Goal: Task Accomplishment & Management: Manage account settings

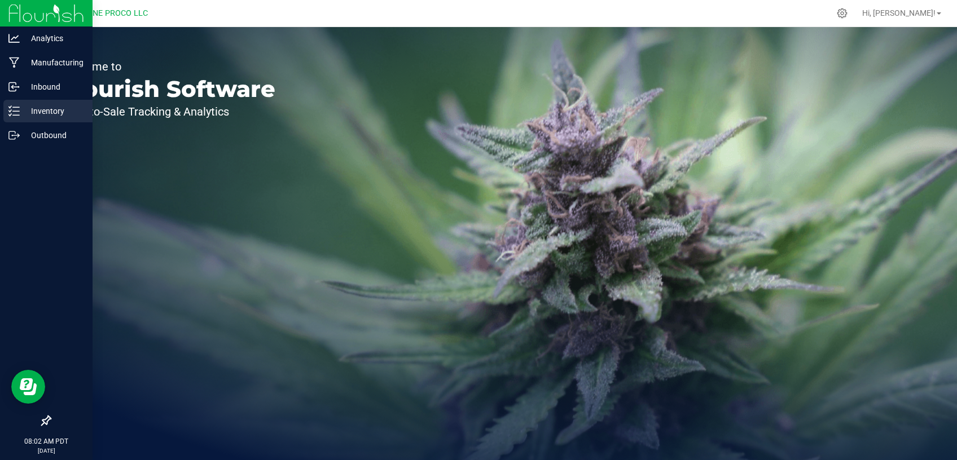
click at [42, 120] on div "Inventory" at bounding box center [47, 111] width 89 height 23
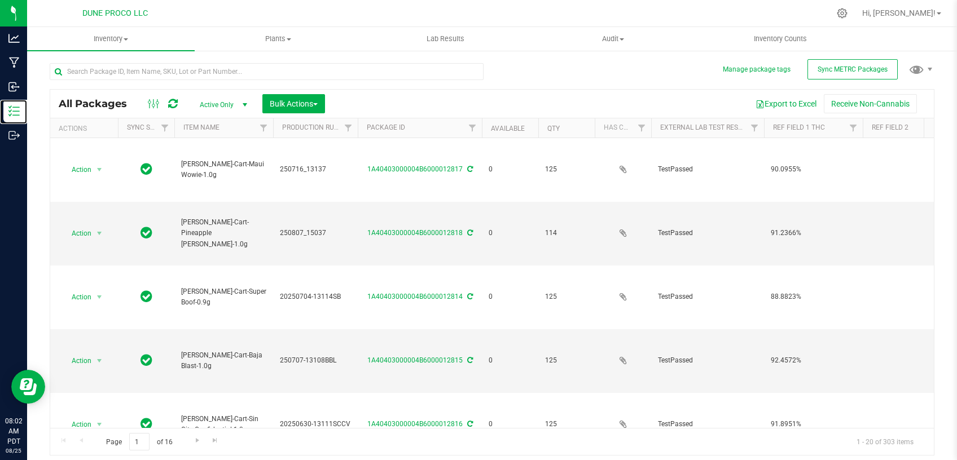
type input "[DATE]"
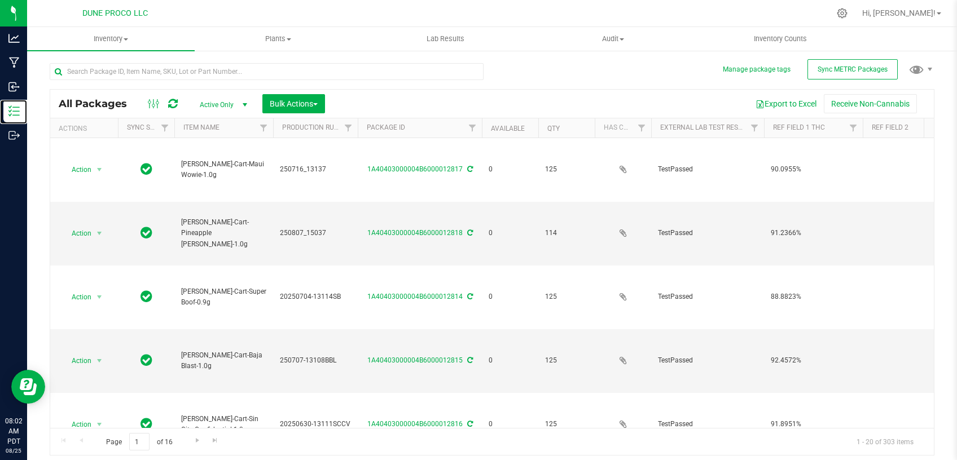
type input "[DATE]"
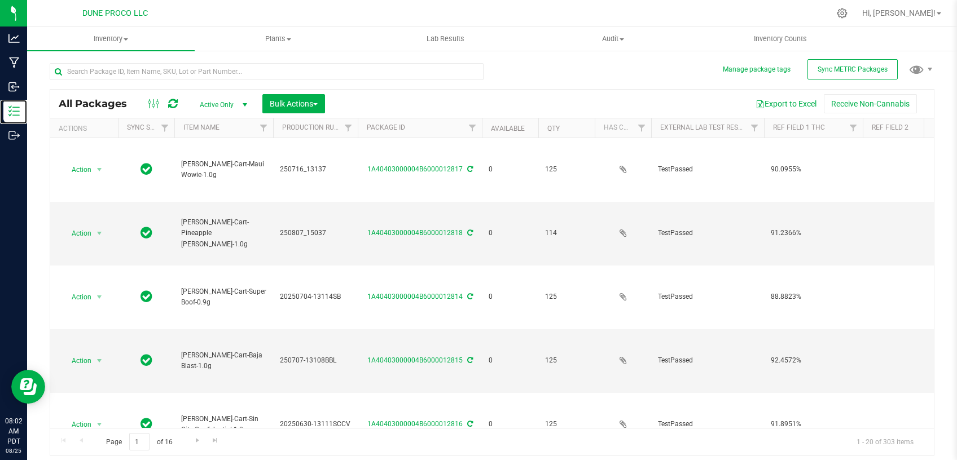
type input "[DATE]"
type input "2025-06-12"
type input "2025-07-28"
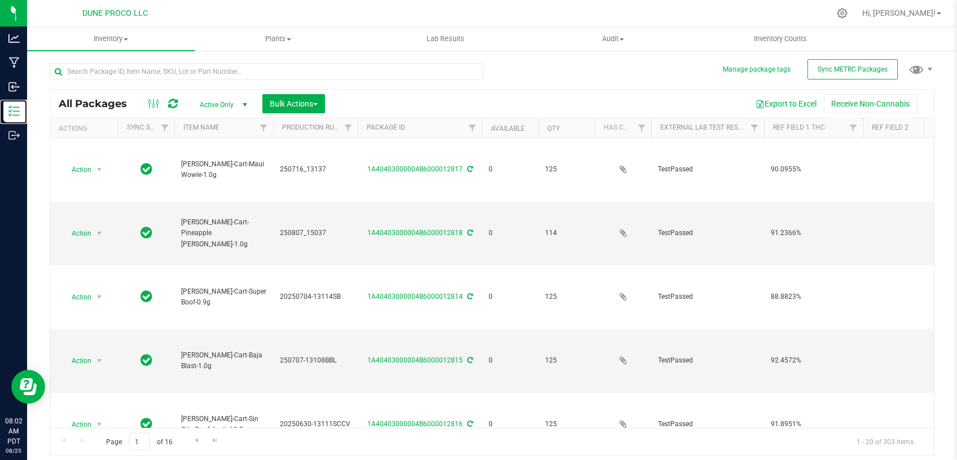
type input "[DATE]"
click at [240, 72] on input "text" at bounding box center [267, 71] width 434 height 17
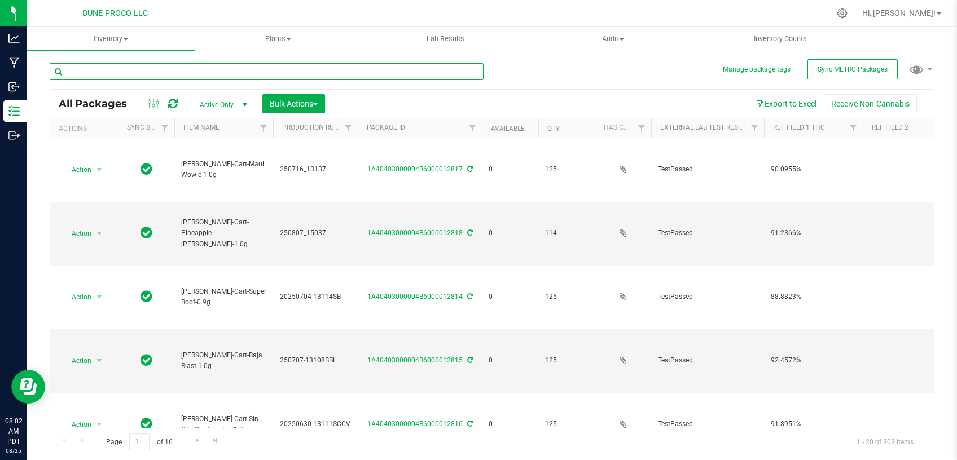
click at [196, 74] on input "text" at bounding box center [267, 71] width 434 height 17
paste input "22591"
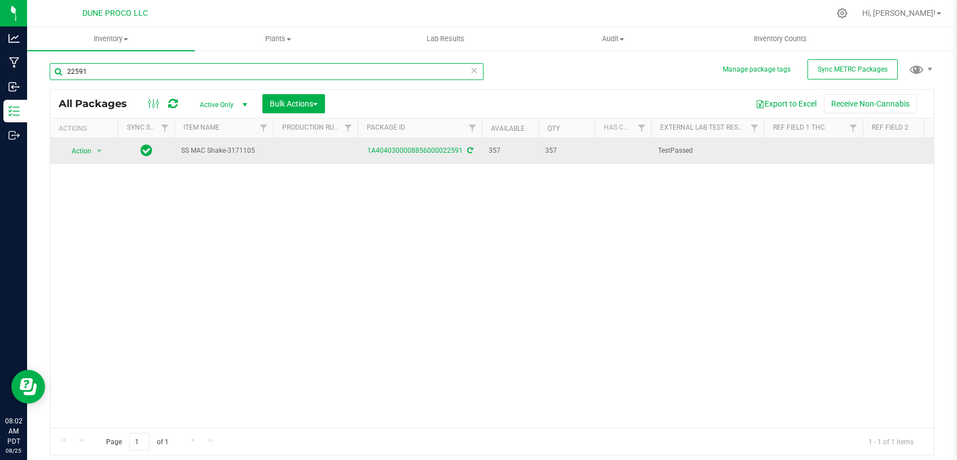
type input "22591"
click at [470, 147] on icon at bounding box center [470, 150] width 6 height 7
click at [98, 155] on span "select" at bounding box center [99, 151] width 9 height 9
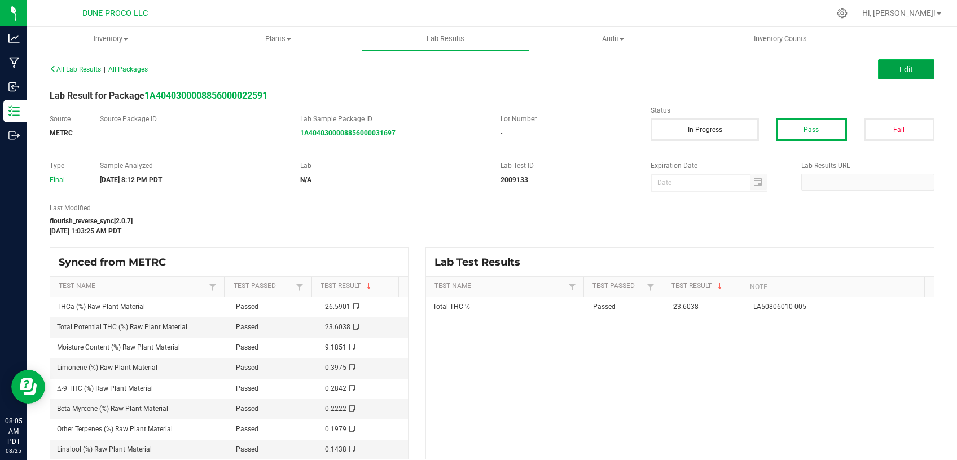
click at [889, 65] on button "Edit" at bounding box center [906, 69] width 56 height 20
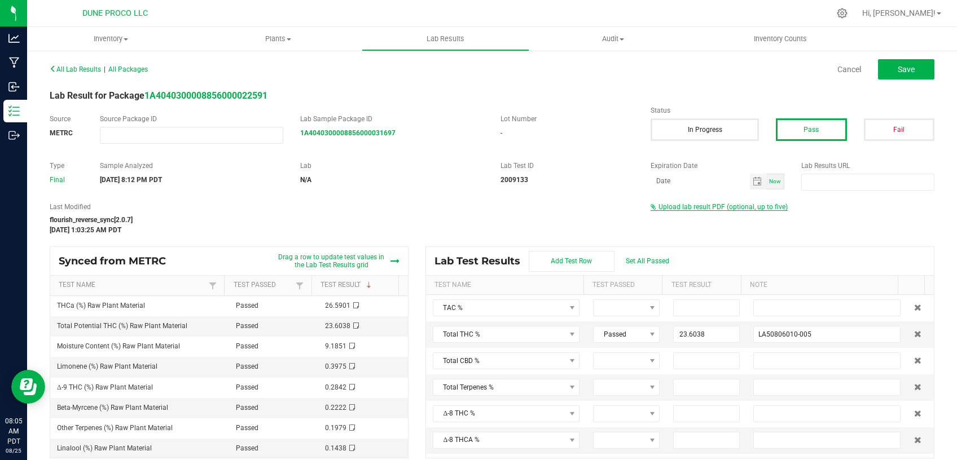
click at [698, 210] on span "Upload lab result PDF (optional, up to five)" at bounding box center [722, 207] width 129 height 8
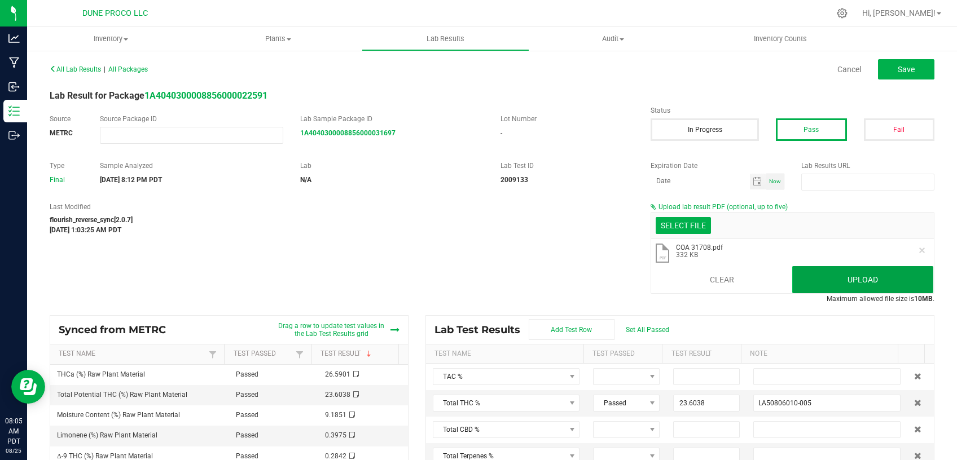
click at [845, 280] on button "Upload" at bounding box center [862, 279] width 141 height 27
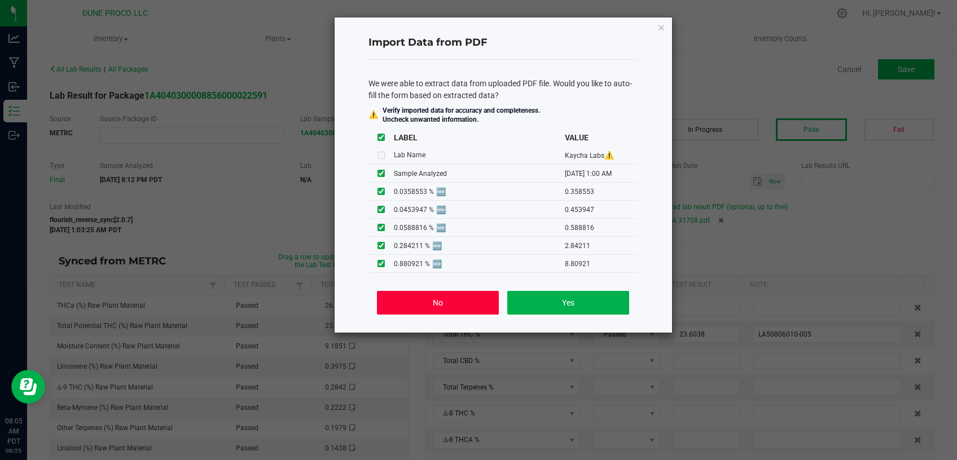
click at [462, 299] on button "No" at bounding box center [437, 303] width 121 height 24
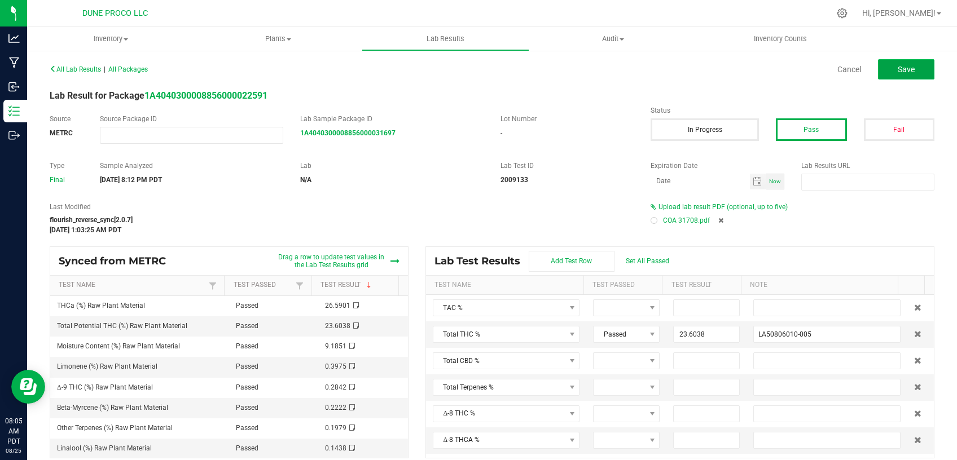
click at [891, 77] on button "Save" at bounding box center [906, 69] width 56 height 20
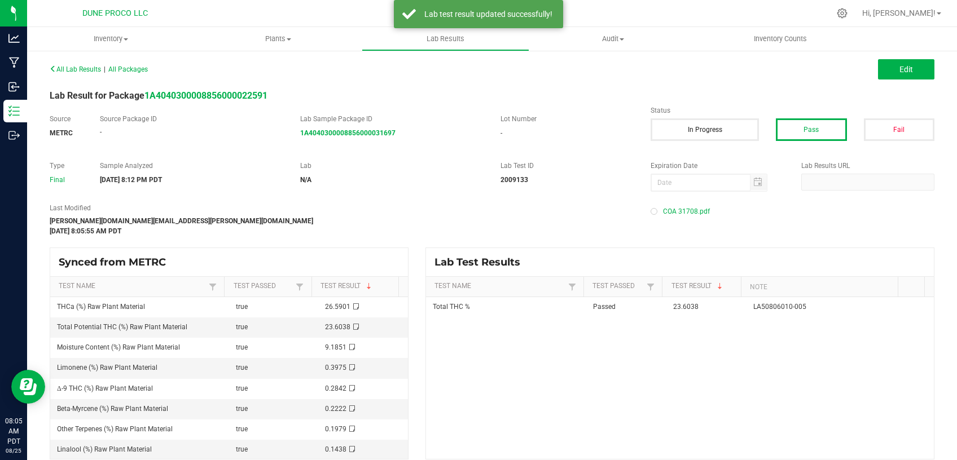
click at [683, 210] on span "COA 31708.pdf" at bounding box center [686, 211] width 47 height 17
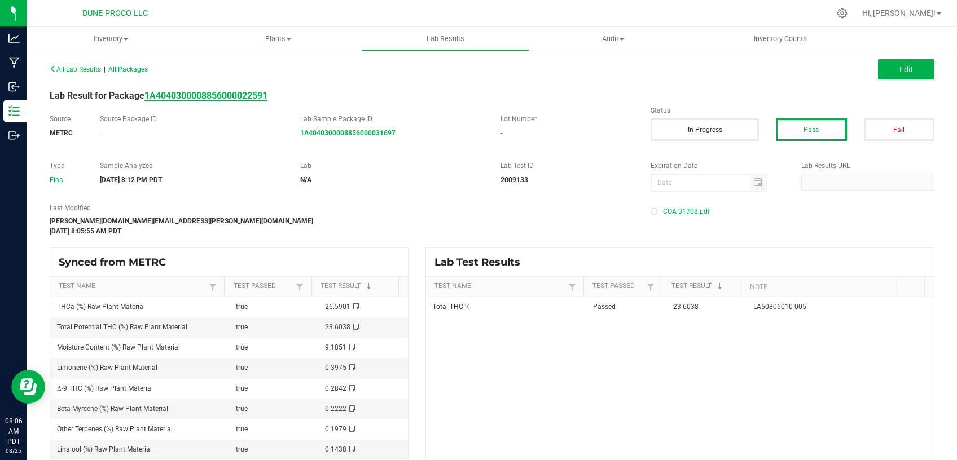
click at [232, 97] on strong "1A4040300008856000022591" at bounding box center [205, 95] width 123 height 11
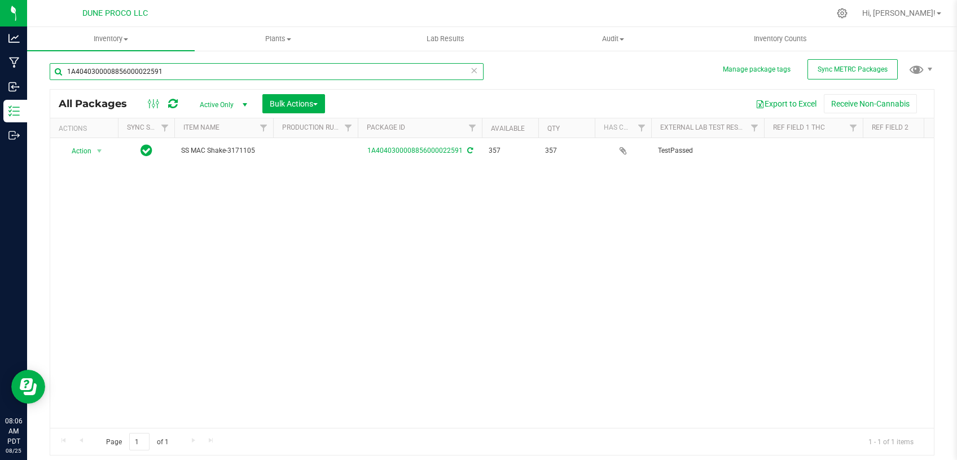
drag, startPoint x: 141, startPoint y: 73, endPoint x: 78, endPoint y: 78, distance: 63.4
click at [78, 78] on input "1A4040300008856000022591" at bounding box center [267, 71] width 434 height 17
type input "22591"
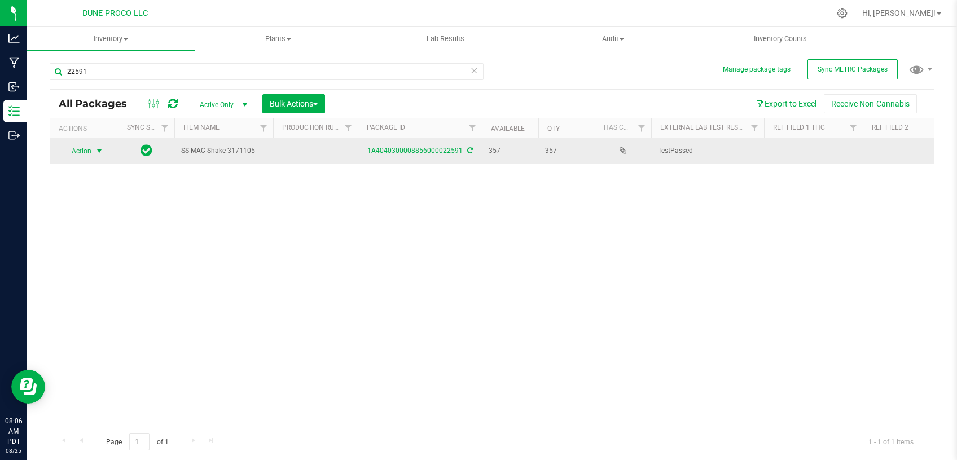
click at [87, 148] on span "Action" at bounding box center [76, 151] width 30 height 16
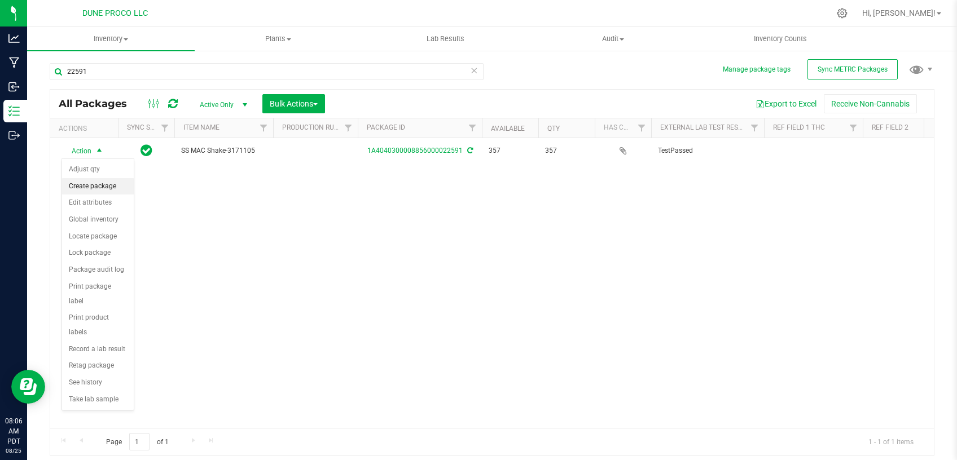
click at [101, 189] on li "Create package" at bounding box center [98, 186] width 72 height 17
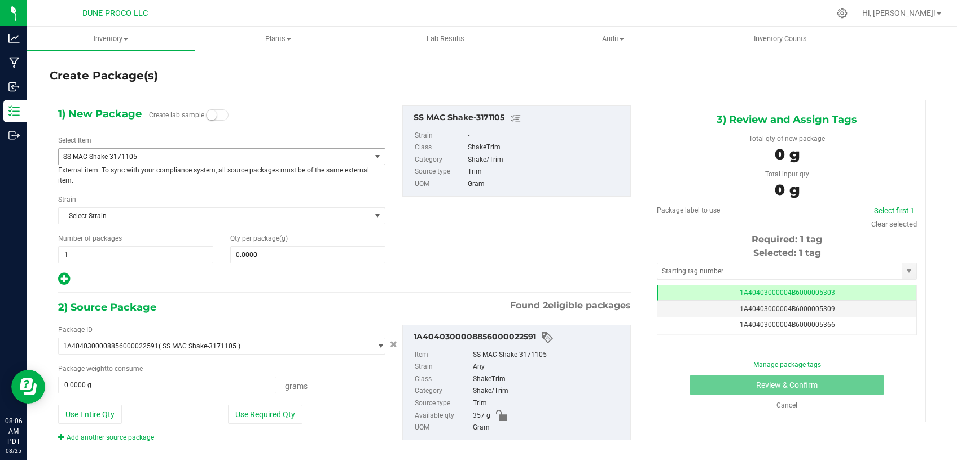
click at [173, 157] on span "SS MAC Shake-3171105" at bounding box center [208, 157] width 291 height 8
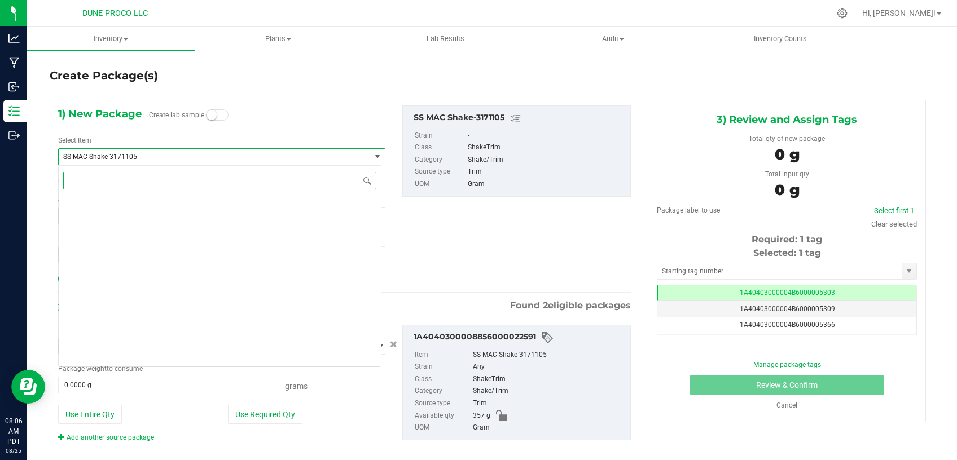
scroll to position [4207, 0]
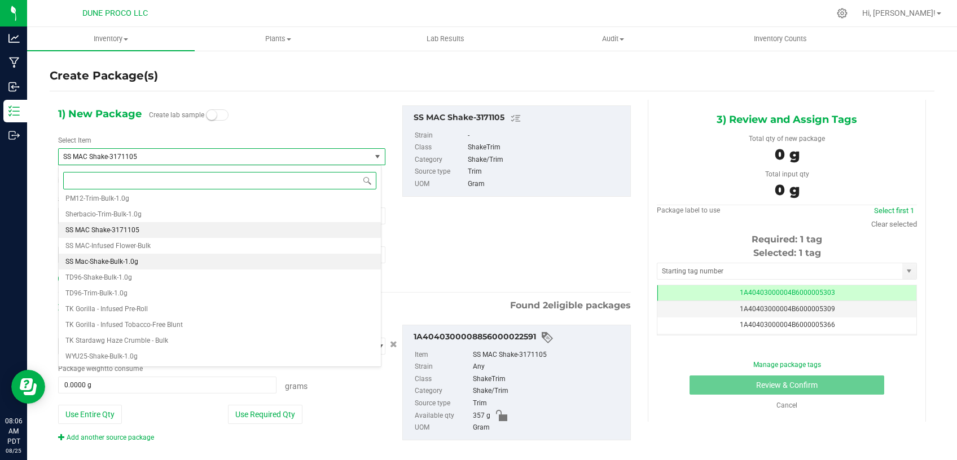
click at [143, 256] on li "SS Mac-Shake-Bulk-1.0g" at bounding box center [220, 262] width 322 height 16
type input "0"
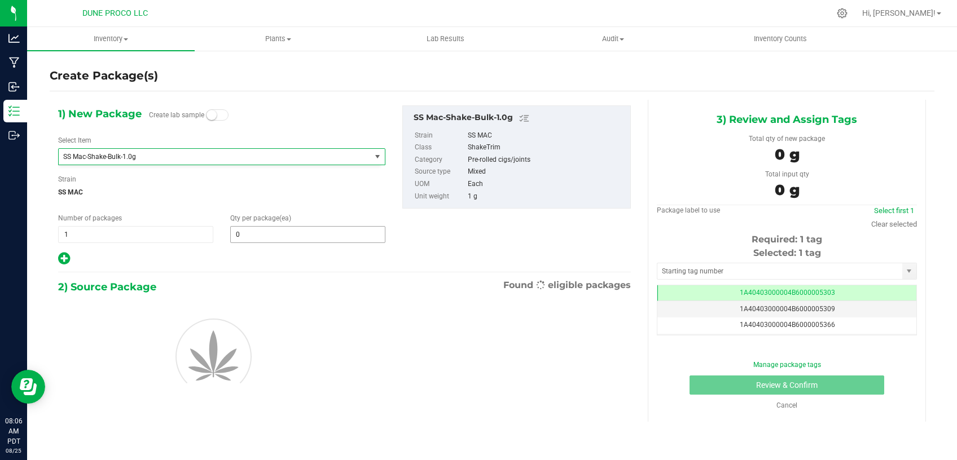
scroll to position [0, 0]
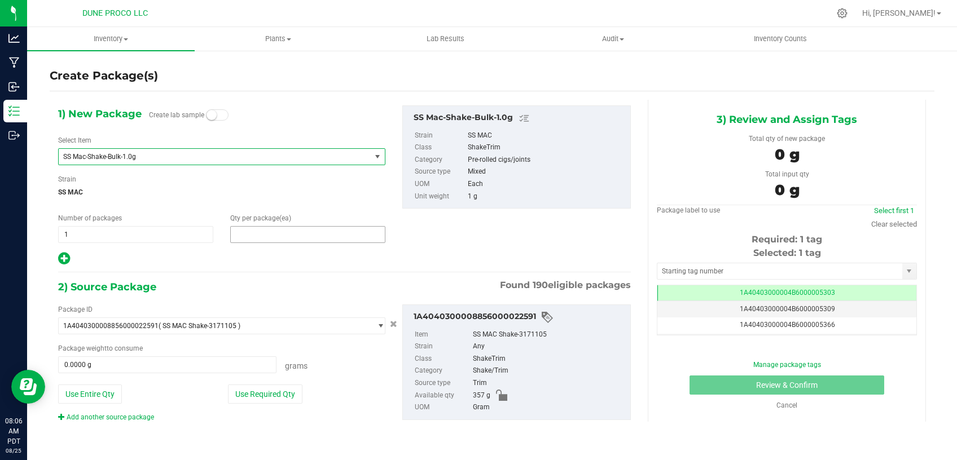
click at [267, 232] on span at bounding box center [307, 234] width 155 height 17
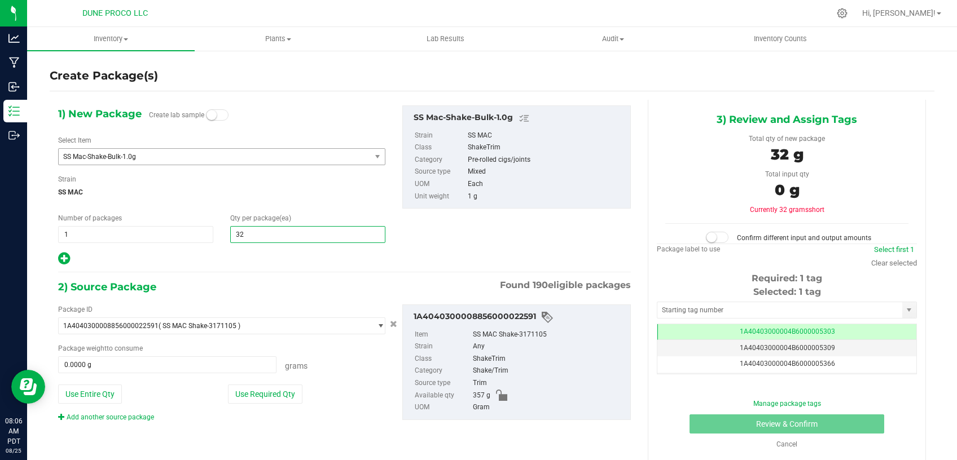
type input "326"
click at [243, 397] on button "Use Required Qty" at bounding box center [265, 394] width 74 height 19
type input "326.0000 g"
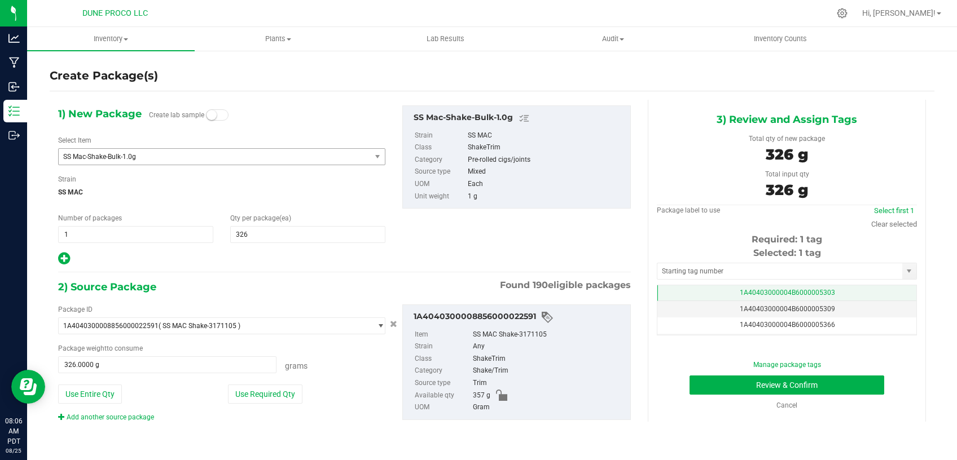
click at [749, 293] on span "1A40403000004B6000005303" at bounding box center [787, 293] width 95 height 8
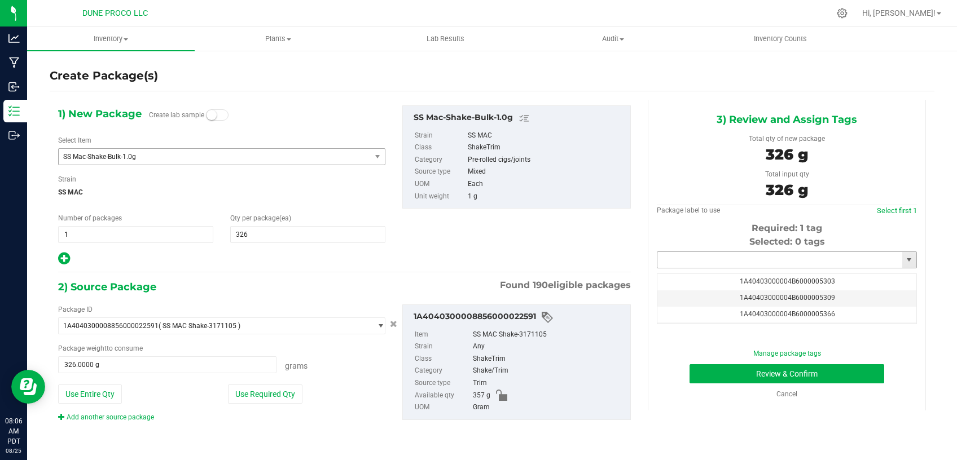
click at [736, 259] on input "text" at bounding box center [779, 260] width 245 height 16
click at [714, 296] on li "1A40403000004B6000012819" at bounding box center [786, 296] width 259 height 17
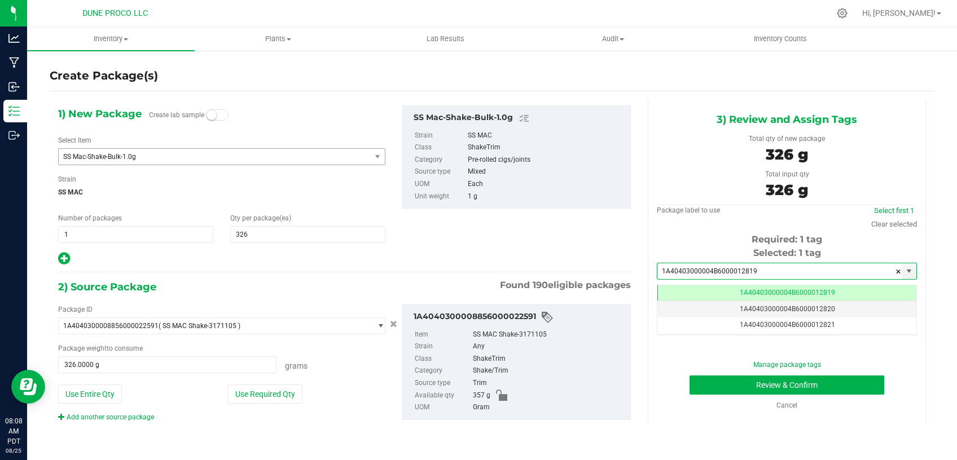
type input "1A40403000004B6000012819"
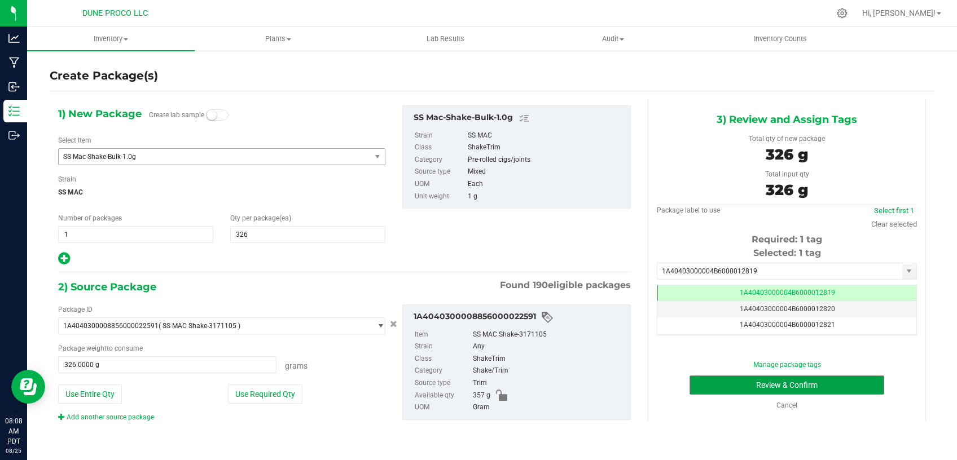
drag, startPoint x: 694, startPoint y: 394, endPoint x: 580, endPoint y: 336, distance: 127.7
click at [694, 393] on button "Review & Confirm" at bounding box center [786, 385] width 195 height 19
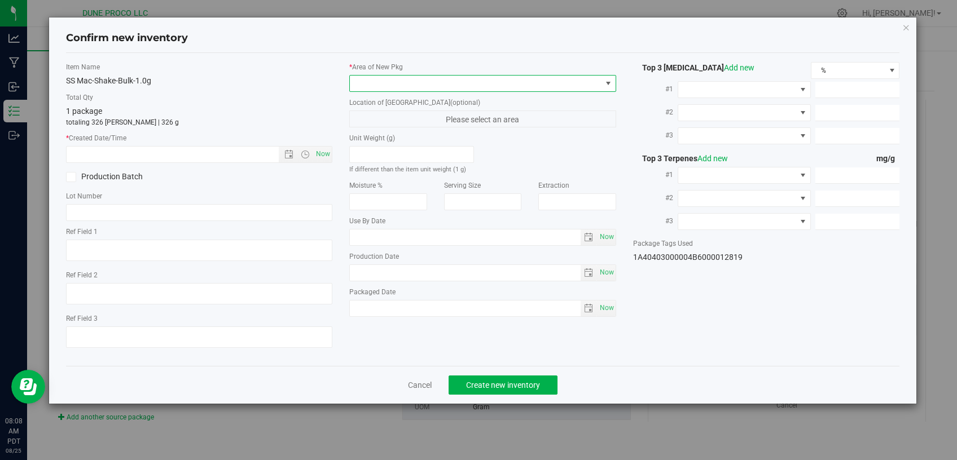
click at [528, 85] on span at bounding box center [476, 84] width 252 height 16
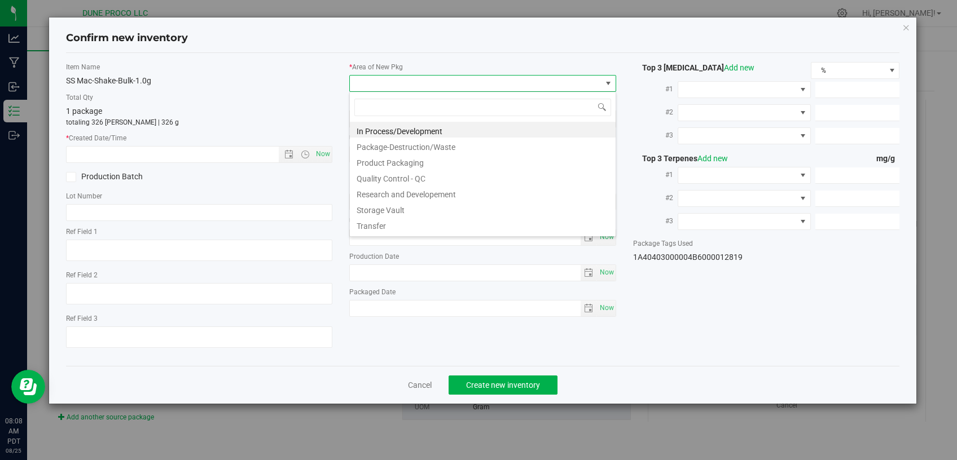
scroll to position [16, 266]
click at [431, 194] on li "Research and Developement" at bounding box center [483, 193] width 266 height 16
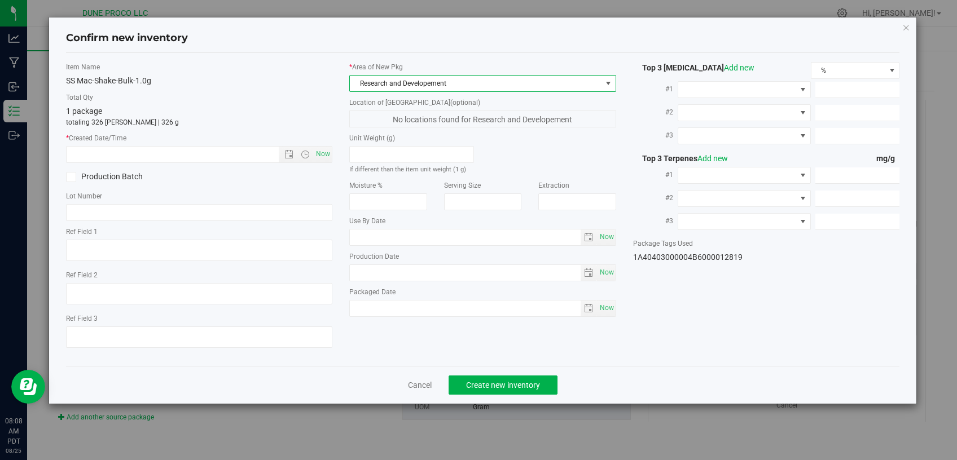
click at [467, 81] on span "Research and Developement" at bounding box center [476, 84] width 252 height 16
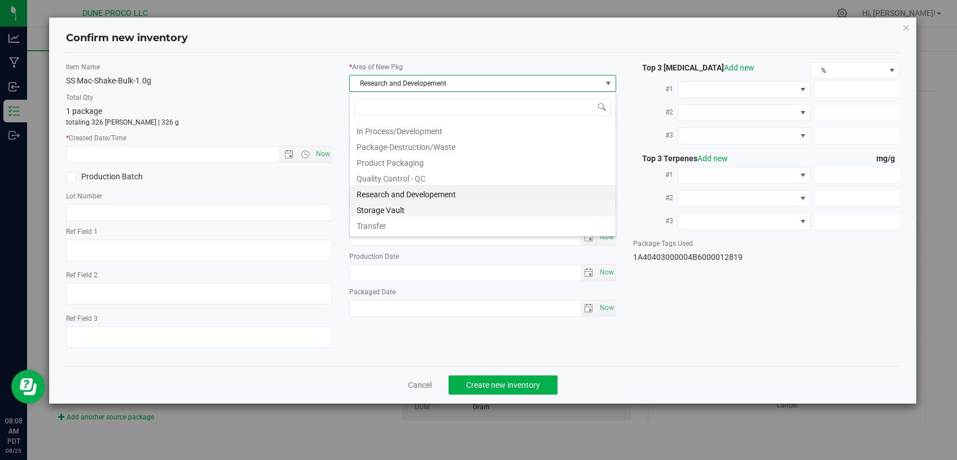
click at [383, 214] on li "Storage Vault" at bounding box center [483, 209] width 266 height 16
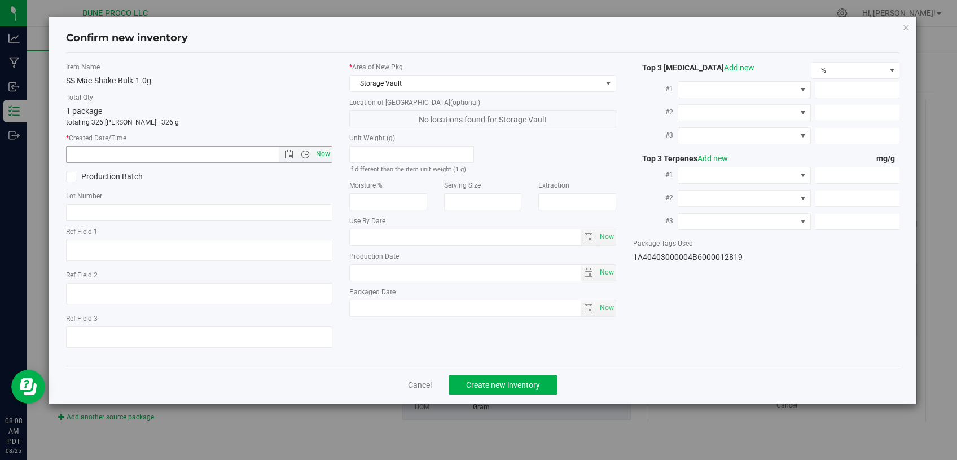
click at [322, 150] on span "Now" at bounding box center [323, 154] width 19 height 16
type input "8/25/2025 8:08 AM"
click at [486, 381] on span "Create new inventory" at bounding box center [503, 385] width 74 height 9
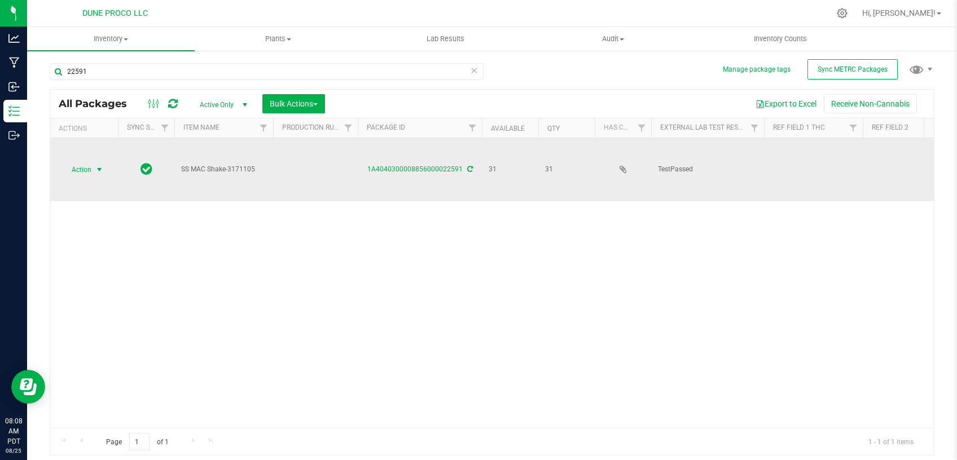
click at [100, 165] on span "select" at bounding box center [99, 169] width 9 height 9
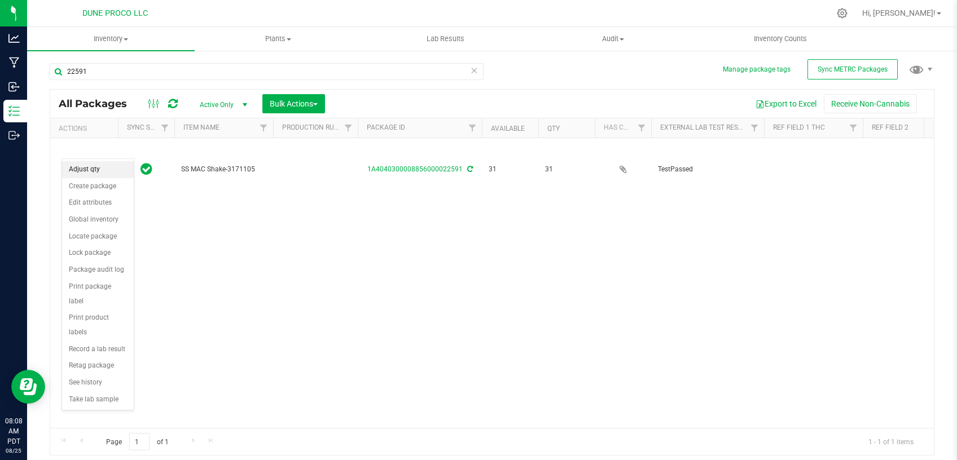
click at [107, 167] on li "Adjust qty" at bounding box center [98, 169] width 72 height 17
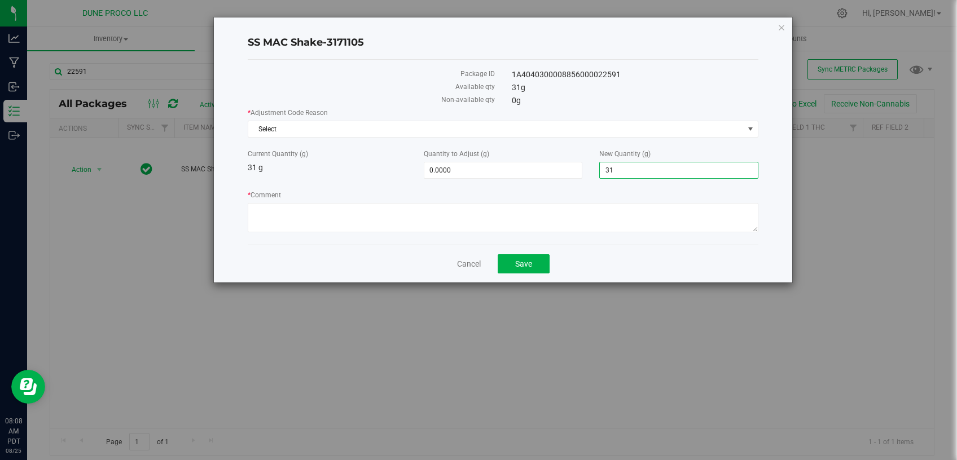
click at [627, 170] on span "31.0000 31" at bounding box center [678, 170] width 159 height 17
drag, startPoint x: 628, startPoint y: 169, endPoint x: 570, endPoint y: 165, distance: 58.2
click at [600, 169] on input "31" at bounding box center [679, 170] width 158 height 16
type input "0"
type input "-31.0000"
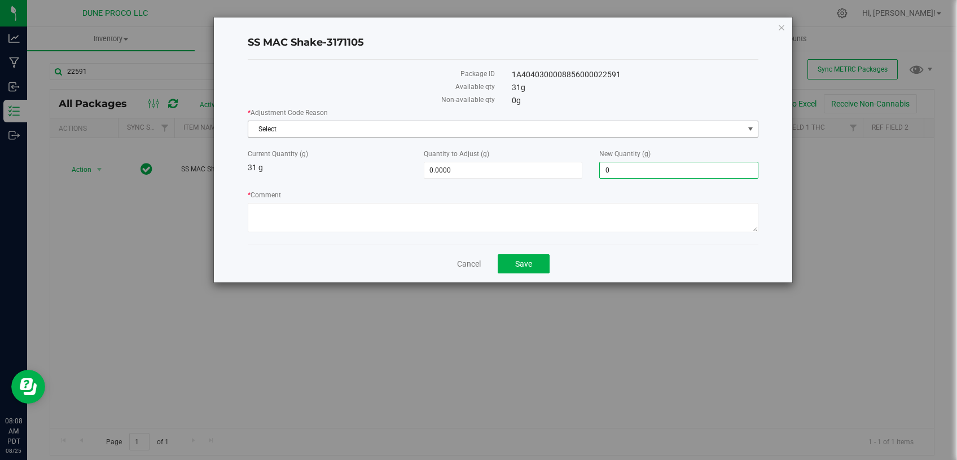
type input "0.0000"
click at [557, 130] on span "Select" at bounding box center [495, 129] width 495 height 16
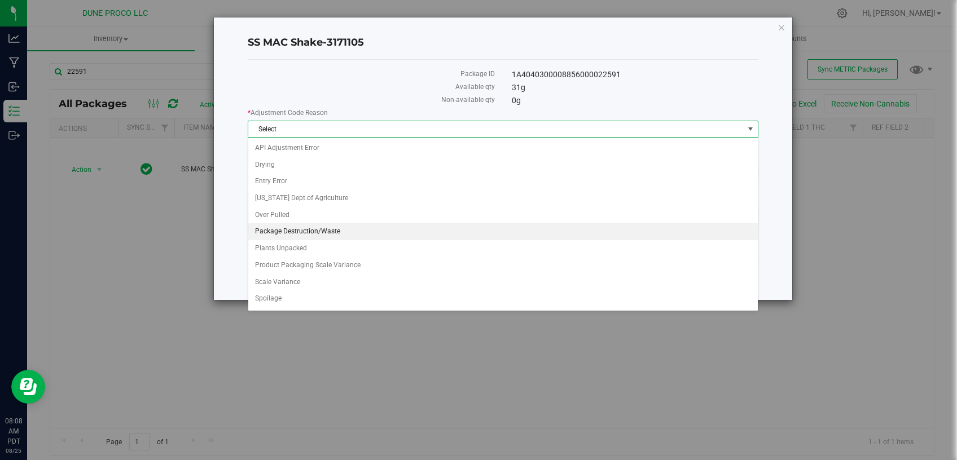
click at [365, 233] on li "Package Destruction/Waste" at bounding box center [502, 231] width 509 height 17
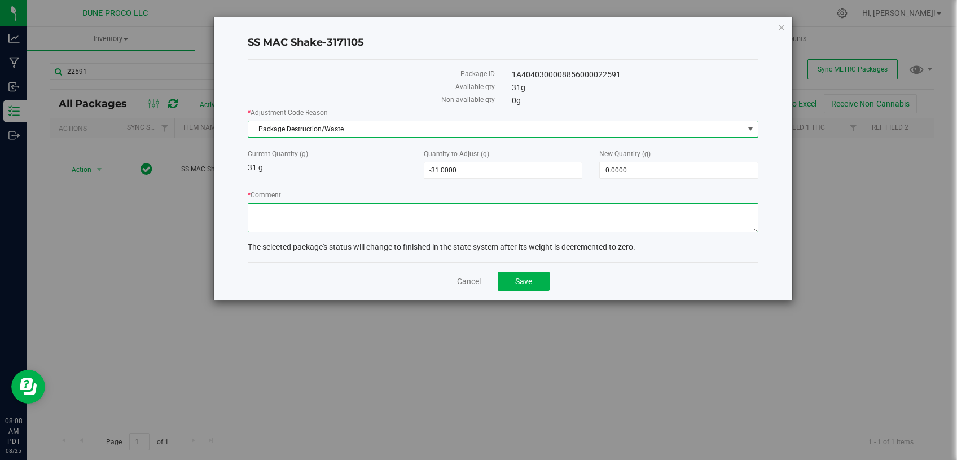
click at [391, 216] on textarea "* Comment" at bounding box center [503, 217] width 511 height 29
type textarea "u"
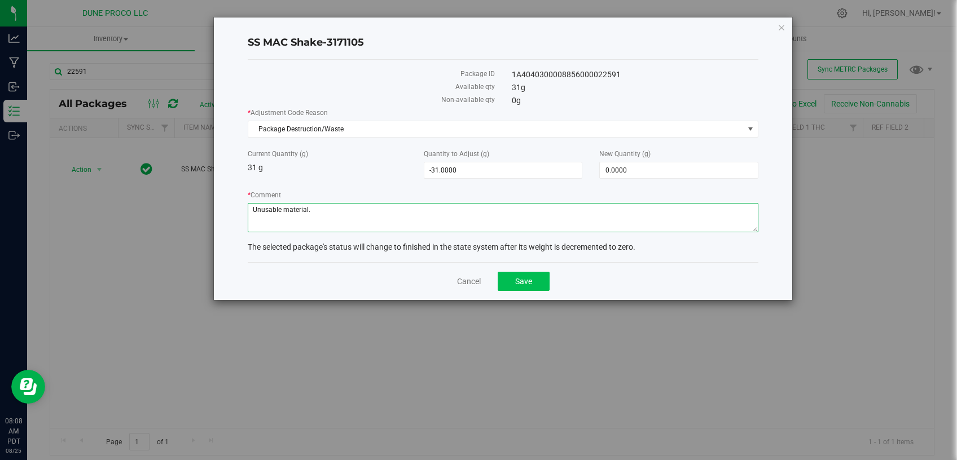
type textarea "Unusable material."
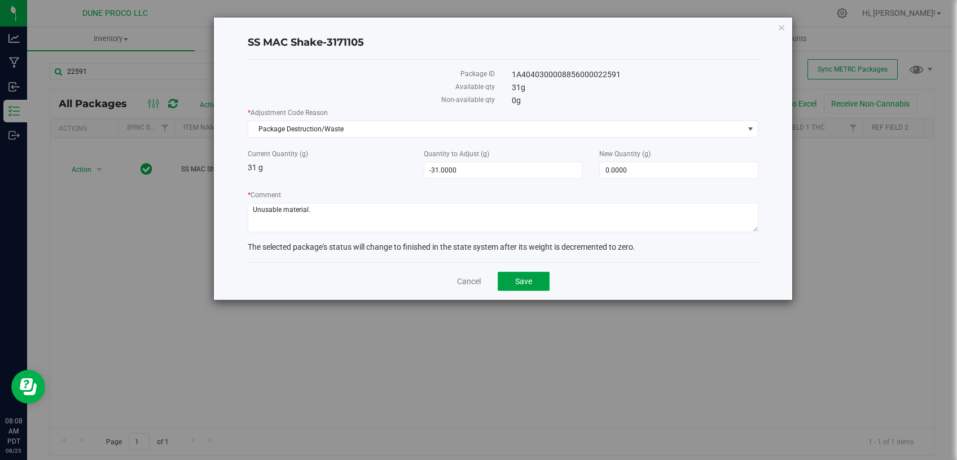
click at [537, 279] on button "Save" at bounding box center [524, 281] width 52 height 19
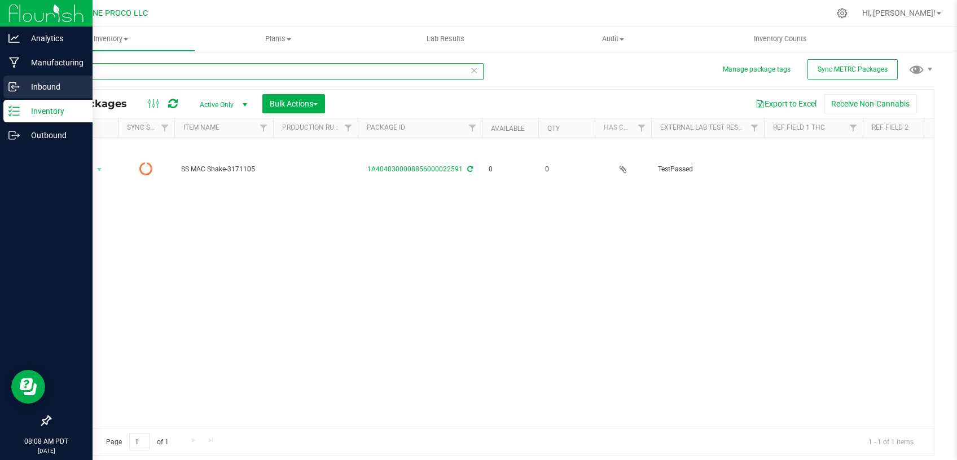
drag, startPoint x: 190, startPoint y: 69, endPoint x: 18, endPoint y: 85, distance: 172.8
click at [50, 80] on input "22591" at bounding box center [267, 71] width 434 height 17
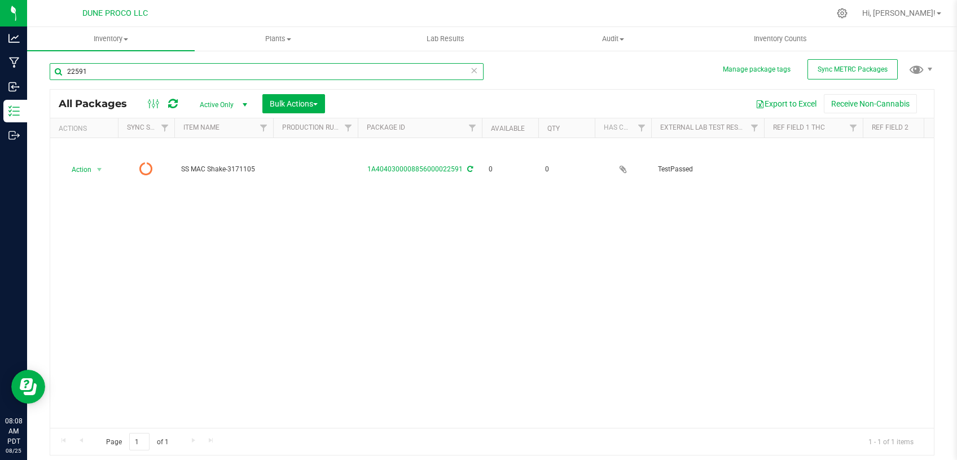
paste input "35"
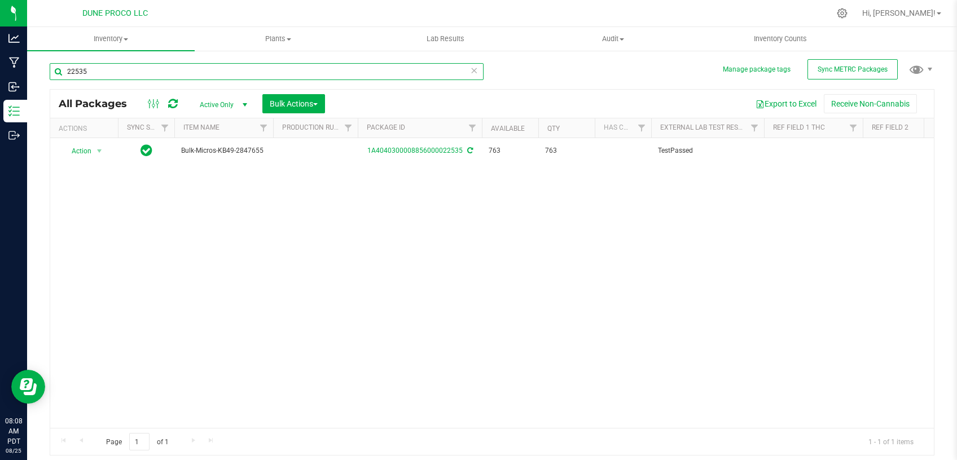
type input "22535"
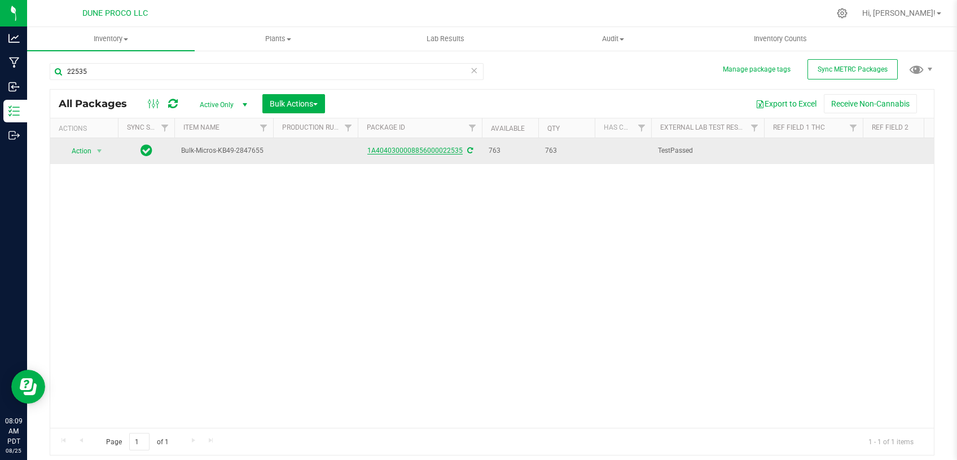
click at [405, 149] on link "1A4040300008856000022535" at bounding box center [414, 151] width 95 height 8
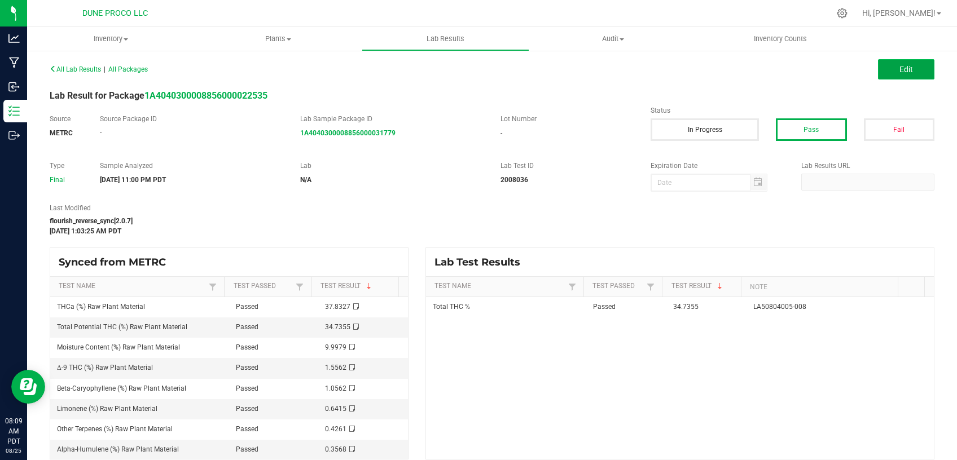
click at [900, 67] on span "Edit" at bounding box center [906, 69] width 14 height 9
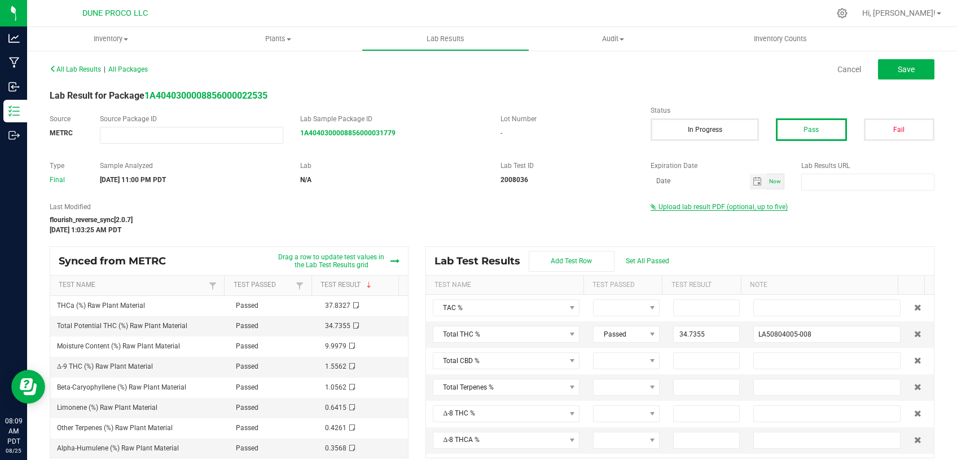
click at [677, 206] on span "Upload lab result PDF (optional, up to five)" at bounding box center [722, 207] width 129 height 8
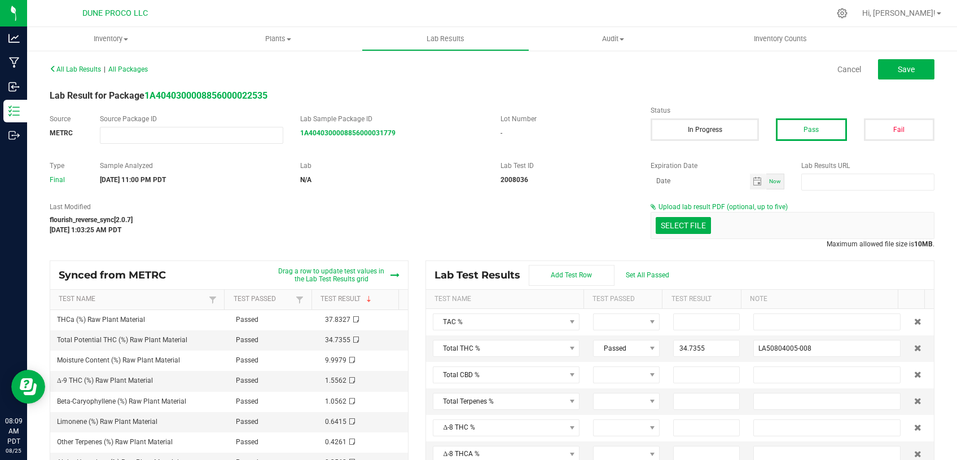
drag, startPoint x: 651, startPoint y: 230, endPoint x: 595, endPoint y: 220, distance: 56.8
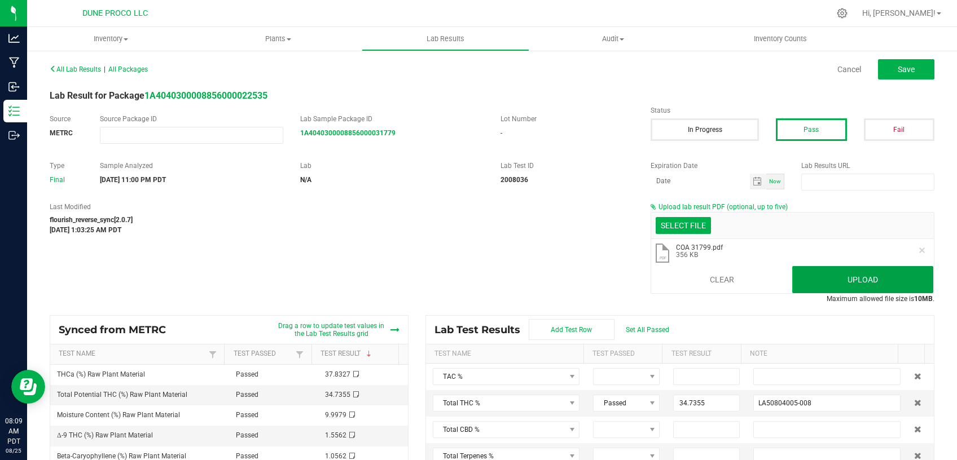
click at [822, 276] on button "Upload" at bounding box center [862, 279] width 141 height 27
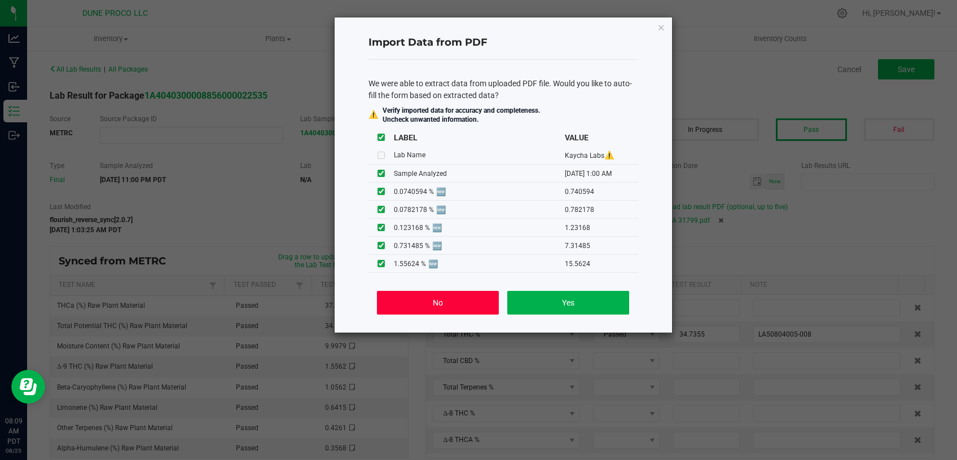
click at [468, 304] on button "No" at bounding box center [437, 303] width 121 height 24
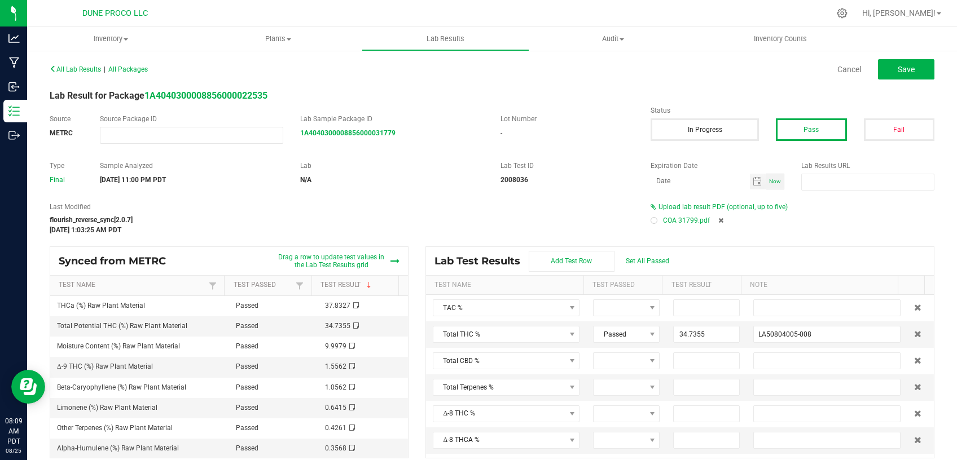
click at [718, 220] on icon at bounding box center [720, 220] width 5 height 7
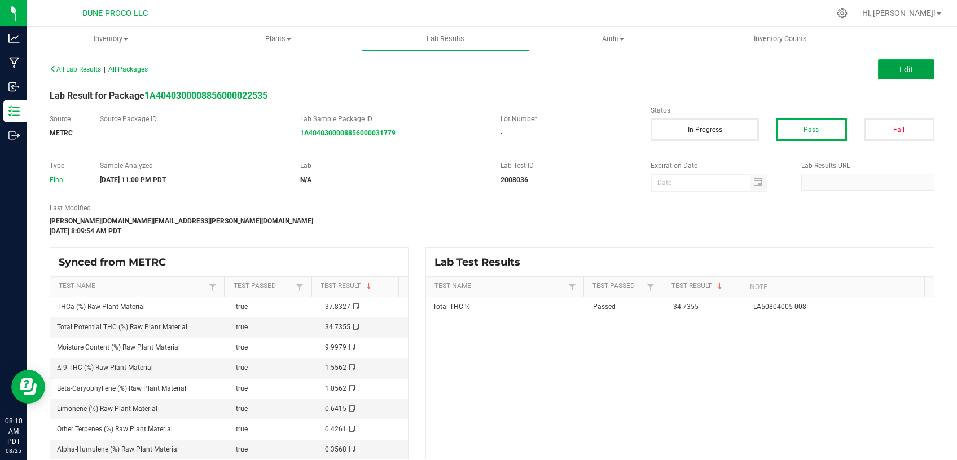
click at [900, 73] on span "Edit" at bounding box center [906, 69] width 14 height 9
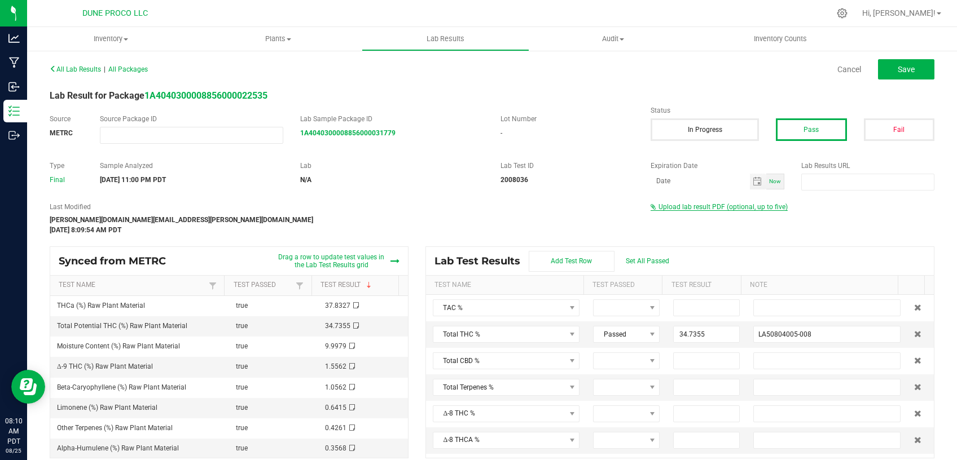
click at [706, 204] on span "Upload lab result PDF (optional, up to five)" at bounding box center [722, 207] width 129 height 8
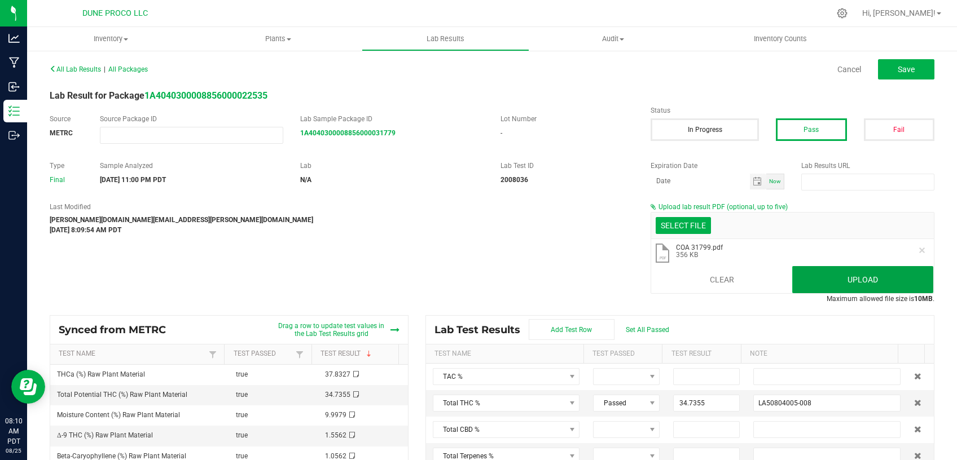
click at [831, 280] on button "Upload" at bounding box center [862, 279] width 141 height 27
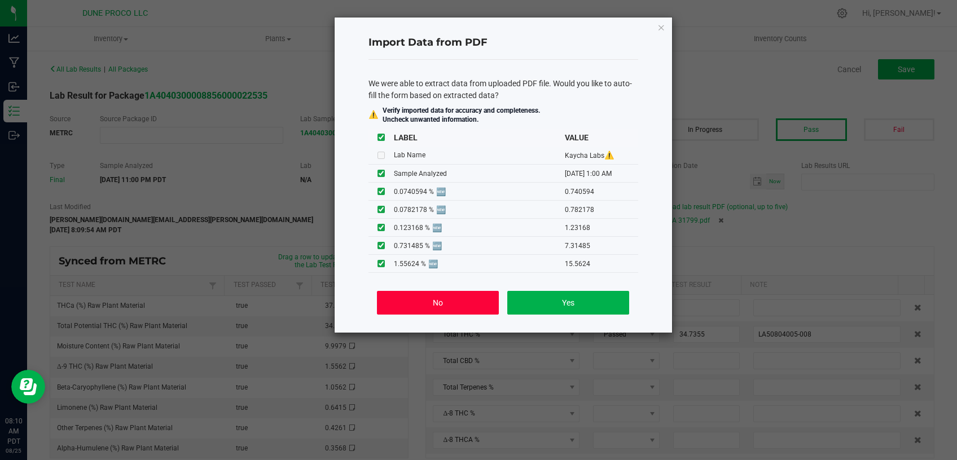
click at [453, 304] on button "No" at bounding box center [437, 303] width 121 height 24
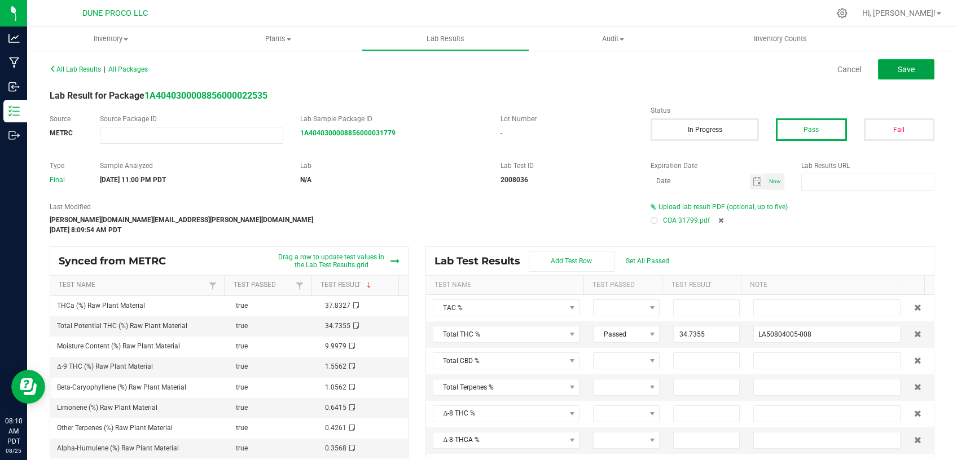
click at [912, 69] on button "Save" at bounding box center [906, 69] width 56 height 20
type input "34.7355"
type input "LA50804005-008"
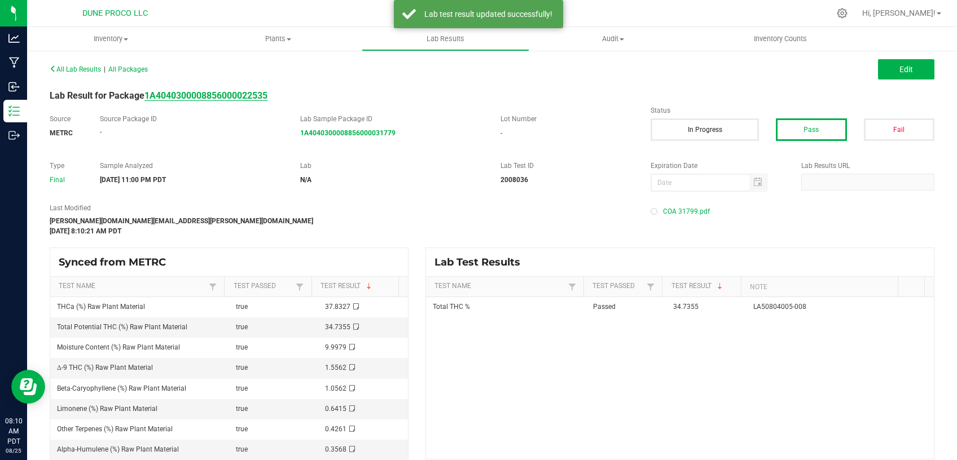
click at [258, 95] on strong "1A4040300008856000022535" at bounding box center [205, 95] width 123 height 11
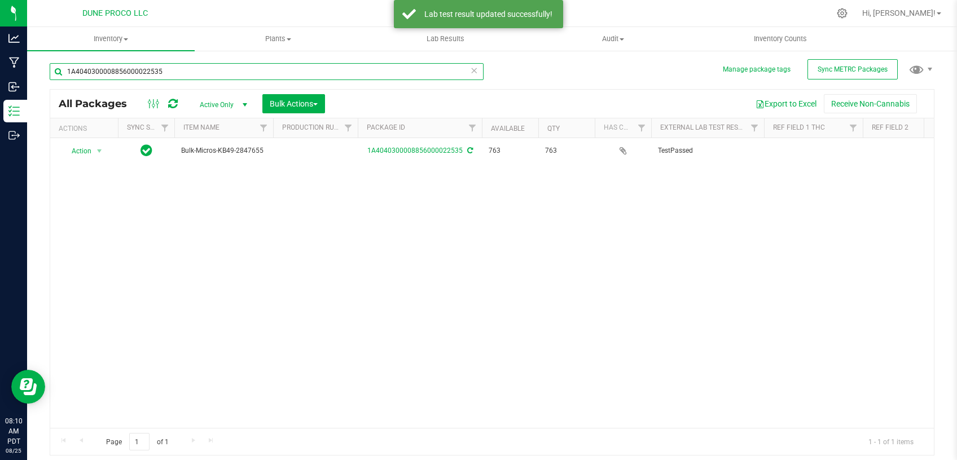
drag, startPoint x: 142, startPoint y: 69, endPoint x: 30, endPoint y: 70, distance: 111.7
click at [50, 71] on input "1A4040300008856000022535" at bounding box center [267, 71] width 434 height 17
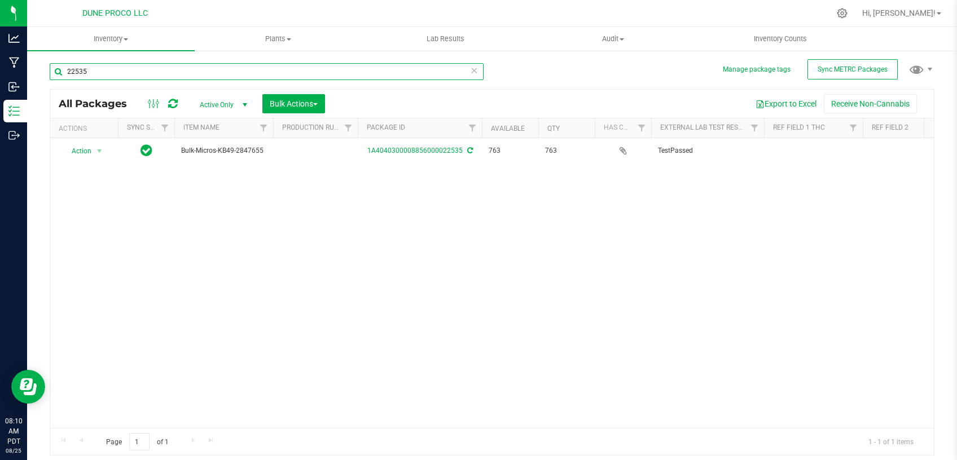
type input "22535"
click at [228, 104] on span "Active Only" at bounding box center [221, 105] width 62 height 16
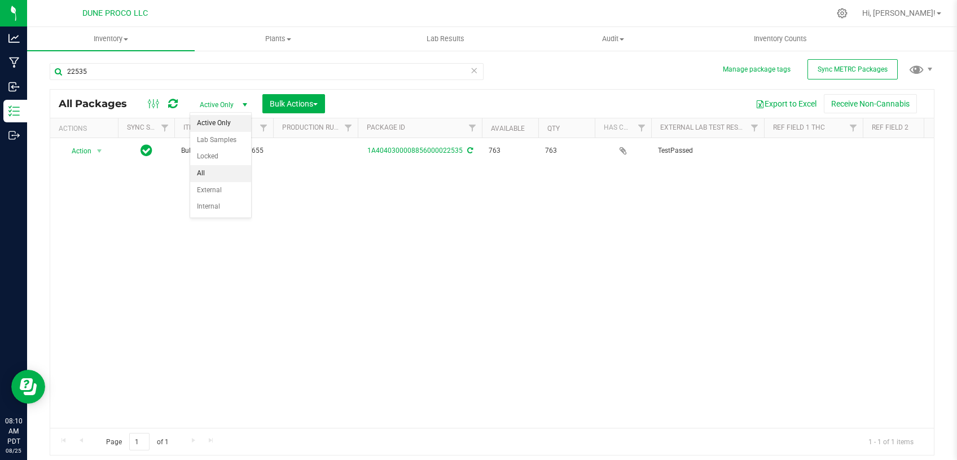
click at [217, 169] on li "All" at bounding box center [220, 173] width 61 height 17
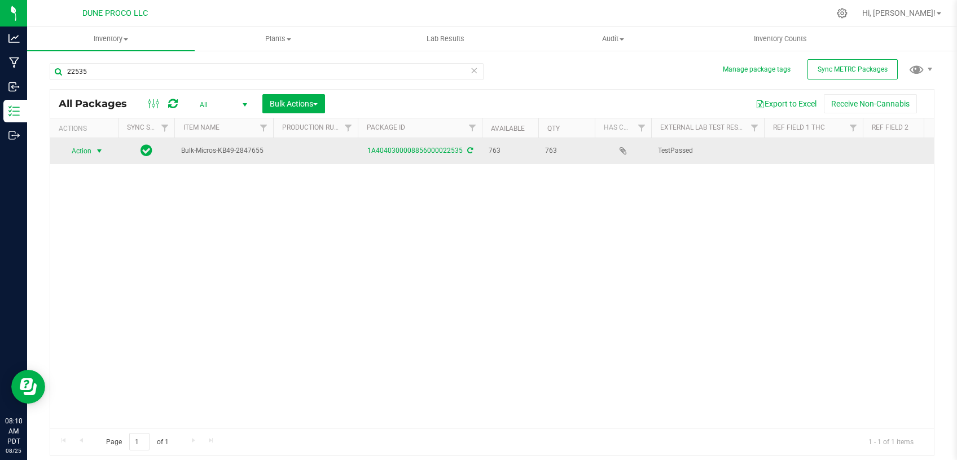
click at [91, 151] on span "Action" at bounding box center [76, 151] width 30 height 16
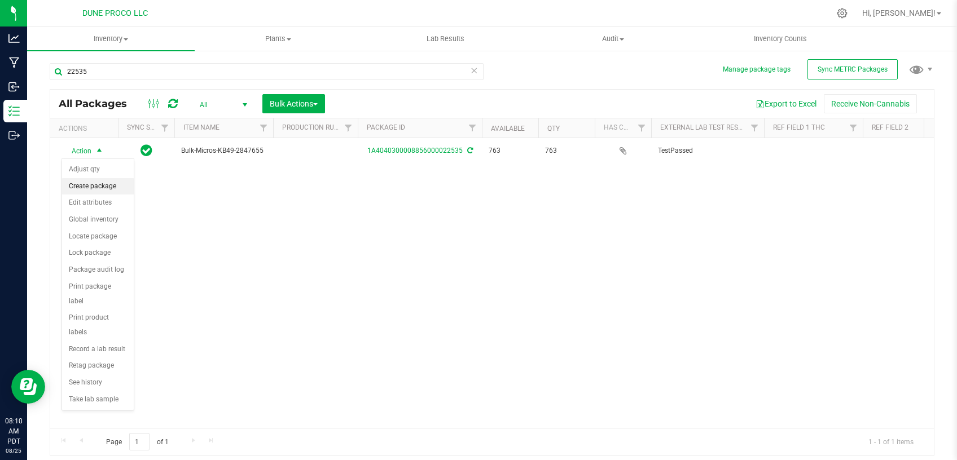
click at [95, 187] on li "Create package" at bounding box center [98, 186] width 72 height 17
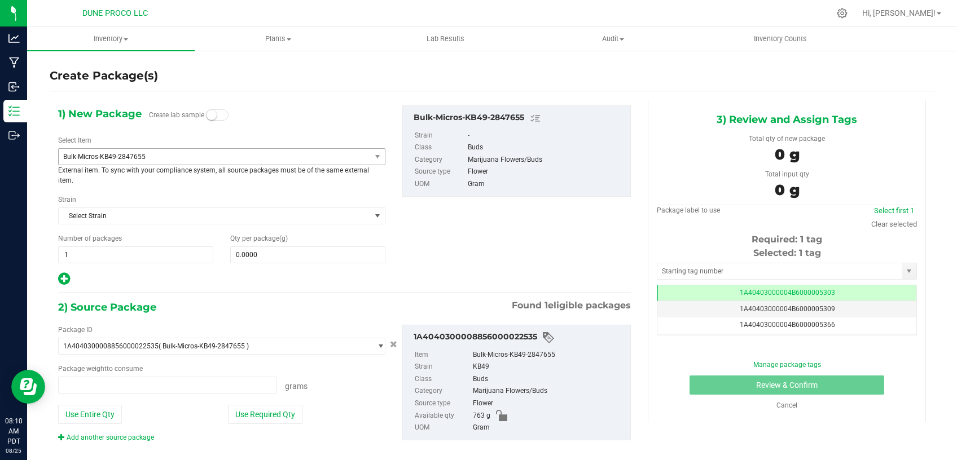
type input "0.0000 g"
click at [241, 157] on span "Bulk-Micros-KB49-2847655" at bounding box center [208, 157] width 291 height 8
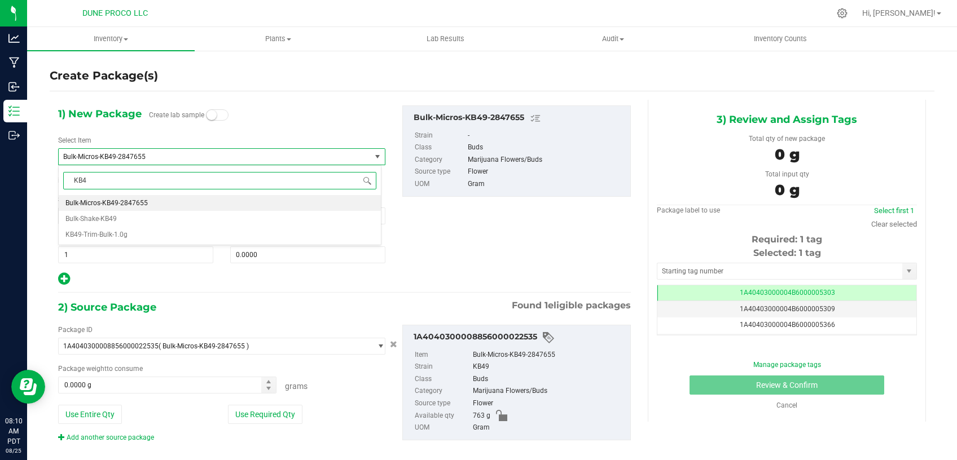
type input "KB49"
click at [161, 236] on li "KB49-Trim-Bulk-1.0g" at bounding box center [220, 235] width 322 height 16
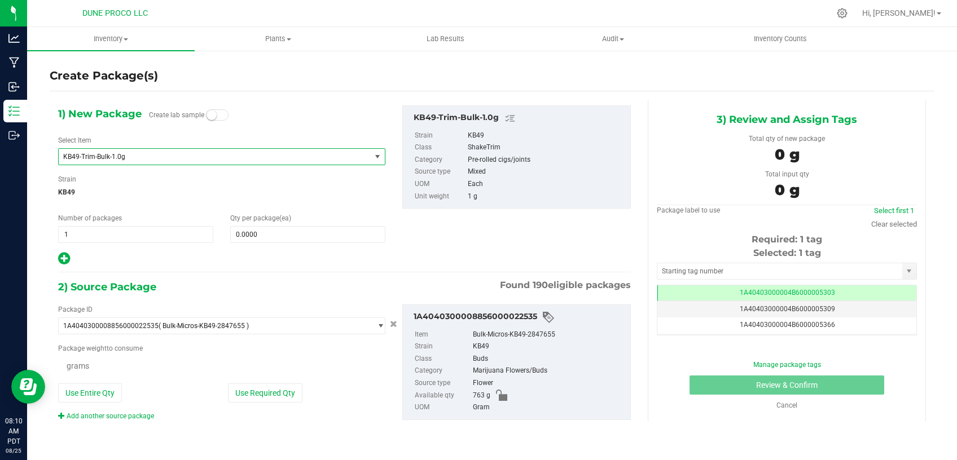
type input "0"
click at [250, 234] on span "0 0" at bounding box center [307, 234] width 155 height 17
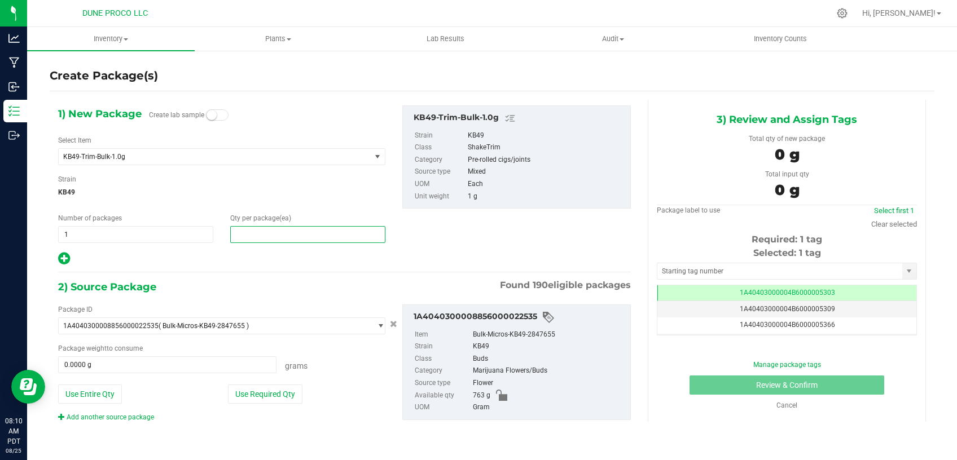
type input "0"
click at [258, 235] on span at bounding box center [307, 234] width 155 height 17
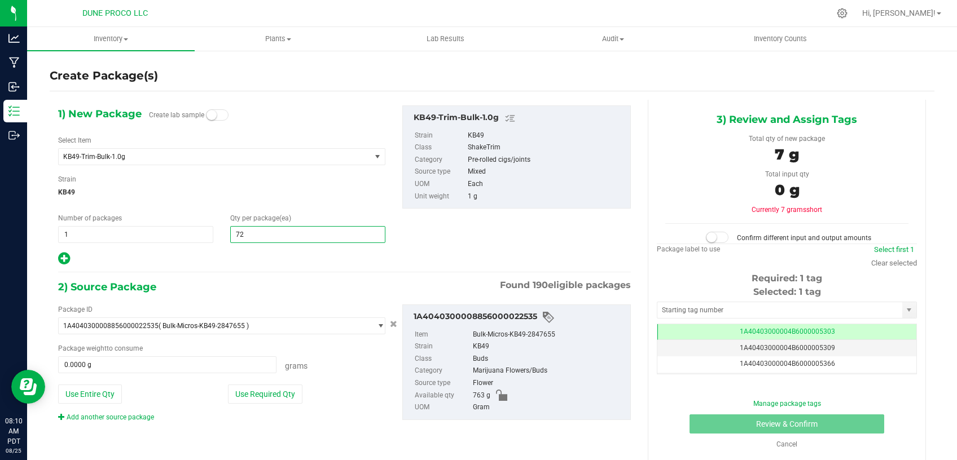
type input "722"
click at [241, 399] on button "Use Required Qty" at bounding box center [265, 394] width 74 height 19
type input "722.0000 g"
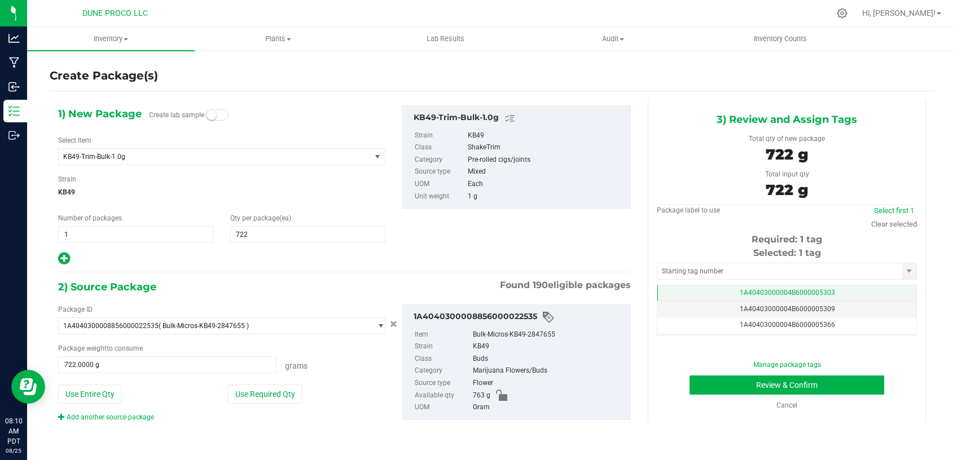
click at [773, 293] on span "1A40403000004B6000005303" at bounding box center [787, 293] width 95 height 8
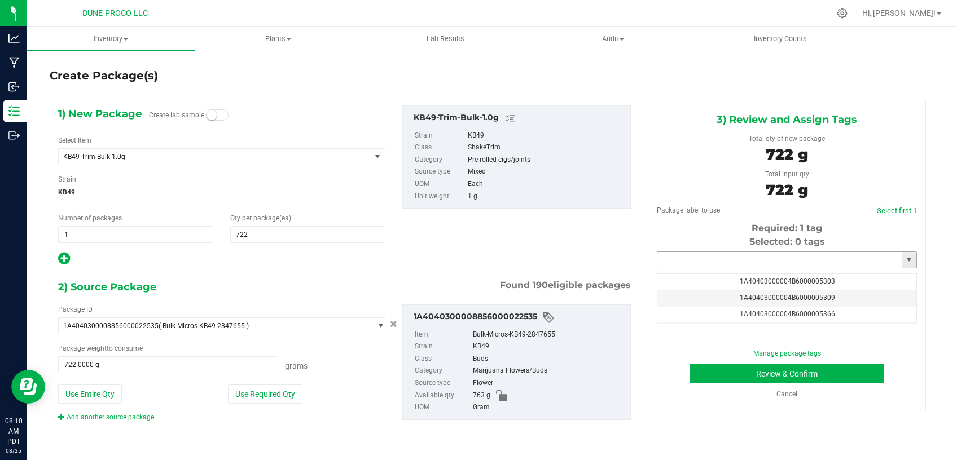
click at [692, 256] on input "text" at bounding box center [779, 260] width 245 height 16
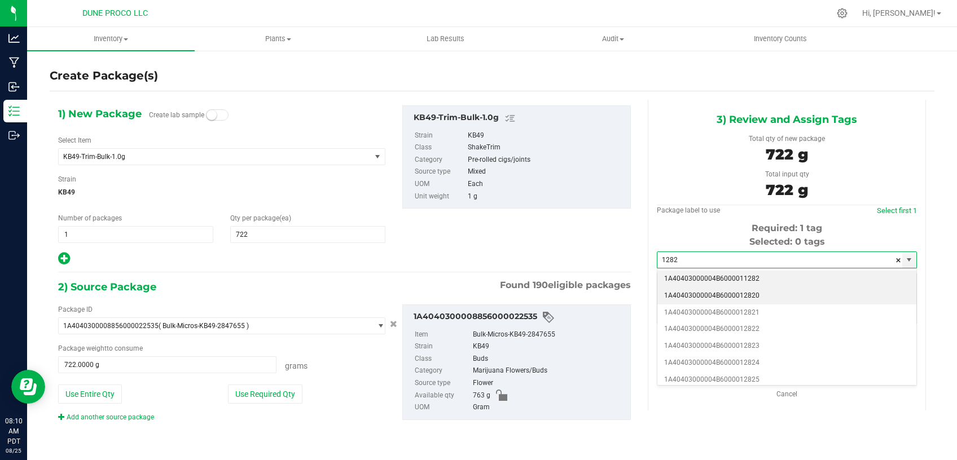
click at [707, 301] on li "1A40403000004B6000012820" at bounding box center [786, 296] width 259 height 17
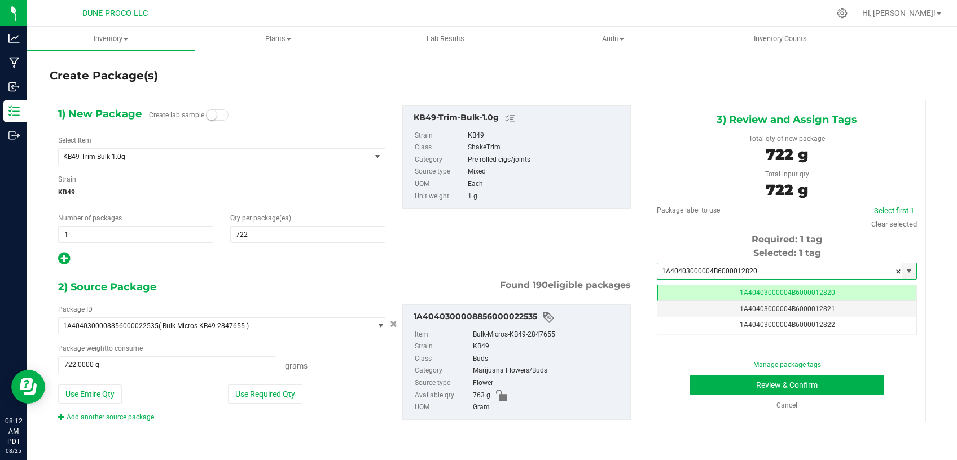
type input "1A40403000004B6000012820"
click at [798, 380] on button "Review & Confirm" at bounding box center [786, 385] width 195 height 19
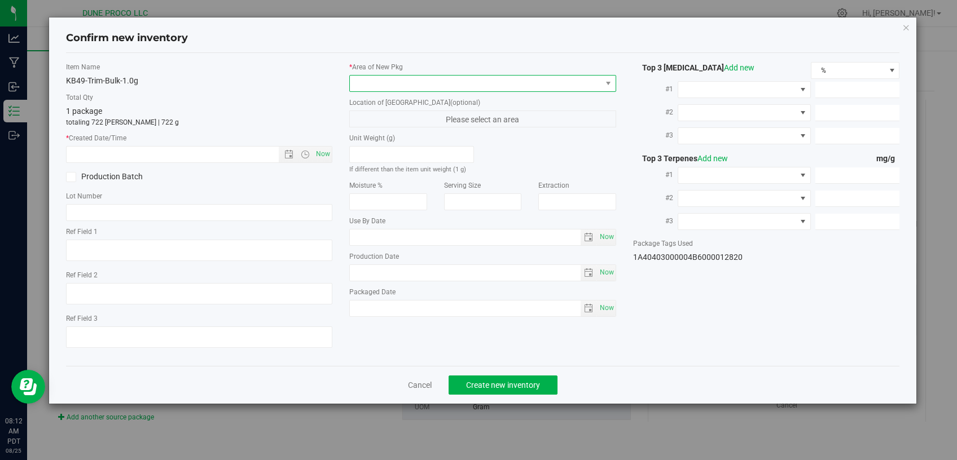
click at [555, 78] on span at bounding box center [476, 84] width 252 height 16
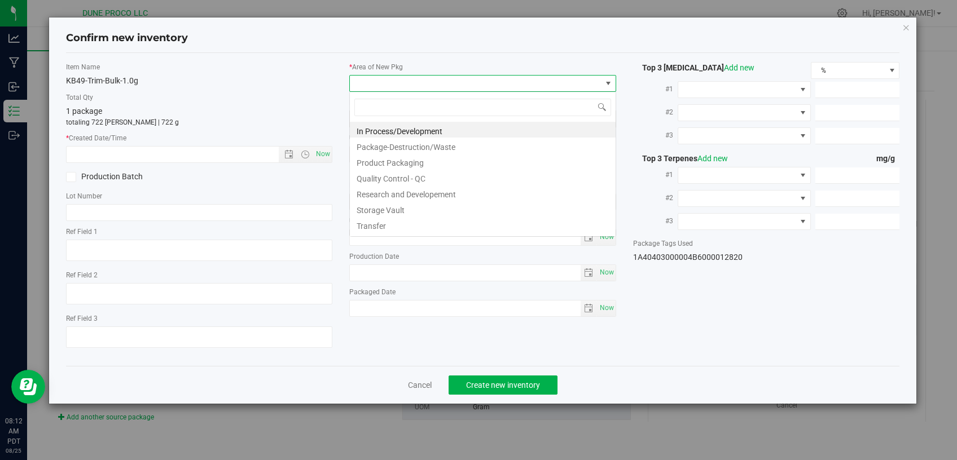
scroll to position [16, 266]
click at [419, 212] on li "Storage Vault" at bounding box center [483, 209] width 266 height 16
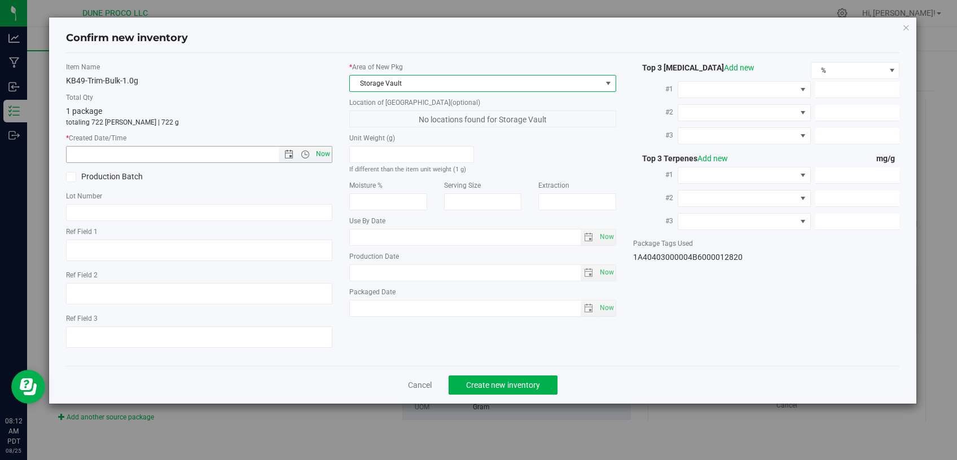
click at [324, 149] on span "Now" at bounding box center [323, 154] width 19 height 16
type input "8/25/2025 8:12 AM"
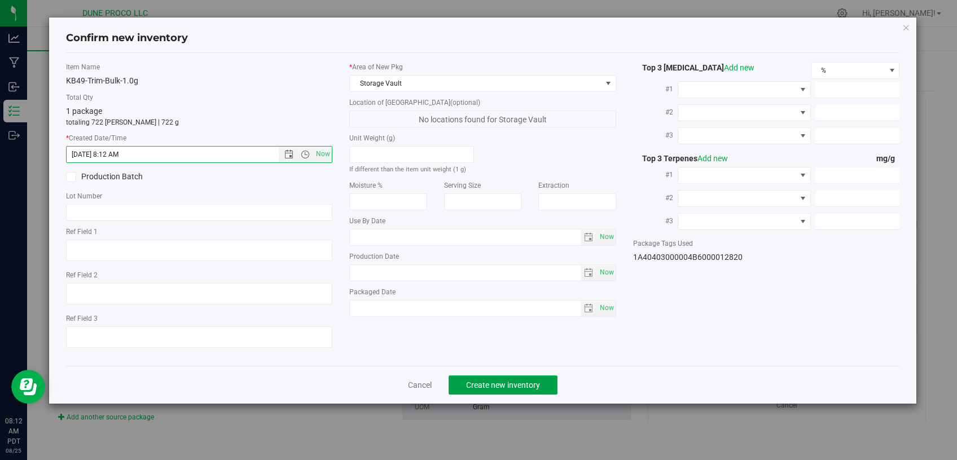
click at [516, 381] on span "Create new inventory" at bounding box center [503, 385] width 74 height 9
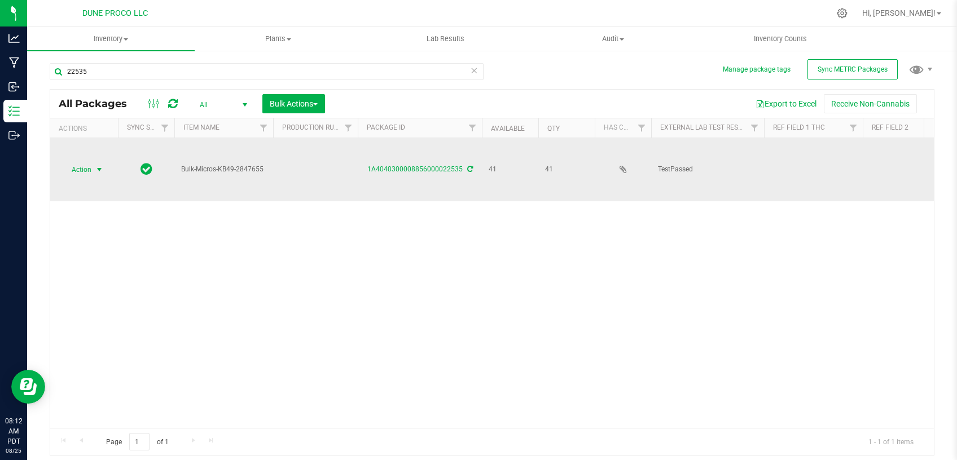
click at [100, 165] on span "select" at bounding box center [99, 169] width 9 height 9
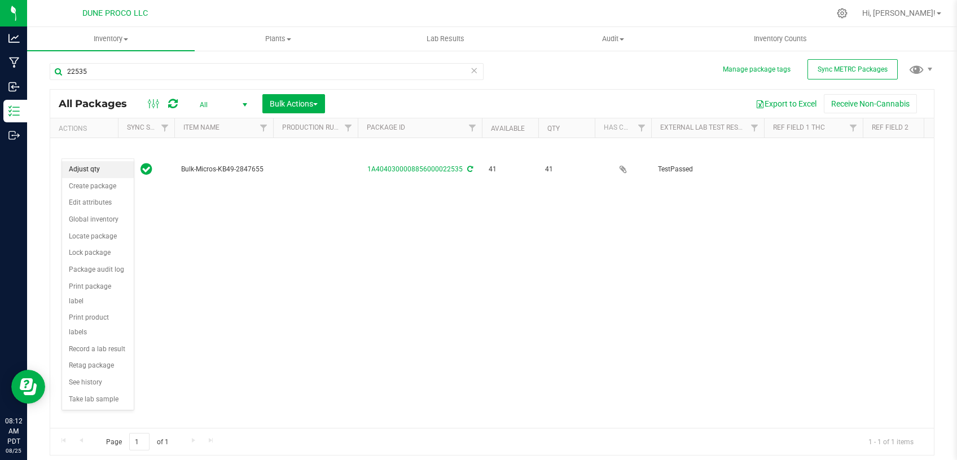
click at [104, 175] on li "Adjust qty" at bounding box center [98, 169] width 72 height 17
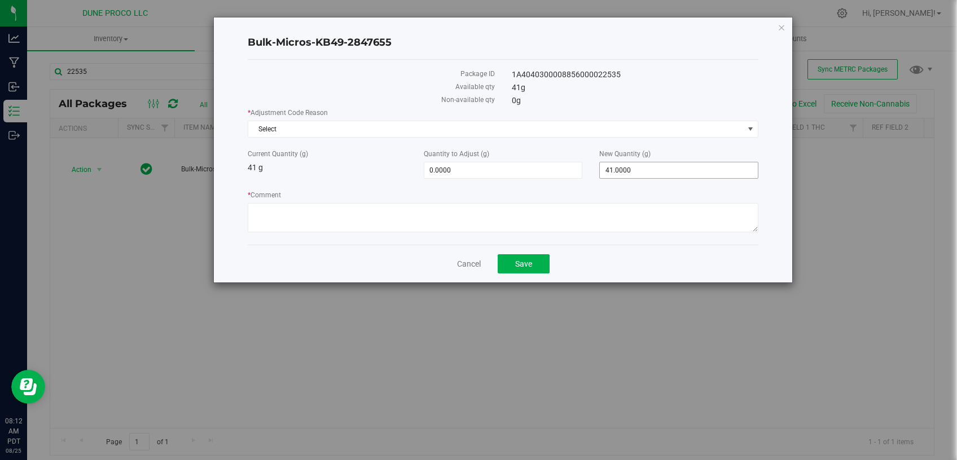
click at [613, 170] on span "41.0000 41" at bounding box center [678, 170] width 159 height 17
drag, startPoint x: 629, startPoint y: 171, endPoint x: 576, endPoint y: 172, distance: 52.5
click at [600, 170] on input "41" at bounding box center [679, 170] width 158 height 16
type input "0"
type input "-41.0000"
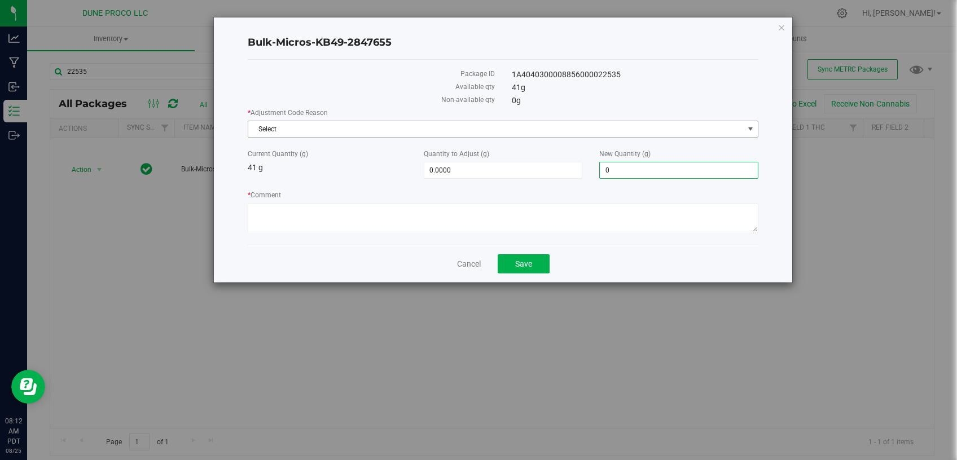
type input "0.0000"
click at [518, 133] on span "Select" at bounding box center [495, 129] width 495 height 16
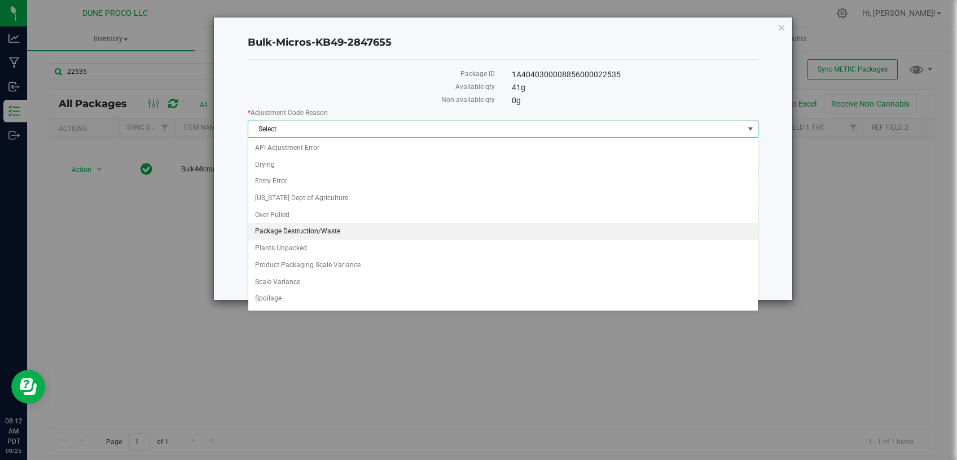
click at [318, 230] on li "Package Destruction/Waste" at bounding box center [502, 231] width 509 height 17
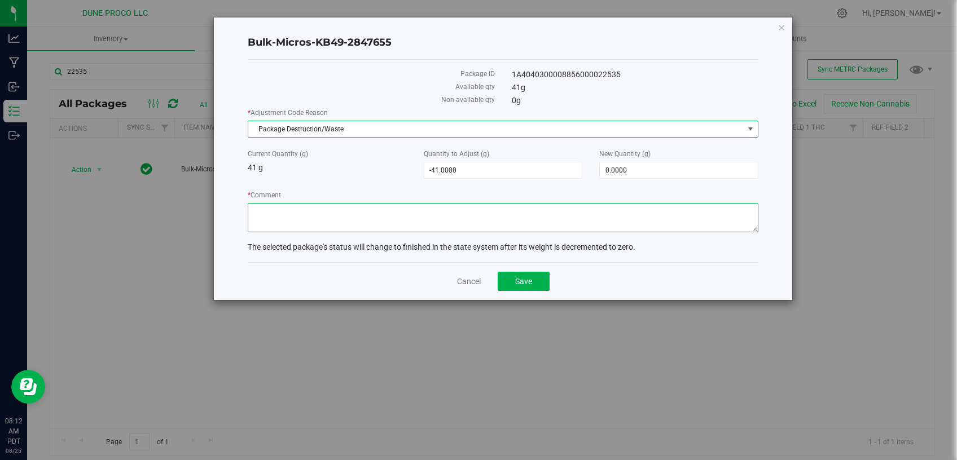
click at [329, 223] on textarea "* Comment" at bounding box center [503, 217] width 511 height 29
type textarea "u"
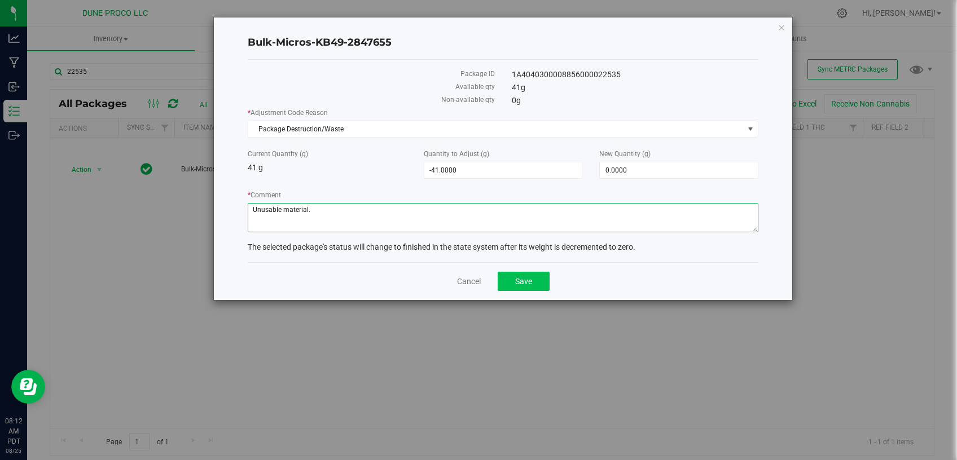
type textarea "Unusable material."
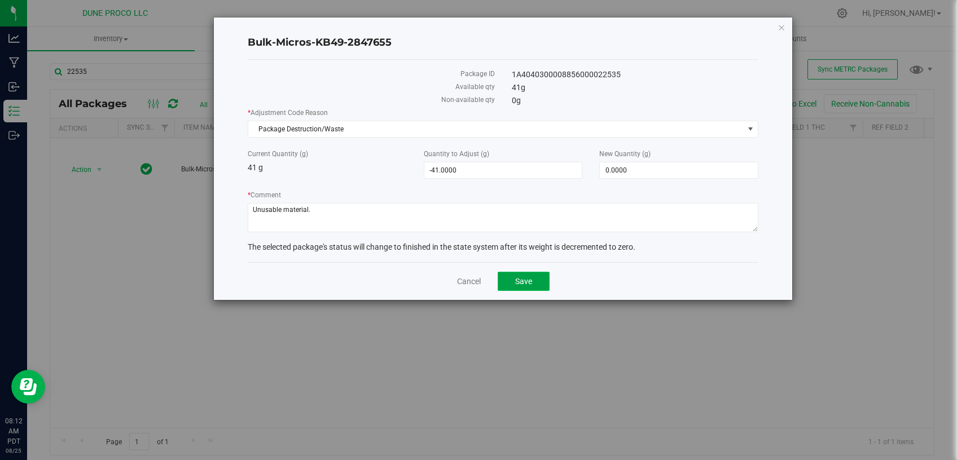
click at [507, 278] on button "Save" at bounding box center [524, 281] width 52 height 19
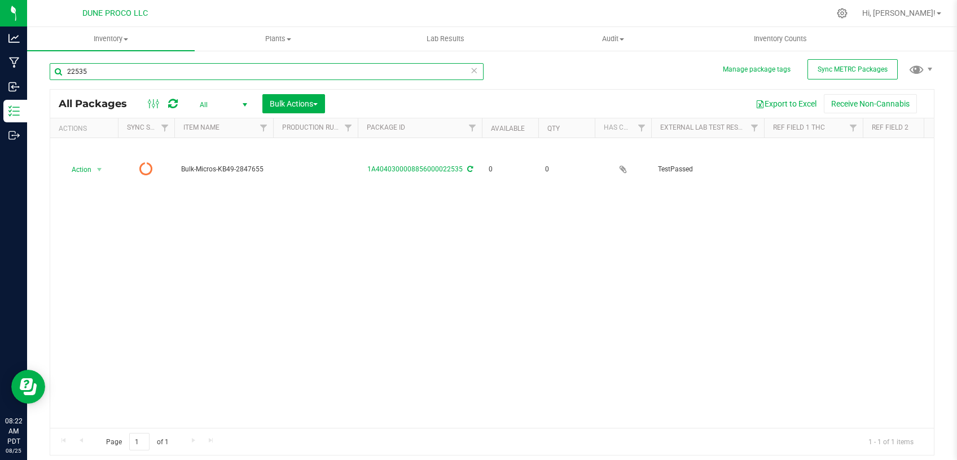
drag, startPoint x: 152, startPoint y: 72, endPoint x: 49, endPoint y: 73, distance: 103.3
click at [50, 73] on input "22535" at bounding box center [267, 71] width 434 height 17
paste input "8274"
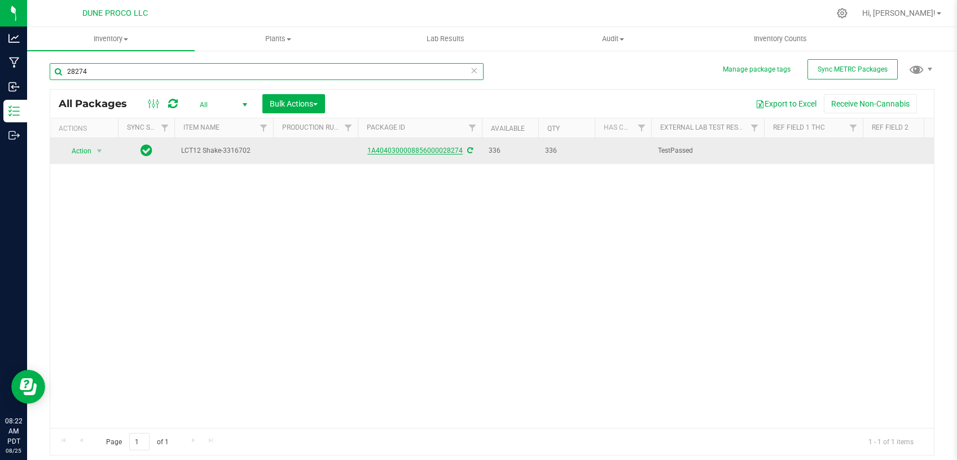
type input "28274"
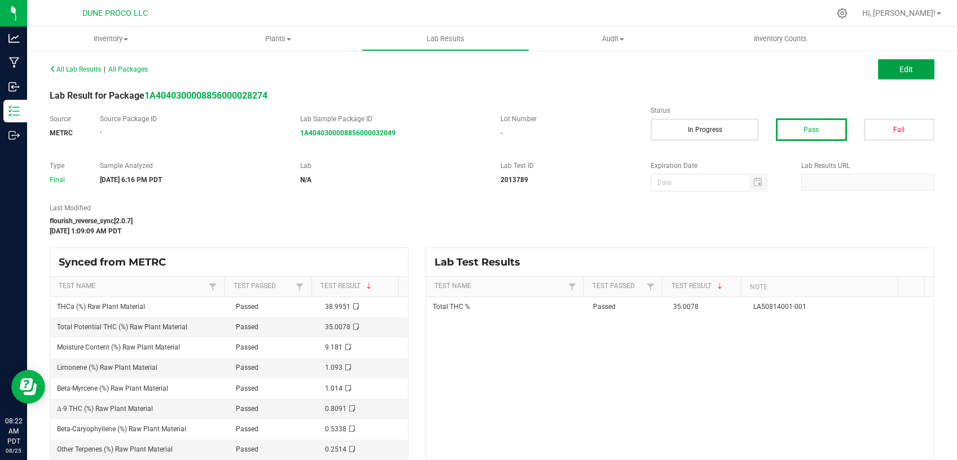
click at [908, 63] on button "Edit" at bounding box center [906, 69] width 56 height 20
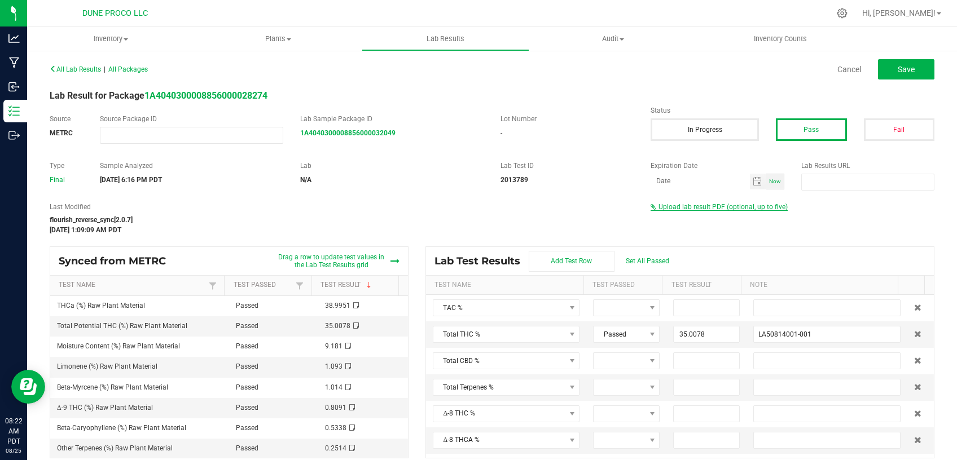
click at [695, 203] on span "Upload lab result PDF (optional, up to five)" at bounding box center [722, 207] width 129 height 8
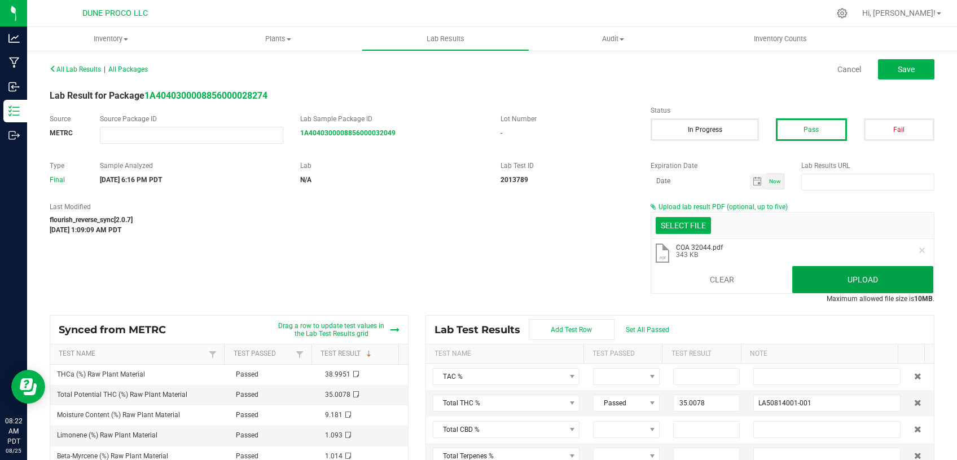
click at [832, 279] on button "Upload" at bounding box center [862, 279] width 141 height 27
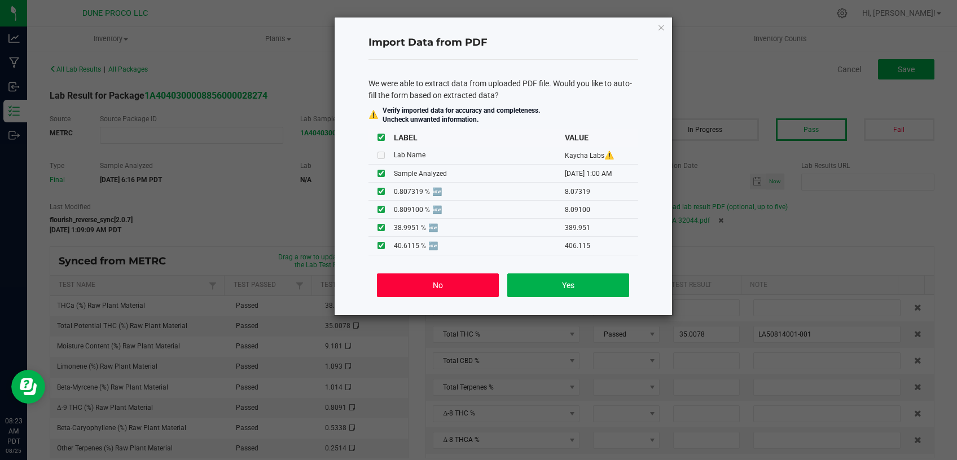
click at [470, 293] on button "No" at bounding box center [437, 286] width 121 height 24
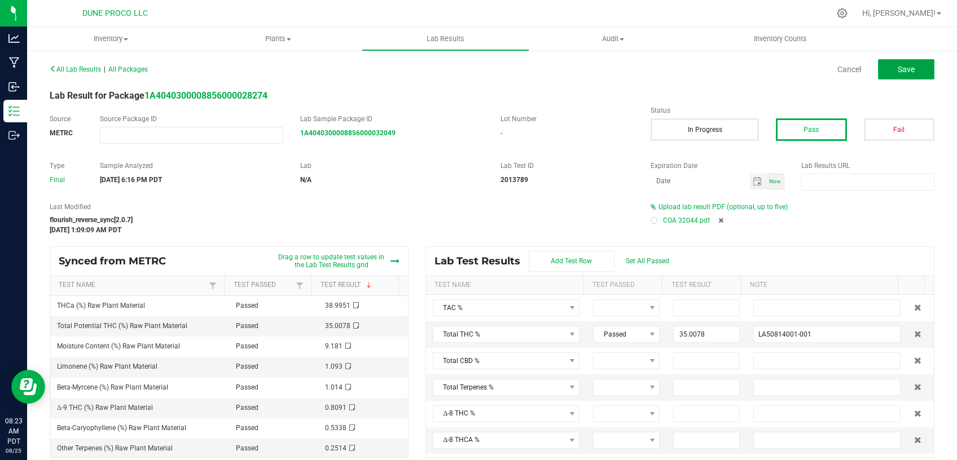
click at [902, 71] on span "Save" at bounding box center [906, 69] width 17 height 9
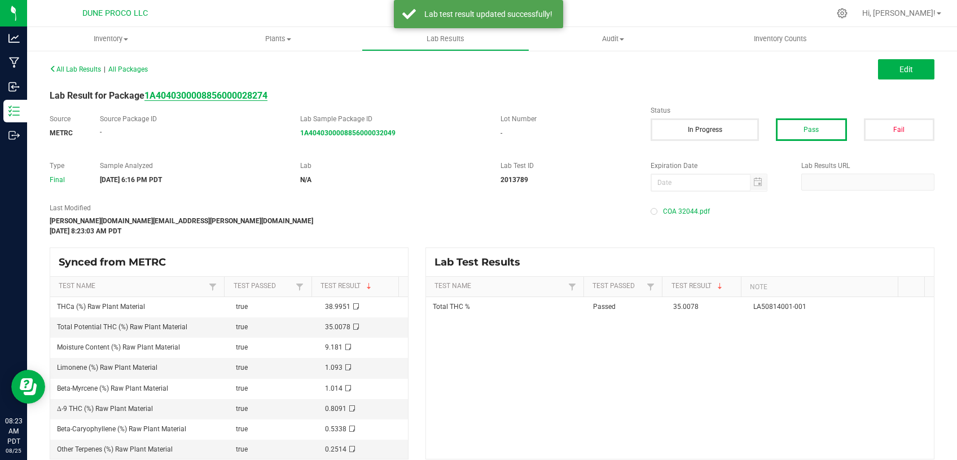
click at [250, 94] on strong "1A4040300008856000028274" at bounding box center [205, 95] width 123 height 11
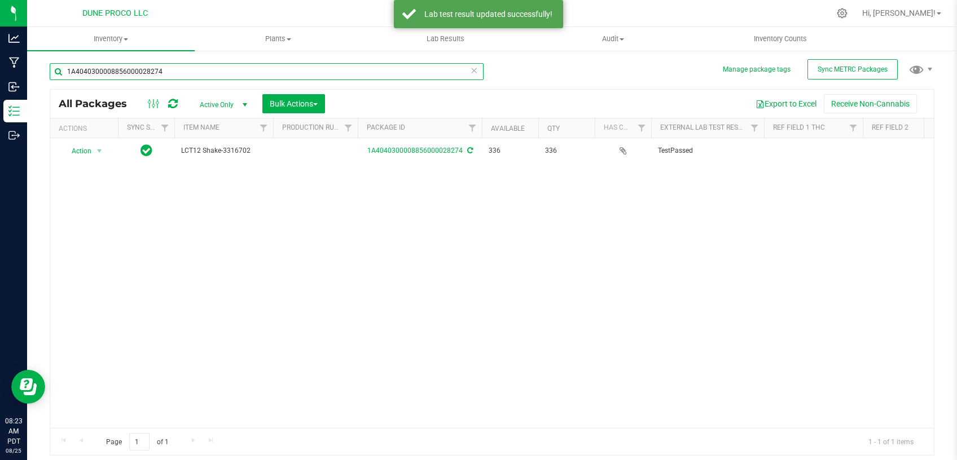
drag, startPoint x: 143, startPoint y: 72, endPoint x: 135, endPoint y: 72, distance: 8.5
click at [135, 72] on input "1A4040300008856000028274" at bounding box center [267, 71] width 434 height 17
click at [139, 73] on input "1A4040300008856000028274" at bounding box center [267, 71] width 434 height 17
drag, startPoint x: 139, startPoint y: 73, endPoint x: 0, endPoint y: 80, distance: 139.5
click at [50, 80] on input "1A4040300008856000028274" at bounding box center [267, 71] width 434 height 17
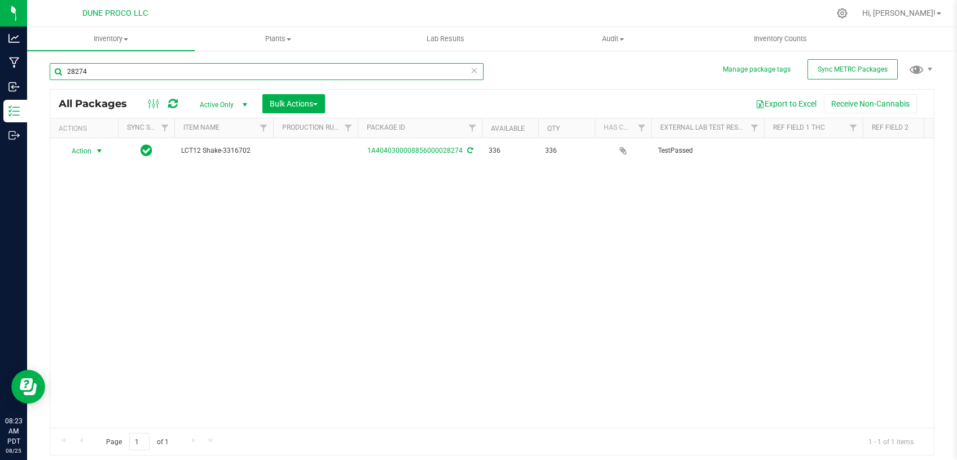
type input "28274"
click at [94, 150] on span "select" at bounding box center [100, 151] width 14 height 16
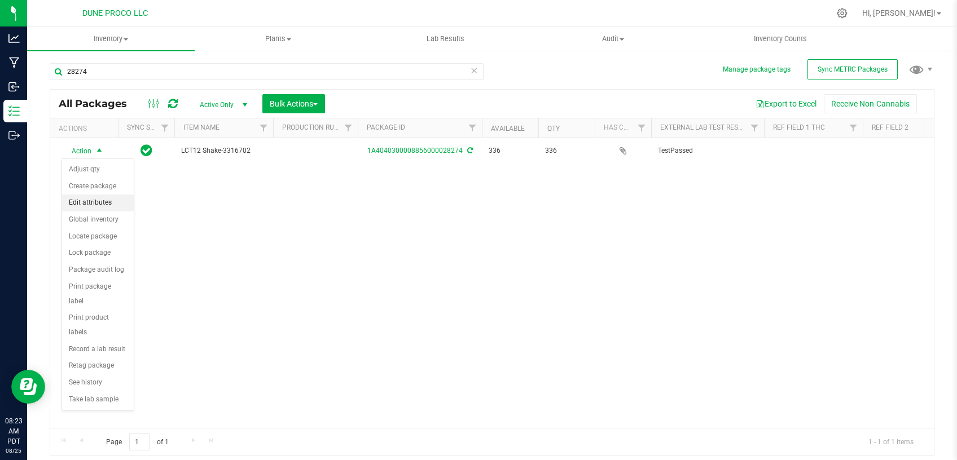
click at [90, 200] on li "Edit attributes" at bounding box center [98, 203] width 72 height 17
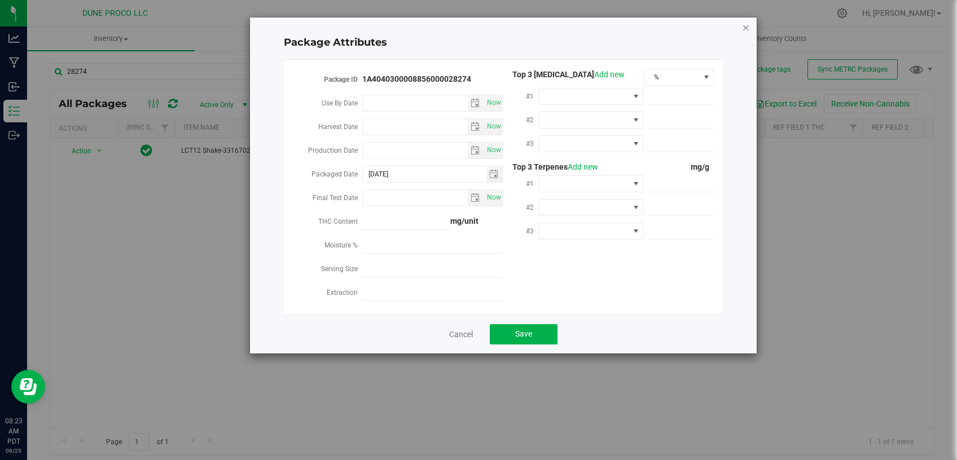
click at [744, 29] on icon "Close modal" at bounding box center [746, 27] width 8 height 14
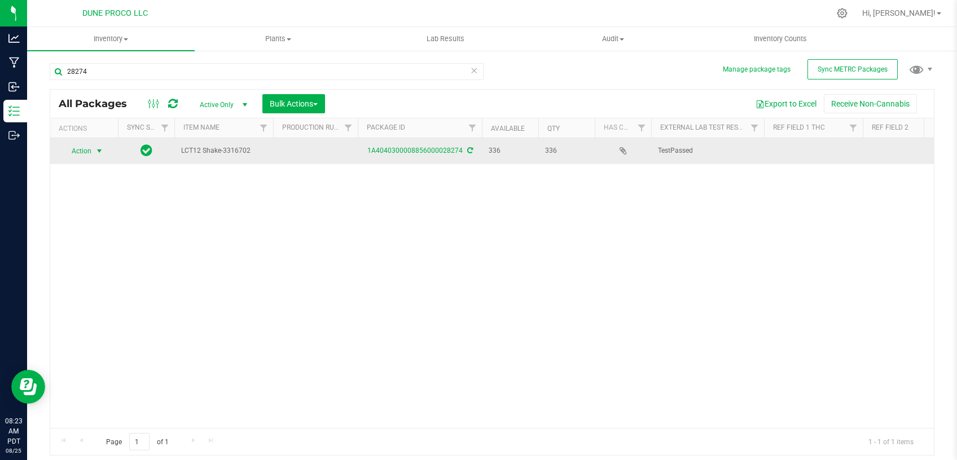
click at [98, 152] on span "select" at bounding box center [99, 151] width 9 height 9
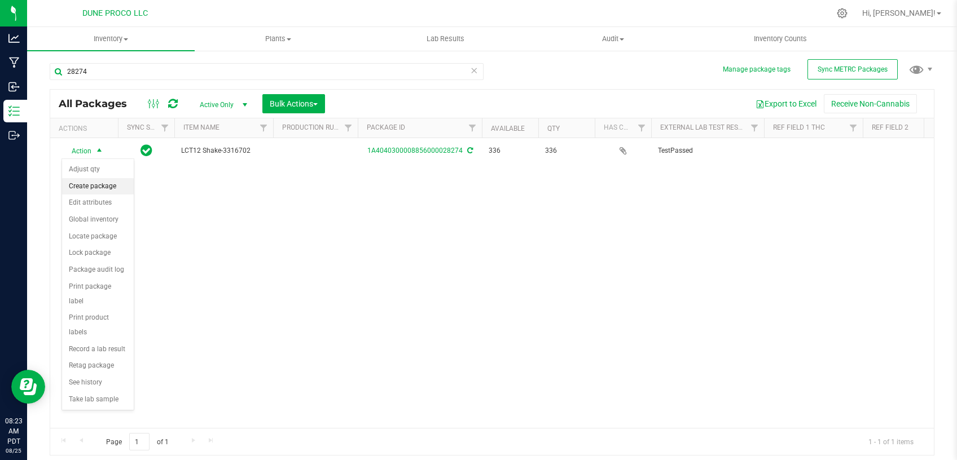
click at [104, 182] on li "Create package" at bounding box center [98, 186] width 72 height 17
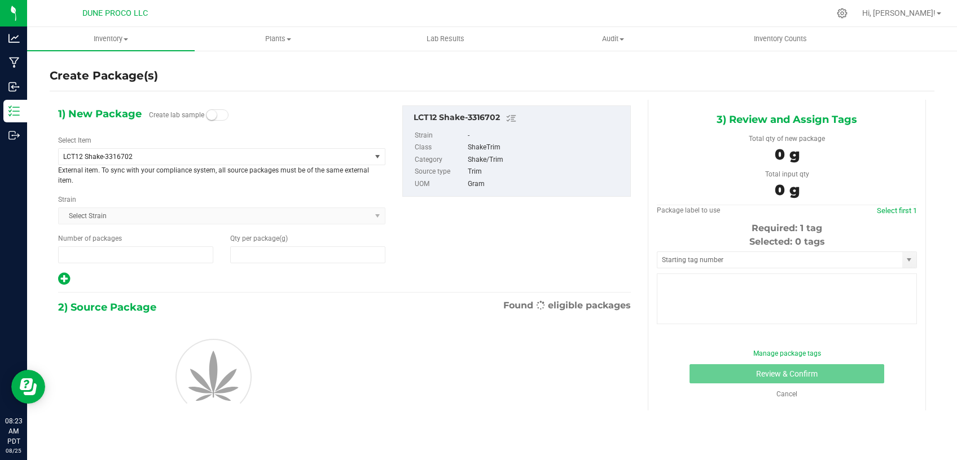
type input "1"
type input "0.0000"
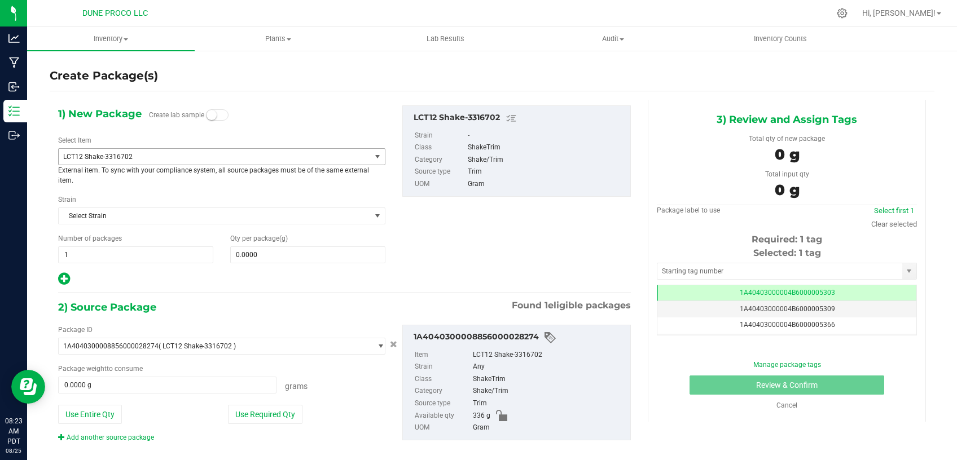
click at [252, 160] on span "LCT12 Shake-3316702" at bounding box center [208, 157] width 291 height 8
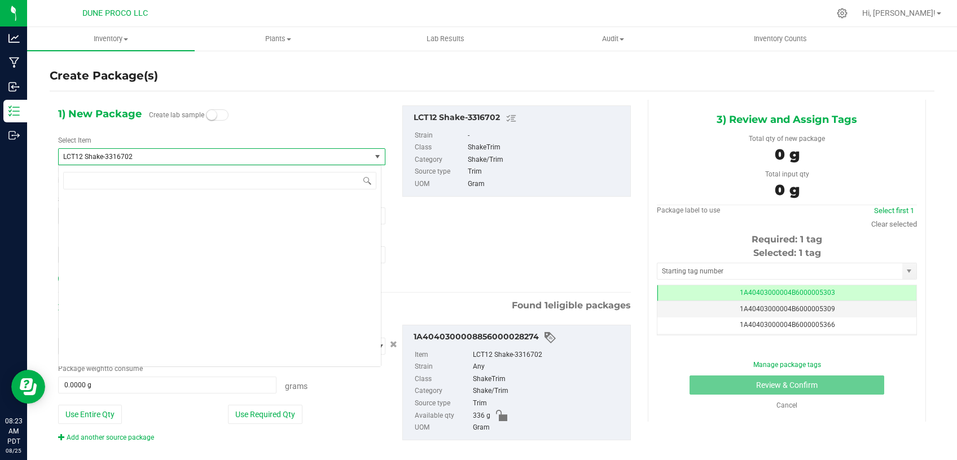
scroll to position [3396, 0]
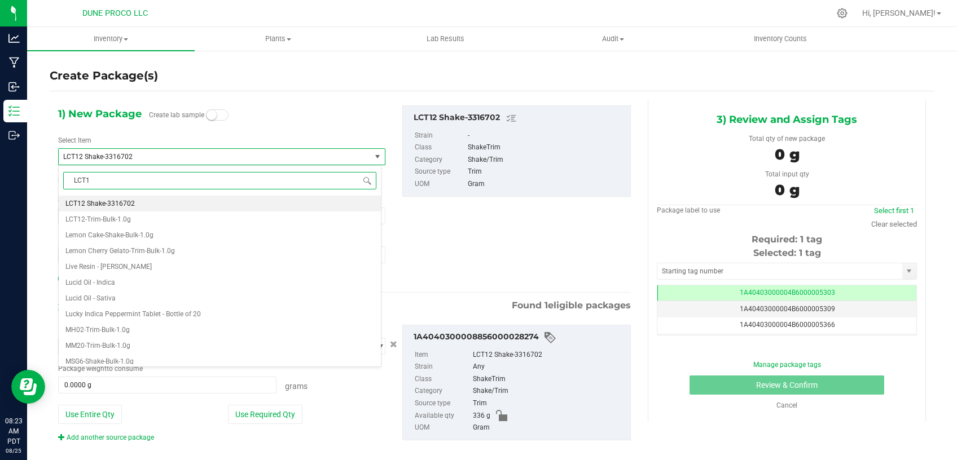
type input "LCT12"
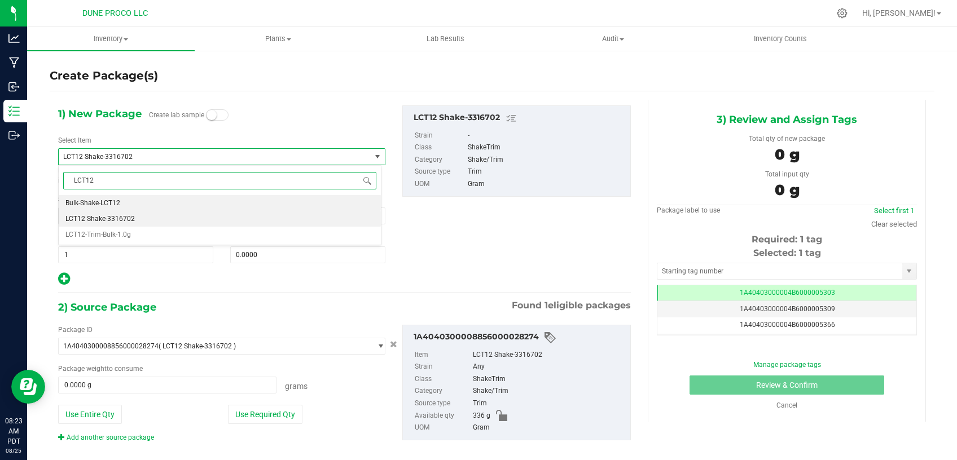
scroll to position [0, 0]
click at [144, 232] on li "LCT12-Trim-Bulk-1.0g" at bounding box center [220, 235] width 322 height 16
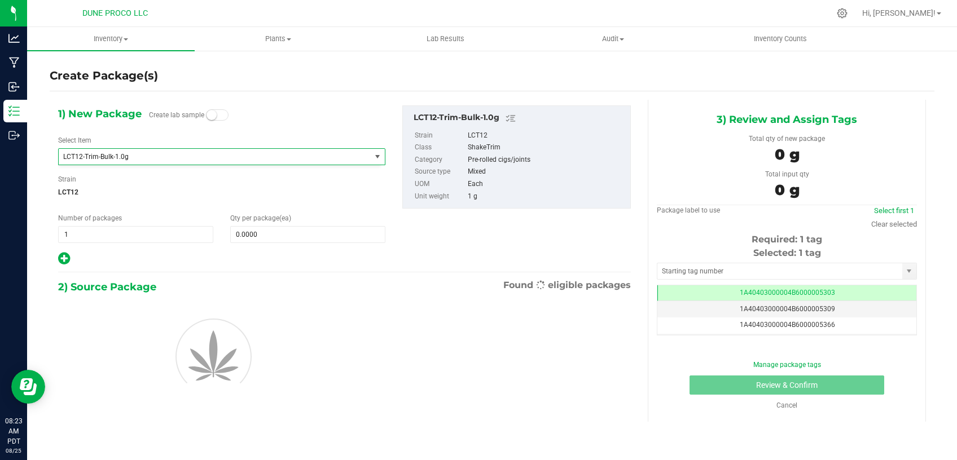
type input "0"
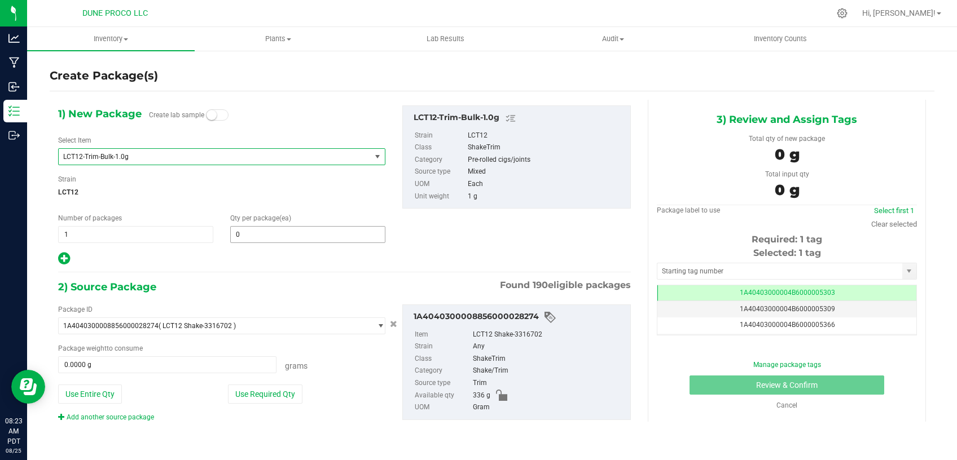
click at [279, 234] on span "0 0" at bounding box center [307, 234] width 155 height 17
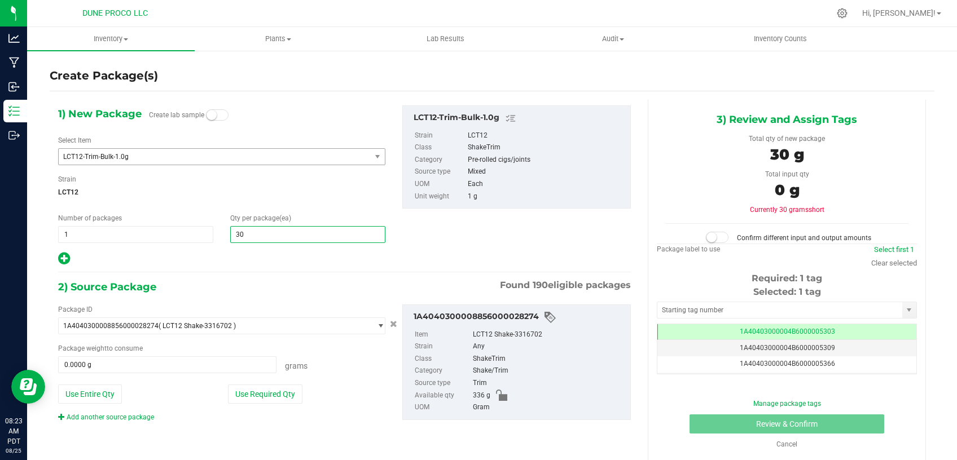
type input "301"
click at [257, 391] on button "Use Required Qty" at bounding box center [265, 394] width 74 height 19
type input "301.0000 g"
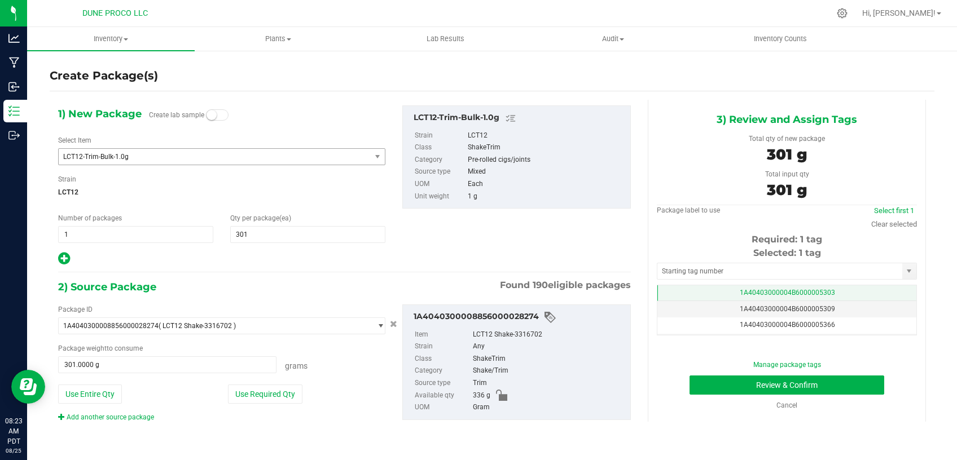
click at [672, 295] on td "1A40403000004B6000005303" at bounding box center [786, 293] width 259 height 16
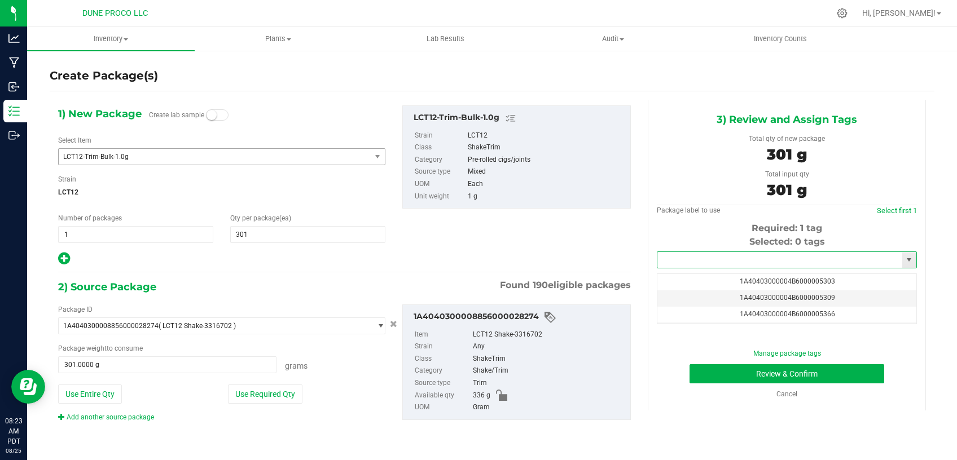
click at [687, 255] on input "text" at bounding box center [779, 260] width 245 height 16
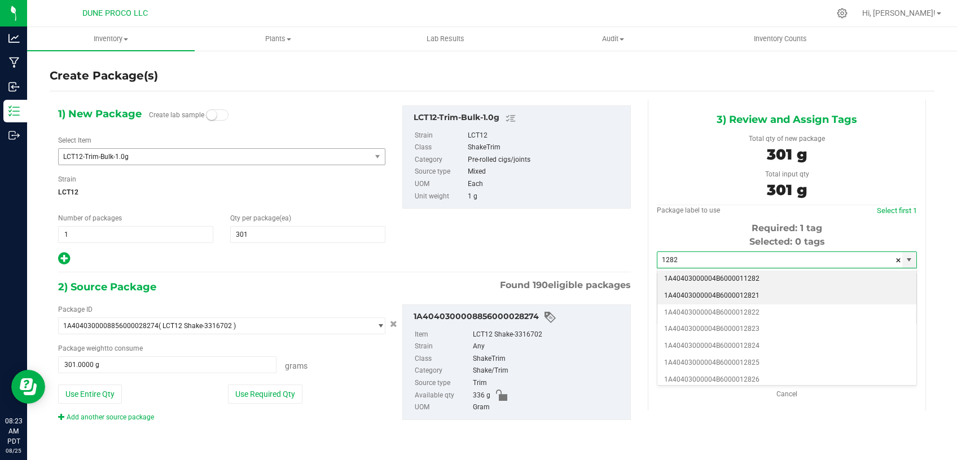
click at [687, 294] on li "1A40403000004B6000012821" at bounding box center [786, 296] width 259 height 17
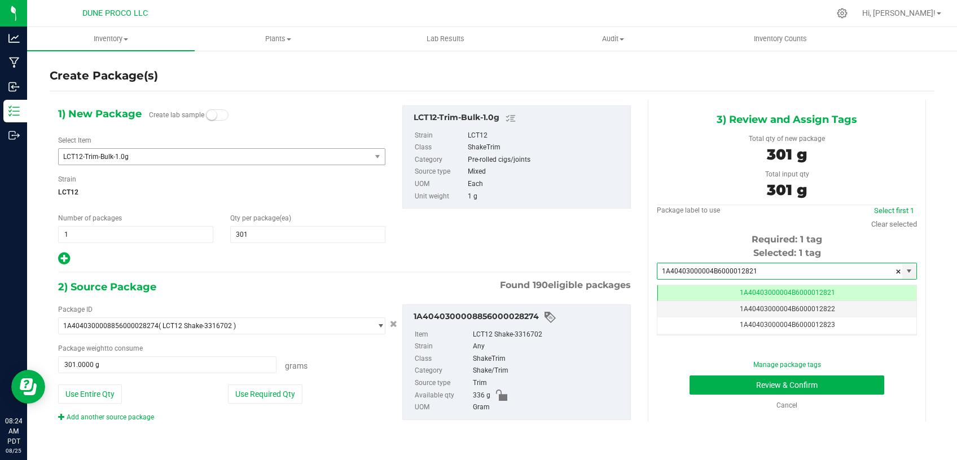
type input "1A40403000004B6000012821"
click at [744, 385] on button "Review & Confirm" at bounding box center [786, 385] width 195 height 19
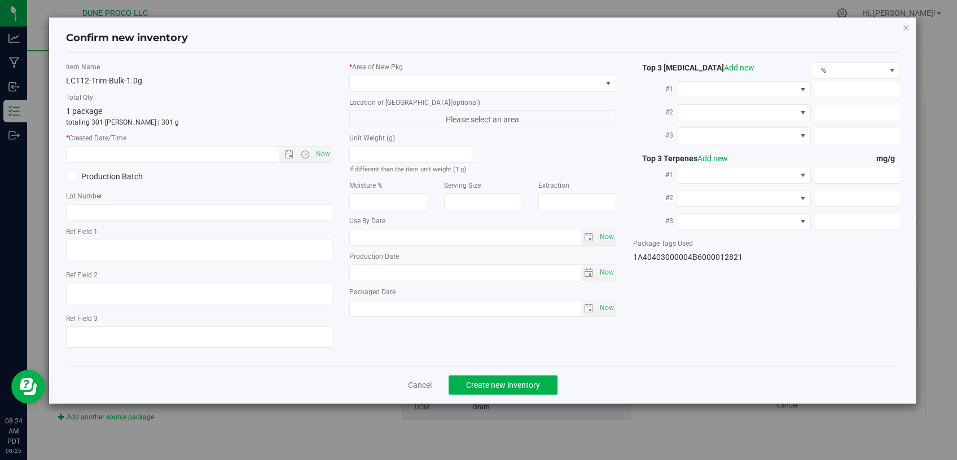
click at [498, 73] on div "* Area of New Pkg" at bounding box center [482, 77] width 267 height 30
click at [489, 72] on label "* Area of New Pkg" at bounding box center [482, 67] width 267 height 10
click at [489, 82] on span at bounding box center [476, 84] width 252 height 16
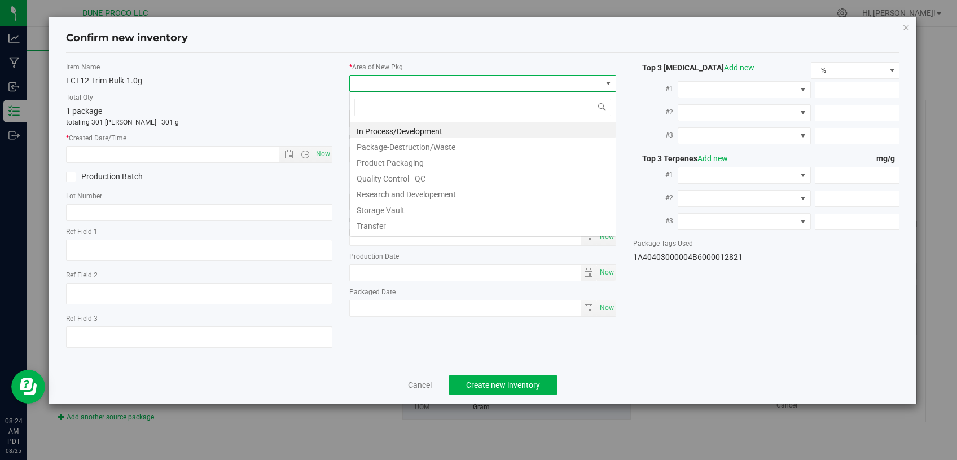
scroll to position [16, 266]
click at [415, 214] on li "Storage Vault" at bounding box center [483, 209] width 266 height 16
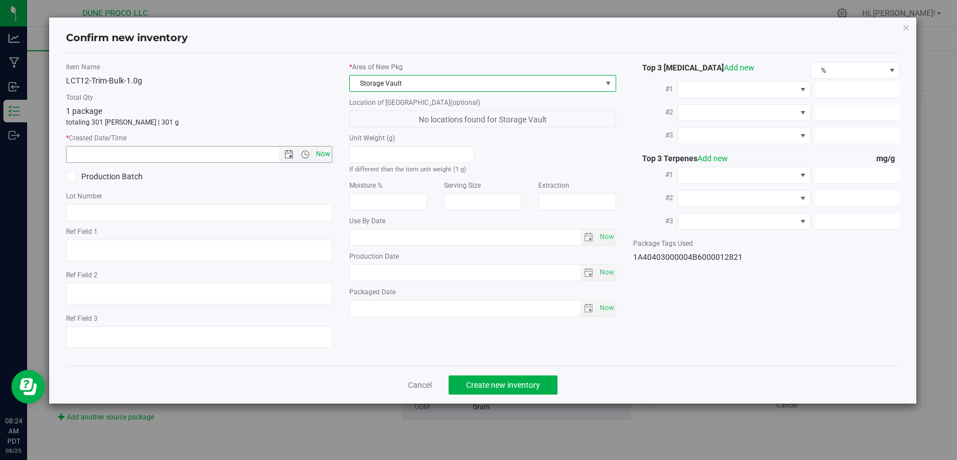
click at [329, 152] on span "Now" at bounding box center [323, 154] width 19 height 16
type input "8/25/2025 8:24 AM"
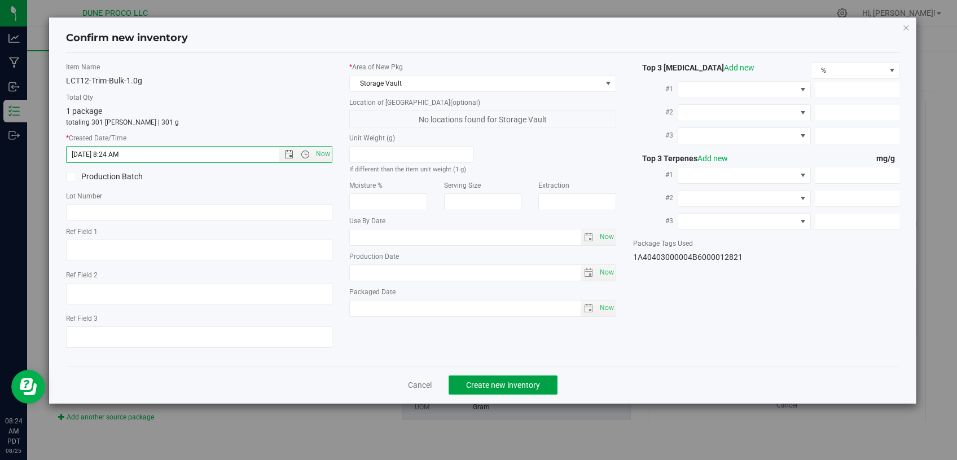
click at [478, 381] on span "Create new inventory" at bounding box center [503, 385] width 74 height 9
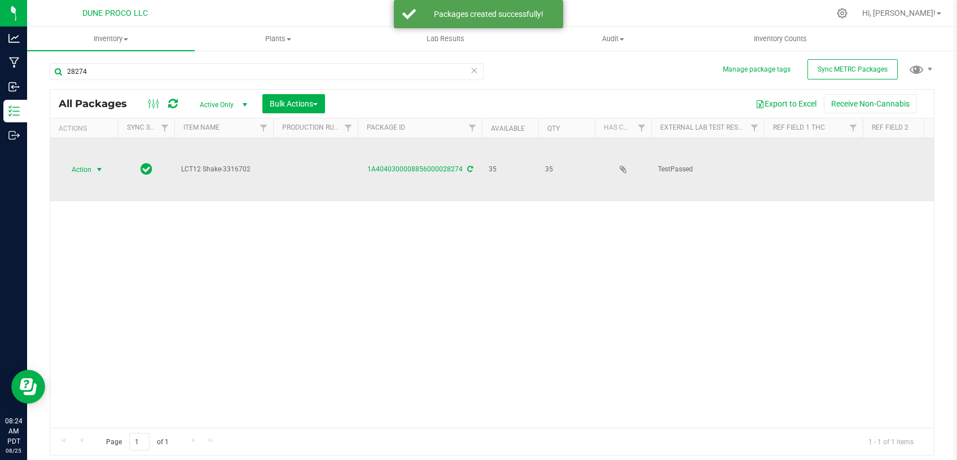
click at [101, 165] on span "select" at bounding box center [99, 169] width 9 height 9
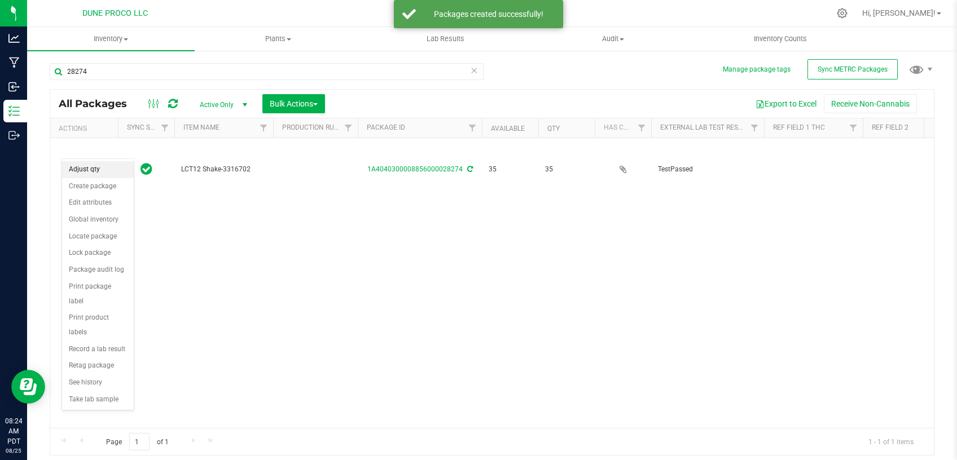
click at [98, 169] on li "Adjust qty" at bounding box center [98, 169] width 72 height 17
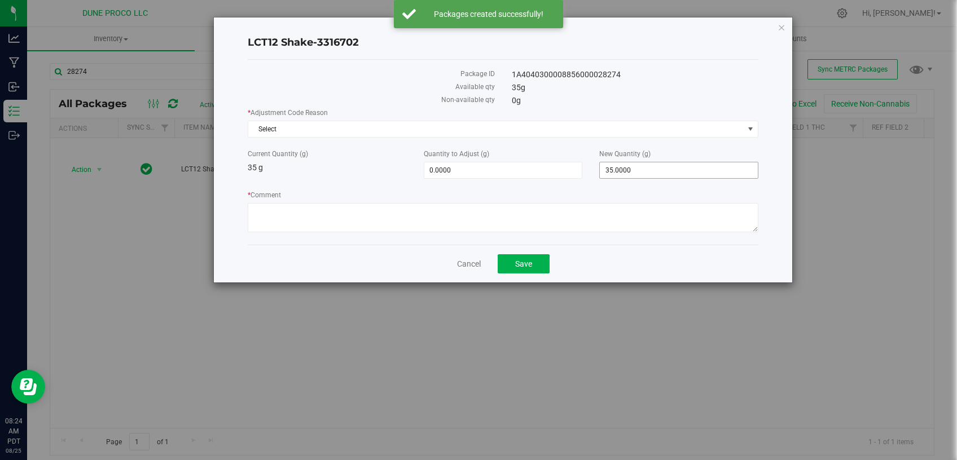
click at [612, 169] on span "35.0000 35" at bounding box center [678, 170] width 159 height 17
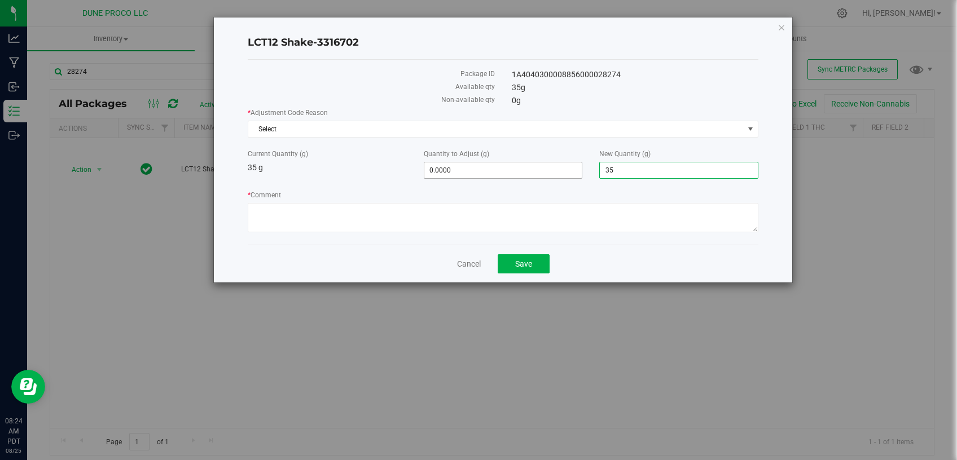
drag, startPoint x: 613, startPoint y: 173, endPoint x: 580, endPoint y: 172, distance: 33.3
click at [600, 172] on input "35" at bounding box center [679, 170] width 158 height 16
type input "0"
type input "-35.0000"
type input "0.0000"
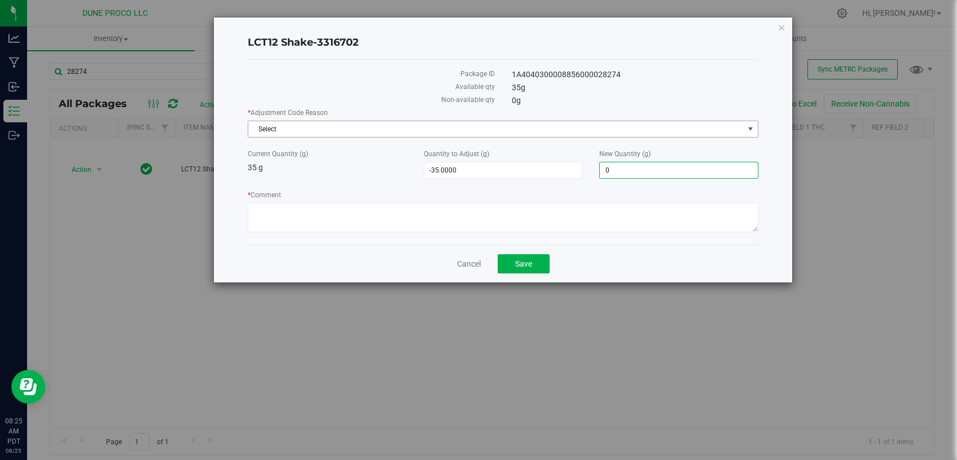
click at [533, 131] on span "Select" at bounding box center [495, 129] width 495 height 16
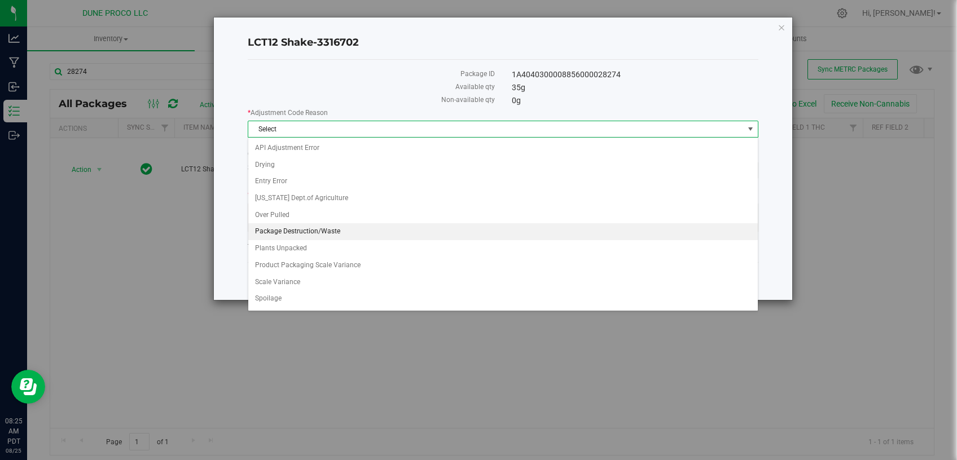
click at [334, 231] on li "Package Destruction/Waste" at bounding box center [502, 231] width 509 height 17
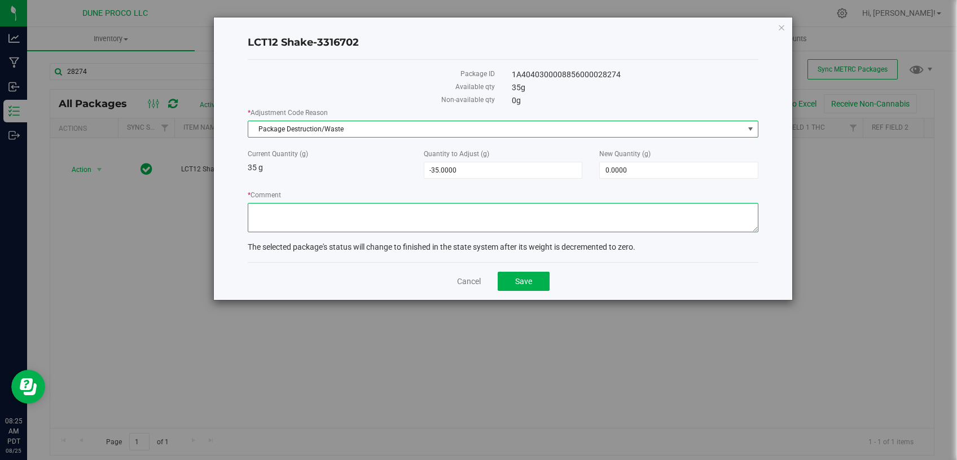
click at [327, 227] on textarea "* Comment" at bounding box center [503, 217] width 511 height 29
click at [327, 225] on textarea "* Comment" at bounding box center [503, 217] width 511 height 29
type textarea "u"
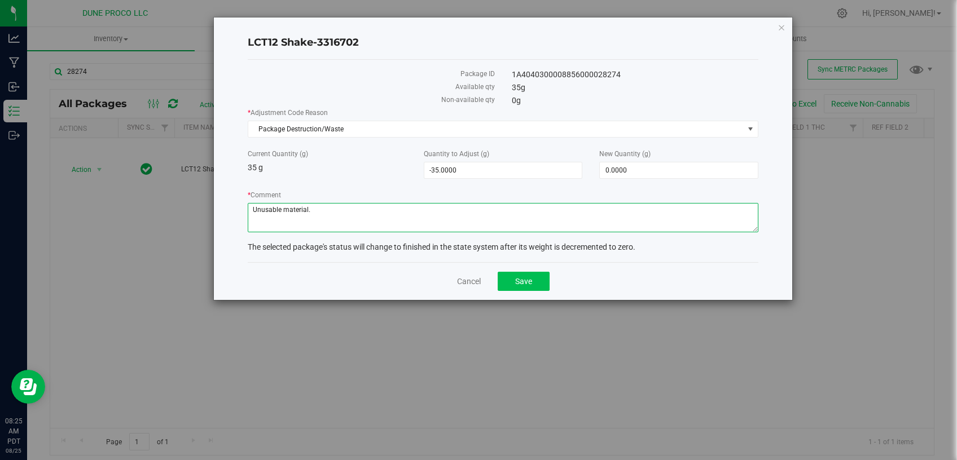
type textarea "Unusable material."
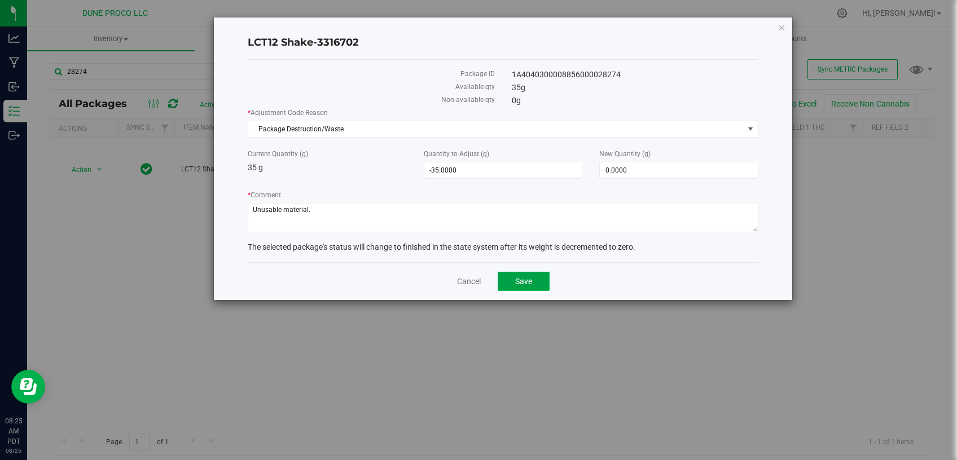
click at [513, 278] on button "Save" at bounding box center [524, 281] width 52 height 19
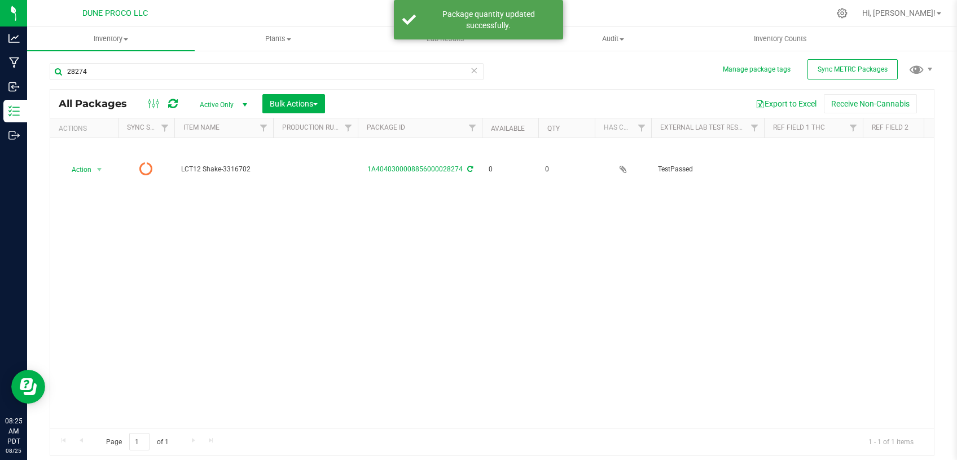
click at [230, 106] on span "Active Only" at bounding box center [221, 105] width 62 height 16
click at [213, 173] on li "All" at bounding box center [220, 173] width 61 height 17
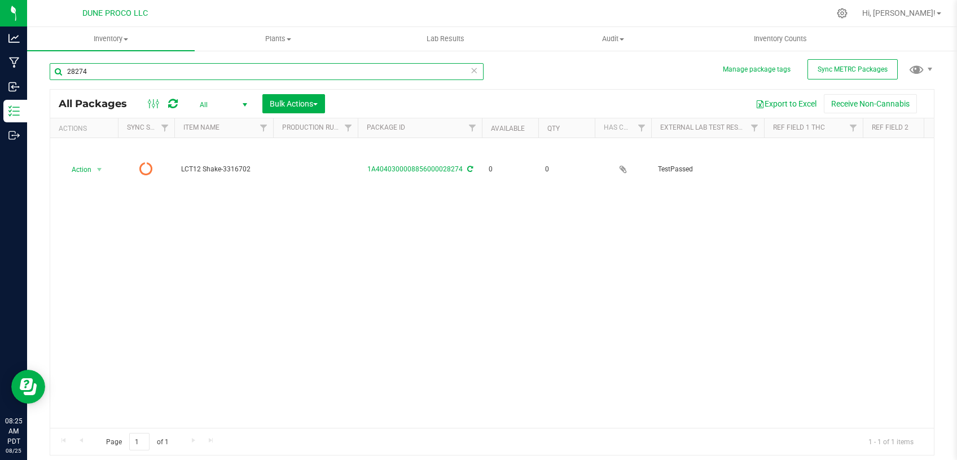
drag, startPoint x: 113, startPoint y: 71, endPoint x: 36, endPoint y: 69, distance: 77.3
click at [50, 69] on input "28274" at bounding box center [267, 71] width 434 height 17
paste input "0"
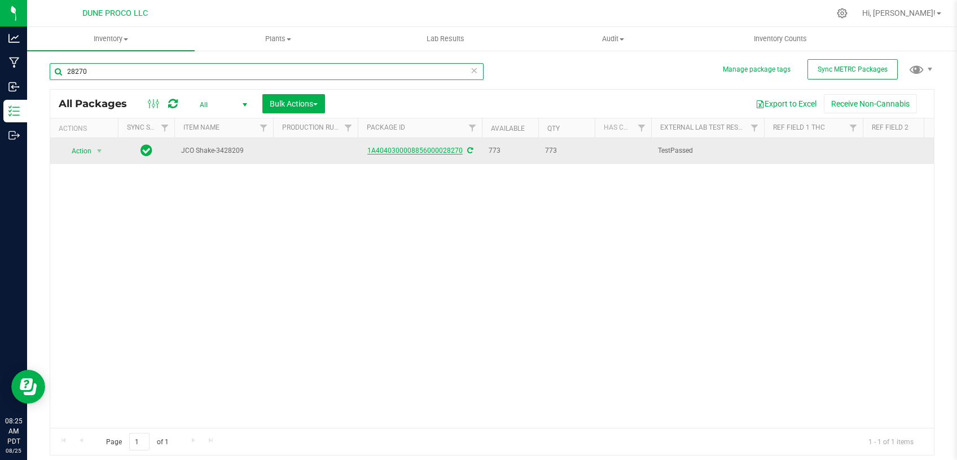
type input "28270"
click at [380, 151] on link "1A4040300008856000028270" at bounding box center [414, 151] width 95 height 8
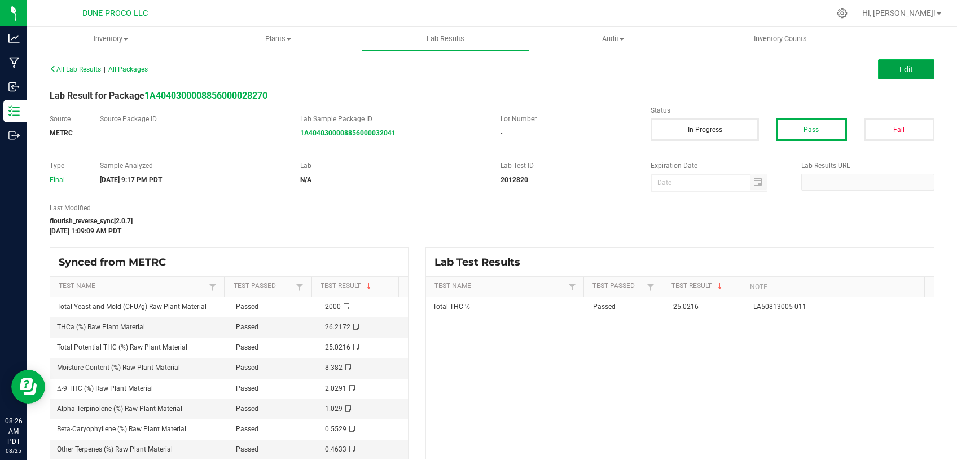
click at [880, 60] on button "Edit" at bounding box center [906, 69] width 56 height 20
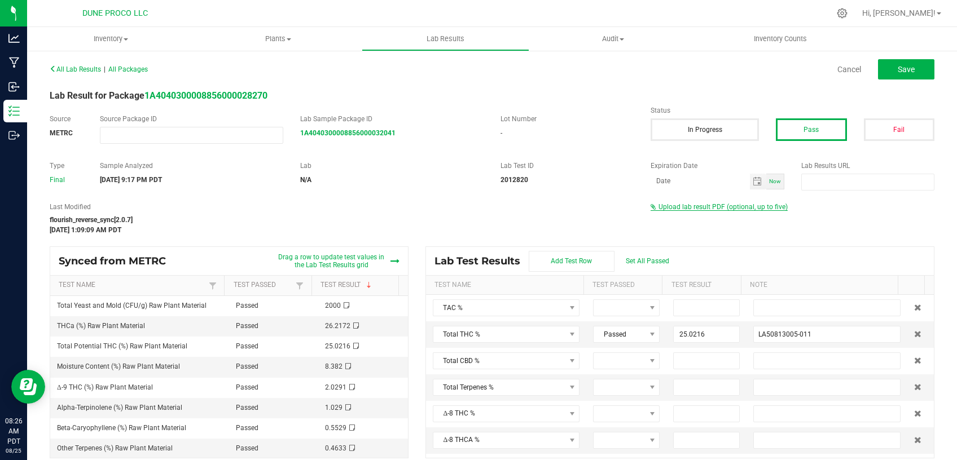
click at [701, 204] on span "Upload lab result PDF (optional, up to five)" at bounding box center [722, 207] width 129 height 8
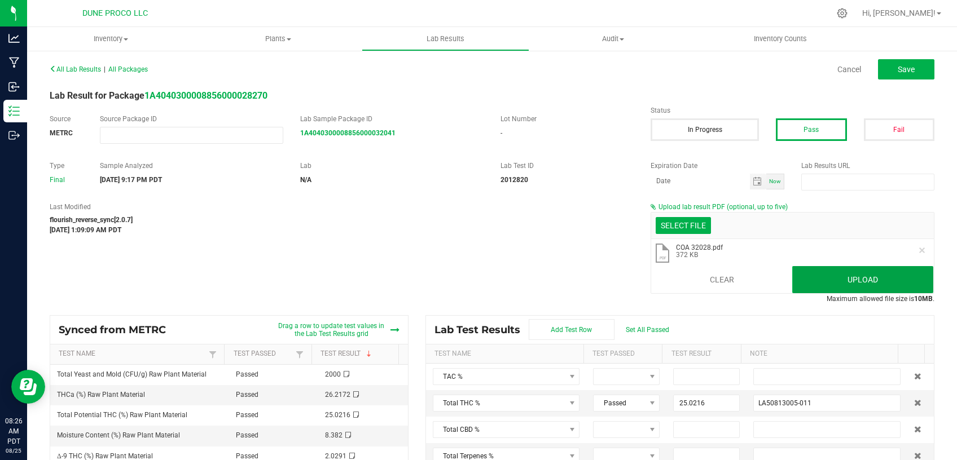
click at [859, 284] on button "Upload" at bounding box center [862, 279] width 141 height 27
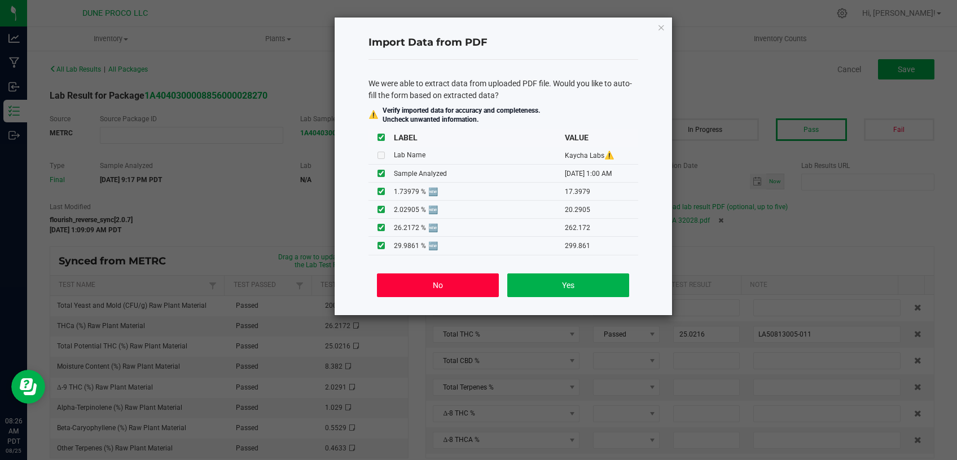
click at [468, 276] on button "No" at bounding box center [437, 286] width 121 height 24
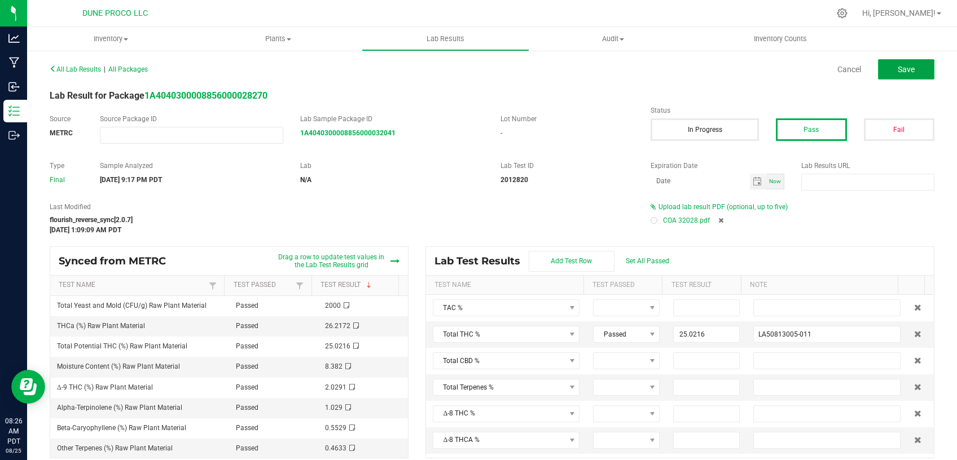
click at [906, 59] on button "Save" at bounding box center [906, 69] width 56 height 20
type input "25.0216"
type input "LA50813005-011"
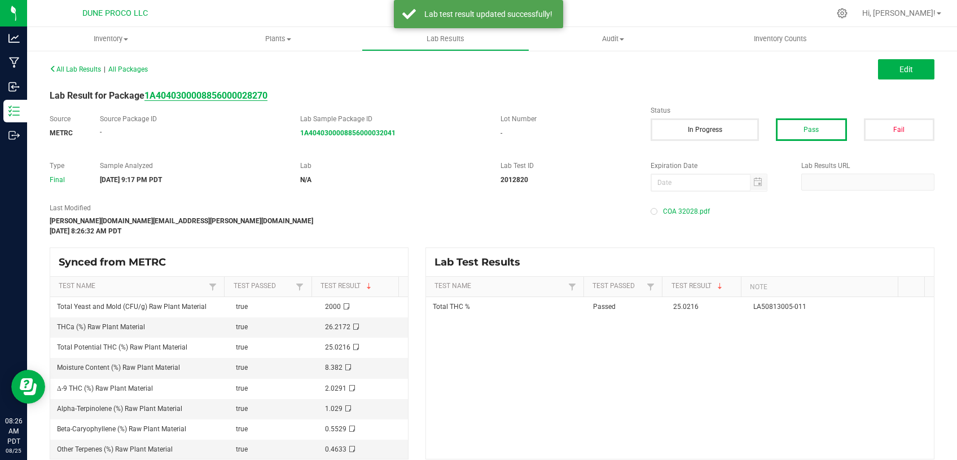
click at [248, 93] on strong "1A4040300008856000028270" at bounding box center [205, 95] width 123 height 11
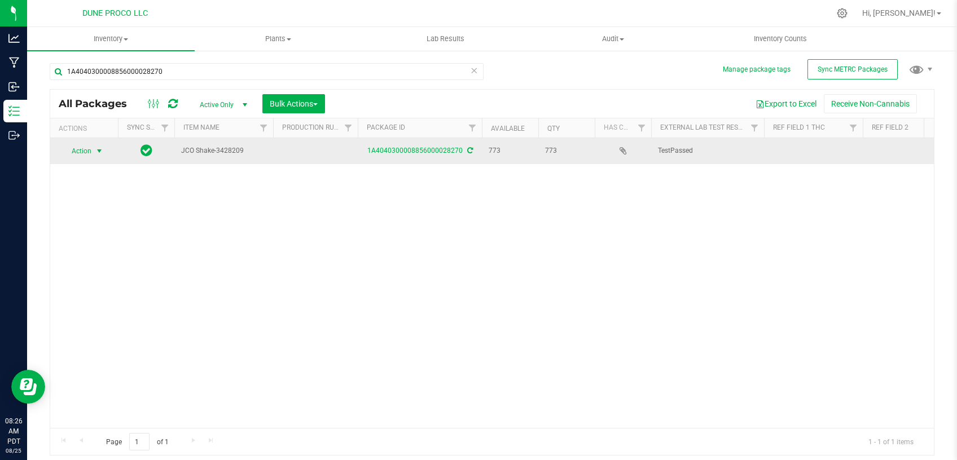
click at [81, 147] on span "Action" at bounding box center [76, 151] width 30 height 16
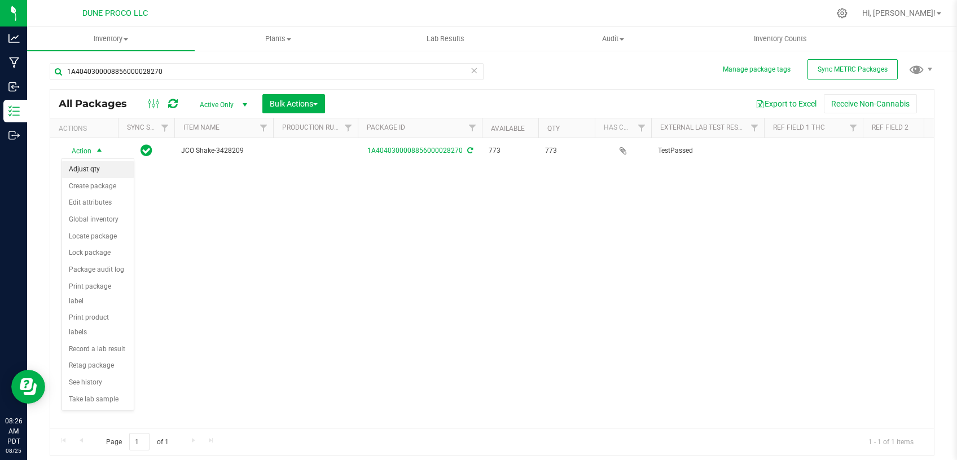
click at [102, 169] on li "Adjust qty" at bounding box center [98, 169] width 72 height 17
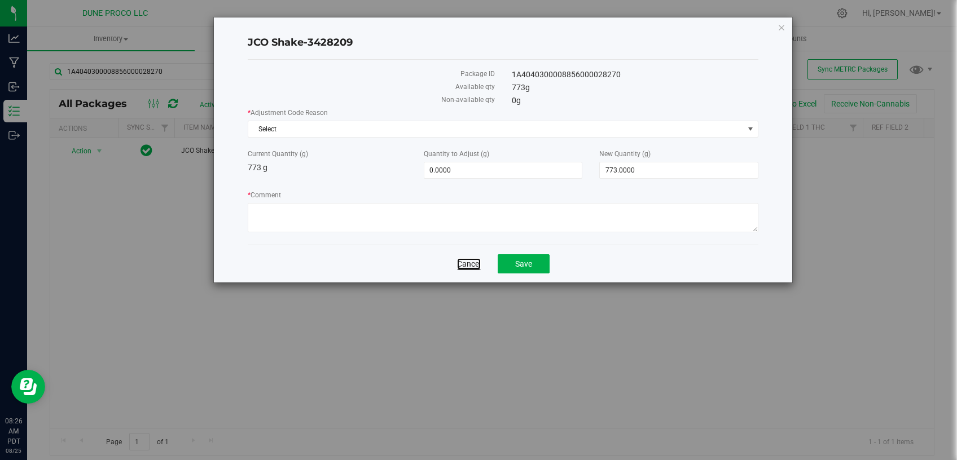
click at [470, 258] on link "Cancel" at bounding box center [469, 263] width 24 height 11
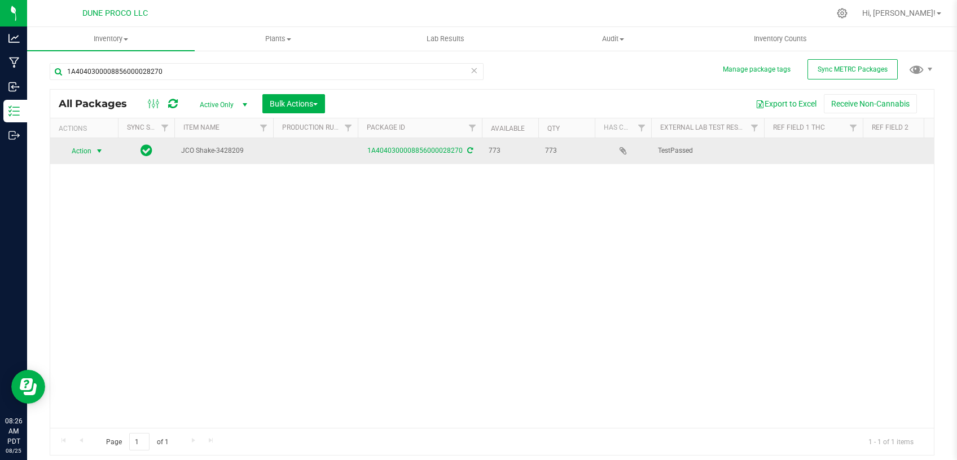
click at [96, 156] on span "select" at bounding box center [100, 151] width 14 height 16
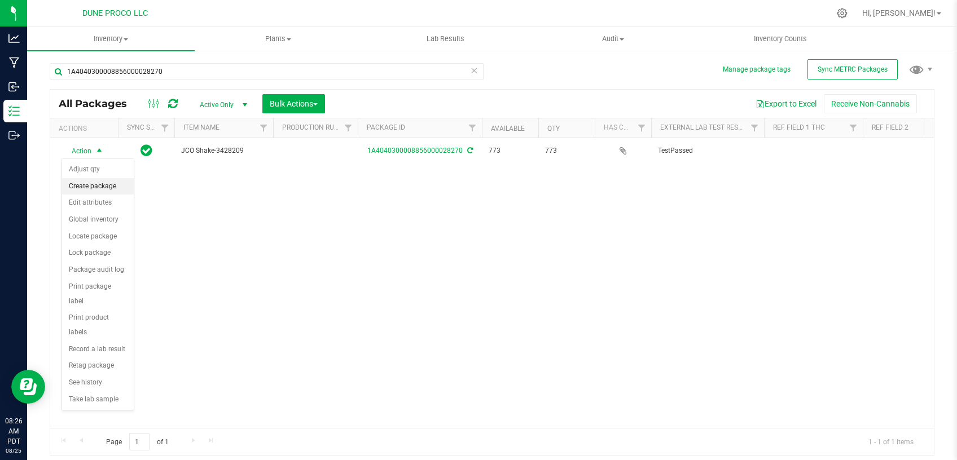
click at [92, 194] on li "Create package" at bounding box center [98, 186] width 72 height 17
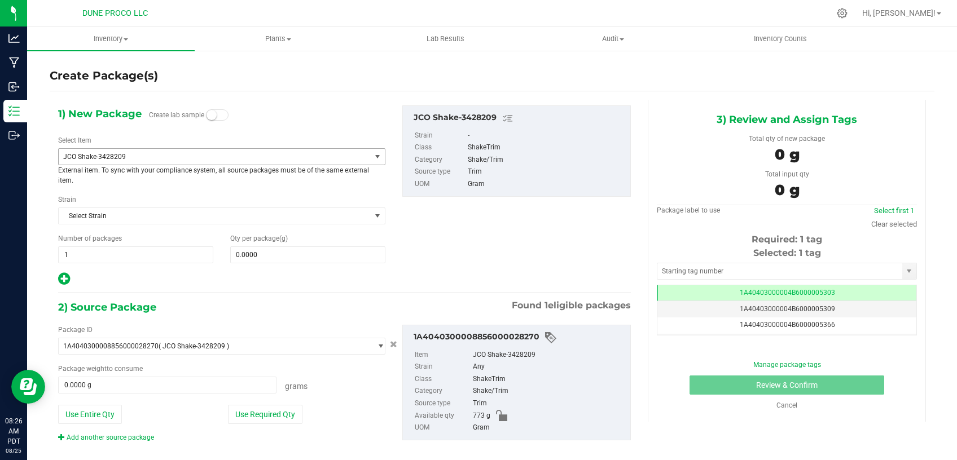
click at [254, 152] on span "JCO Shake-3428209" at bounding box center [215, 157] width 312 height 16
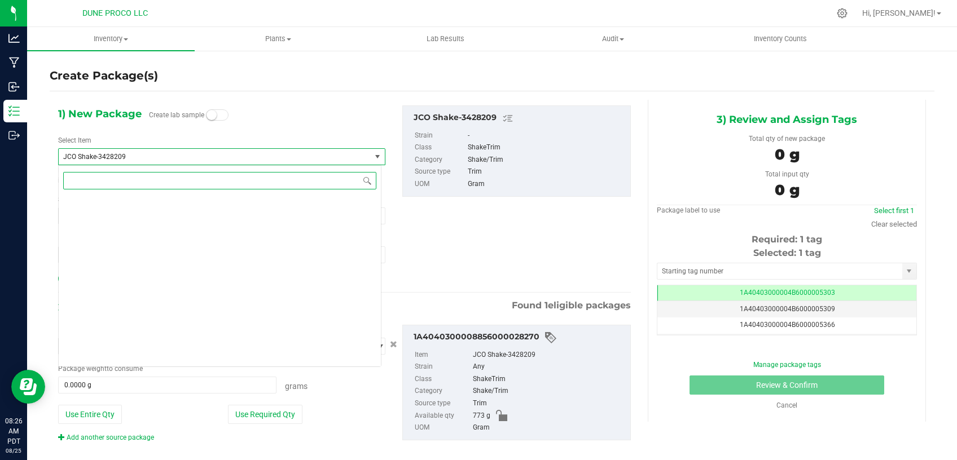
scroll to position [3207, 0]
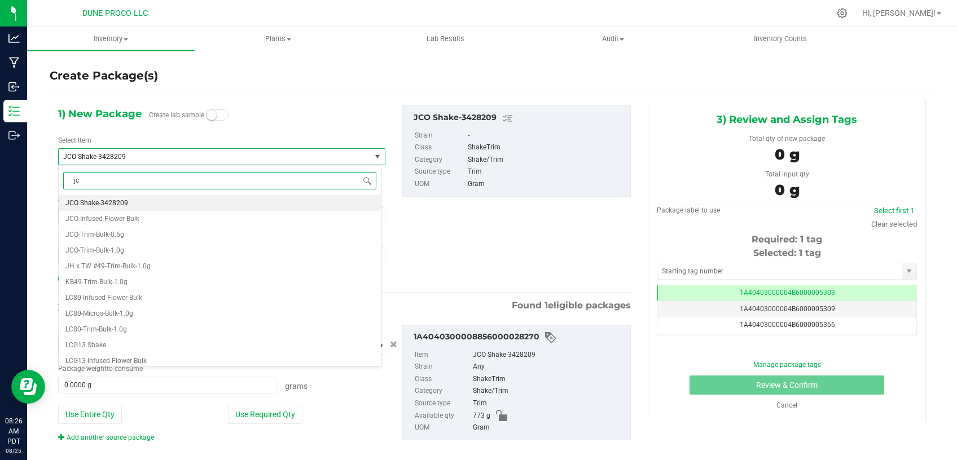
type input "jco"
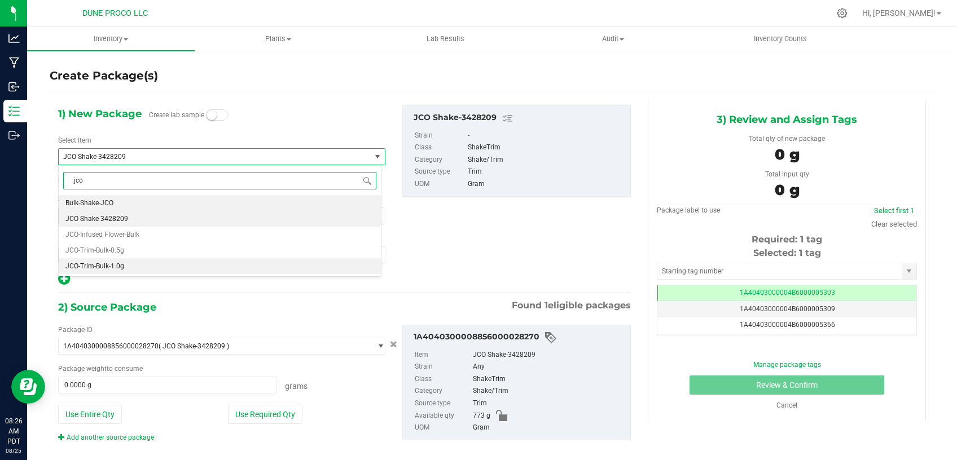
click at [173, 270] on li "JCO-Trim-Bulk-1.0g" at bounding box center [220, 266] width 322 height 16
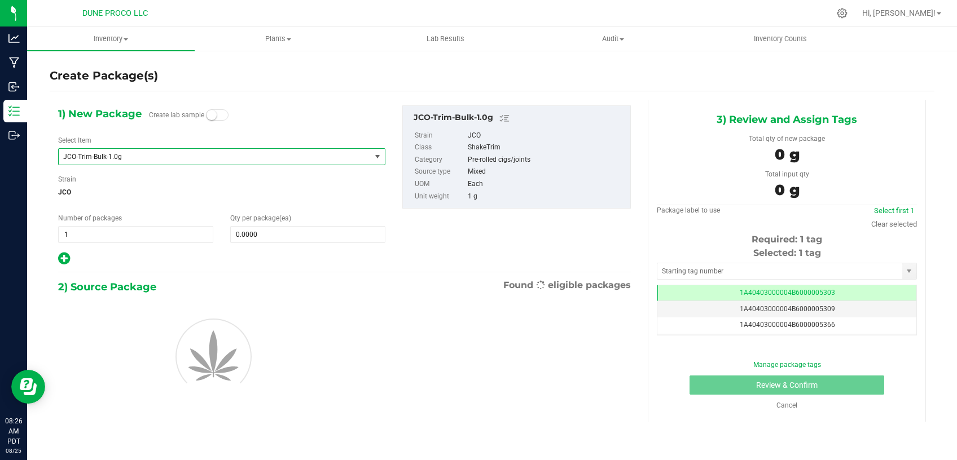
type input "0"
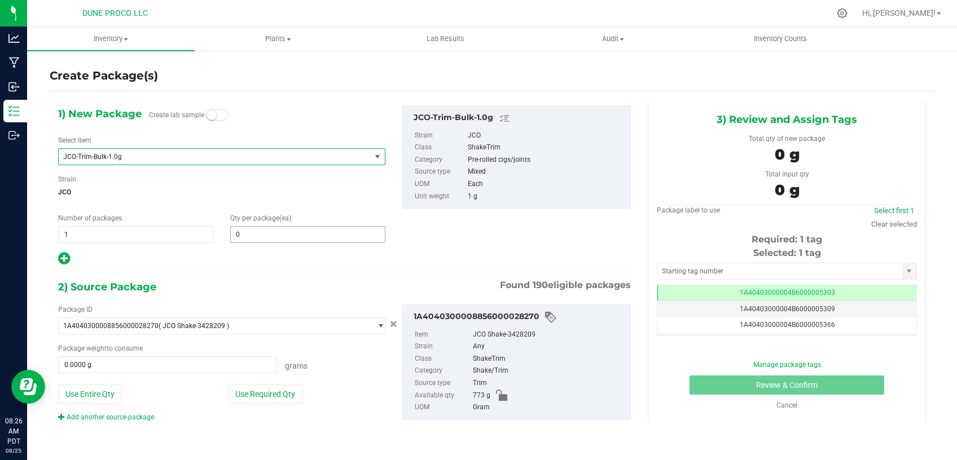
click at [244, 231] on span "0 0" at bounding box center [307, 234] width 155 height 17
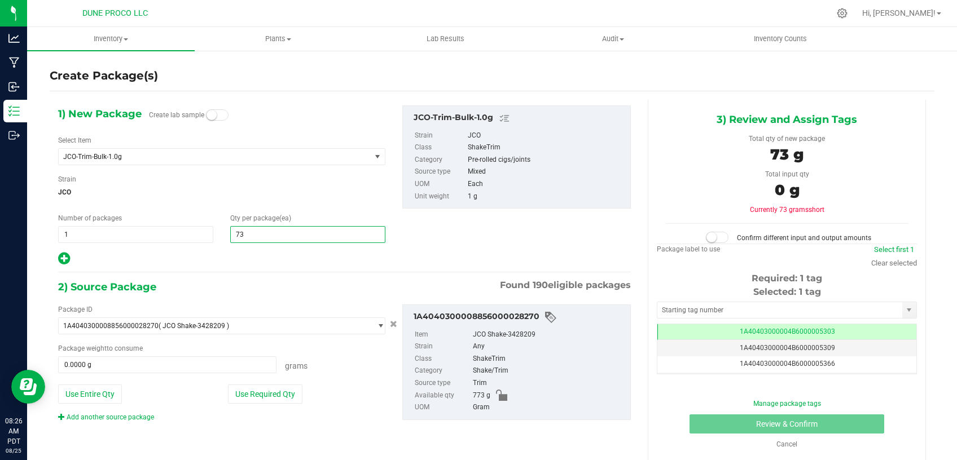
type input "738"
click at [259, 394] on button "Use Required Qty" at bounding box center [265, 394] width 74 height 19
type input "738.0000 g"
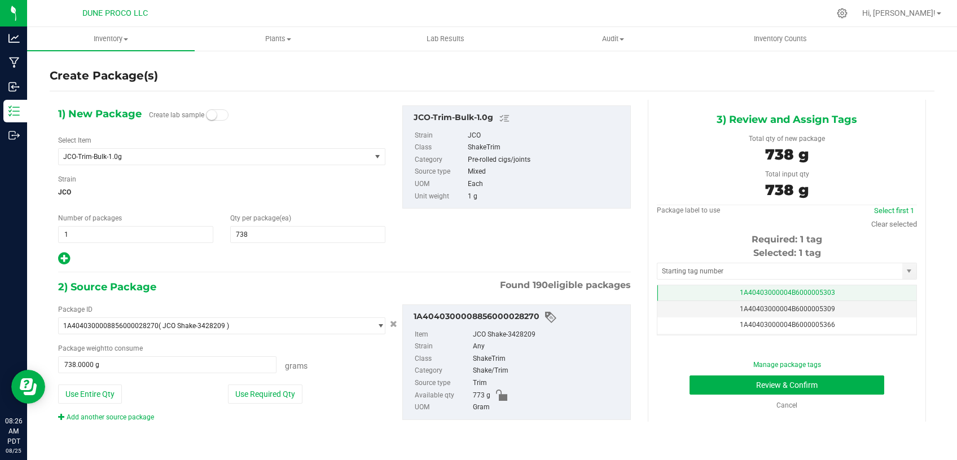
click at [776, 294] on span "1A40403000004B6000005303" at bounding box center [787, 293] width 95 height 8
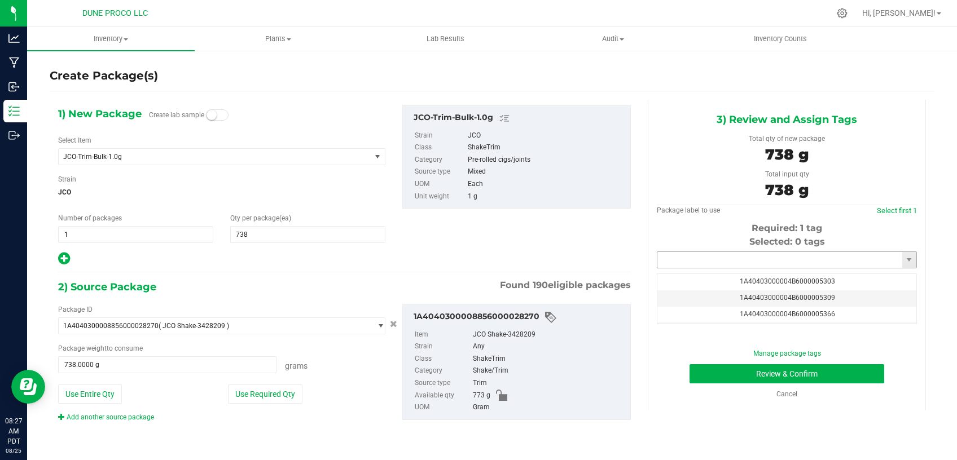
click at [741, 263] on input "text" at bounding box center [779, 260] width 245 height 16
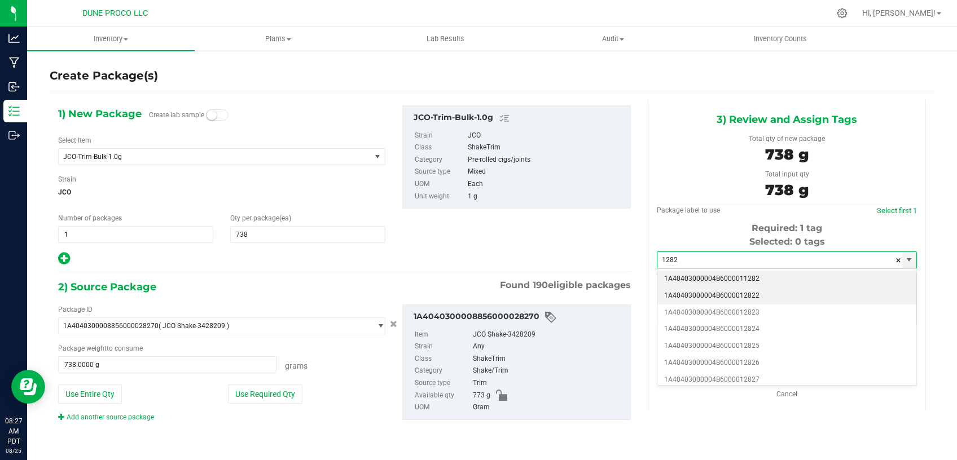
click at [770, 296] on li "1A40403000004B6000012822" at bounding box center [786, 296] width 259 height 17
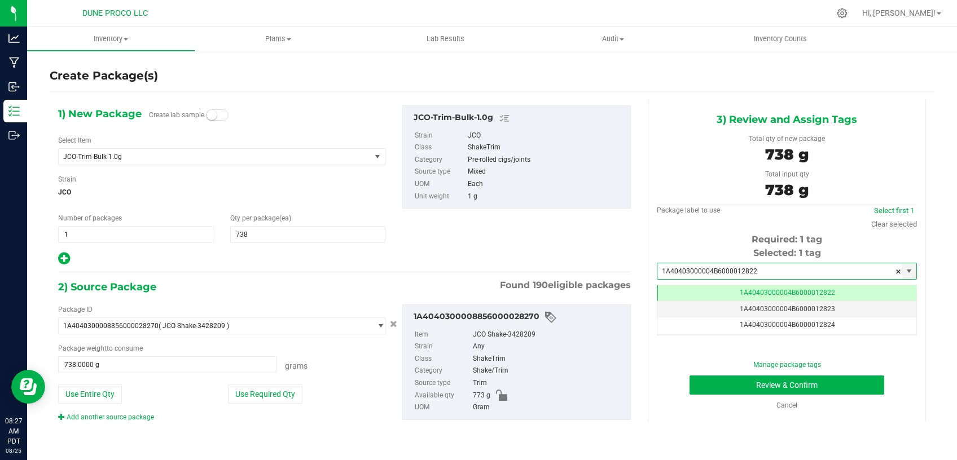
type input "1A40403000004B6000012822"
click at [700, 383] on button "Review & Confirm" at bounding box center [786, 385] width 195 height 19
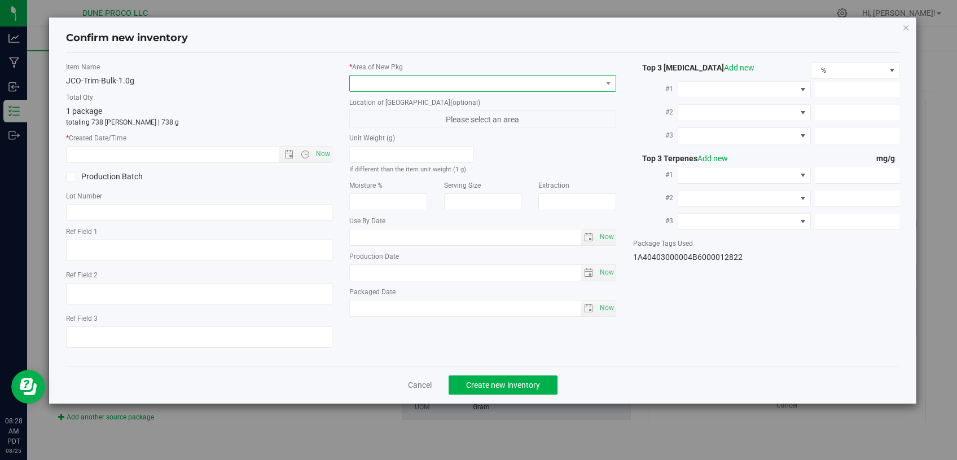
click at [421, 90] on span at bounding box center [476, 84] width 252 height 16
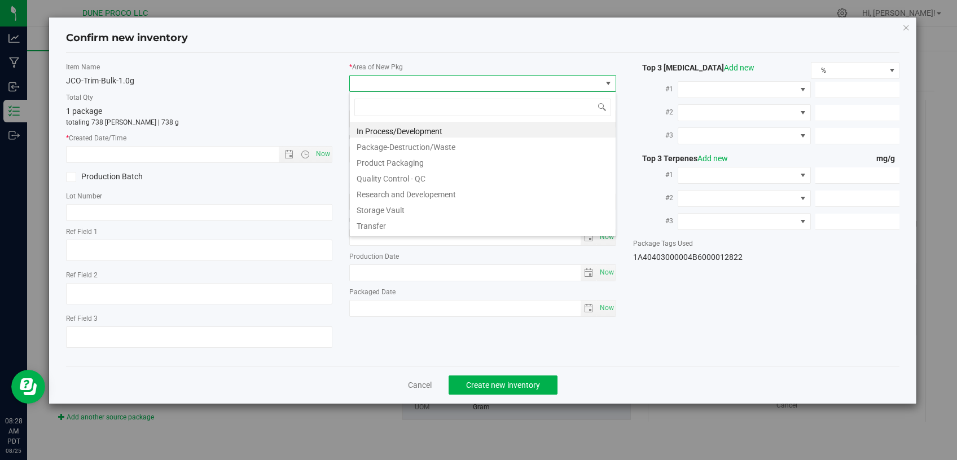
scroll to position [16, 266]
click at [387, 206] on li "Storage Vault" at bounding box center [483, 209] width 266 height 16
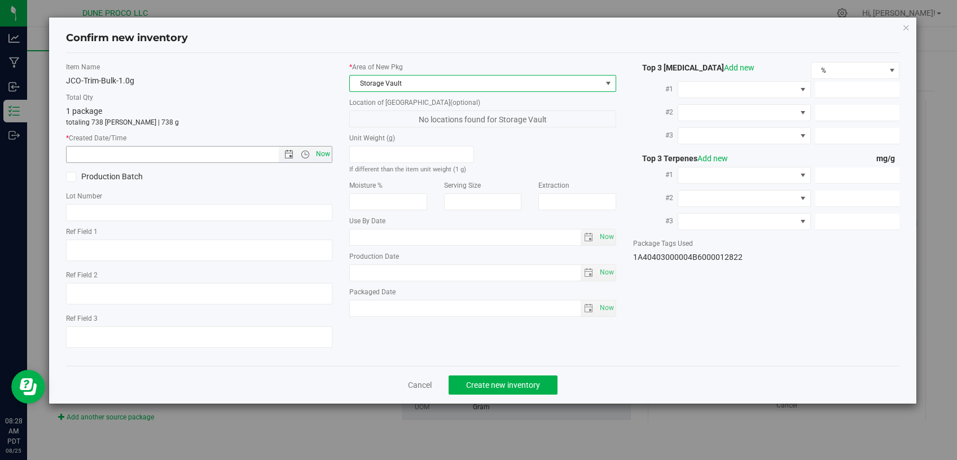
click at [323, 161] on span "Now" at bounding box center [323, 154] width 19 height 16
type input "8/25/2025 8:28 AM"
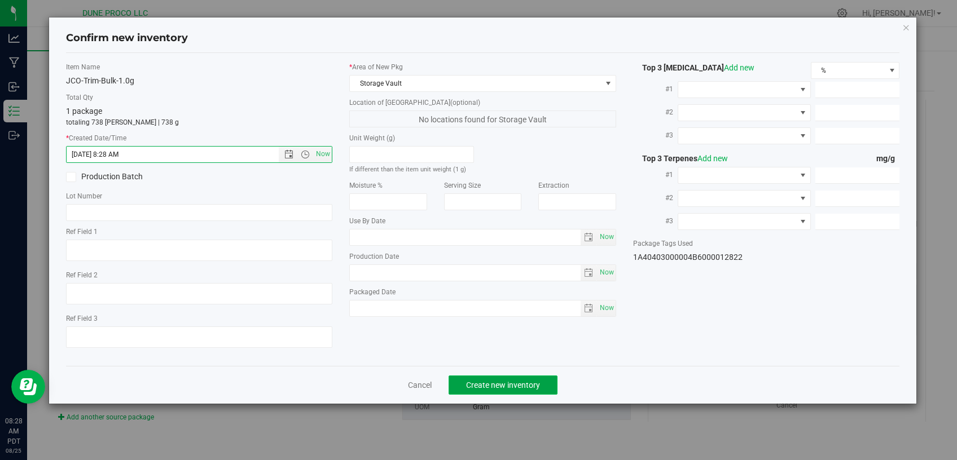
click at [524, 383] on span "Create new inventory" at bounding box center [503, 385] width 74 height 9
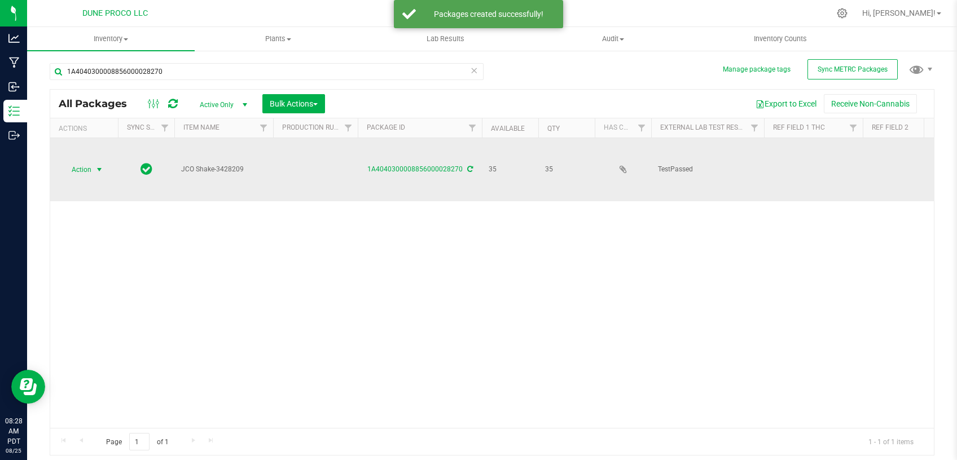
click at [102, 165] on span "select" at bounding box center [99, 169] width 9 height 9
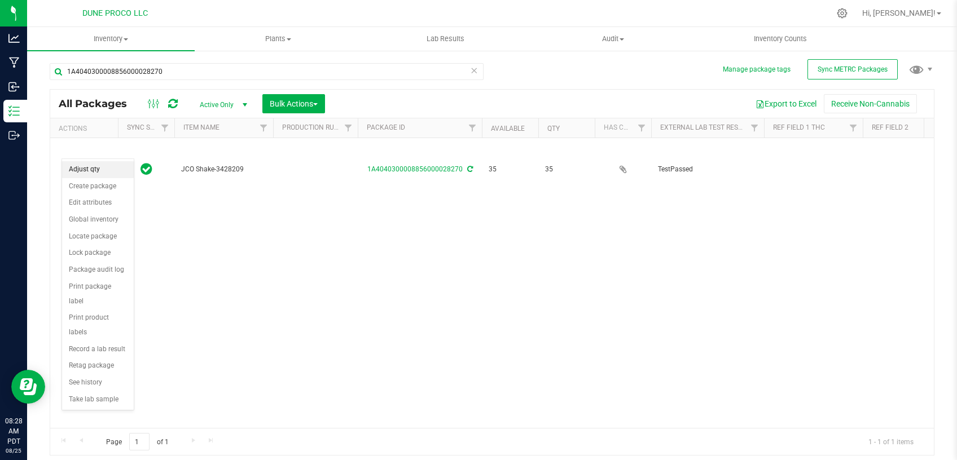
click at [113, 173] on li "Adjust qty" at bounding box center [98, 169] width 72 height 17
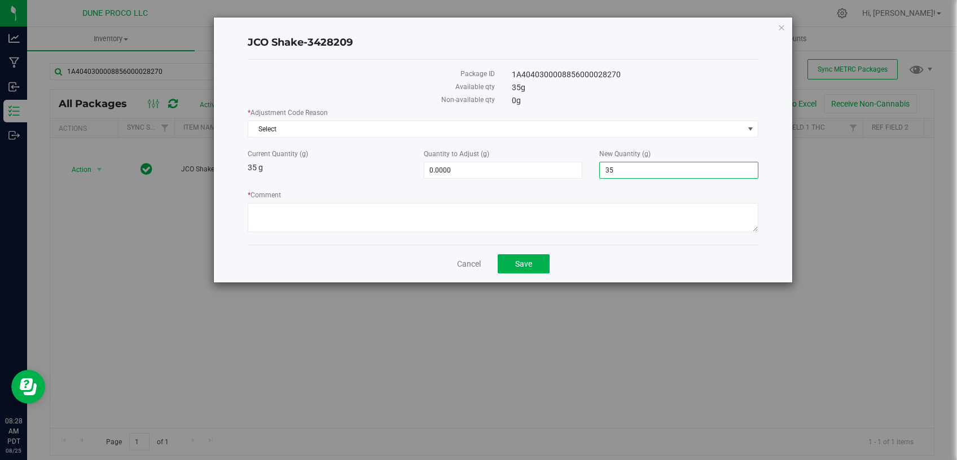
click at [617, 170] on span "35.0000 35" at bounding box center [678, 170] width 159 height 17
drag, startPoint x: 626, startPoint y: 166, endPoint x: 559, endPoint y: 157, distance: 67.7
click at [607, 170] on input "35" at bounding box center [679, 170] width 158 height 16
type input "0"
type input "-35.0000"
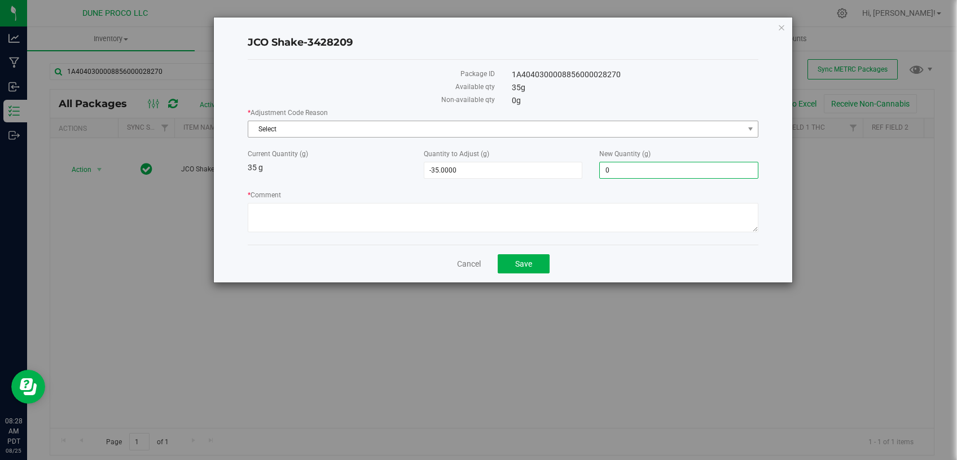
type input "0.0000"
click at [530, 125] on span "Select" at bounding box center [495, 129] width 495 height 16
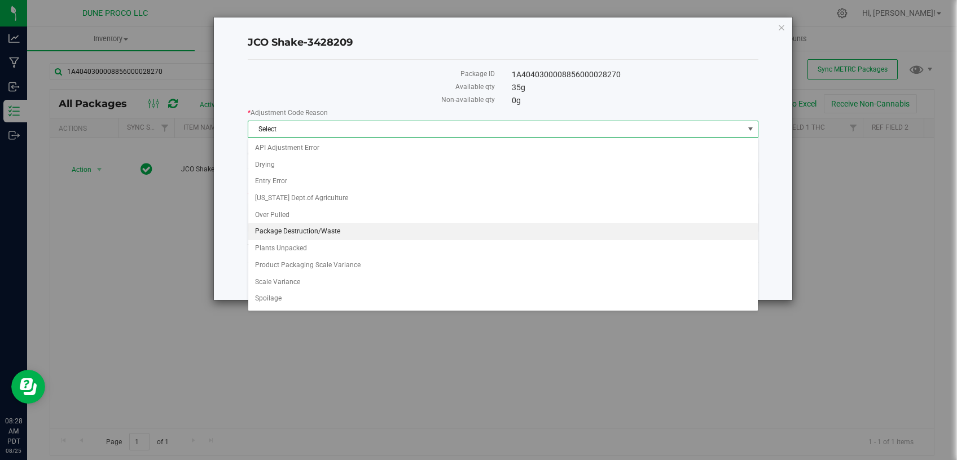
click at [315, 228] on li "Package Destruction/Waste" at bounding box center [502, 231] width 509 height 17
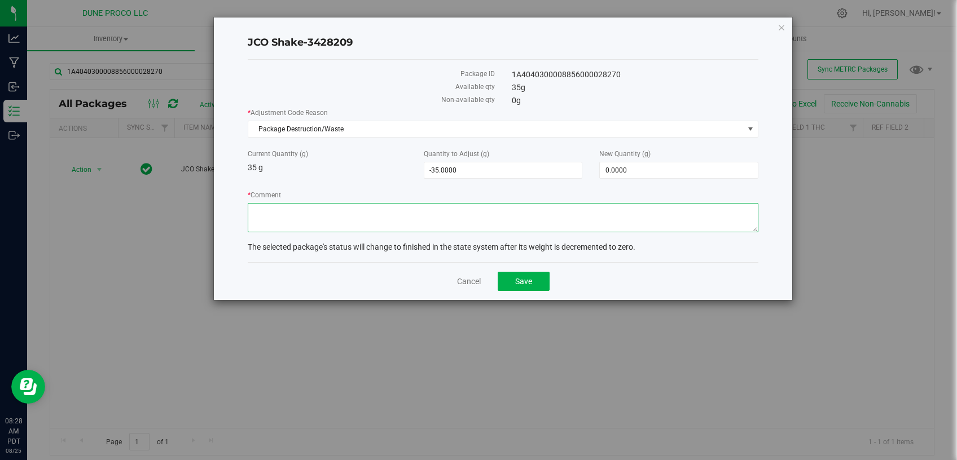
click at [321, 215] on textarea "* Comment" at bounding box center [503, 217] width 511 height 29
type textarea "Unusable material."
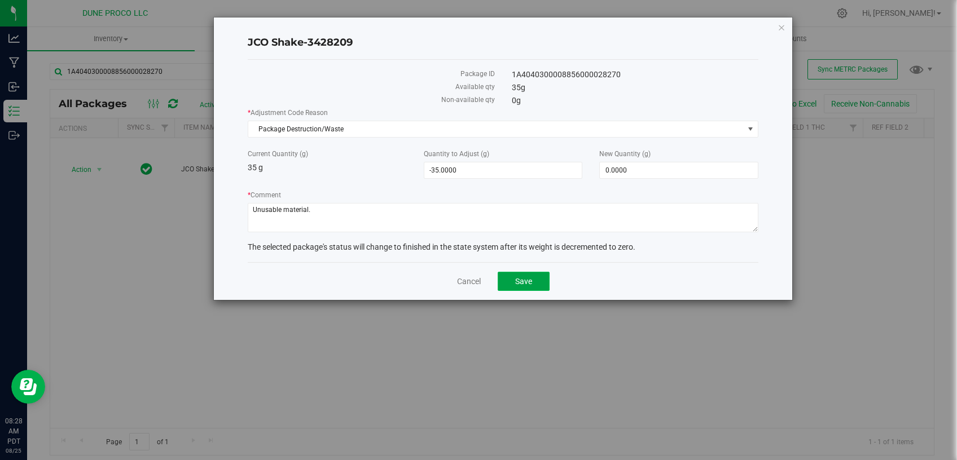
click at [514, 275] on button "Save" at bounding box center [524, 281] width 52 height 19
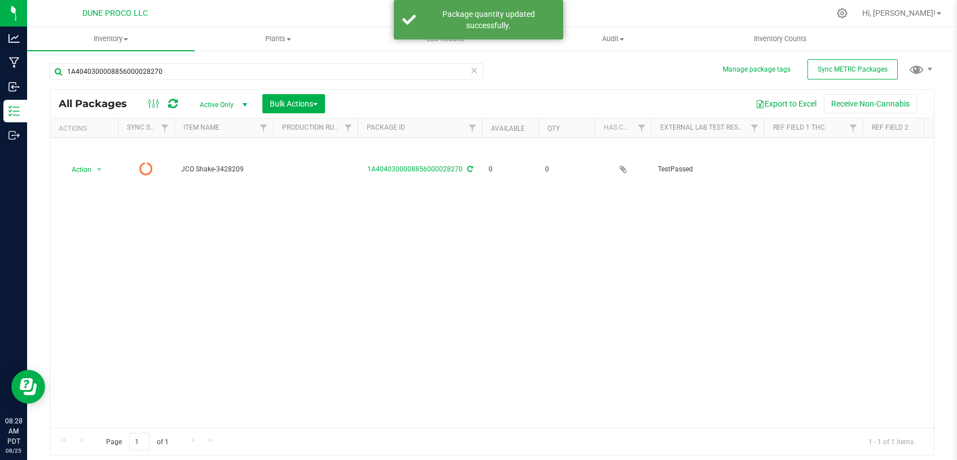
click at [476, 72] on icon at bounding box center [474, 70] width 8 height 14
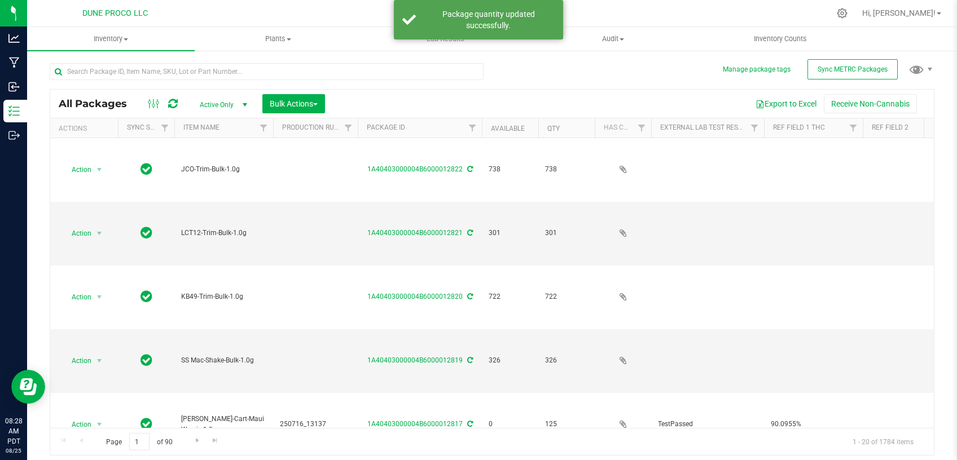
type input "2025-07-16"
type input "[DATE]"
type input "2025-07-04"
type input "2025-07-02"
type input "2025-06-30"
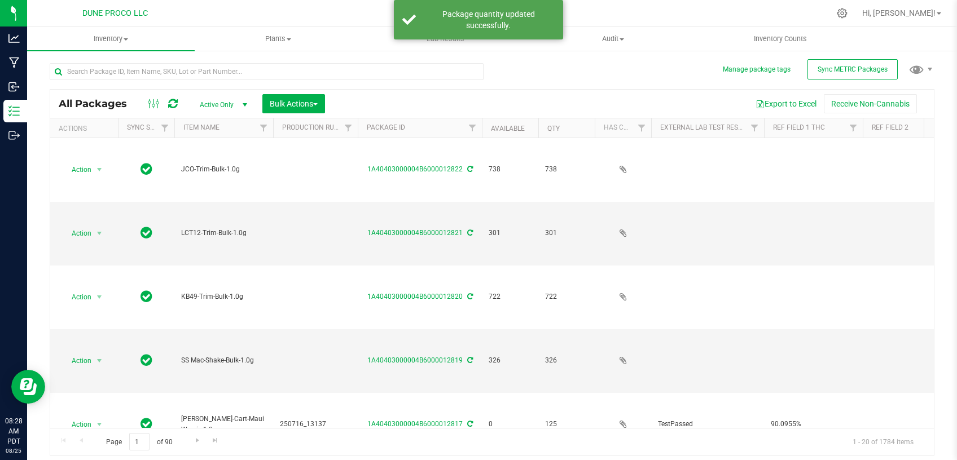
type input "2025-07-16"
type input "2025-07-02"
type input "2025-06-30"
type input "2025-07-04"
type input "2025-07-16"
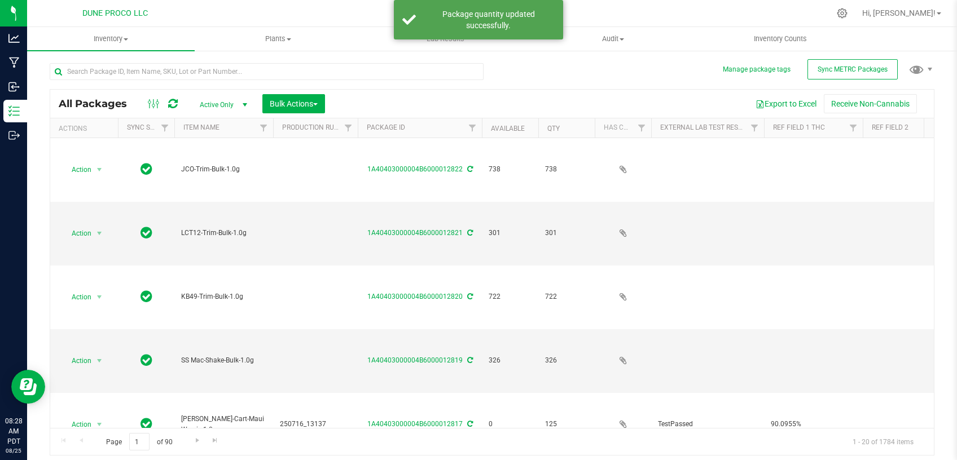
type input "[DATE]"
type input "2025-06-30"
type input "2025-07-02"
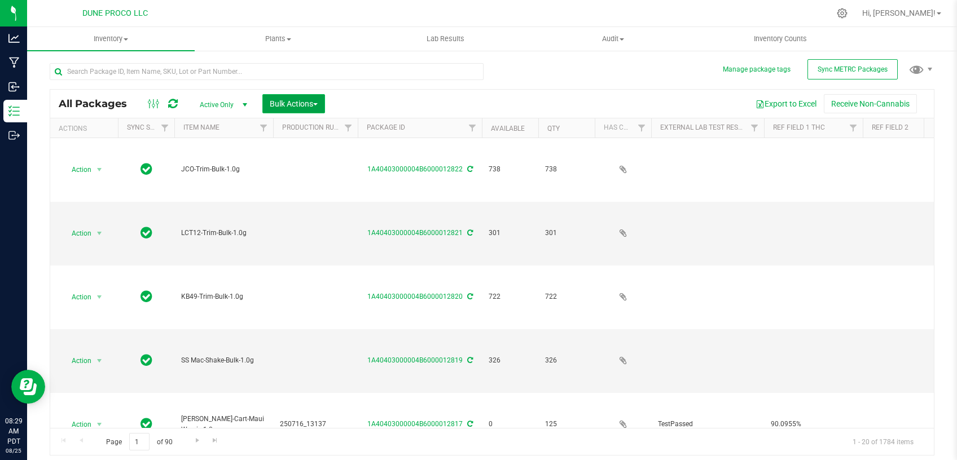
click at [290, 100] on span "Bulk Actions" at bounding box center [294, 103] width 48 height 9
click at [288, 143] on div "Add to outbound order" at bounding box center [315, 151] width 92 height 18
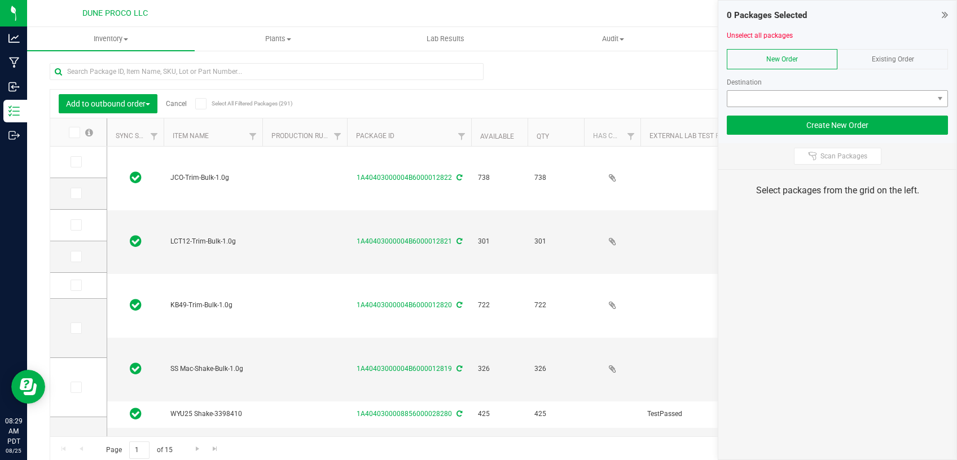
type input "2025-08-13"
type input "[DATE]"
click at [762, 94] on span at bounding box center [830, 99] width 206 height 16
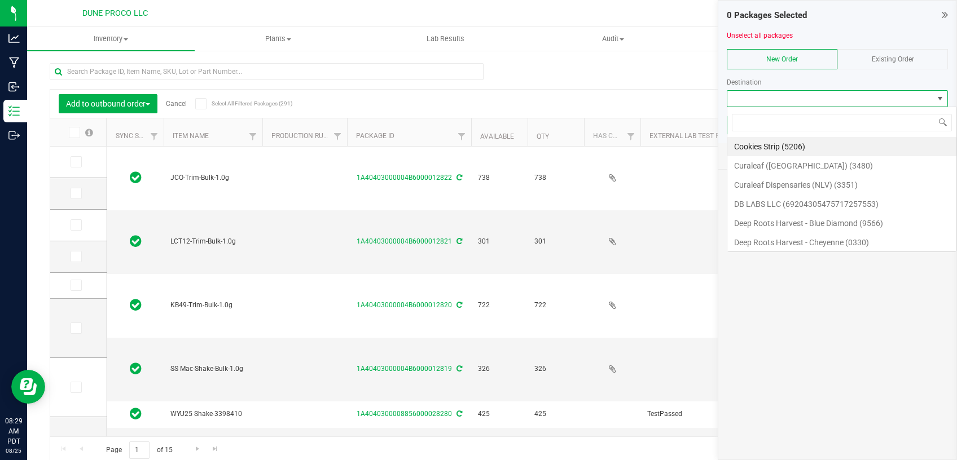
scroll to position [17, 221]
type input "DUNE"
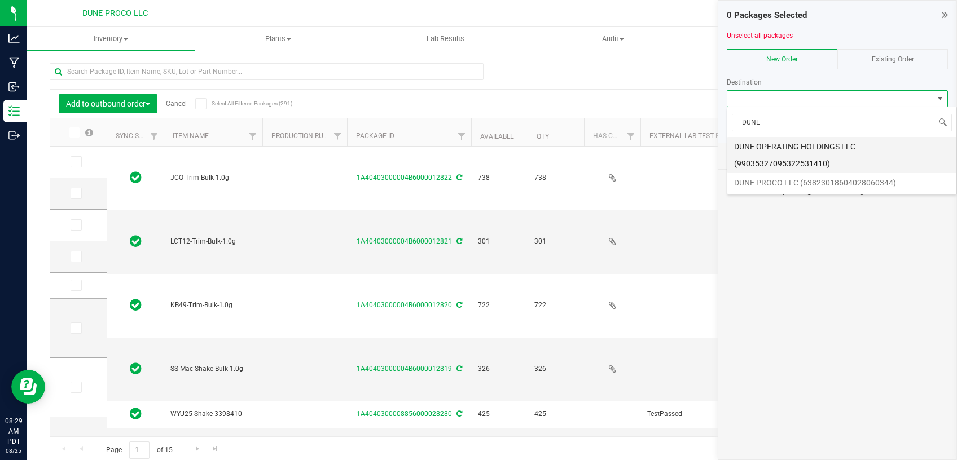
click at [797, 148] on li "DUNE OPERATING HOLDINGS LLC (99035327095322531410)" at bounding box center [841, 155] width 229 height 36
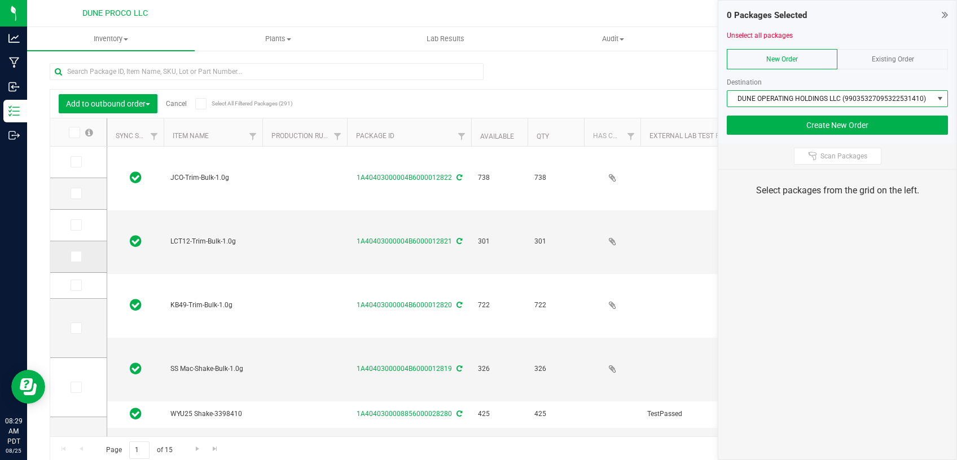
click at [72, 257] on icon at bounding box center [75, 257] width 7 height 0
click at [0, 0] on input "checkbox" at bounding box center [0, 0] width 0 height 0
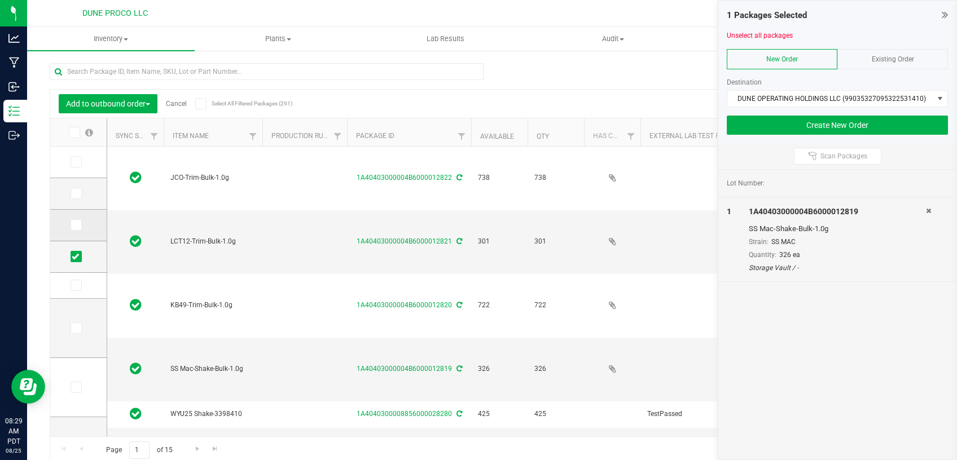
click at [71, 230] on span at bounding box center [76, 224] width 11 height 11
click at [0, 0] on input "checkbox" at bounding box center [0, 0] width 0 height 0
click at [72, 194] on icon at bounding box center [75, 194] width 7 height 0
click at [0, 0] on input "checkbox" at bounding box center [0, 0] width 0 height 0
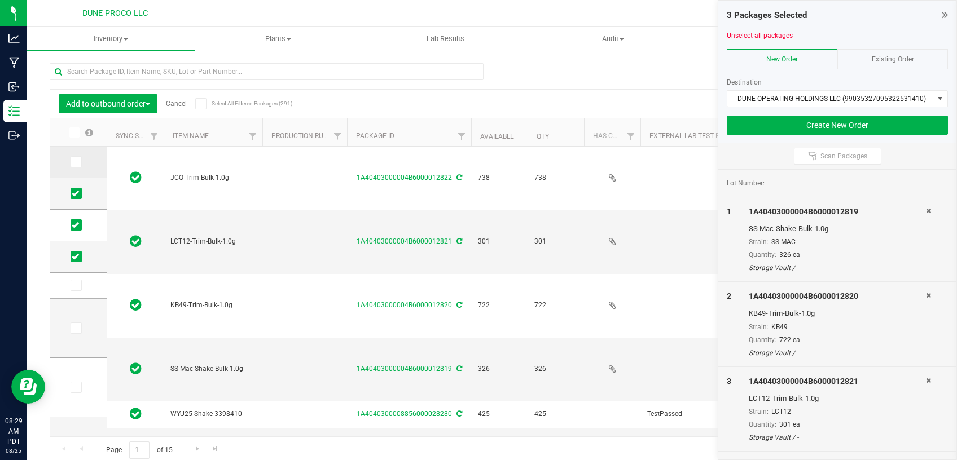
click at [64, 172] on td at bounding box center [78, 163] width 56 height 32
click at [72, 162] on icon at bounding box center [75, 162] width 7 height 0
click at [0, 0] on input "checkbox" at bounding box center [0, 0] width 0 height 0
click at [777, 129] on button "Create New Order" at bounding box center [837, 125] width 221 height 19
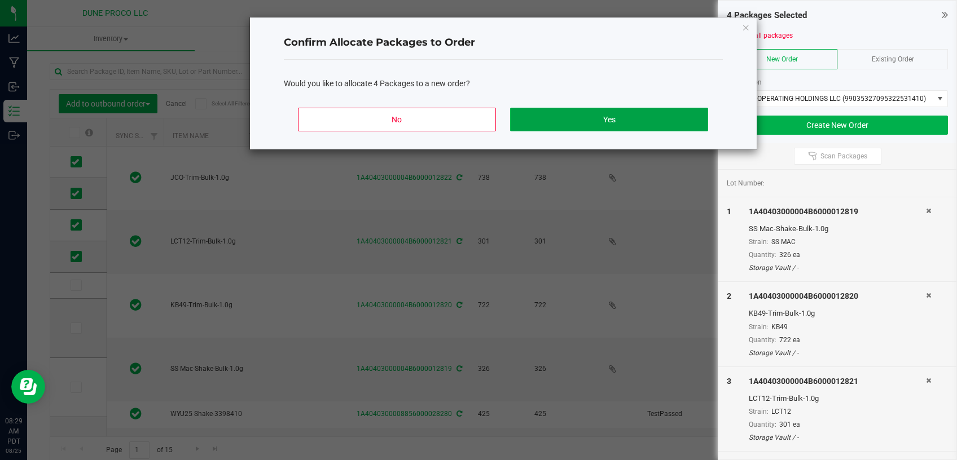
click at [531, 115] on button "Yes" at bounding box center [608, 120] width 197 height 24
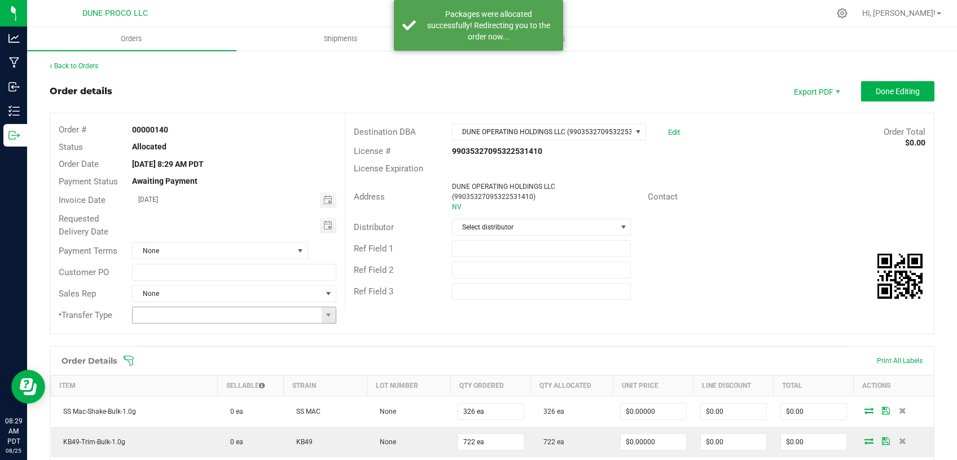
click at [330, 320] on span at bounding box center [329, 315] width 14 height 16
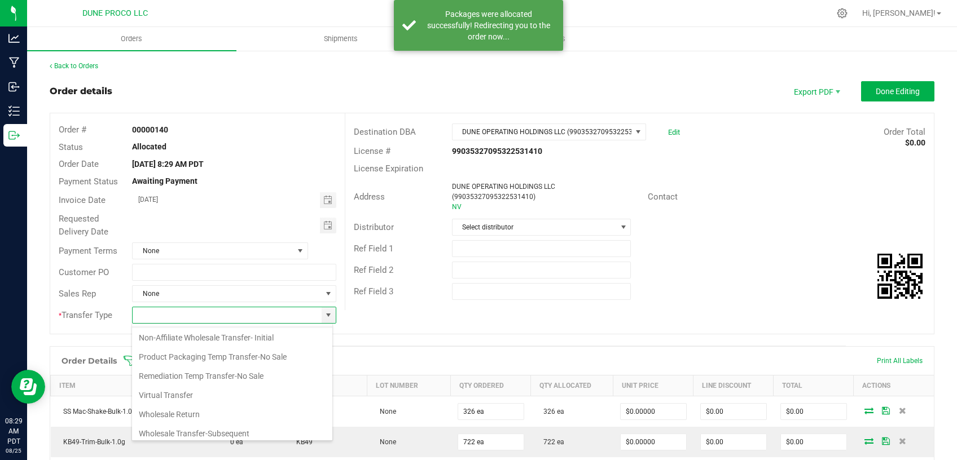
scroll to position [59, 0]
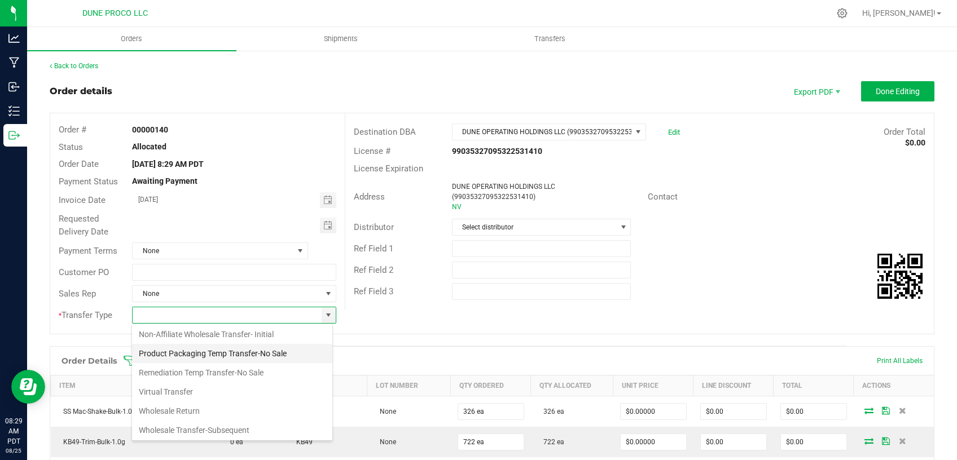
click at [240, 356] on li "Product Packaging Temp Transfer-No Sale" at bounding box center [232, 353] width 200 height 19
type input "Product Packaging Temp Transfer-No Sale"
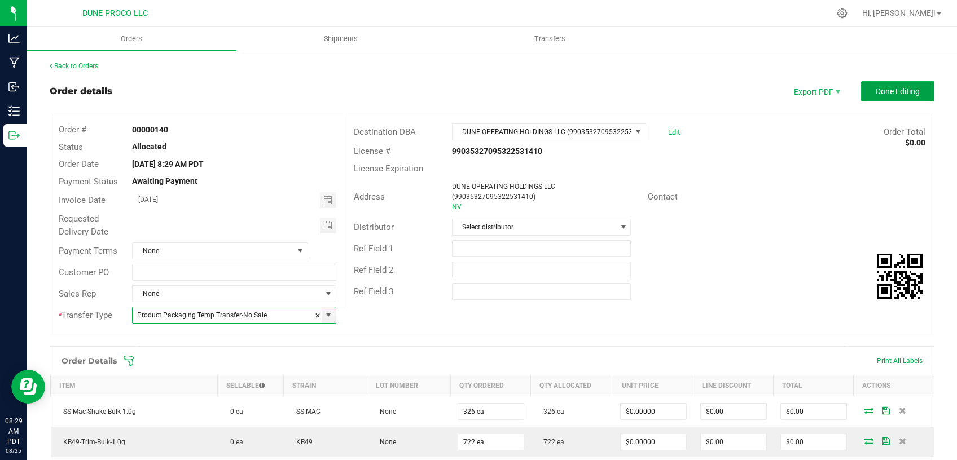
click at [886, 88] on span "Done Editing" at bounding box center [898, 91] width 44 height 9
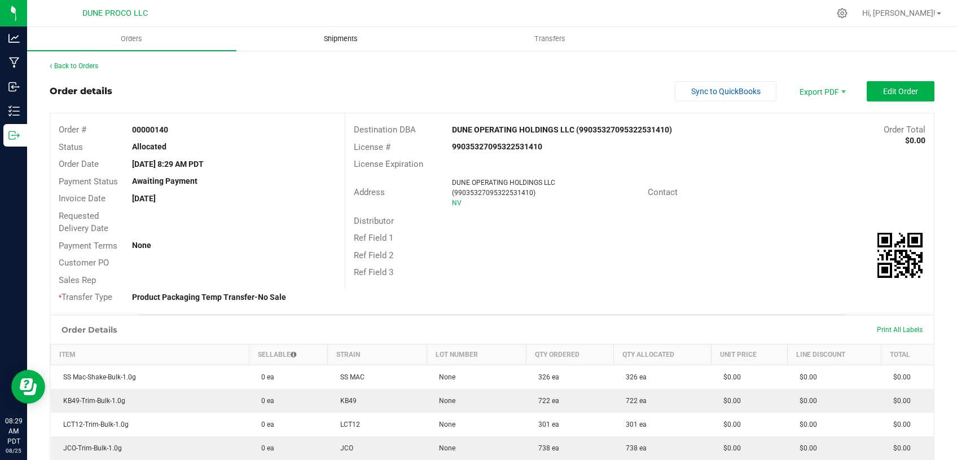
click at [335, 40] on span "Shipments" at bounding box center [341, 39] width 64 height 10
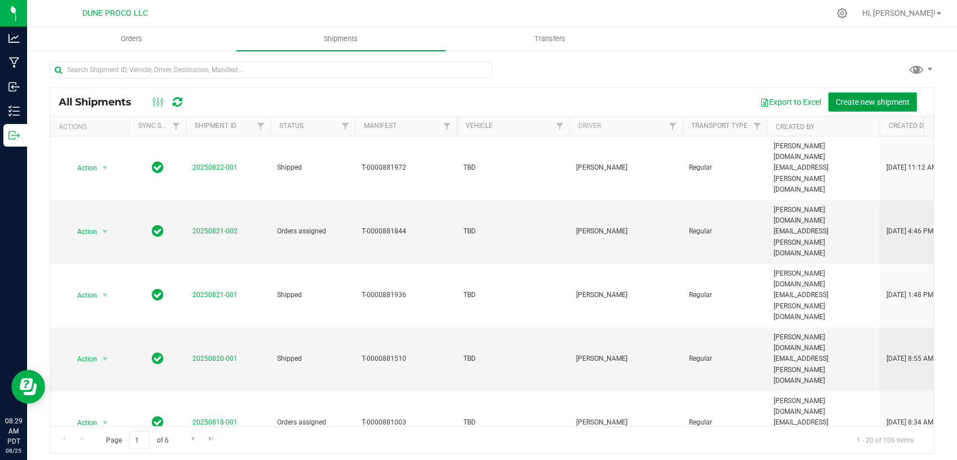
click at [884, 106] on span "Create new shipment" at bounding box center [873, 102] width 74 height 9
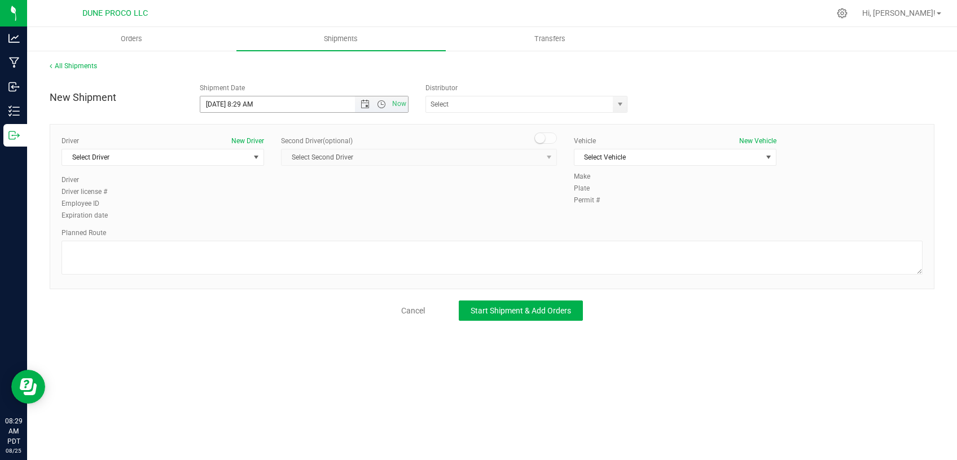
click at [250, 100] on input "8/25/2025 8:29 AM" at bounding box center [287, 104] width 174 height 16
type input "8/25/2025 8:35 AM"
click at [233, 155] on span "Select Driver" at bounding box center [155, 158] width 187 height 16
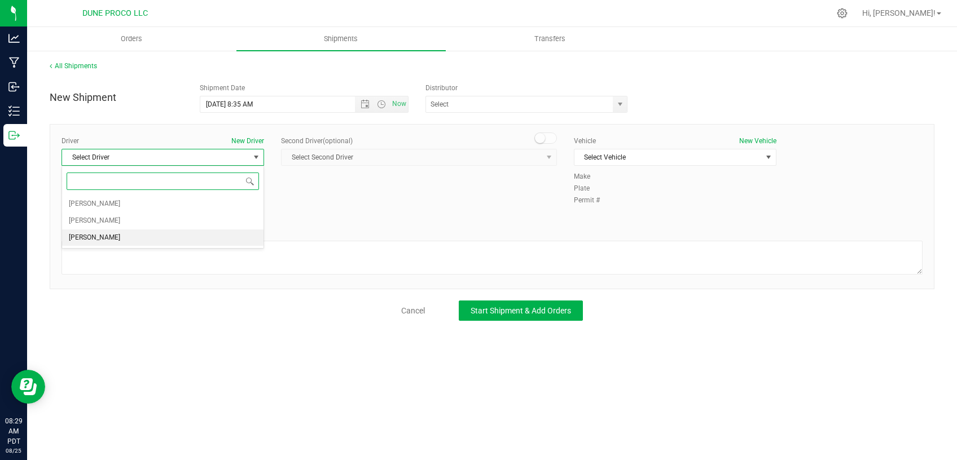
click at [155, 241] on li "TBD TBD" at bounding box center [162, 238] width 201 height 17
click at [682, 160] on span "Select Vehicle" at bounding box center [667, 158] width 187 height 16
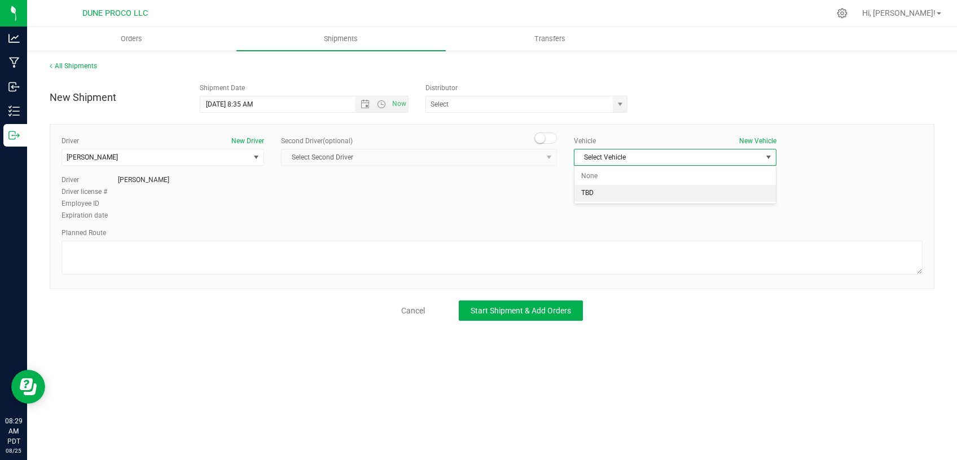
click at [627, 200] on li "TBD" at bounding box center [674, 193] width 201 height 17
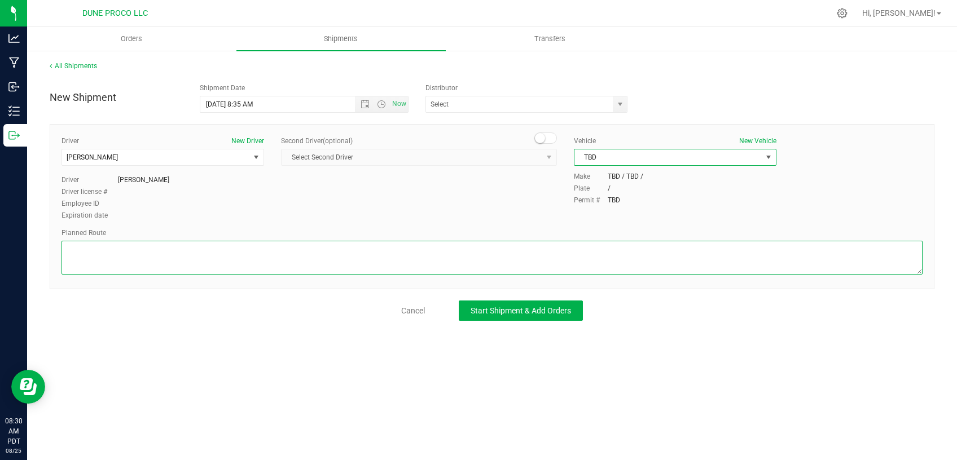
click at [273, 257] on textarea at bounding box center [491, 258] width 861 height 34
paste textarea "Walk from Dune ProCo, through roll up door, into Dune Operating Holdings"
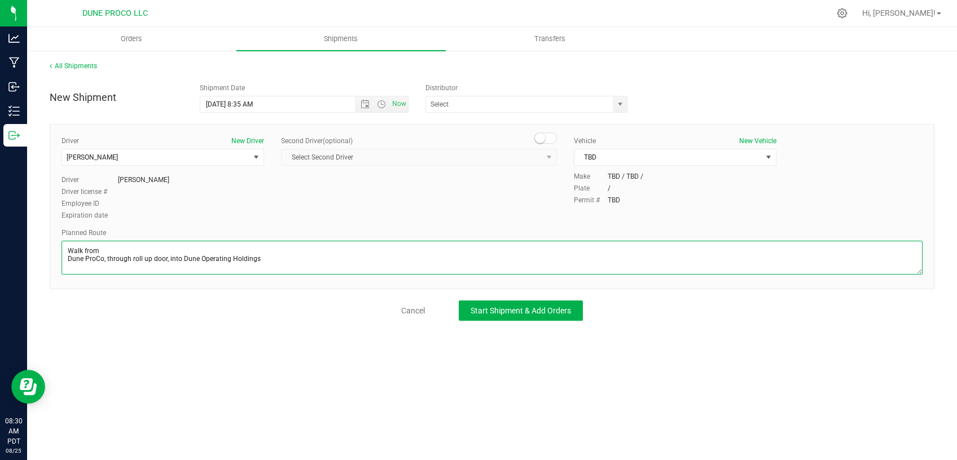
click at [68, 263] on textarea at bounding box center [491, 258] width 861 height 34
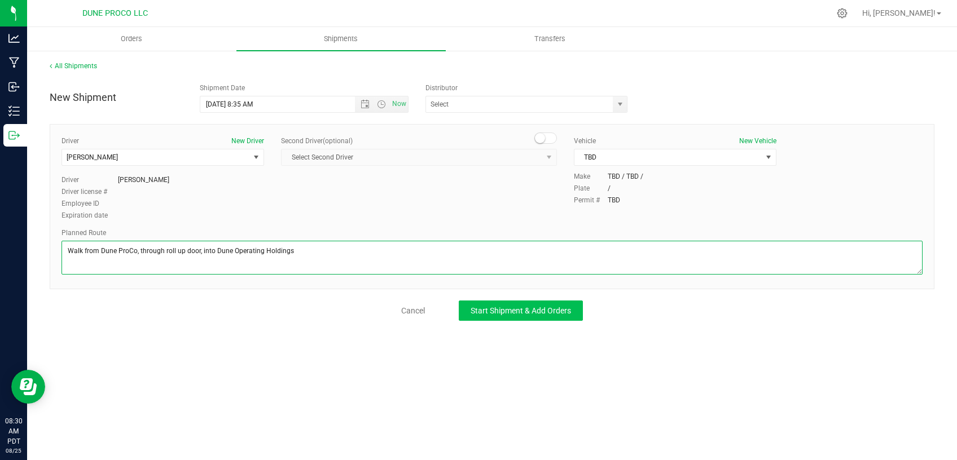
type textarea "Walk from Dune ProCo, through roll up door, into Dune Operating Holdings"
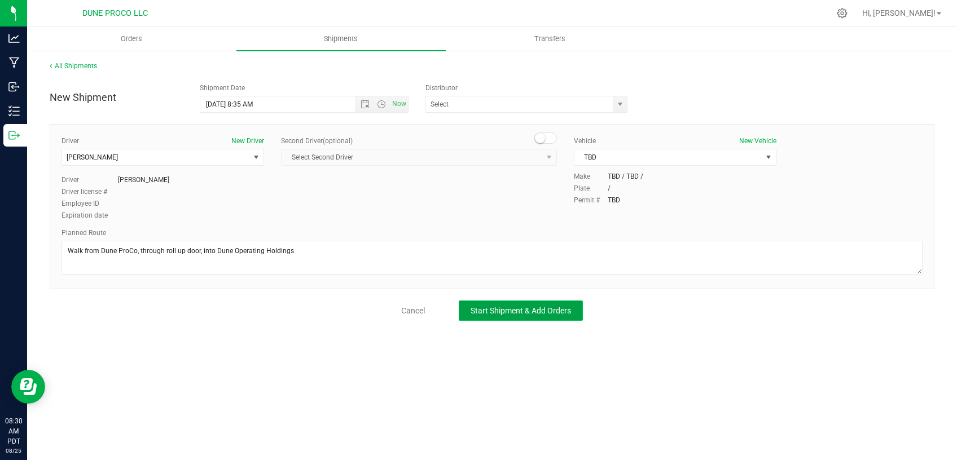
click at [502, 306] on span "Start Shipment & Add Orders" at bounding box center [521, 310] width 100 height 9
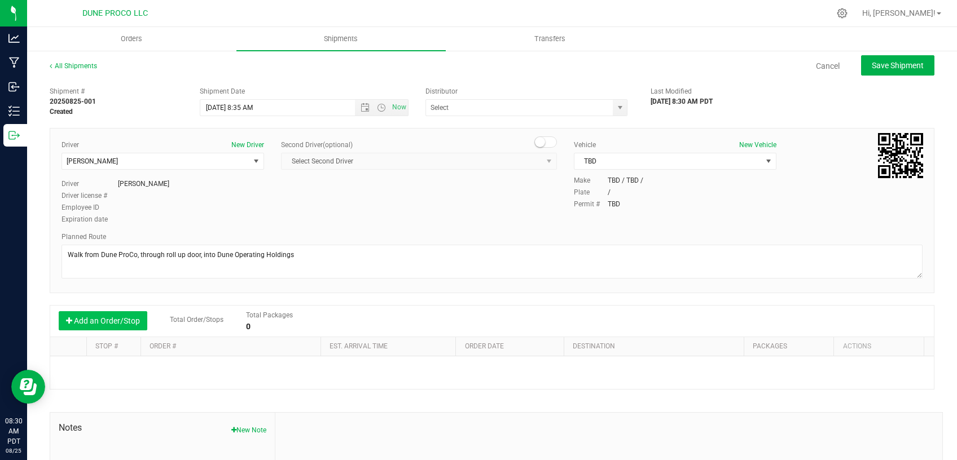
click at [111, 321] on button "Add an Order/Stop" at bounding box center [103, 320] width 89 height 19
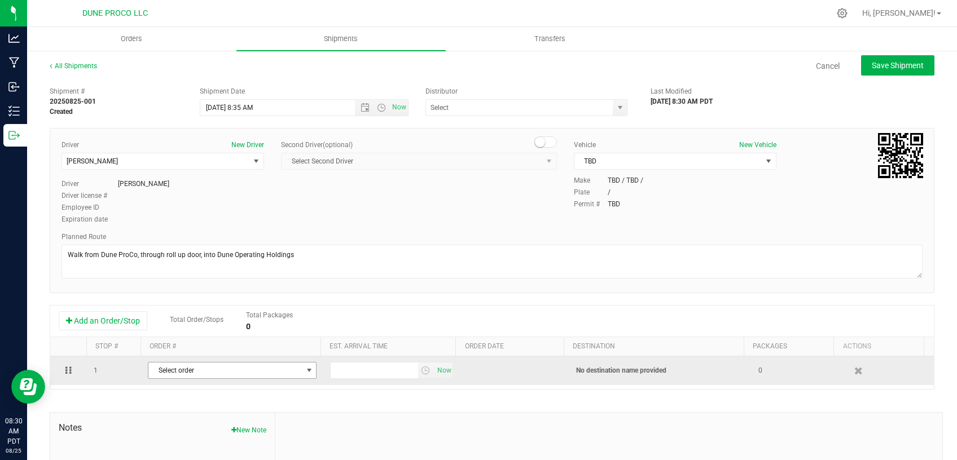
click at [201, 375] on span "Select order" at bounding box center [224, 371] width 153 height 16
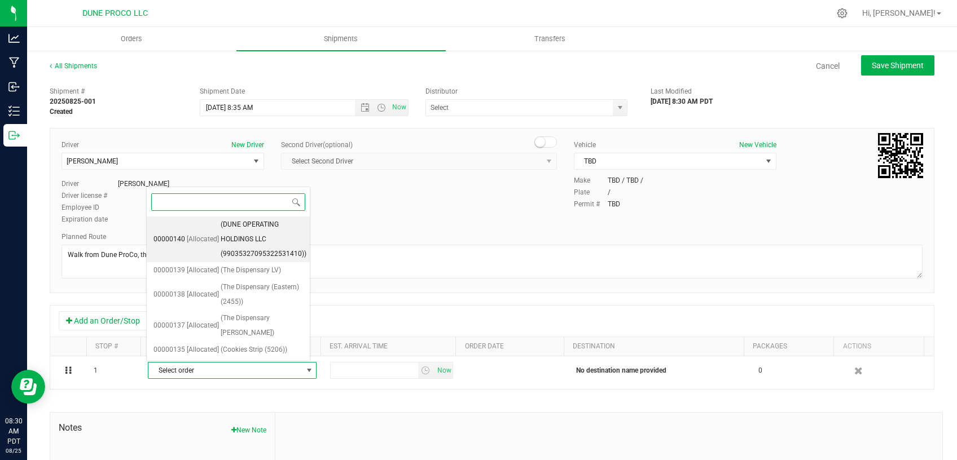
click at [218, 237] on li "00000140 [Allocated] (DUNE OPERATING HOLDINGS LLC (99035327095322531410))" at bounding box center [228, 240] width 163 height 46
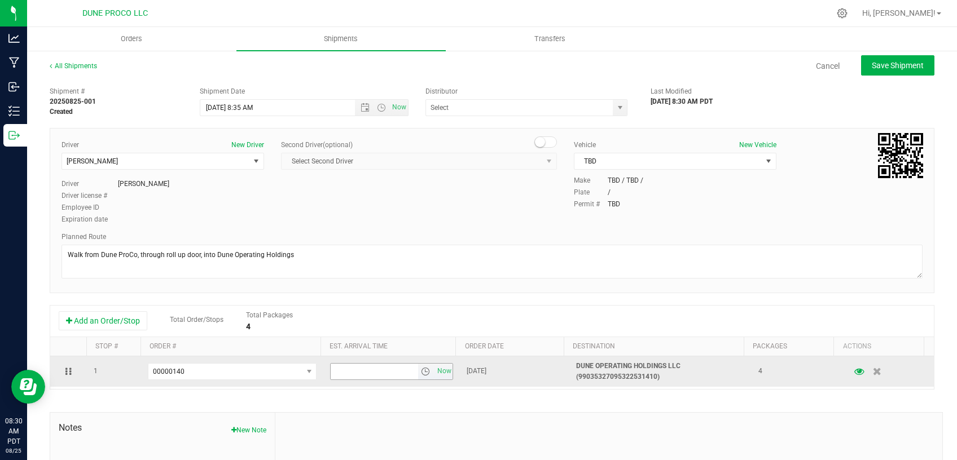
click at [359, 370] on input "text" at bounding box center [374, 372] width 87 height 16
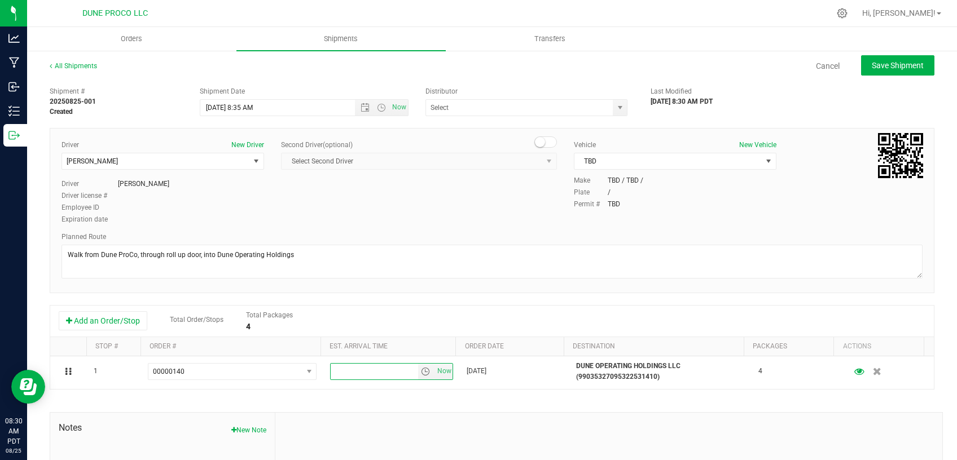
type input "1"
type input "8:45 AM"
click at [886, 62] on span "Save Shipment" at bounding box center [898, 65] width 52 height 9
type input "8/25/2025 3:35 PM"
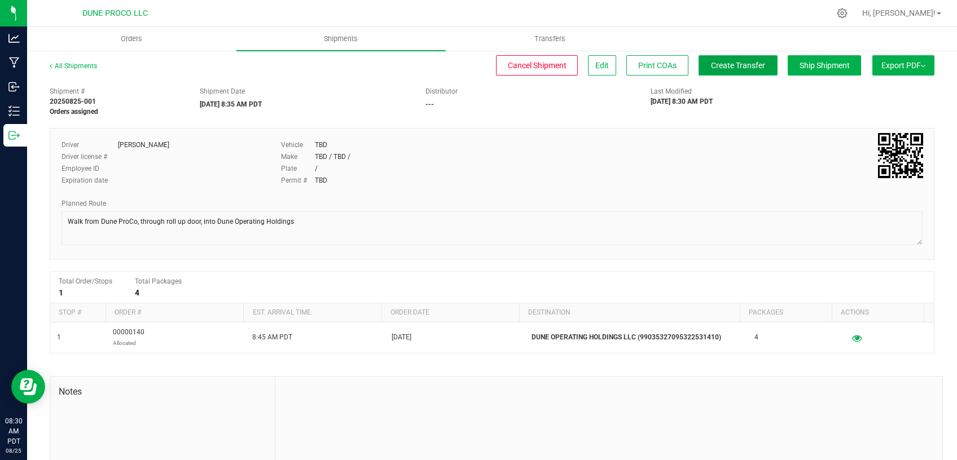
click at [739, 62] on span "Create Transfer" at bounding box center [738, 65] width 54 height 9
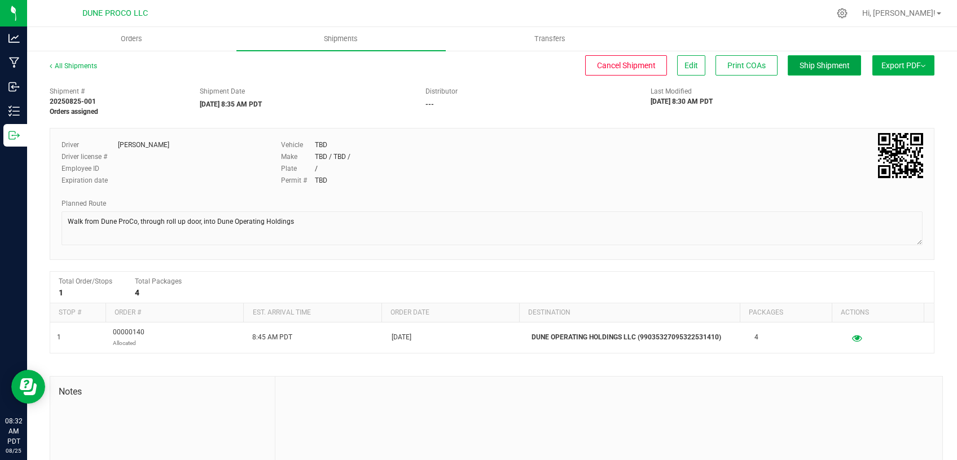
click at [797, 73] on button "Ship Shipment" at bounding box center [824, 65] width 73 height 20
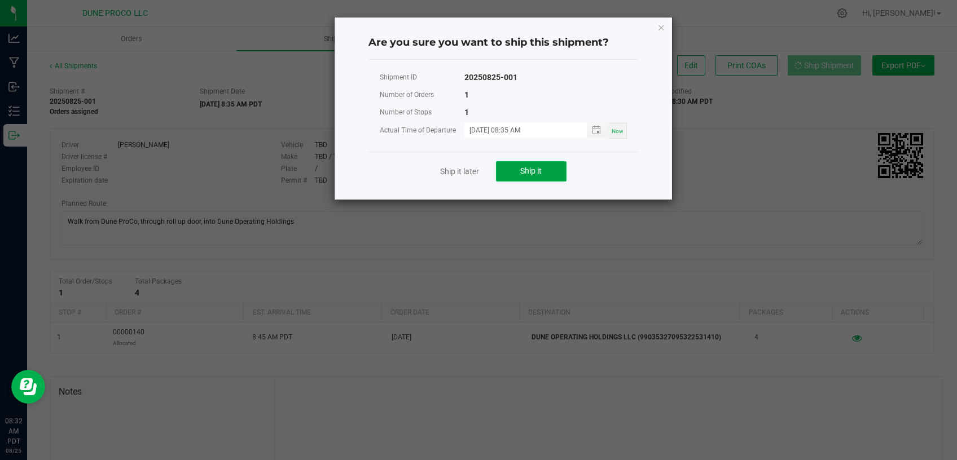
click at [537, 173] on span "Ship it" at bounding box center [530, 170] width 21 height 9
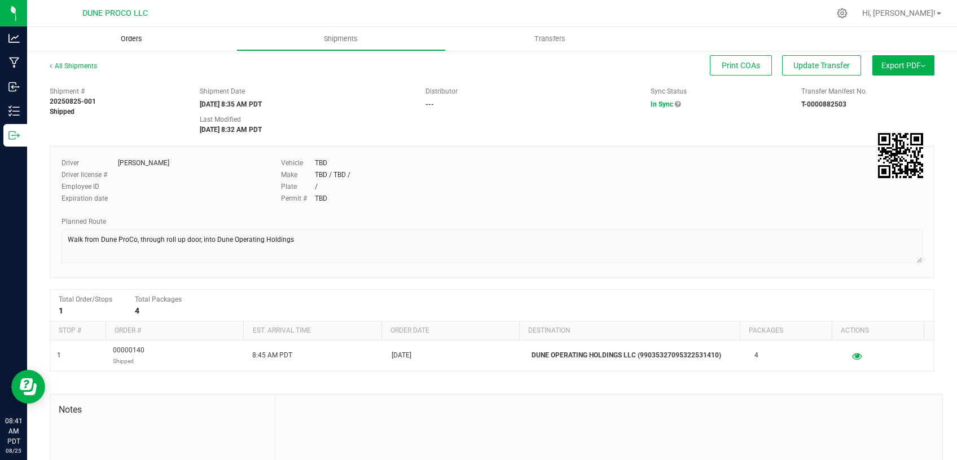
click at [134, 40] on span "Orders" at bounding box center [132, 39] width 52 height 10
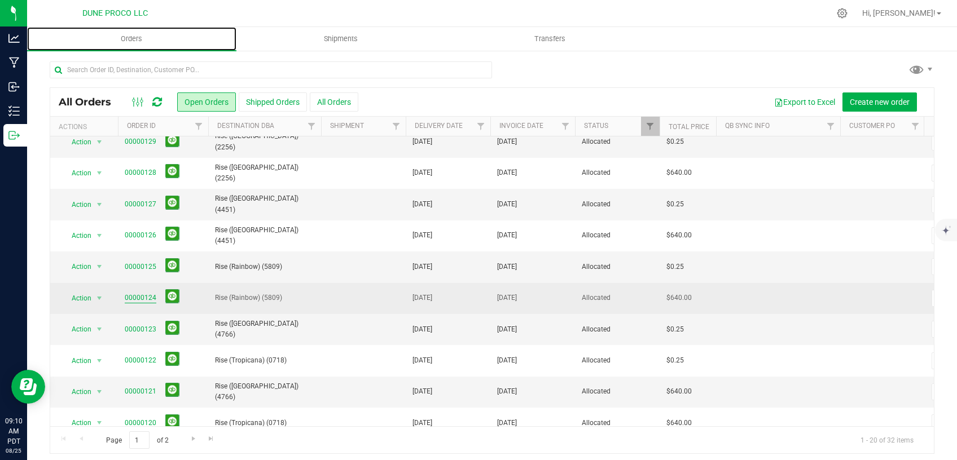
scroll to position [365, 0]
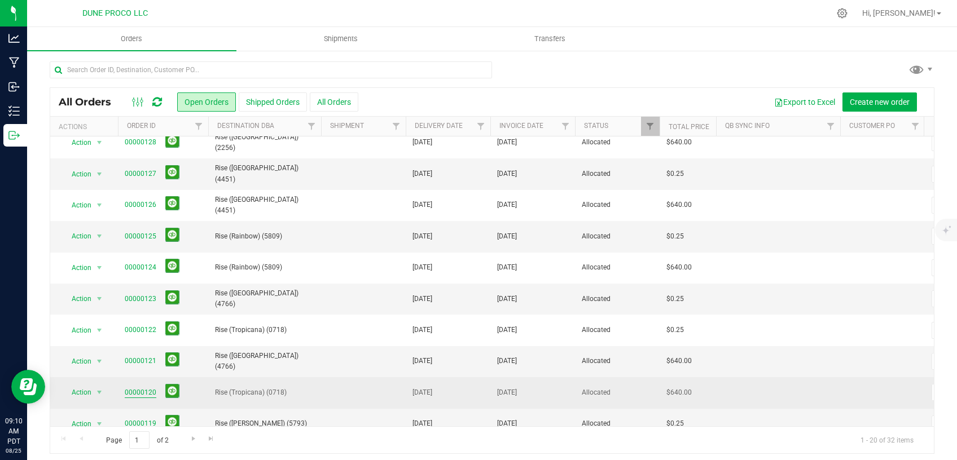
click at [139, 388] on link "00000120" at bounding box center [141, 393] width 32 height 11
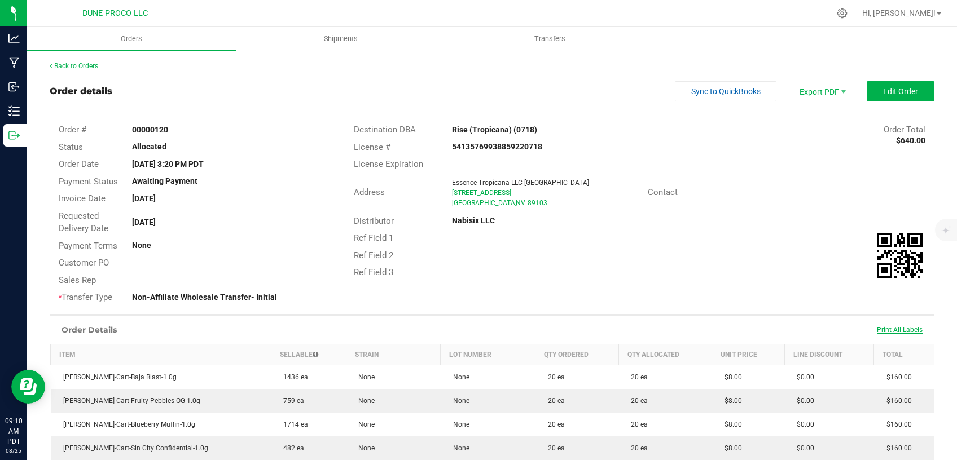
click at [883, 331] on span "Print All Labels" at bounding box center [900, 330] width 46 height 8
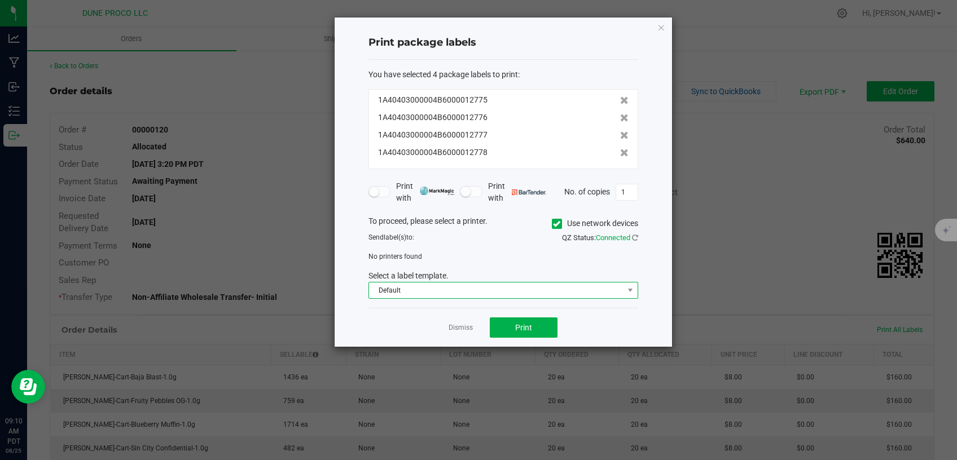
click at [526, 298] on span "Default" at bounding box center [503, 290] width 270 height 17
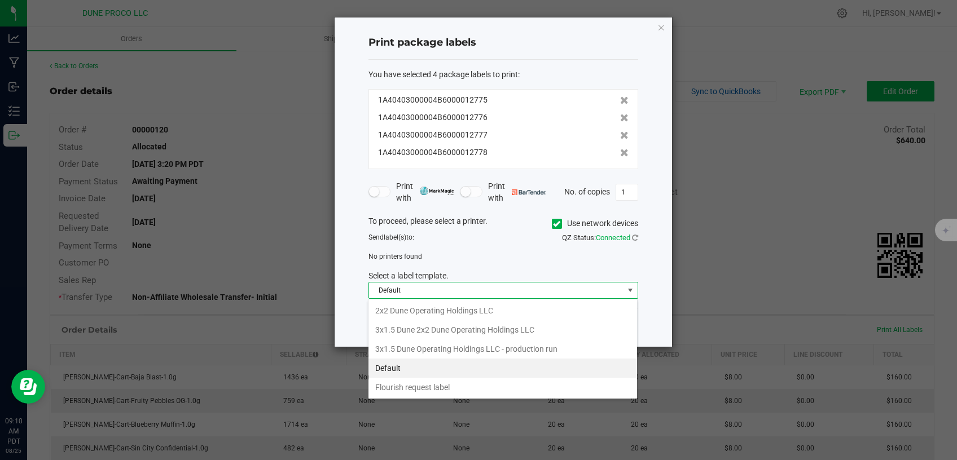
scroll to position [17, 269]
click at [506, 352] on li "3x1.5 Dune Operating Holdings LLC - production run" at bounding box center [502, 349] width 269 height 19
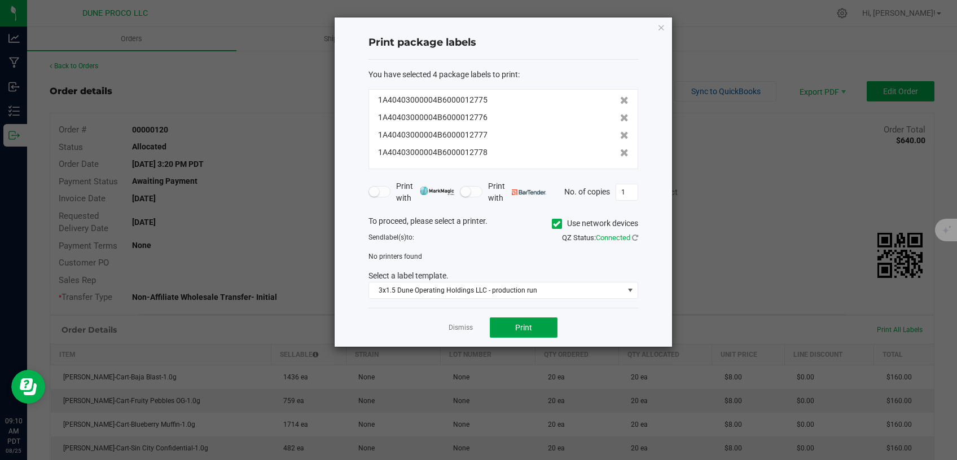
click at [511, 326] on button "Print" at bounding box center [524, 328] width 68 height 20
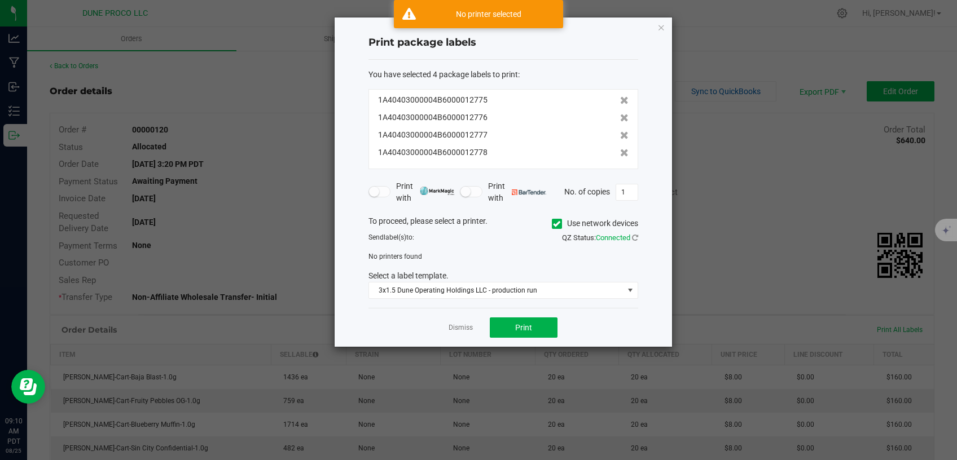
click at [561, 224] on label "Use network devices" at bounding box center [595, 224] width 86 height 12
click at [0, 0] on input "Use network devices" at bounding box center [0, 0] width 0 height 0
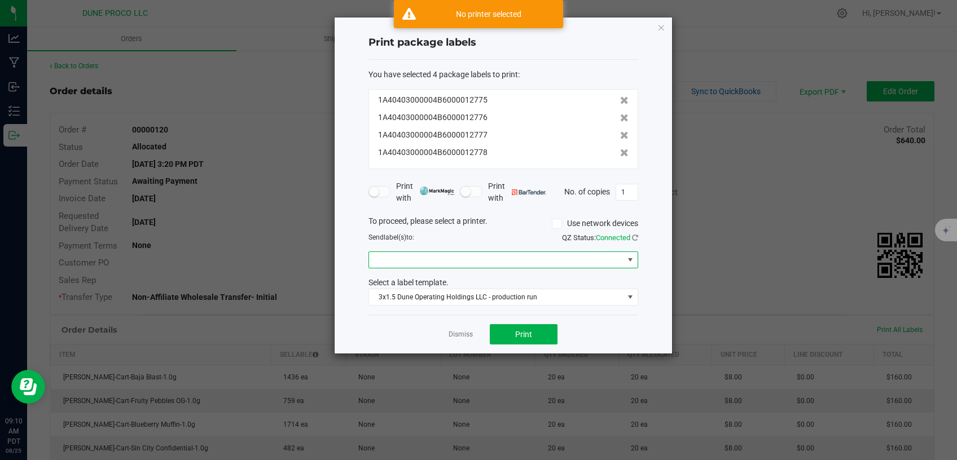
click at [562, 263] on span at bounding box center [496, 260] width 254 height 16
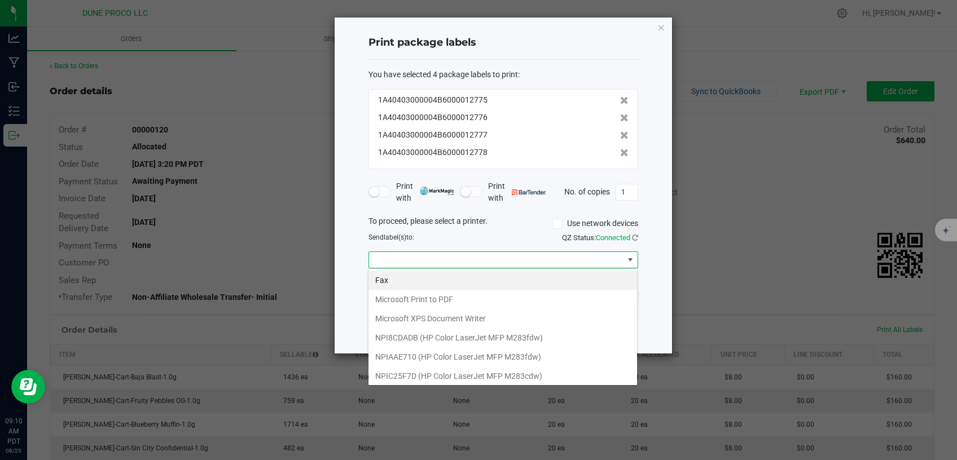
scroll to position [39, 0]
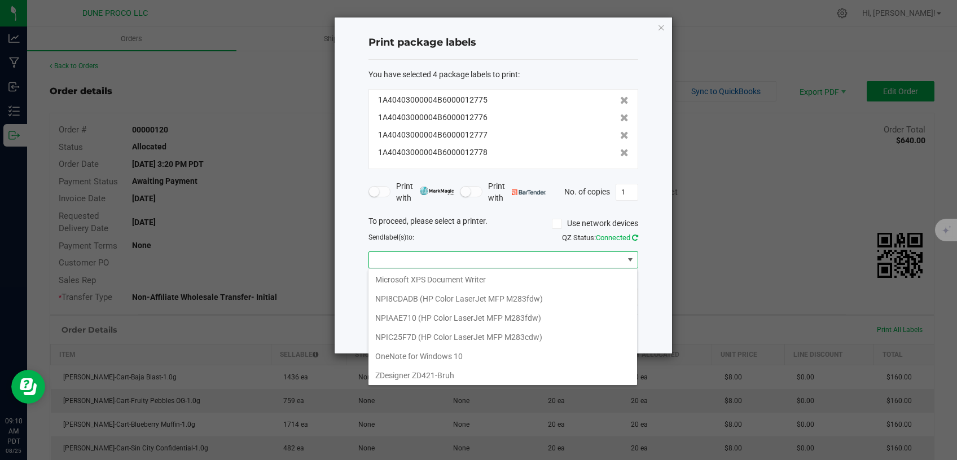
click at [634, 235] on icon at bounding box center [635, 237] width 6 height 7
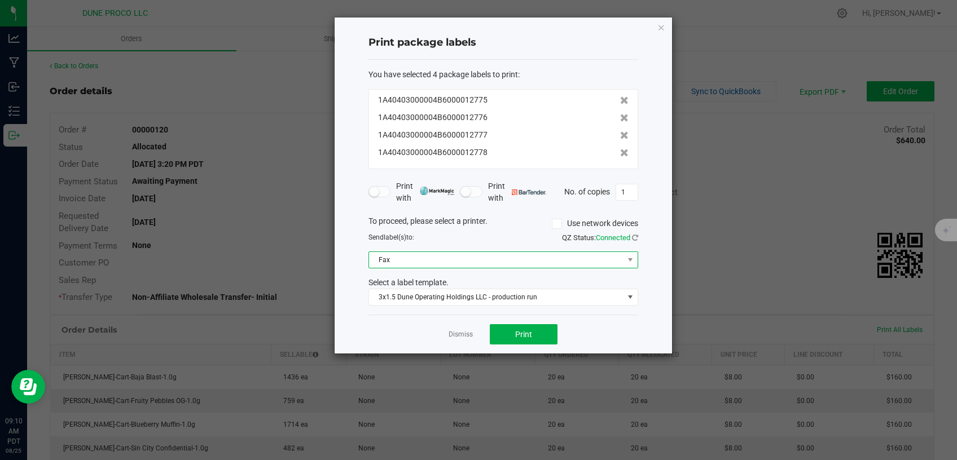
click at [574, 258] on span "Fax" at bounding box center [496, 260] width 254 height 16
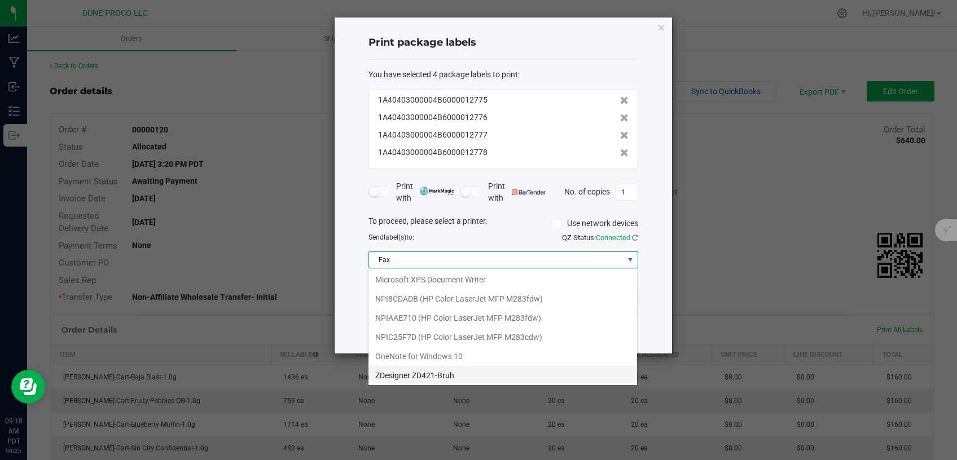
click at [486, 375] on ZD421-Bruh "ZDesigner ZD421-Bruh" at bounding box center [502, 375] width 269 height 19
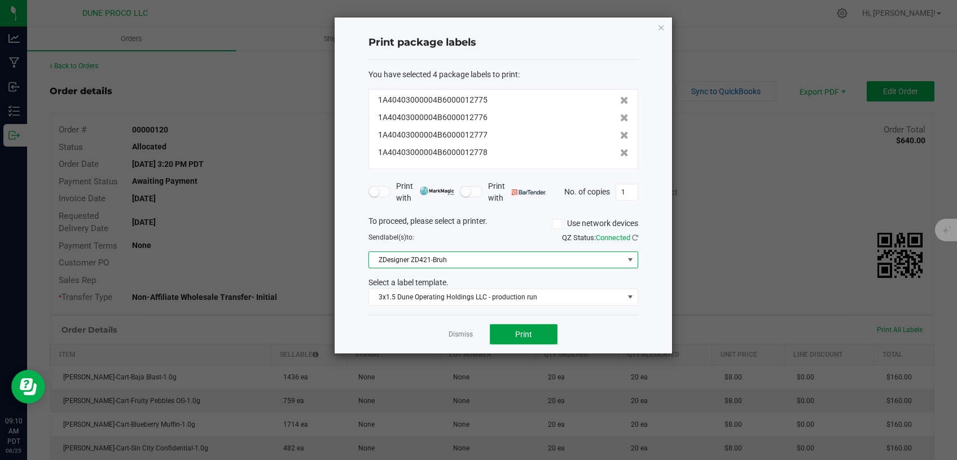
click at [522, 327] on button "Print" at bounding box center [524, 334] width 68 height 20
click at [468, 337] on link "Dismiss" at bounding box center [461, 335] width 24 height 10
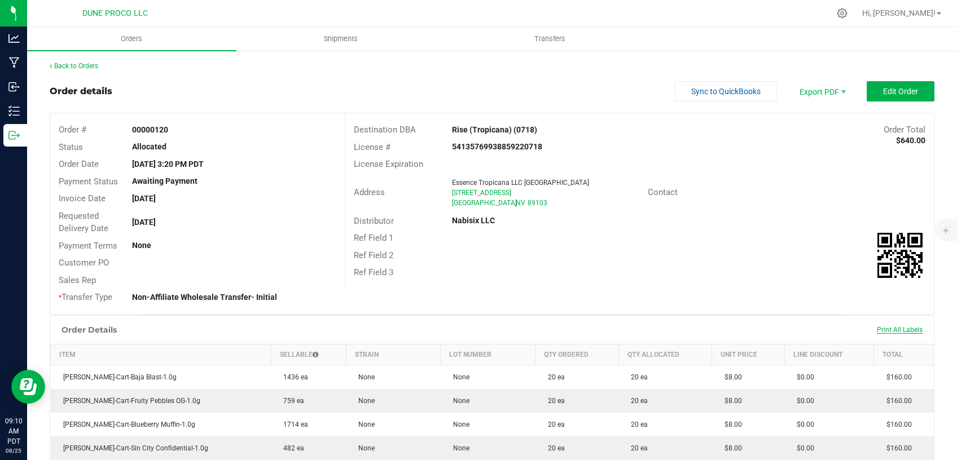
click at [890, 330] on span "Print All Labels" at bounding box center [900, 330] width 46 height 8
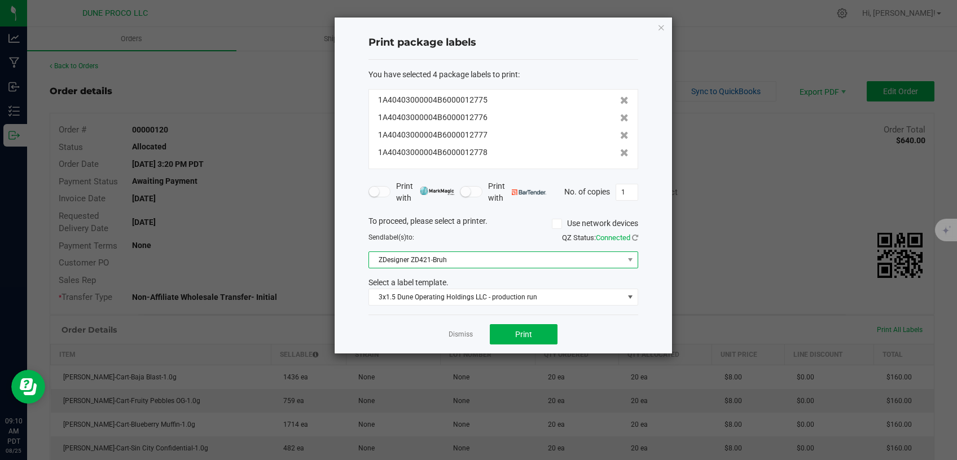
click at [491, 262] on span "ZDesigner ZD421-Bruh" at bounding box center [496, 260] width 254 height 16
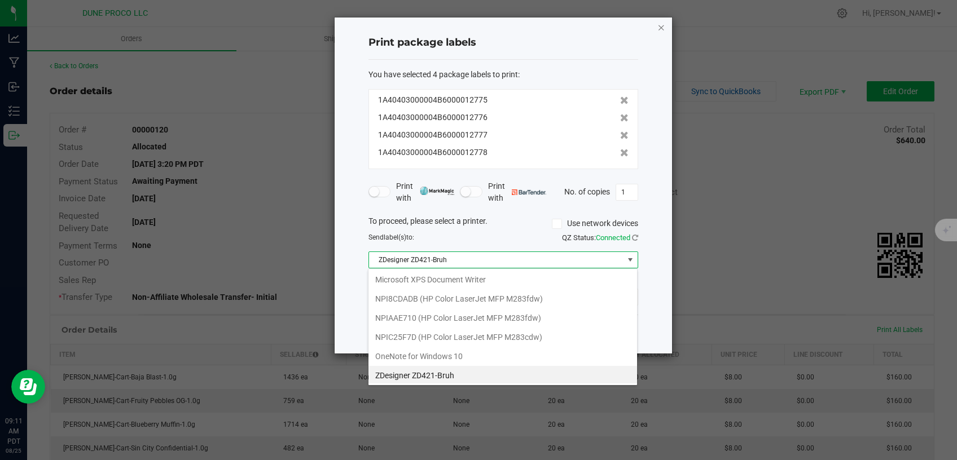
click at [659, 27] on icon "button" at bounding box center [661, 27] width 8 height 14
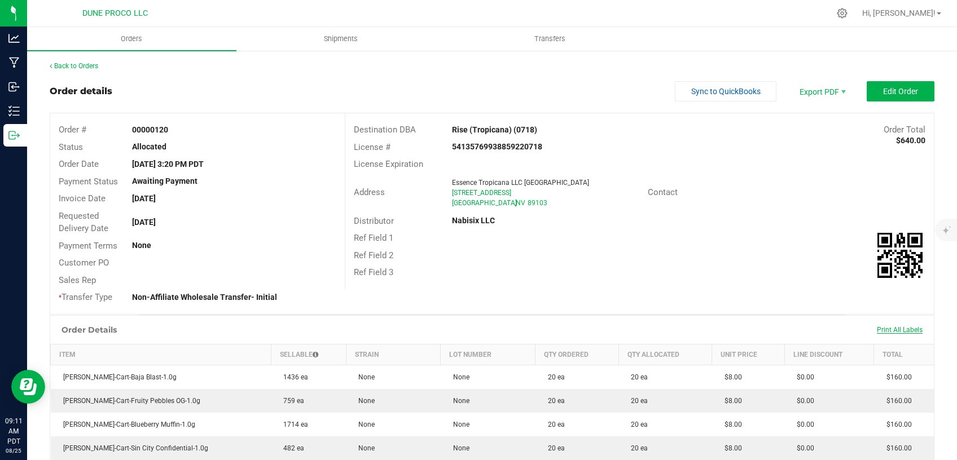
click at [877, 333] on span "Print All Labels" at bounding box center [900, 330] width 46 height 8
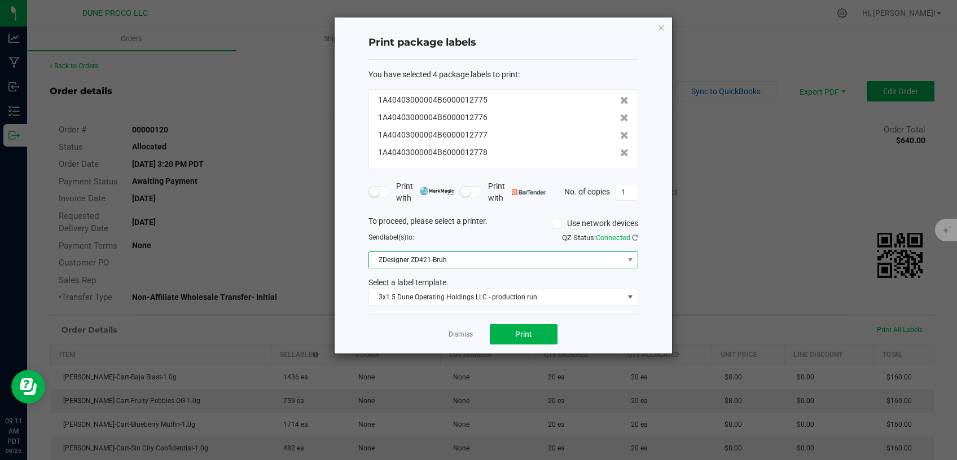
click at [528, 262] on span "ZDesigner ZD421-Bruh" at bounding box center [496, 260] width 254 height 16
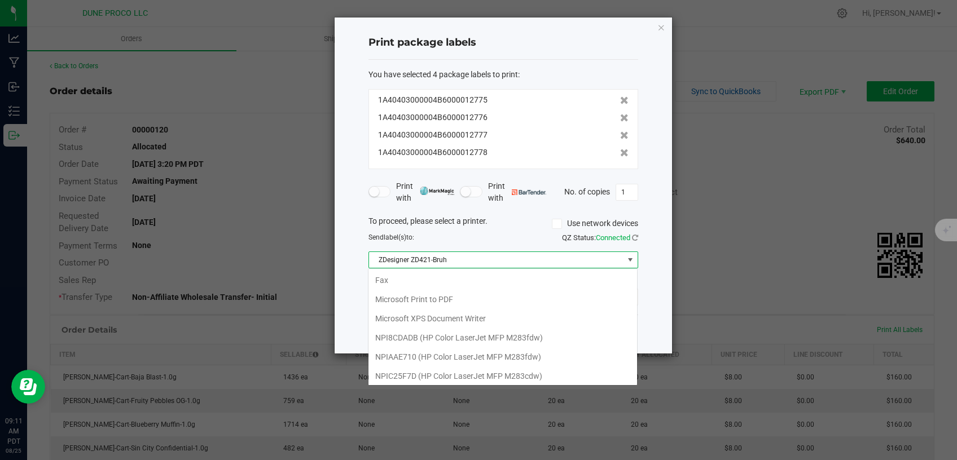
scroll to position [59, 0]
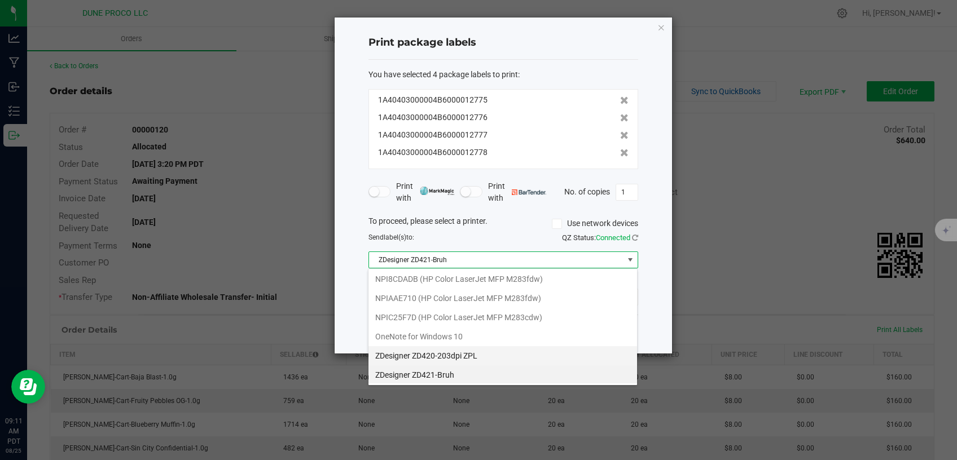
click at [502, 355] on ZPL "ZDesigner ZD420-203dpi ZPL" at bounding box center [502, 355] width 269 height 19
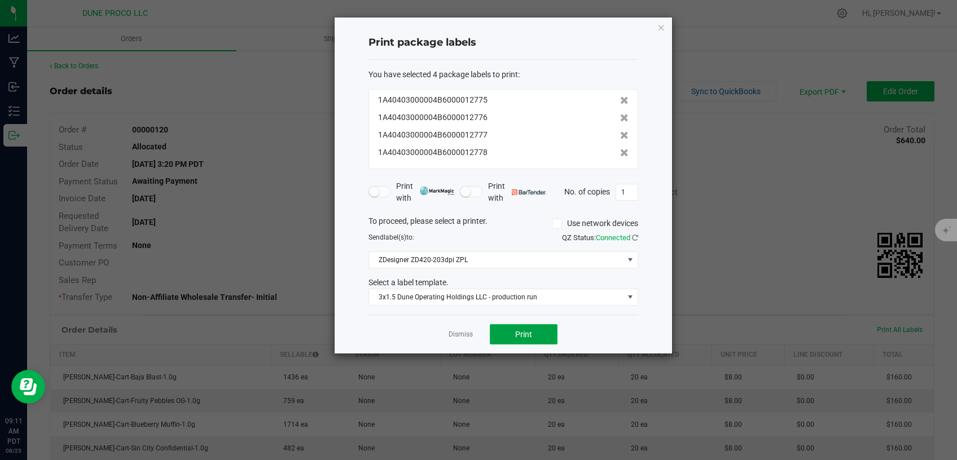
click at [533, 336] on button "Print" at bounding box center [524, 334] width 68 height 20
click at [663, 24] on icon "button" at bounding box center [661, 27] width 8 height 14
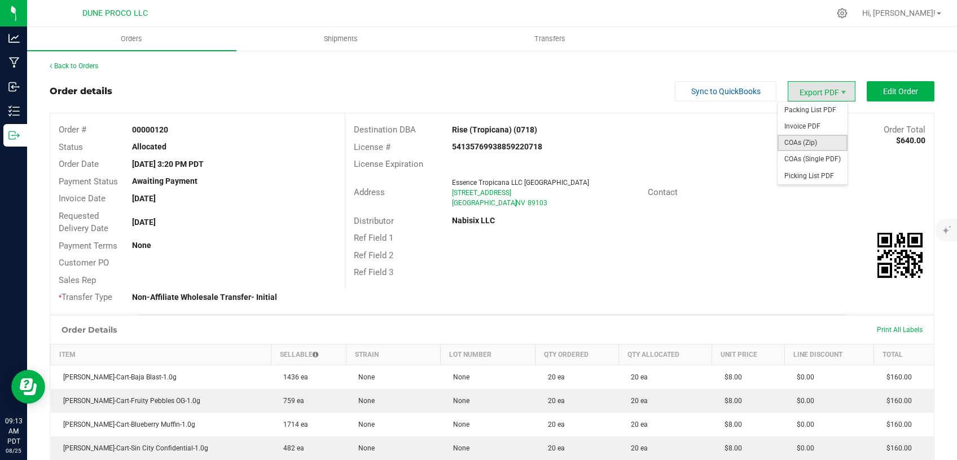
click at [812, 144] on span "COAs (Zip)" at bounding box center [812, 143] width 70 height 16
click at [793, 155] on span "COAs (Single PDF)" at bounding box center [812, 159] width 70 height 16
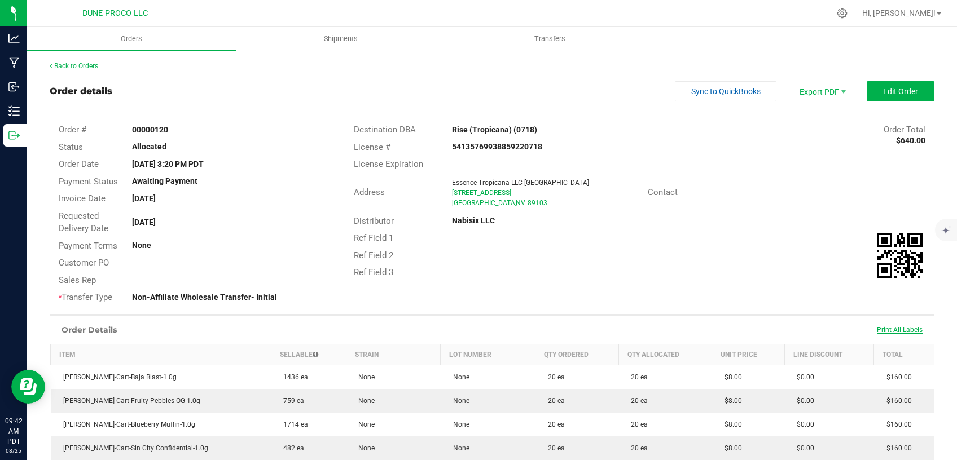
click at [899, 327] on span "Print All Labels" at bounding box center [900, 330] width 46 height 8
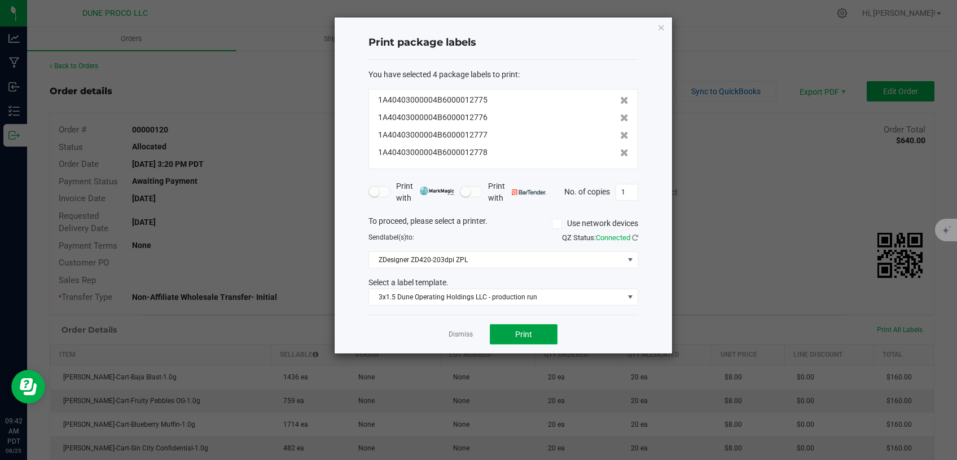
click at [510, 341] on button "Print" at bounding box center [524, 334] width 68 height 20
click at [665, 25] on div "Print package labels You have selected 4 package labels to print : 1A4040300000…" at bounding box center [503, 185] width 337 height 336
click at [659, 29] on icon "button" at bounding box center [661, 27] width 8 height 14
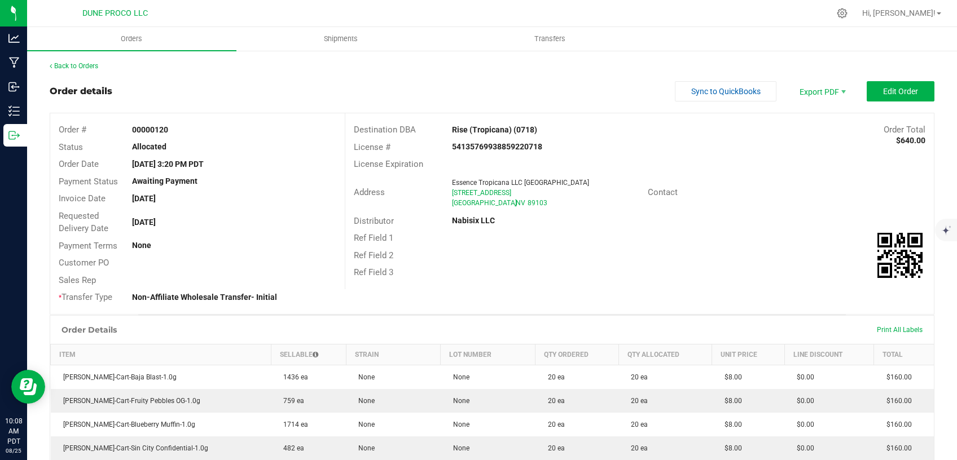
click at [873, 326] on div "Print All Labels" at bounding box center [899, 330] width 57 height 9
click at [877, 328] on span "Print All Labels" at bounding box center [900, 330] width 46 height 8
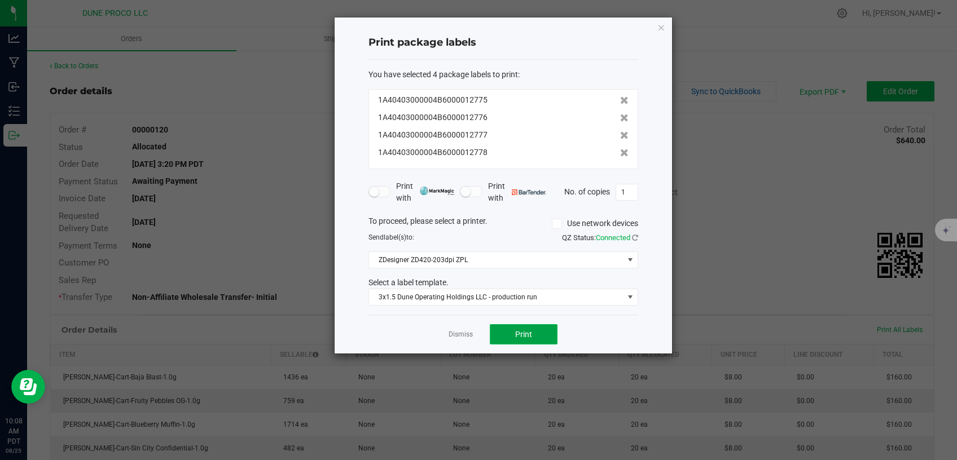
click at [519, 333] on span "Print" at bounding box center [523, 334] width 17 height 9
click at [662, 30] on icon "button" at bounding box center [661, 27] width 8 height 14
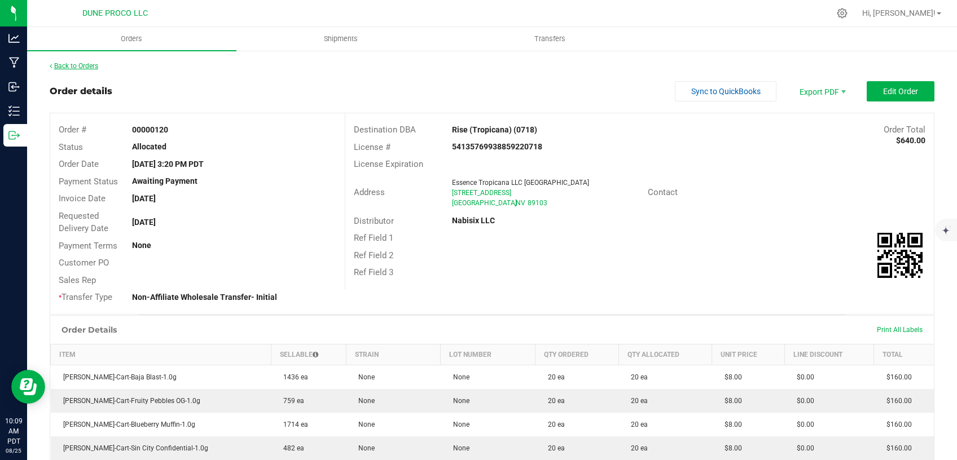
click at [80, 68] on link "Back to Orders" at bounding box center [74, 66] width 49 height 8
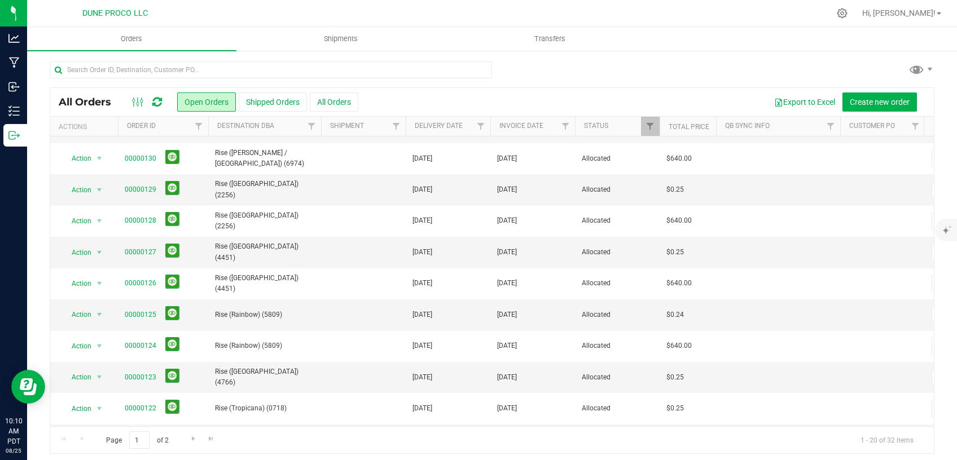
scroll to position [335, 0]
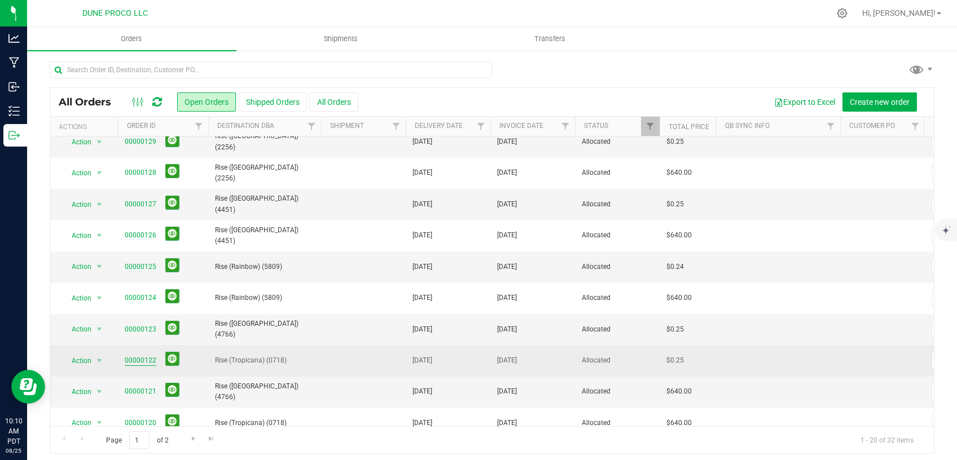
click at [139, 355] on link "00000122" at bounding box center [141, 360] width 32 height 11
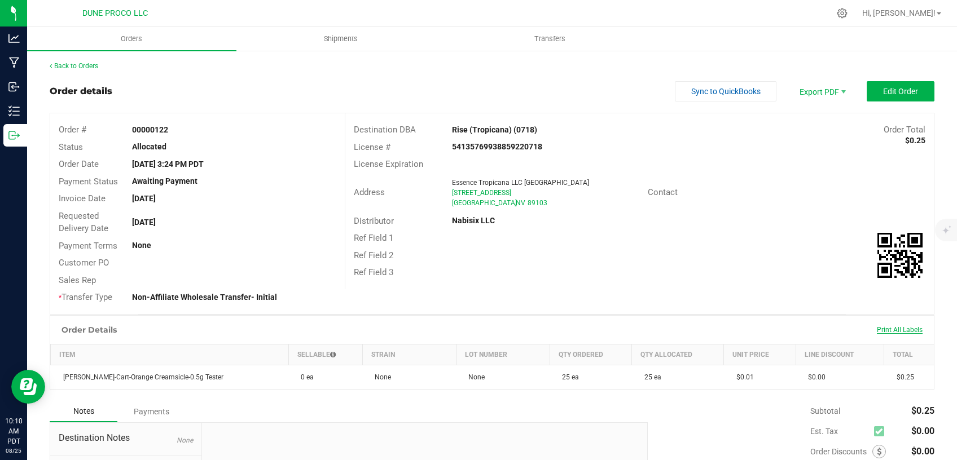
click at [877, 330] on span "Print All Labels" at bounding box center [900, 330] width 46 height 8
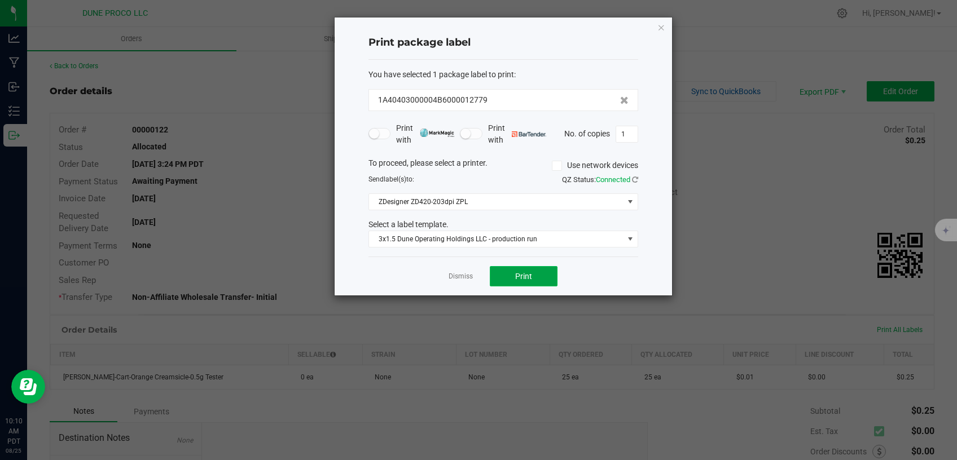
click at [529, 273] on span "Print" at bounding box center [523, 276] width 17 height 9
click at [660, 30] on icon "button" at bounding box center [661, 27] width 8 height 14
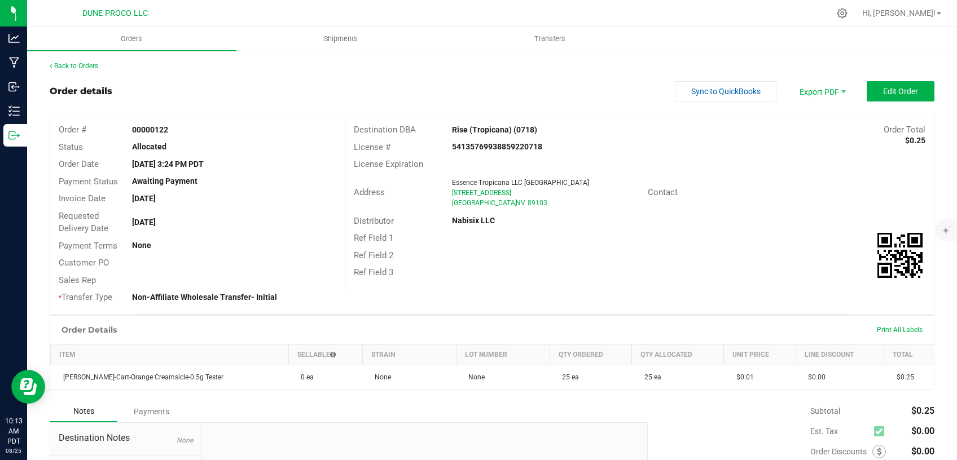
click at [89, 71] on div "Back to Orders" at bounding box center [492, 66] width 885 height 10
click at [89, 64] on link "Back to Orders" at bounding box center [74, 66] width 49 height 8
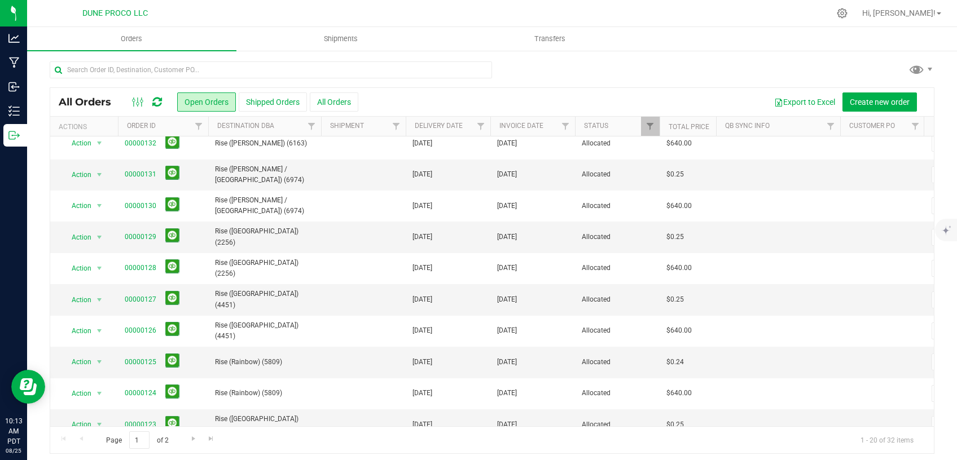
scroll to position [287, 0]
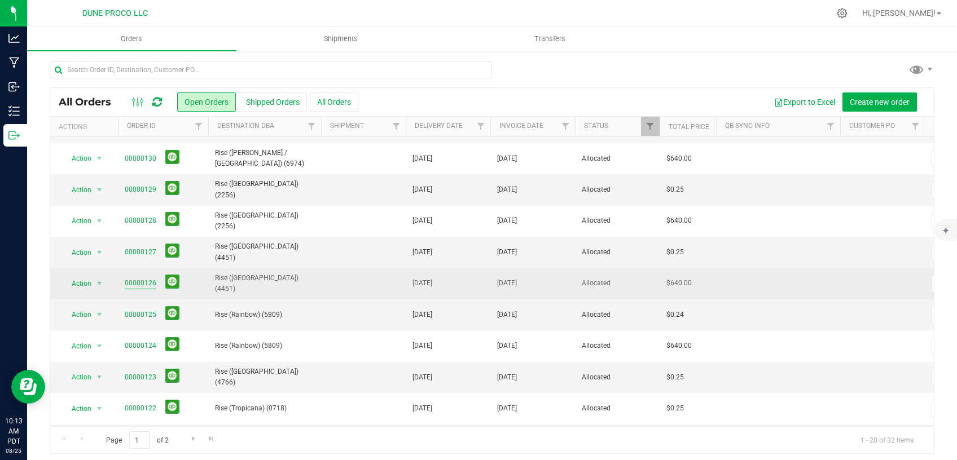
click at [135, 278] on link "00000126" at bounding box center [141, 283] width 32 height 11
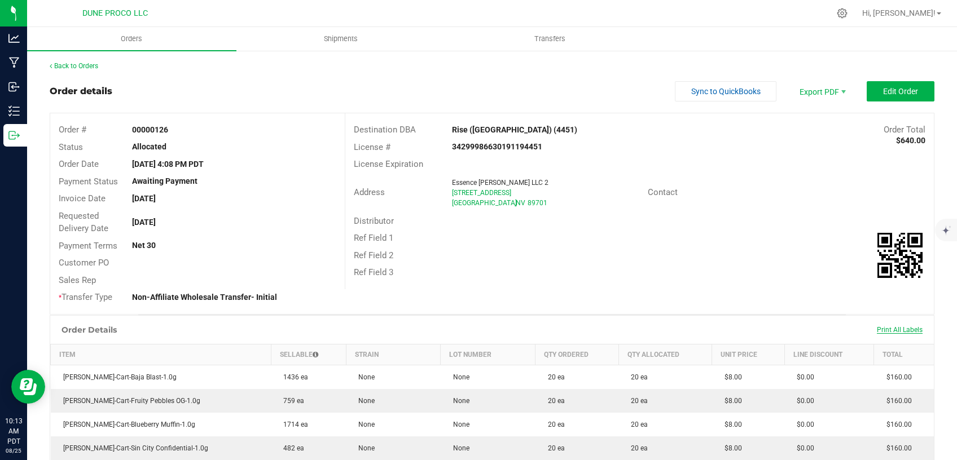
click at [897, 331] on span "Print All Labels" at bounding box center [900, 330] width 46 height 8
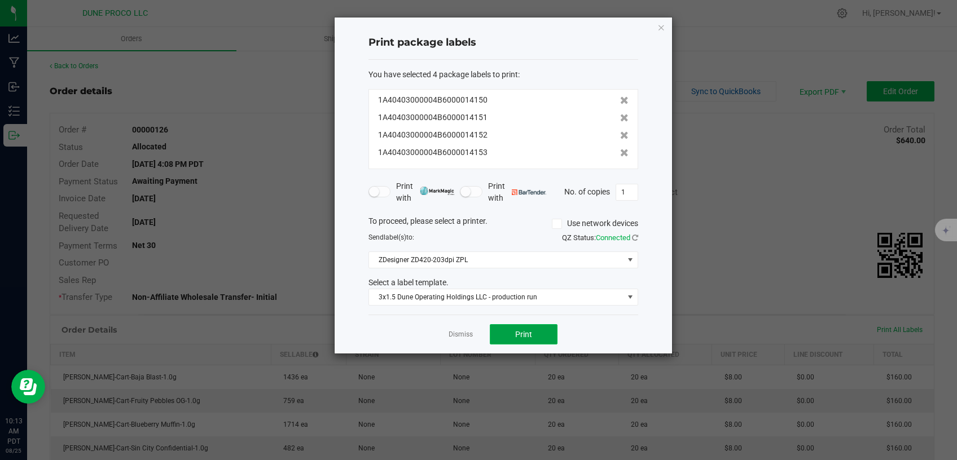
click at [541, 331] on button "Print" at bounding box center [524, 334] width 68 height 20
click at [458, 339] on link "Dismiss" at bounding box center [461, 335] width 24 height 10
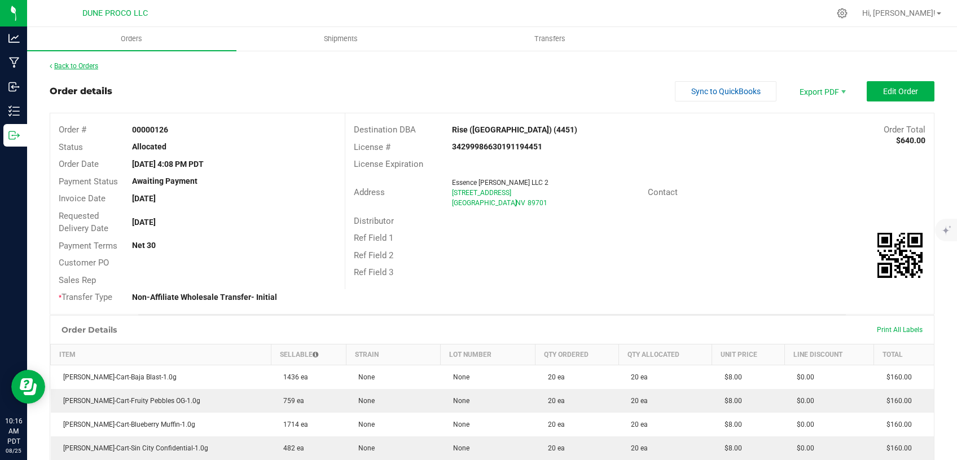
click at [74, 65] on link "Back to Orders" at bounding box center [74, 66] width 49 height 8
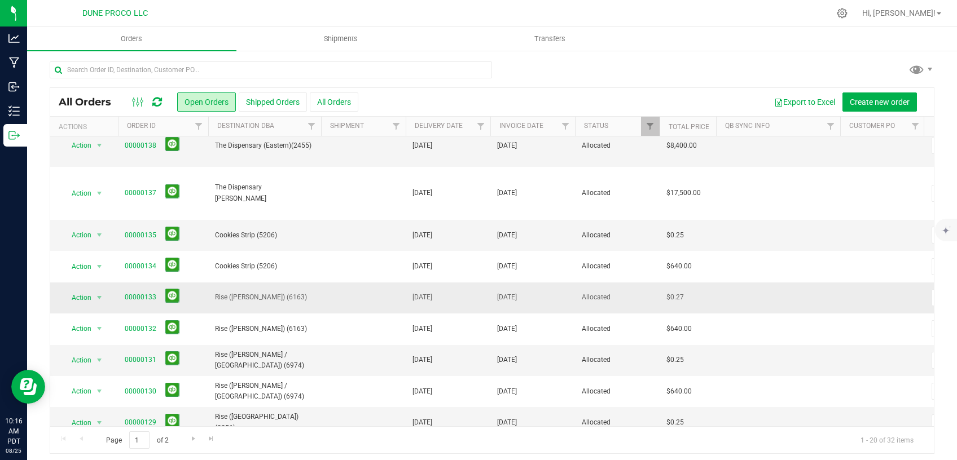
scroll to position [95, 0]
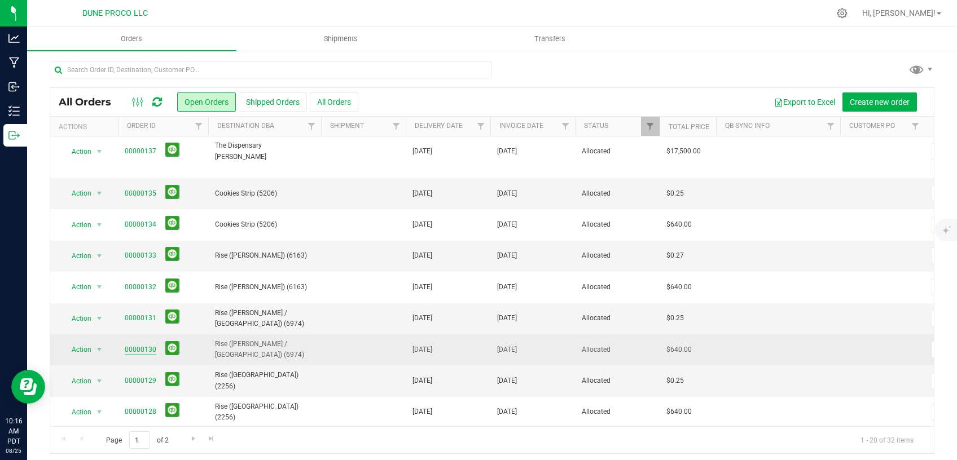
click at [151, 345] on link "00000130" at bounding box center [141, 350] width 32 height 11
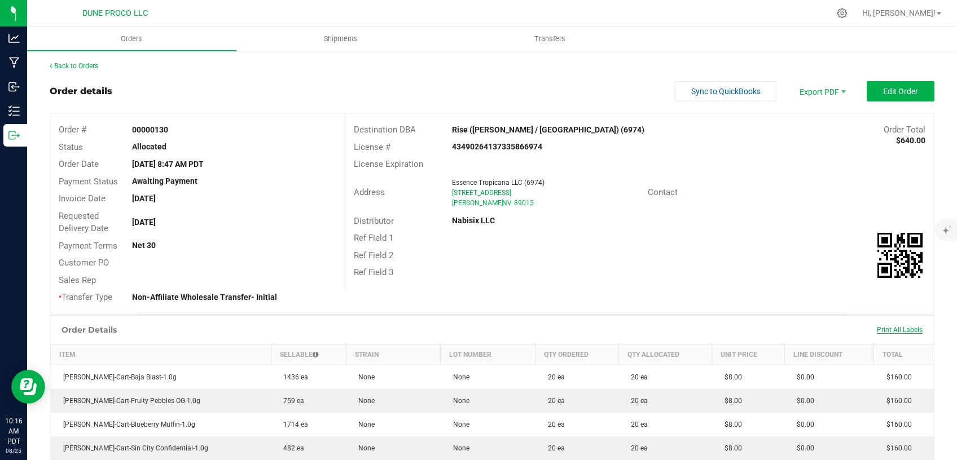
click at [879, 328] on span "Print All Labels" at bounding box center [900, 330] width 46 height 8
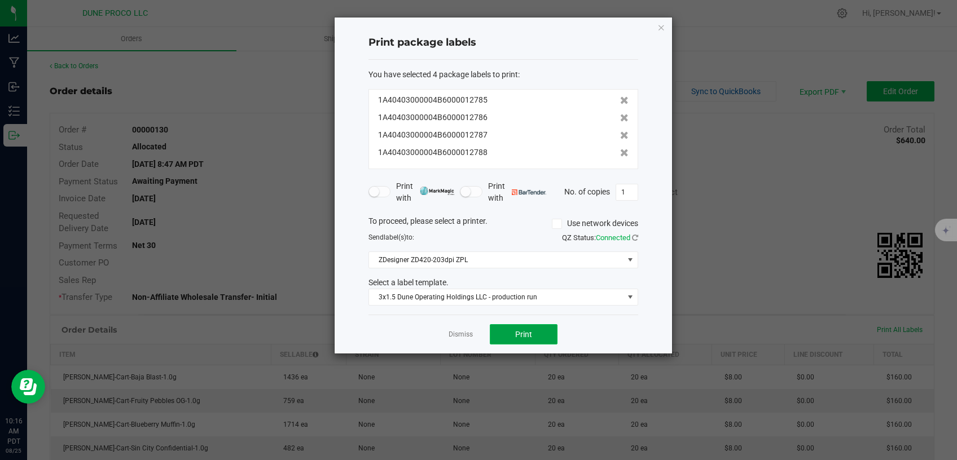
click at [550, 338] on button "Print" at bounding box center [524, 334] width 68 height 20
click at [663, 28] on icon "button" at bounding box center [661, 27] width 8 height 14
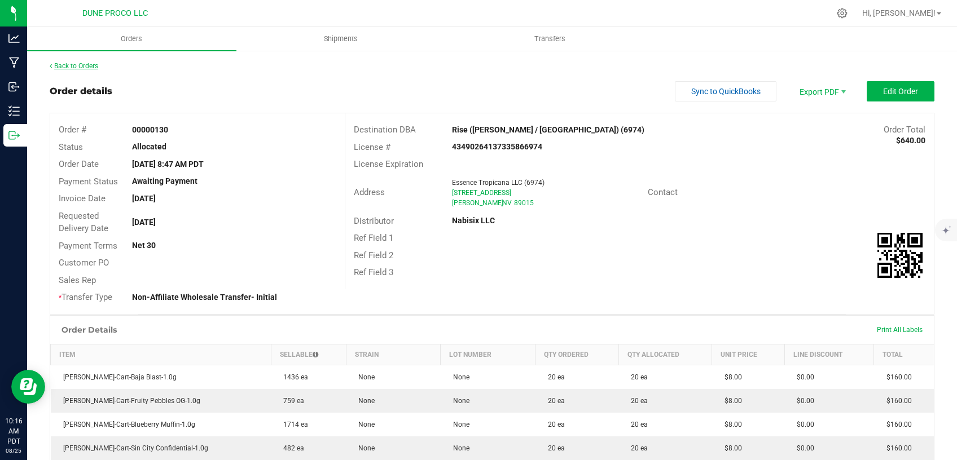
click at [71, 67] on link "Back to Orders" at bounding box center [74, 66] width 49 height 8
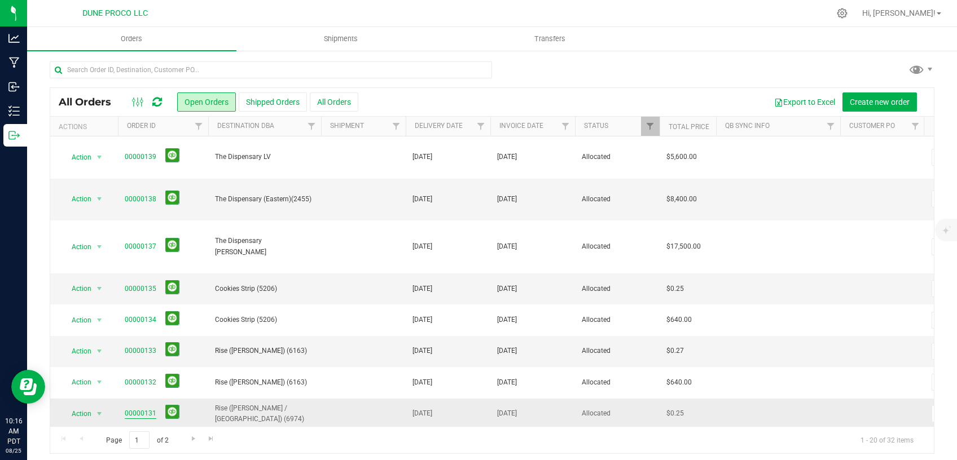
click at [141, 408] on link "00000131" at bounding box center [141, 413] width 32 height 11
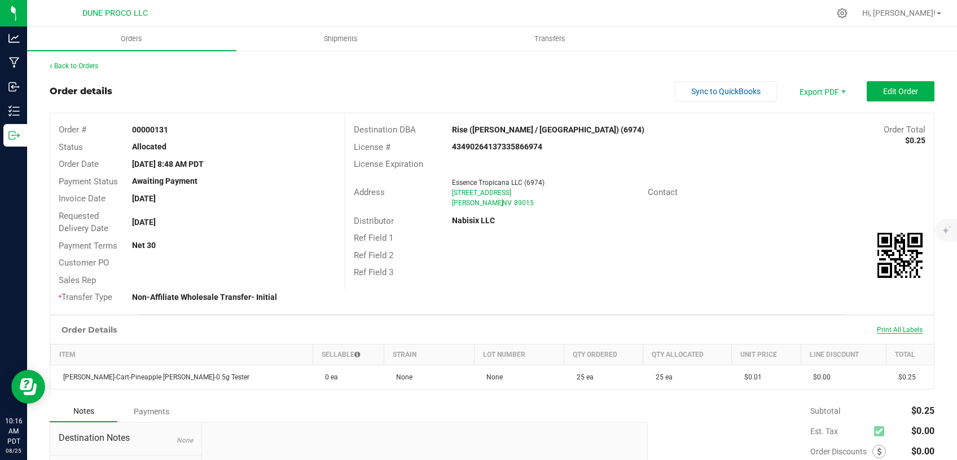
click at [878, 329] on span "Print All Labels" at bounding box center [900, 330] width 46 height 8
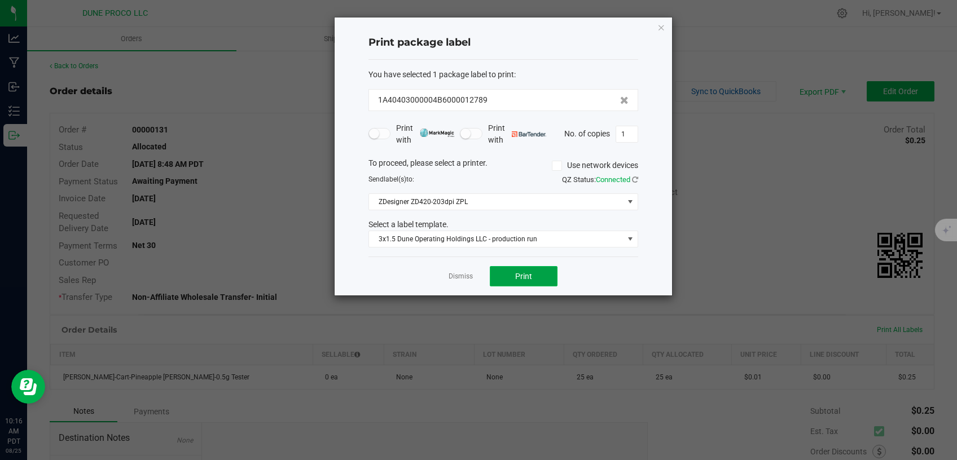
click at [544, 277] on button "Print" at bounding box center [524, 276] width 68 height 20
click at [658, 28] on icon "button" at bounding box center [661, 27] width 8 height 14
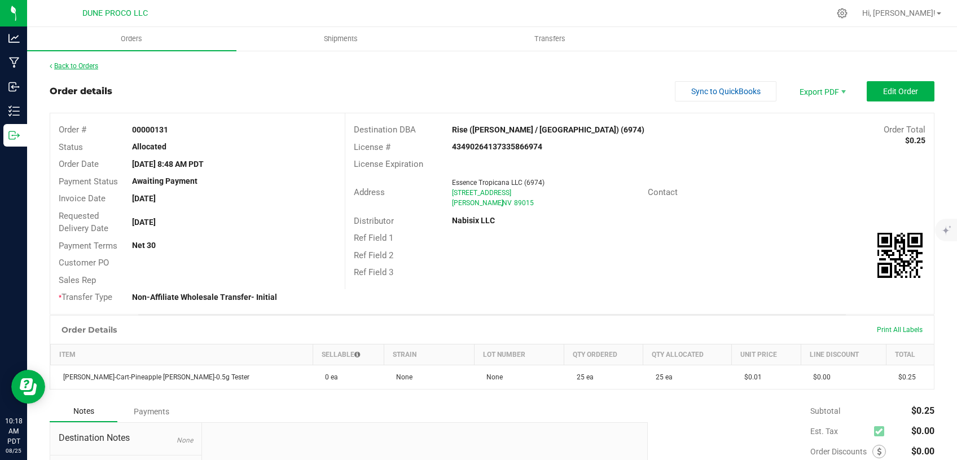
click at [86, 66] on link "Back to Orders" at bounding box center [74, 66] width 49 height 8
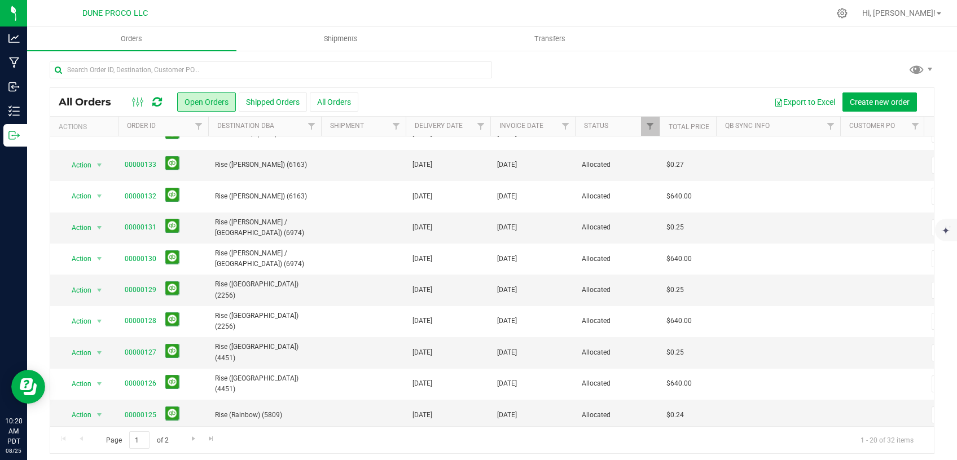
scroll to position [239, 0]
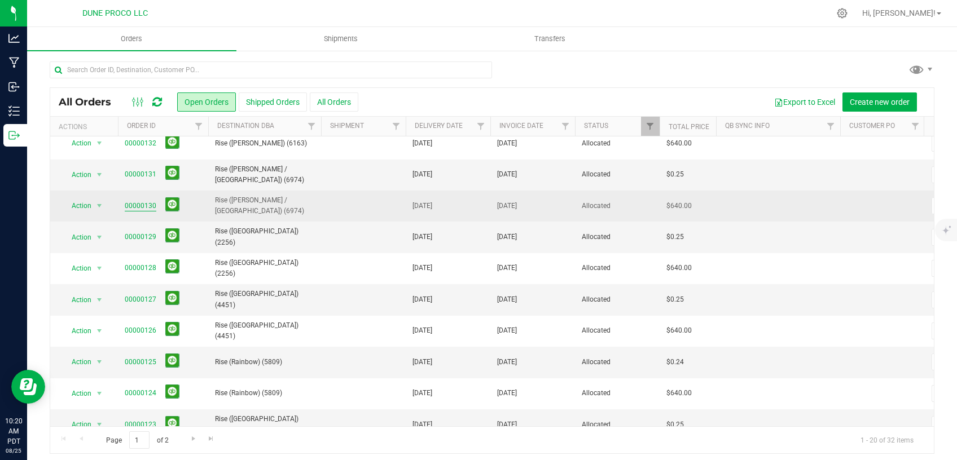
click at [147, 201] on link "00000130" at bounding box center [141, 206] width 32 height 11
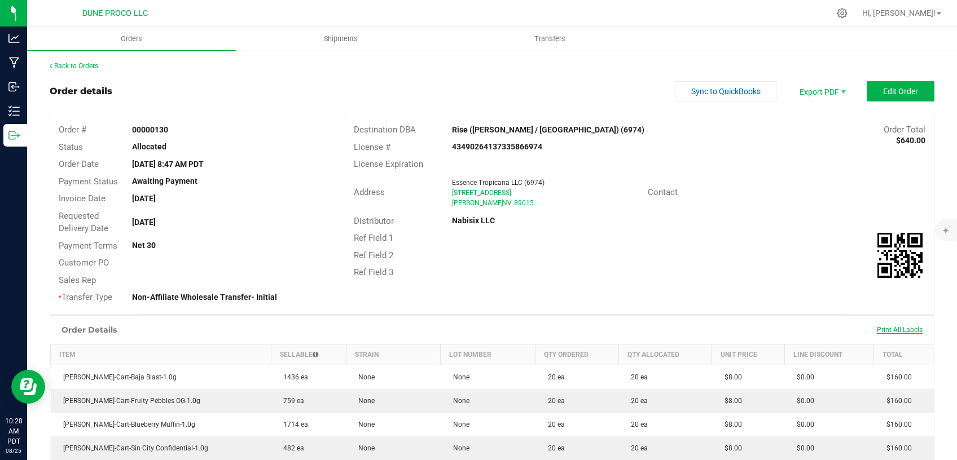
click at [899, 328] on span "Print All Labels" at bounding box center [900, 330] width 46 height 8
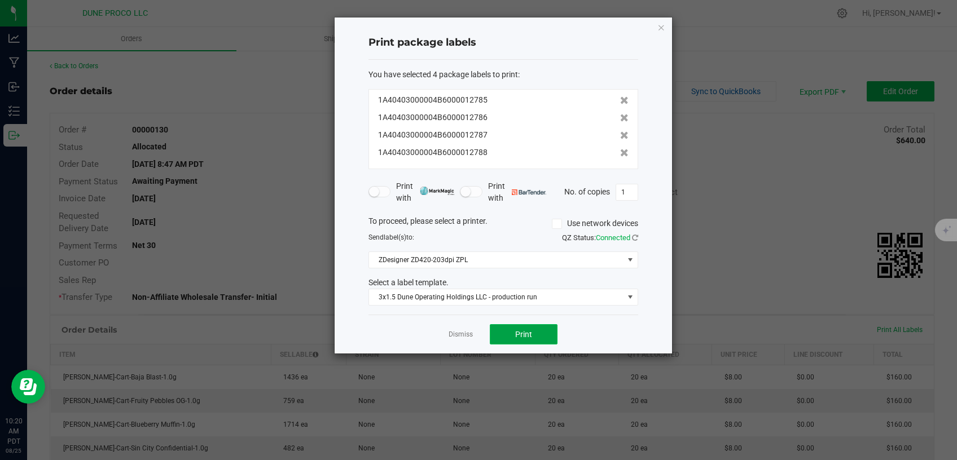
click at [534, 333] on button "Print" at bounding box center [524, 334] width 68 height 20
click at [661, 29] on icon "button" at bounding box center [661, 27] width 8 height 14
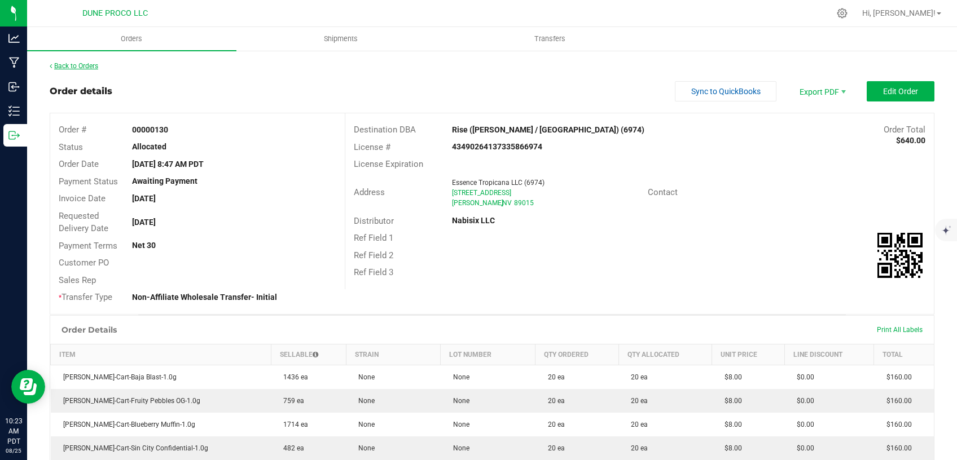
click at [84, 65] on link "Back to Orders" at bounding box center [74, 66] width 49 height 8
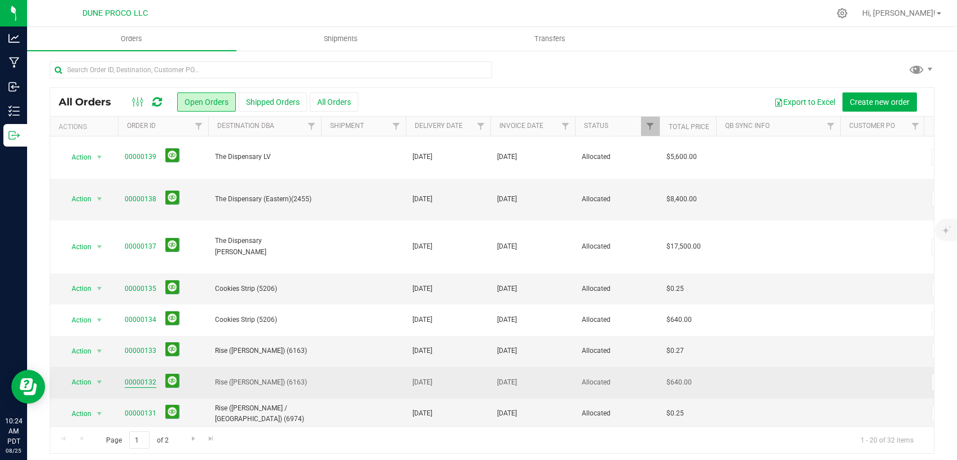
click at [138, 377] on link "00000132" at bounding box center [141, 382] width 32 height 11
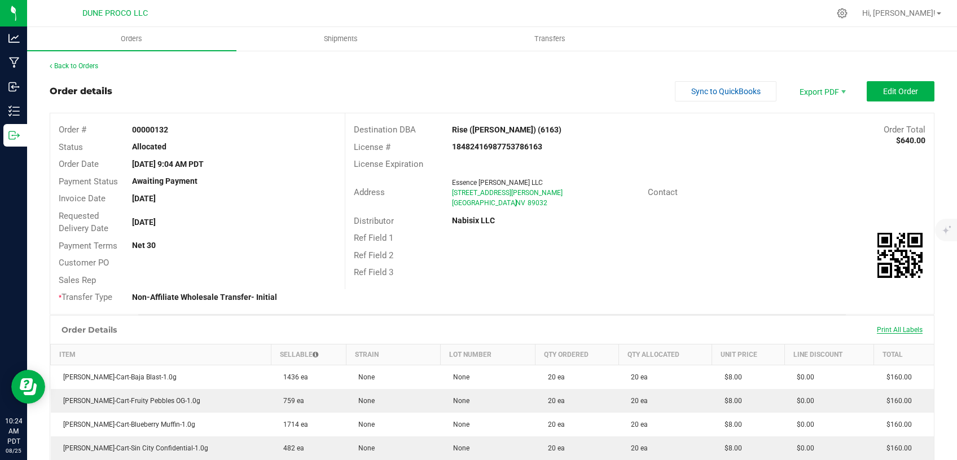
click at [898, 331] on span "Print All Labels" at bounding box center [900, 330] width 46 height 8
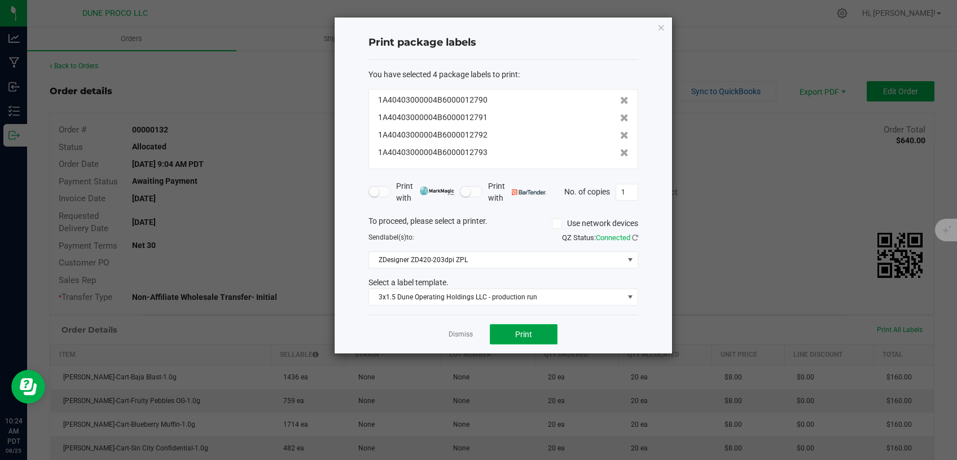
click at [518, 336] on span "Print" at bounding box center [523, 334] width 17 height 9
click at [657, 26] on div "Print package labels You have selected 4 package labels to print : 1A4040300000…" at bounding box center [503, 185] width 337 height 336
click at [663, 29] on icon "button" at bounding box center [661, 27] width 8 height 14
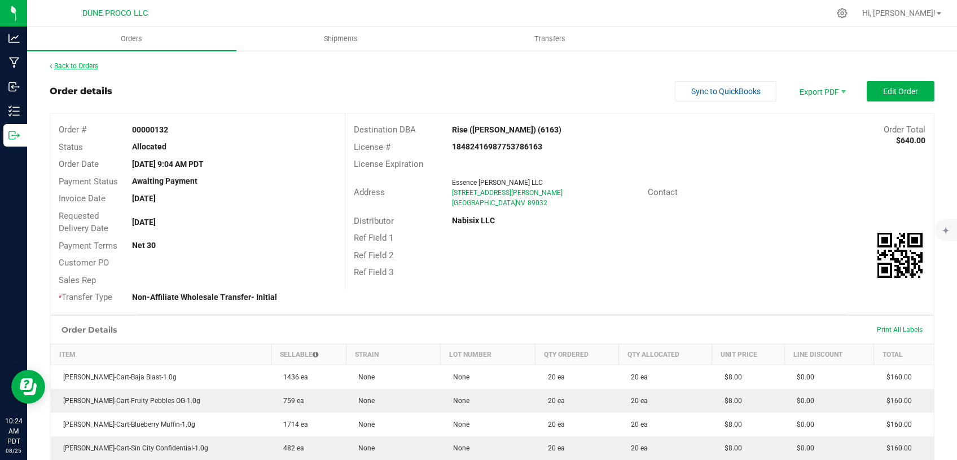
click at [93, 64] on link "Back to Orders" at bounding box center [74, 66] width 49 height 8
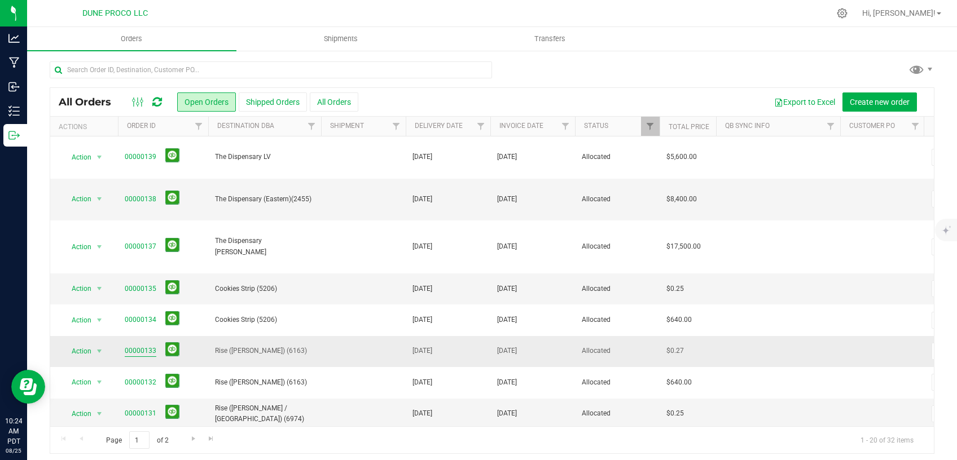
click at [145, 346] on link "00000133" at bounding box center [141, 351] width 32 height 11
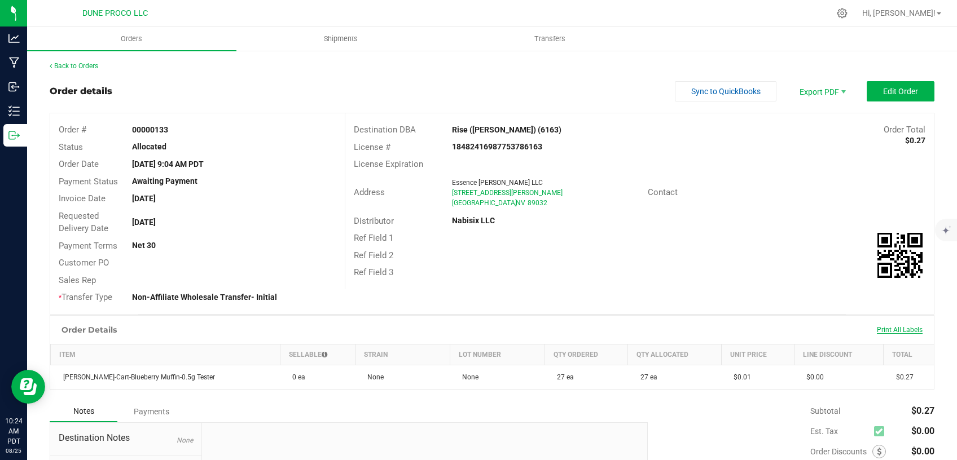
click at [877, 326] on span "Print All Labels" at bounding box center [900, 330] width 46 height 8
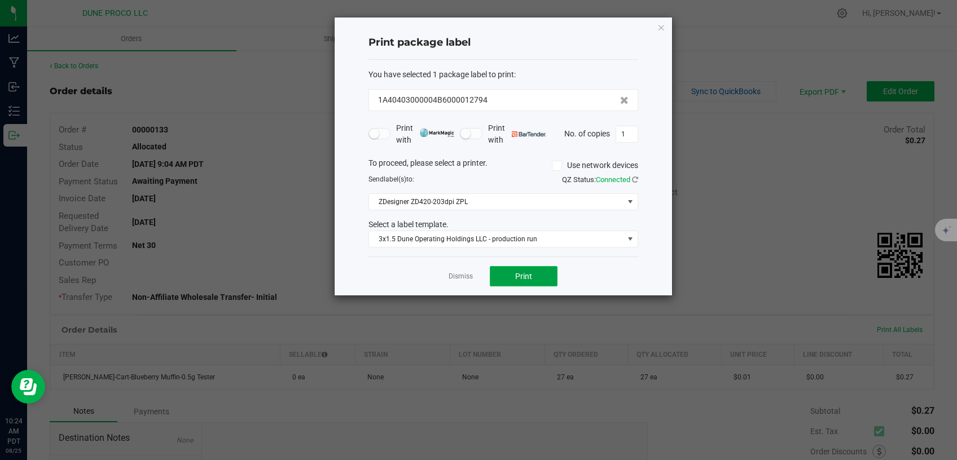
click at [538, 269] on button "Print" at bounding box center [524, 276] width 68 height 20
click at [662, 27] on icon "button" at bounding box center [661, 27] width 8 height 14
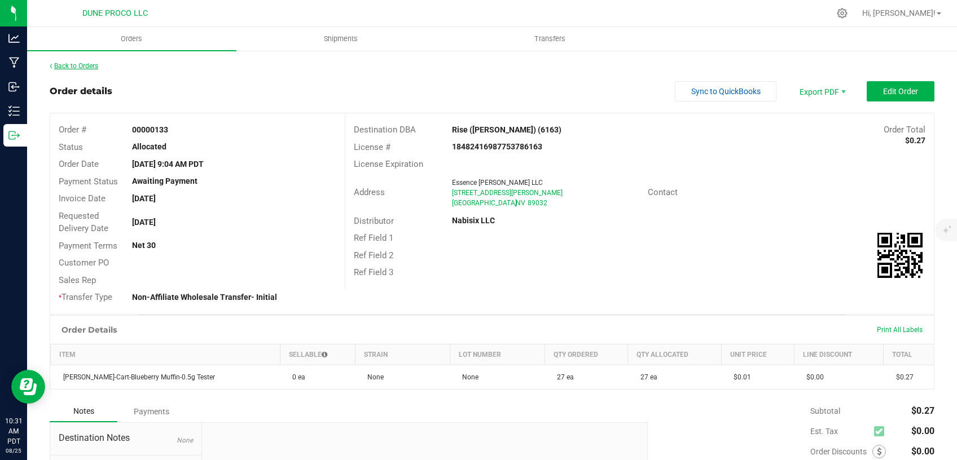
click at [72, 64] on link "Back to Orders" at bounding box center [74, 66] width 49 height 8
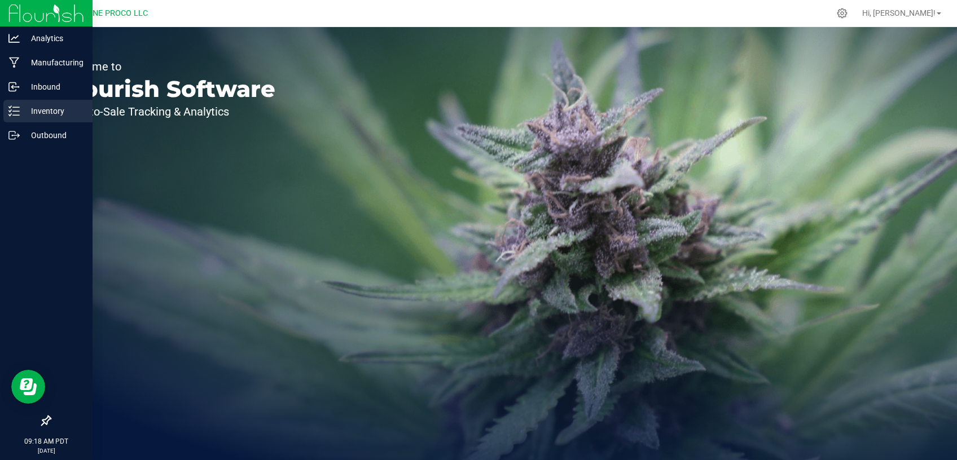
click at [36, 122] on div "Inventory" at bounding box center [47, 111] width 89 height 23
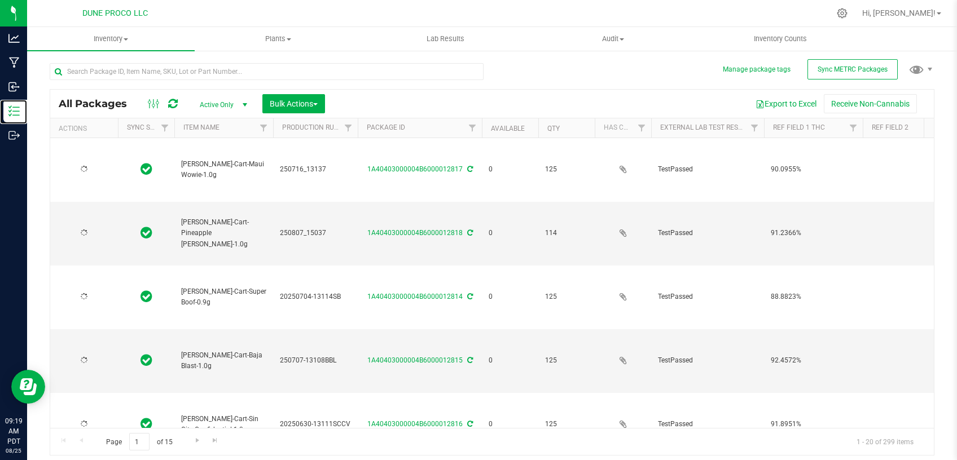
type input "[DATE]"
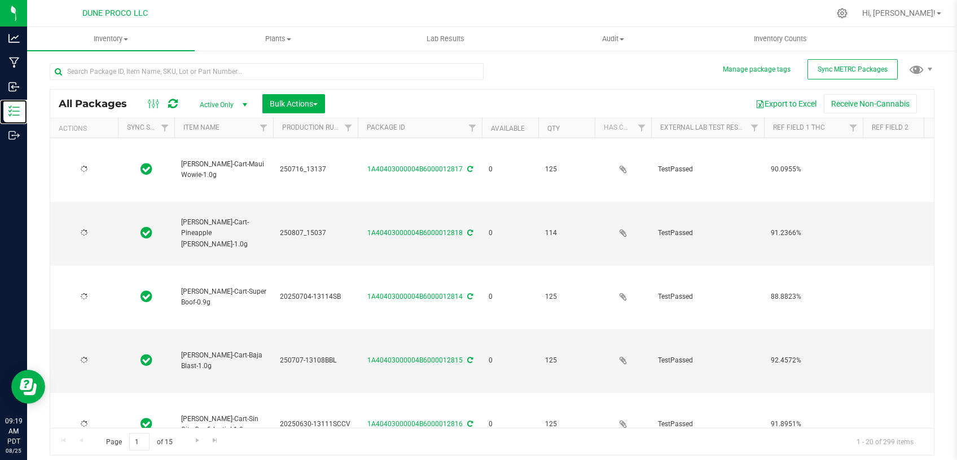
type input "[DATE]"
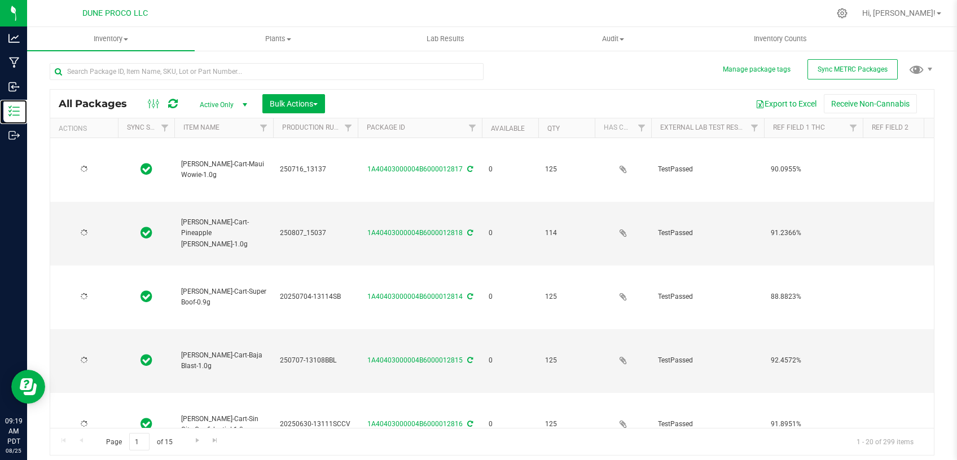
type input "[DATE]"
type input "2025-06-12"
type input "2025-07-28"
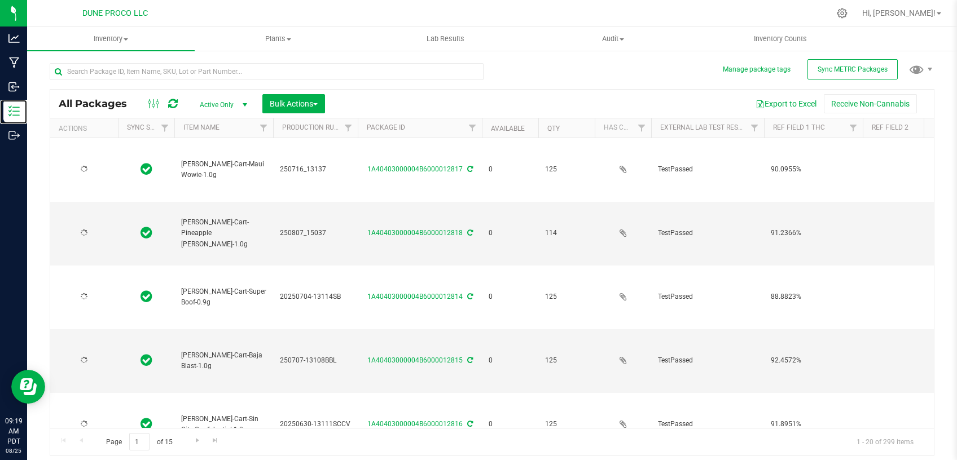
type input "[DATE]"
click at [227, 104] on span "Active Only" at bounding box center [221, 105] width 62 height 16
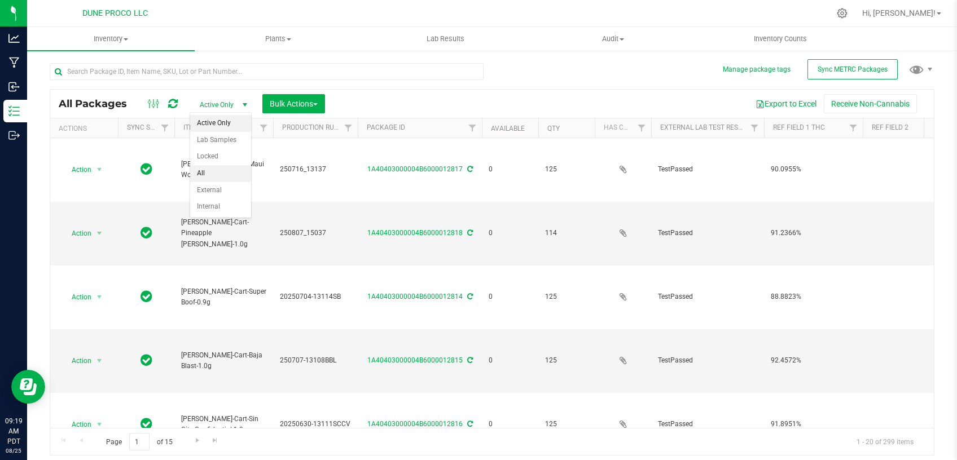
click at [216, 172] on li "All" at bounding box center [220, 173] width 61 height 17
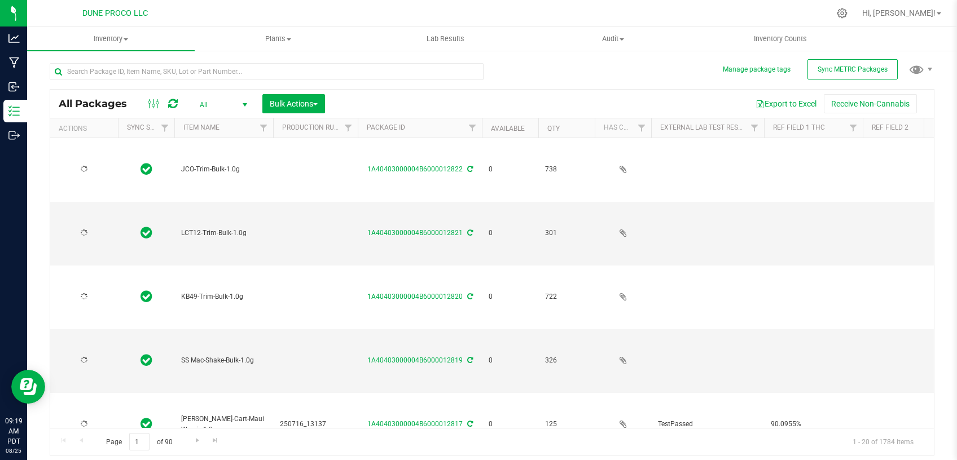
type input "2025-07-16"
type input "[DATE]"
type input "2025-07-04"
type input "2025-07-02"
type input "2025-06-30"
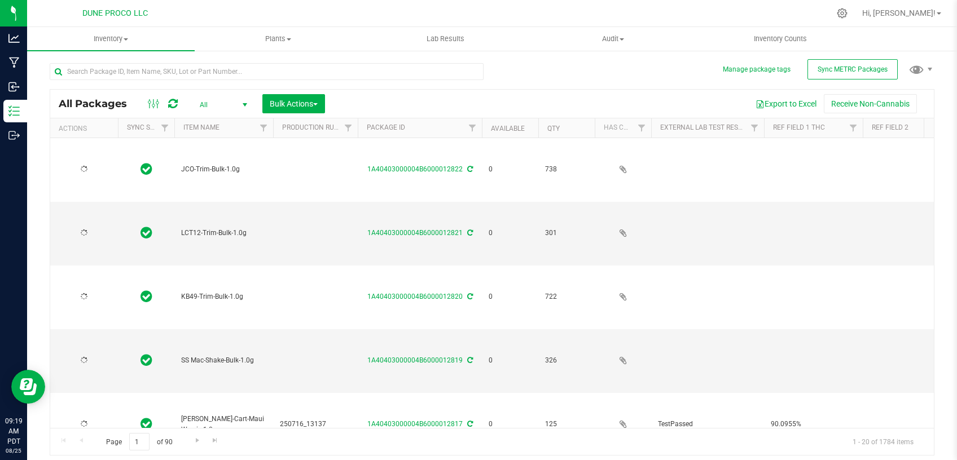
type input "2025-07-16"
type input "2025-07-02"
type input "2025-06-30"
type input "2025-07-04"
type input "2025-07-16"
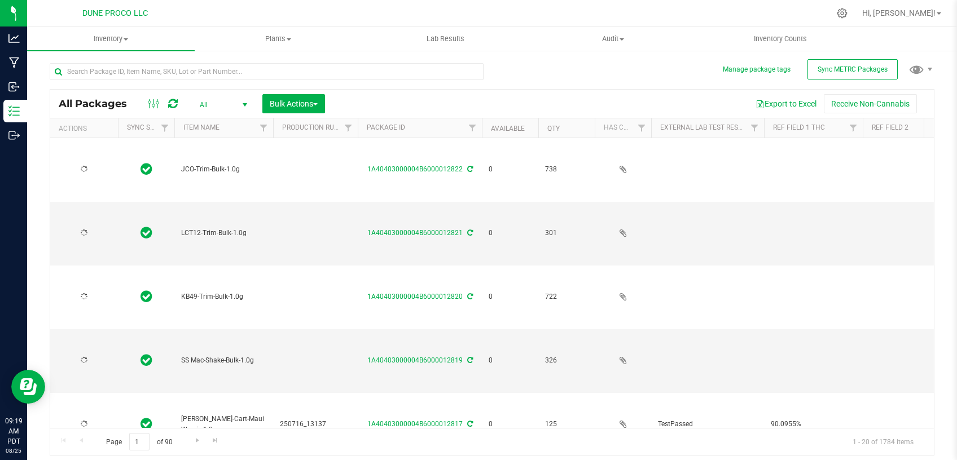
type input "[DATE]"
type input "2025-06-30"
type input "2025-07-02"
click at [190, 72] on input "text" at bounding box center [267, 71] width 434 height 17
type input "12755"
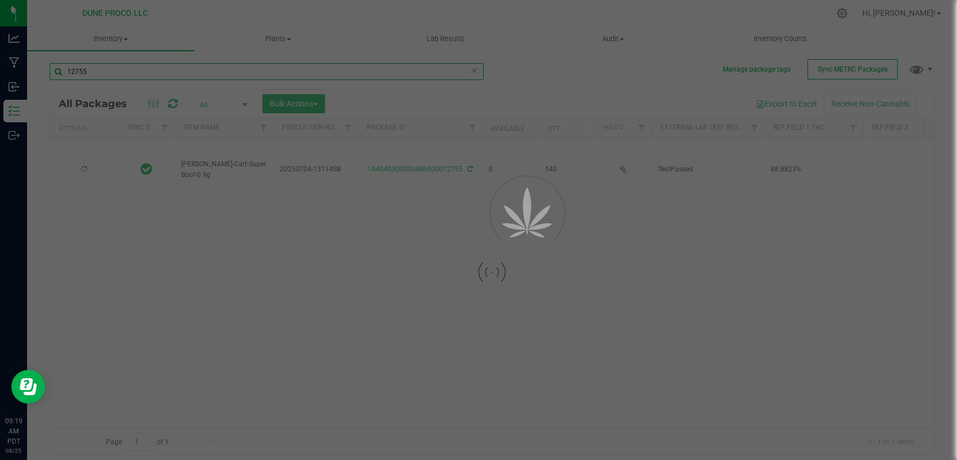
type input "2025-07-04"
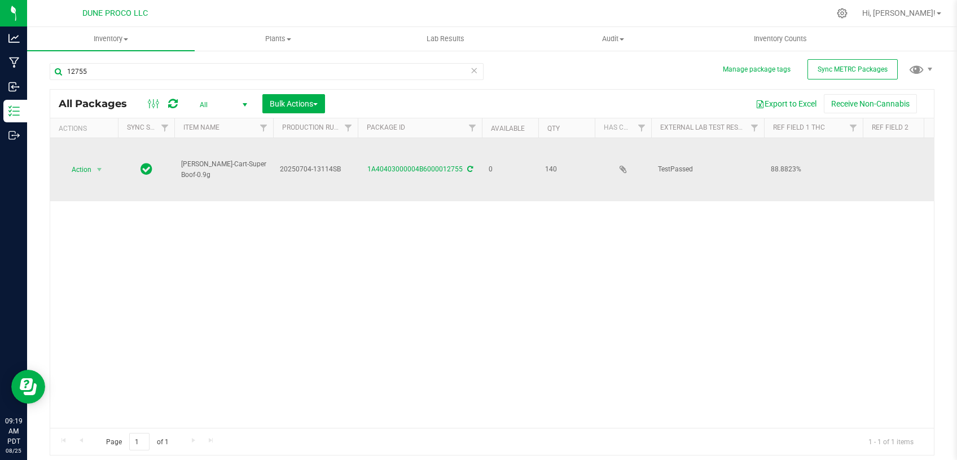
drag, startPoint x: 337, startPoint y: 165, endPoint x: 290, endPoint y: 167, distance: 46.9
click at [290, 167] on span "20250704-13114SB" at bounding box center [315, 169] width 71 height 11
drag, startPoint x: 343, startPoint y: 165, endPoint x: 250, endPoint y: 171, distance: 93.3
click at [273, 171] on input "20250704-13114SB" at bounding box center [313, 169] width 81 height 17
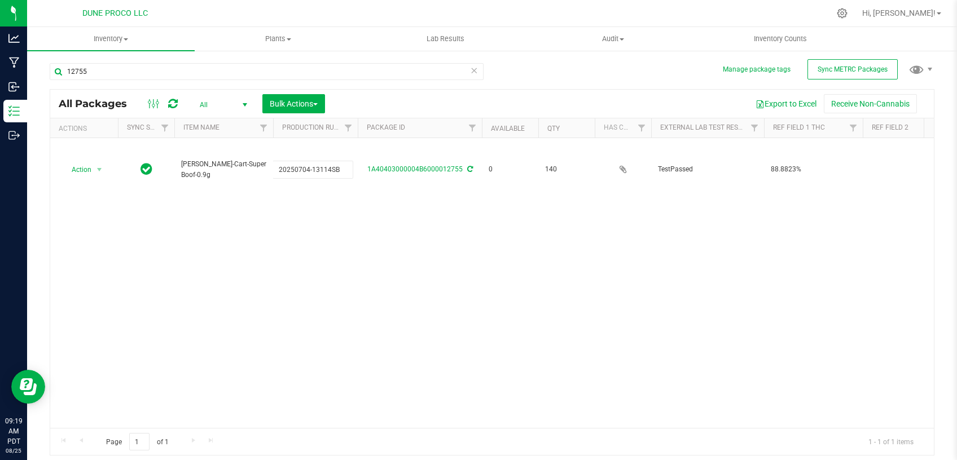
click at [357, 233] on div "Action Action Edit attributes Global inventory Locate package Package audit log…" at bounding box center [492, 283] width 884 height 290
drag, startPoint x: 82, startPoint y: 71, endPoint x: 69, endPoint y: 64, distance: 14.6
click at [50, 72] on input "12755" at bounding box center [267, 71] width 434 height 17
paste input "20250704-13114SB"
type input "20250704-13114SB"
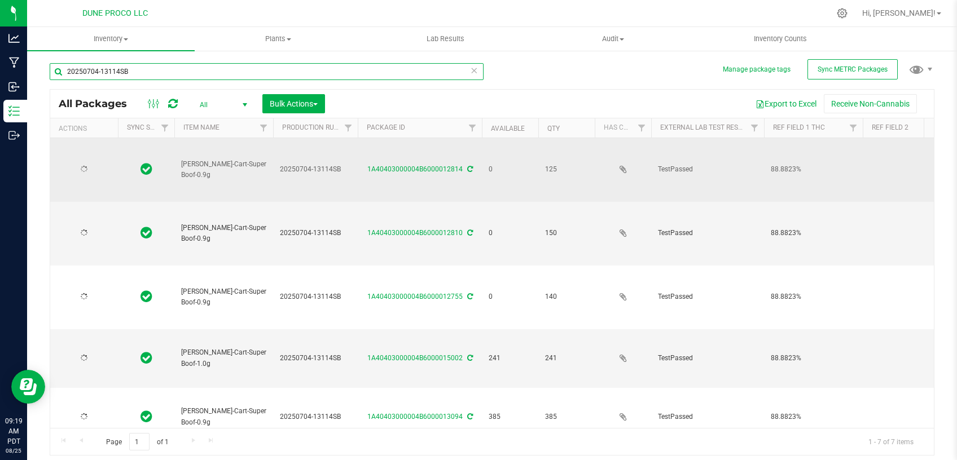
type input "2025-07-04"
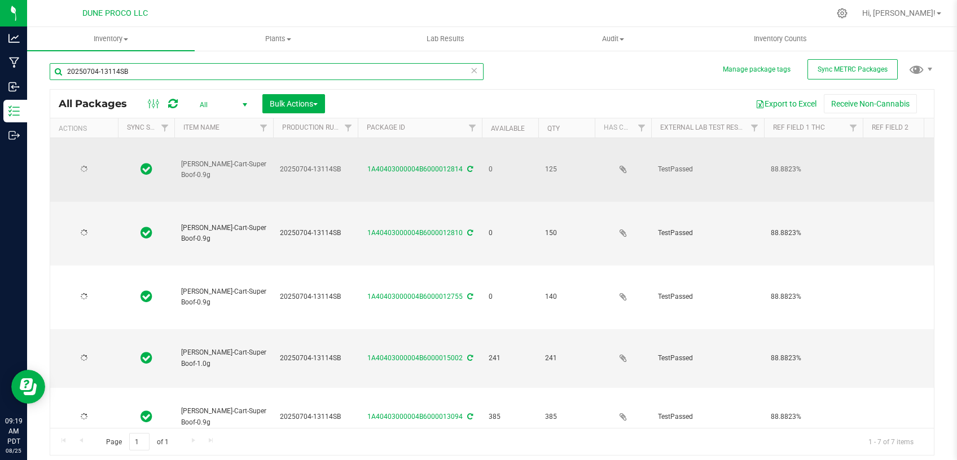
type input "2025-07-04"
type input "20250704-13114SB"
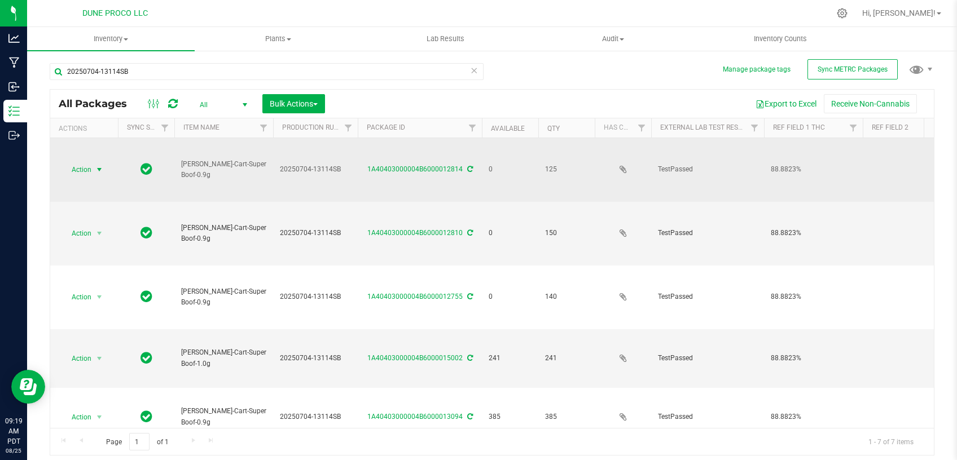
click at [100, 167] on span "select" at bounding box center [99, 169] width 9 height 9
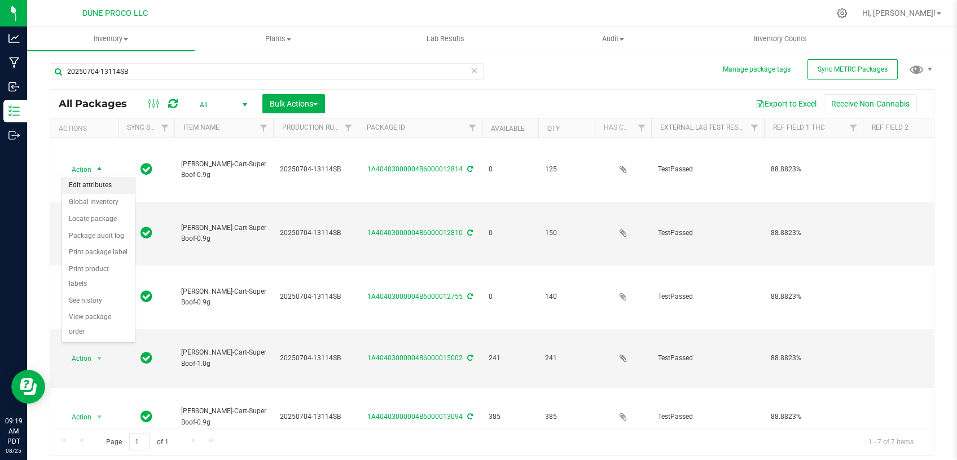
click at [100, 182] on li "Edit attributes" at bounding box center [98, 185] width 73 height 17
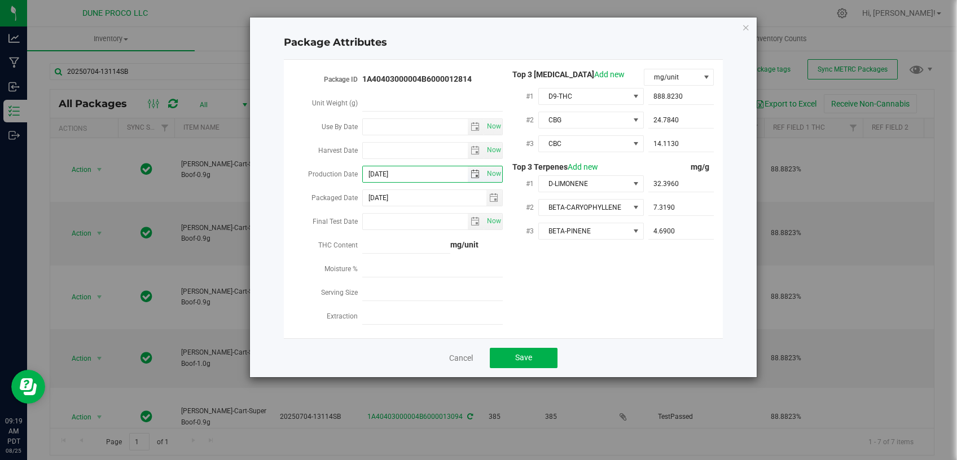
drag, startPoint x: 411, startPoint y: 173, endPoint x: 332, endPoint y: 174, distance: 78.4
click at [363, 174] on input "2025-07-04" at bounding box center [415, 174] width 105 height 16
click at [455, 356] on link "Cancel" at bounding box center [461, 358] width 24 height 11
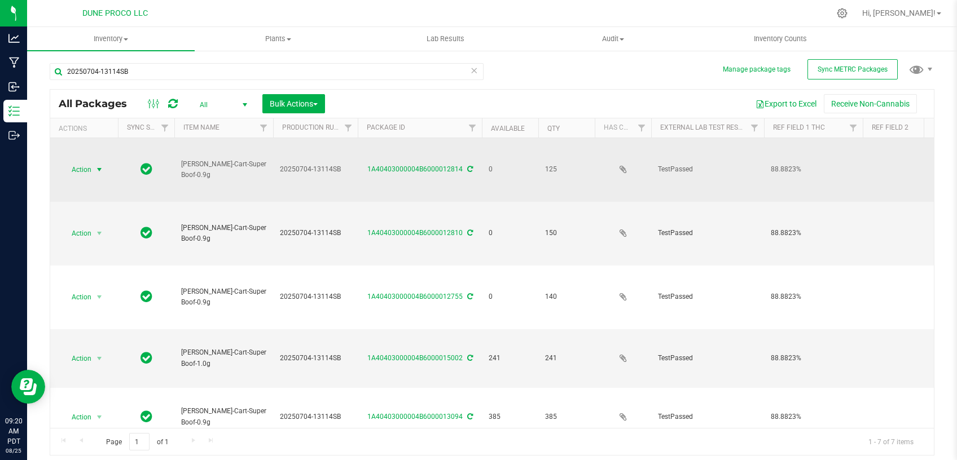
click at [89, 170] on span "Action" at bounding box center [76, 170] width 30 height 16
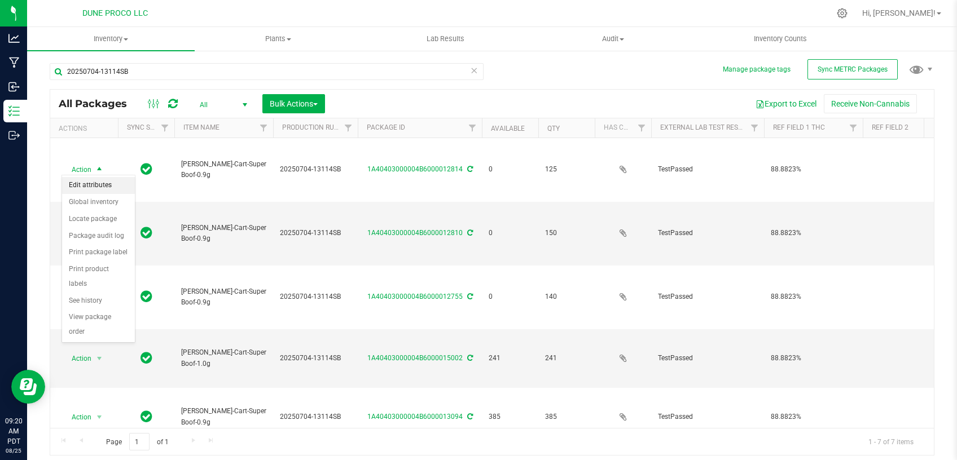
click at [89, 189] on li "Edit attributes" at bounding box center [98, 185] width 73 height 17
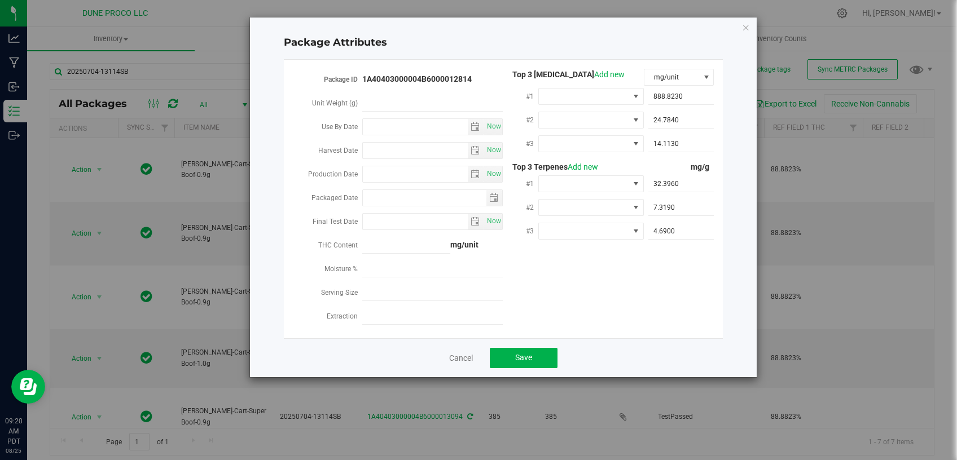
type input "2025-07-04"
type input "2025-08-23"
drag, startPoint x: 399, startPoint y: 173, endPoint x: 313, endPoint y: 177, distance: 86.4
click at [363, 177] on input "2025-07-04" at bounding box center [415, 174] width 105 height 16
click at [518, 278] on div "Package ID 1A40403000004B6000012814 Unit Weight (g) Use By Date Now Harvest Dat…" at bounding box center [503, 199] width 422 height 261
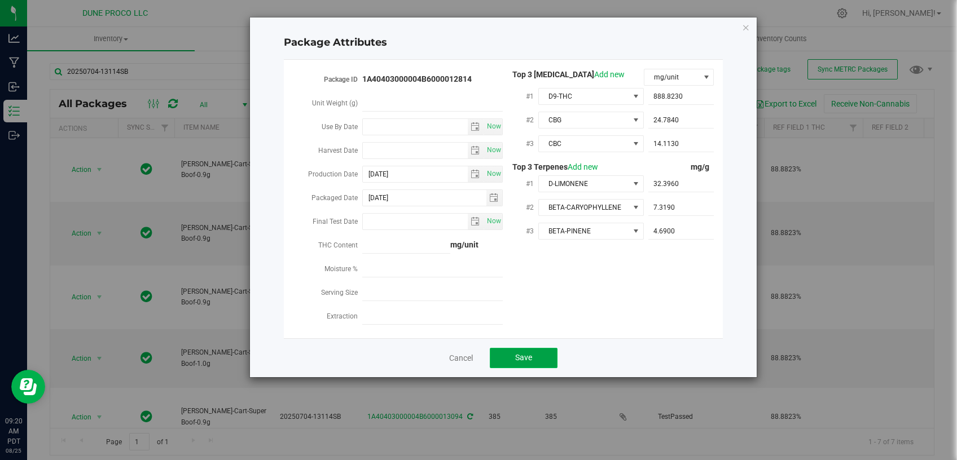
click at [517, 354] on span "Save" at bounding box center [523, 357] width 17 height 9
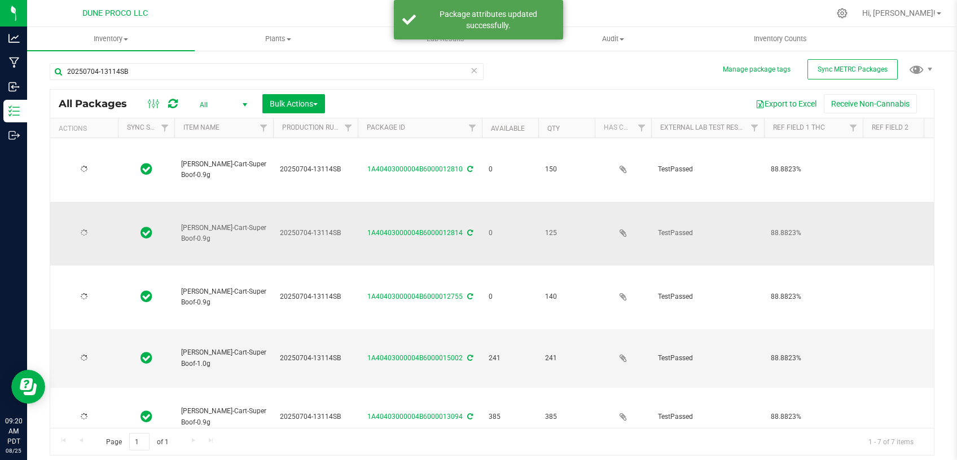
type input "2025-07-04"
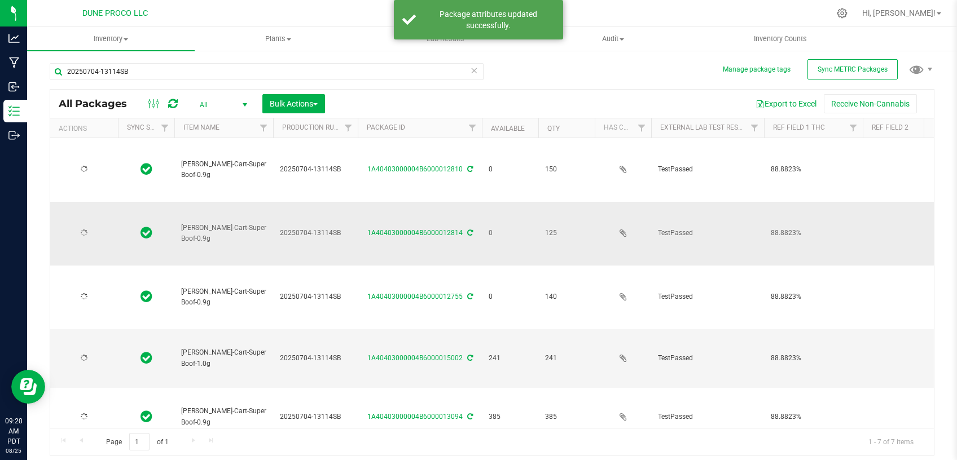
type input "2025-07-04"
click at [98, 229] on span "select" at bounding box center [99, 233] width 9 height 9
click at [97, 245] on li "Edit attributes" at bounding box center [98, 244] width 73 height 17
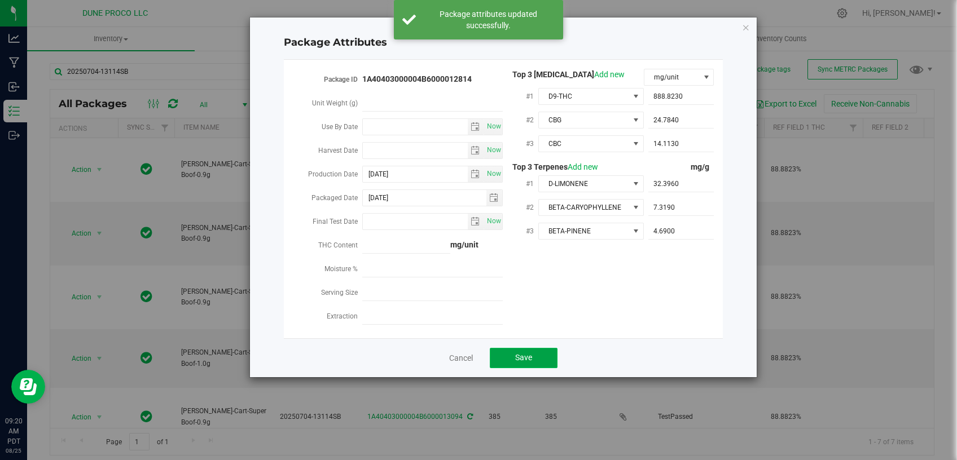
click at [531, 357] on span "Save" at bounding box center [523, 357] width 17 height 9
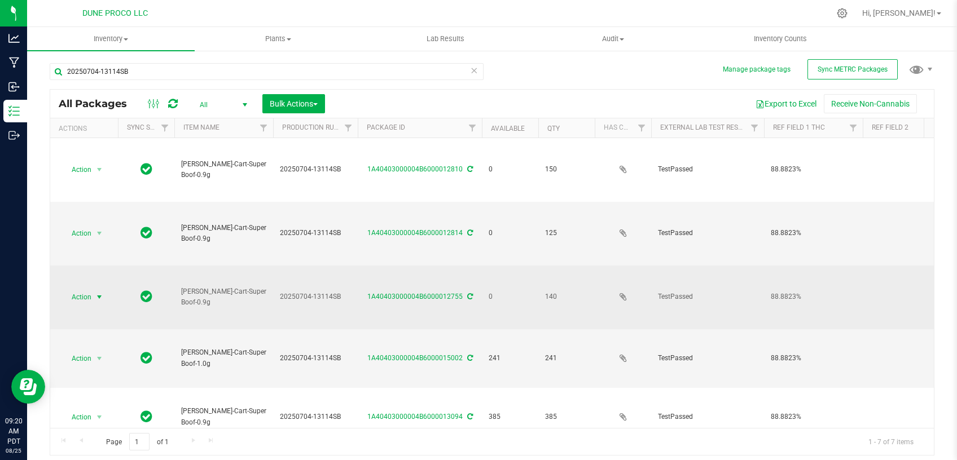
click at [98, 293] on span "select" at bounding box center [99, 297] width 9 height 9
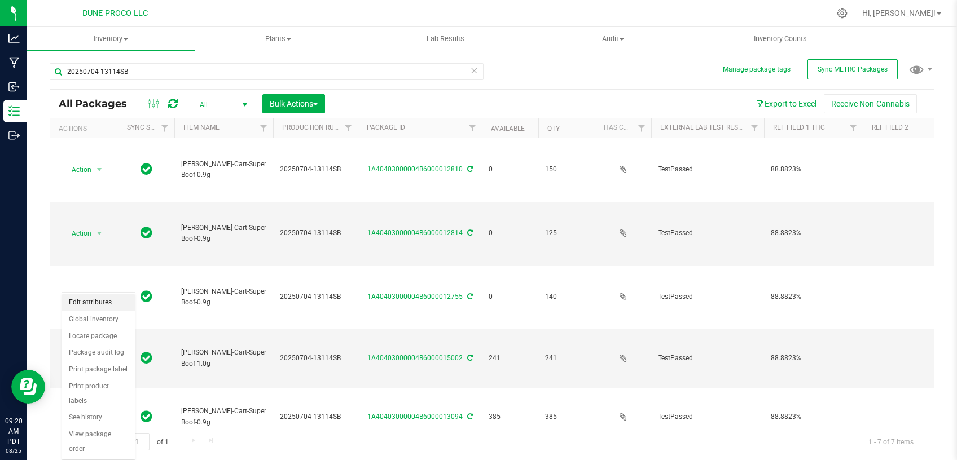
click at [107, 304] on li "Edit attributes" at bounding box center [98, 303] width 73 height 17
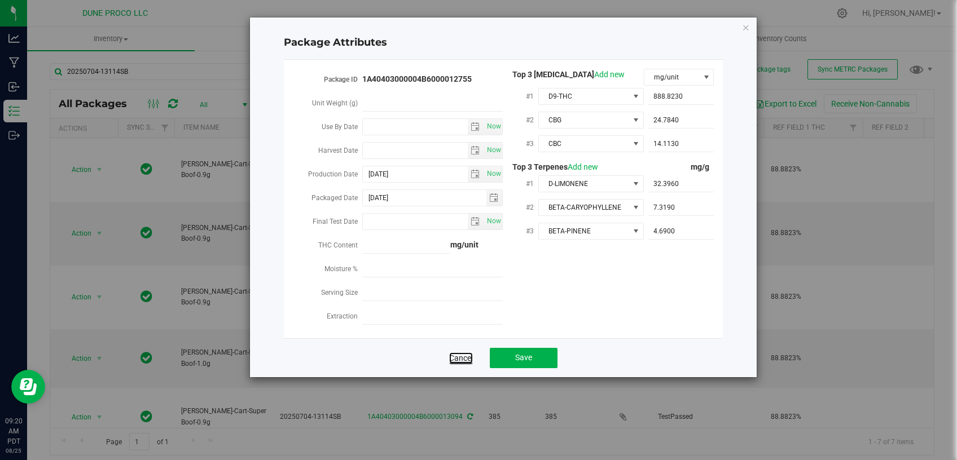
click at [459, 354] on link "Cancel" at bounding box center [461, 358] width 24 height 11
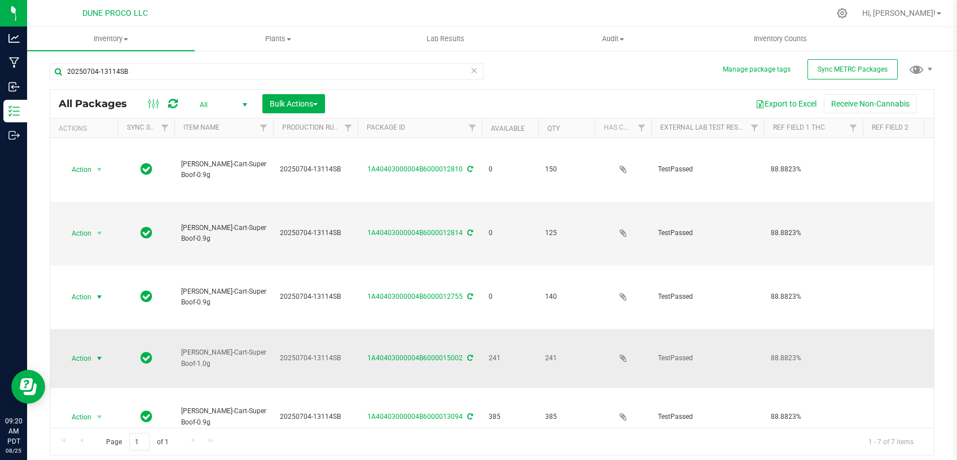
click at [102, 354] on span "select" at bounding box center [99, 358] width 9 height 9
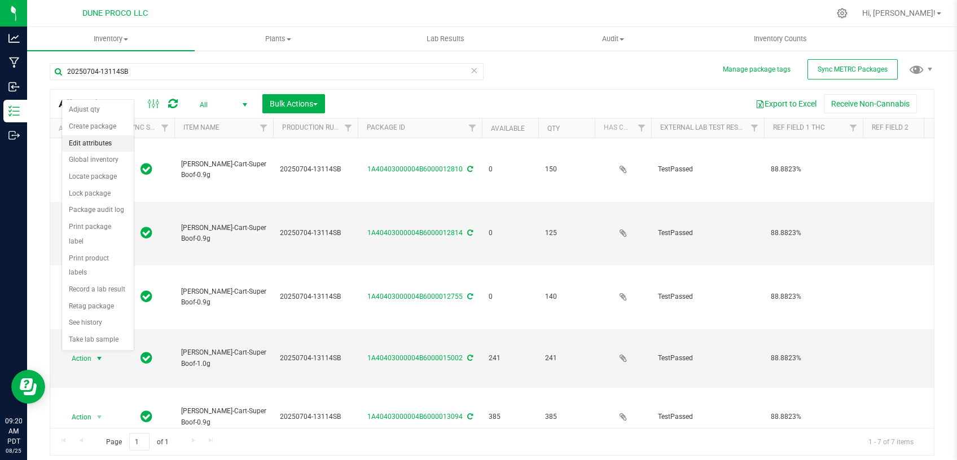
click at [78, 139] on li "Edit attributes" at bounding box center [98, 143] width 72 height 17
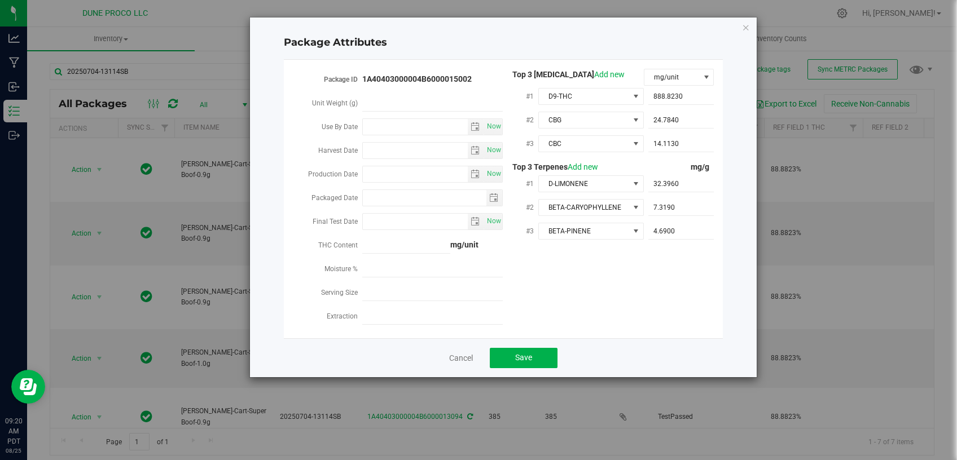
type input "2025-07-04"
type input "2025-07-28"
click at [462, 358] on link "Cancel" at bounding box center [461, 358] width 24 height 11
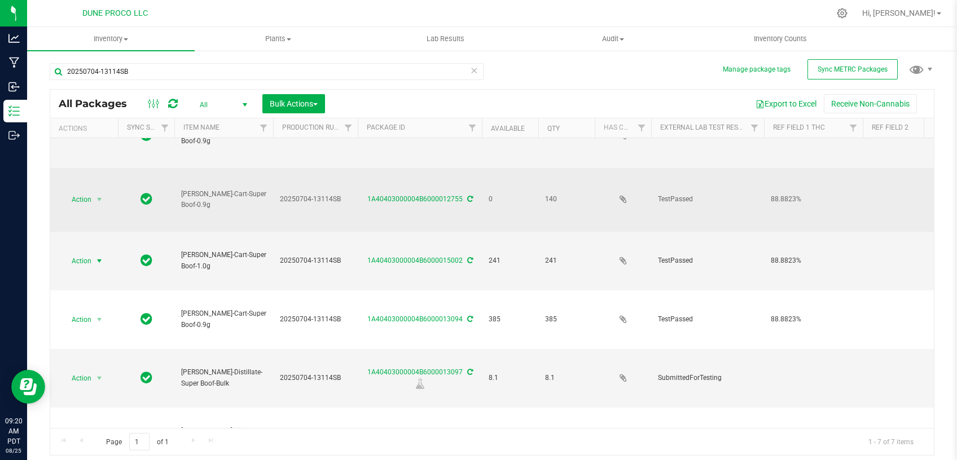
scroll to position [130, 0]
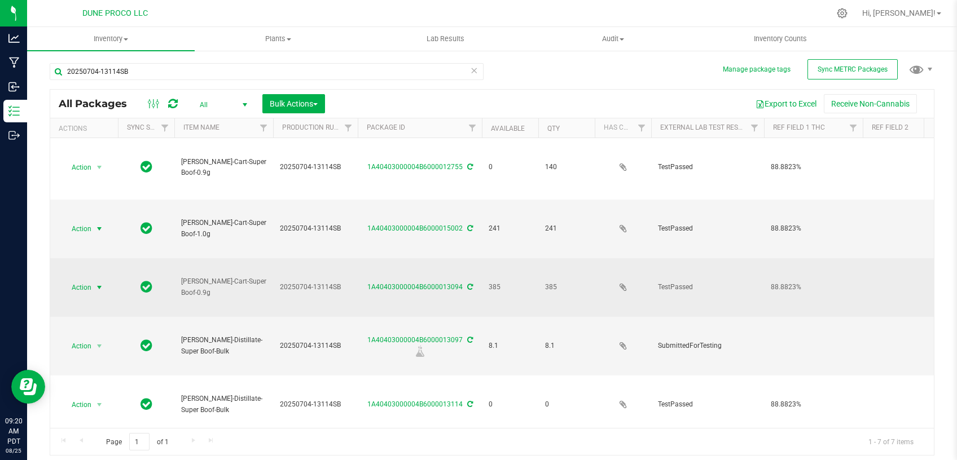
click at [99, 283] on span "select" at bounding box center [99, 287] width 9 height 9
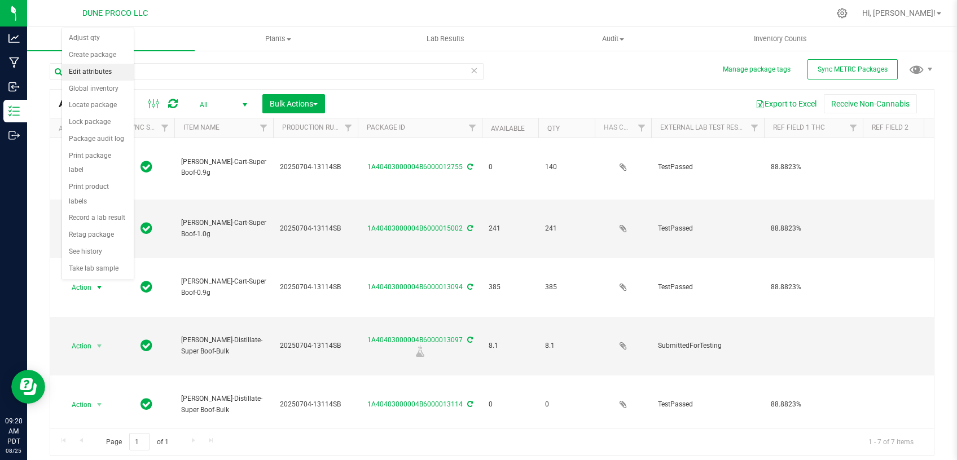
click at [104, 71] on li "Edit attributes" at bounding box center [98, 72] width 72 height 17
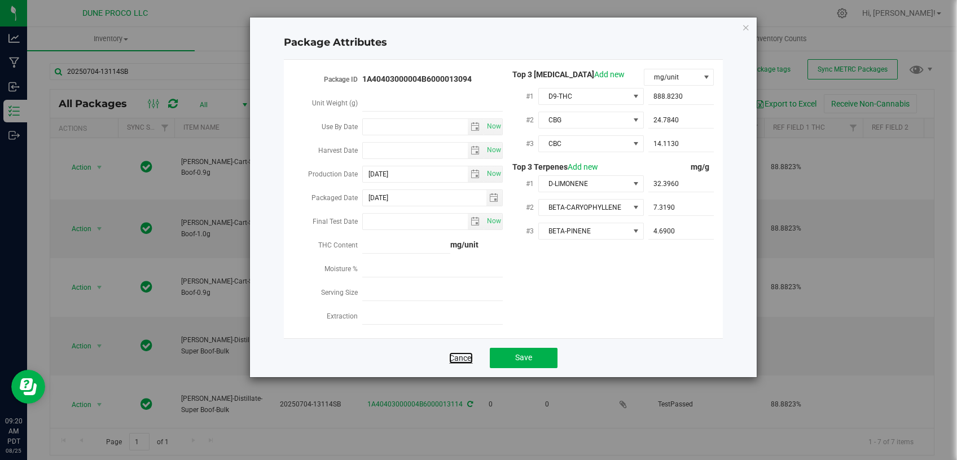
click at [468, 355] on link "Cancel" at bounding box center [461, 358] width 24 height 11
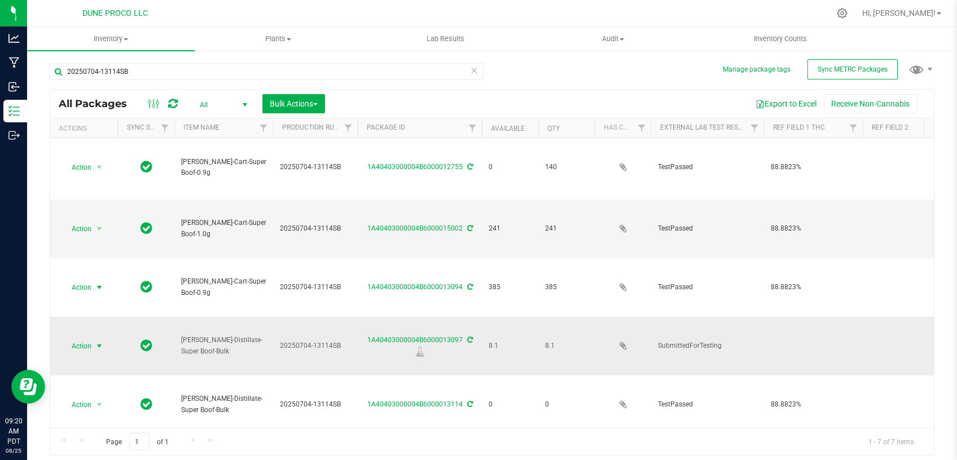
click at [104, 339] on span "select" at bounding box center [100, 347] width 14 height 16
click at [89, 203] on li "Edit attributes" at bounding box center [98, 196] width 72 height 17
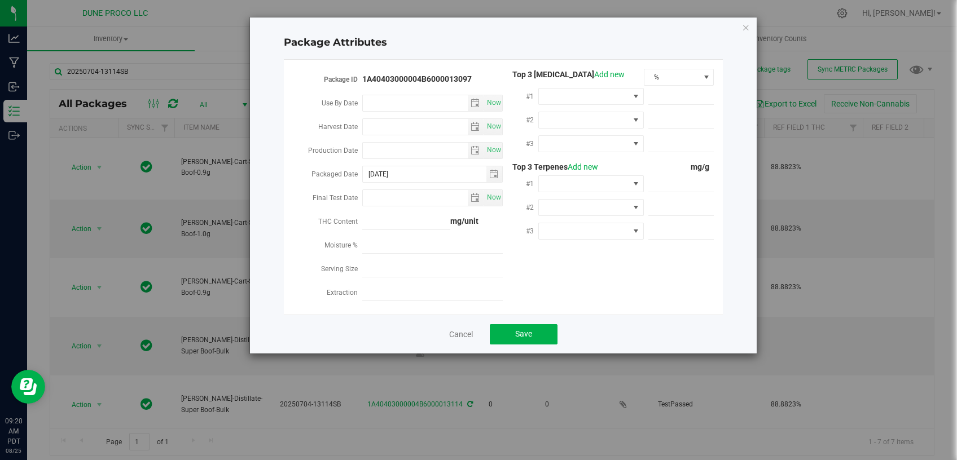
click at [447, 138] on div "Harvest Date Now" at bounding box center [397, 128] width 211 height 24
click at [446, 149] on input "Production Date" at bounding box center [415, 151] width 105 height 16
paste input "2025-07-04"
type input "2025-07-04"
click at [666, 77] on span "%" at bounding box center [671, 77] width 55 height 16
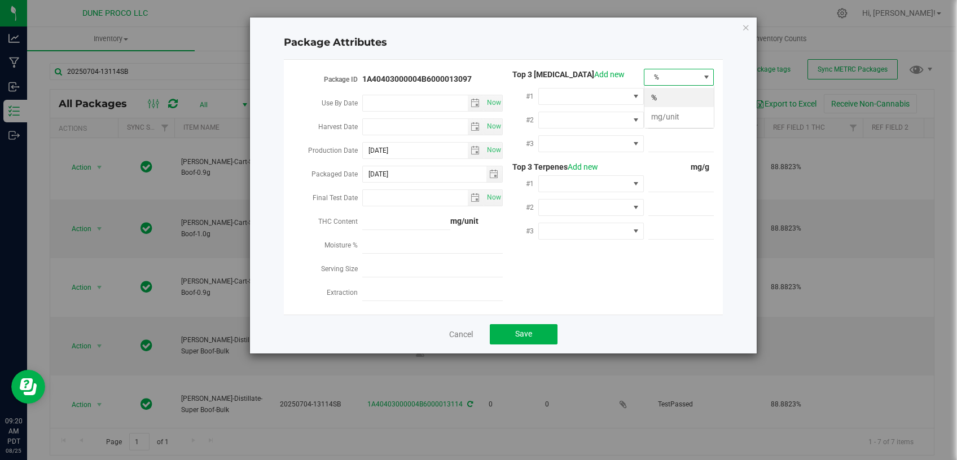
scroll to position [17, 71]
click at [662, 118] on li "mg/unit" at bounding box center [678, 116] width 69 height 19
click at [588, 102] on span at bounding box center [584, 97] width 90 height 16
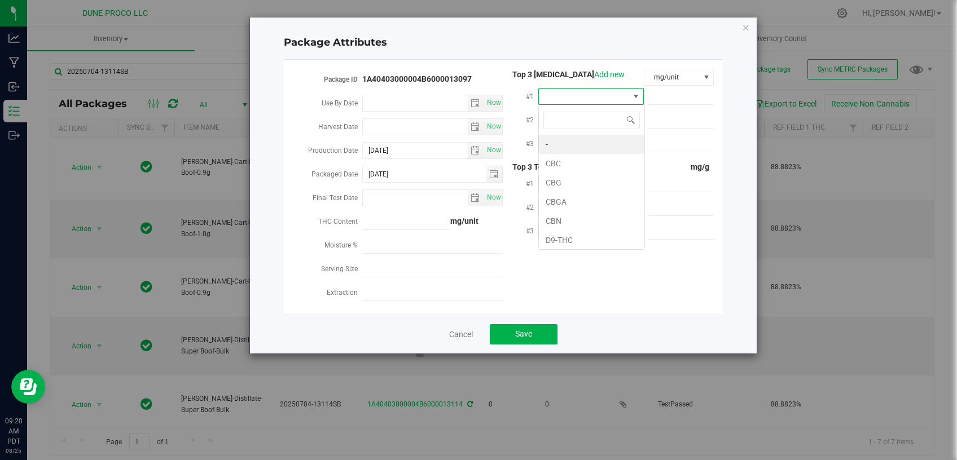
scroll to position [16, 106]
click at [586, 98] on span at bounding box center [584, 97] width 90 height 16
type input "d"
click at [573, 148] on li "D9-THC" at bounding box center [592, 144] width 106 height 19
click at [664, 94] on span at bounding box center [681, 97] width 66 height 16
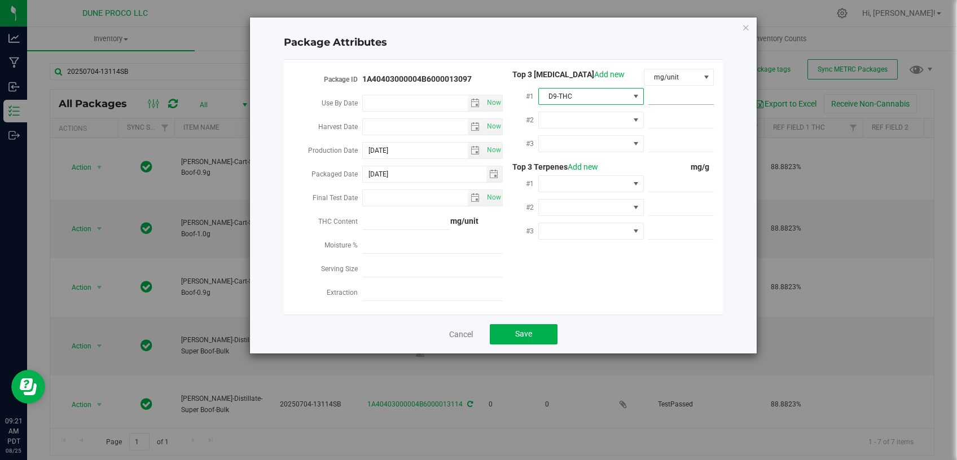
paste input "941.742"
type input "941.742"
type input "941.7420"
click at [603, 122] on span at bounding box center [584, 120] width 90 height 16
click at [588, 210] on li "CBG" at bounding box center [592, 205] width 106 height 19
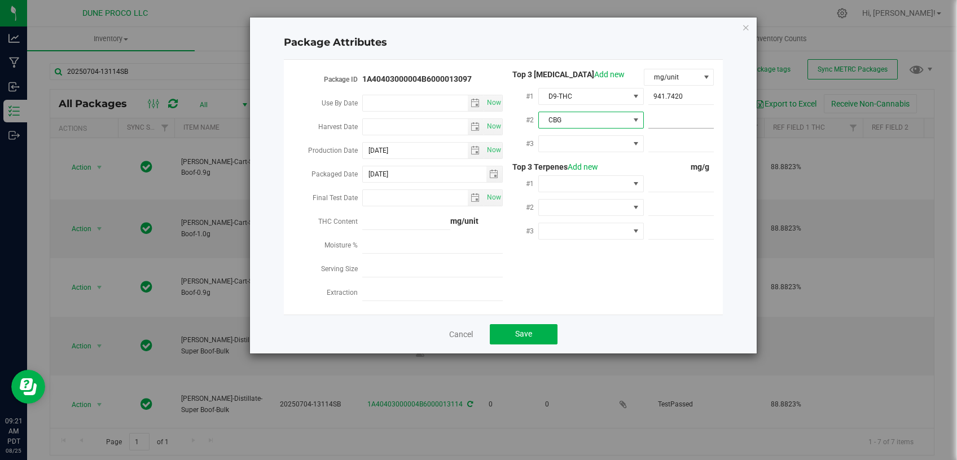
click at [664, 120] on span at bounding box center [681, 120] width 66 height 16
paste input "31.682"
type input "31.682"
type input "31.6820"
click at [657, 141] on span at bounding box center [681, 144] width 66 height 16
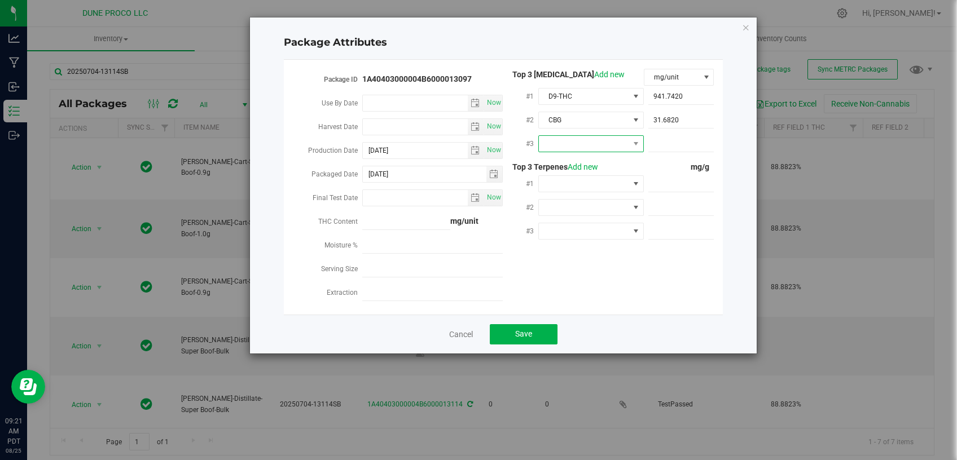
click at [600, 141] on span at bounding box center [584, 144] width 90 height 16
click at [600, 263] on li "CBN" at bounding box center [592, 267] width 106 height 19
click at [678, 138] on span at bounding box center [681, 144] width 66 height 16
paste input "5.18919"
type input "5.18919"
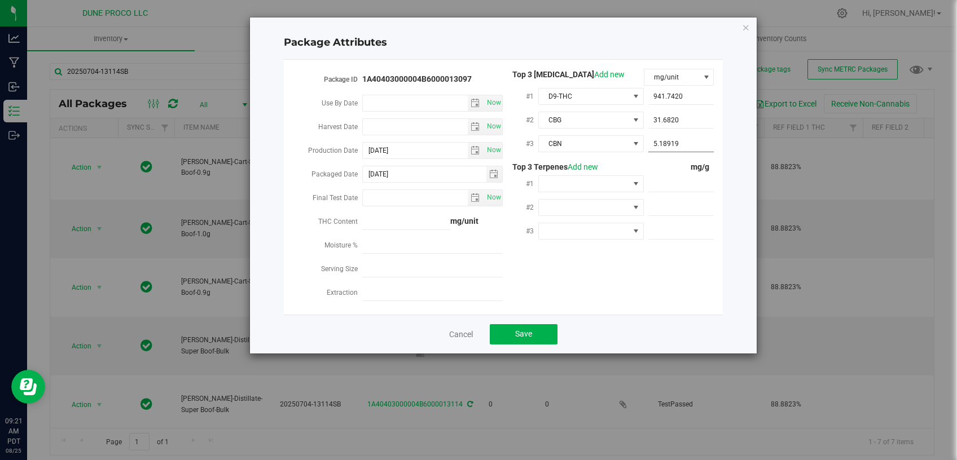
type input "5.1892"
click at [651, 289] on div "Package ID 1A40403000004B6000013097 Use By Date Now Harvest Date Now Production…" at bounding box center [503, 187] width 422 height 237
click at [557, 197] on div at bounding box center [591, 207] width 106 height 20
click at [555, 187] on span at bounding box center [584, 184] width 90 height 16
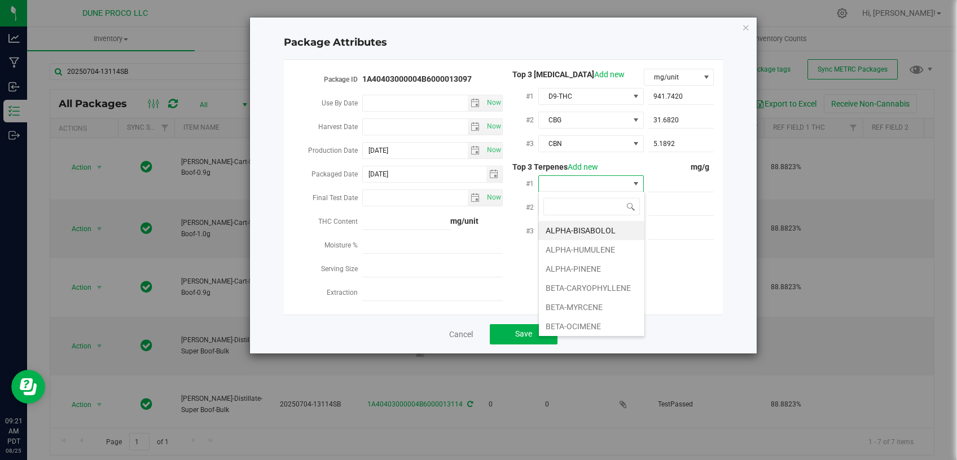
scroll to position [17, 106]
type input "lina"
click at [557, 236] on li "LINALOOL" at bounding box center [592, 230] width 106 height 19
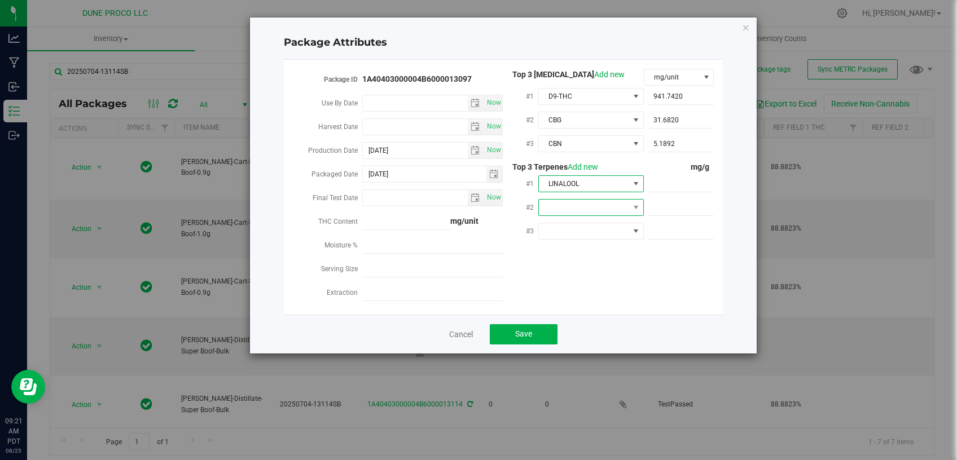
click at [558, 200] on span at bounding box center [584, 208] width 90 height 16
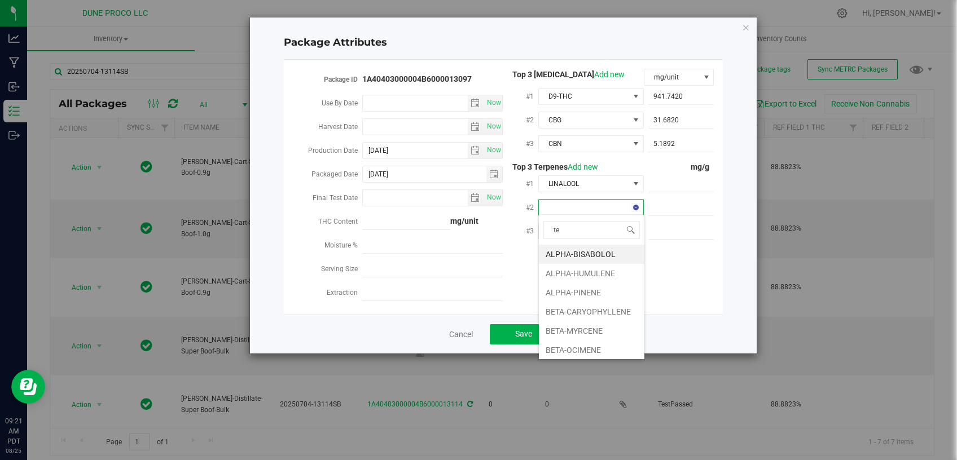
type input "ter"
click at [560, 254] on li "TERPINOLENE" at bounding box center [592, 254] width 106 height 19
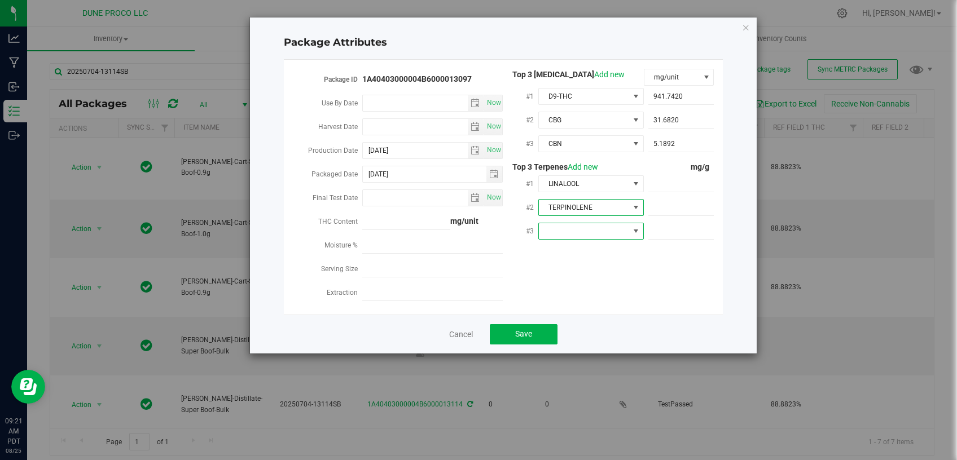
click at [605, 225] on span at bounding box center [584, 231] width 90 height 16
click at [594, 291] on li "D-LIMONENE" at bounding box center [592, 296] width 106 height 19
click at [668, 177] on span at bounding box center [681, 184] width 66 height 16
paste input "3.386"
type input "3.386"
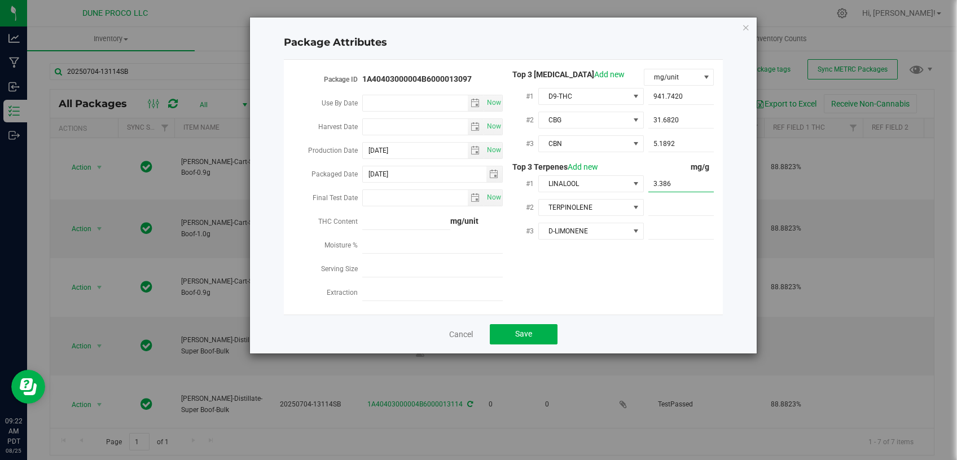
type input "3.3860"
click at [659, 200] on span at bounding box center [681, 208] width 66 height 16
paste input "1.71"
type input "1.71"
type input "1.7100"
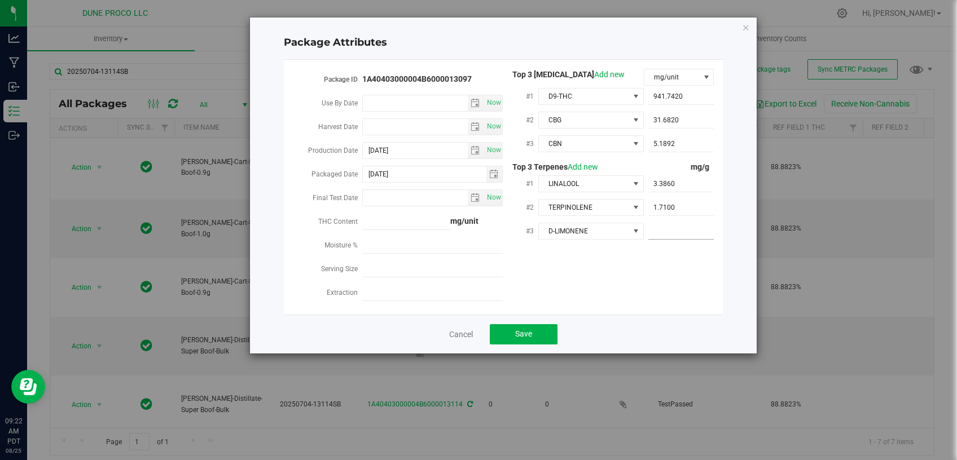
click at [680, 234] on span at bounding box center [681, 231] width 66 height 16
paste input "1.703"
type input "1.703"
type input "1.7030"
click at [631, 275] on div "Package ID 1A40403000004B6000013097 Use By Date Now Harvest Date Now Production…" at bounding box center [503, 187] width 422 height 237
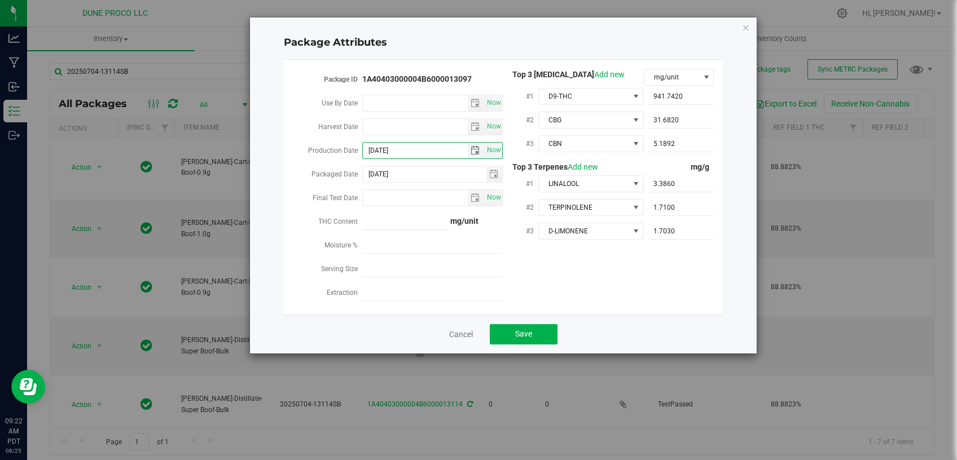
drag, startPoint x: 411, startPoint y: 152, endPoint x: 307, endPoint y: 157, distance: 103.4
click at [363, 157] on input "2025-07-04" at bounding box center [415, 151] width 105 height 16
click at [596, 305] on div "Package ID 1A40403000004B6000013097 Use By Date Now Harvest Date Now Production…" at bounding box center [503, 187] width 439 height 255
click at [533, 325] on button "Save" at bounding box center [524, 334] width 68 height 20
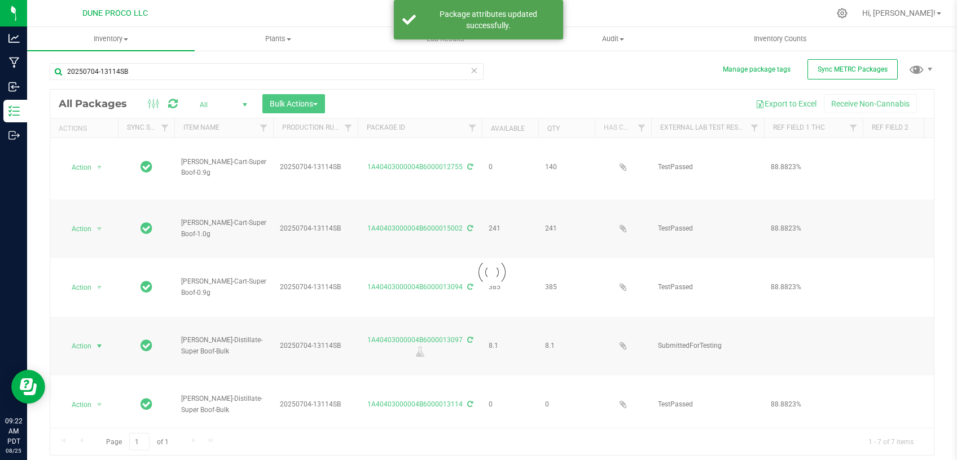
scroll to position [130, 0]
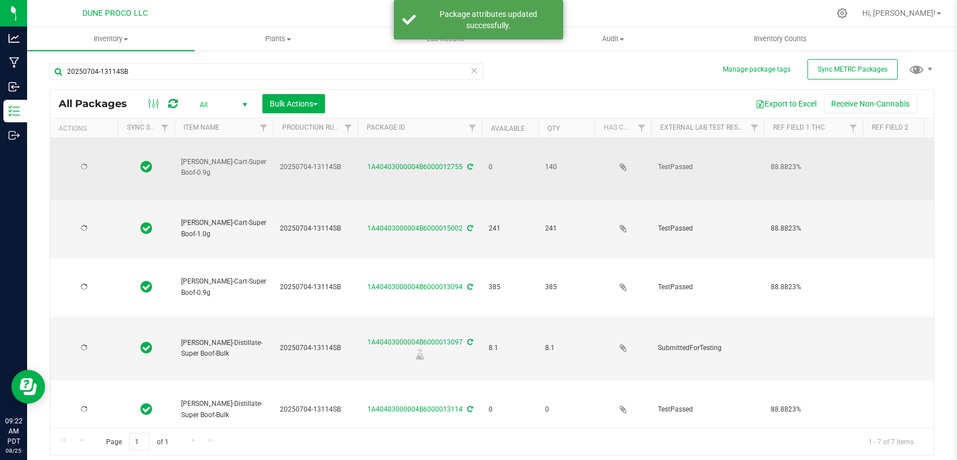
type input "2025-07-04"
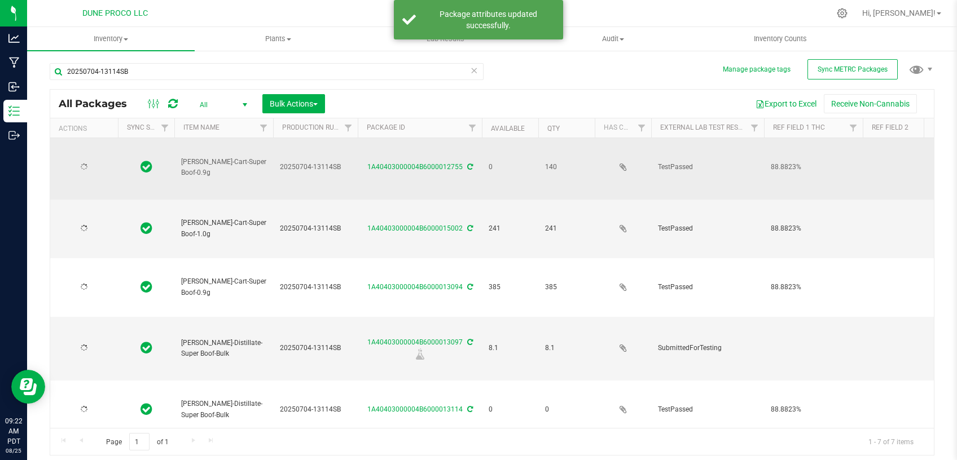
type input "2025-07-04"
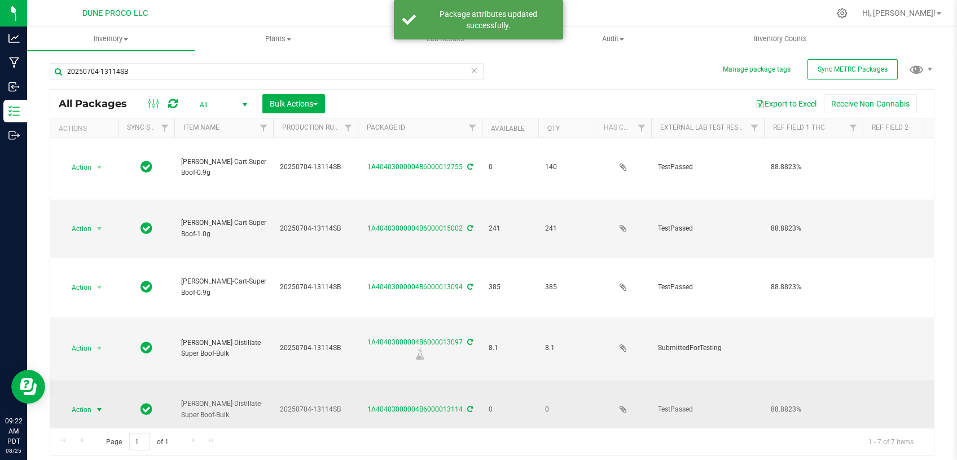
click at [99, 406] on span "select" at bounding box center [99, 410] width 9 height 9
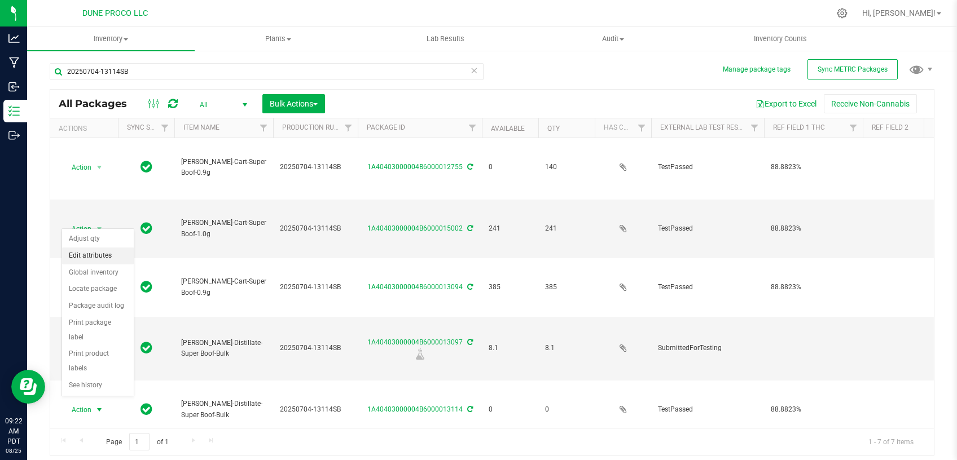
click at [92, 257] on li "Edit attributes" at bounding box center [98, 256] width 72 height 17
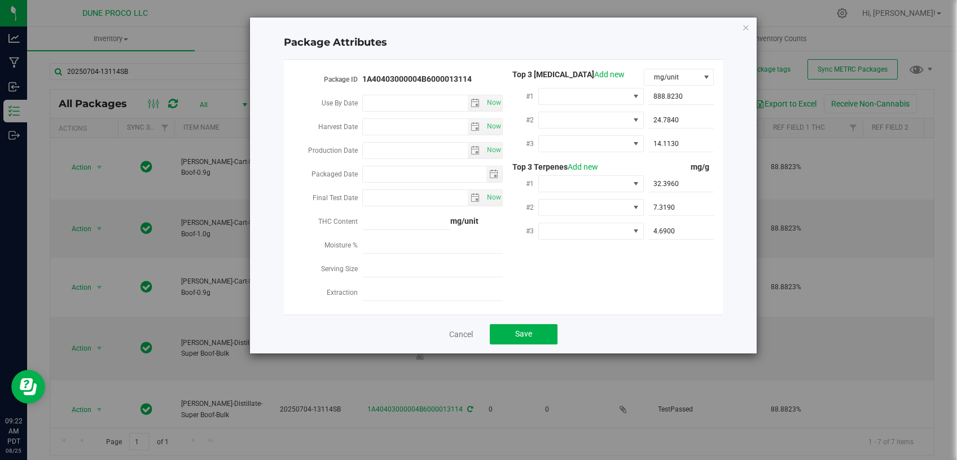
type input "2025-07-04"
type input "2025-07-05"
click at [739, 27] on div "Package Attributes Package ID 1A40403000004B6000013114 Use By Date Now Harvest …" at bounding box center [503, 185] width 507 height 336
click at [741, 29] on div "Package Attributes Package ID 1A40403000004B6000013114 Use By Date Now Harvest …" at bounding box center [503, 185] width 507 height 336
click at [745, 28] on icon "Close modal" at bounding box center [746, 27] width 8 height 14
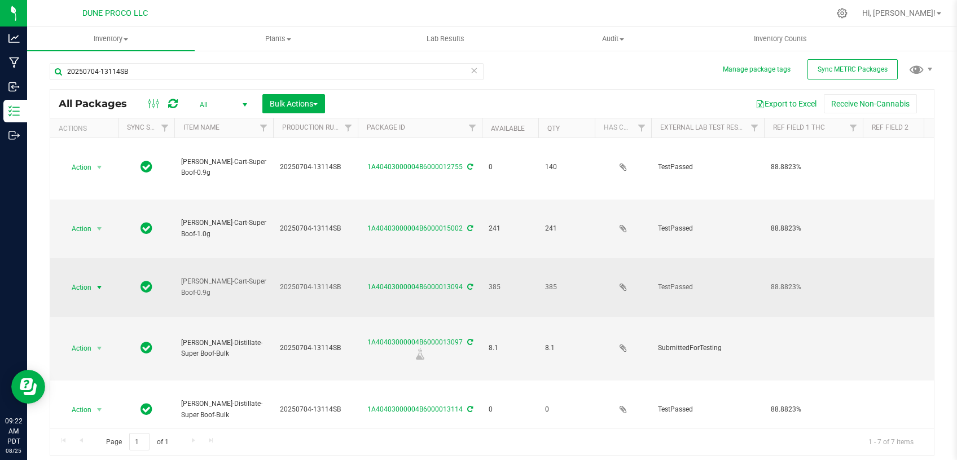
click at [102, 283] on span "select" at bounding box center [99, 287] width 9 height 9
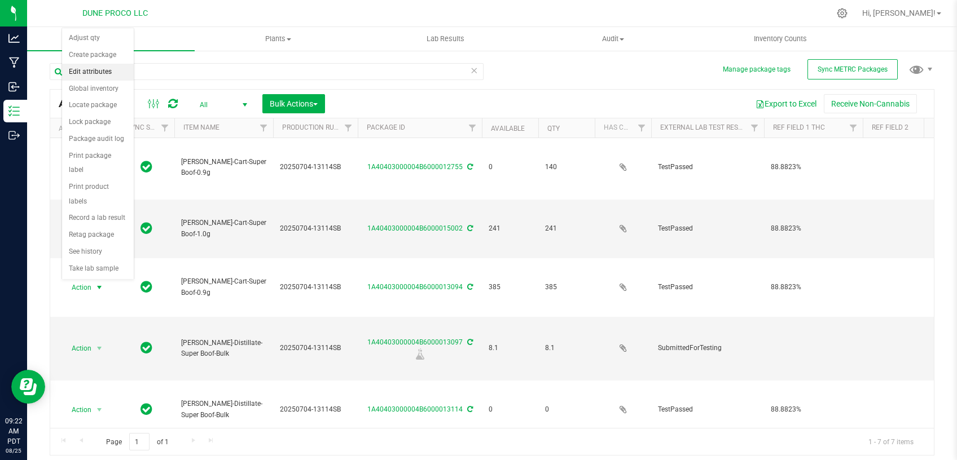
click at [89, 69] on li "Edit attributes" at bounding box center [98, 72] width 72 height 17
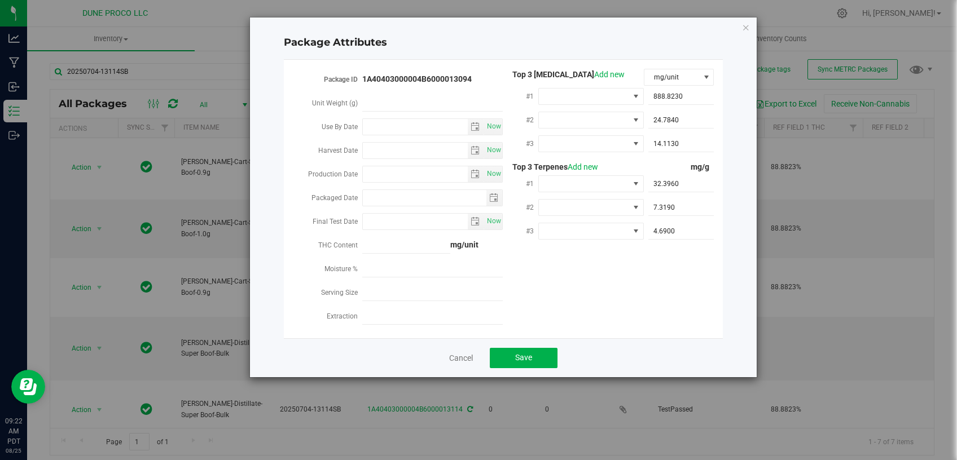
type input "2025-07-04"
type input "2025-07-17"
click at [745, 28] on icon "Close modal" at bounding box center [746, 27] width 8 height 14
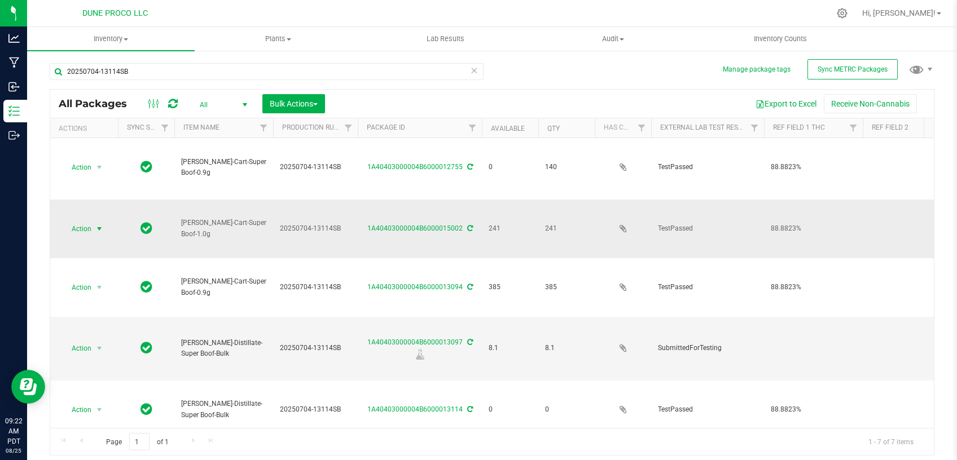
click at [85, 221] on span "Action" at bounding box center [76, 229] width 30 height 16
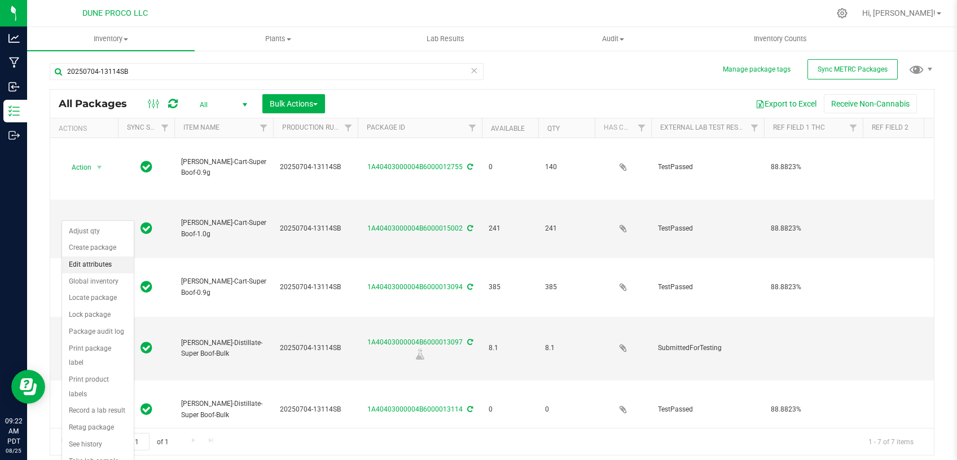
click at [87, 261] on li "Edit attributes" at bounding box center [98, 265] width 72 height 17
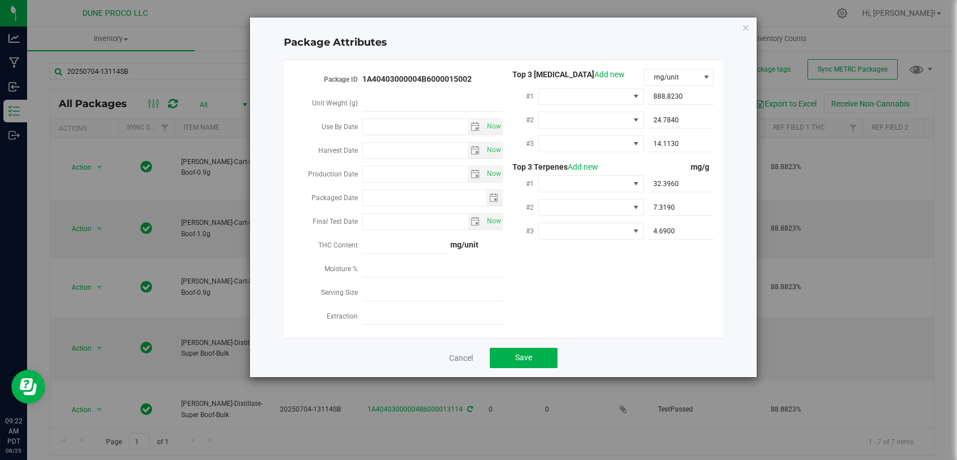
type input "2025-07-04"
type input "2025-07-28"
click at [742, 24] on icon "Close modal" at bounding box center [746, 27] width 8 height 14
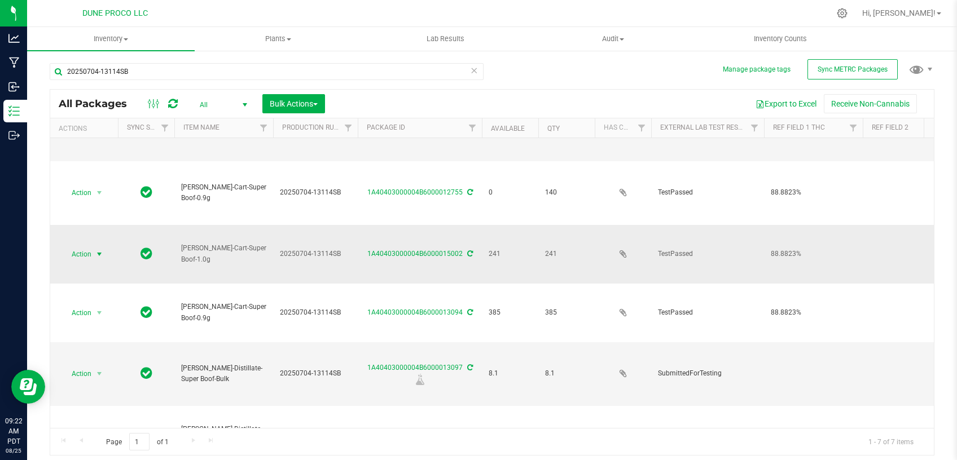
scroll to position [82, 0]
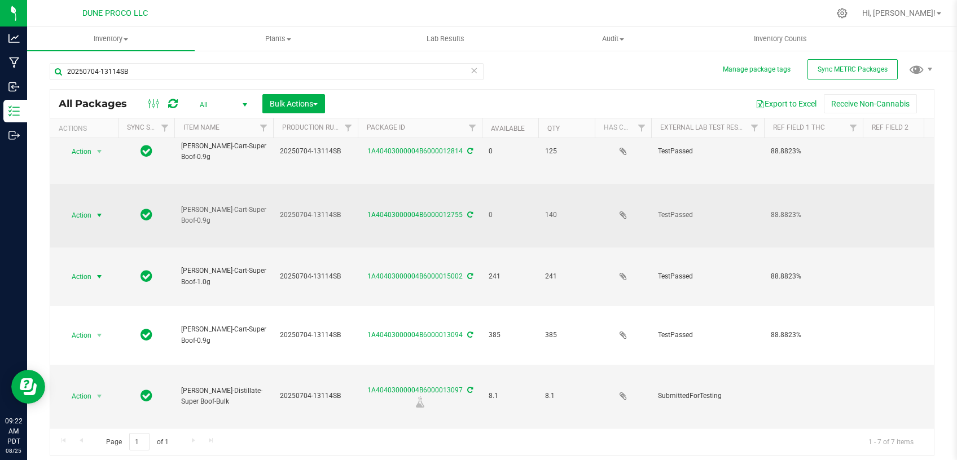
click at [95, 208] on span "select" at bounding box center [100, 216] width 14 height 16
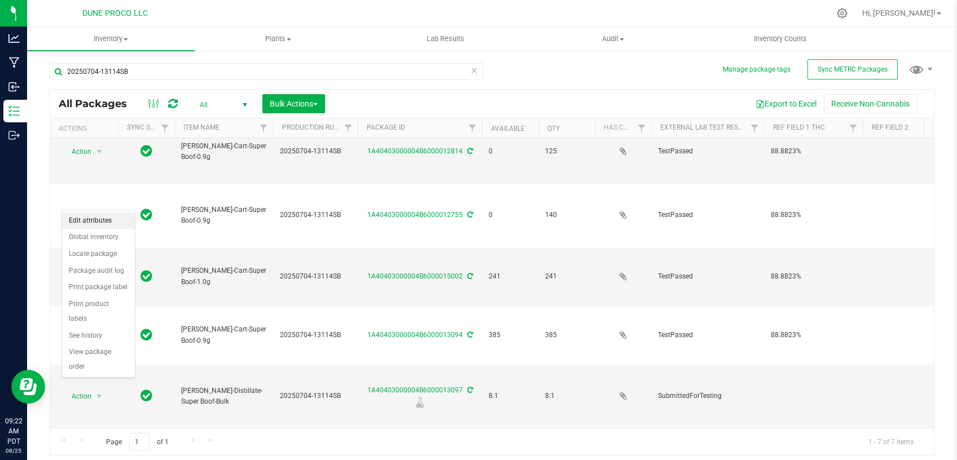
click at [88, 224] on li "Edit attributes" at bounding box center [98, 221] width 73 height 17
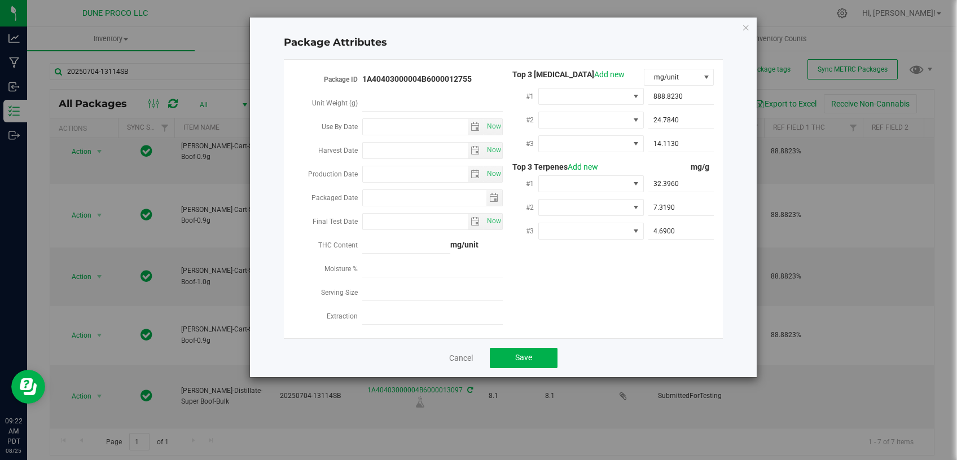
type input "2025-07-04"
type input "[DATE]"
click at [613, 176] on span "D-LIMONENE" at bounding box center [584, 184] width 90 height 16
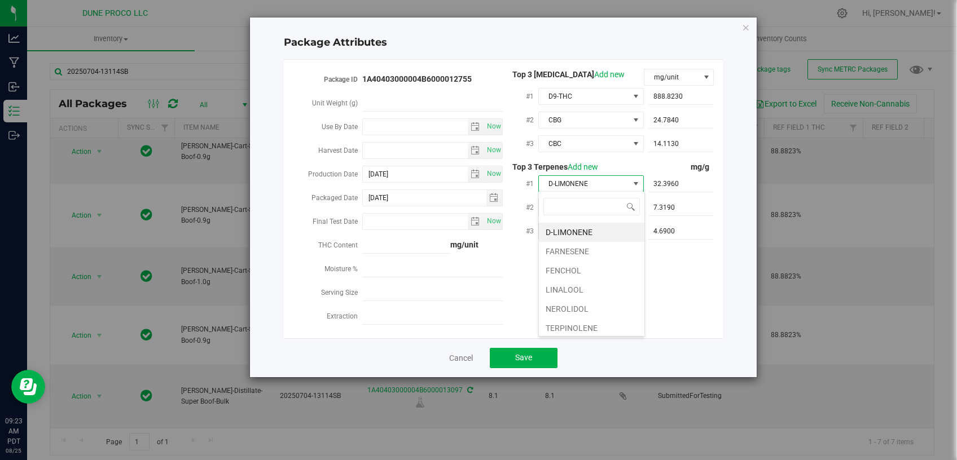
scroll to position [171, 0]
click at [573, 280] on li "LINALOOL" at bounding box center [592, 270] width 106 height 19
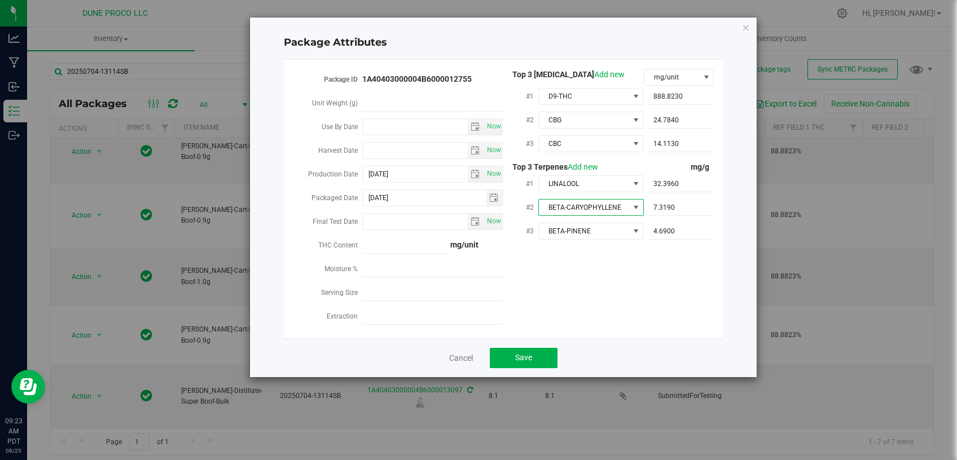
click at [565, 207] on span "BETA-CARYOPHYLLENE" at bounding box center [584, 208] width 90 height 16
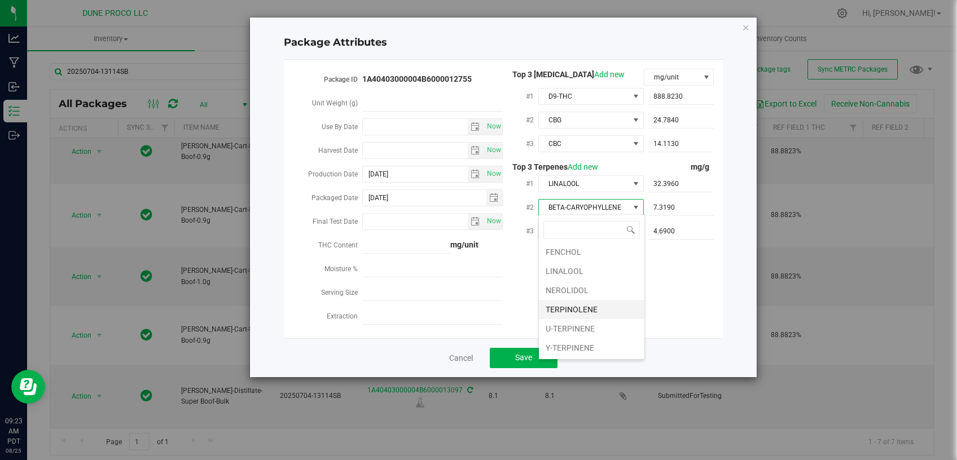
click at [587, 304] on li "TERPINOLENE" at bounding box center [592, 309] width 106 height 19
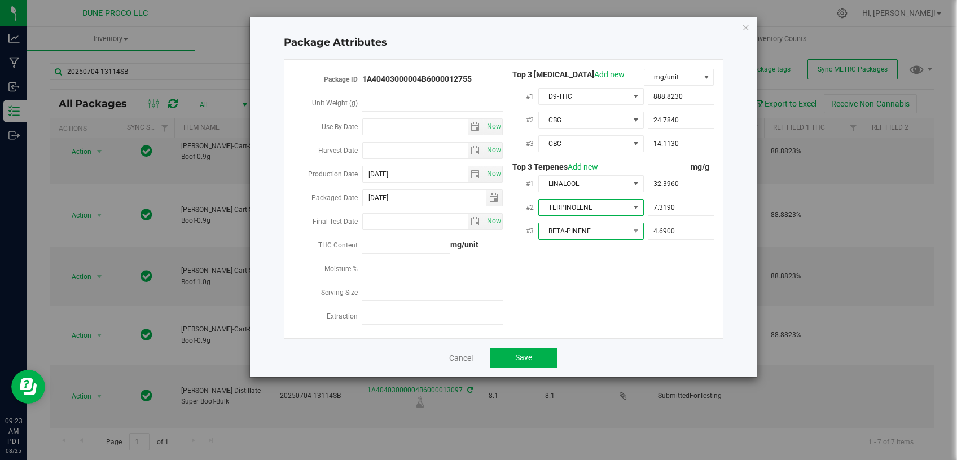
click at [572, 232] on span "BETA-PINENE" at bounding box center [584, 231] width 90 height 16
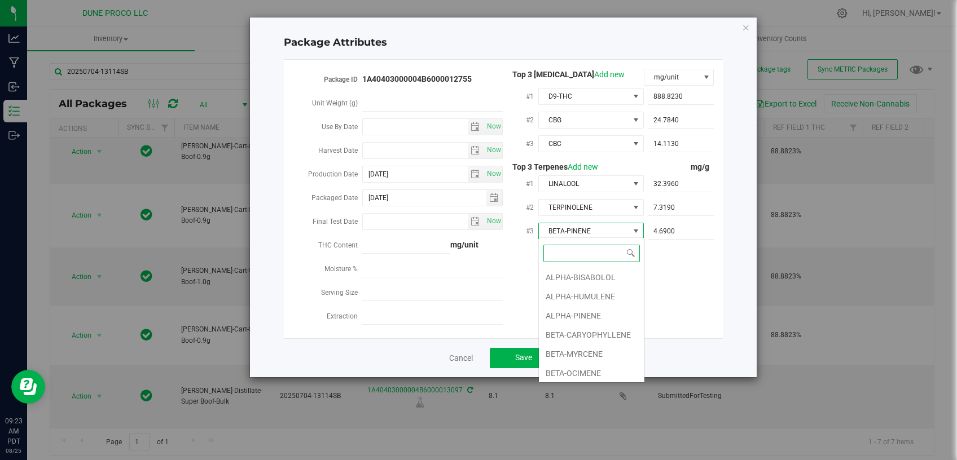
scroll to position [21, 0]
type input "d"
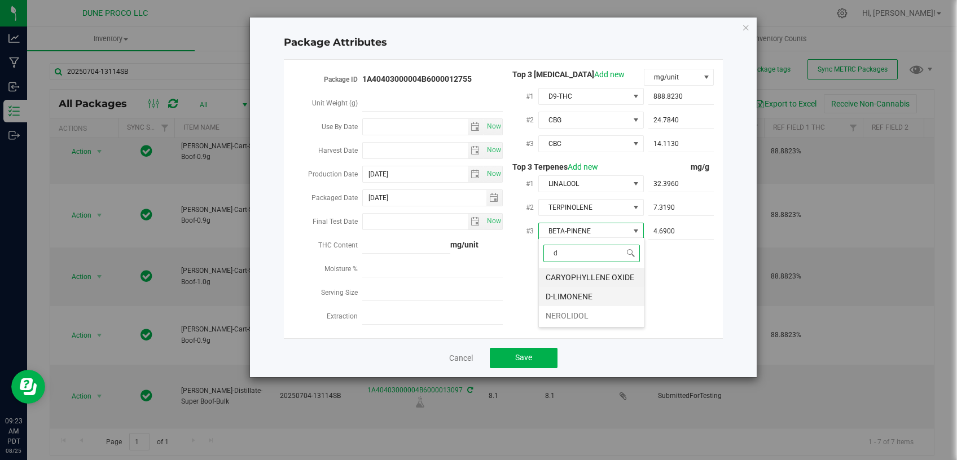
click at [581, 298] on li "D-LIMONENE" at bounding box center [592, 296] width 106 height 19
drag, startPoint x: 679, startPoint y: 182, endPoint x: 592, endPoint y: 182, distance: 86.9
click at [592, 183] on div "#1 LINALOOL 32.3960 32.396" at bounding box center [608, 185] width 211 height 24
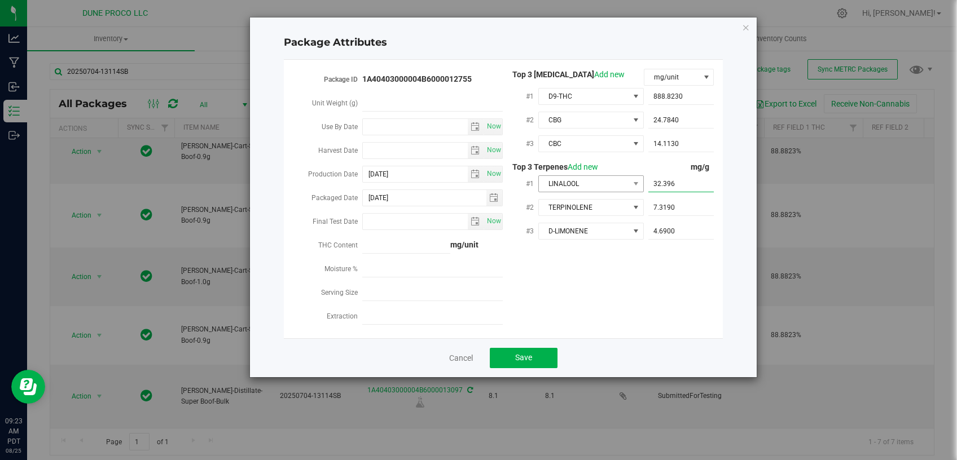
paste input "3"
drag, startPoint x: 683, startPoint y: 184, endPoint x: 622, endPoint y: 170, distance: 63.0
click at [648, 187] on input "32.3963" at bounding box center [681, 184] width 66 height 16
paste input ".386"
type input "3.386"
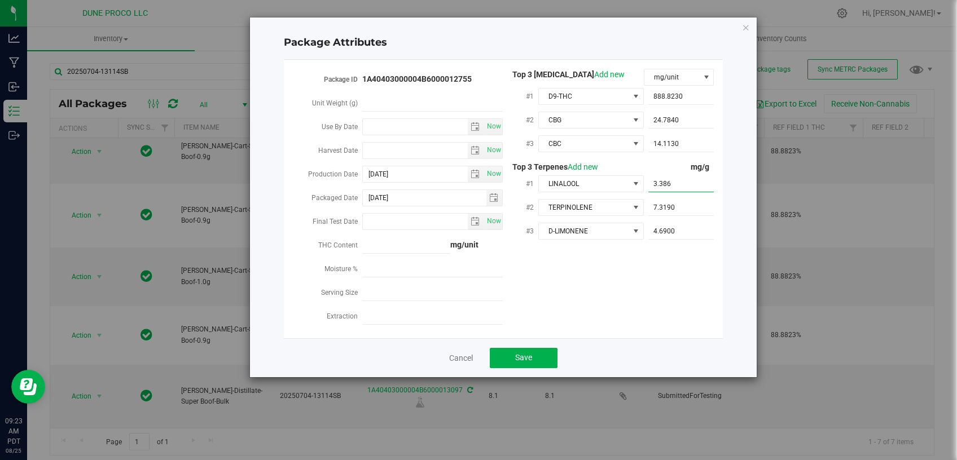
type input "3.3860"
click at [675, 207] on span "7.3190 7.319" at bounding box center [681, 208] width 66 height 16
drag, startPoint x: 641, startPoint y: 213, endPoint x: 607, endPoint y: 209, distance: 34.0
click at [648, 213] on input "7.319" at bounding box center [681, 208] width 66 height 16
paste input "1.71"
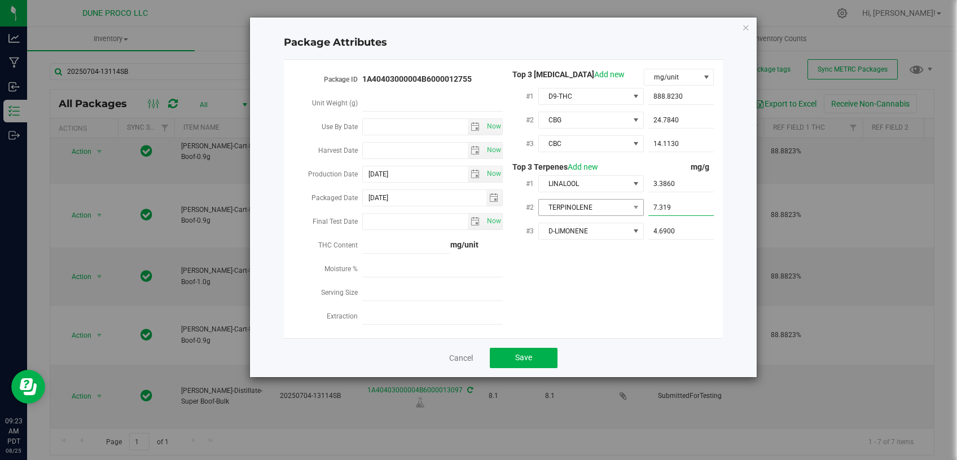
type input "1.71"
type input "1.7100"
click at [690, 229] on span "4.6900 4.69" at bounding box center [681, 231] width 66 height 16
drag, startPoint x: 683, startPoint y: 229, endPoint x: 582, endPoint y: 239, distance: 102.0
click at [648, 238] on input "4.69" at bounding box center [681, 231] width 66 height 16
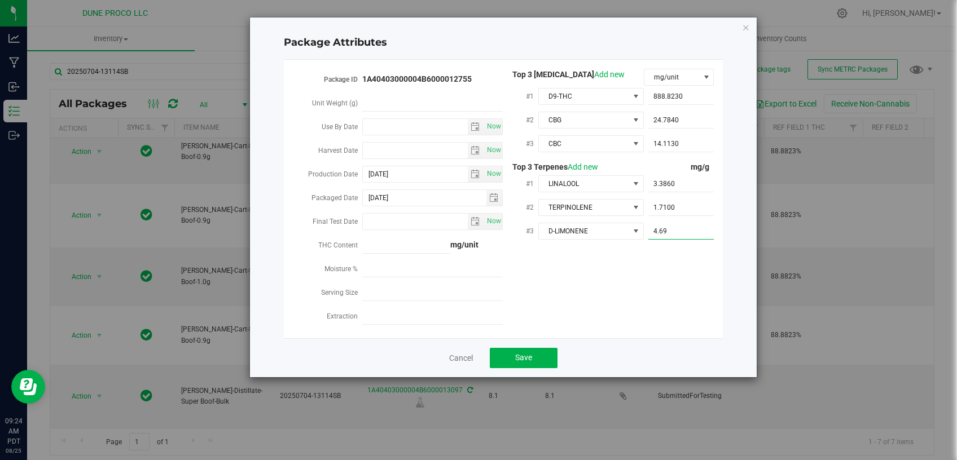
paste input "1.703"
type input "1.703"
type input "1.7030"
click at [656, 297] on div "Package ID 1A40403000004B6000012755 Unit Weight (g) Use By Date Now Harvest Dat…" at bounding box center [503, 199] width 422 height 261
drag, startPoint x: 673, startPoint y: 98, endPoint x: 678, endPoint y: 96, distance: 6.1
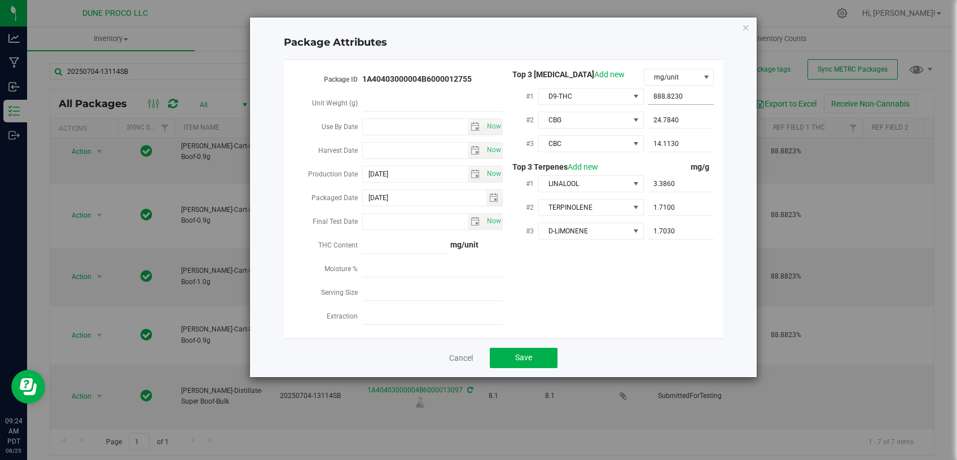
click at [673, 99] on span "888.8230 888.823" at bounding box center [681, 97] width 66 height 16
drag, startPoint x: 684, startPoint y: 94, endPoint x: 564, endPoint y: 106, distance: 120.7
click at [648, 104] on input "888.823" at bounding box center [681, 97] width 66 height 16
paste input "941.742"
type input "941.742"
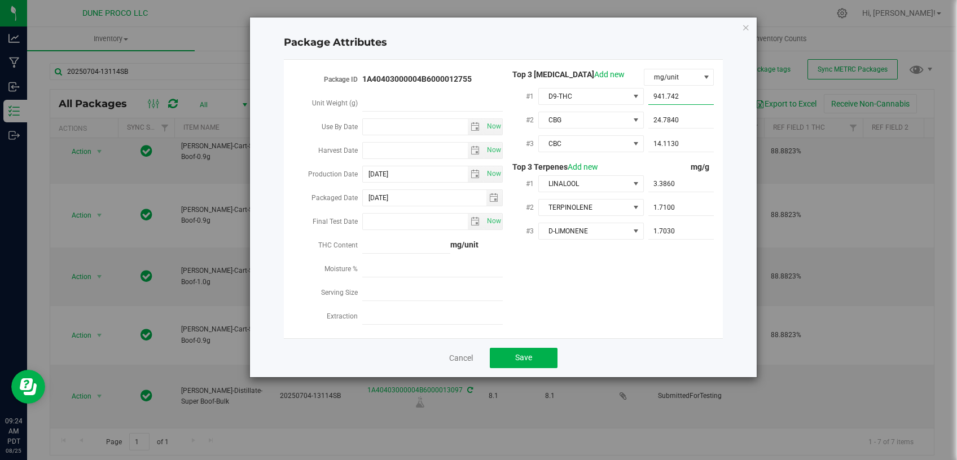
type input "941.7420"
click at [668, 115] on span "24.7840 24.784" at bounding box center [681, 120] width 66 height 16
drag, startPoint x: 690, startPoint y: 117, endPoint x: 600, endPoint y: 127, distance: 90.3
click at [648, 127] on input "24.784" at bounding box center [681, 120] width 66 height 16
paste input "31.682"
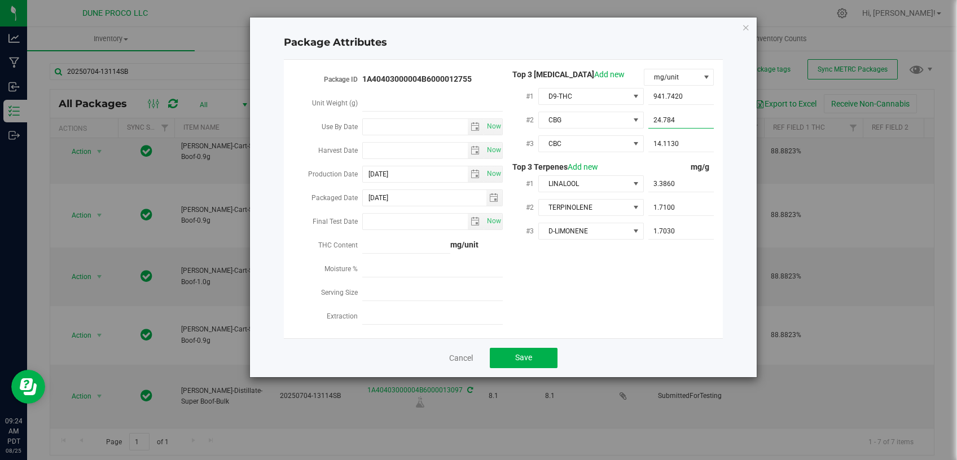
type input "31.682"
type input "31.6820"
click at [585, 147] on span "CBC" at bounding box center [584, 144] width 90 height 16
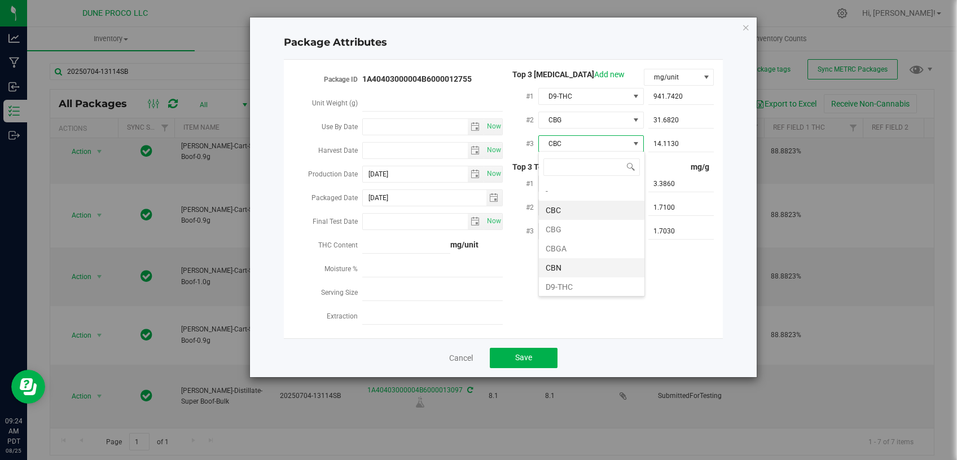
click at [570, 271] on li "CBN" at bounding box center [592, 267] width 106 height 19
drag, startPoint x: 685, startPoint y: 140, endPoint x: 626, endPoint y: 146, distance: 59.5
click at [626, 146] on div "#3 CBN 14.1130 14.113" at bounding box center [608, 145] width 211 height 24
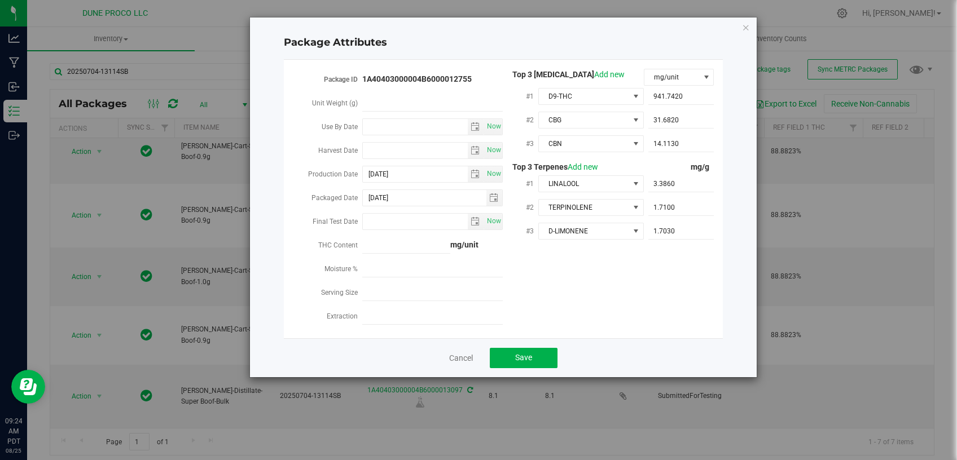
drag, startPoint x: 683, startPoint y: 133, endPoint x: 642, endPoint y: 142, distance: 41.5
click at [644, 142] on div "14.1130 14.113" at bounding box center [679, 143] width 71 height 20
click at [673, 138] on span "14.1130 14.113" at bounding box center [681, 144] width 66 height 16
drag, startPoint x: 682, startPoint y: 142, endPoint x: 595, endPoint y: 153, distance: 87.6
click at [648, 152] on input "14.113" at bounding box center [681, 144] width 66 height 16
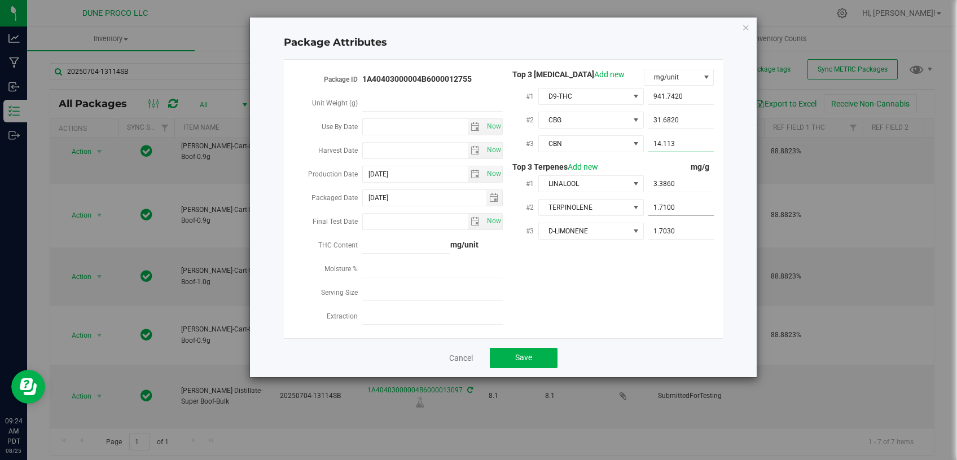
paste input "5.18919"
type input "5.18919"
type input "5.1892"
click at [660, 295] on div "Package ID 1A40403000004B6000012755 Unit Weight (g) Use By Date Now Harvest Dat…" at bounding box center [503, 199] width 422 height 261
click at [525, 362] on button "Save" at bounding box center [524, 358] width 68 height 20
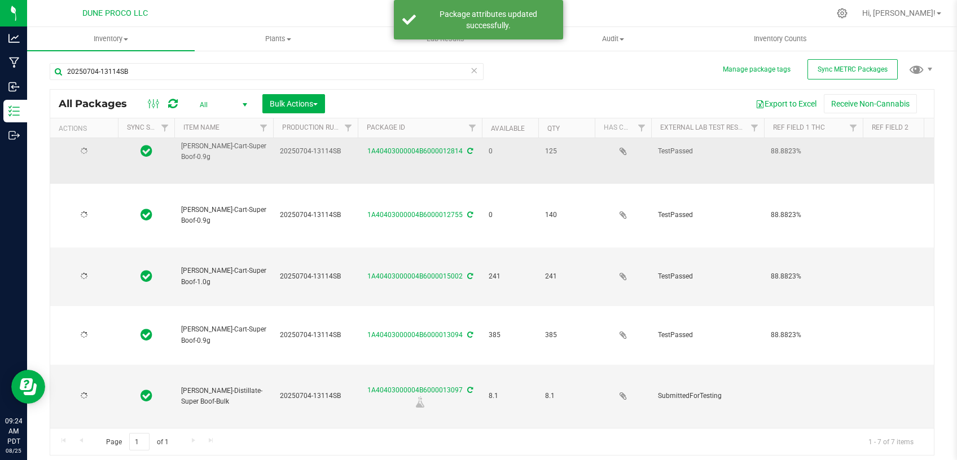
type input "2025-07-04"
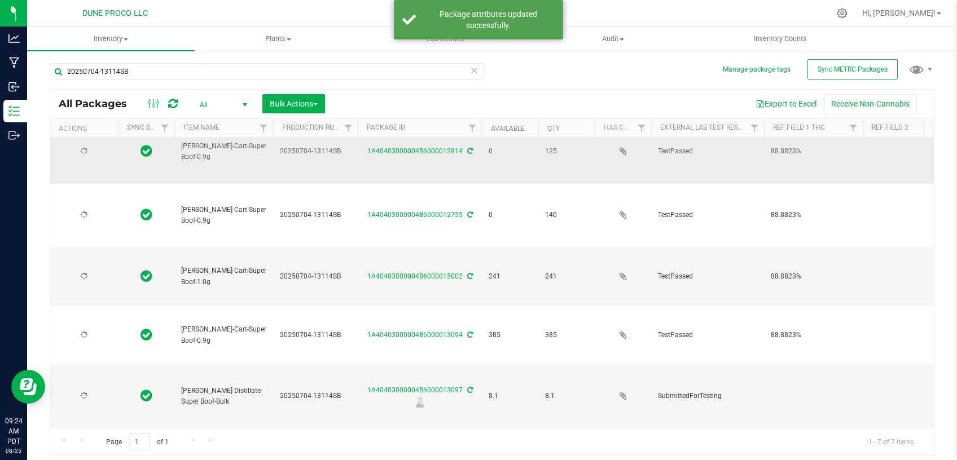
type input "2025-07-04"
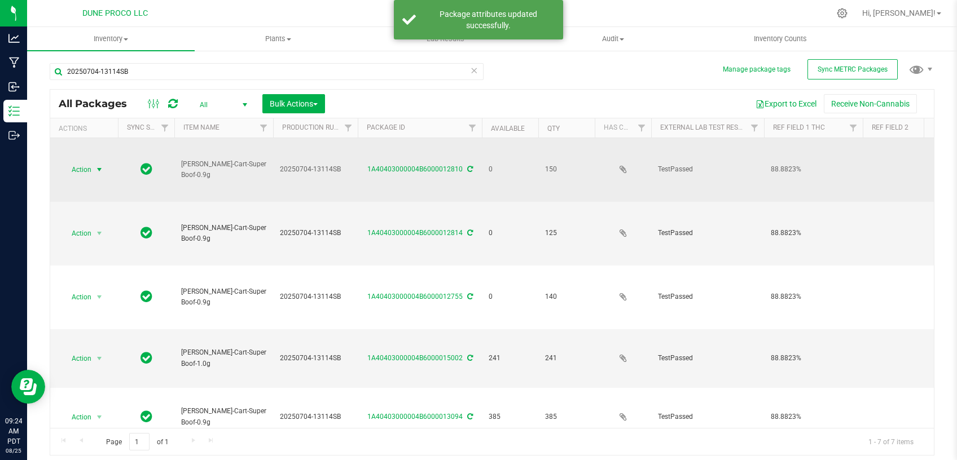
click at [100, 162] on span "select" at bounding box center [100, 170] width 14 height 16
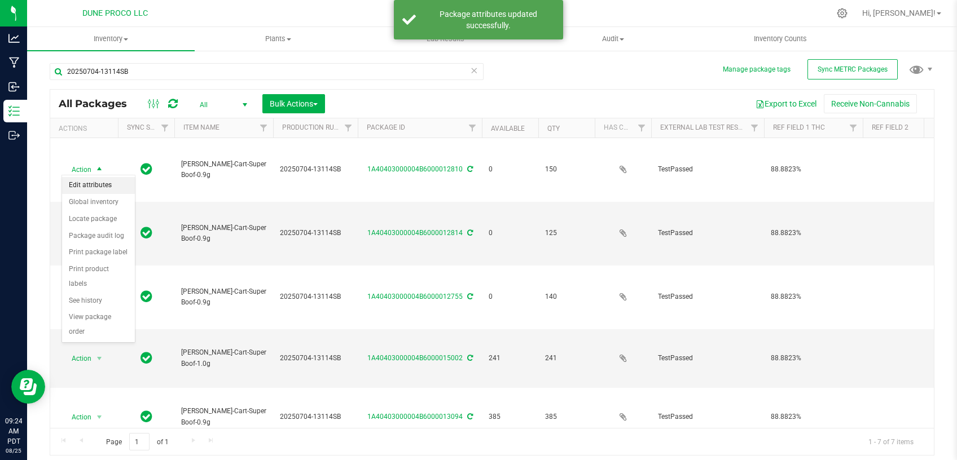
click at [98, 184] on li "Edit attributes" at bounding box center [98, 185] width 73 height 17
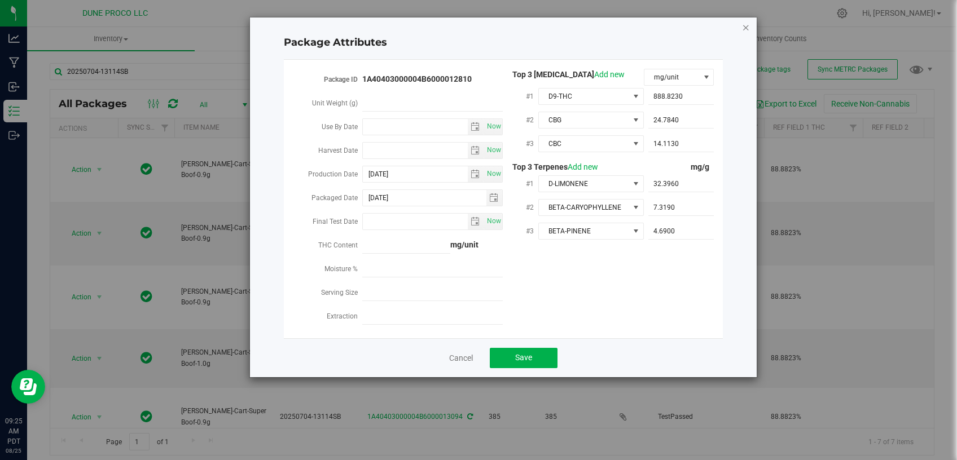
click at [745, 25] on icon "Close modal" at bounding box center [746, 27] width 8 height 14
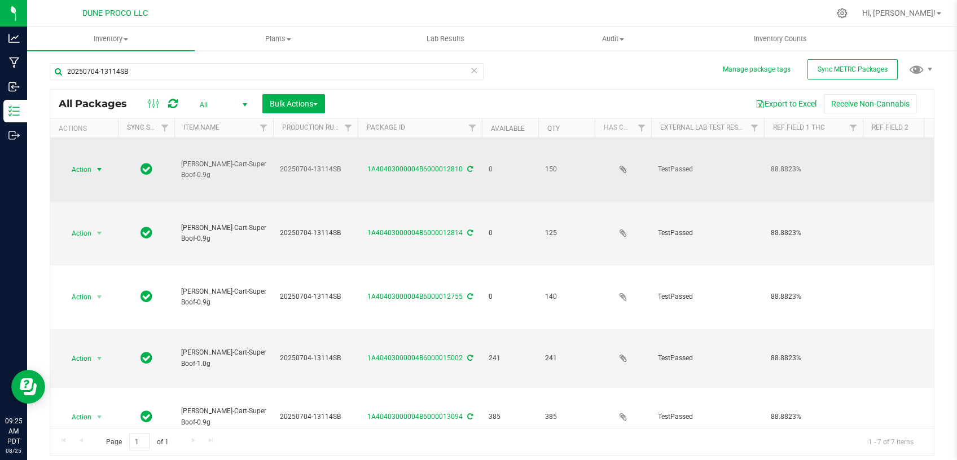
click at [100, 165] on span "select" at bounding box center [99, 169] width 9 height 9
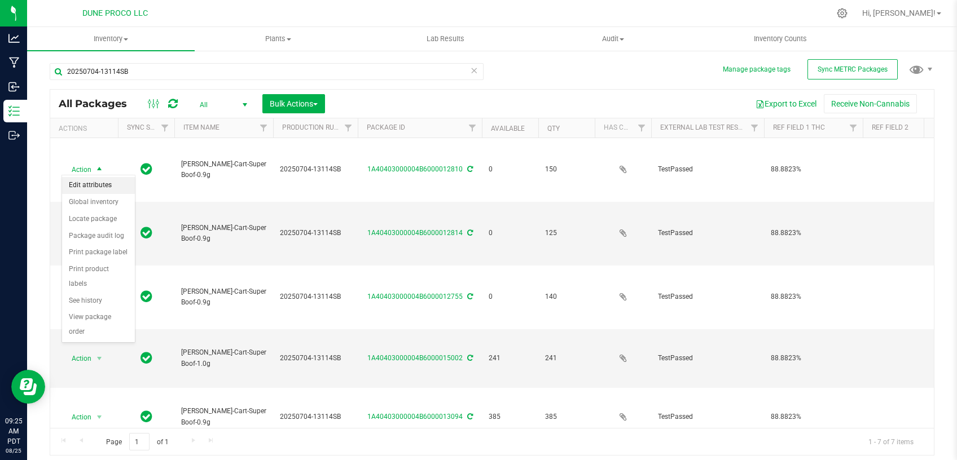
click at [98, 184] on li "Edit attributes" at bounding box center [98, 185] width 73 height 17
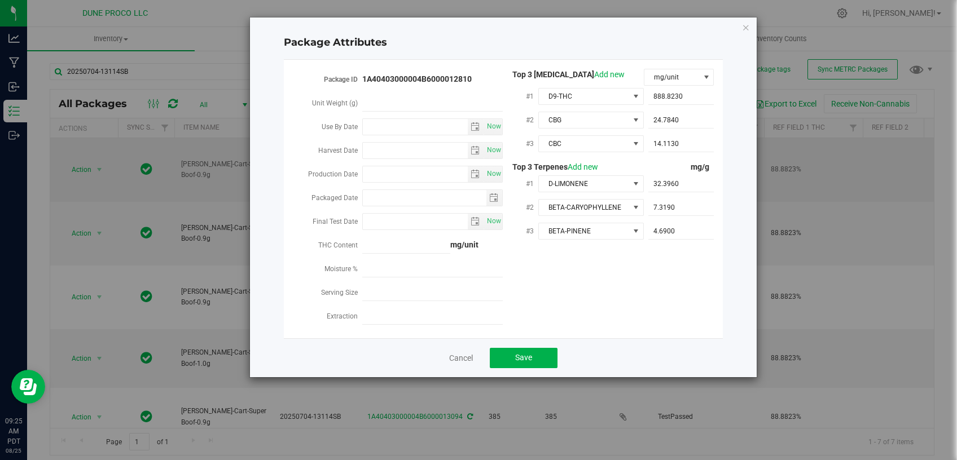
type input "2025-07-04"
type input "2025-08-23"
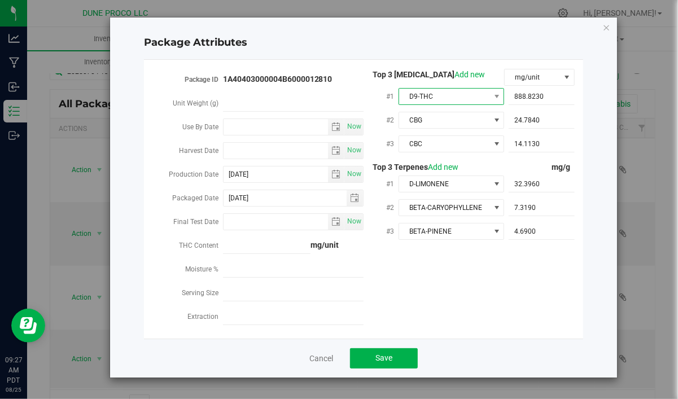
click at [455, 97] on span "D9-THC" at bounding box center [444, 97] width 90 height 16
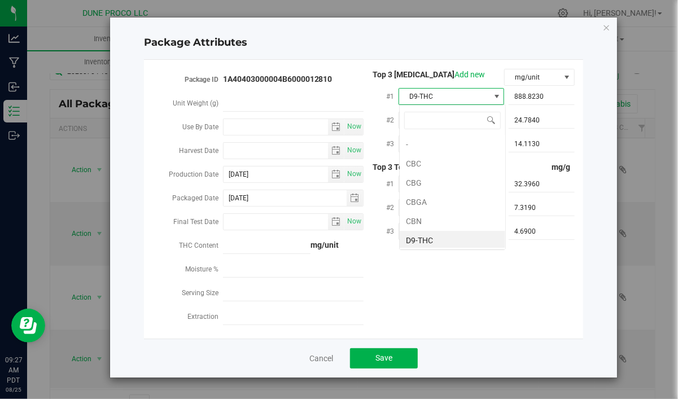
scroll to position [16, 106]
drag, startPoint x: 455, startPoint y: 97, endPoint x: 455, endPoint y: 104, distance: 6.8
click at [455, 96] on span "D9-THC" at bounding box center [444, 97] width 90 height 16
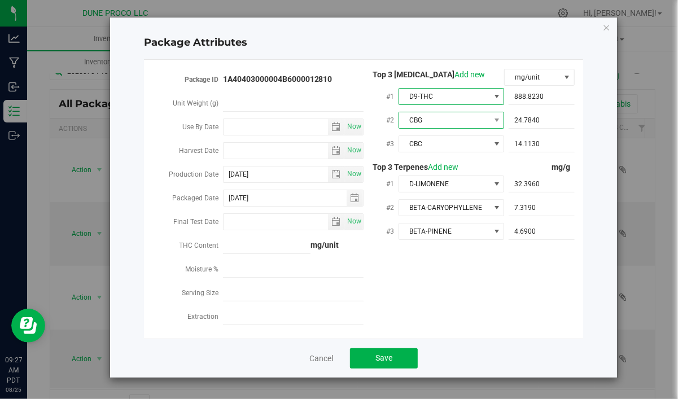
click at [449, 119] on span "CBG" at bounding box center [444, 120] width 90 height 16
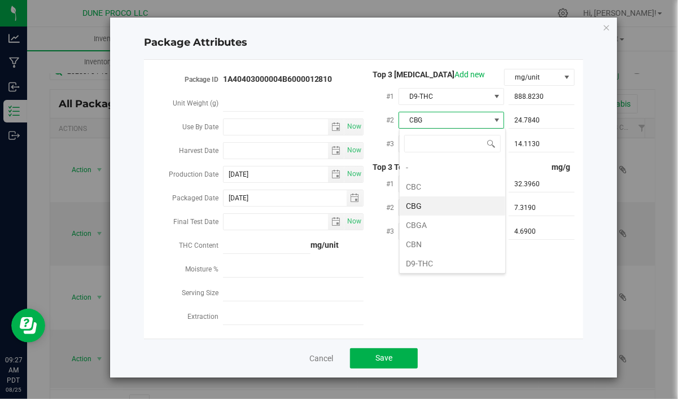
click at [447, 118] on span "CBG" at bounding box center [444, 120] width 90 height 16
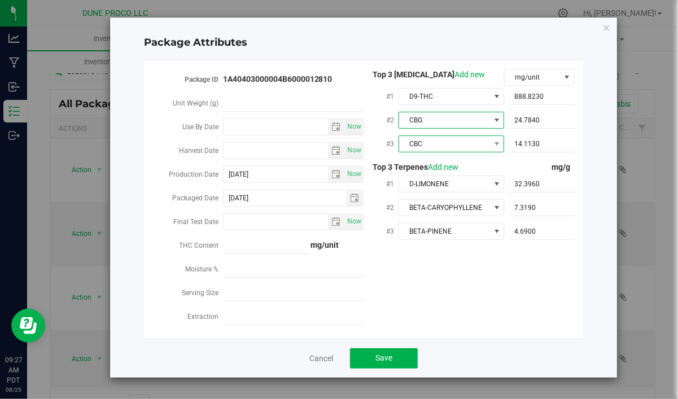
click at [444, 148] on span "CBC" at bounding box center [444, 144] width 90 height 16
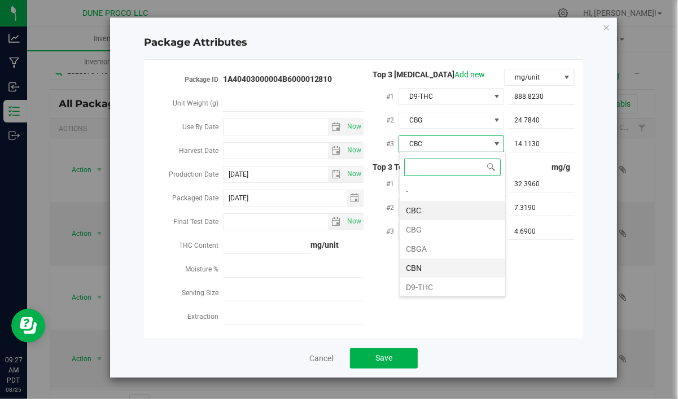
click at [429, 269] on li "CBN" at bounding box center [452, 267] width 106 height 19
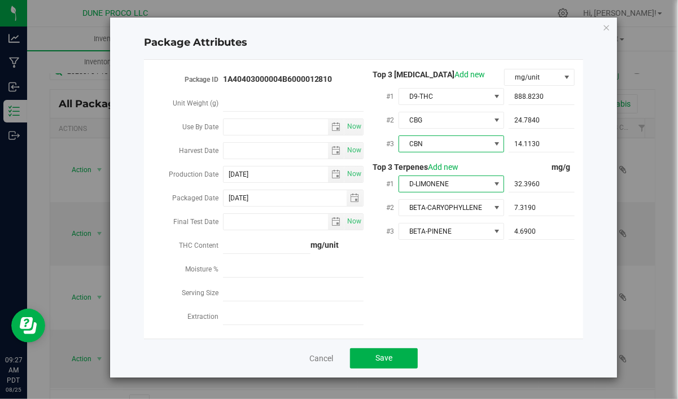
click at [433, 184] on span "D-LIMONENE" at bounding box center [444, 184] width 90 height 16
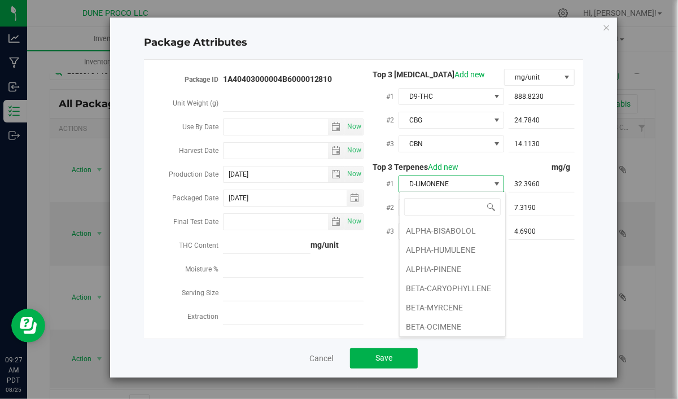
scroll to position [17, 106]
type input "LINA"
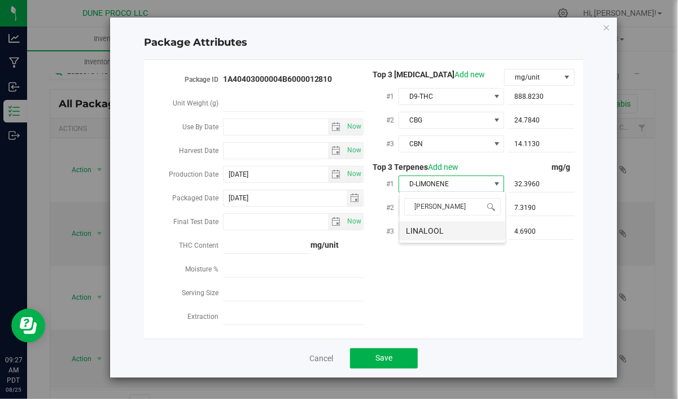
click at [430, 231] on li "LINALOOL" at bounding box center [452, 230] width 106 height 19
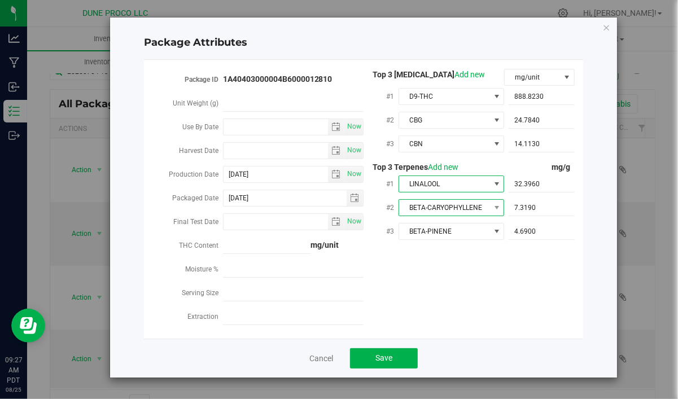
click at [450, 210] on span "BETA-CARYOPHYLLENE" at bounding box center [444, 208] width 90 height 16
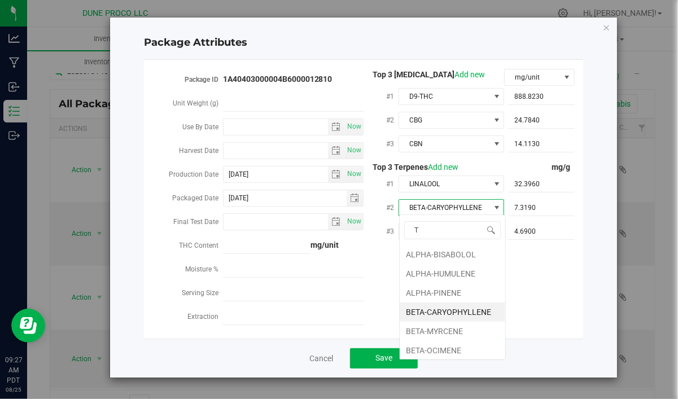
scroll to position [17, 106]
type input "TER"
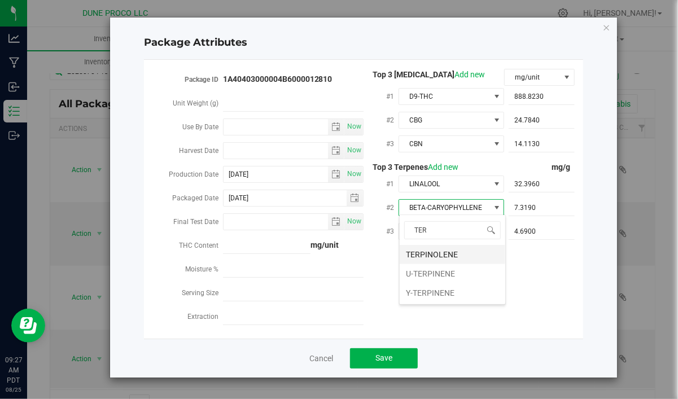
click at [448, 249] on li "TERPINOLENE" at bounding box center [452, 254] width 106 height 19
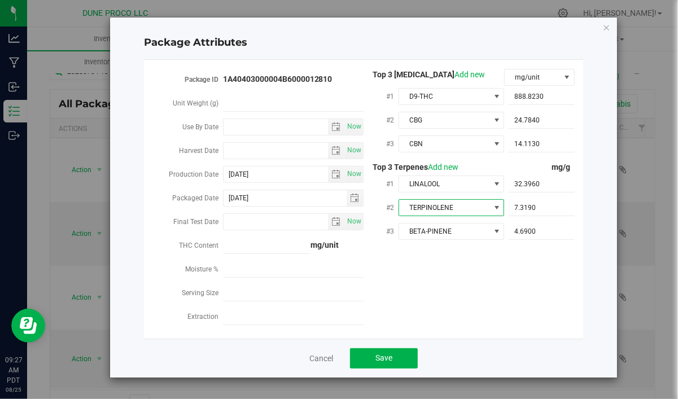
click at [476, 221] on div "BETA-PINENE" at bounding box center [451, 231] width 106 height 20
click at [476, 231] on span "BETA-PINENE" at bounding box center [444, 231] width 90 height 16
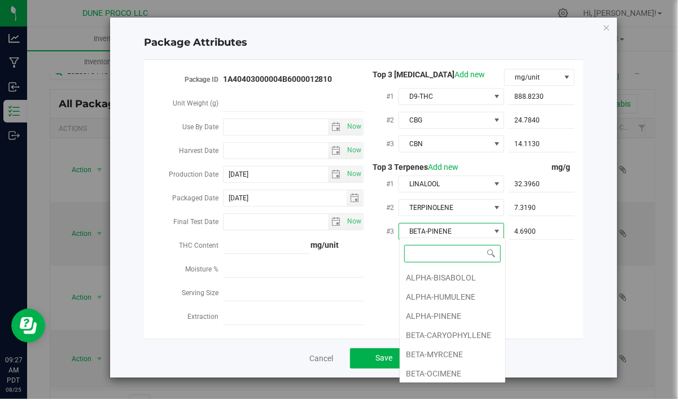
type input "D"
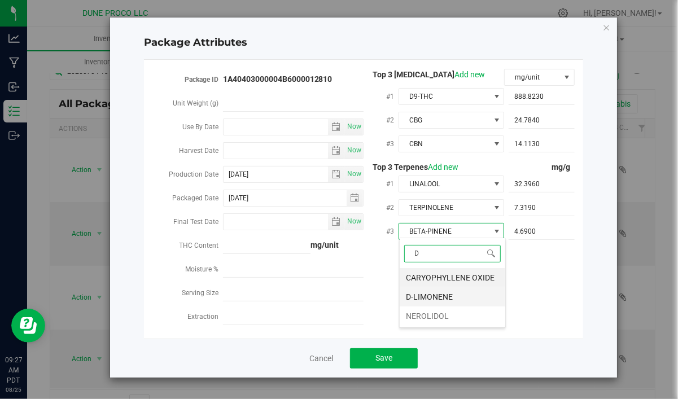
click at [463, 289] on li "D-LIMONENE" at bounding box center [452, 296] width 106 height 19
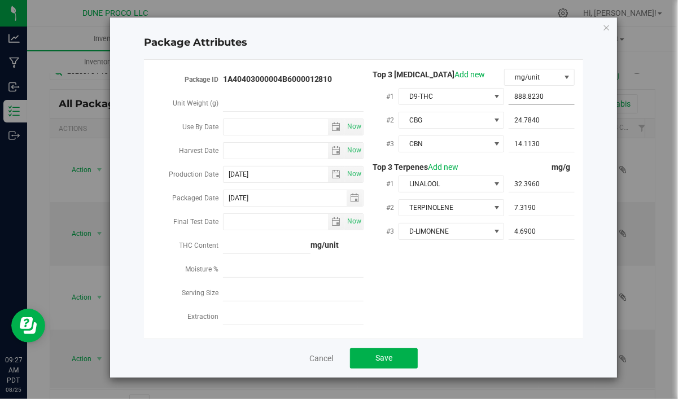
click at [570, 93] on span "888.8230 888.823" at bounding box center [541, 97] width 66 height 16
drag, startPoint x: 557, startPoint y: 94, endPoint x: 472, endPoint y: 112, distance: 87.0
click at [508, 104] on input "888.823" at bounding box center [541, 97] width 66 height 16
paste input "941.742"
type input "941.742"
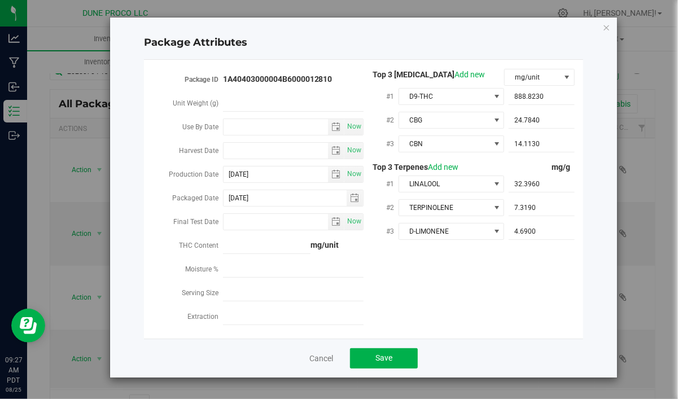
type input "941.7420"
click at [547, 125] on span "24.7840 24.784" at bounding box center [541, 120] width 66 height 16
drag, startPoint x: 540, startPoint y: 116, endPoint x: 464, endPoint y: 121, distance: 76.3
click at [508, 121] on input "24.784" at bounding box center [541, 120] width 66 height 16
paste input "31.682"
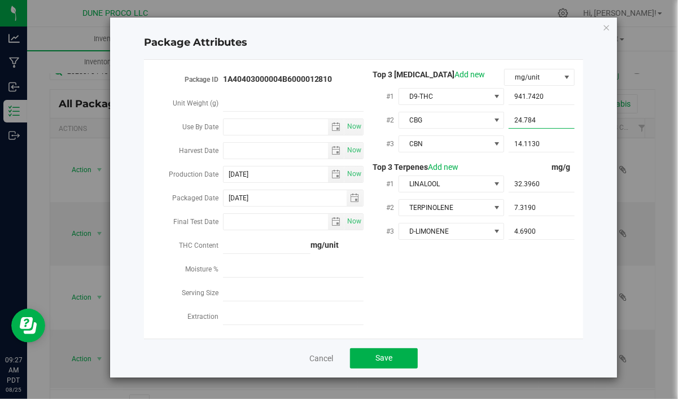
type input "31.682"
type input "31.6820"
click at [534, 144] on span "14.1130 14.113" at bounding box center [541, 144] width 66 height 16
drag, startPoint x: 545, startPoint y: 145, endPoint x: 495, endPoint y: 145, distance: 50.2
click at [508, 145] on input "14.113" at bounding box center [541, 144] width 66 height 16
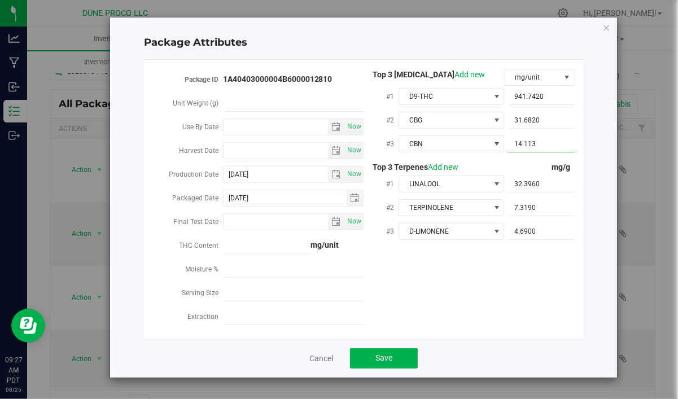
paste input "5.18919"
type input "5.18919"
type input "5.1892"
click at [551, 182] on span "32.3960 32.396" at bounding box center [541, 184] width 66 height 16
drag, startPoint x: 551, startPoint y: 181, endPoint x: 463, endPoint y: 194, distance: 89.0
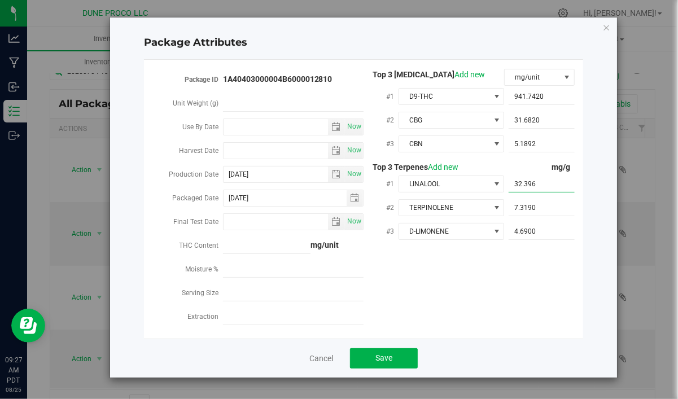
click at [508, 192] on input "32.396" at bounding box center [541, 184] width 66 height 16
paste input ".38"
type input "3.386"
type input "3.3860"
click at [543, 210] on span "7.3190 7.319" at bounding box center [541, 208] width 66 height 16
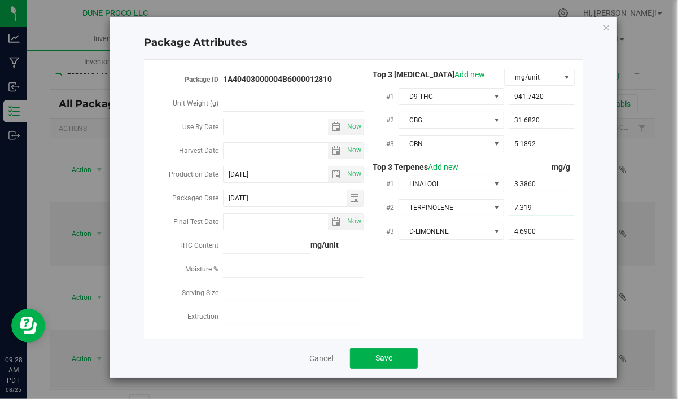
drag, startPoint x: 542, startPoint y: 206, endPoint x: 467, endPoint y: 212, distance: 75.2
click at [508, 212] on input "7.319" at bounding box center [541, 208] width 66 height 16
paste input "1.71"
type input "1.71"
type input "1.7100"
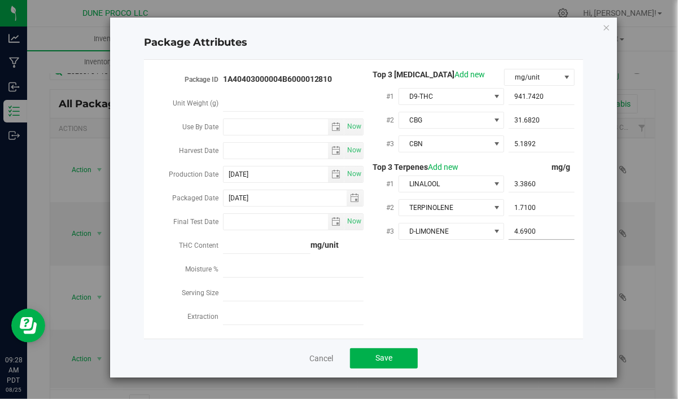
click at [555, 234] on span "4.6900 4.69" at bounding box center [541, 231] width 66 height 16
drag, startPoint x: 553, startPoint y: 233, endPoint x: 493, endPoint y: 259, distance: 66.2
click at [508, 238] on input "4.69" at bounding box center [541, 231] width 66 height 16
paste input "1.703"
type input "1.703"
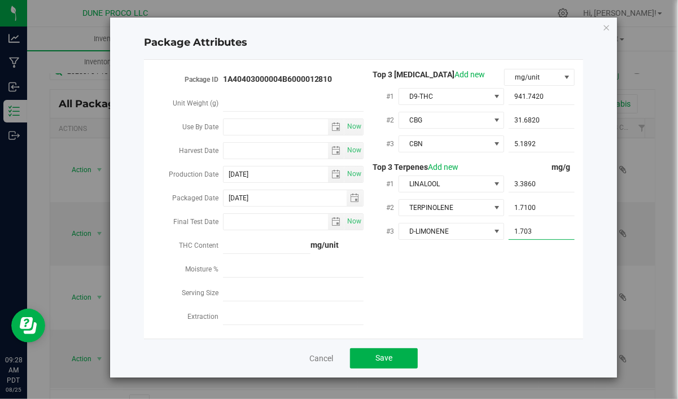
type input "1.7030"
click at [526, 281] on div "Package ID 1A40403000004B6000012810 Unit Weight (g) Use By Date Now Harvest Dat…" at bounding box center [363, 199] width 422 height 261
click at [406, 353] on button "Save" at bounding box center [384, 358] width 68 height 20
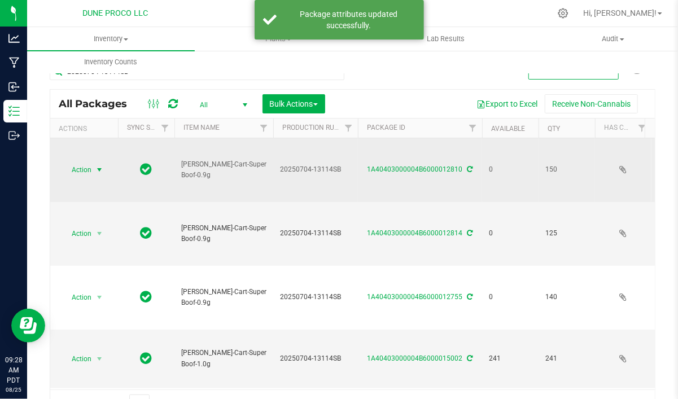
click at [89, 165] on span "Action" at bounding box center [76, 170] width 30 height 16
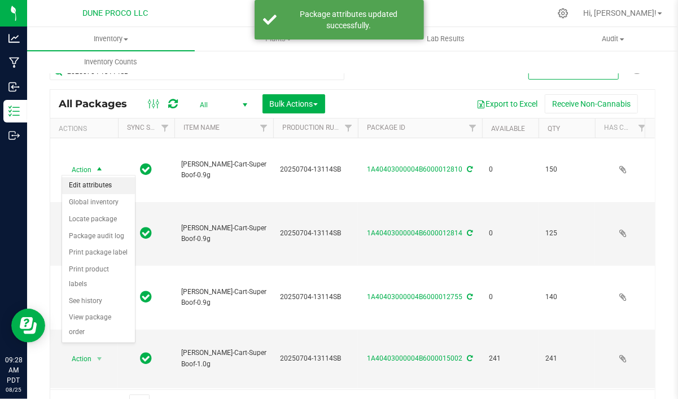
click at [116, 193] on li "Edit attributes" at bounding box center [98, 185] width 73 height 17
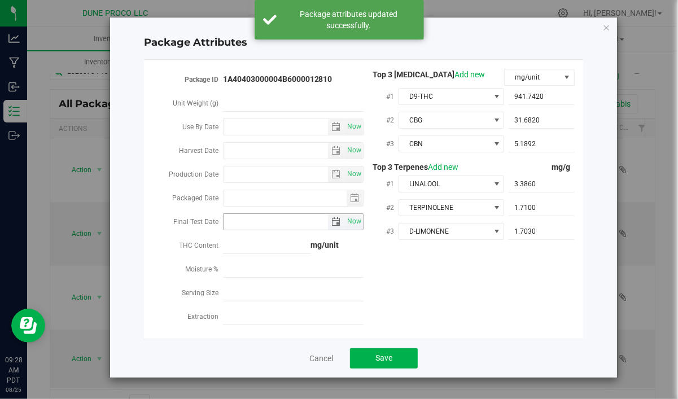
type input "2025-07-04"
type input "2025-08-23"
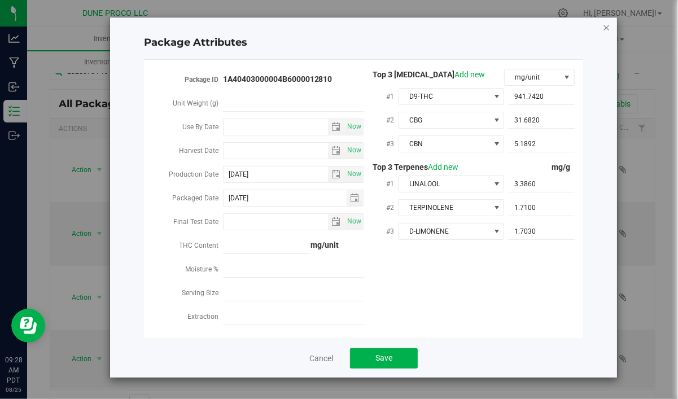
click at [609, 27] on icon "Close modal" at bounding box center [606, 27] width 8 height 14
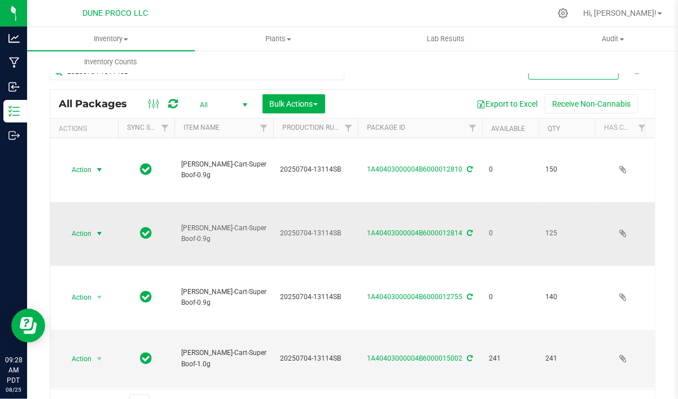
click at [75, 226] on span "Action" at bounding box center [76, 234] width 30 height 16
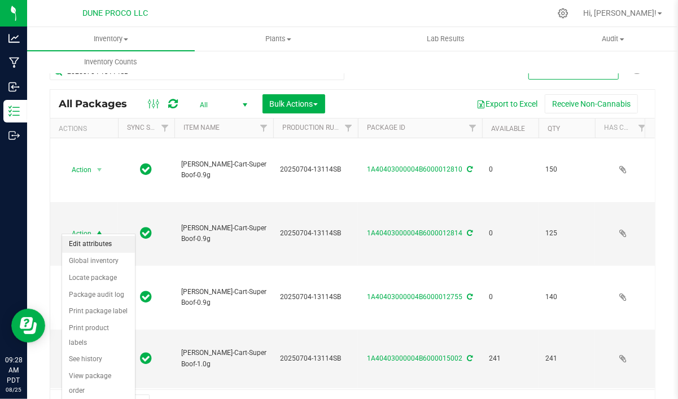
click at [79, 242] on li "Edit attributes" at bounding box center [98, 244] width 73 height 17
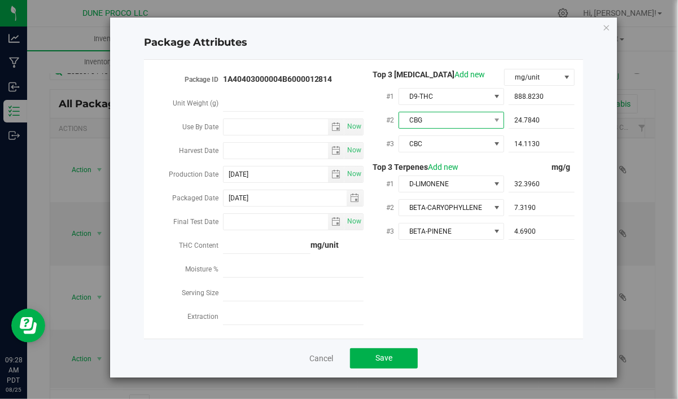
click at [429, 120] on span "CBG" at bounding box center [444, 120] width 90 height 16
click at [434, 148] on span "CBC" at bounding box center [444, 144] width 90 height 16
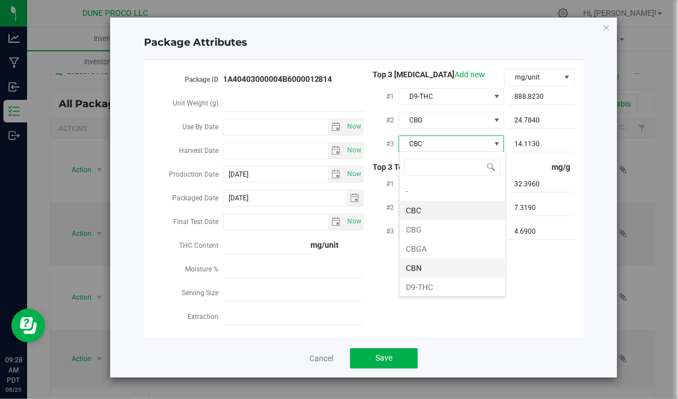
click at [434, 263] on li "CBN" at bounding box center [452, 267] width 106 height 19
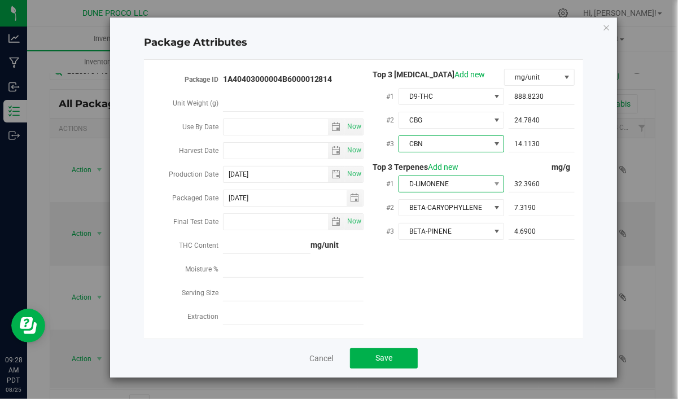
click at [470, 179] on span "D-LIMONENE" at bounding box center [444, 184] width 90 height 16
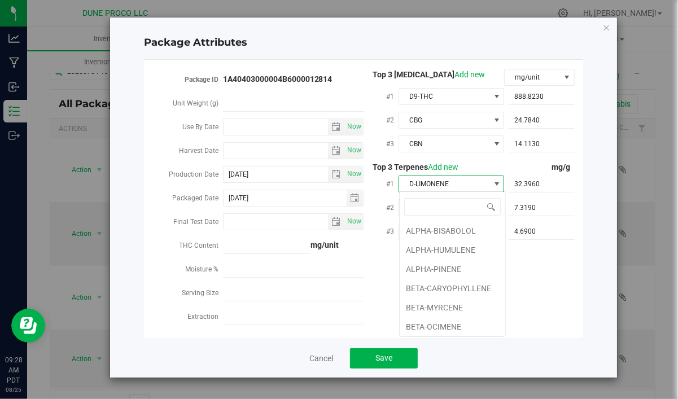
scroll to position [76, 0]
type input "LINA"
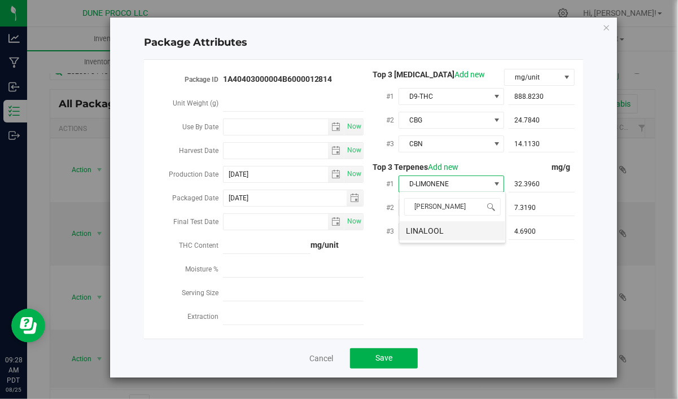
click at [459, 231] on li "LINALOOL" at bounding box center [452, 230] width 106 height 19
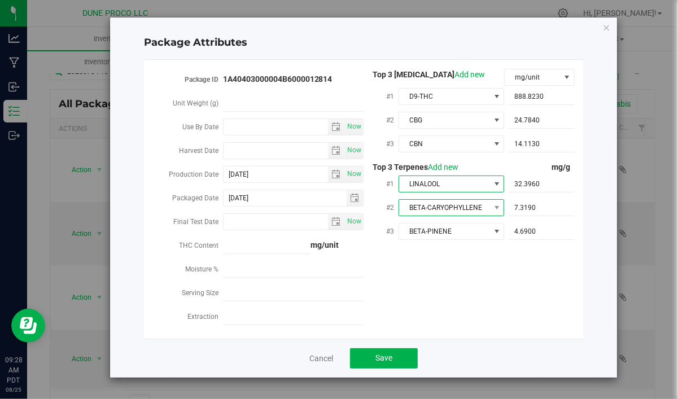
click at [447, 207] on span "BETA-CARYOPHYLLENE" at bounding box center [444, 208] width 90 height 16
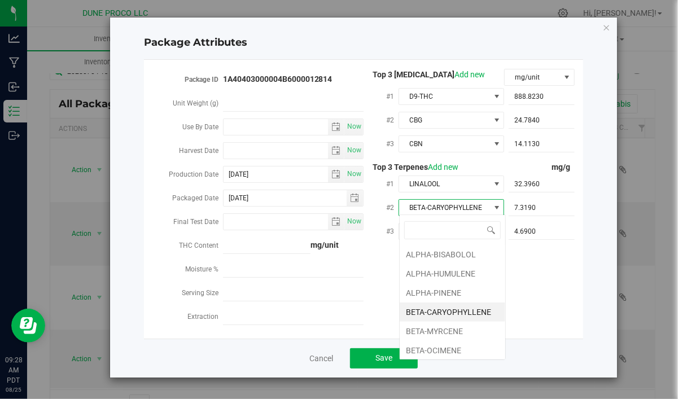
scroll to position [17, 106]
type input "TER"
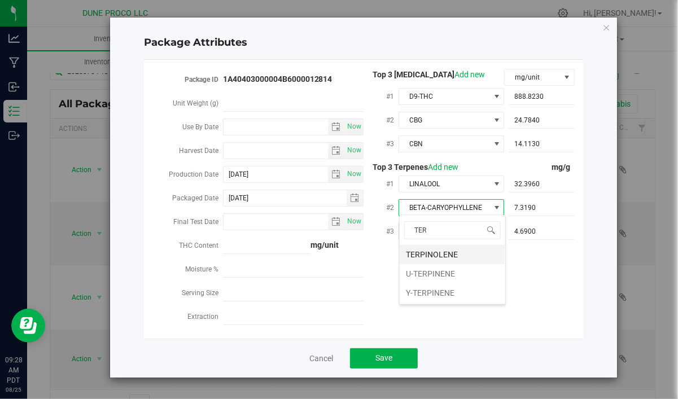
click at [438, 252] on li "TERPINOLENE" at bounding box center [452, 254] width 106 height 19
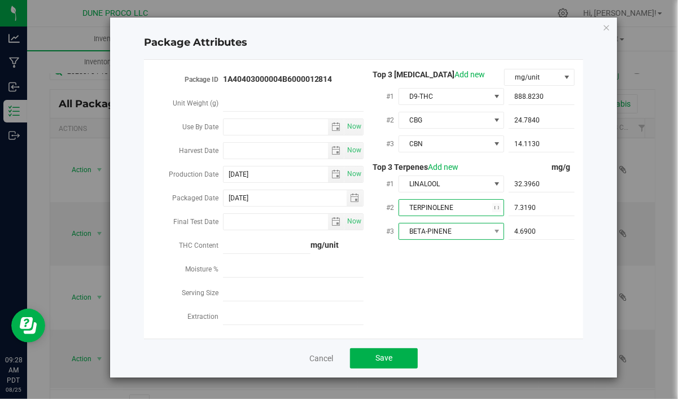
click at [440, 228] on span "BETA-PINENE" at bounding box center [444, 231] width 90 height 16
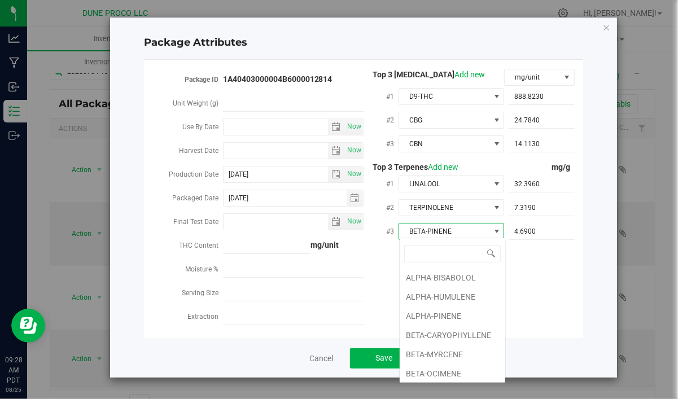
scroll to position [21, 0]
type input "D"
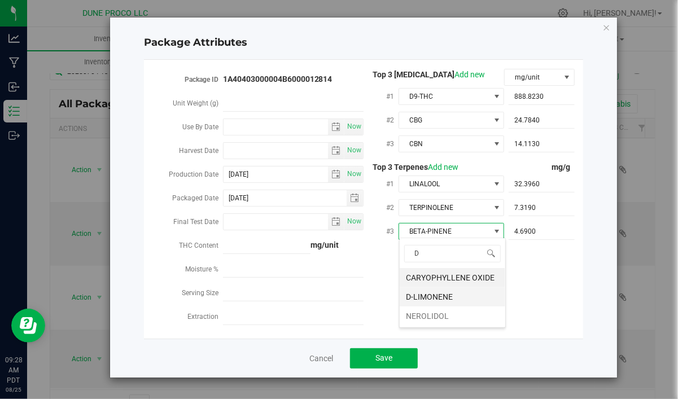
click at [427, 295] on li "D-LIMONENE" at bounding box center [452, 296] width 106 height 19
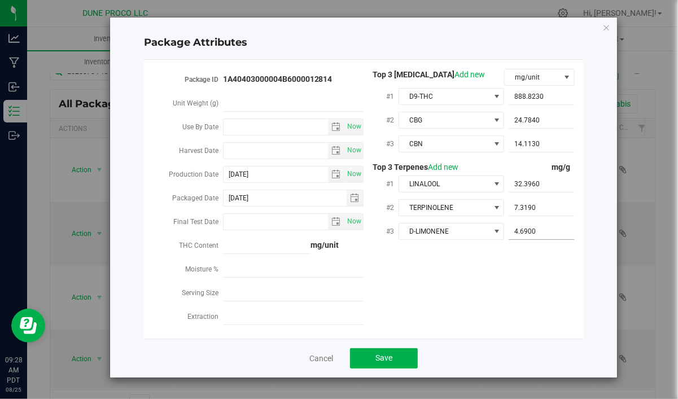
click at [557, 225] on input "4.6900" at bounding box center [541, 231] width 66 height 16
drag, startPoint x: 474, startPoint y: 235, endPoint x: 499, endPoint y: 230, distance: 24.9
click at [508, 237] on input "4.69" at bounding box center [541, 231] width 66 height 16
paste input "1.703"
type input "1.703"
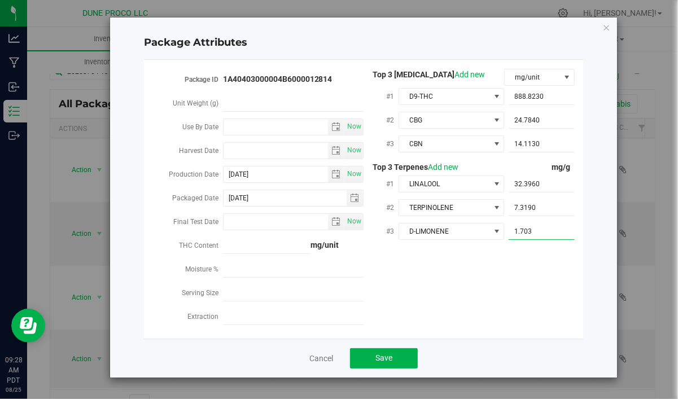
type input "1.7030"
click at [568, 203] on span "7.3190 7.319" at bounding box center [541, 208] width 66 height 16
drag, startPoint x: 540, startPoint y: 203, endPoint x: 461, endPoint y: 216, distance: 80.7
click at [508, 216] on input "7.319" at bounding box center [541, 208] width 66 height 16
paste input "1.71"
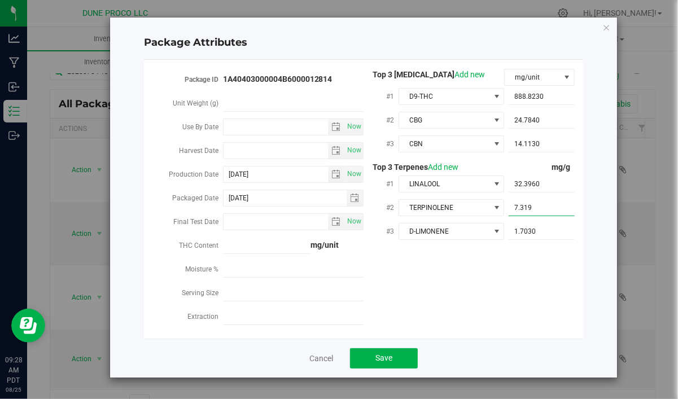
type input "1.71"
type input "1.7100"
click at [550, 190] on span "32.3960 32.396" at bounding box center [541, 184] width 66 height 16
drag, startPoint x: 541, startPoint y: 183, endPoint x: 490, endPoint y: 185, distance: 50.8
click at [508, 185] on input "32.396" at bounding box center [541, 184] width 66 height 16
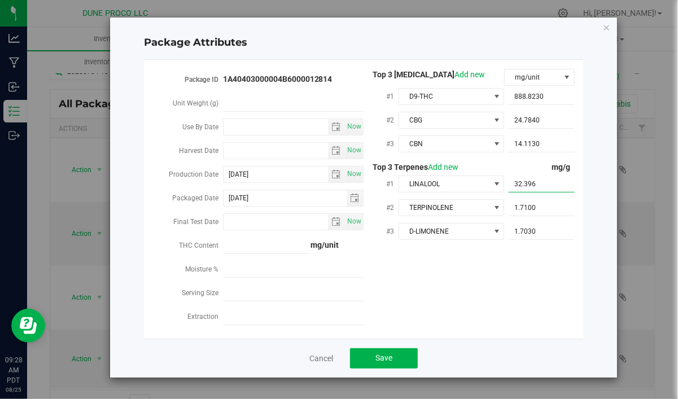
paste input ".38"
type input "3.386"
type input "3.3860"
click at [527, 142] on span "14.1130 14.113" at bounding box center [541, 144] width 66 height 16
drag, startPoint x: 561, startPoint y: 143, endPoint x: 481, endPoint y: 143, distance: 80.1
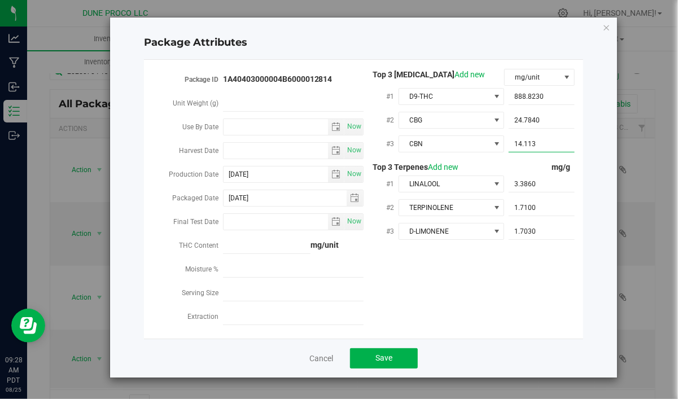
click at [508, 143] on input "14.113" at bounding box center [541, 144] width 66 height 16
paste input "5.18919"
type input "5.18919"
type input "5.1892"
click at [519, 118] on span "24.7840 24.784" at bounding box center [541, 120] width 66 height 16
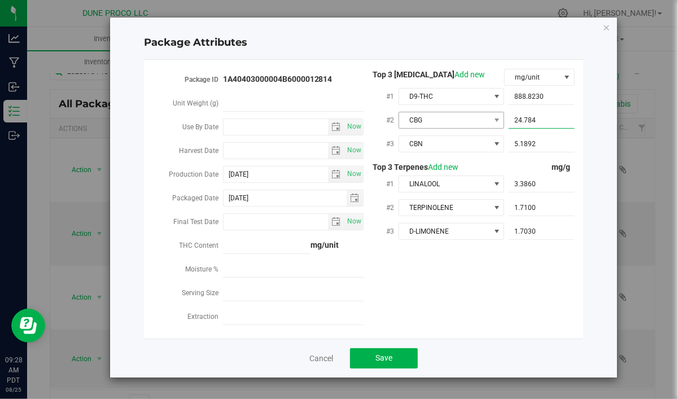
drag, startPoint x: 540, startPoint y: 117, endPoint x: 476, endPoint y: 125, distance: 64.7
click at [508, 123] on input "24.784" at bounding box center [541, 120] width 66 height 16
paste input "31.682"
type input "31.682"
type input "31.6820"
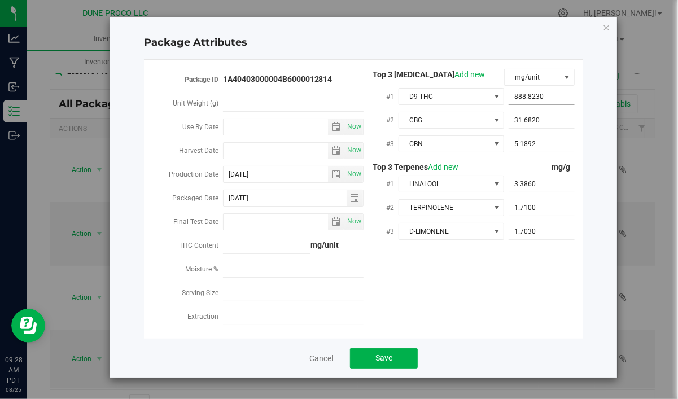
click at [544, 93] on span "888.8230 888.823" at bounding box center [541, 97] width 66 height 16
drag, startPoint x: 530, startPoint y: 96, endPoint x: 588, endPoint y: 152, distance: 81.0
click at [508, 101] on input "888.823" at bounding box center [541, 97] width 66 height 16
paste input "941.742"
type input "941.742"
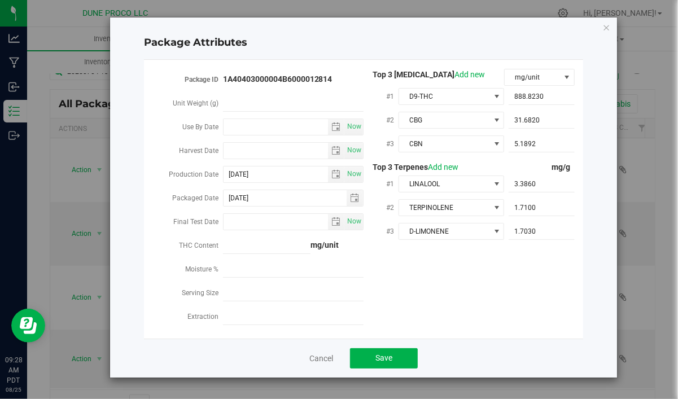
type input "941.7420"
click at [524, 300] on div "Package ID 1A40403000004B6000012814 Unit Weight (g) Use By Date Now Harvest Dat…" at bounding box center [363, 199] width 422 height 261
click at [372, 359] on button "Save" at bounding box center [384, 358] width 68 height 20
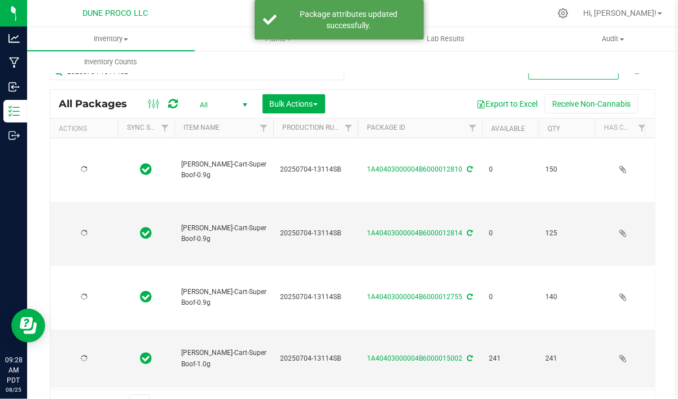
type input "2025-07-04"
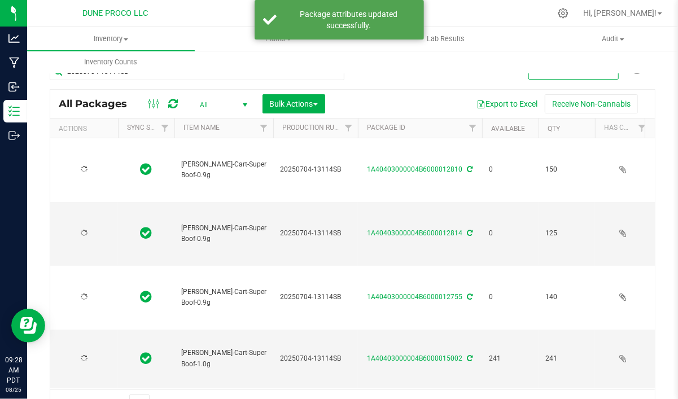
type input "2025-07-04"
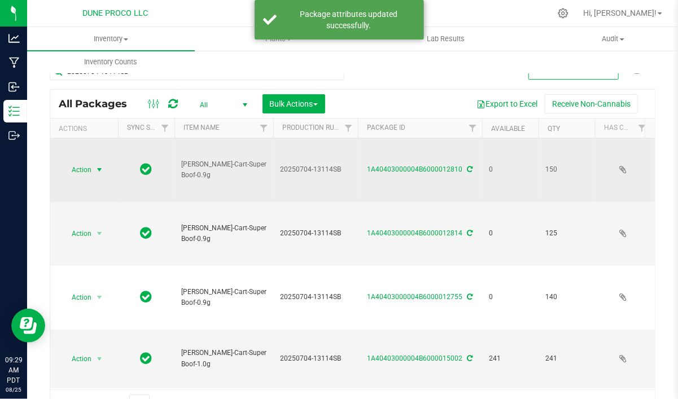
click at [96, 167] on span "select" at bounding box center [99, 169] width 9 height 9
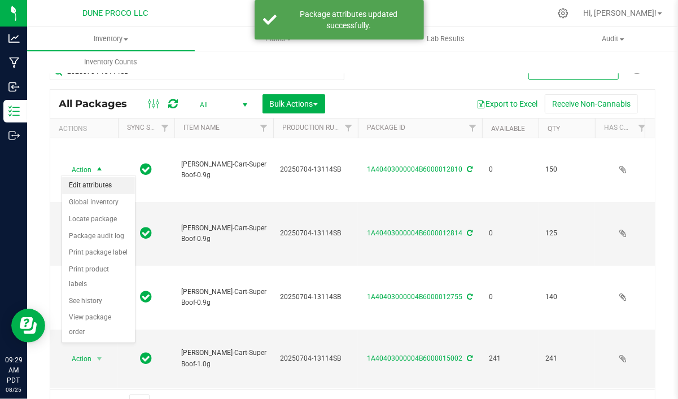
click at [95, 184] on li "Edit attributes" at bounding box center [98, 185] width 73 height 17
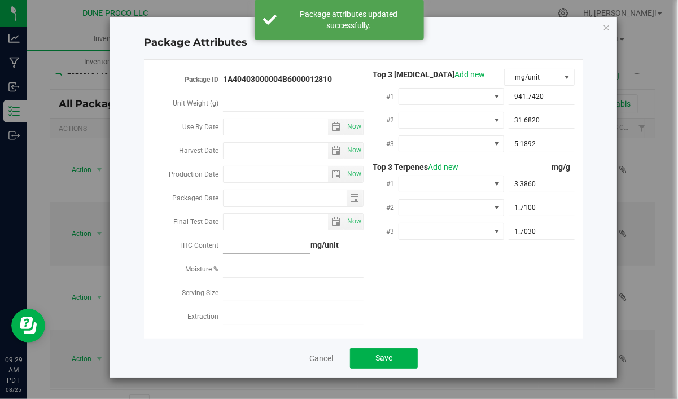
type input "2025-07-04"
type input "2025-08-23"
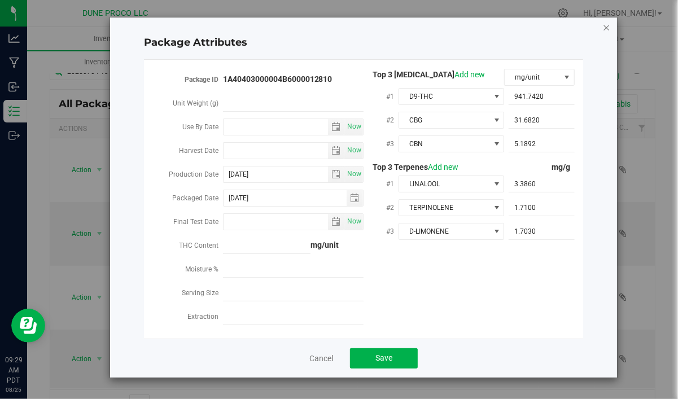
click at [605, 25] on icon "Close modal" at bounding box center [606, 27] width 8 height 14
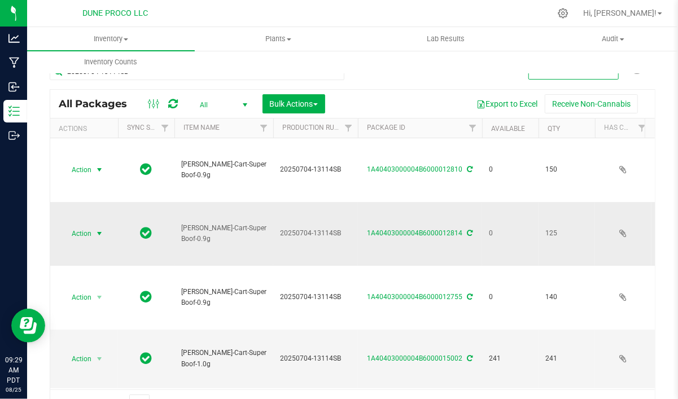
click at [90, 226] on span "Action" at bounding box center [76, 234] width 30 height 16
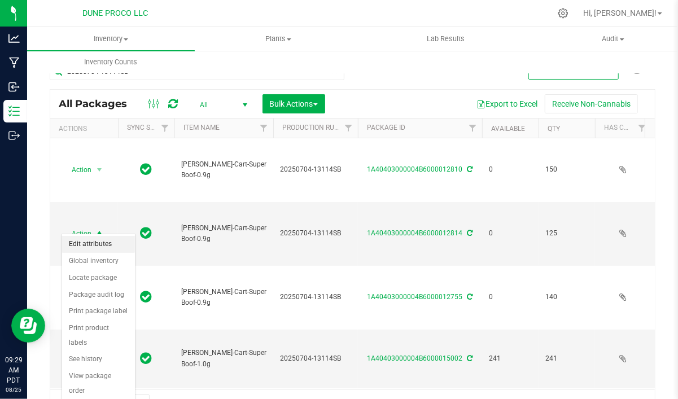
click at [92, 241] on li "Edit attributes" at bounding box center [98, 244] width 73 height 17
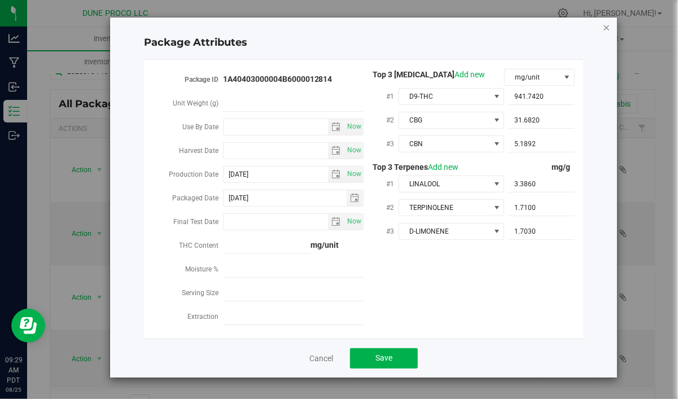
click at [604, 28] on icon "Close modal" at bounding box center [606, 27] width 8 height 14
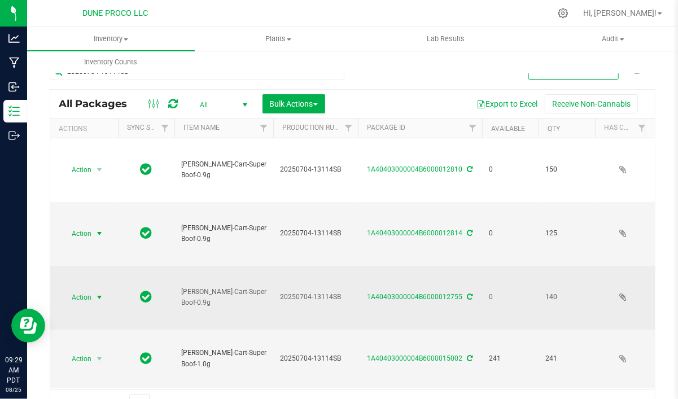
click at [89, 289] on span "Action" at bounding box center [76, 297] width 30 height 16
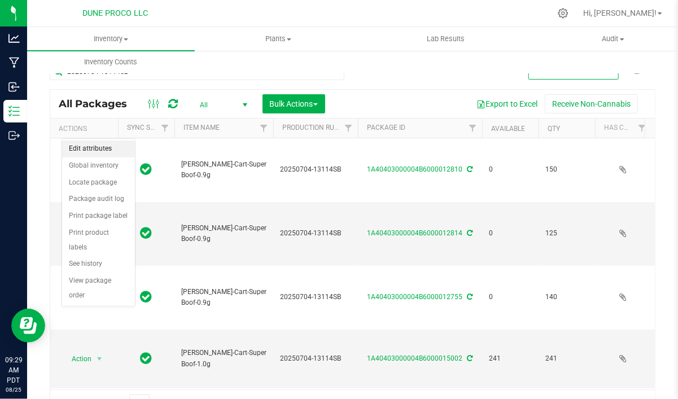
click at [103, 153] on li "Edit attributes" at bounding box center [98, 148] width 73 height 17
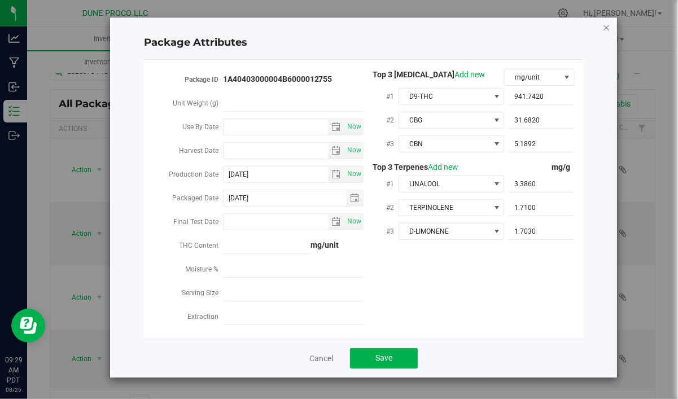
click at [604, 30] on icon "Close modal" at bounding box center [606, 27] width 8 height 14
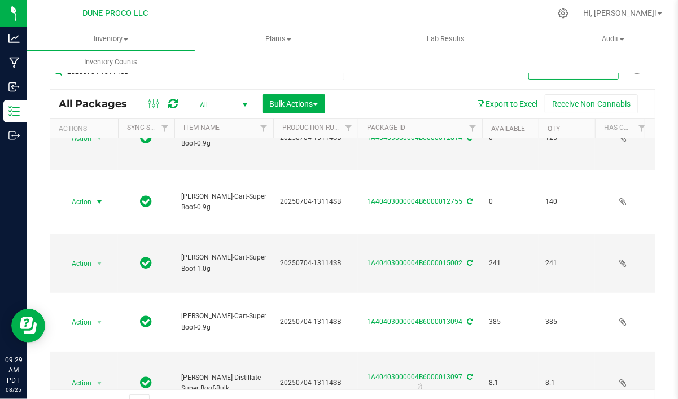
scroll to position [143, 0]
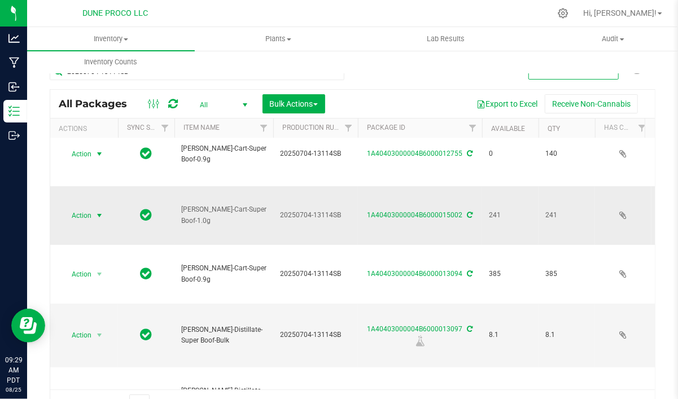
click at [99, 211] on span "select" at bounding box center [99, 215] width 9 height 9
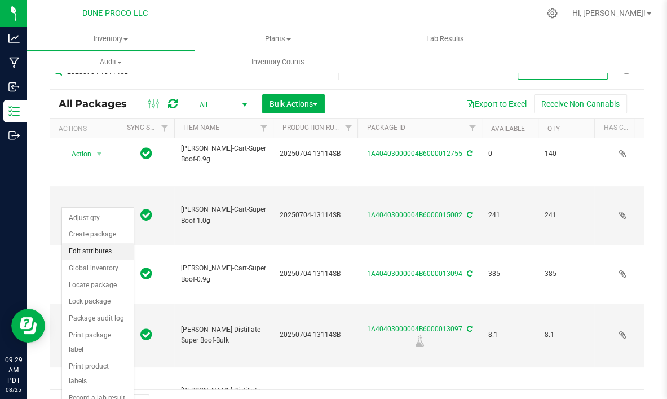
click at [98, 250] on li "Edit attributes" at bounding box center [98, 251] width 72 height 17
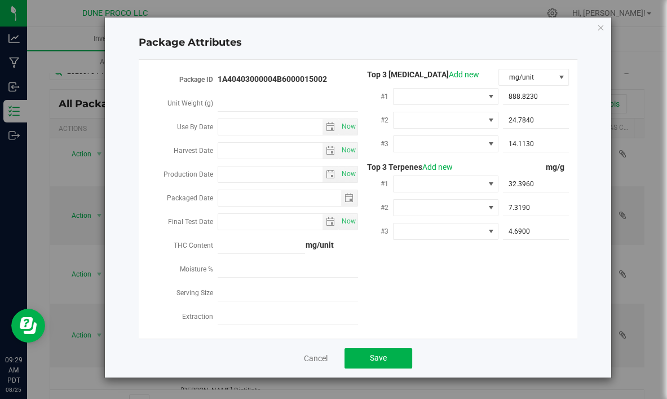
type input "2025-07-04"
type input "2025-07-28"
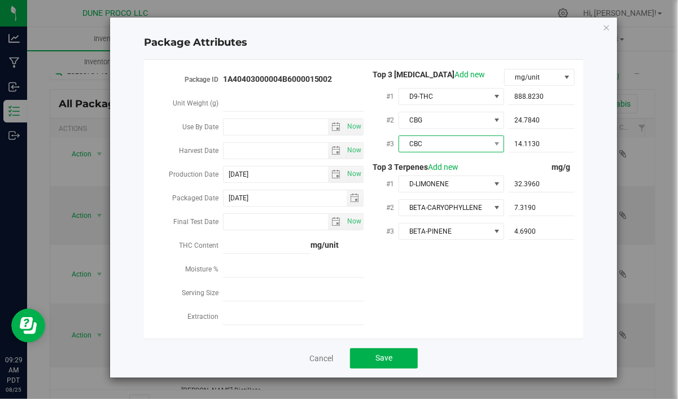
click at [433, 147] on span "CBC" at bounding box center [444, 144] width 90 height 16
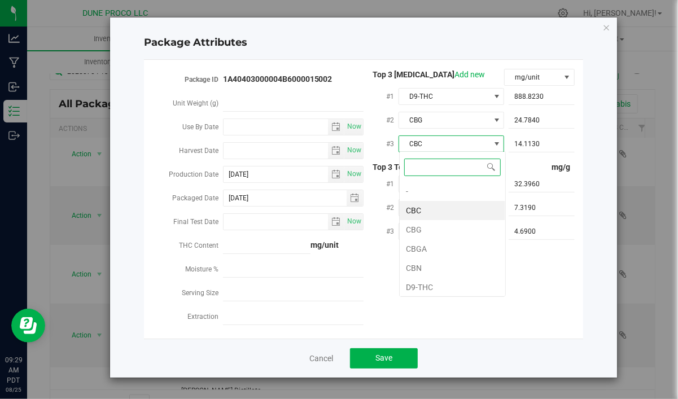
scroll to position [16, 106]
click at [420, 262] on li "CBN" at bounding box center [452, 267] width 106 height 19
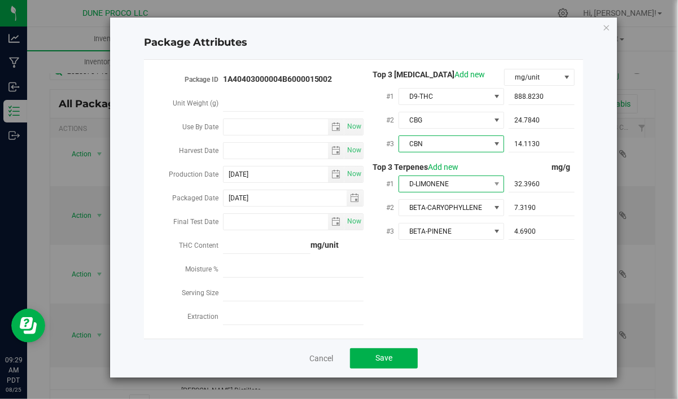
click at [426, 186] on span "D-LIMONENE" at bounding box center [444, 184] width 90 height 16
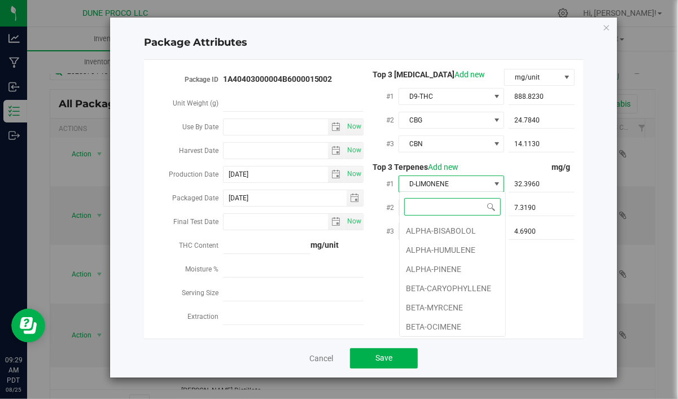
scroll to position [76, 0]
type input "LINA"
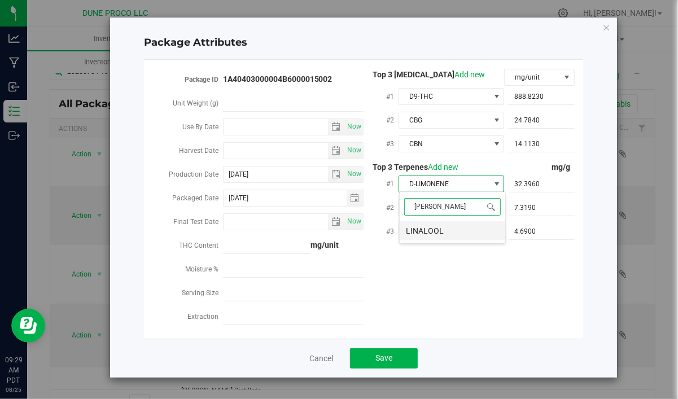
click at [425, 226] on li "LINALOOL" at bounding box center [452, 230] width 106 height 19
click at [434, 205] on span "BETA-CARYOPHYLLENE" at bounding box center [444, 208] width 90 height 16
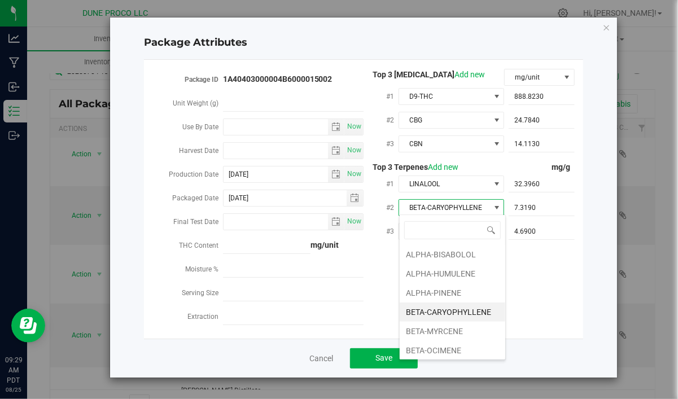
scroll to position [17, 106]
type input "TER"
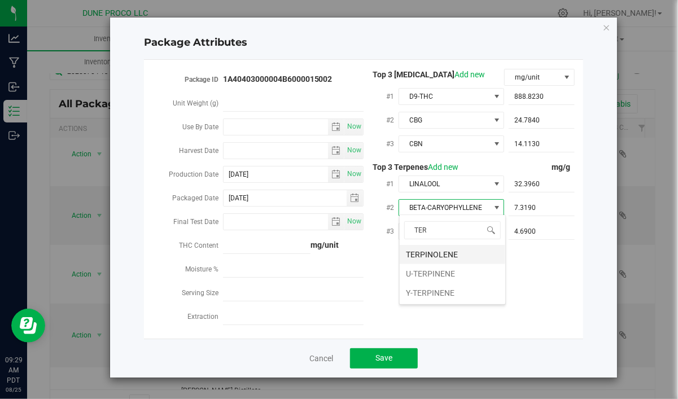
click at [438, 250] on li "TERPINOLENE" at bounding box center [452, 254] width 106 height 19
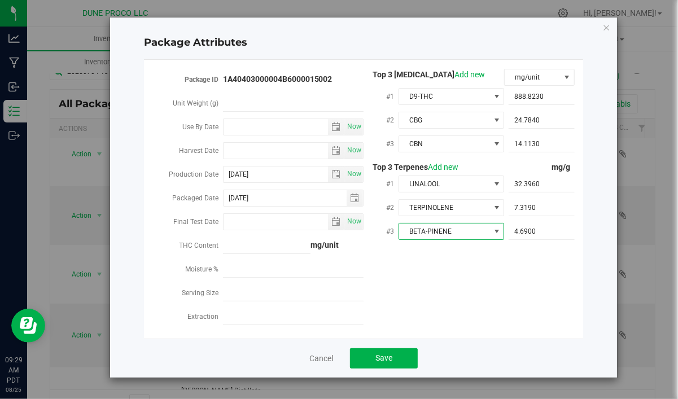
click at [441, 230] on span "BETA-PINENE" at bounding box center [444, 231] width 90 height 16
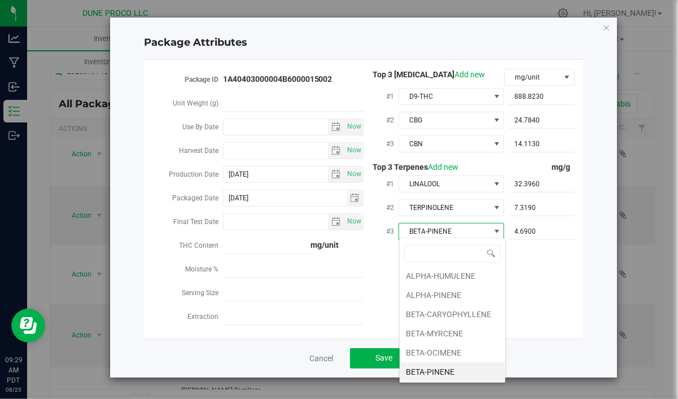
type input "D"
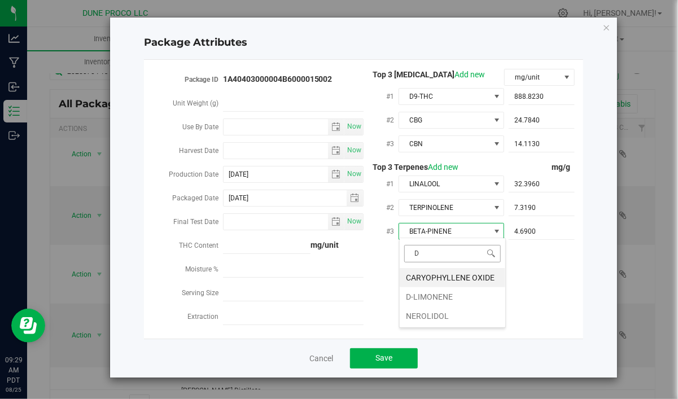
scroll to position [0, 0]
click at [446, 297] on li "D-LIMONENE" at bounding box center [452, 296] width 106 height 19
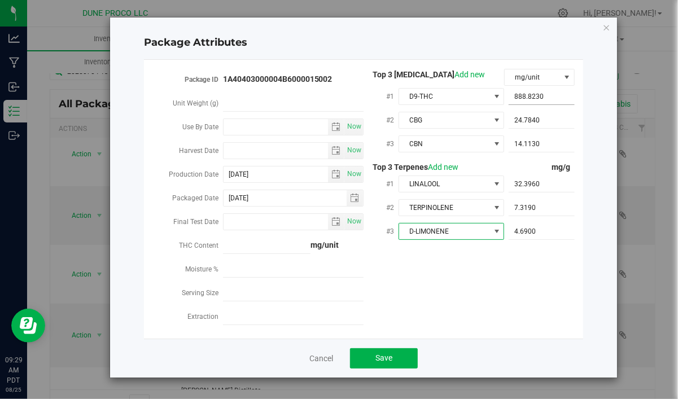
click at [553, 99] on span "888.8230 888.823" at bounding box center [541, 97] width 66 height 16
drag, startPoint x: 509, startPoint y: 104, endPoint x: 512, endPoint y: 111, distance: 8.1
click at [508, 104] on input "888.823" at bounding box center [541, 97] width 66 height 16
paste input "941.742"
type input "941.742"
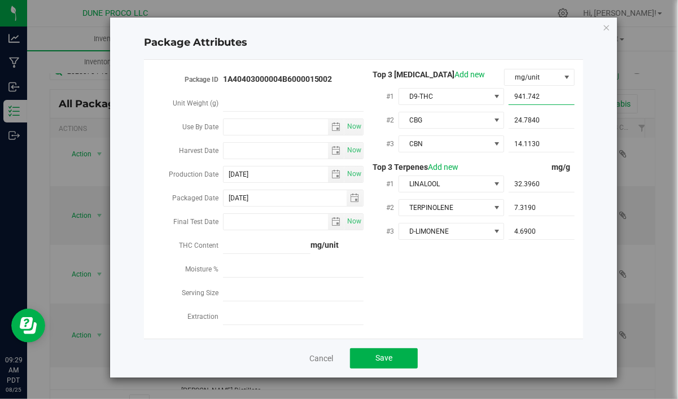
type input "941.7420"
click at [558, 126] on span "24.7840 24.784" at bounding box center [541, 120] width 66 height 16
drag, startPoint x: 546, startPoint y: 120, endPoint x: 486, endPoint y: 129, distance: 61.0
click at [508, 128] on input "24.784" at bounding box center [541, 120] width 66 height 16
paste input "31.682"
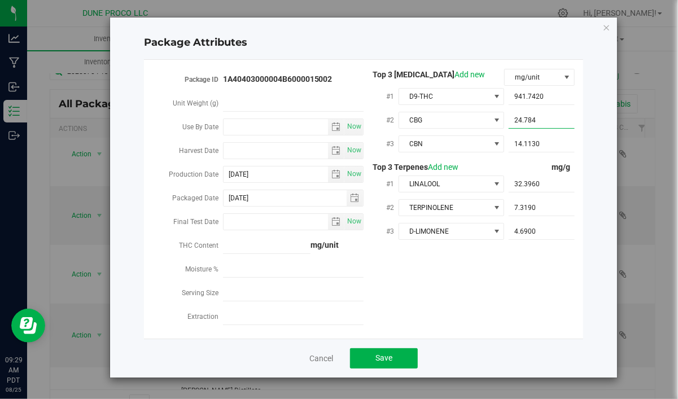
type input "31.682"
type input "31.6820"
click at [545, 142] on span "14.1130 14.113" at bounding box center [541, 144] width 66 height 16
drag, startPoint x: 545, startPoint y: 142, endPoint x: 457, endPoint y: 154, distance: 88.9
click at [508, 152] on input "14.113" at bounding box center [541, 144] width 66 height 16
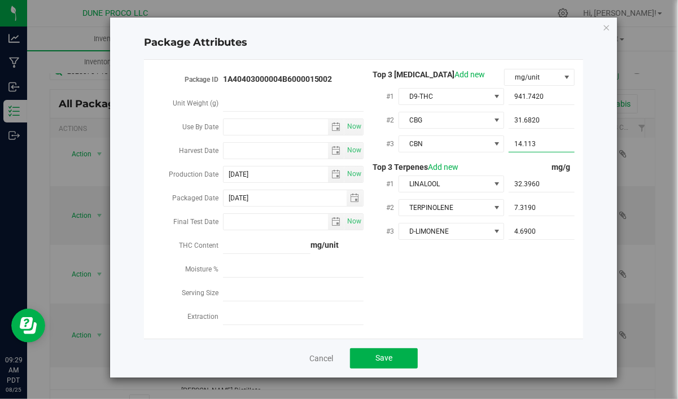
paste input "5.18919"
type input "5.18919"
type input "5.1892"
click at [524, 183] on span "32.3960 32.396" at bounding box center [541, 184] width 66 height 16
drag, startPoint x: 505, startPoint y: 191, endPoint x: 468, endPoint y: 197, distance: 37.8
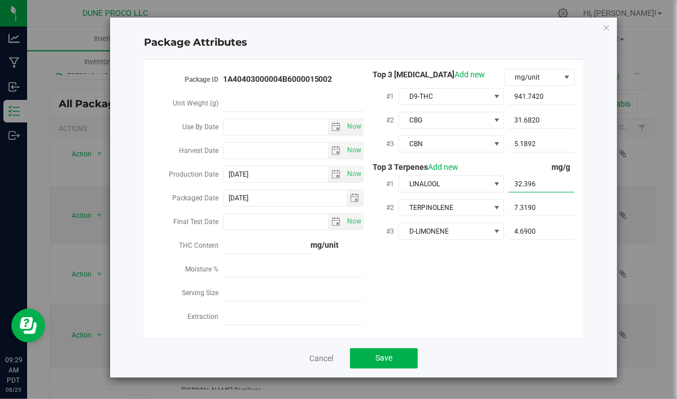
click at [508, 192] on input "32.396" at bounding box center [541, 184] width 66 height 16
paste input ".38"
type input "3.386"
type input "3.3860"
click at [554, 209] on span "7.3190 7.319" at bounding box center [541, 208] width 66 height 16
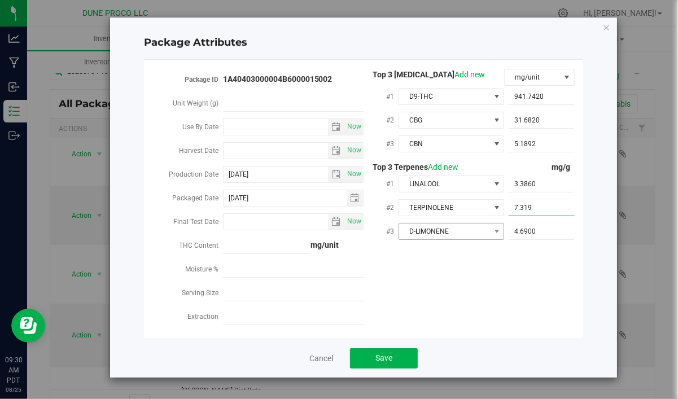
drag, startPoint x: 551, startPoint y: 204, endPoint x: 462, endPoint y: 223, distance: 91.3
click at [508, 216] on input "7.319" at bounding box center [541, 208] width 66 height 16
paste input "1.71"
type input "1.71"
type input "1.7100"
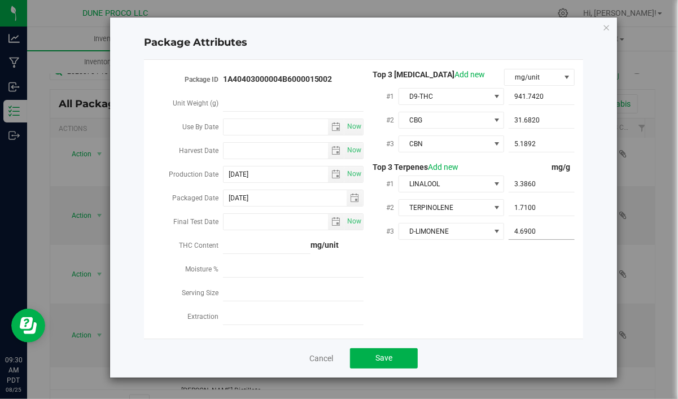
click at [541, 230] on span "4.6900 4.69" at bounding box center [541, 231] width 66 height 16
drag, startPoint x: 540, startPoint y: 230, endPoint x: 484, endPoint y: 242, distance: 58.3
click at [508, 239] on input "4.69" at bounding box center [541, 231] width 66 height 16
paste input "1.703"
type input "1.703"
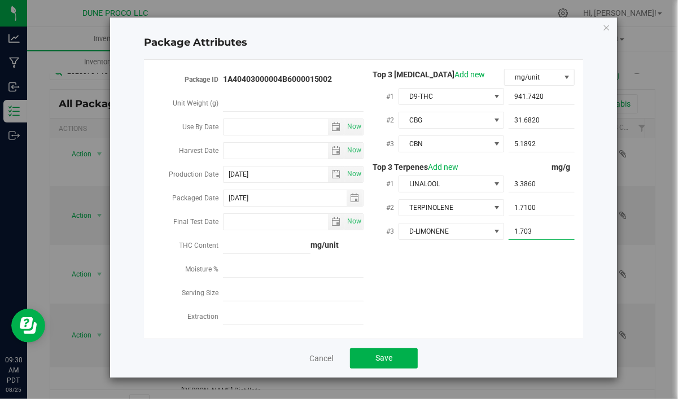
type input "1.7030"
click at [579, 277] on div "Package ID 1A40403000004B6000015002 Unit Weight (g) Use By Date Now Harvest Dat…" at bounding box center [363, 199] width 439 height 261
click at [387, 358] on span "Save" at bounding box center [383, 357] width 17 height 9
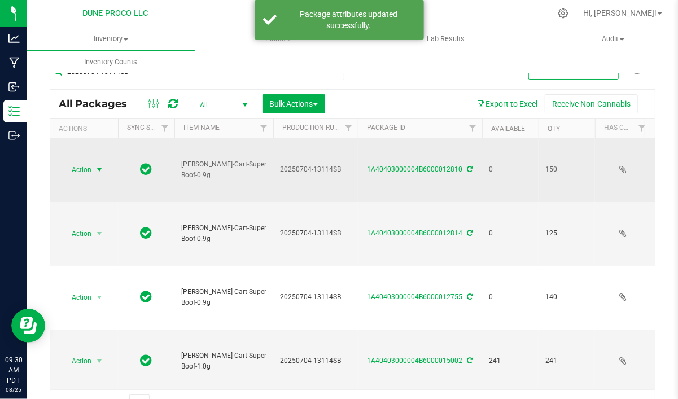
click at [94, 169] on span "select" at bounding box center [100, 170] width 14 height 16
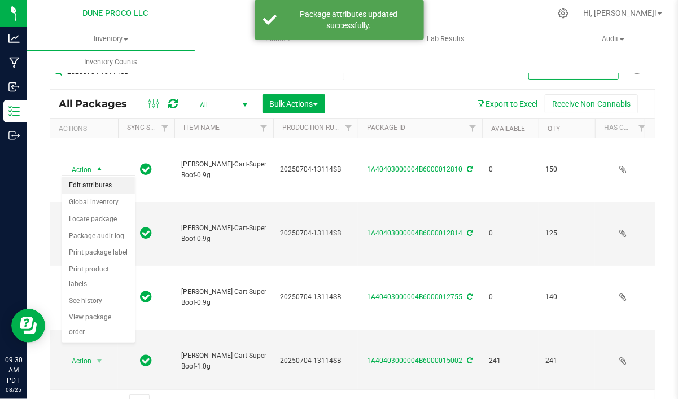
click at [100, 182] on li "Edit attributes" at bounding box center [98, 185] width 73 height 17
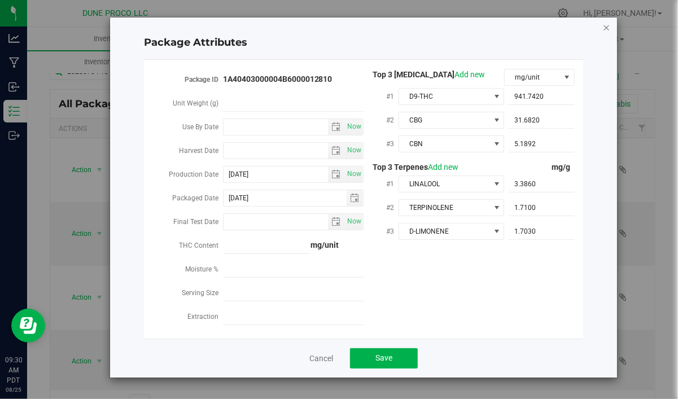
click at [607, 22] on icon "Close modal" at bounding box center [606, 27] width 8 height 14
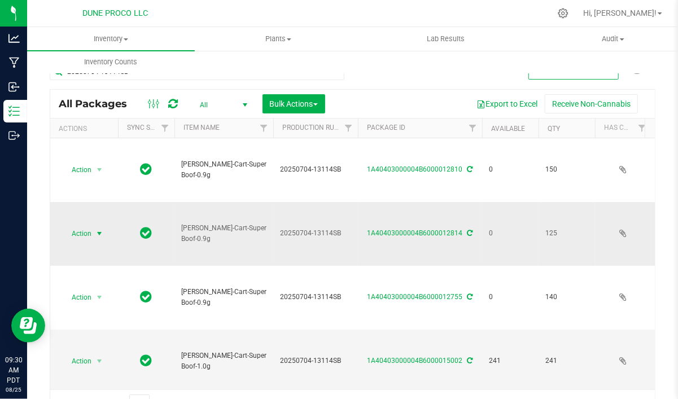
click at [91, 226] on span "Action" at bounding box center [76, 234] width 30 height 16
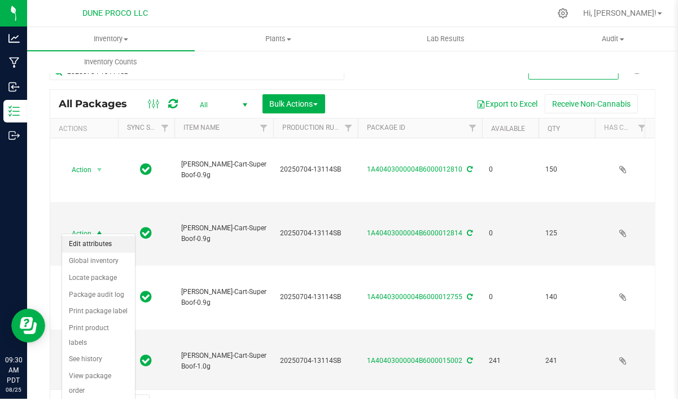
click at [91, 244] on li "Edit attributes" at bounding box center [98, 244] width 73 height 17
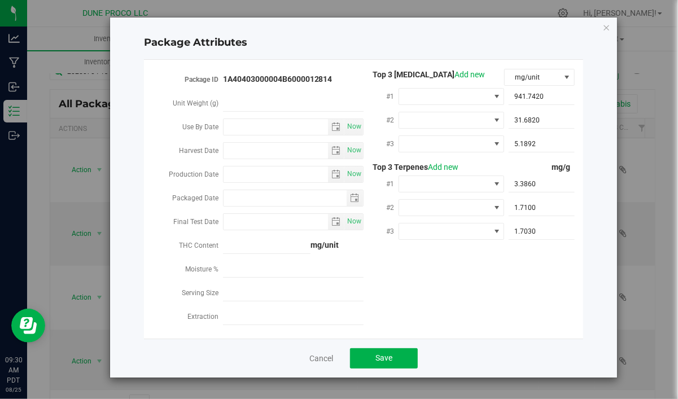
type input "2025-07-04"
type input "2025-08-23"
click at [605, 25] on icon "Close modal" at bounding box center [606, 27] width 8 height 14
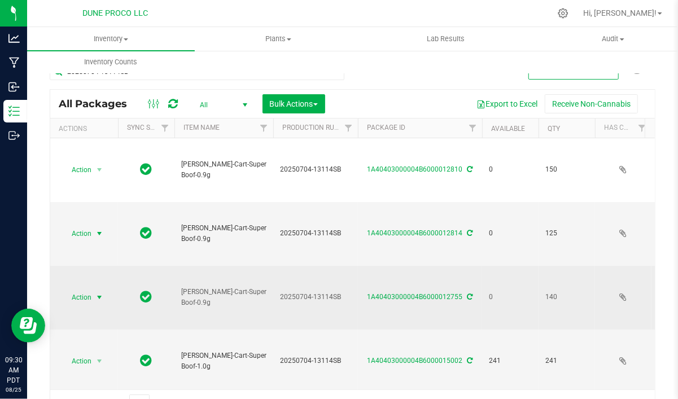
click at [99, 293] on span "select" at bounding box center [99, 297] width 9 height 9
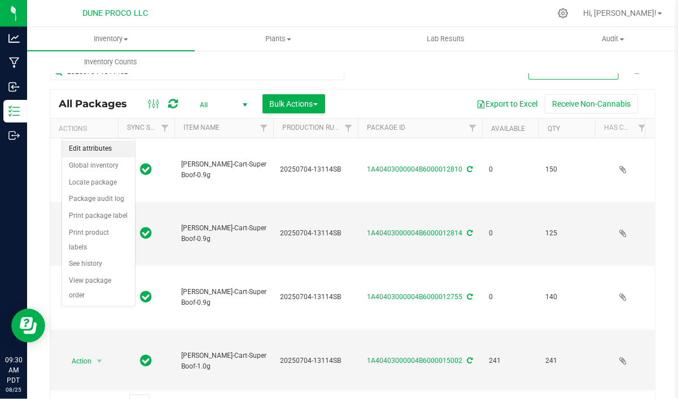
click at [101, 150] on li "Edit attributes" at bounding box center [98, 148] width 73 height 17
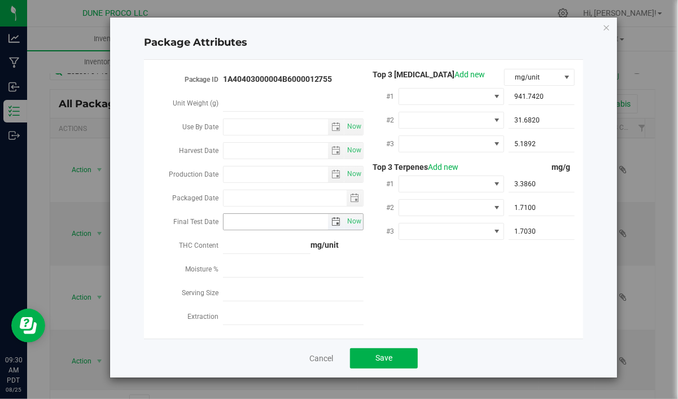
type input "2025-07-04"
type input "[DATE]"
click at [603, 25] on icon "Close modal" at bounding box center [606, 27] width 8 height 14
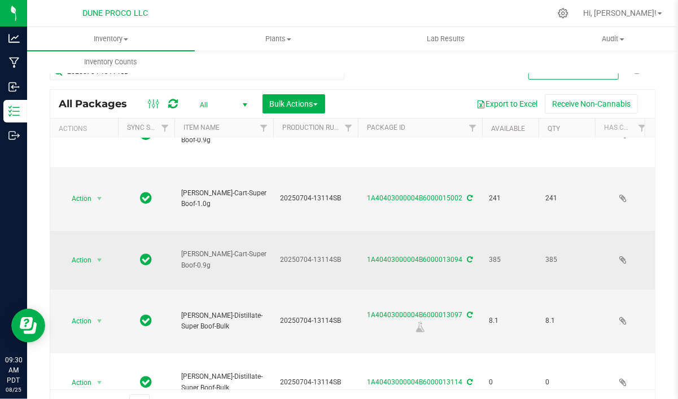
scroll to position [169, 0]
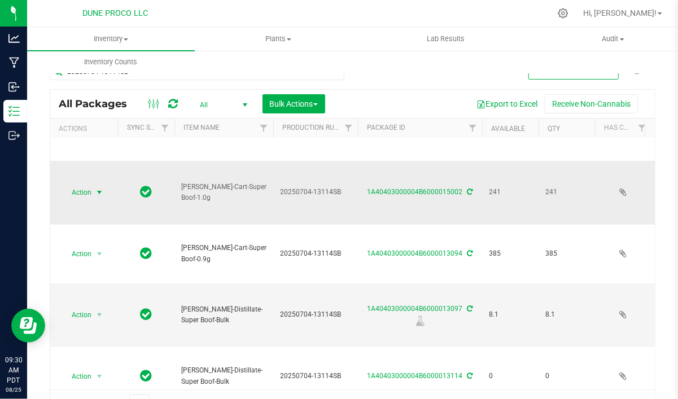
click at [104, 184] on span "select" at bounding box center [100, 192] width 14 height 16
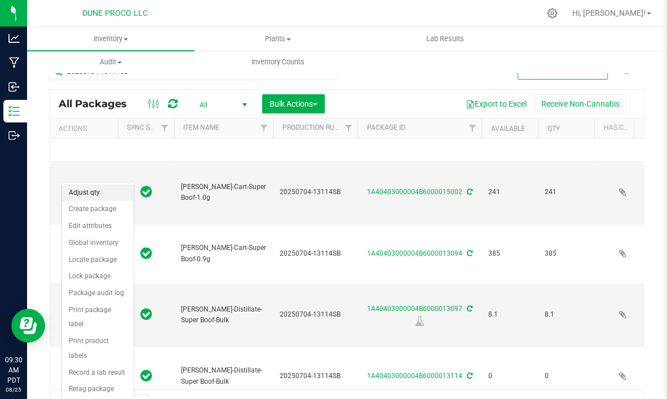
click at [103, 194] on li "Adjust qty" at bounding box center [98, 192] width 72 height 17
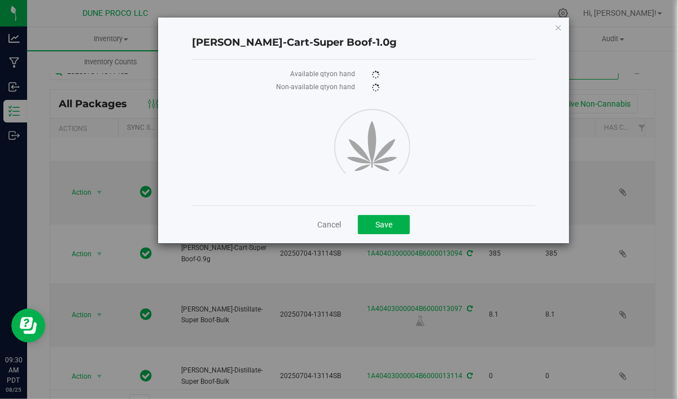
scroll to position [169, 0]
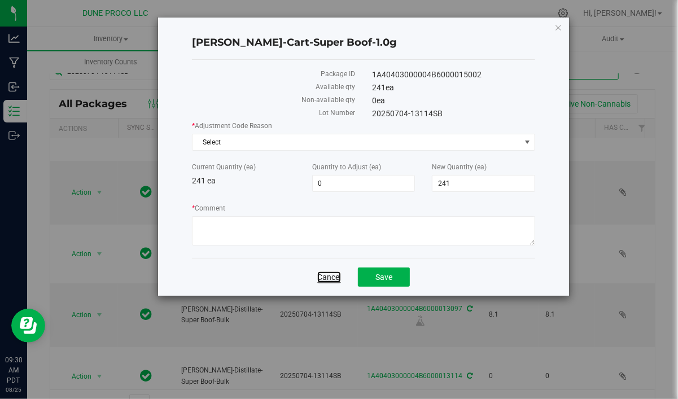
click at [331, 273] on link "Cancel" at bounding box center [329, 276] width 24 height 11
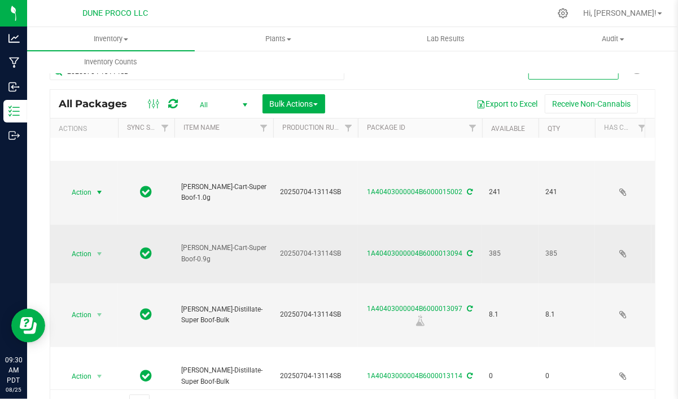
scroll to position [169, 0]
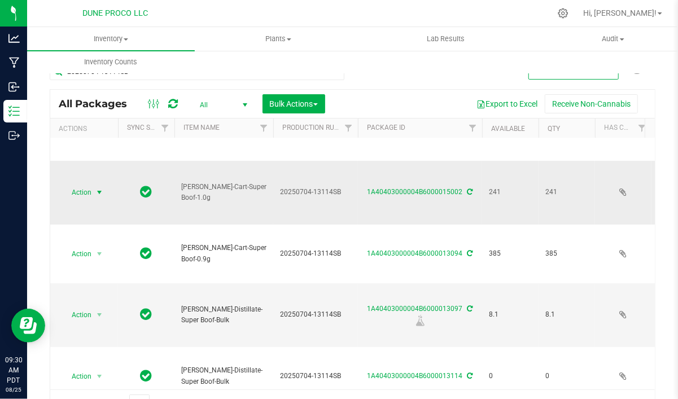
click at [95, 188] on span "select" at bounding box center [99, 192] width 9 height 9
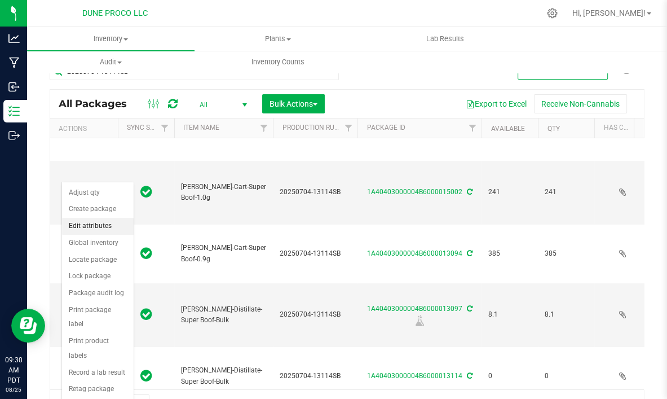
click at [93, 225] on li "Edit attributes" at bounding box center [98, 226] width 72 height 17
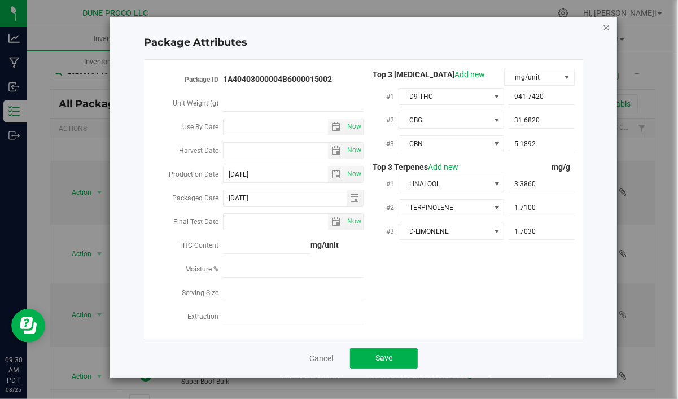
click at [609, 25] on icon "Close modal" at bounding box center [606, 27] width 8 height 14
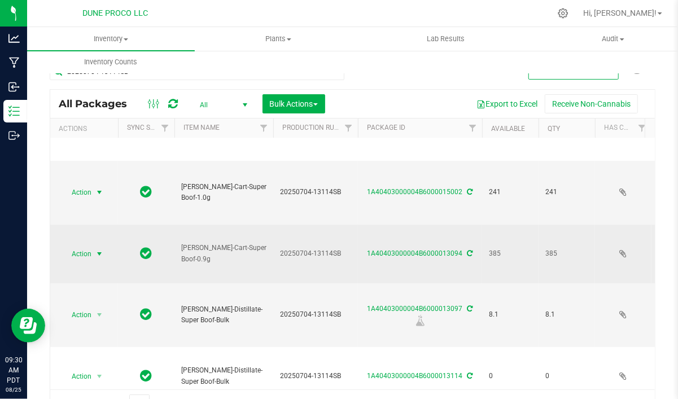
click at [101, 249] on span "select" at bounding box center [99, 253] width 9 height 9
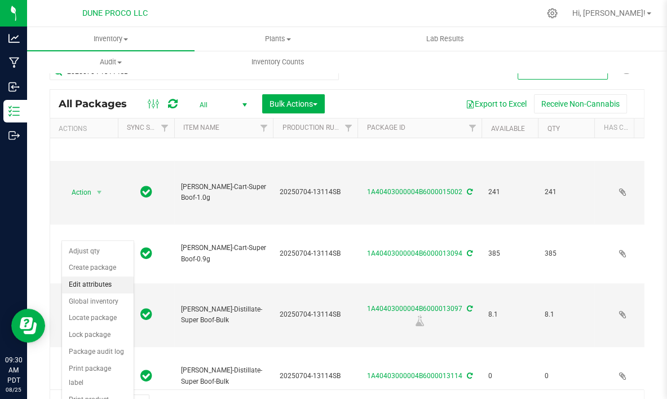
click at [99, 280] on li "Edit attributes" at bounding box center [98, 284] width 72 height 17
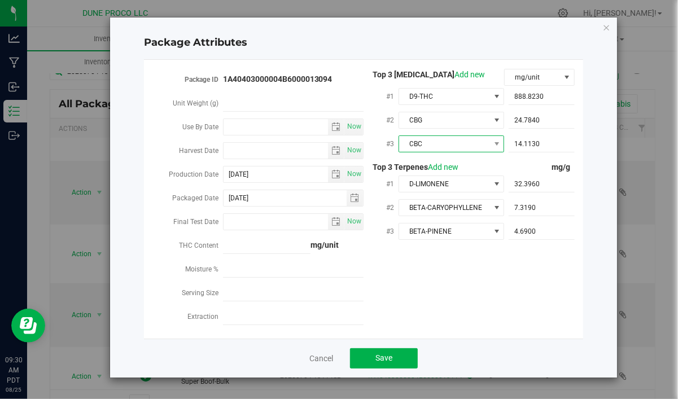
click at [460, 143] on span "CBC" at bounding box center [444, 144] width 90 height 16
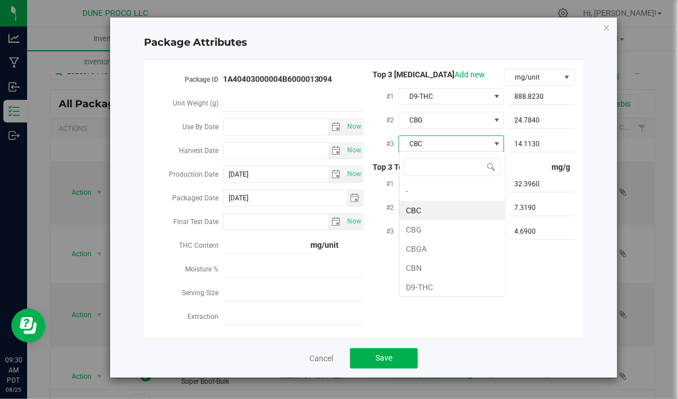
scroll to position [16, 106]
click at [435, 266] on li "CBN" at bounding box center [452, 267] width 106 height 19
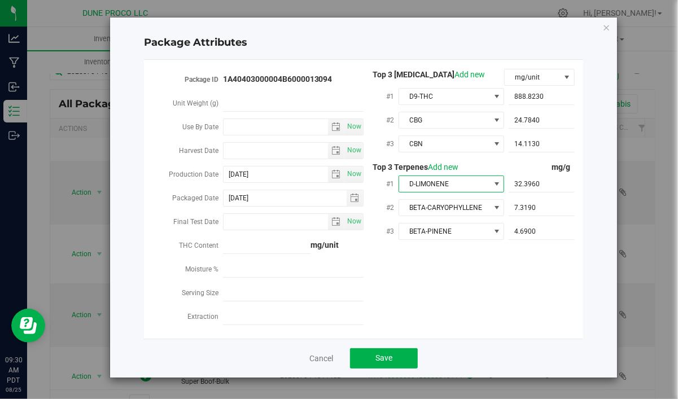
click at [451, 182] on span "D-LIMONENE" at bounding box center [444, 184] width 90 height 16
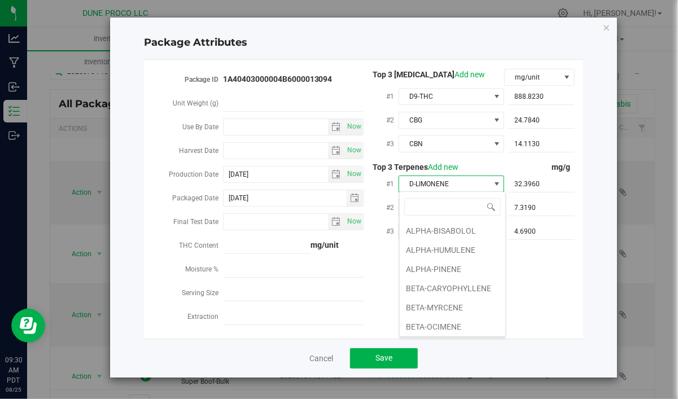
scroll to position [17, 106]
type input "LINA"
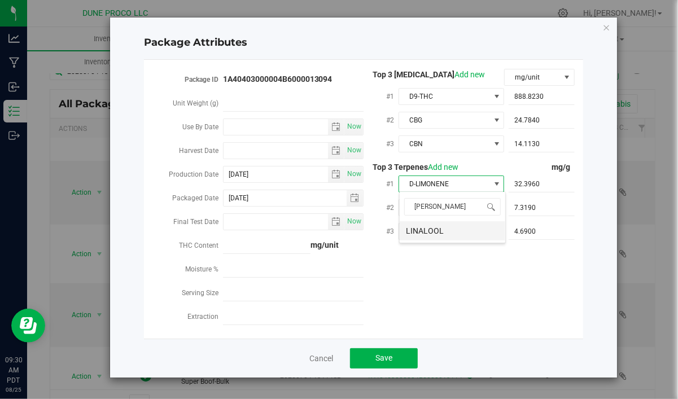
click at [436, 237] on li "LINALOOL" at bounding box center [452, 230] width 106 height 19
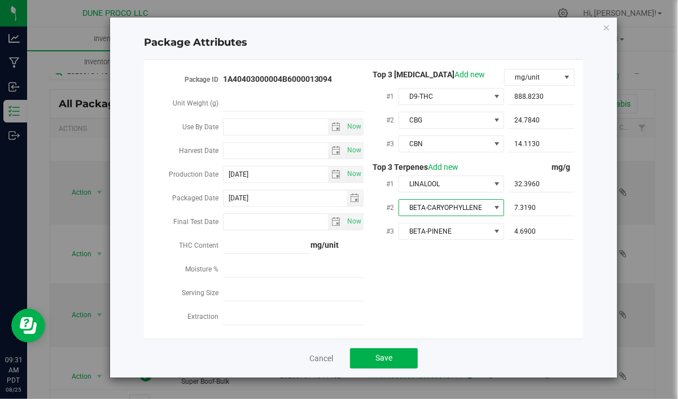
click at [455, 205] on span "BETA-CARYOPHYLLENE" at bounding box center [444, 208] width 90 height 16
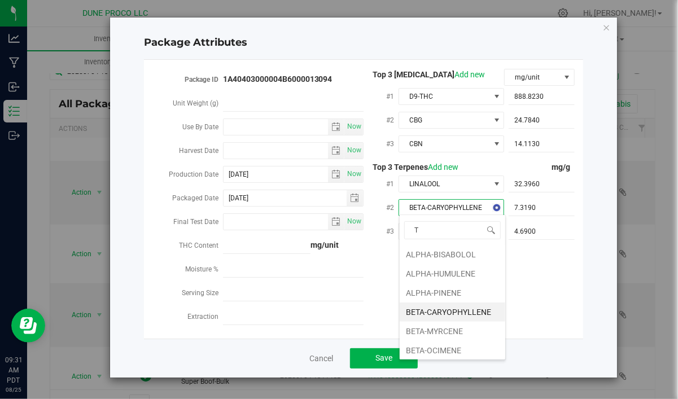
scroll to position [17, 106]
type input "TER"
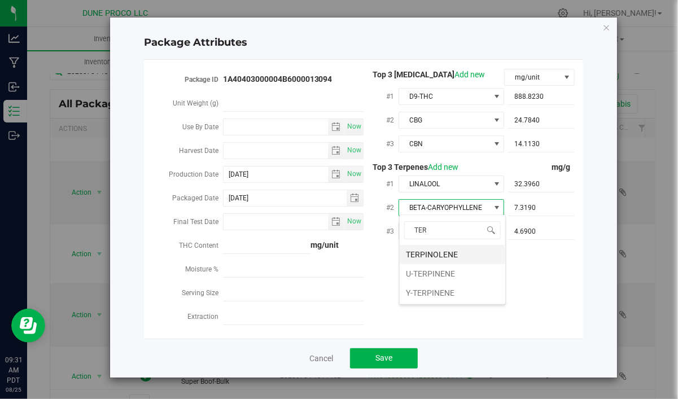
click at [428, 254] on li "TERPINOLENE" at bounding box center [452, 254] width 106 height 19
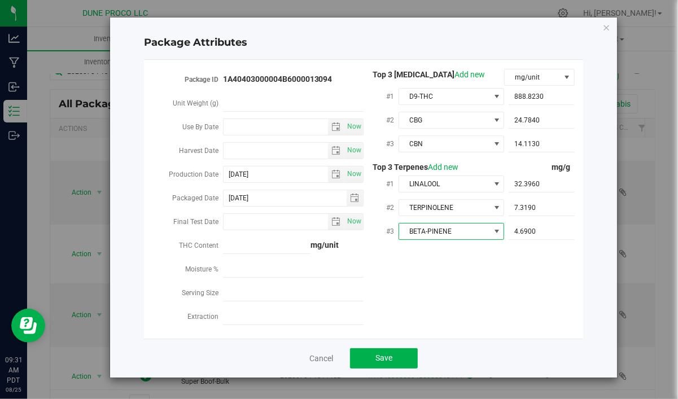
click at [455, 228] on span "BETA-PINENE" at bounding box center [444, 231] width 90 height 16
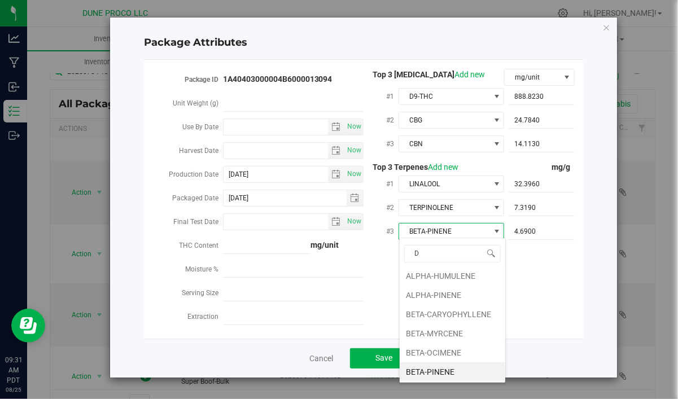
scroll to position [0, 0]
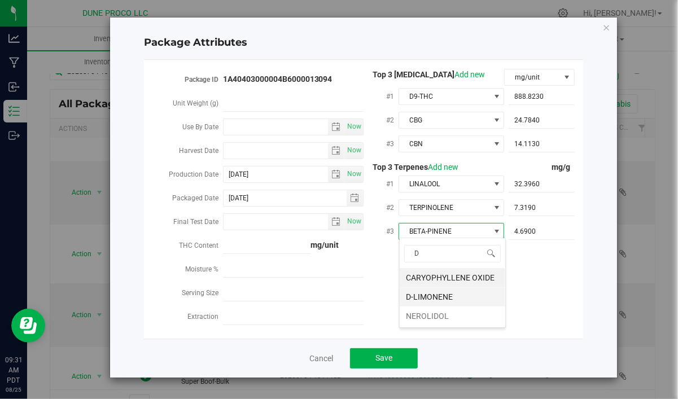
click at [445, 292] on li "D-LIMONENE" at bounding box center [452, 296] width 106 height 19
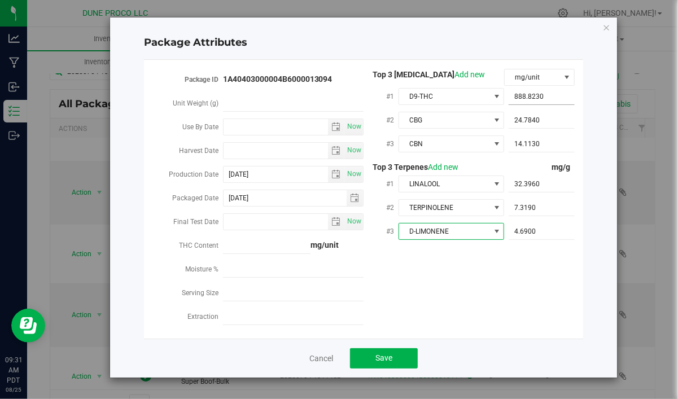
click at [549, 94] on span "888.8230 888.823" at bounding box center [541, 97] width 66 height 16
drag, startPoint x: 549, startPoint y: 95, endPoint x: 492, endPoint y: 105, distance: 57.9
click at [508, 104] on input "888.823" at bounding box center [541, 97] width 66 height 16
paste input "941.742"
type input "941.742"
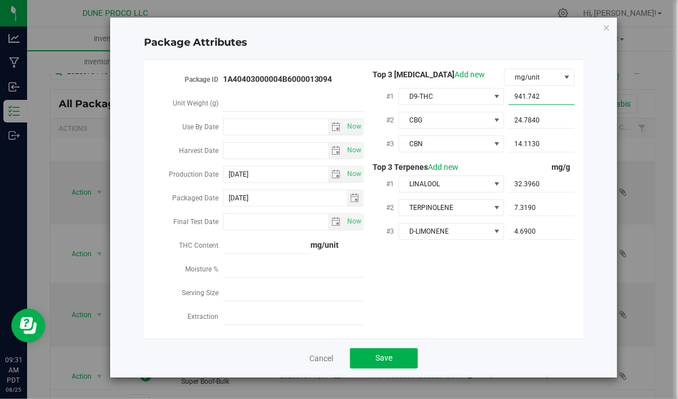
type input "941.7420"
click at [544, 123] on span "24.7840 24.784" at bounding box center [541, 120] width 66 height 16
drag, startPoint x: 539, startPoint y: 118, endPoint x: 481, endPoint y: 131, distance: 60.1
click at [508, 128] on input "24.784" at bounding box center [541, 120] width 66 height 16
paste input "31.682"
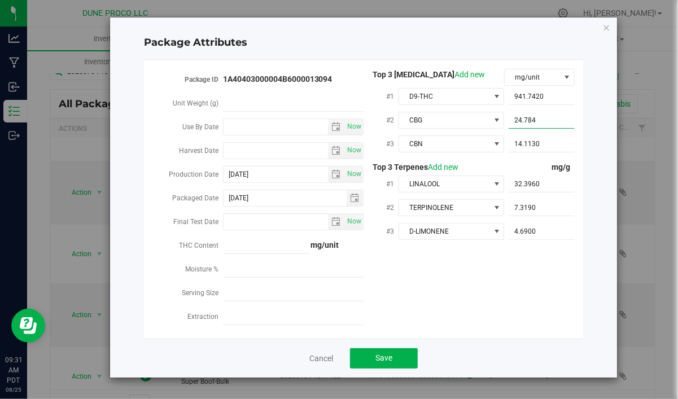
type input "31.682"
type input "31.6820"
click at [528, 143] on span "14.1130 14.113" at bounding box center [541, 144] width 66 height 16
drag, startPoint x: 548, startPoint y: 146, endPoint x: 468, endPoint y: 152, distance: 80.4
click at [508, 152] on input "14.113" at bounding box center [541, 144] width 66 height 16
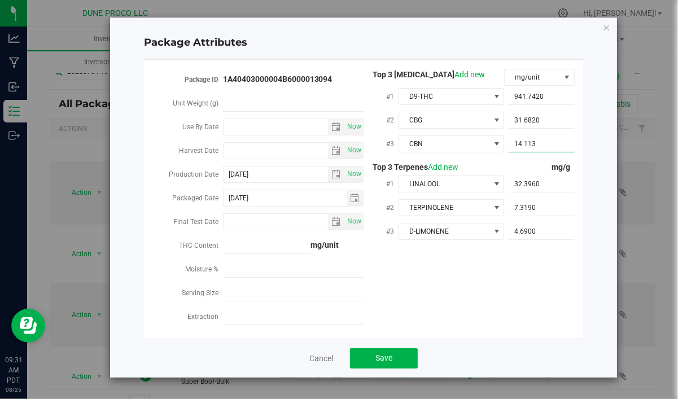
paste input "5.18919"
type input "5.18919"
type input "5.1892"
click at [547, 182] on span "32.3960 32.396" at bounding box center [541, 184] width 66 height 16
drag, startPoint x: 546, startPoint y: 182, endPoint x: 475, endPoint y: 188, distance: 71.4
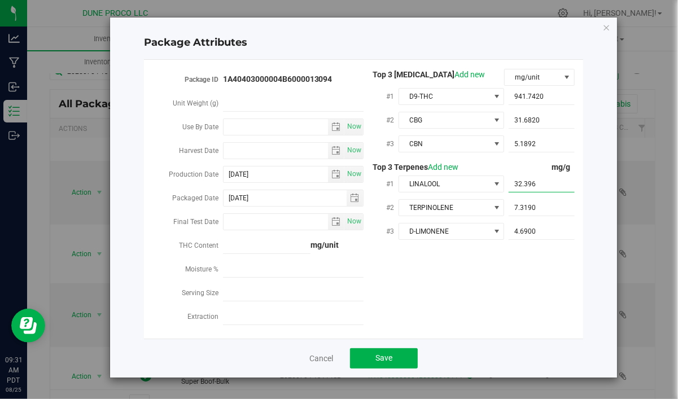
click at [508, 188] on input "32.396" at bounding box center [541, 184] width 66 height 16
paste input ".38"
type input "3.386"
type input "3.3860"
click at [530, 208] on span "7.3190 7.319" at bounding box center [541, 208] width 66 height 16
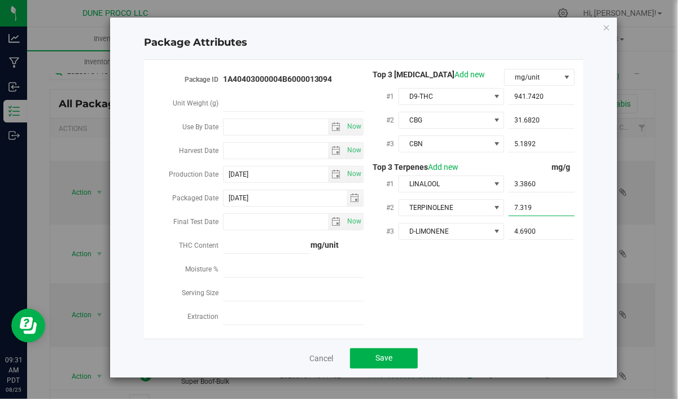
drag, startPoint x: 542, startPoint y: 204, endPoint x: 477, endPoint y: 218, distance: 66.8
click at [508, 216] on input "7.319" at bounding box center [541, 208] width 66 height 16
paste input "1.71"
type input "1.71"
type input "1.7100"
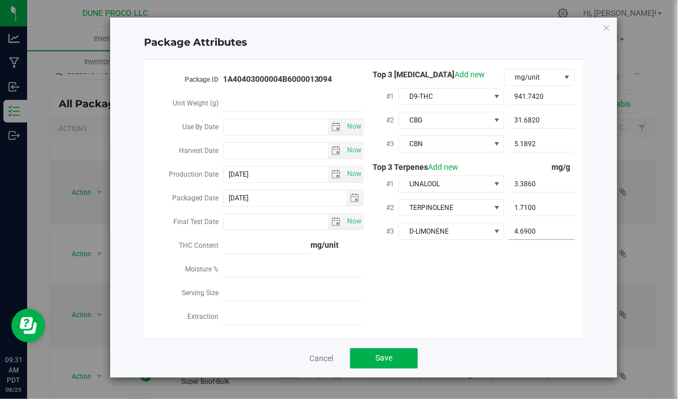
click at [557, 229] on span "4.6900 4.69" at bounding box center [541, 231] width 66 height 16
drag, startPoint x: 557, startPoint y: 228, endPoint x: 455, endPoint y: 239, distance: 103.2
click at [508, 239] on input "4.69" at bounding box center [541, 231] width 66 height 16
paste input "1.703"
type input "1.703"
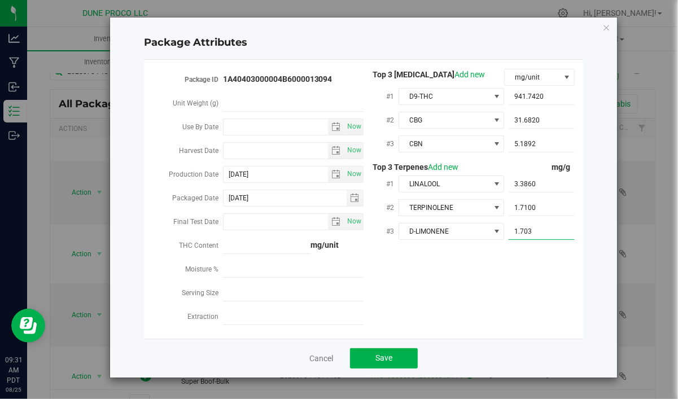
type input "1.7030"
click at [507, 257] on div "Package ID 1A40403000004B6000013094 Unit Weight (g) Use By Date Now Harvest Dat…" at bounding box center [363, 199] width 422 height 261
click at [388, 349] on button "Save" at bounding box center [384, 358] width 68 height 20
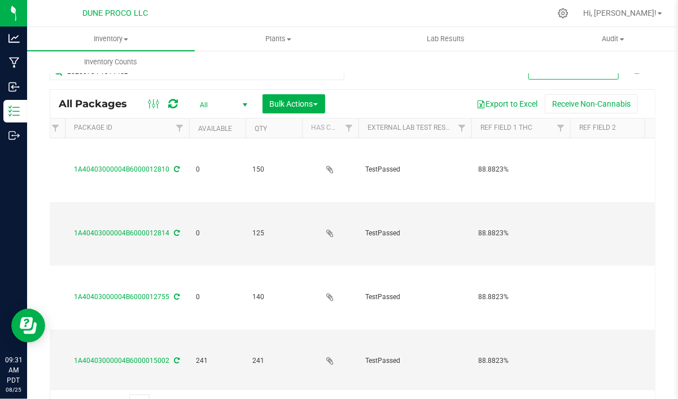
scroll to position [0, 167]
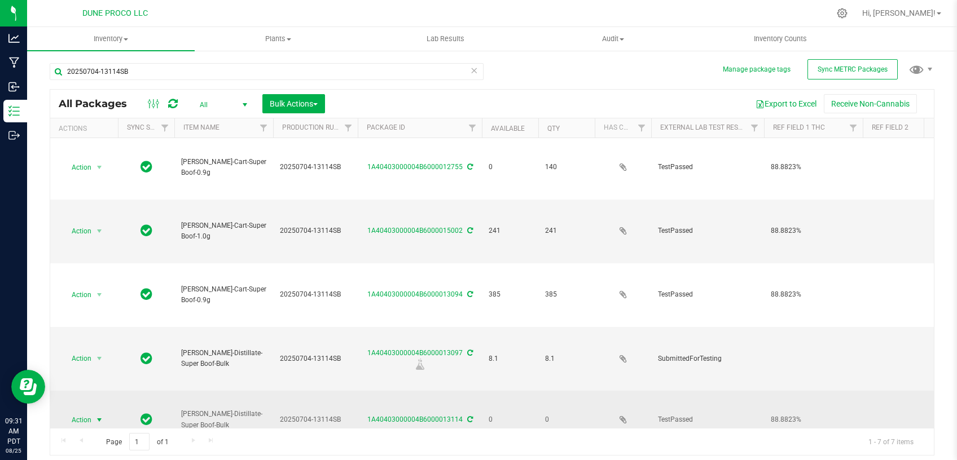
click at [92, 412] on span "Action" at bounding box center [83, 420] width 45 height 16
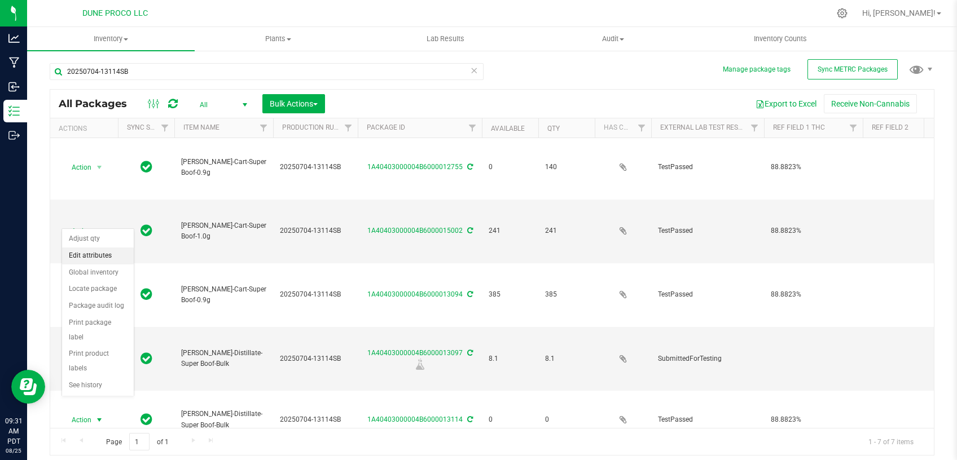
click at [93, 258] on li "Edit attributes" at bounding box center [98, 256] width 72 height 17
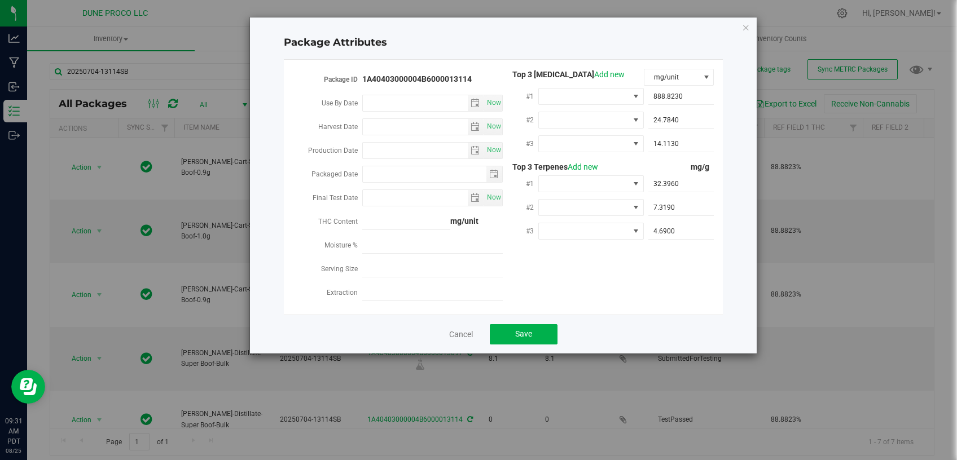
type input "2025-07-04"
type input "2025-07-05"
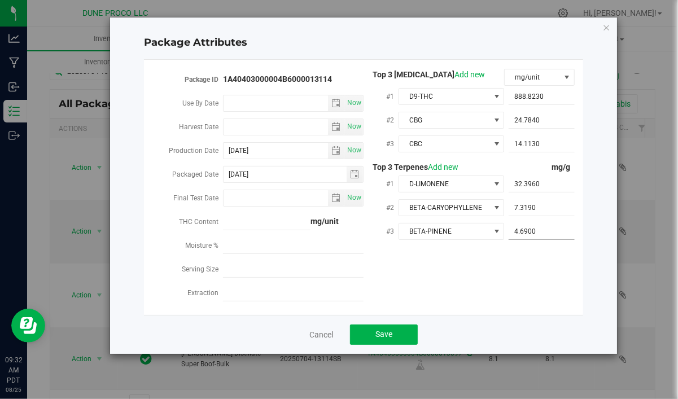
click at [545, 230] on input "4.6900" at bounding box center [541, 231] width 66 height 16
drag, startPoint x: 477, startPoint y: 231, endPoint x: 493, endPoint y: 233, distance: 15.3
click at [508, 233] on input "4.69" at bounding box center [541, 231] width 66 height 16
paste input "1.703"
type input "1.703"
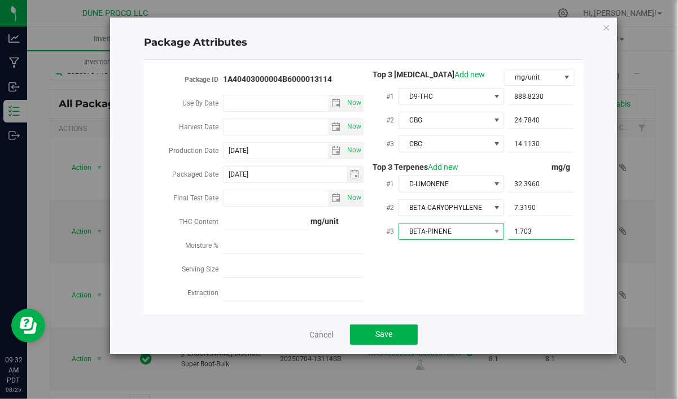
type input "1.7030"
click at [480, 227] on span "BETA-PINENE" at bounding box center [444, 231] width 90 height 16
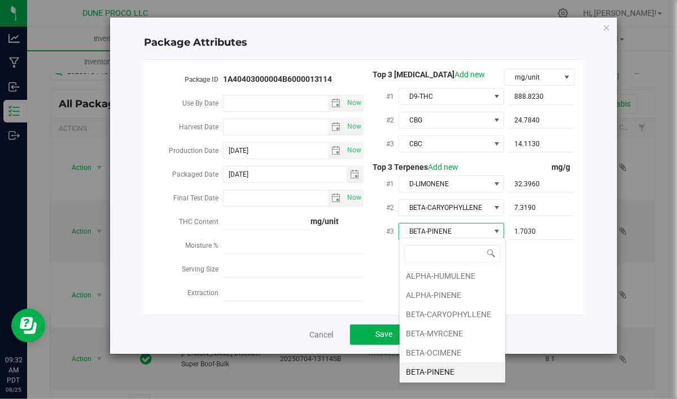
scroll to position [17, 106]
type input "D"
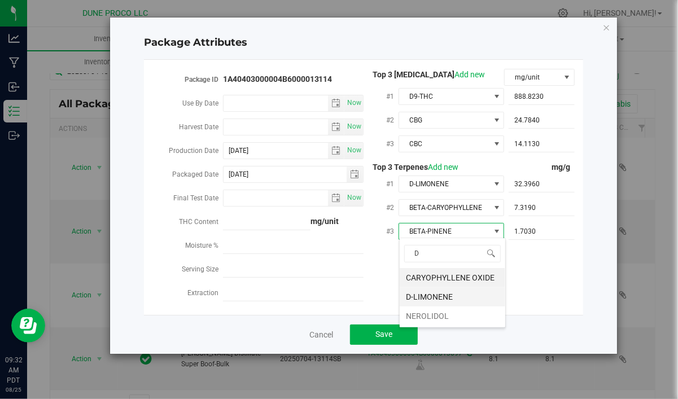
click at [455, 296] on li "D-LIMONENE" at bounding box center [452, 296] width 106 height 19
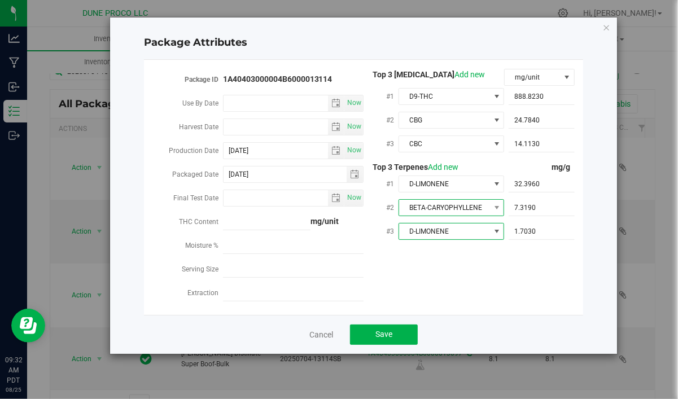
click at [464, 213] on span "BETA-CARYOPHYLLENE" at bounding box center [444, 208] width 90 height 16
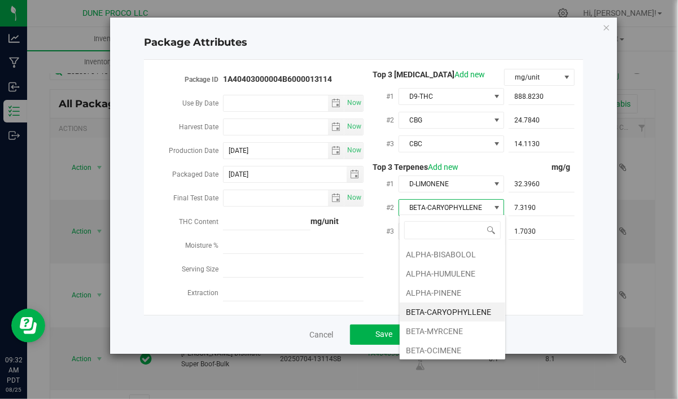
scroll to position [17, 106]
type input "TER"
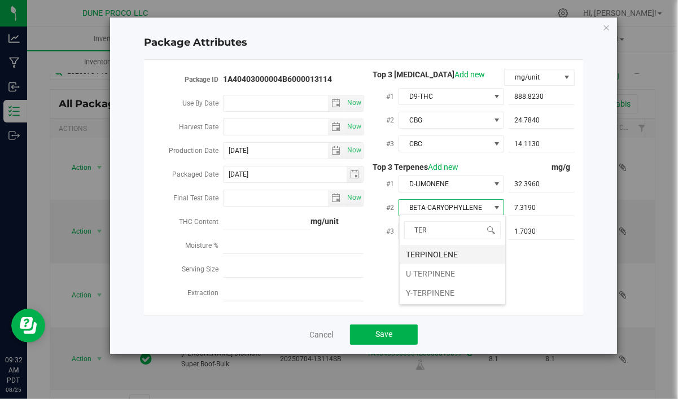
click at [460, 254] on li "TERPINOLENE" at bounding box center [452, 254] width 106 height 19
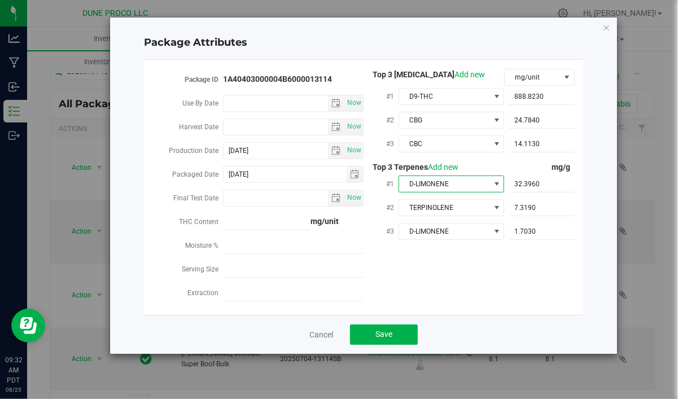
click at [457, 182] on span "D-LIMONENE" at bounding box center [444, 184] width 90 height 16
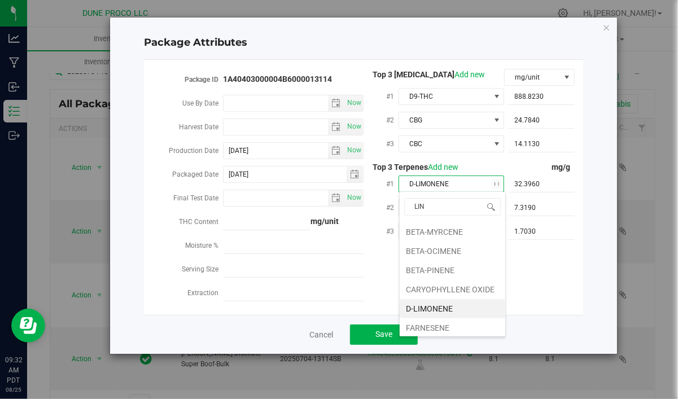
type input "LINA"
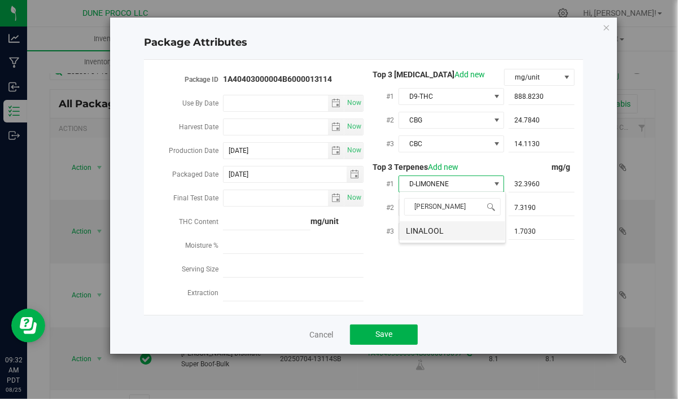
click at [429, 222] on li "LINALOOL" at bounding box center [452, 230] width 106 height 19
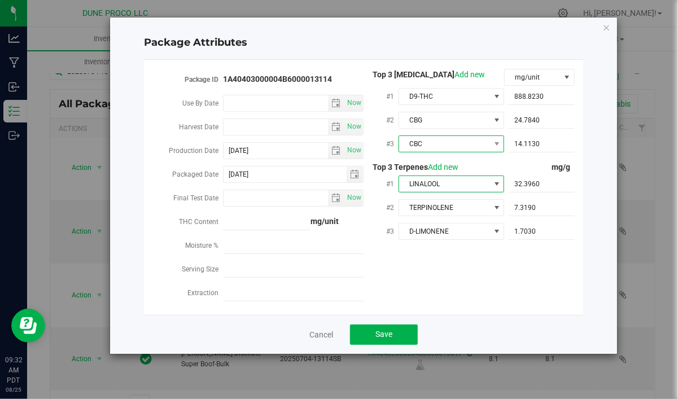
click at [462, 143] on span "CBC" at bounding box center [444, 144] width 90 height 16
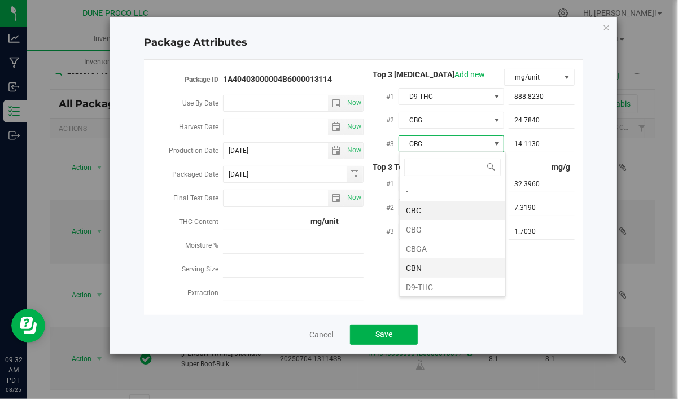
click at [440, 266] on li "CBN" at bounding box center [452, 267] width 106 height 19
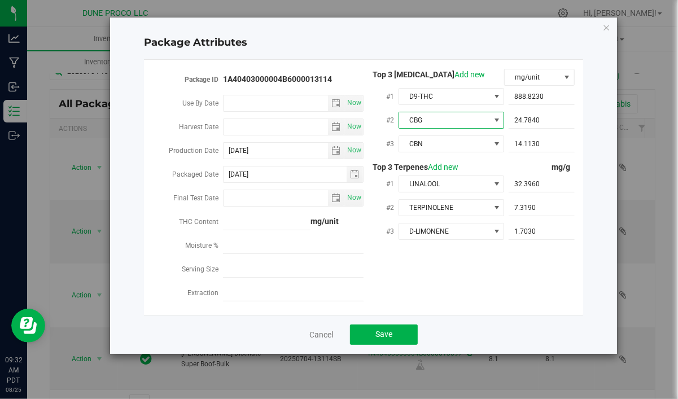
click at [450, 122] on span "CBG" at bounding box center [444, 120] width 90 height 16
click at [414, 206] on li "CBG" at bounding box center [452, 205] width 106 height 19
click at [446, 95] on span "D9-THC" at bounding box center [444, 97] width 90 height 16
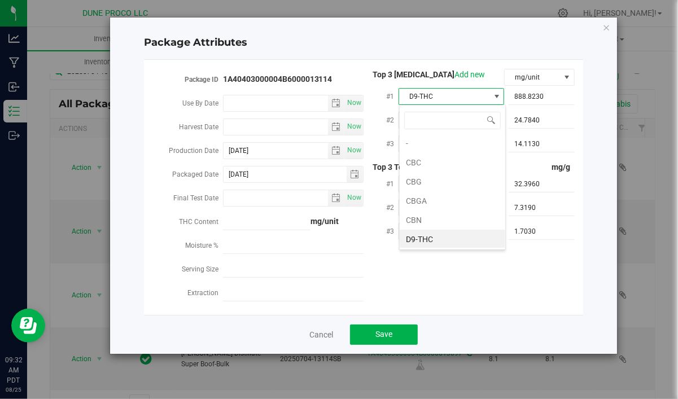
click at [446, 96] on span "D9-THC" at bounding box center [444, 97] width 90 height 16
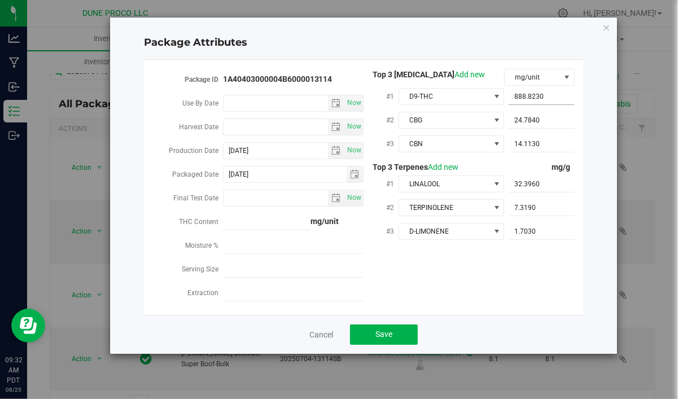
click at [545, 94] on span "888.8230 888.823" at bounding box center [541, 97] width 66 height 16
drag, startPoint x: 543, startPoint y: 95, endPoint x: 478, endPoint y: 103, distance: 65.4
click at [508, 103] on input "888.823" at bounding box center [541, 97] width 66 height 16
paste input "941.742"
type input "941.742"
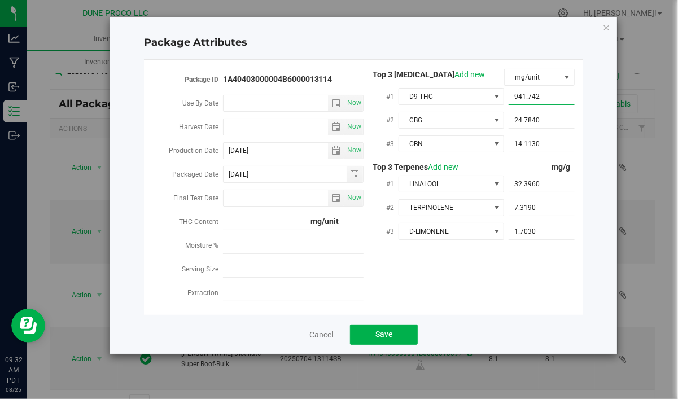
type input "941.7420"
click at [528, 121] on span "24.7840 24.784" at bounding box center [541, 120] width 66 height 16
drag, startPoint x: 542, startPoint y: 118, endPoint x: 467, endPoint y: 125, distance: 75.3
click at [508, 125] on input "24.784" at bounding box center [541, 120] width 66 height 16
paste input "31.682"
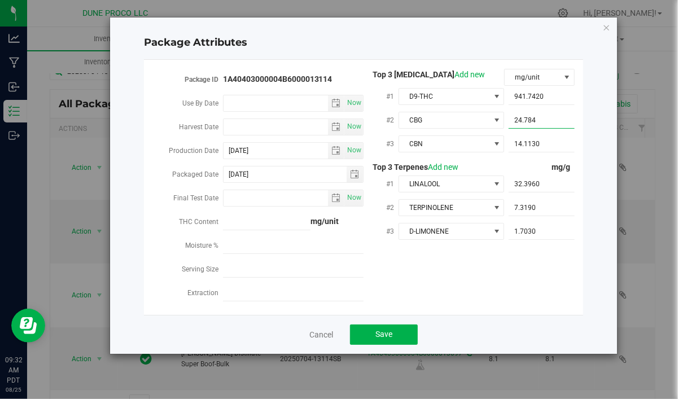
type input "31.682"
type input "31.6820"
click at [536, 144] on span "14.1130 14.113" at bounding box center [541, 144] width 66 height 16
drag, startPoint x: 494, startPoint y: 144, endPoint x: 485, endPoint y: 144, distance: 9.0
click at [508, 144] on input "14.113" at bounding box center [541, 144] width 66 height 16
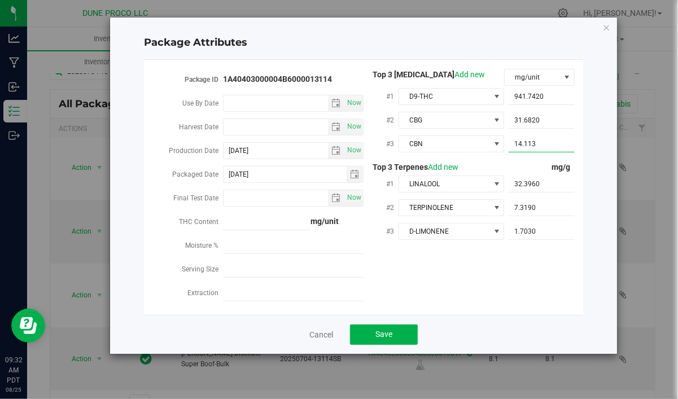
paste input "5.18919"
type input "5.18919"
type input "5.1892"
click at [552, 181] on span "32.3960 32.396" at bounding box center [541, 184] width 66 height 16
drag, startPoint x: 551, startPoint y: 181, endPoint x: 464, endPoint y: 186, distance: 87.6
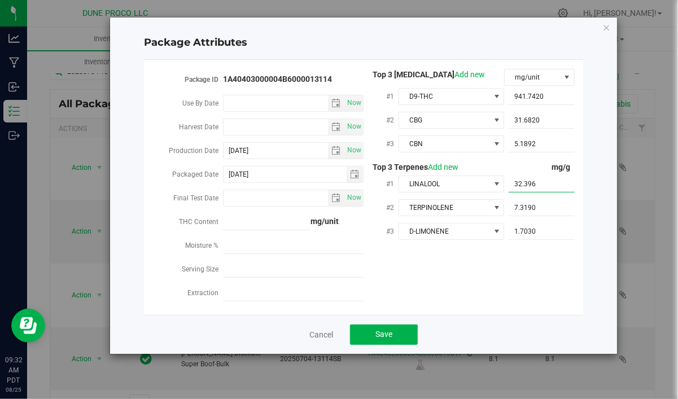
click at [508, 186] on input "32.396" at bounding box center [541, 184] width 66 height 16
paste input ".38"
type input "3.386"
type input "3.3860"
click at [534, 203] on span "7.3190 7.319" at bounding box center [541, 208] width 66 height 16
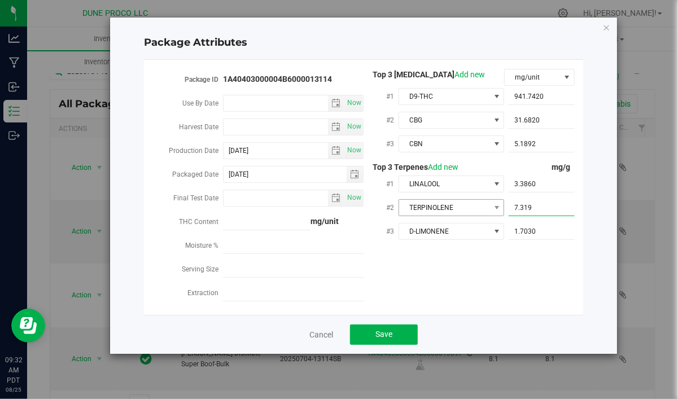
drag, startPoint x: 540, startPoint y: 206, endPoint x: 484, endPoint y: 213, distance: 56.8
click at [508, 213] on input "7.319" at bounding box center [541, 208] width 66 height 16
paste input "1.71"
type input "1.71"
type input "1.7100"
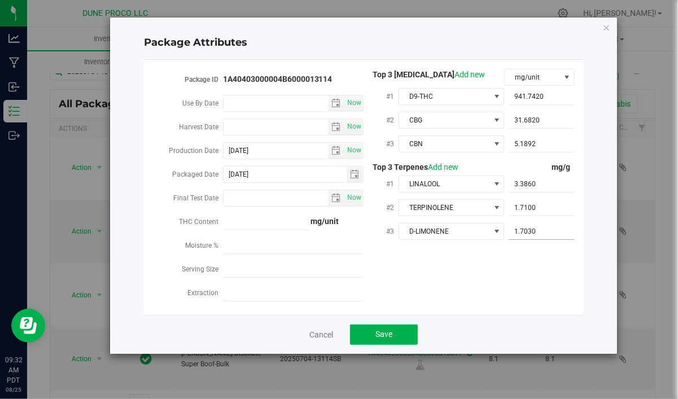
click at [544, 230] on span "1.7030 1.703" at bounding box center [541, 231] width 66 height 16
drag, startPoint x: 546, startPoint y: 229, endPoint x: 486, endPoint y: 236, distance: 60.8
click at [508, 235] on input "1.703" at bounding box center [541, 231] width 66 height 16
click at [560, 282] on div "Package ID 1A40403000004B6000013114 Use By Date Now Harvest Date Now Production…" at bounding box center [363, 187] width 422 height 237
click at [385, 331] on span "Save" at bounding box center [383, 333] width 17 height 9
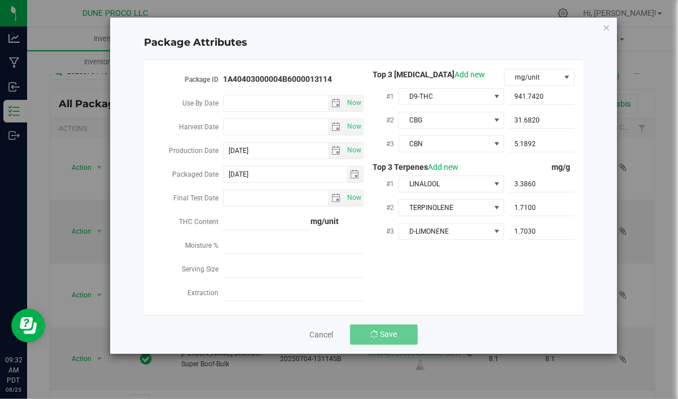
scroll to position [169, 0]
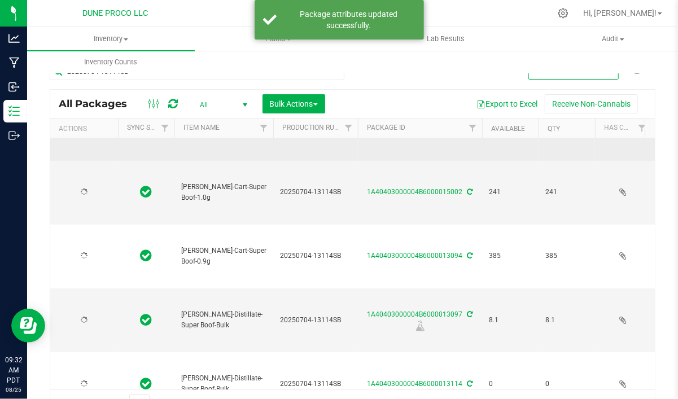
type input "2025-07-04"
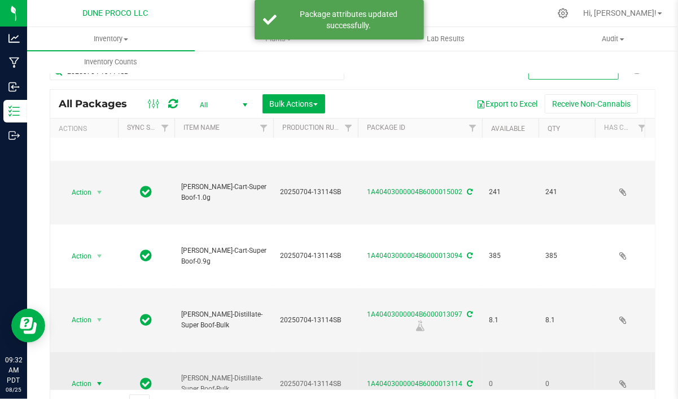
click at [95, 379] on span "select" at bounding box center [99, 383] width 9 height 9
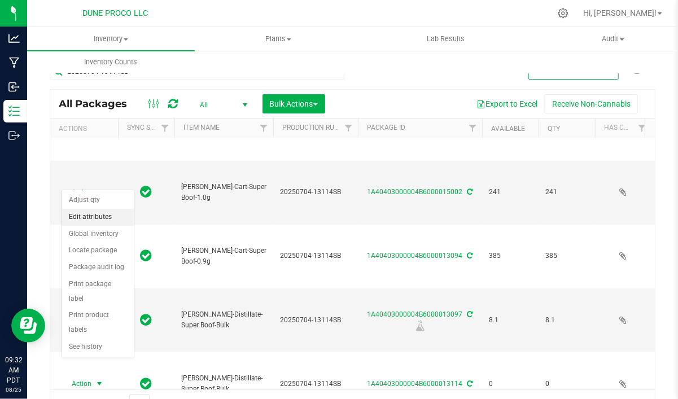
click at [99, 217] on li "Edit attributes" at bounding box center [98, 217] width 72 height 17
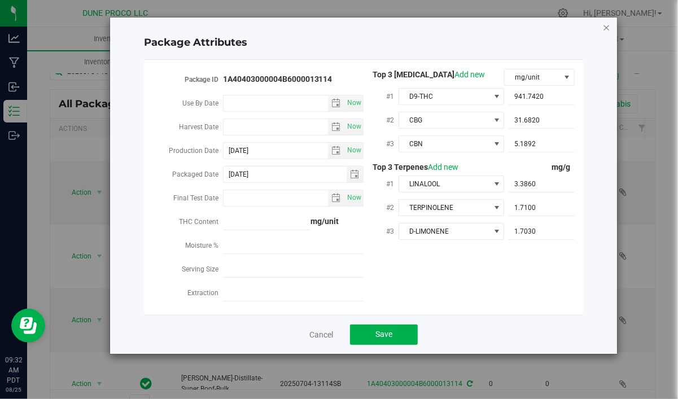
click at [603, 29] on icon "Close modal" at bounding box center [606, 27] width 8 height 14
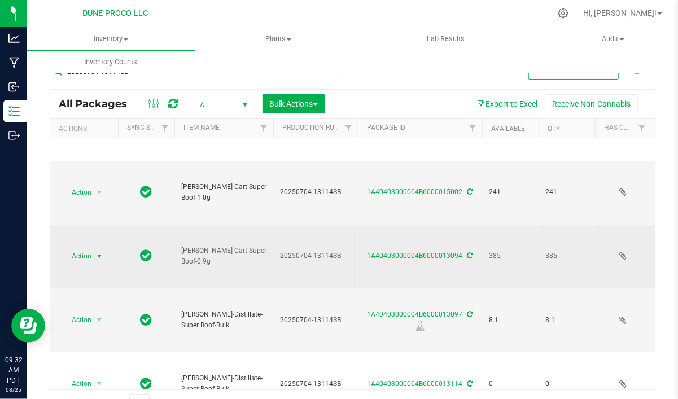
click at [94, 248] on span "select" at bounding box center [100, 256] width 14 height 16
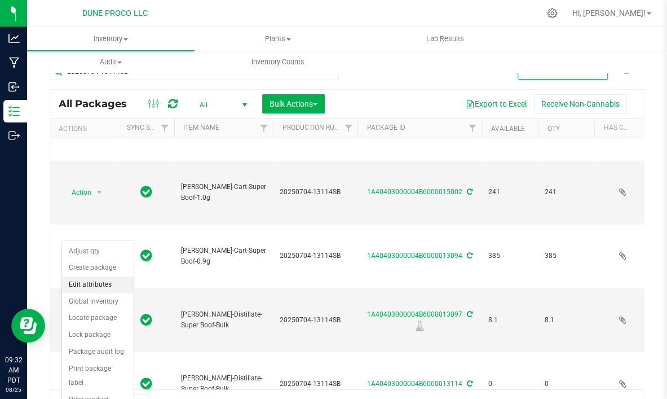
click at [91, 285] on li "Edit attributes" at bounding box center [98, 284] width 72 height 17
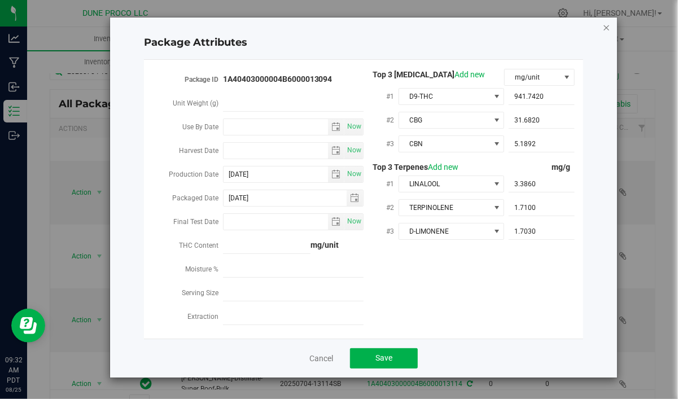
click at [606, 23] on icon "Close modal" at bounding box center [606, 27] width 8 height 14
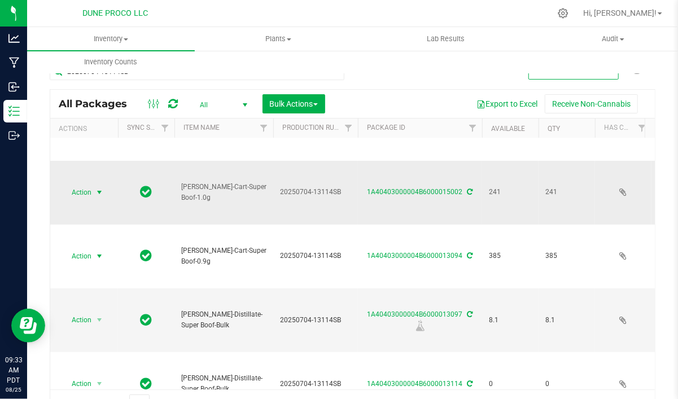
click at [103, 188] on span "select" at bounding box center [99, 192] width 9 height 9
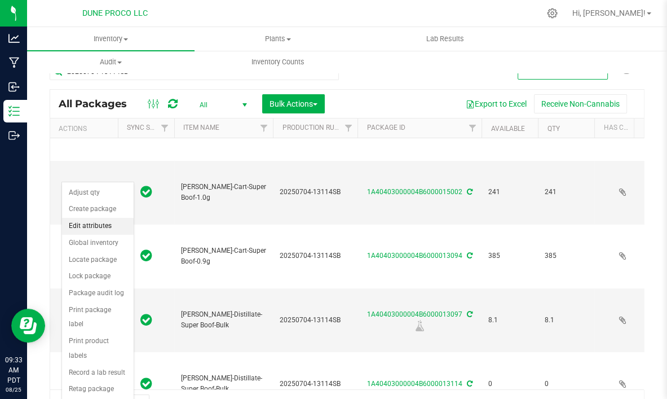
click at [100, 223] on li "Edit attributes" at bounding box center [98, 226] width 72 height 17
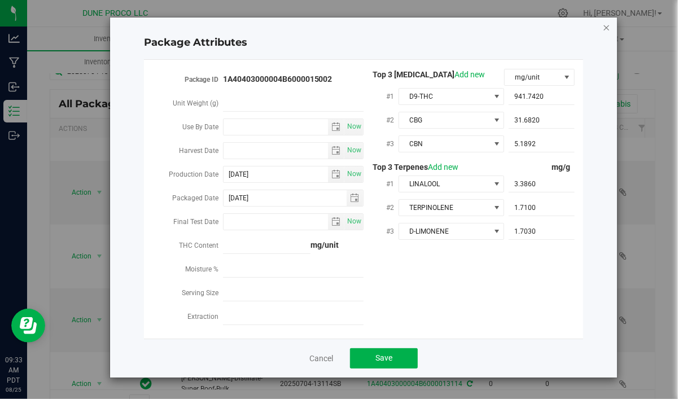
click at [604, 27] on icon "Close modal" at bounding box center [606, 27] width 8 height 14
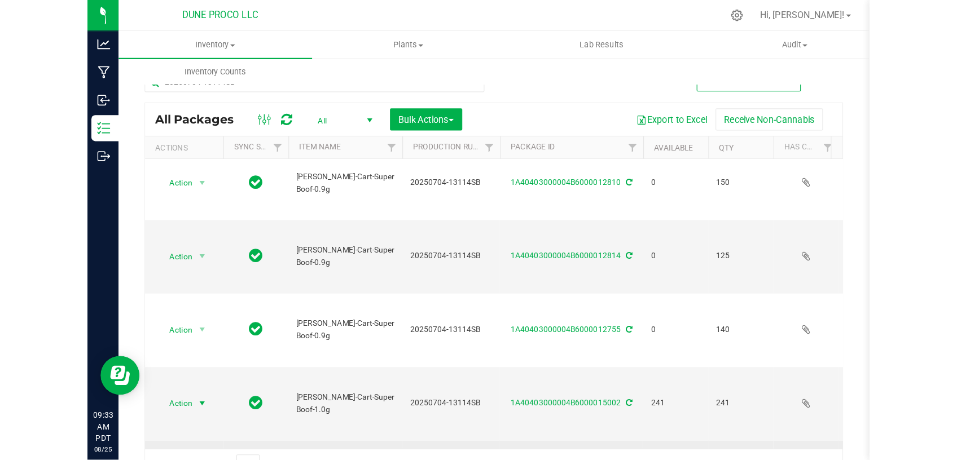
scroll to position [0, 0]
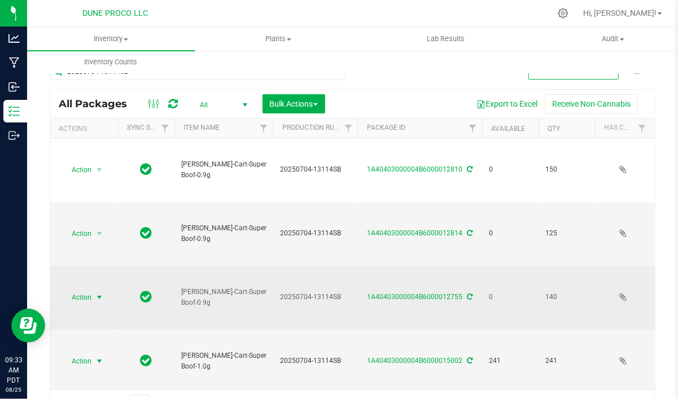
click at [94, 289] on span "select" at bounding box center [100, 297] width 14 height 16
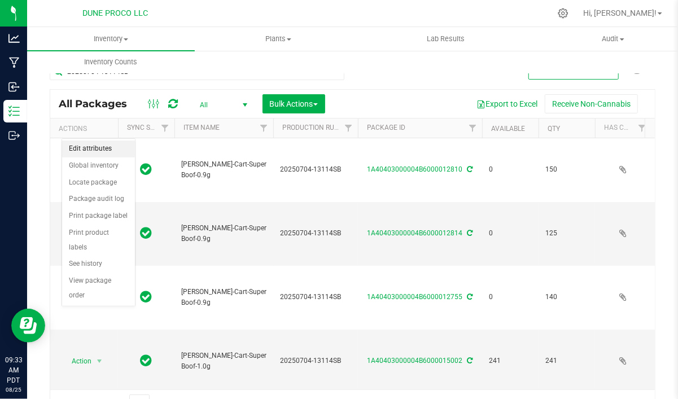
click at [103, 155] on li "Edit attributes" at bounding box center [98, 148] width 73 height 17
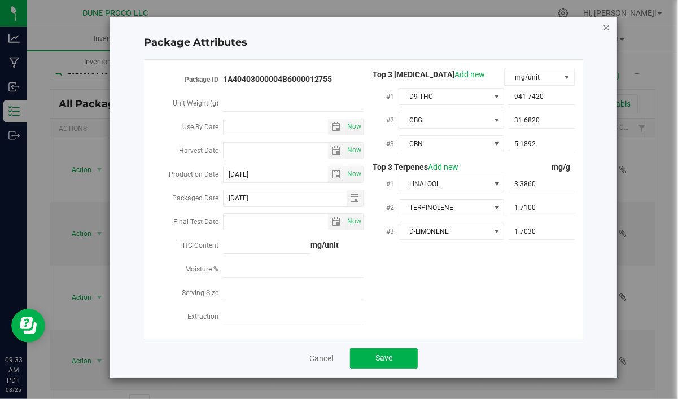
click at [604, 29] on icon "Close modal" at bounding box center [606, 27] width 8 height 14
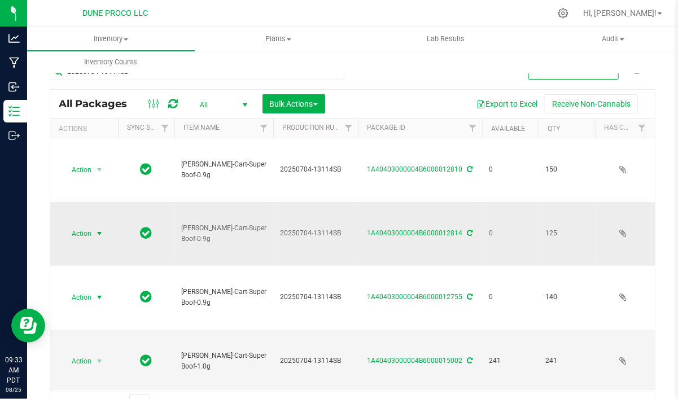
click at [99, 229] on span "select" at bounding box center [99, 233] width 9 height 9
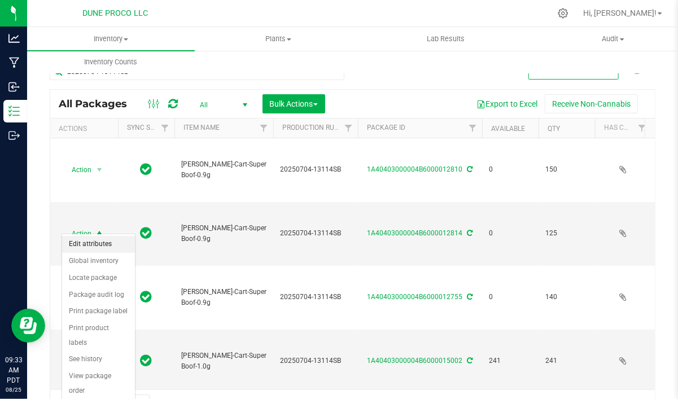
click at [100, 241] on li "Edit attributes" at bounding box center [98, 244] width 73 height 17
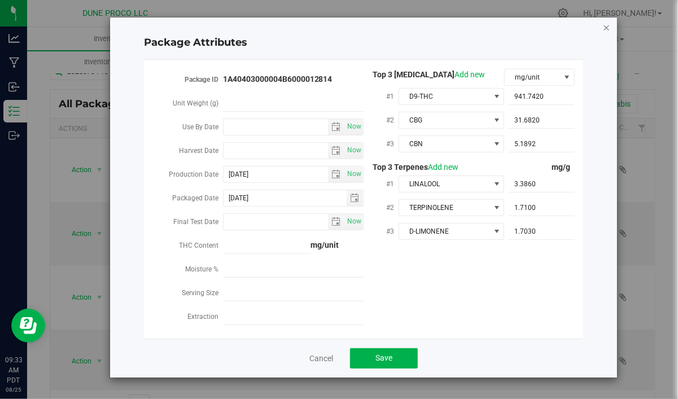
click at [607, 26] on icon "Close modal" at bounding box center [606, 27] width 8 height 14
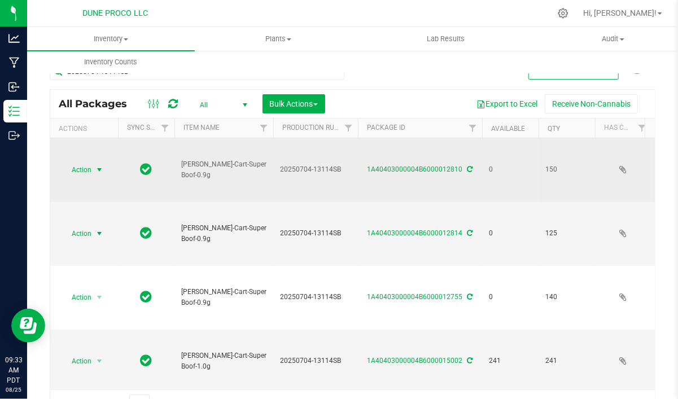
click at [99, 166] on span "select" at bounding box center [99, 169] width 9 height 9
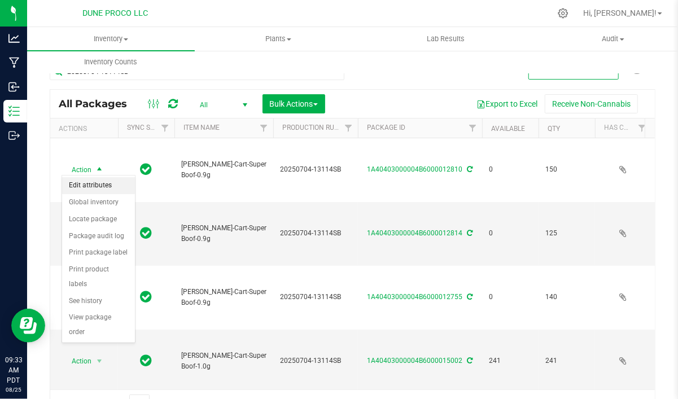
click at [96, 186] on li "Edit attributes" at bounding box center [98, 185] width 73 height 17
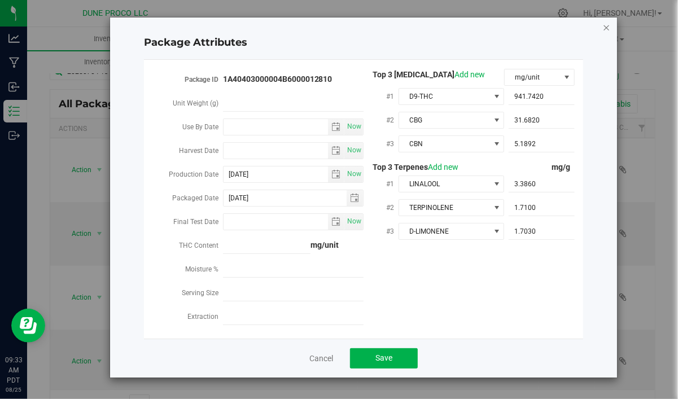
click at [605, 26] on icon "Close modal" at bounding box center [606, 27] width 8 height 14
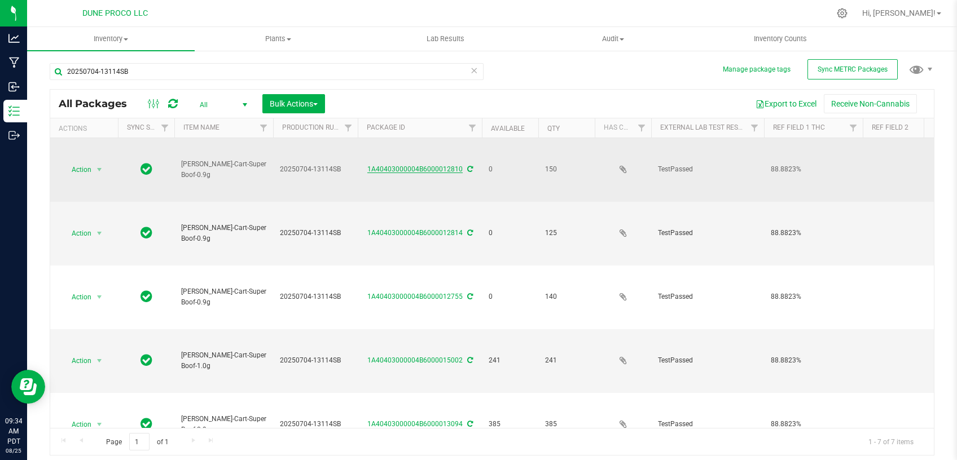
click at [398, 167] on link "1A40403000004B6000012810" at bounding box center [414, 169] width 95 height 8
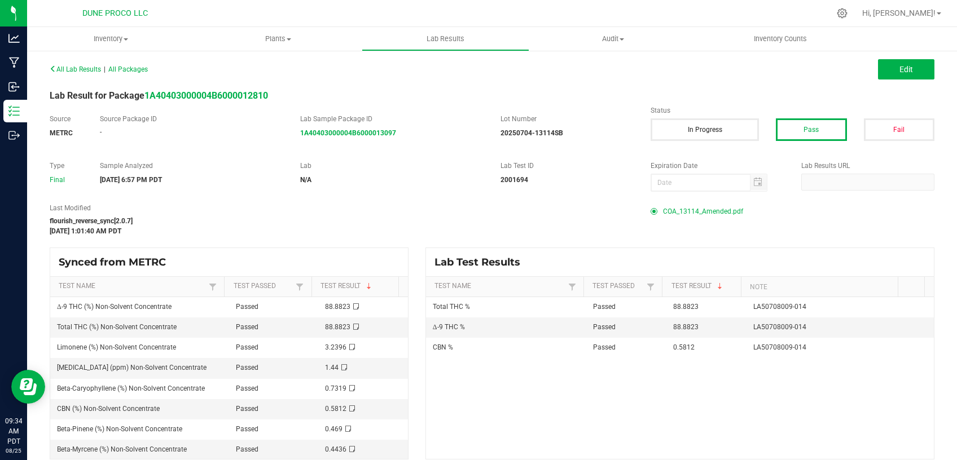
click at [697, 212] on span "COA_13114_Amended.pdf" at bounding box center [703, 211] width 80 height 17
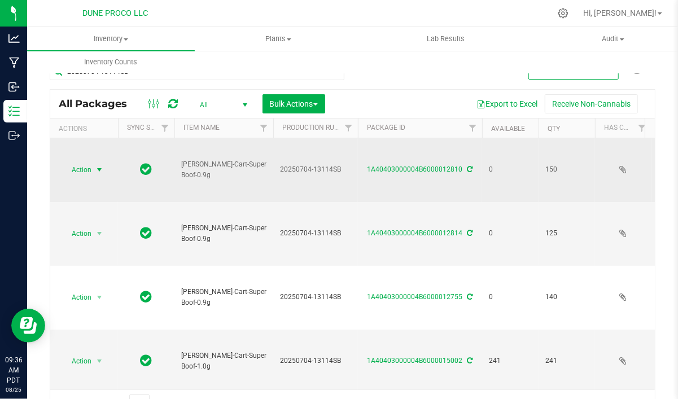
click at [103, 166] on span "select" at bounding box center [99, 169] width 9 height 9
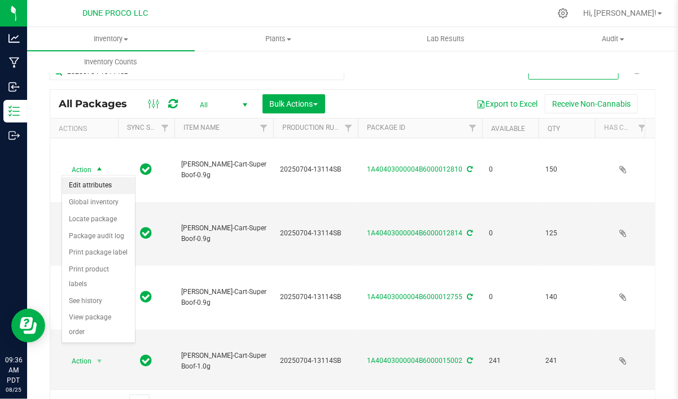
click at [102, 185] on li "Edit attributes" at bounding box center [98, 185] width 73 height 17
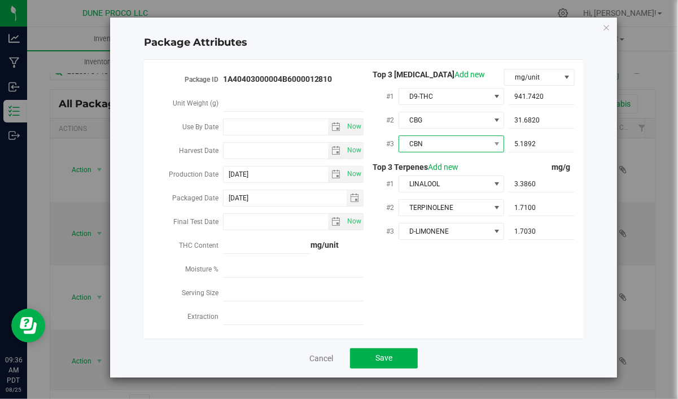
click at [458, 142] on span "CBN" at bounding box center [444, 144] width 90 height 16
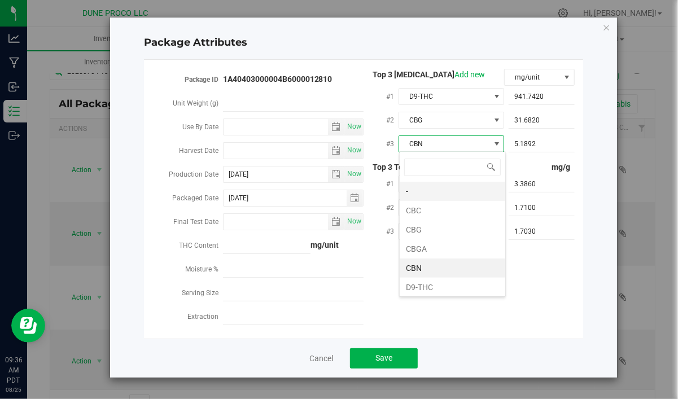
scroll to position [16, 106]
click at [440, 214] on li "CBC" at bounding box center [452, 210] width 106 height 19
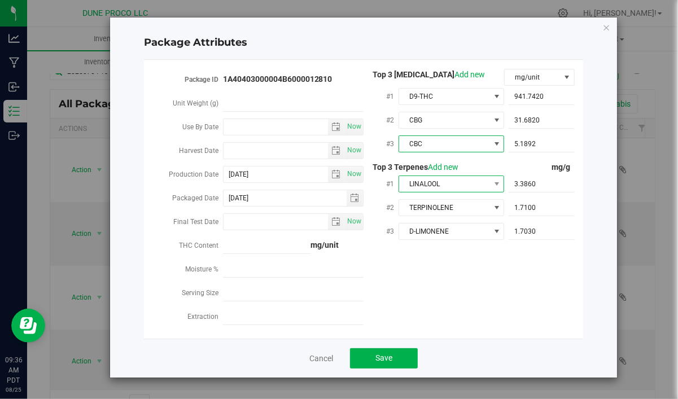
click at [455, 185] on span "LINALOOL" at bounding box center [444, 184] width 90 height 16
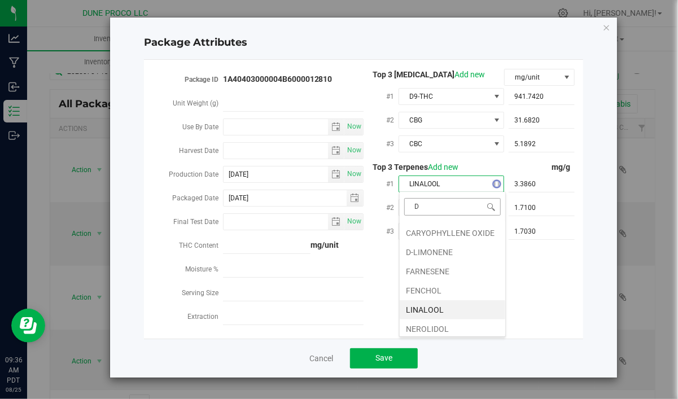
scroll to position [0, 0]
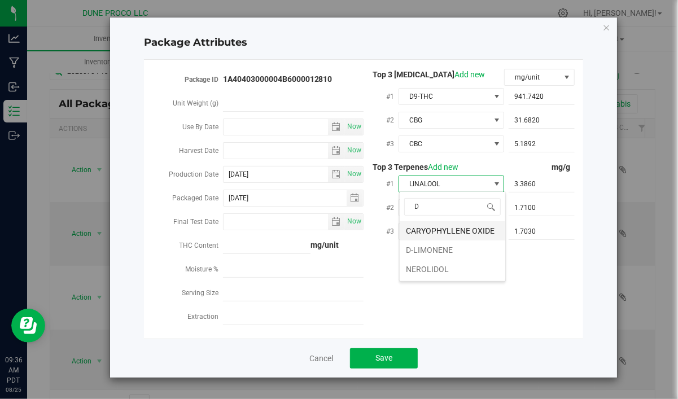
click at [451, 228] on li "CARYOPHYLLENE OXIDE" at bounding box center [452, 230] width 106 height 19
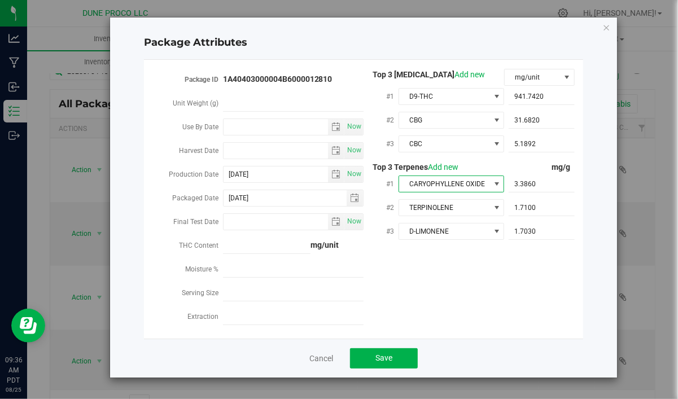
click at [449, 186] on span "CARYOPHYLLENE OXIDE" at bounding box center [444, 184] width 90 height 16
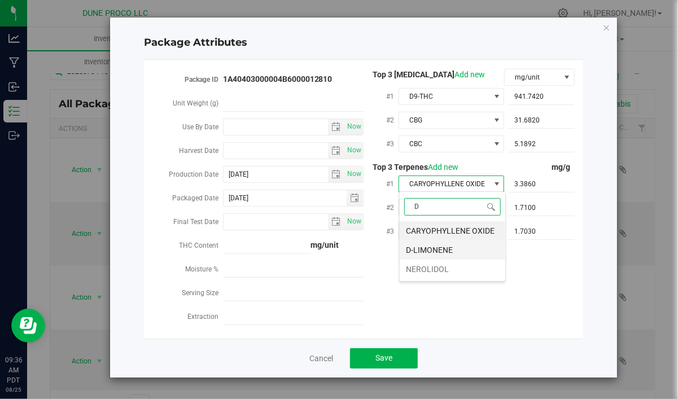
click at [440, 250] on li "D-LIMONENE" at bounding box center [452, 249] width 106 height 19
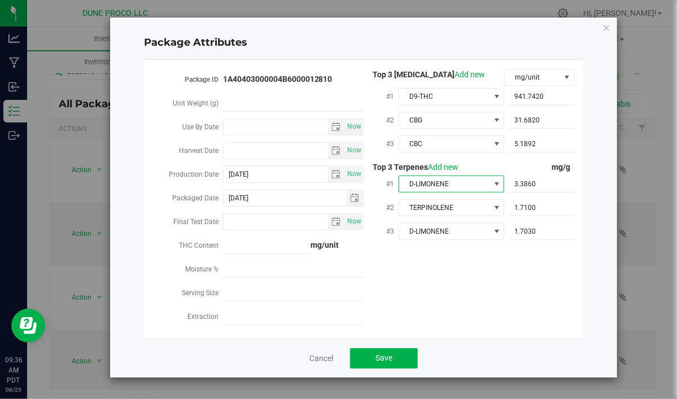
click at [442, 215] on div "TERPINOLENE" at bounding box center [451, 207] width 106 height 20
click at [442, 210] on span "TERPINOLENE" at bounding box center [444, 208] width 90 height 16
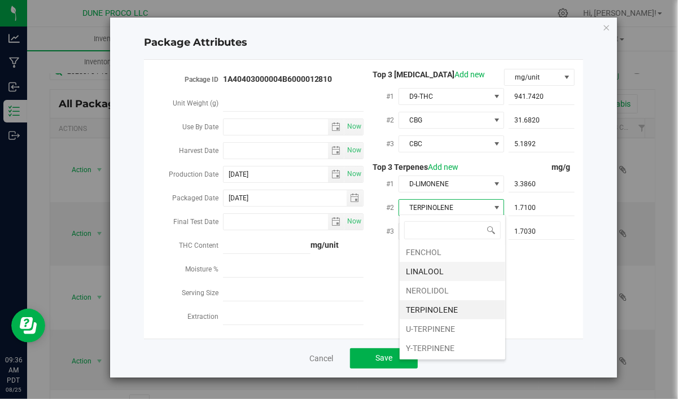
scroll to position [17, 0]
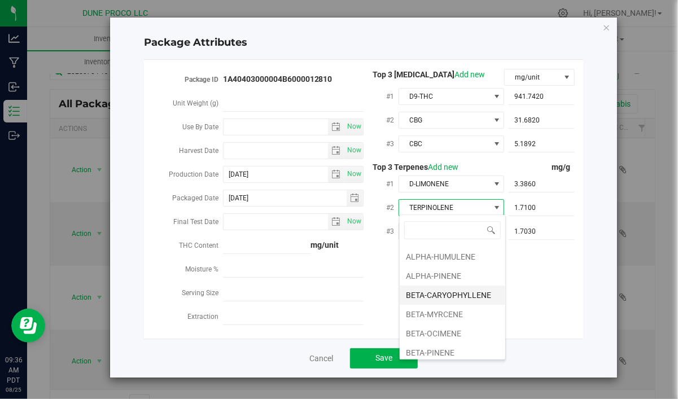
click at [454, 298] on li "BETA-CARYOPHYLLENE" at bounding box center [452, 294] width 106 height 19
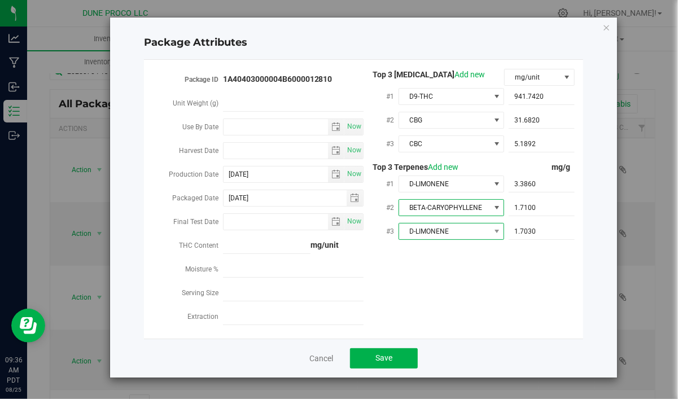
click at [452, 227] on span "D-LIMONENE" at bounding box center [444, 231] width 90 height 16
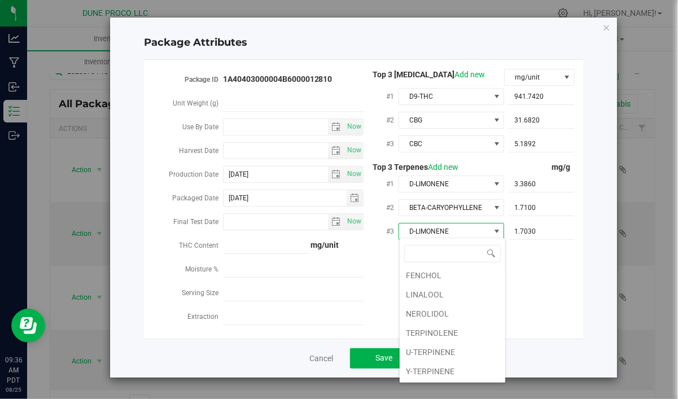
scroll to position [65, 0]
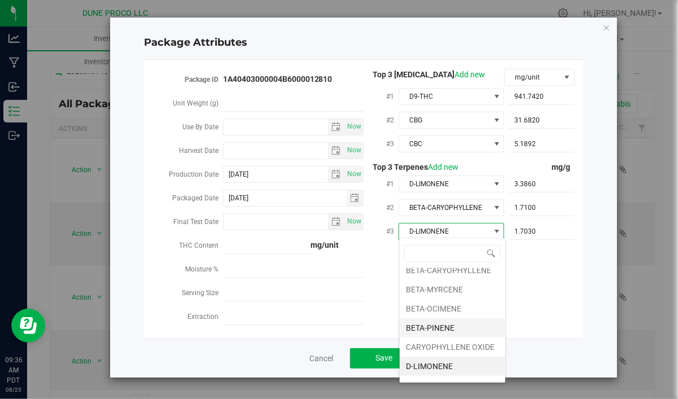
click at [451, 320] on li "BETA-PINENE" at bounding box center [452, 327] width 106 height 19
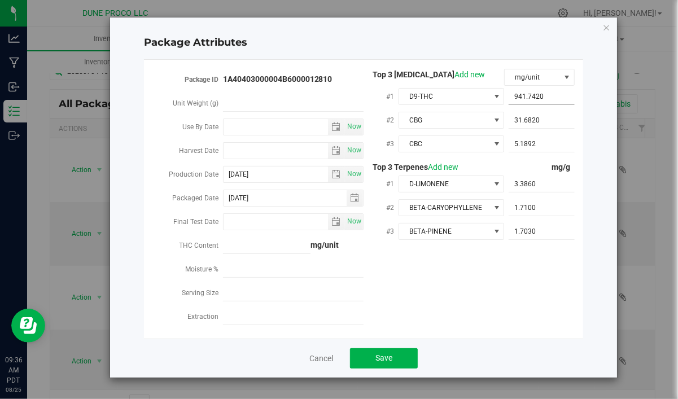
click at [566, 97] on span "941.7420 941.742" at bounding box center [541, 97] width 66 height 16
drag, startPoint x: 566, startPoint y: 97, endPoint x: 470, endPoint y: 107, distance: 96.4
click at [508, 104] on input "941.742" at bounding box center [541, 97] width 66 height 16
paste input "888.823"
click at [560, 121] on span "31.6820 31.682" at bounding box center [541, 120] width 66 height 16
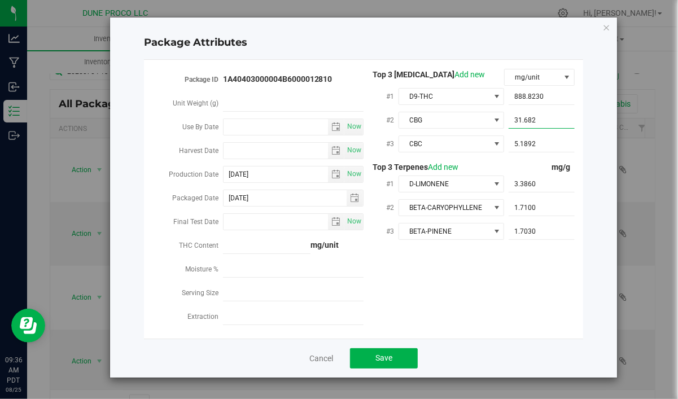
drag, startPoint x: 547, startPoint y: 120, endPoint x: 485, endPoint y: 126, distance: 62.9
click at [508, 126] on input "31.682" at bounding box center [541, 120] width 66 height 16
paste input "24.784"
click at [547, 138] on span "5.1892 5.1892" at bounding box center [541, 144] width 66 height 16
drag, startPoint x: 543, startPoint y: 143, endPoint x: 482, endPoint y: 147, distance: 61.1
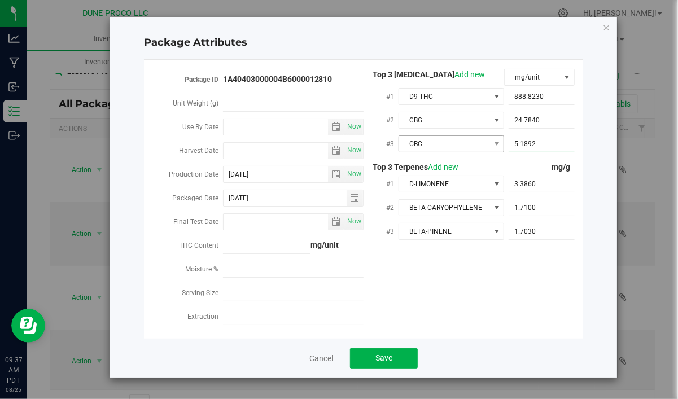
click at [508, 147] on input "5.1892" at bounding box center [541, 144] width 66 height 16
paste input "14.113"
click at [565, 183] on span "3.3860 3.386" at bounding box center [541, 184] width 66 height 16
drag, startPoint x: 543, startPoint y: 183, endPoint x: 455, endPoint y: 190, distance: 88.3
click at [508, 187] on input "3.386" at bounding box center [541, 184] width 66 height 16
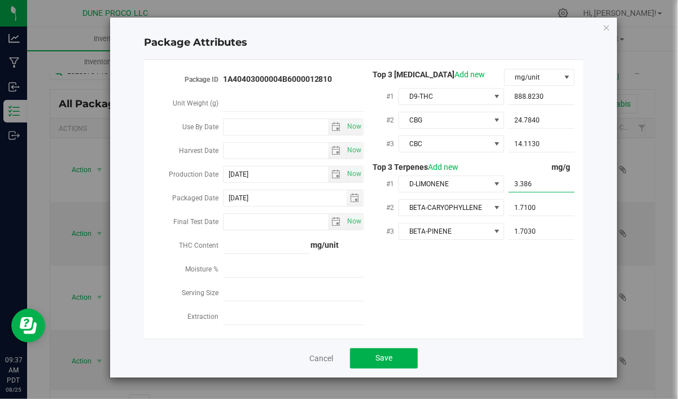
paste input "2.4"
click at [554, 201] on span "1.7100 1.71" at bounding box center [541, 208] width 66 height 16
drag, startPoint x: 548, startPoint y: 206, endPoint x: 487, endPoint y: 218, distance: 62.0
click at [508, 216] on input "1.71" at bounding box center [541, 208] width 66 height 16
paste input "7.319"
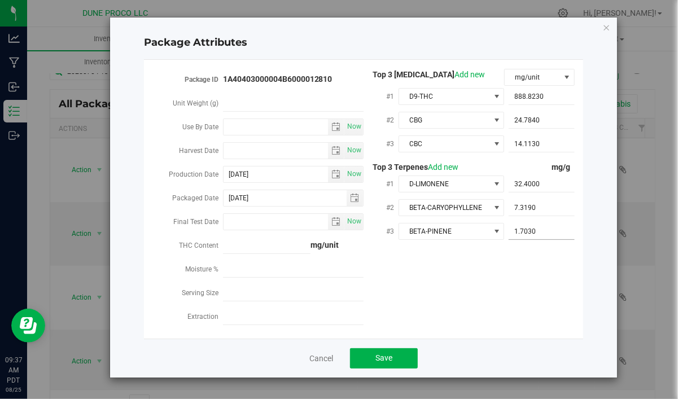
click at [544, 227] on span "1.7030 1.703" at bounding box center [541, 231] width 66 height 16
drag, startPoint x: 539, startPoint y: 229, endPoint x: 488, endPoint y: 235, distance: 51.7
click at [508, 235] on input "1.703" at bounding box center [541, 231] width 66 height 16
paste input "4.69"
click at [536, 294] on div "Package ID 1A40403000004B6000012810 Unit Weight (g) Use By Date Now Harvest Dat…" at bounding box center [363, 199] width 422 height 261
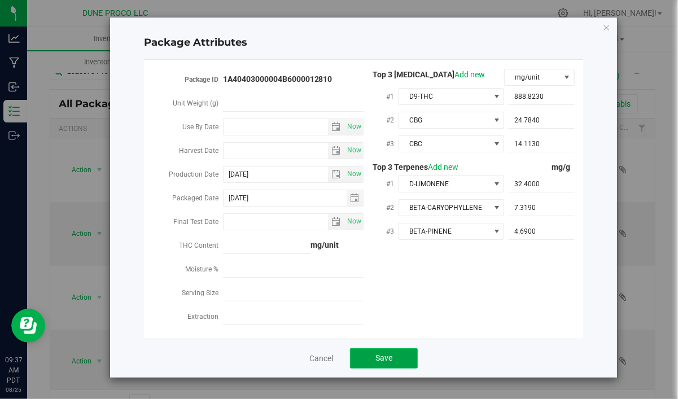
click at [411, 363] on button "Save" at bounding box center [384, 358] width 68 height 20
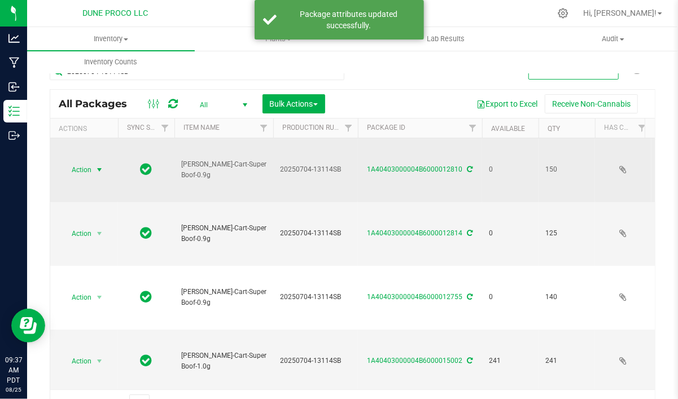
click at [86, 172] on span "Action" at bounding box center [76, 170] width 30 height 16
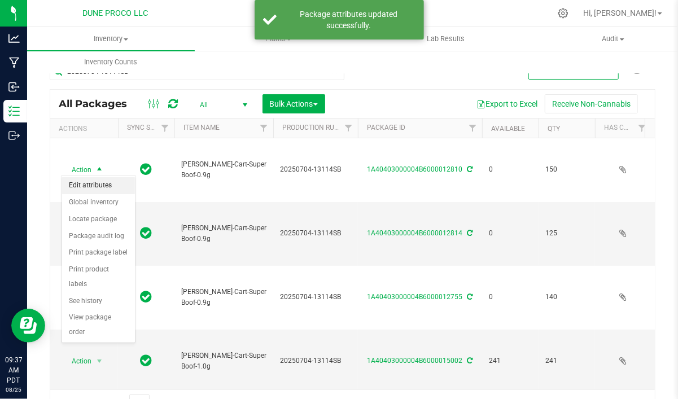
click at [111, 190] on li "Edit attributes" at bounding box center [98, 185] width 73 height 17
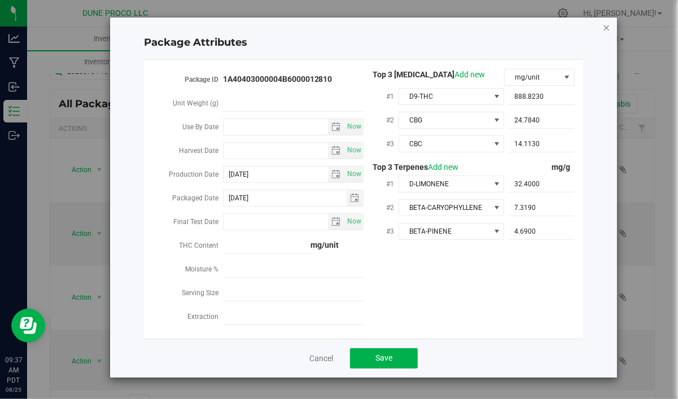
click at [608, 27] on icon "Close modal" at bounding box center [606, 27] width 8 height 14
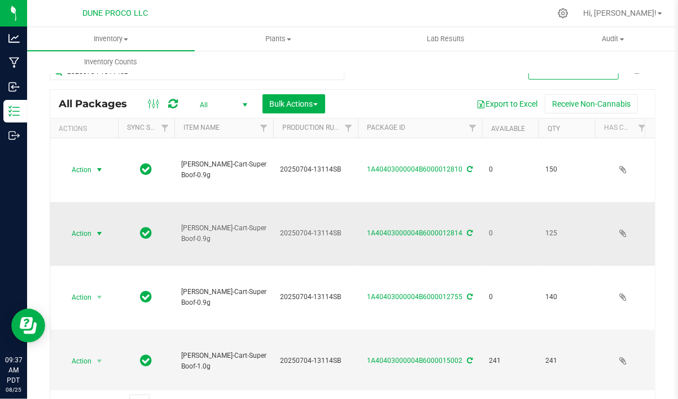
click at [94, 226] on span "select" at bounding box center [100, 234] width 14 height 16
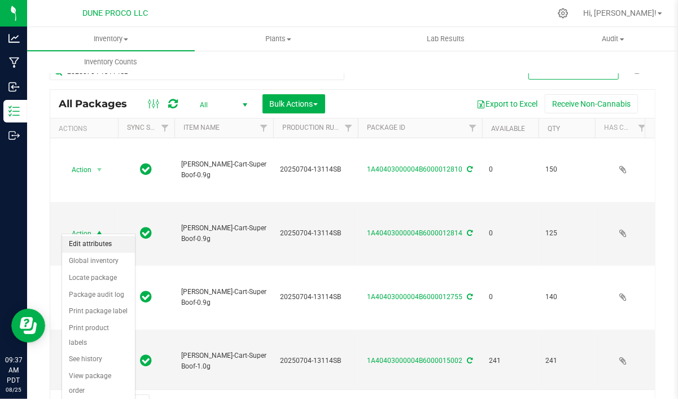
click at [92, 241] on li "Edit attributes" at bounding box center [98, 244] width 73 height 17
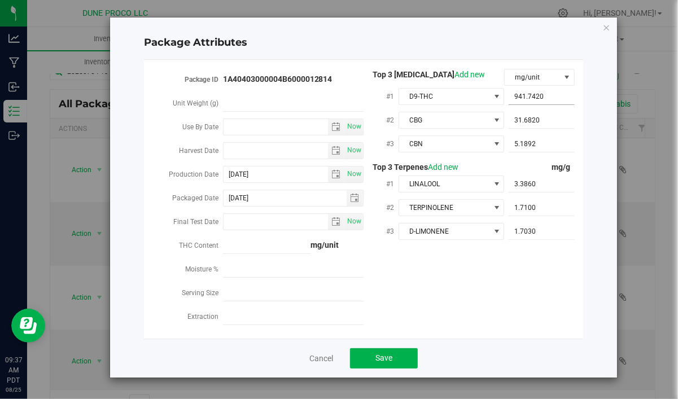
click at [565, 97] on span "941.7420 941.742" at bounding box center [541, 97] width 66 height 16
drag, startPoint x: 548, startPoint y: 97, endPoint x: 495, endPoint y: 101, distance: 52.6
click at [508, 100] on input "941.742" at bounding box center [541, 97] width 66 height 16
paste input "888.823"
click at [468, 143] on span "CBN" at bounding box center [444, 144] width 90 height 16
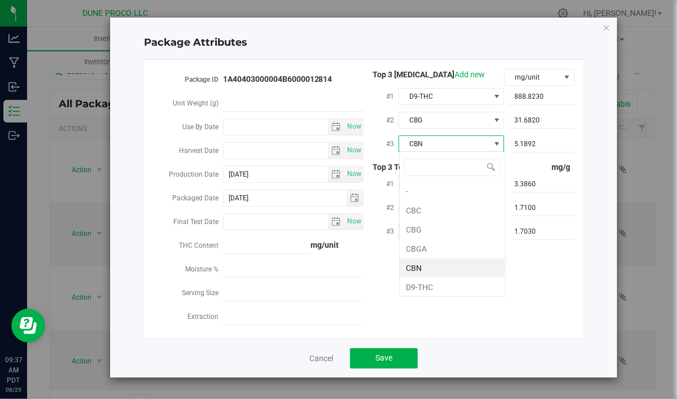
scroll to position [16, 106]
click at [458, 208] on li "CBC" at bounding box center [452, 210] width 106 height 19
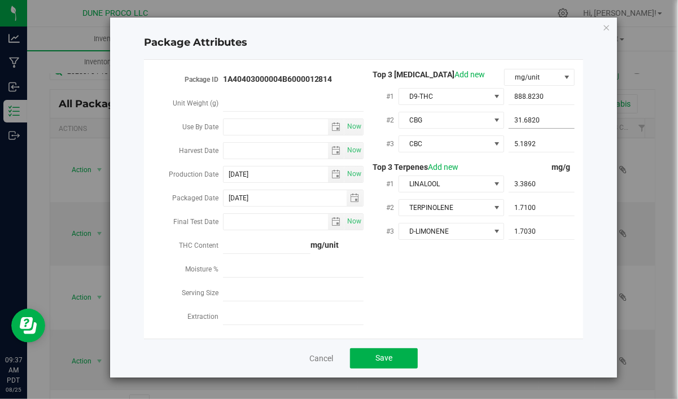
click at [530, 116] on input "31.6820" at bounding box center [541, 120] width 66 height 16
drag, startPoint x: 553, startPoint y: 118, endPoint x: 471, endPoint y: 125, distance: 83.3
click at [508, 125] on input "31.682" at bounding box center [541, 120] width 66 height 16
paste input "24.784"
click at [550, 149] on span "5.1892 5.1892" at bounding box center [541, 144] width 66 height 16
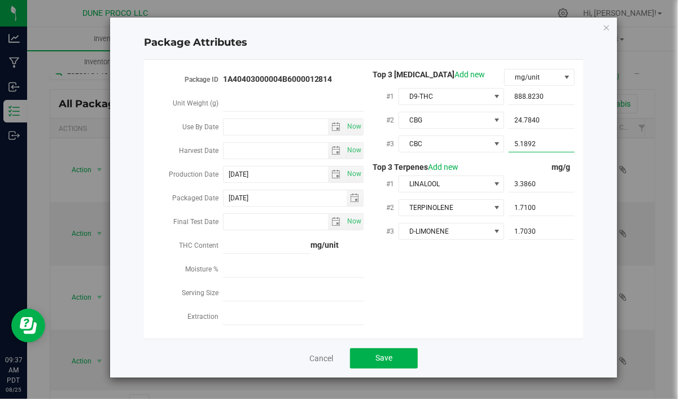
drag, startPoint x: 551, startPoint y: 143, endPoint x: 469, endPoint y: 153, distance: 81.9
click at [508, 152] on input "5.1892" at bounding box center [541, 144] width 66 height 16
paste input "14.113"
click at [456, 185] on span "LINALOOL" at bounding box center [444, 184] width 90 height 16
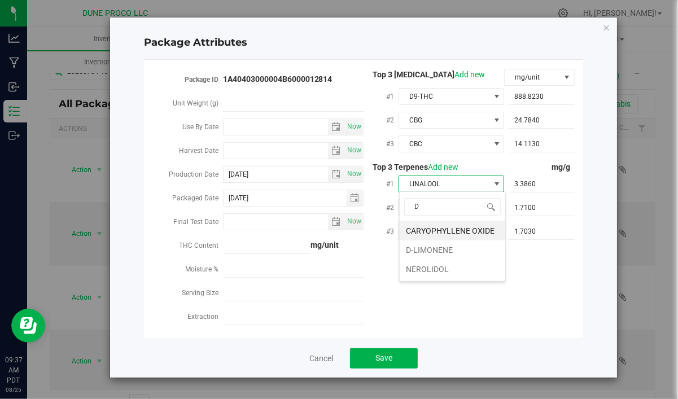
scroll to position [0, 0]
click at [454, 247] on li "D-LIMONENE" at bounding box center [452, 249] width 106 height 19
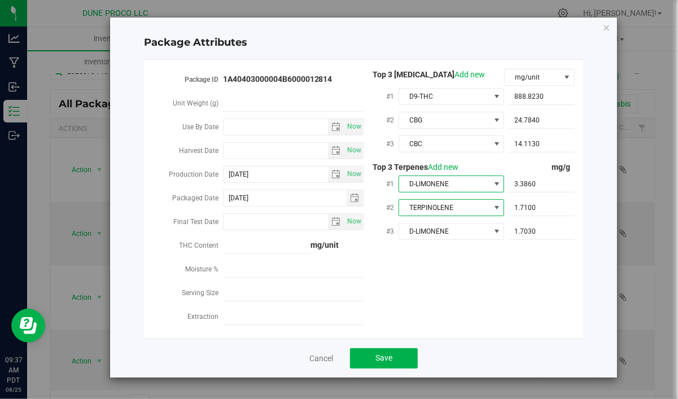
click at [451, 210] on span "TERPINOLENE" at bounding box center [444, 208] width 90 height 16
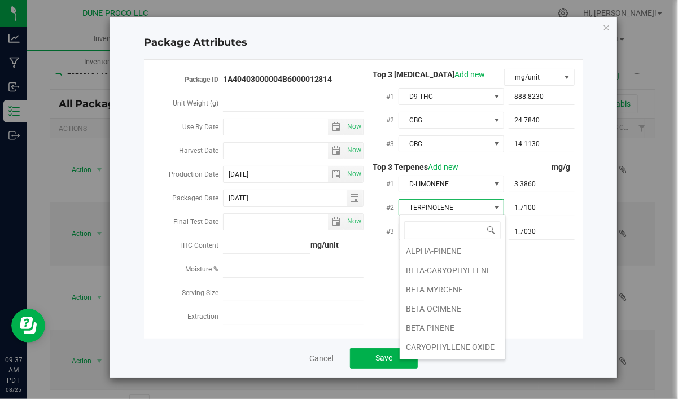
scroll to position [17, 0]
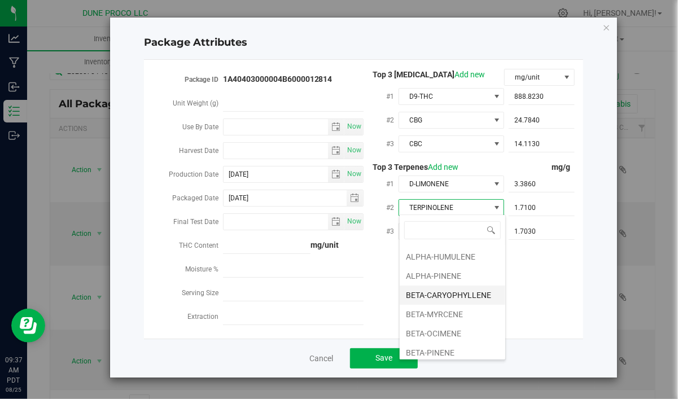
click at [460, 291] on li "BETA-CARYOPHYLLENE" at bounding box center [452, 294] width 106 height 19
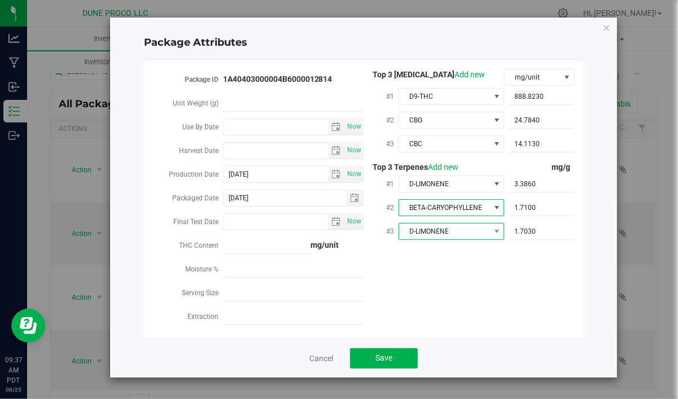
click at [450, 226] on span "D-LIMONENE" at bounding box center [444, 231] width 90 height 16
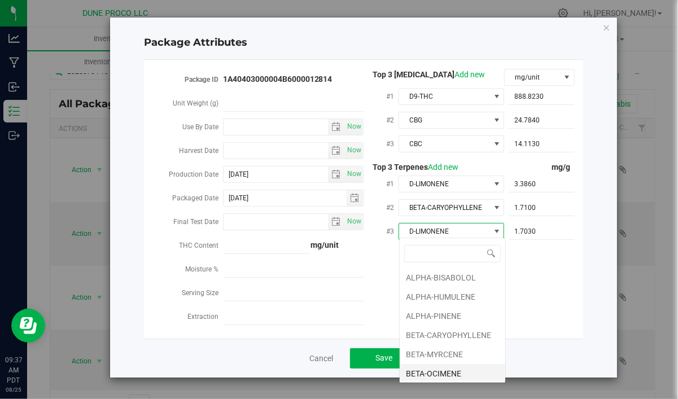
scroll to position [76, 0]
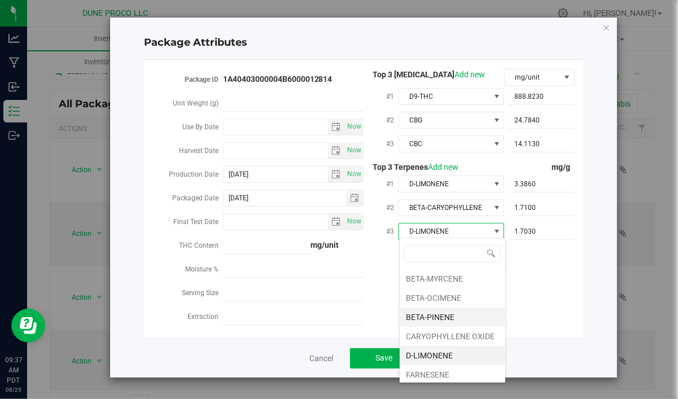
click at [456, 314] on li "BETA-PINENE" at bounding box center [452, 316] width 106 height 19
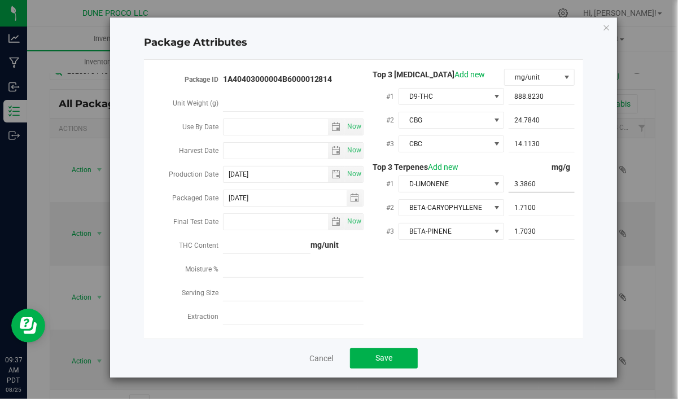
click at [534, 185] on span "3.3860 3.386" at bounding box center [541, 184] width 66 height 16
click at [508, 182] on input "3.386" at bounding box center [541, 184] width 66 height 16
paste input "2.4"
click at [534, 203] on span "1.7100 1.71" at bounding box center [541, 208] width 66 height 16
drag, startPoint x: 542, startPoint y: 207, endPoint x: 491, endPoint y: 214, distance: 50.7
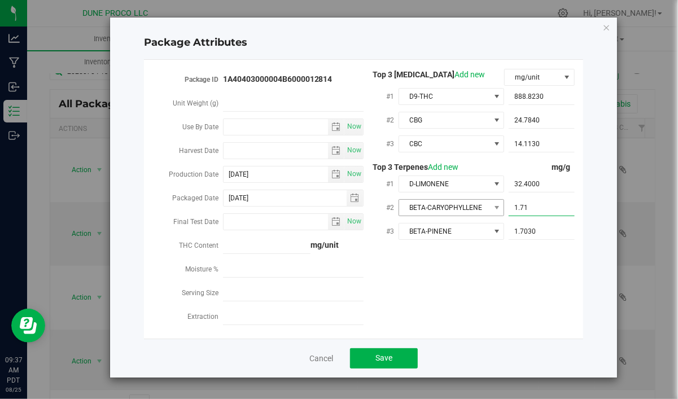
click at [508, 213] on input "1.71" at bounding box center [541, 208] width 66 height 16
paste input "7.319"
click at [559, 238] on div "1.7030 1.703" at bounding box center [539, 231] width 71 height 20
click at [555, 231] on span "1.7030 1.703" at bounding box center [541, 231] width 66 height 16
drag, startPoint x: 556, startPoint y: 228, endPoint x: 475, endPoint y: 236, distance: 81.6
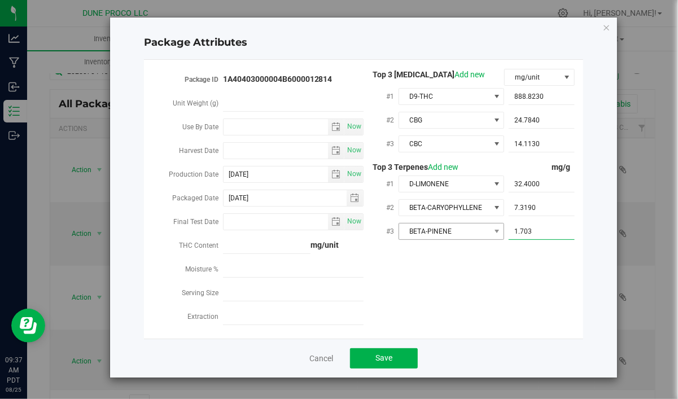
click at [508, 235] on input "1.703" at bounding box center [541, 231] width 66 height 16
paste input "4.69"
click at [569, 292] on div "Package ID 1A40403000004B6000012814 Unit Weight (g) Use By Date Now Harvest Dat…" at bounding box center [363, 199] width 422 height 261
click at [393, 351] on button "Save" at bounding box center [384, 358] width 68 height 20
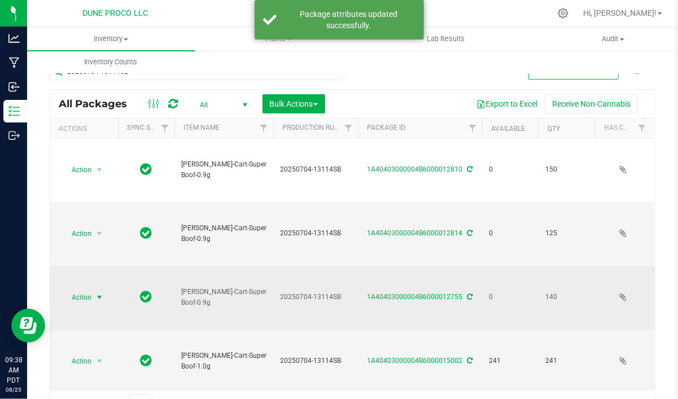
click at [100, 293] on span "select" at bounding box center [99, 297] width 9 height 9
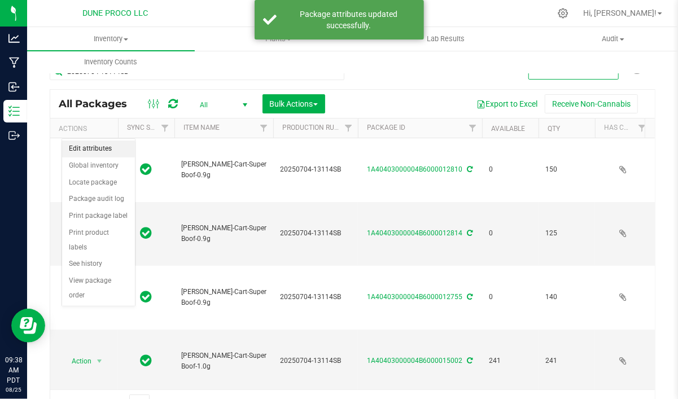
click at [90, 155] on li "Edit attributes" at bounding box center [98, 148] width 73 height 17
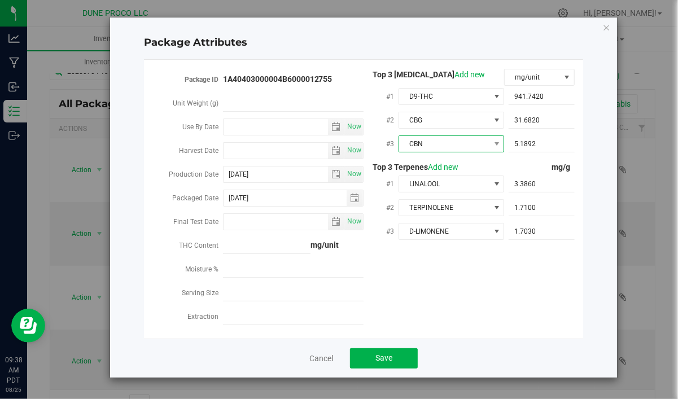
click at [457, 142] on span "CBN" at bounding box center [444, 144] width 90 height 16
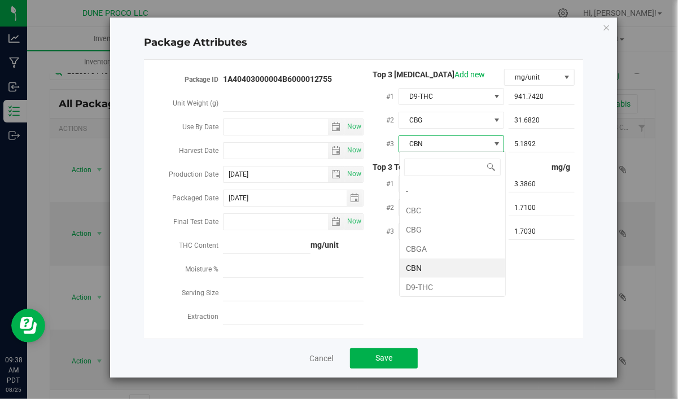
scroll to position [16, 106]
click at [435, 210] on li "CBC" at bounding box center [452, 210] width 106 height 19
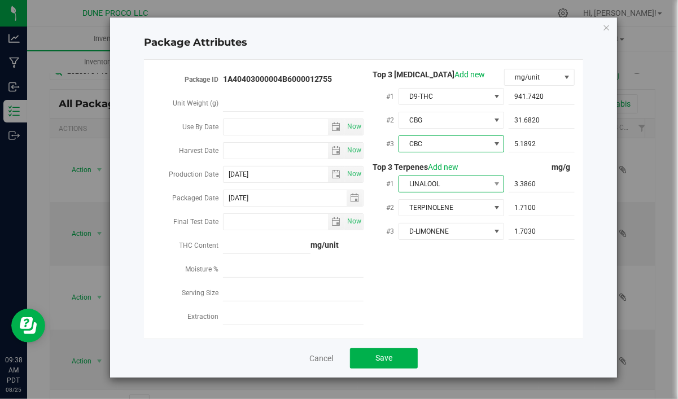
click at [465, 186] on span "LINALOOL" at bounding box center [444, 184] width 90 height 16
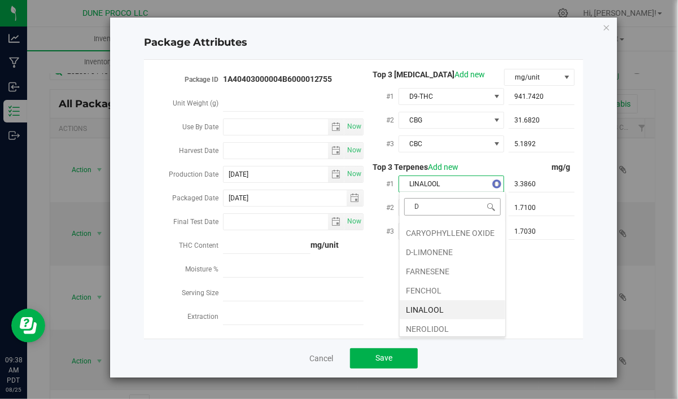
scroll to position [0, 0]
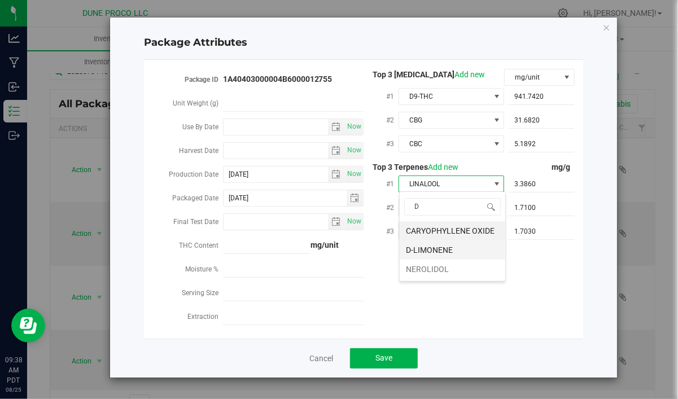
click at [454, 247] on li "D-LIMONENE" at bounding box center [452, 249] width 106 height 19
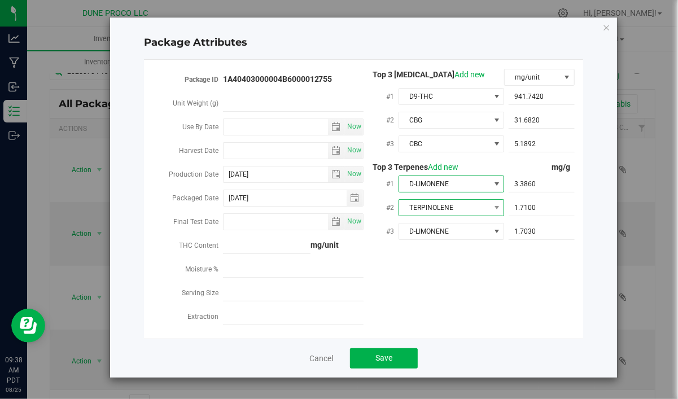
click at [478, 208] on span "TERPINOLENE" at bounding box center [444, 208] width 90 height 16
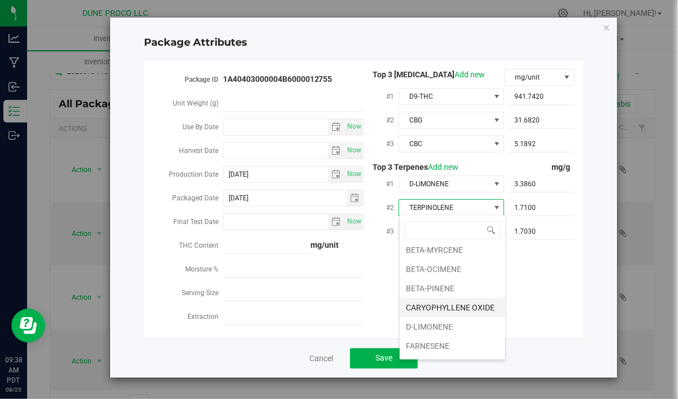
scroll to position [65, 0]
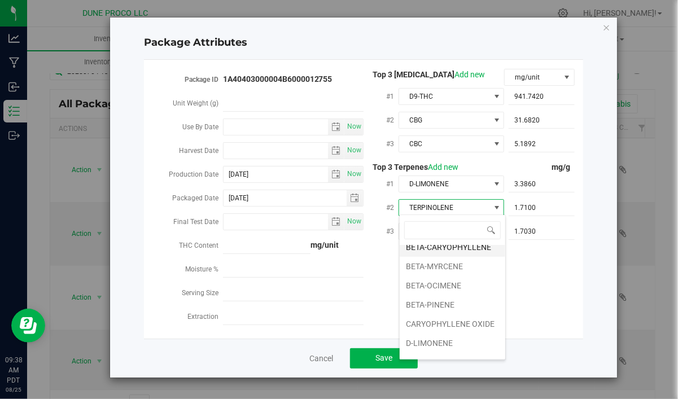
click at [451, 247] on li "BETA-CARYOPHYLLENE" at bounding box center [452, 247] width 106 height 19
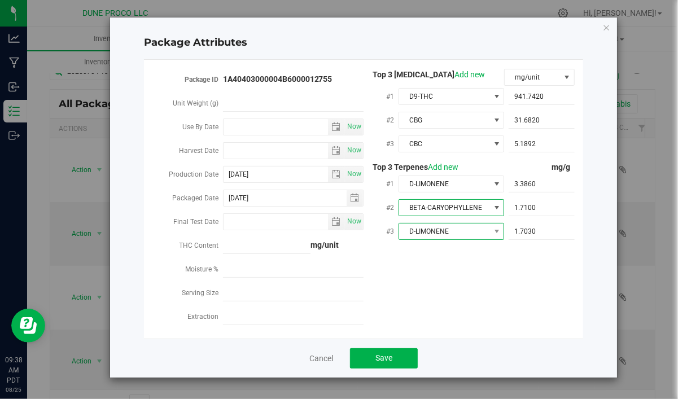
click at [444, 232] on span "D-LIMONENE" at bounding box center [444, 231] width 90 height 16
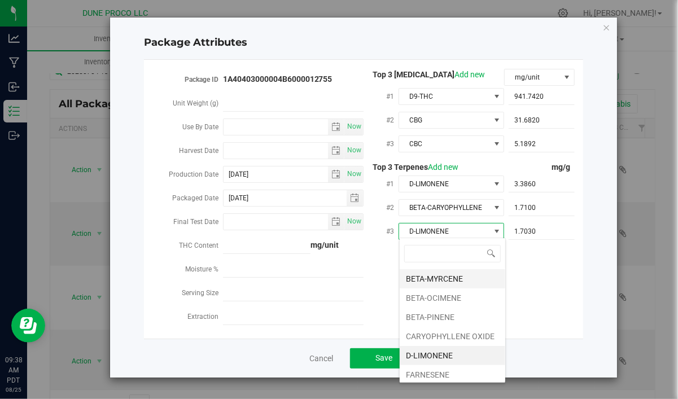
scroll to position [28, 0]
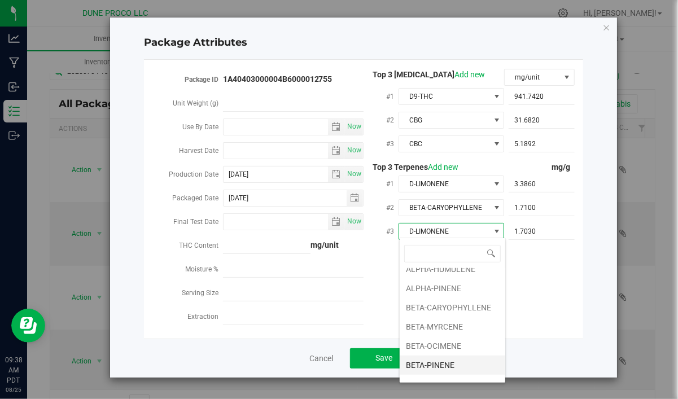
click at [455, 358] on li "BETA-PINENE" at bounding box center [452, 364] width 106 height 19
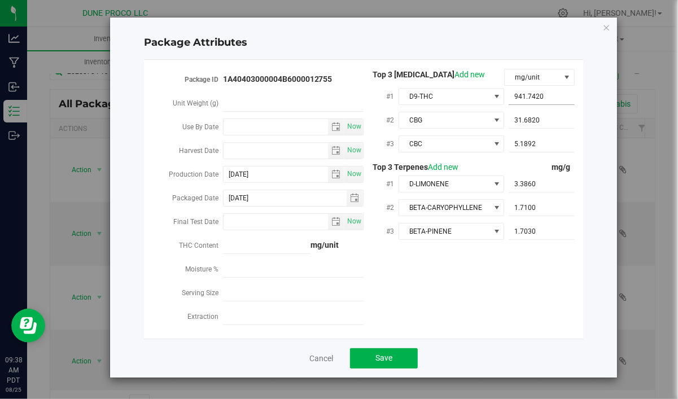
click at [547, 98] on span "941.7420 941.742" at bounding box center [541, 97] width 66 height 16
drag, startPoint x: 547, startPoint y: 98, endPoint x: 490, endPoint y: 102, distance: 56.6
click at [508, 102] on input "941.742" at bounding box center [541, 97] width 66 height 16
paste input "888.823"
click at [543, 119] on span "31.6820 31.682" at bounding box center [541, 120] width 66 height 16
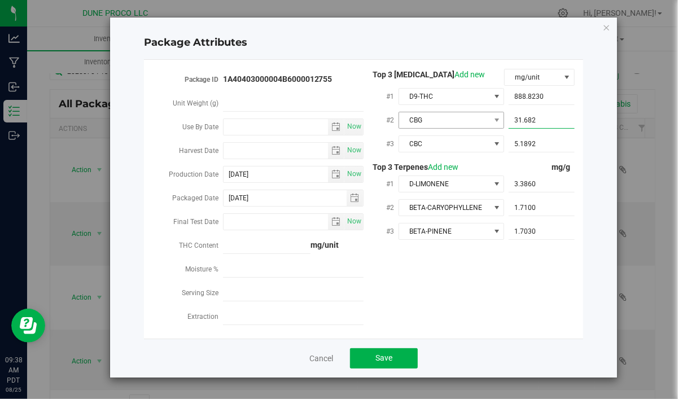
click at [508, 126] on input "31.682" at bounding box center [541, 120] width 66 height 16
paste input "24.784"
click at [522, 148] on span "5.1892 5.1892" at bounding box center [541, 144] width 66 height 16
drag, startPoint x: 540, startPoint y: 146, endPoint x: 472, endPoint y: 151, distance: 67.9
click at [508, 151] on input "5.1892" at bounding box center [541, 144] width 66 height 16
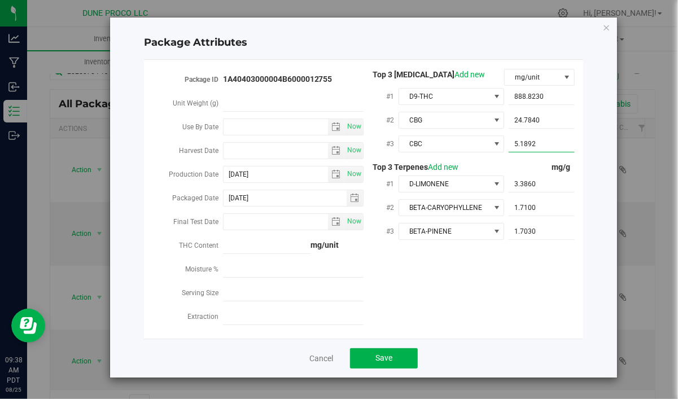
paste input "14.113"
click at [561, 184] on span "3.3860 3.386" at bounding box center [541, 184] width 66 height 16
paste input "32"
drag, startPoint x: 555, startPoint y: 183, endPoint x: 481, endPoint y: 192, distance: 74.5
click at [508, 192] on input "3.38632" at bounding box center [541, 184] width 66 height 16
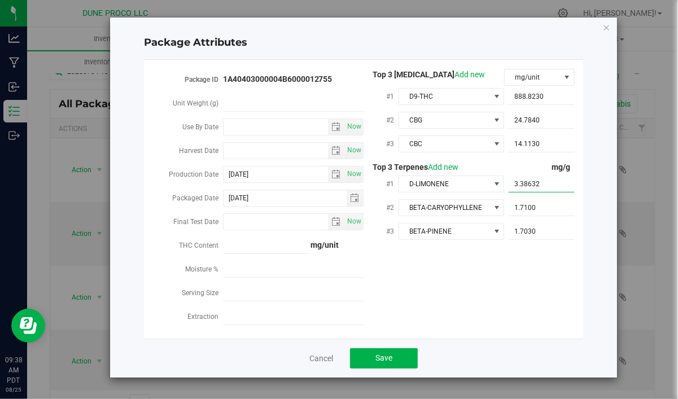
paste input "2.4"
click at [537, 214] on div "1.7100 1.71" at bounding box center [539, 207] width 71 height 20
click at [537, 208] on span "1.7100 1.71" at bounding box center [541, 208] width 66 height 16
drag, startPoint x: 537, startPoint y: 207, endPoint x: 489, endPoint y: 207, distance: 48.5
click at [508, 206] on input "1.71" at bounding box center [541, 208] width 66 height 16
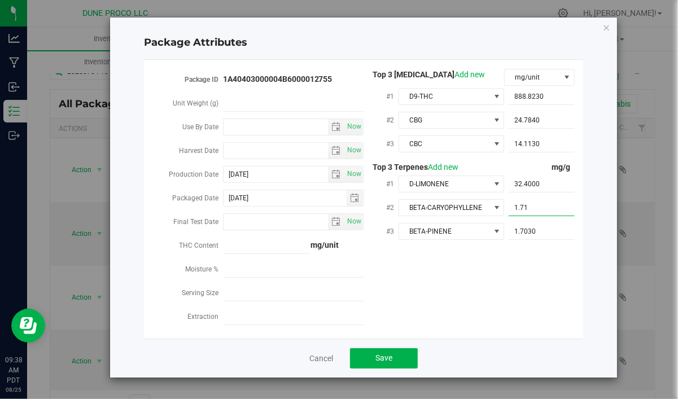
paste input "7.319"
click at [557, 227] on span "1.7030 1.703" at bounding box center [541, 231] width 66 height 16
click at [508, 231] on input "1.703" at bounding box center [541, 231] width 66 height 16
paste input "4.69"
click at [544, 271] on div "Package ID 1A40403000004B6000012755 Unit Weight (g) Use By Date Now Harvest Dat…" at bounding box center [363, 199] width 422 height 261
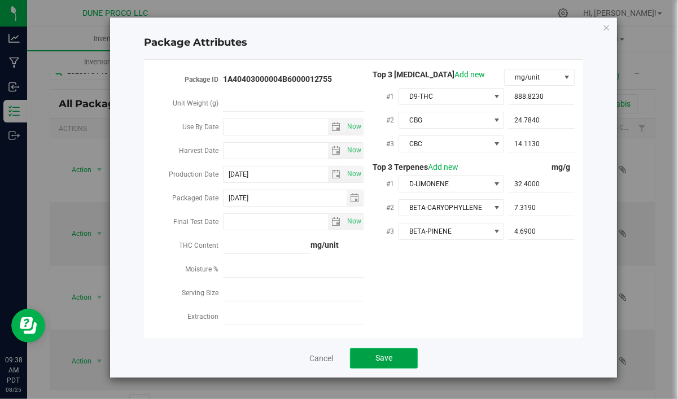
click at [400, 353] on button "Save" at bounding box center [384, 358] width 68 height 20
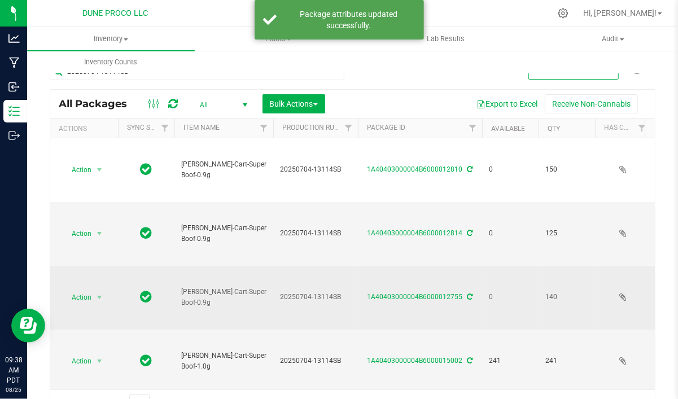
scroll to position [47, 0]
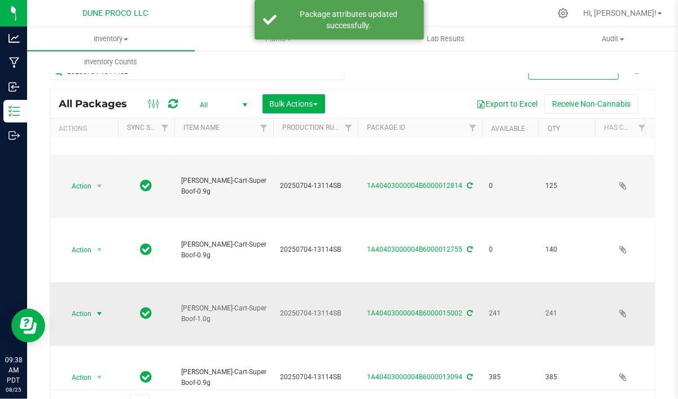
click at [67, 306] on span "Action" at bounding box center [76, 314] width 30 height 16
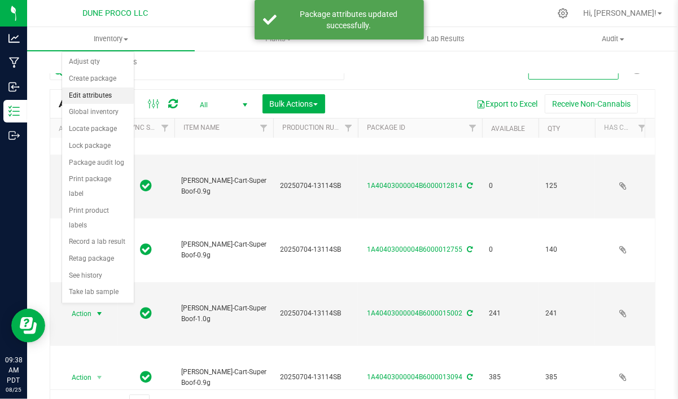
click at [84, 96] on li "Edit attributes" at bounding box center [98, 95] width 72 height 17
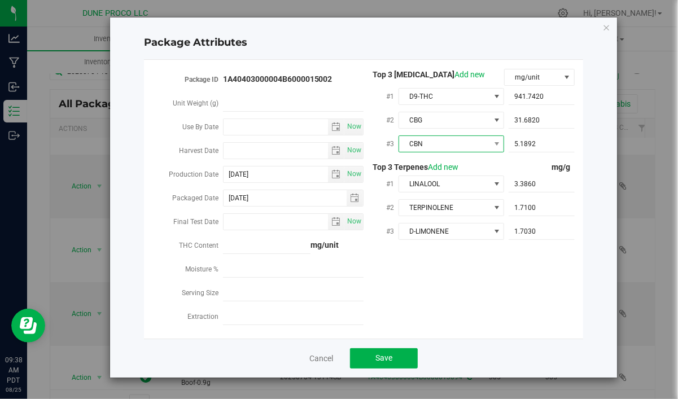
click at [439, 147] on span "CBN" at bounding box center [444, 144] width 90 height 16
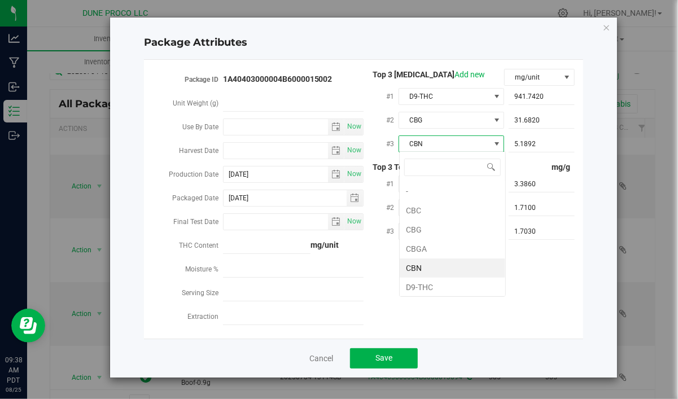
scroll to position [16, 106]
click at [426, 212] on li "CBC" at bounding box center [452, 210] width 106 height 19
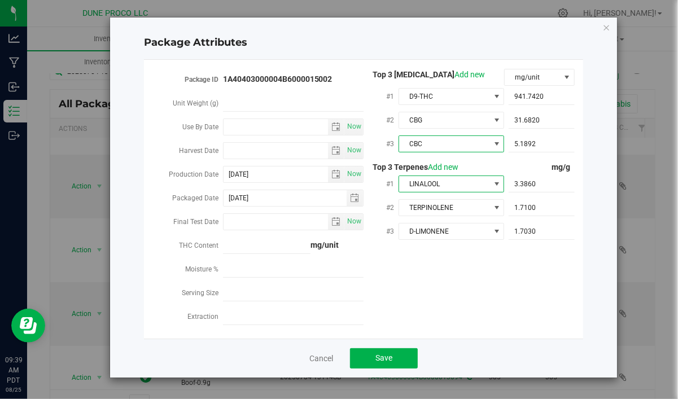
click at [450, 182] on span "LINALOOL" at bounding box center [444, 184] width 90 height 16
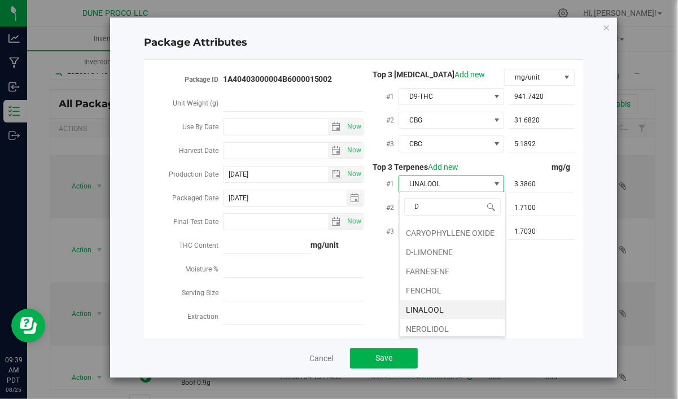
scroll to position [0, 0]
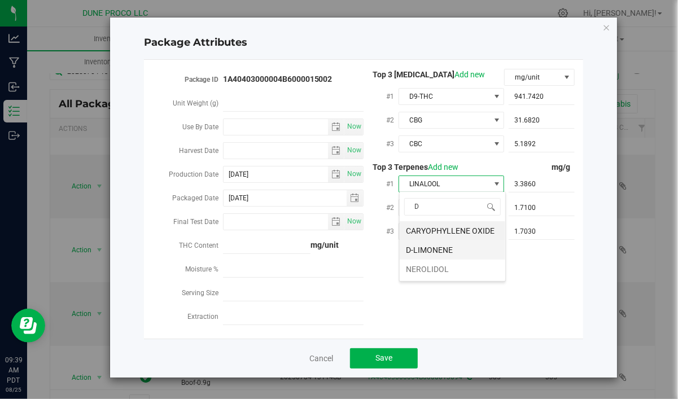
click at [442, 250] on li "D-LIMONENE" at bounding box center [452, 249] width 106 height 19
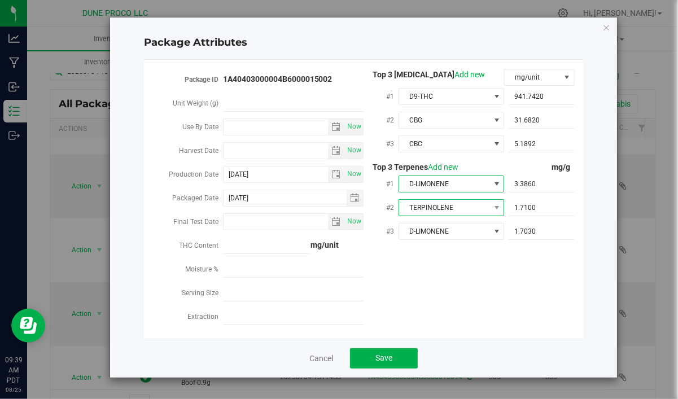
click at [460, 206] on span "TERPINOLENE" at bounding box center [444, 208] width 90 height 16
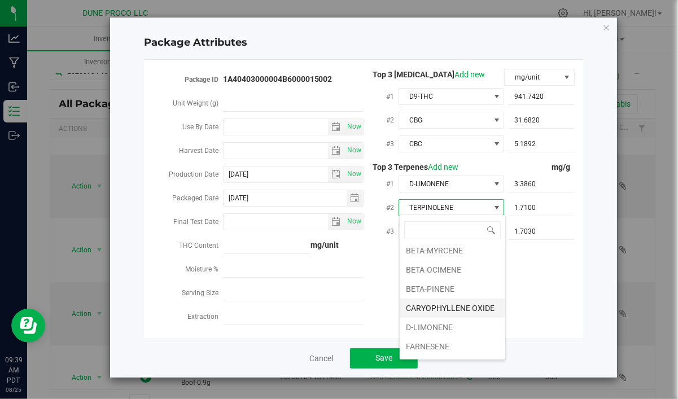
scroll to position [65, 0]
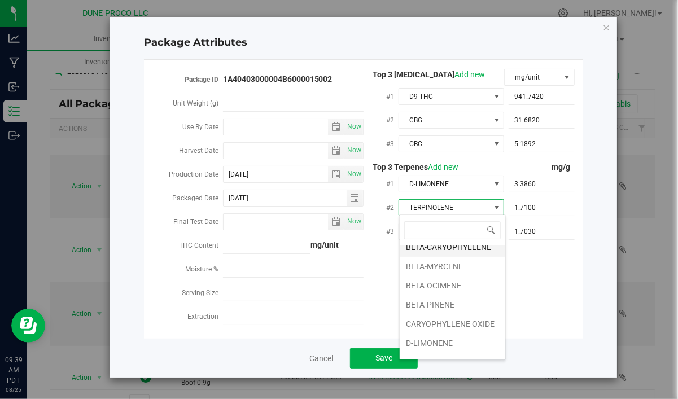
click at [425, 249] on li "BETA-CARYOPHYLLENE" at bounding box center [452, 247] width 106 height 19
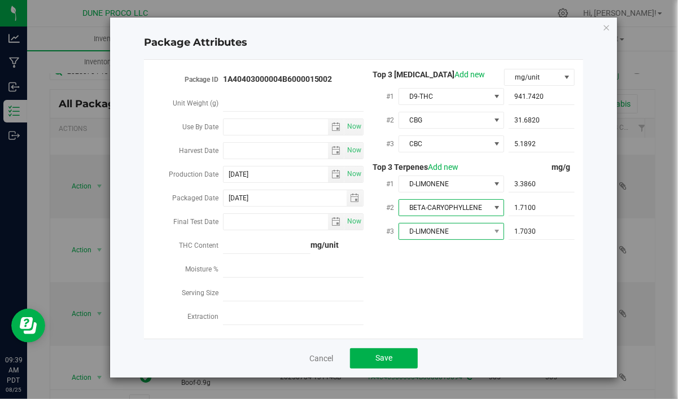
click at [440, 230] on span "D-LIMONENE" at bounding box center [444, 231] width 90 height 16
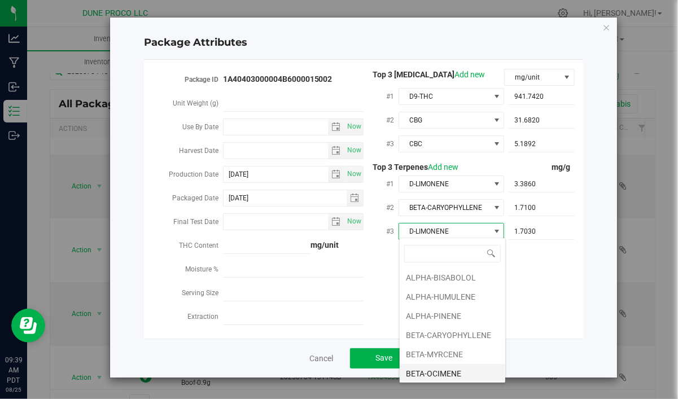
scroll to position [17, 106]
click at [448, 318] on li "BETA-PINENE" at bounding box center [452, 316] width 106 height 19
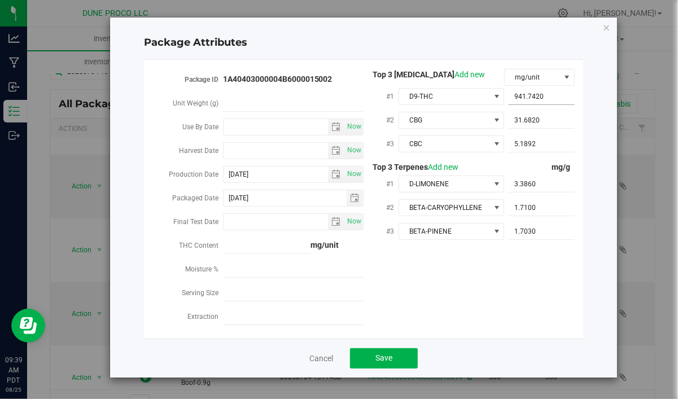
click at [559, 98] on span "941.7420 941.742" at bounding box center [541, 97] width 66 height 16
drag, startPoint x: 550, startPoint y: 95, endPoint x: 493, endPoint y: 97, distance: 57.0
click at [508, 97] on input "941.742" at bounding box center [541, 97] width 66 height 16
paste input "888.823"
click at [560, 117] on span "31.6820 31.682" at bounding box center [541, 120] width 66 height 16
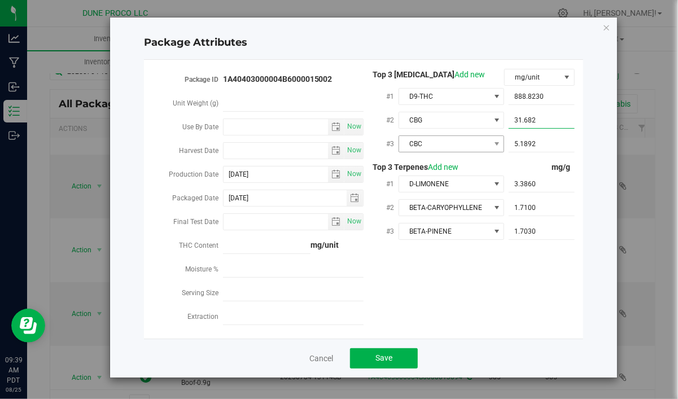
drag, startPoint x: 549, startPoint y: 118, endPoint x: 472, endPoint y: 135, distance: 78.5
click at [508, 128] on input "31.682" at bounding box center [541, 120] width 66 height 16
paste input "24.784"
click at [538, 146] on span "5.1892 5.1892" at bounding box center [541, 144] width 66 height 16
drag, startPoint x: 549, startPoint y: 141, endPoint x: 453, endPoint y: 154, distance: 96.8
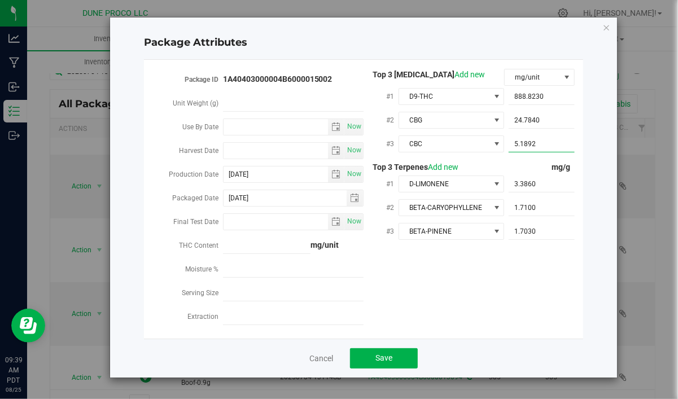
click at [508, 152] on input "5.1892" at bounding box center [541, 144] width 66 height 16
paste input "14.113"
click at [529, 179] on span "3.3860 3.386" at bounding box center [541, 184] width 66 height 16
drag, startPoint x: 538, startPoint y: 183, endPoint x: 501, endPoint y: 182, distance: 36.7
click at [508, 187] on input "3.386" at bounding box center [541, 184] width 66 height 16
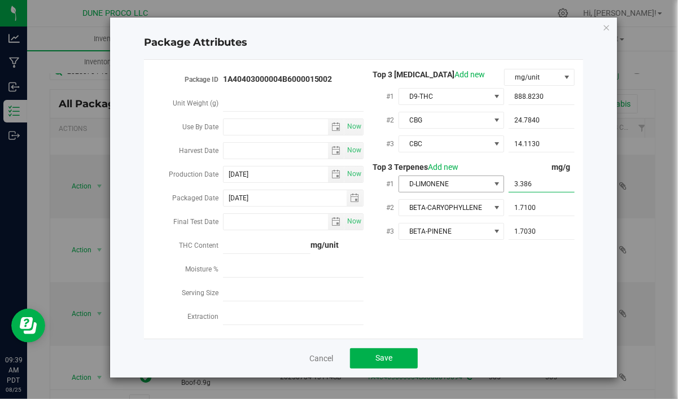
paste input "2.4"
click at [538, 205] on span "1.7100 1.71" at bounding box center [541, 208] width 66 height 16
drag, startPoint x: 551, startPoint y: 206, endPoint x: 495, endPoint y: 210, distance: 56.0
click at [508, 210] on input "1.71" at bounding box center [541, 208] width 66 height 16
paste input "7.319"
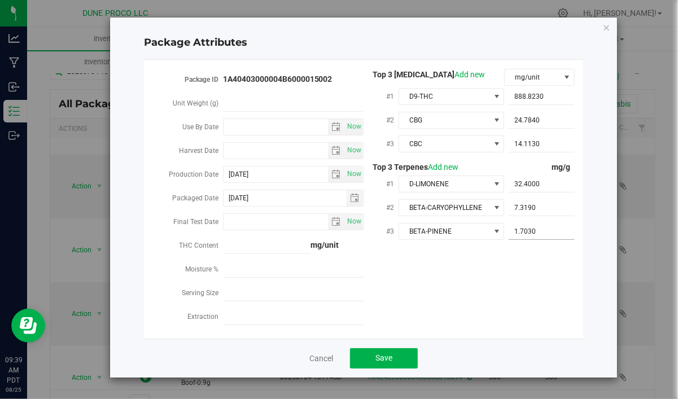
click at [538, 232] on span "1.7030 1.703" at bounding box center [541, 231] width 66 height 16
drag, startPoint x: 520, startPoint y: 231, endPoint x: 551, endPoint y: 288, distance: 65.2
click at [508, 235] on input "1.703" at bounding box center [541, 231] width 66 height 16
paste input "4.69"
click at [561, 296] on div "Package ID 1A40403000004B6000015002 Unit Weight (g) Use By Date Now Harvest Dat…" at bounding box center [363, 199] width 422 height 261
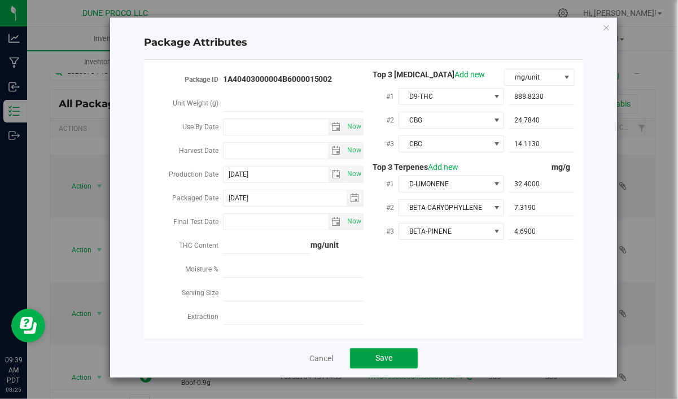
click at [401, 353] on button "Save" at bounding box center [384, 358] width 68 height 20
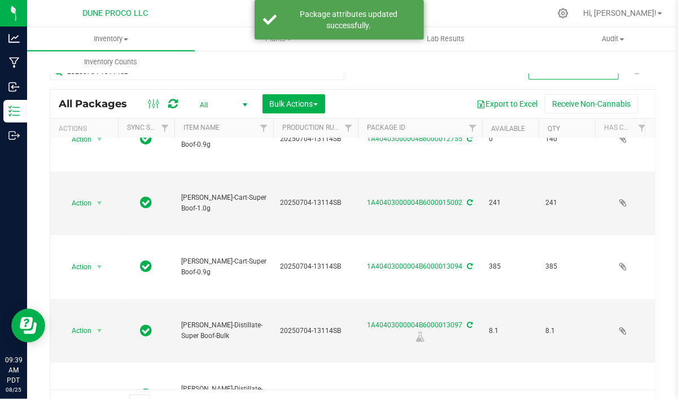
scroll to position [169, 0]
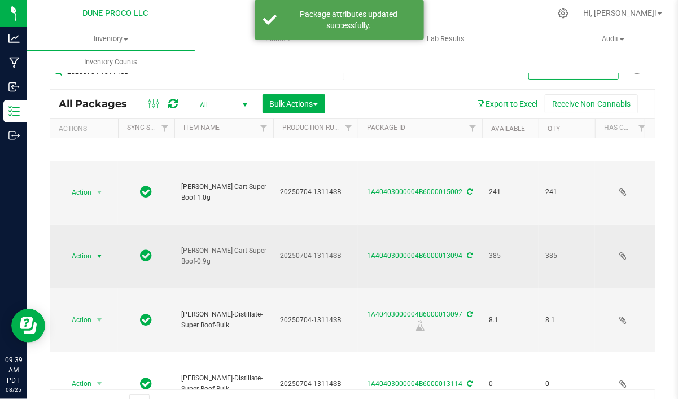
click at [95, 248] on span "select" at bounding box center [100, 256] width 14 height 16
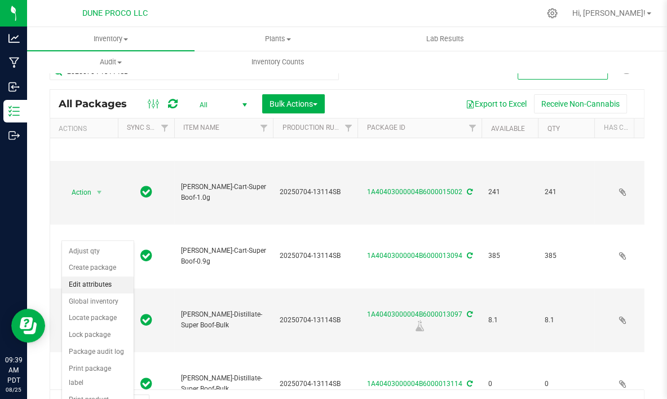
click at [97, 287] on li "Edit attributes" at bounding box center [98, 284] width 72 height 17
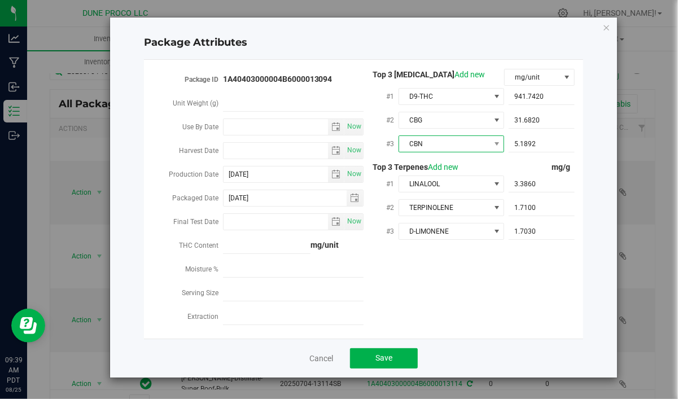
click at [457, 146] on span "CBN" at bounding box center [444, 144] width 90 height 16
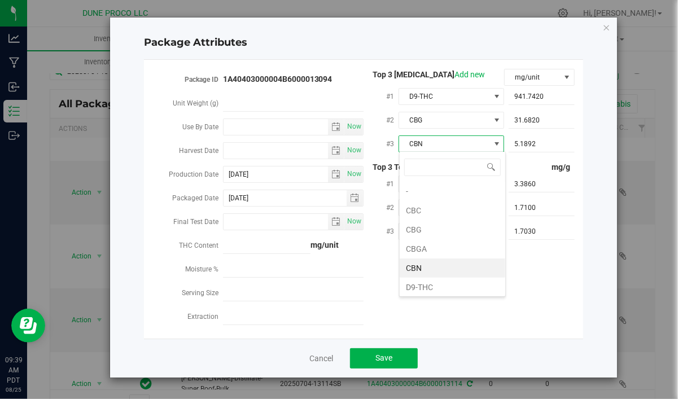
scroll to position [16, 106]
click at [431, 206] on li "CBC" at bounding box center [452, 210] width 106 height 19
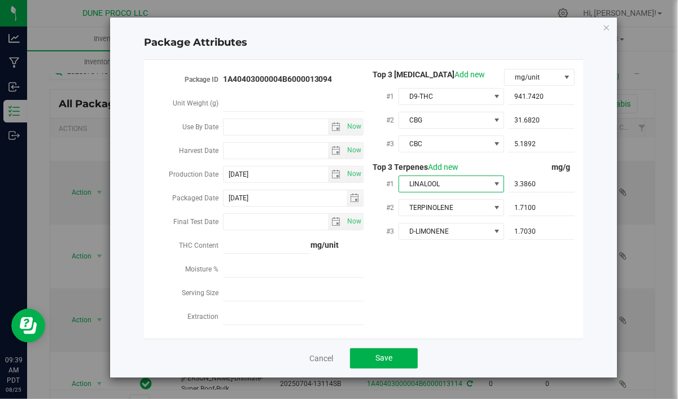
click at [441, 182] on span "LINALOOL" at bounding box center [444, 184] width 90 height 16
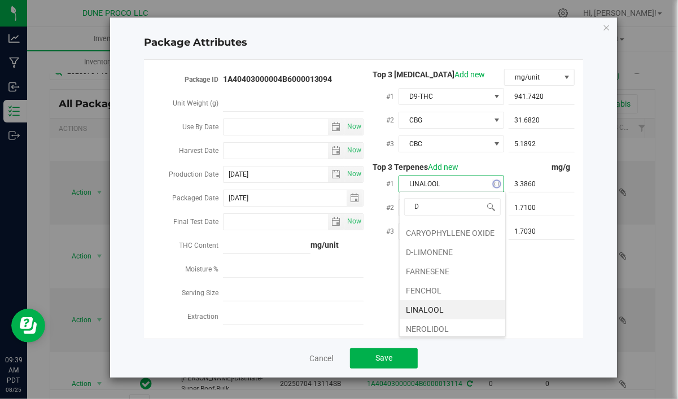
scroll to position [0, 0]
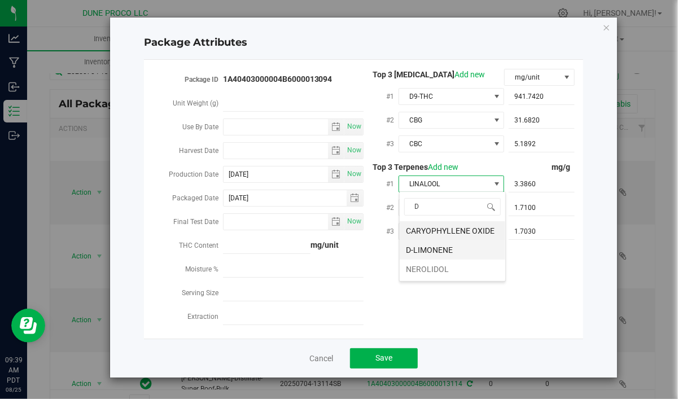
click at [434, 249] on li "D-LIMONENE" at bounding box center [452, 249] width 106 height 19
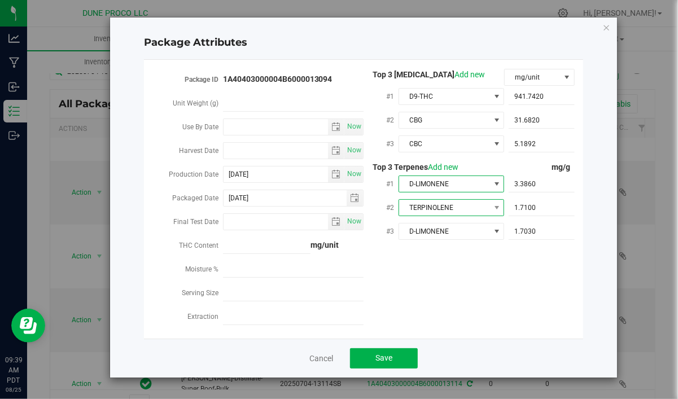
click at [449, 202] on span "TERPINOLENE" at bounding box center [444, 208] width 90 height 16
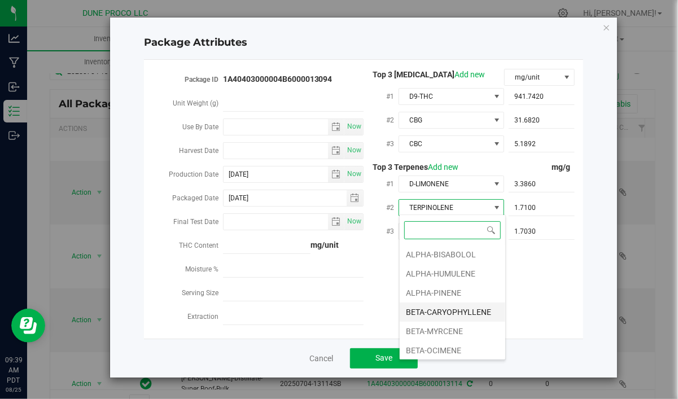
click at [456, 309] on li "BETA-CARYOPHYLLENE" at bounding box center [452, 311] width 106 height 19
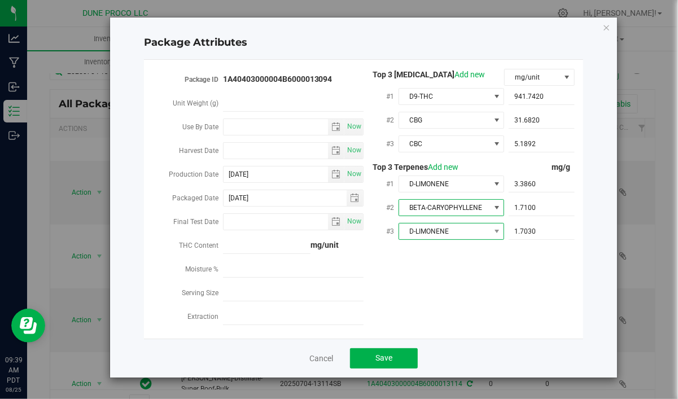
click at [475, 227] on span "D-LIMONENE" at bounding box center [444, 231] width 90 height 16
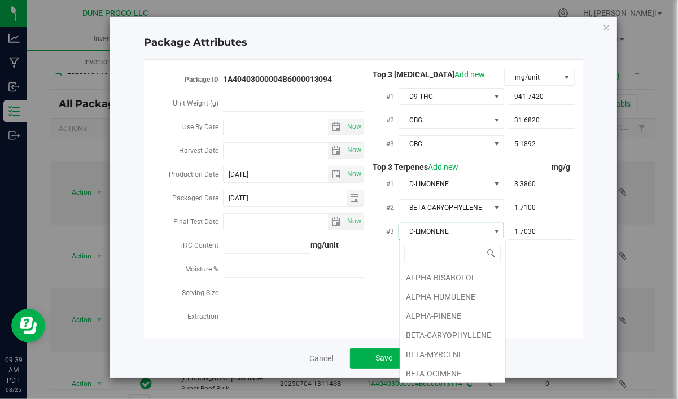
scroll to position [17, 106]
click at [446, 315] on li "BETA-PINENE" at bounding box center [452, 316] width 106 height 19
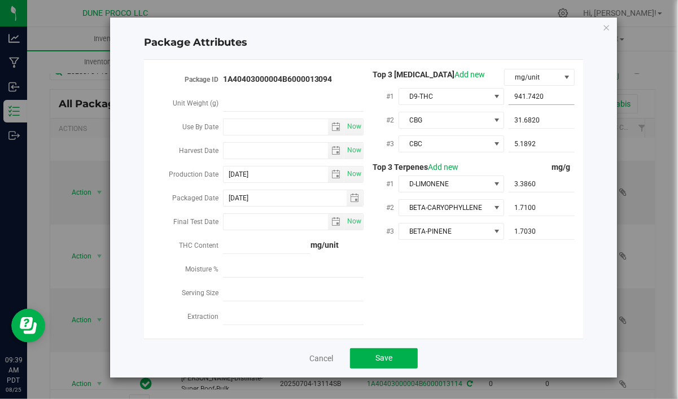
click at [536, 93] on input "941.7420" at bounding box center [541, 97] width 66 height 16
drag, startPoint x: 519, startPoint y: 96, endPoint x: 461, endPoint y: 102, distance: 58.4
click at [508, 102] on input "941.742" at bounding box center [541, 97] width 66 height 16
paste input "888.823"
click at [557, 121] on span "31.6820 31.682" at bounding box center [541, 120] width 66 height 16
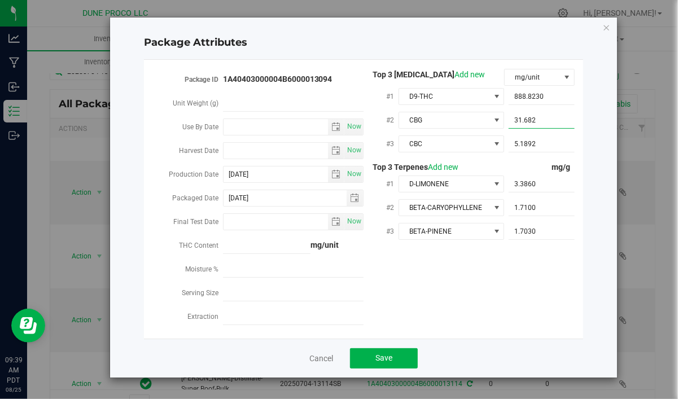
drag, startPoint x: 557, startPoint y: 121, endPoint x: 494, endPoint y: 126, distance: 64.0
click at [508, 126] on input "31.682" at bounding box center [541, 120] width 66 height 16
paste input "24.784"
drag, startPoint x: 528, startPoint y: 144, endPoint x: 544, endPoint y: 144, distance: 16.4
click at [527, 144] on span "5.1892 5.1892" at bounding box center [541, 144] width 66 height 16
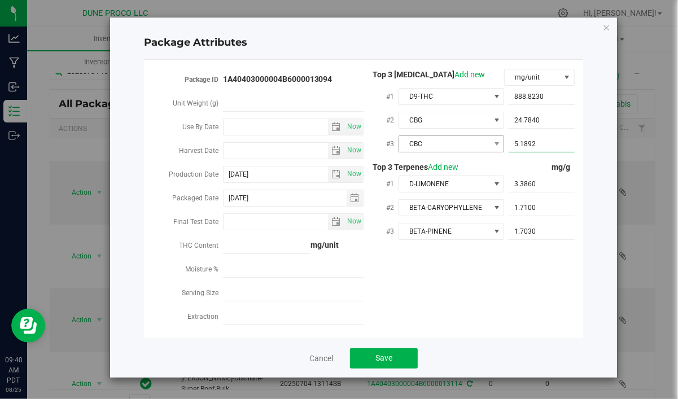
drag, startPoint x: 547, startPoint y: 142, endPoint x: 487, endPoint y: 143, distance: 59.3
click at [508, 143] on input "5.1892" at bounding box center [541, 144] width 66 height 16
paste input "14.113"
click at [540, 184] on span "3.3860 3.386" at bounding box center [541, 184] width 66 height 16
click at [508, 191] on input "3.386" at bounding box center [541, 184] width 66 height 16
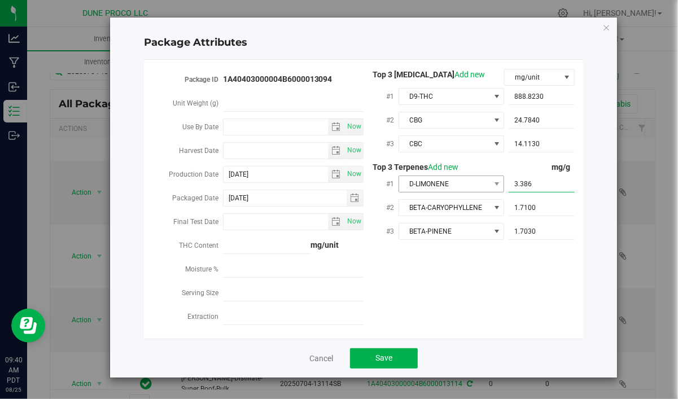
paste input "2.4"
click at [551, 203] on span "1.7100 1.71" at bounding box center [541, 208] width 66 height 16
drag, startPoint x: 548, startPoint y: 203, endPoint x: 494, endPoint y: 207, distance: 54.9
click at [508, 207] on input "1.71" at bounding box center [541, 208] width 66 height 16
paste input "7.319"
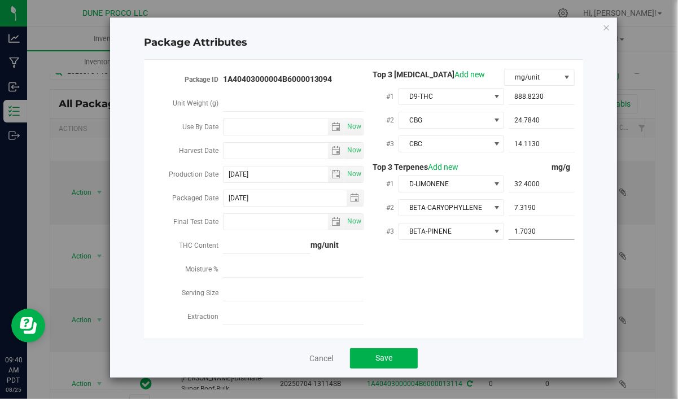
click at [550, 228] on span "1.7030 1.703" at bounding box center [541, 231] width 66 height 16
drag, startPoint x: 546, startPoint y: 230, endPoint x: 485, endPoint y: 242, distance: 62.2
click at [508, 239] on input "1.703" at bounding box center [541, 231] width 66 height 16
paste input "4.69"
click at [549, 260] on div "Package ID 1A40403000004B6000013094 Unit Weight (g) Use By Date Now Harvest Dat…" at bounding box center [363, 199] width 422 height 261
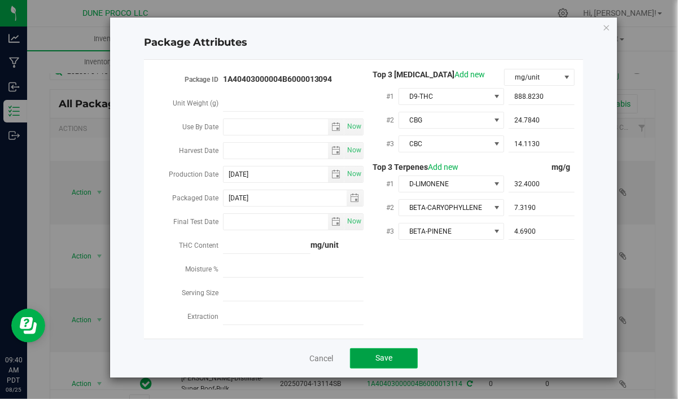
click at [391, 357] on span "Save" at bounding box center [383, 357] width 17 height 9
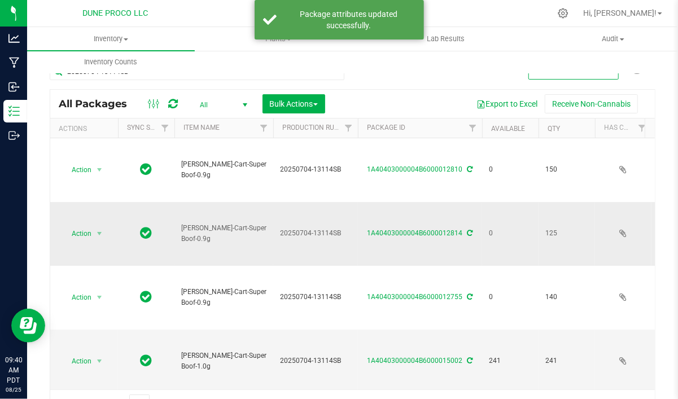
scroll to position [169, 0]
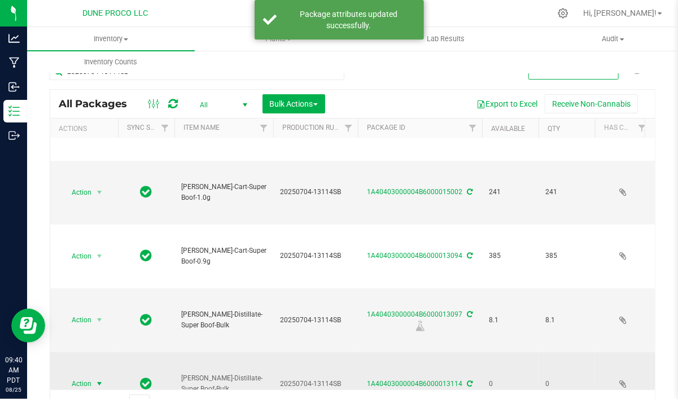
click at [99, 379] on span "select" at bounding box center [99, 383] width 9 height 9
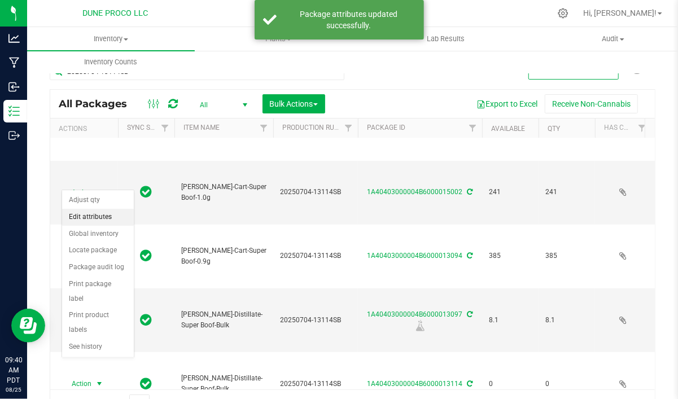
click at [108, 216] on li "Edit attributes" at bounding box center [98, 217] width 72 height 17
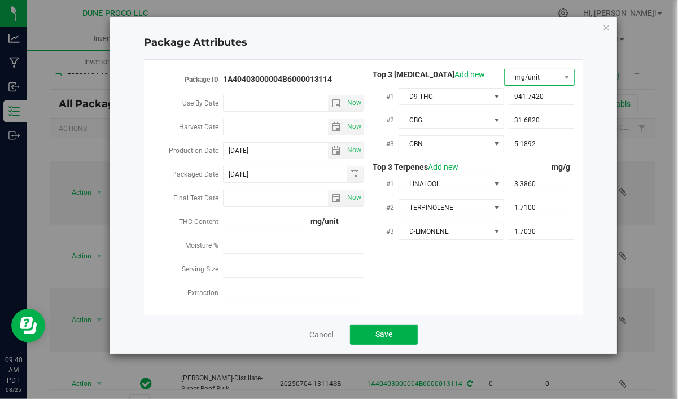
click at [561, 80] on span at bounding box center [567, 77] width 14 height 16
click at [467, 143] on span "CBN" at bounding box center [444, 144] width 90 height 16
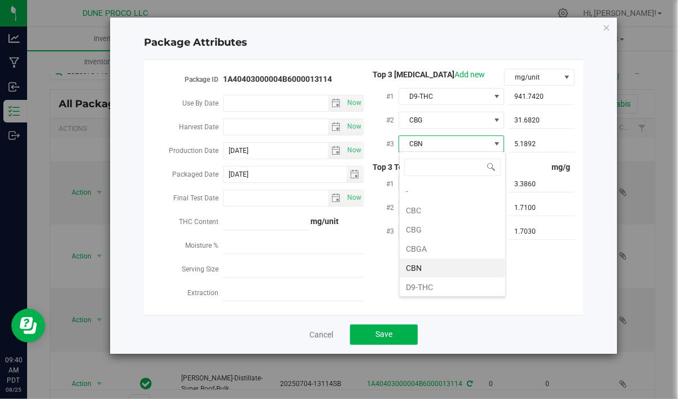
scroll to position [16, 106]
click at [447, 210] on li "CBC" at bounding box center [452, 210] width 106 height 19
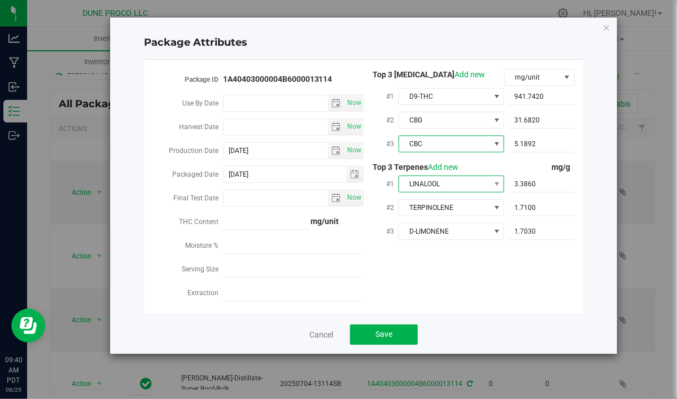
click at [468, 180] on span "LINALOOL" at bounding box center [444, 184] width 90 height 16
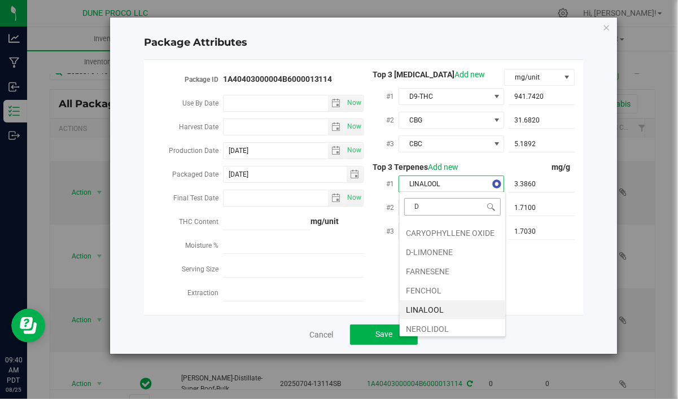
scroll to position [0, 0]
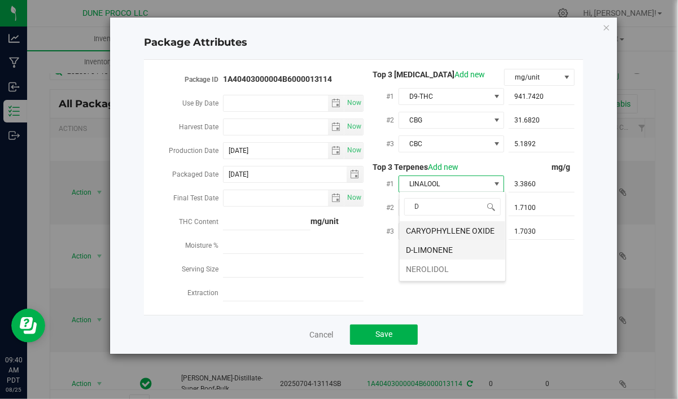
click at [448, 248] on li "D-LIMONENE" at bounding box center [452, 249] width 106 height 19
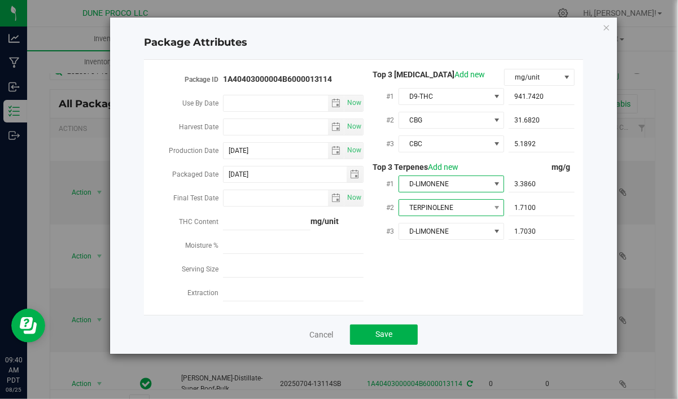
click at [444, 211] on span "TERPINOLENE" at bounding box center [444, 208] width 90 height 16
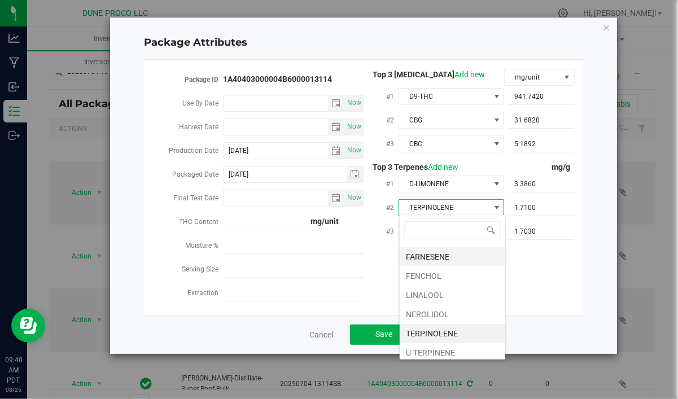
scroll to position [3, 0]
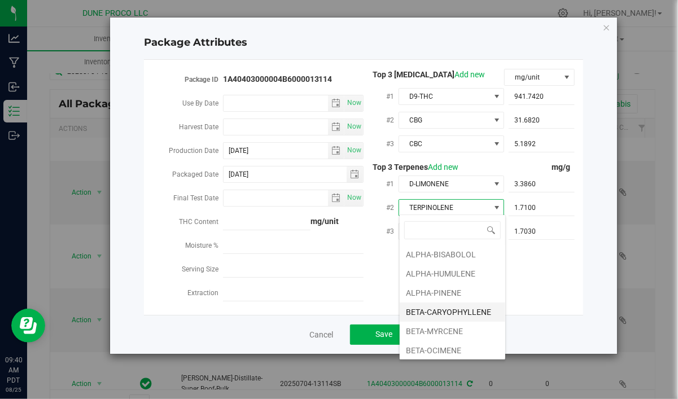
click at [443, 309] on li "BETA-CARYOPHYLLENE" at bounding box center [452, 311] width 106 height 19
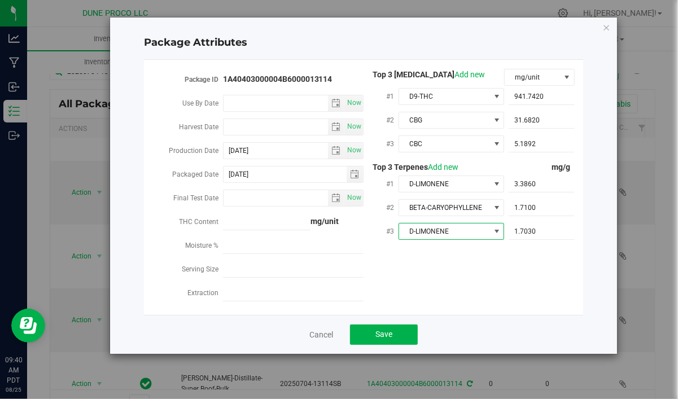
click at [468, 235] on span "D-LIMONENE" at bounding box center [444, 231] width 90 height 16
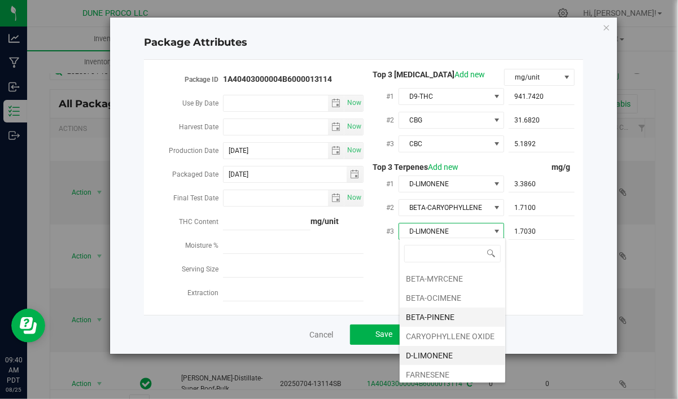
click at [456, 317] on li "BETA-PINENE" at bounding box center [452, 316] width 106 height 19
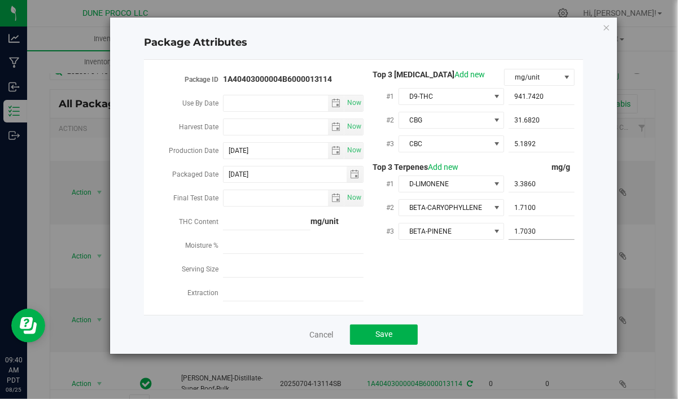
click at [557, 231] on input "1.7030" at bounding box center [541, 231] width 66 height 16
drag, startPoint x: 555, startPoint y: 230, endPoint x: 501, endPoint y: 240, distance: 55.1
click at [508, 239] on input "1.703" at bounding box center [541, 231] width 66 height 16
paste input "4.69"
click at [540, 207] on span "1.7100 1.71" at bounding box center [541, 208] width 66 height 16
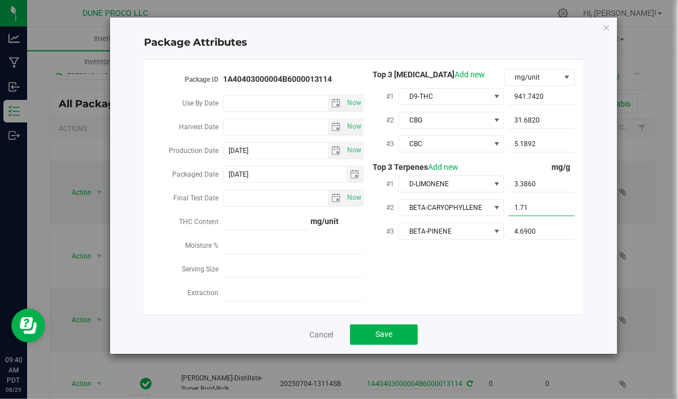
drag, startPoint x: 548, startPoint y: 205, endPoint x: 626, endPoint y: 203, distance: 77.9
click at [508, 209] on input "1.71" at bounding box center [541, 208] width 66 height 16
paste input "7.319"
click at [544, 194] on div "#1 D-LIMONENE 3.3860 3.386" at bounding box center [468, 185] width 211 height 24
click at [544, 189] on span "3.3860 3.386" at bounding box center [541, 184] width 66 height 16
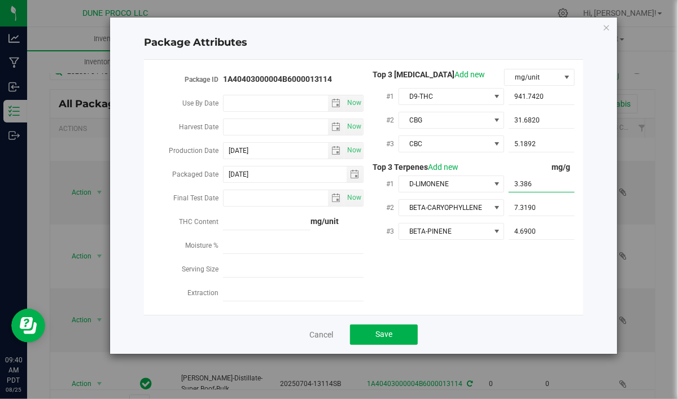
drag, startPoint x: 544, startPoint y: 184, endPoint x: 437, endPoint y: 192, distance: 107.4
click at [508, 192] on input "3.386" at bounding box center [541, 184] width 66 height 16
paste input "2.4"
click at [548, 144] on span "5.1892 5.1892" at bounding box center [541, 144] width 66 height 16
drag, startPoint x: 548, startPoint y: 144, endPoint x: 476, endPoint y: 150, distance: 73.0
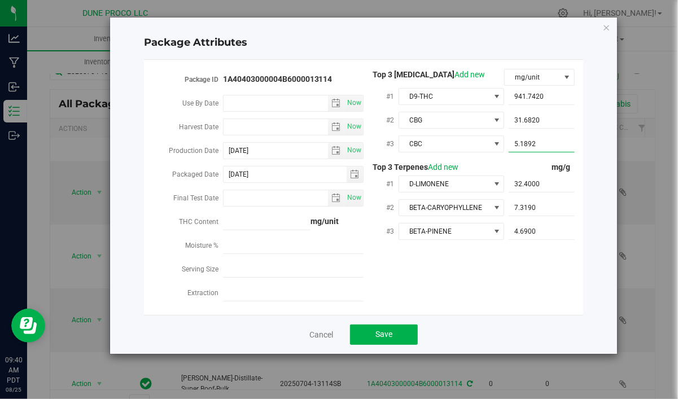
click at [508, 150] on input "5.1892" at bounding box center [541, 144] width 66 height 16
paste input "14.113"
click at [538, 115] on span "31.6820 31.682" at bounding box center [541, 120] width 66 height 16
click at [508, 121] on input "31.682" at bounding box center [541, 120] width 66 height 16
paste input "24.784"
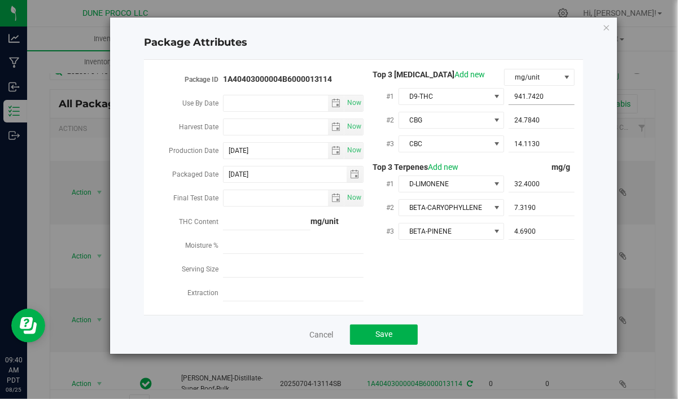
click at [540, 98] on span "941.7420 941.742" at bounding box center [541, 97] width 66 height 16
drag, startPoint x: 563, startPoint y: 98, endPoint x: 492, endPoint y: 108, distance: 71.8
click at [508, 104] on input "941.742" at bounding box center [541, 97] width 66 height 16
paste input "888.823"
click at [515, 280] on div "Package ID 1A40403000004B6000013114 Use By Date Now Harvest Date Now Production…" at bounding box center [363, 187] width 422 height 237
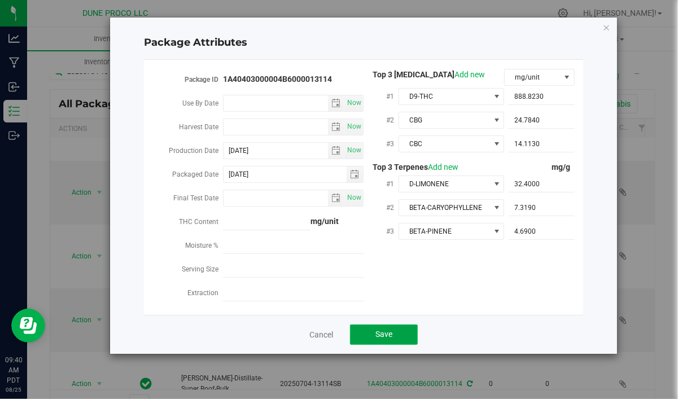
click at [403, 331] on button "Save" at bounding box center [384, 334] width 68 height 20
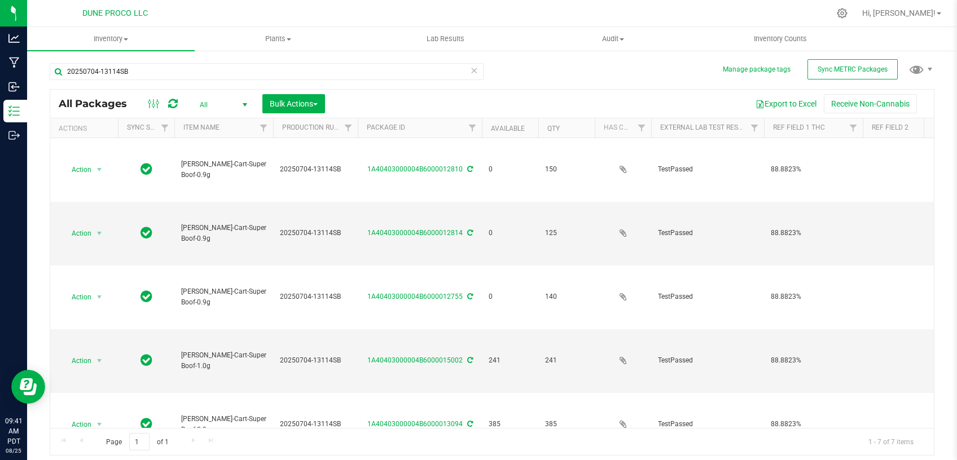
scroll to position [0, 0]
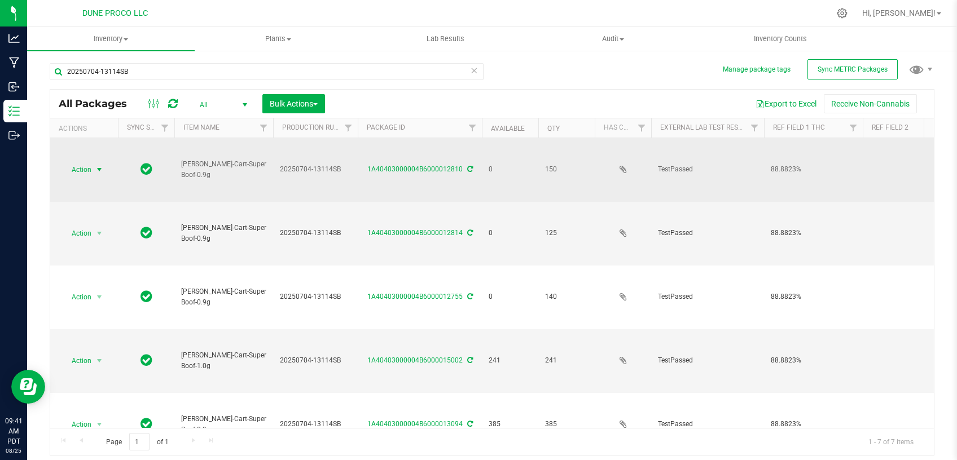
click at [87, 172] on span "Action" at bounding box center [76, 170] width 30 height 16
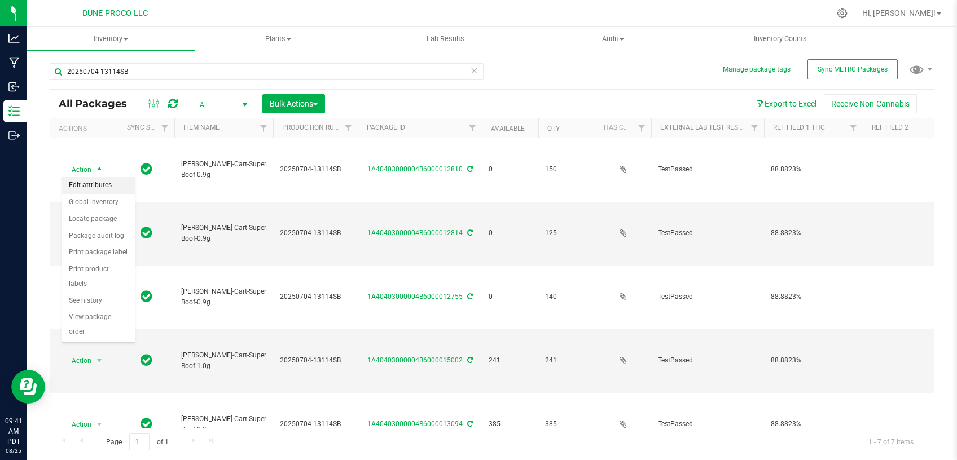
click at [108, 182] on li "Edit attributes" at bounding box center [98, 185] width 73 height 17
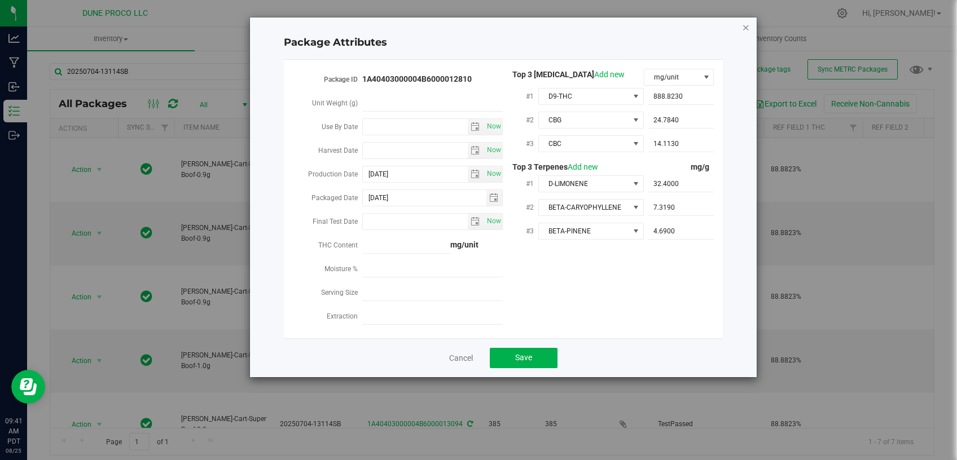
click at [745, 28] on icon "Close modal" at bounding box center [746, 27] width 8 height 14
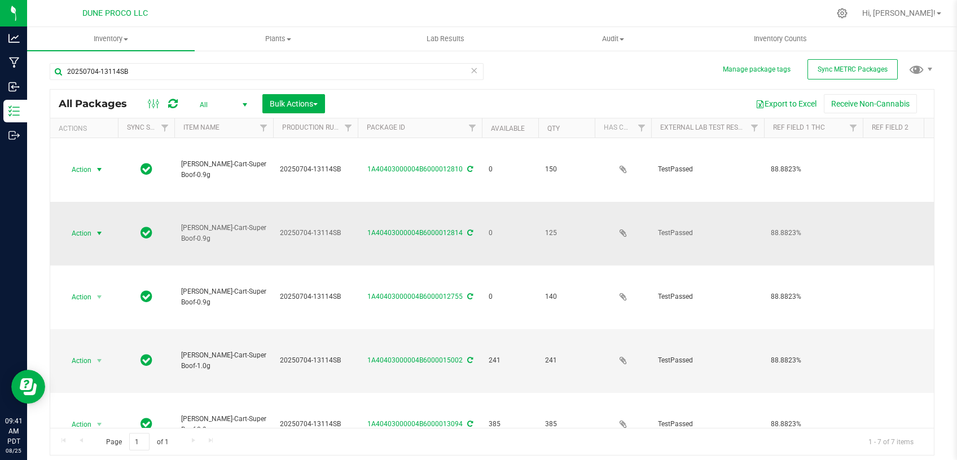
click at [99, 229] on span "select" at bounding box center [99, 233] width 9 height 9
click at [98, 245] on li "Edit attributes" at bounding box center [98, 244] width 73 height 17
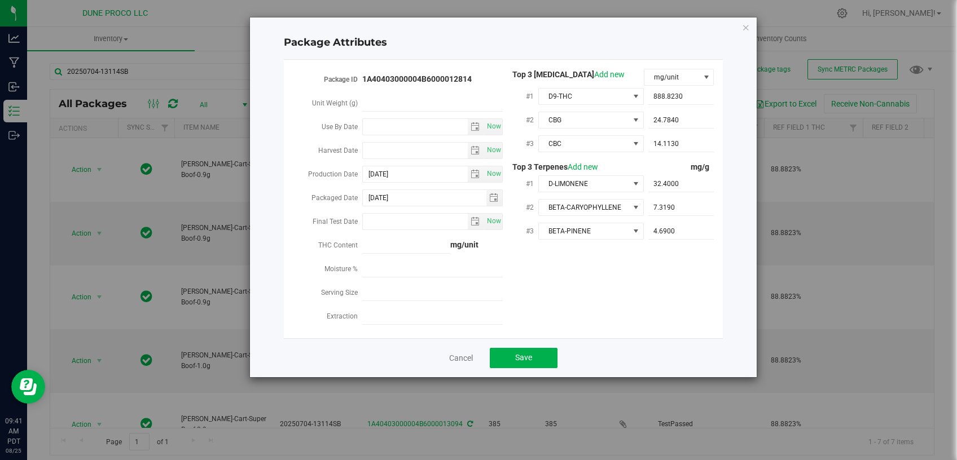
click at [740, 29] on div "Package Attributes Package ID 1A40403000004B6000012814 Unit Weight (g) Use By D…" at bounding box center [503, 197] width 507 height 360
click at [748, 28] on icon "Close modal" at bounding box center [746, 27] width 8 height 14
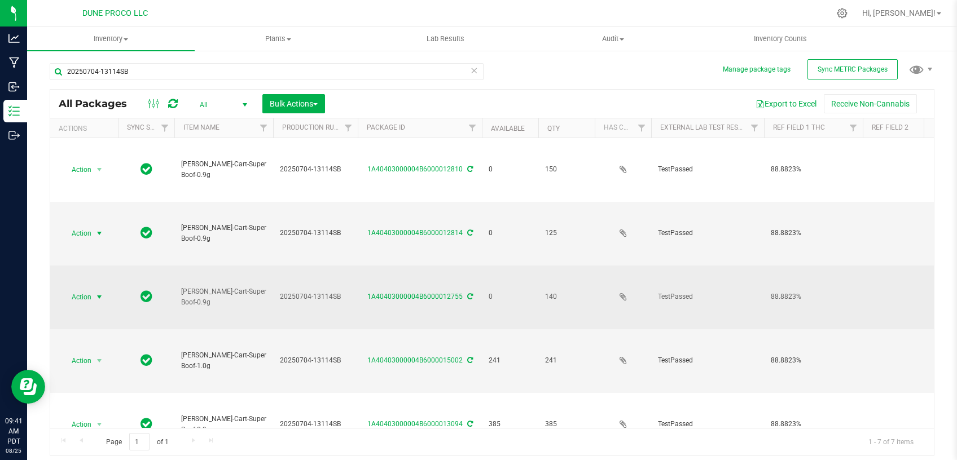
click at [94, 289] on span "select" at bounding box center [100, 297] width 14 height 16
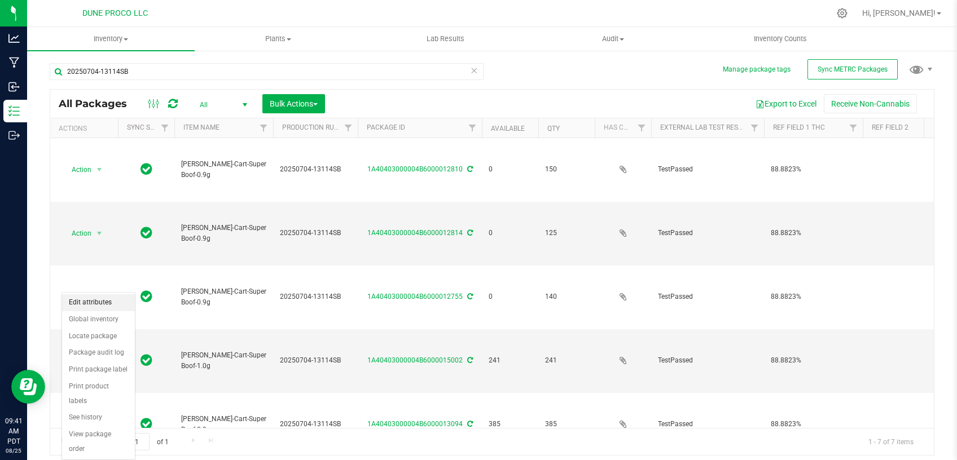
click at [106, 305] on li "Edit attributes" at bounding box center [98, 303] width 73 height 17
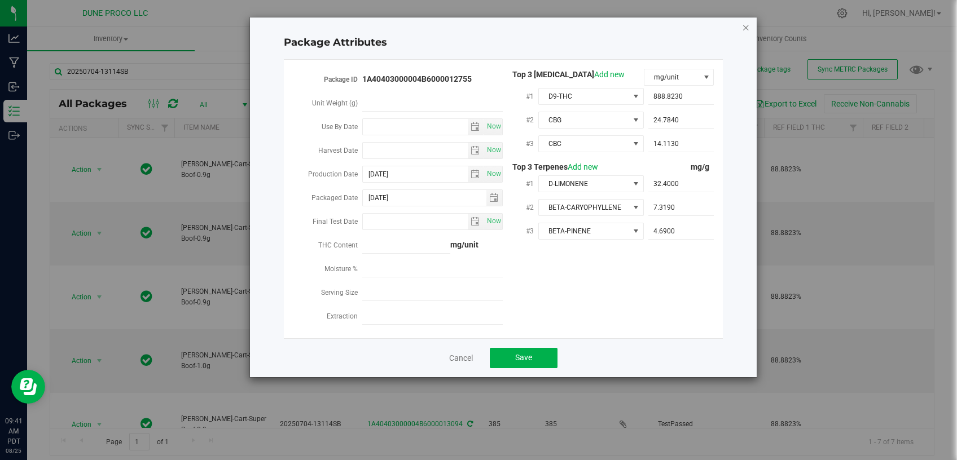
click at [743, 24] on icon "Close modal" at bounding box center [746, 27] width 8 height 14
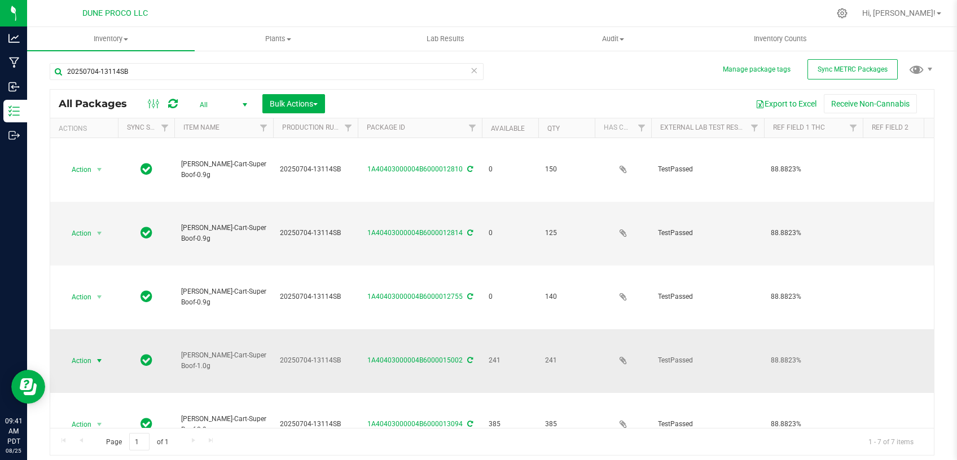
click at [92, 353] on span "Action" at bounding box center [76, 361] width 30 height 16
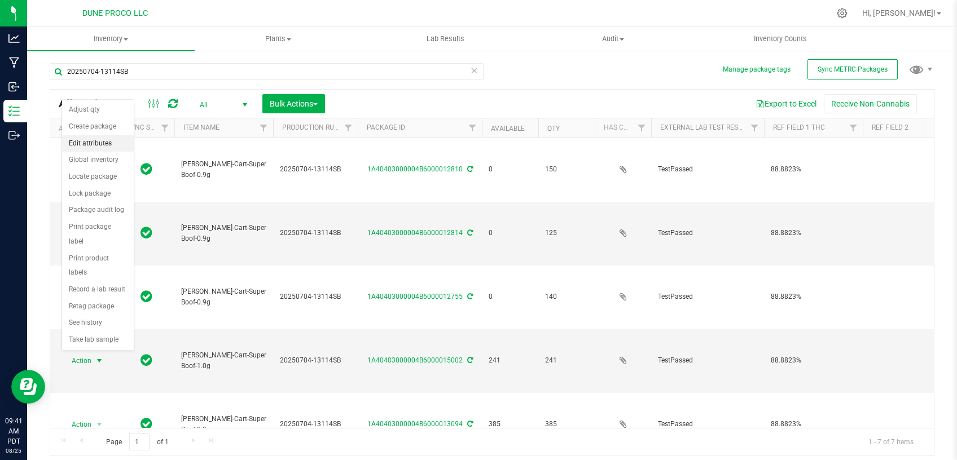
click at [100, 147] on li "Edit attributes" at bounding box center [98, 143] width 72 height 17
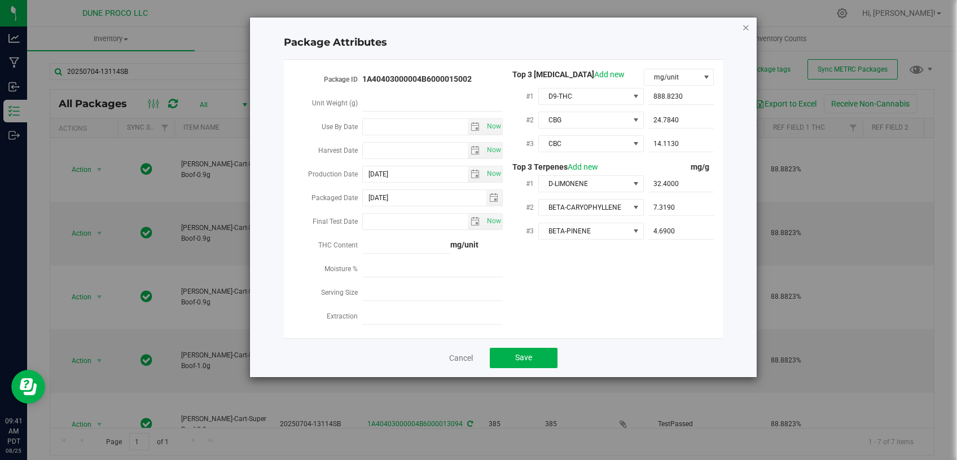
click at [748, 28] on icon "Close modal" at bounding box center [746, 27] width 8 height 14
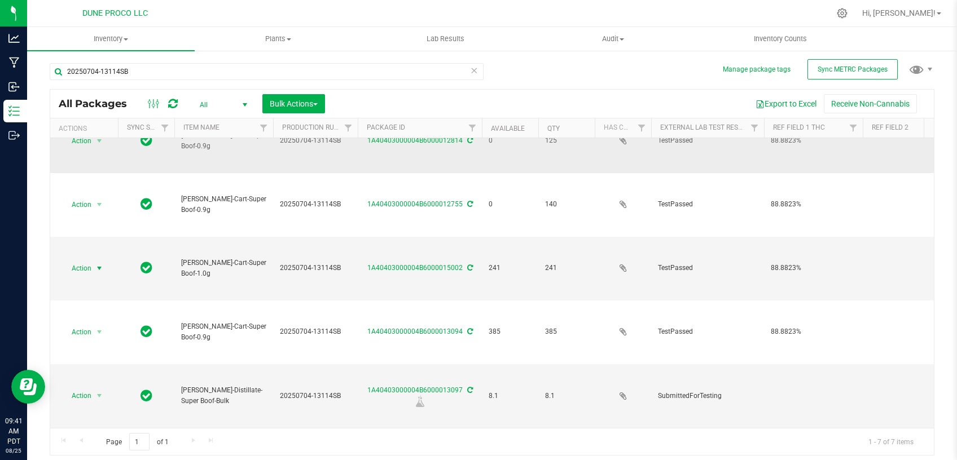
scroll to position [130, 0]
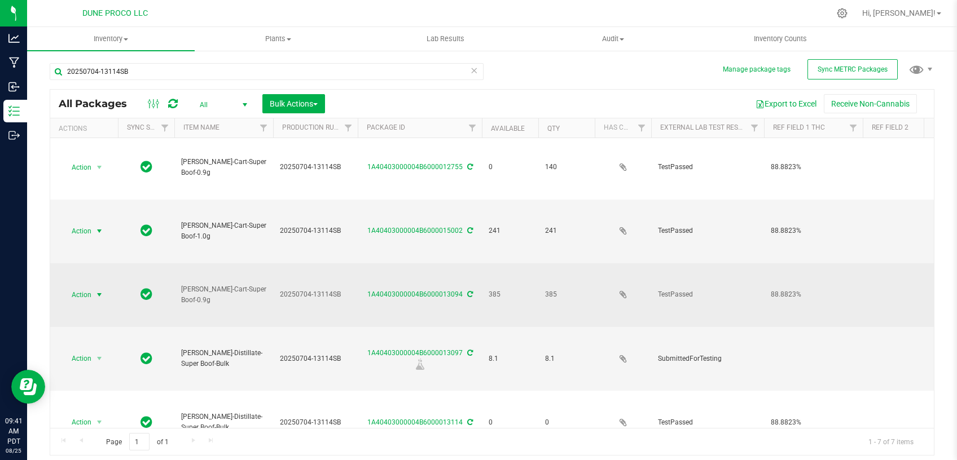
click at [101, 291] on span "select" at bounding box center [99, 295] width 9 height 9
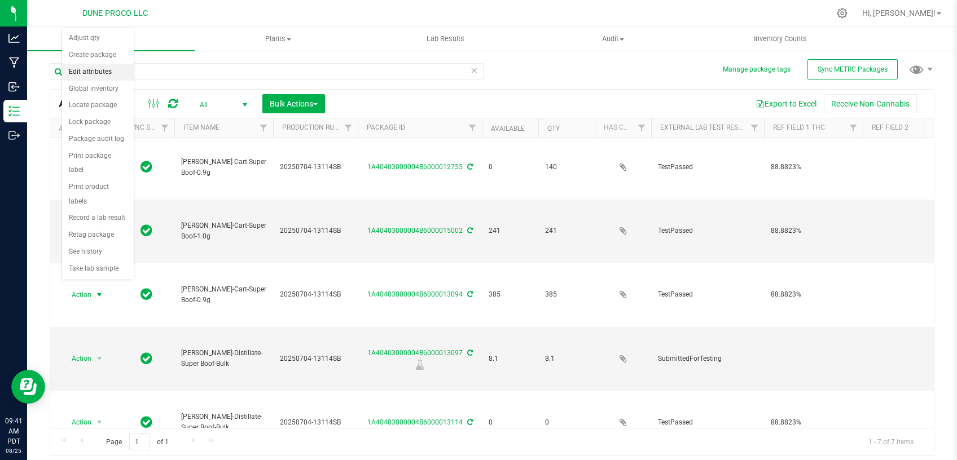
click at [93, 73] on li "Edit attributes" at bounding box center [98, 72] width 72 height 17
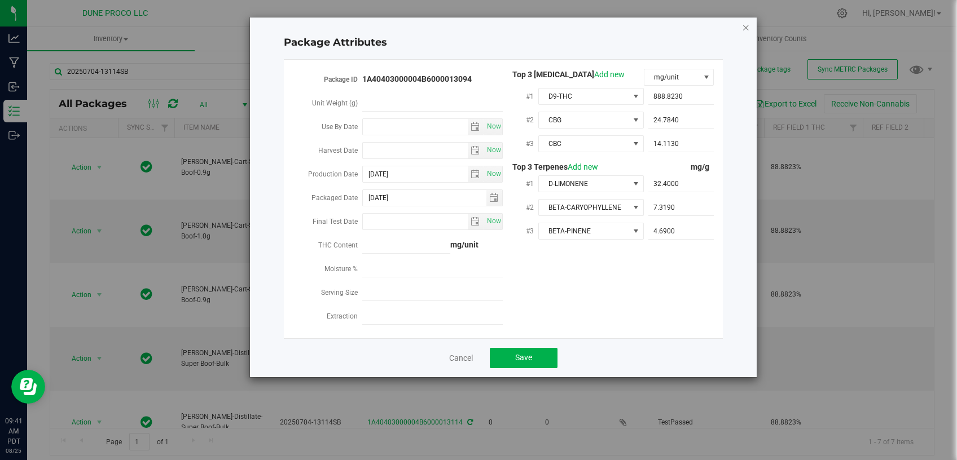
click at [745, 27] on icon "Close modal" at bounding box center [746, 27] width 8 height 14
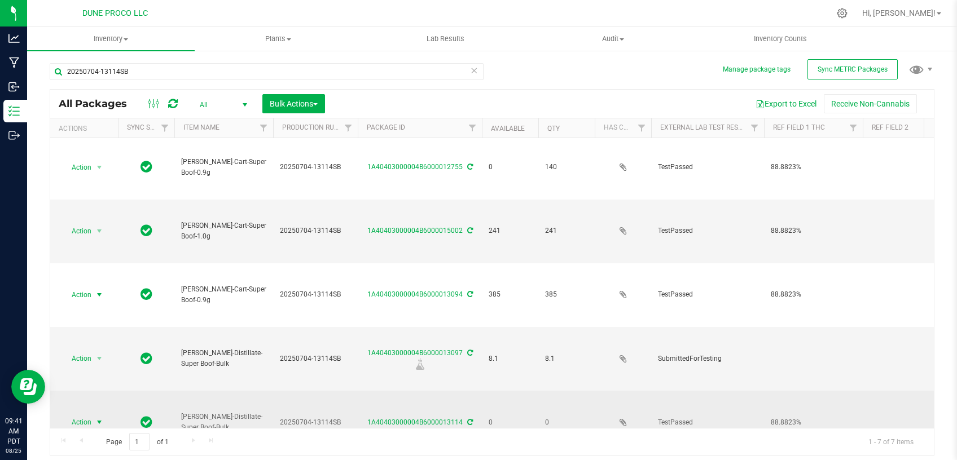
click at [96, 418] on span "select" at bounding box center [99, 422] width 9 height 9
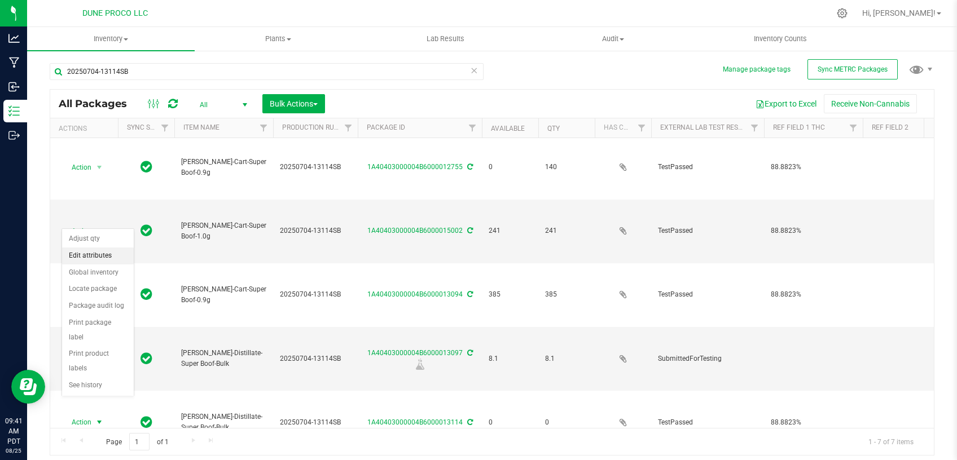
click at [110, 253] on li "Edit attributes" at bounding box center [98, 256] width 72 height 17
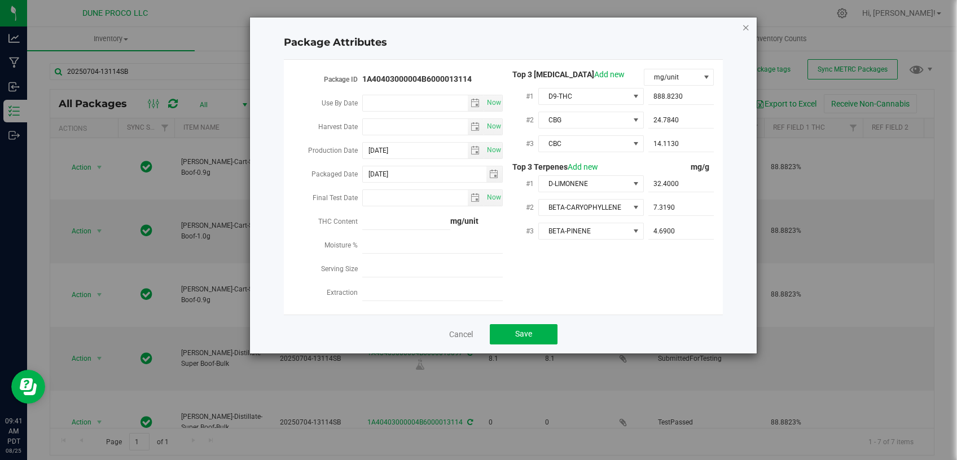
click at [749, 24] on icon "Close modal" at bounding box center [746, 27] width 8 height 14
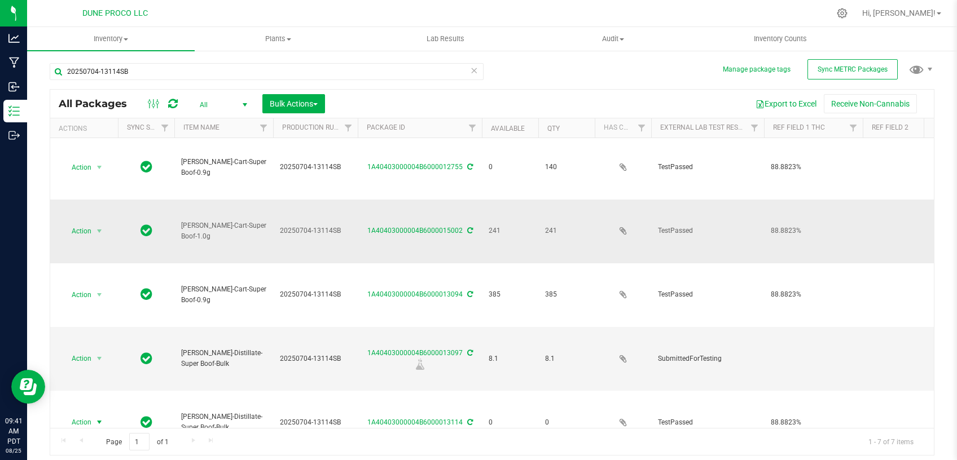
scroll to position [0, 0]
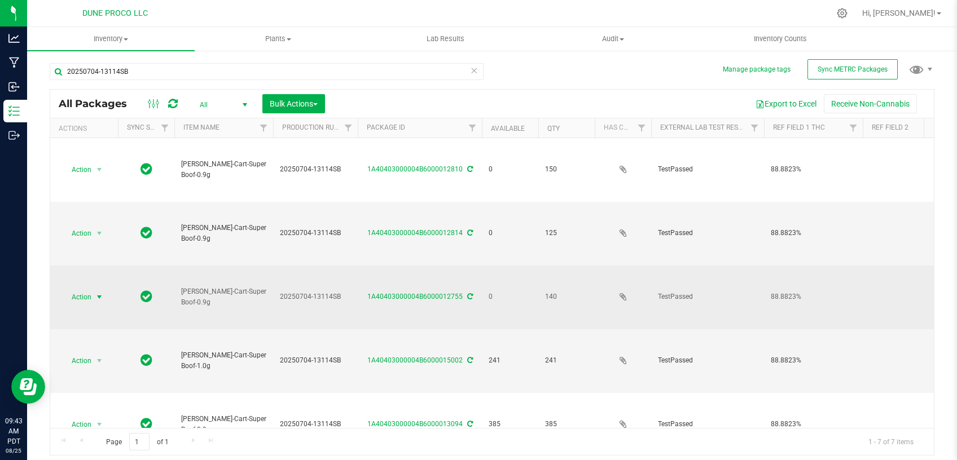
click at [96, 293] on span "select" at bounding box center [99, 297] width 9 height 9
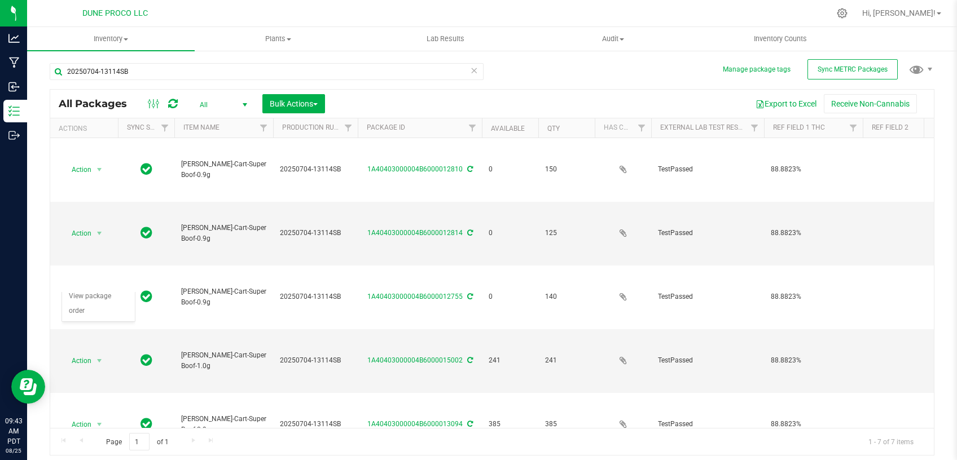
click at [398, 98] on div "Export to Excel Receive Non-Cannabis" at bounding box center [629, 103] width 592 height 19
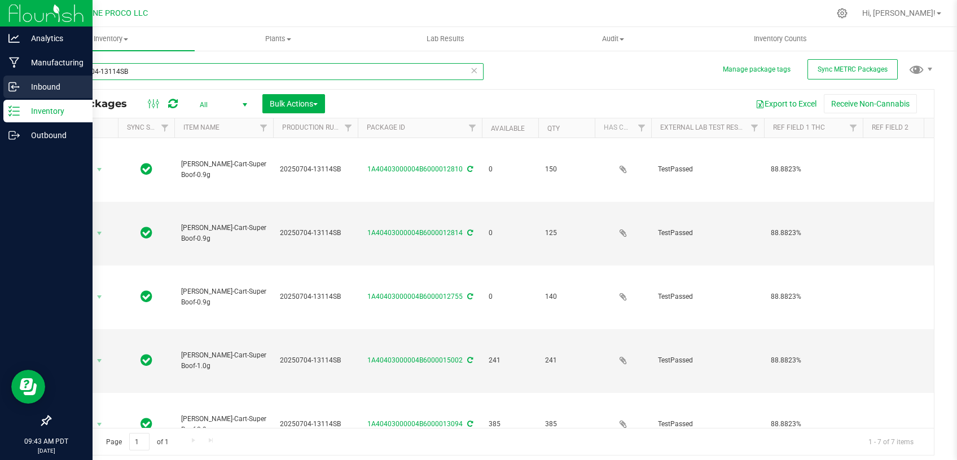
drag, startPoint x: 165, startPoint y: 72, endPoint x: 3, endPoint y: 88, distance: 162.7
click at [50, 80] on input "20250704-13114SB" at bounding box center [267, 71] width 434 height 17
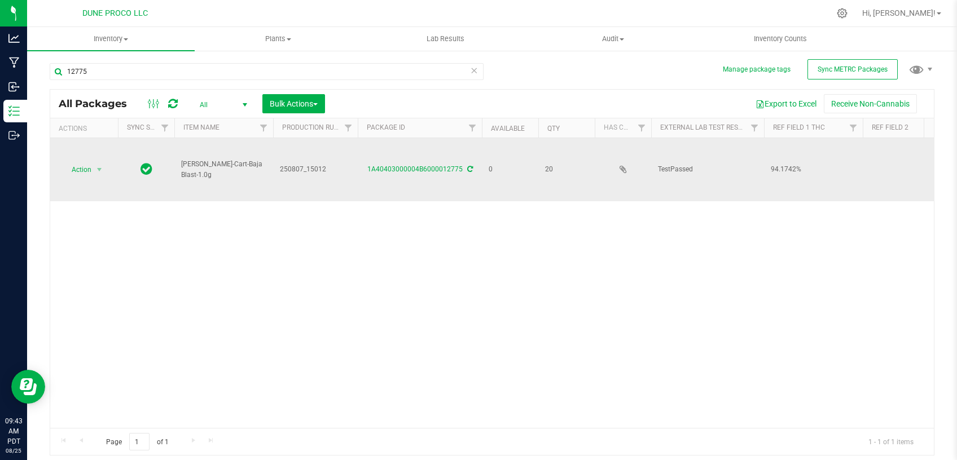
click at [308, 168] on span "250807_15012" at bounding box center [315, 169] width 71 height 11
drag, startPoint x: 327, startPoint y: 168, endPoint x: 230, endPoint y: 173, distance: 96.6
click at [273, 173] on input "250807_15012" at bounding box center [313, 169] width 81 height 17
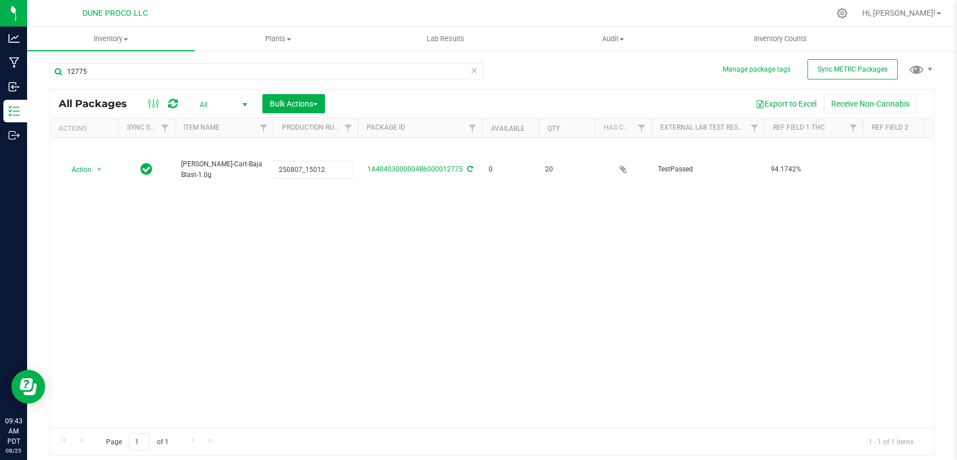
click at [282, 288] on div "Action Action Edit attributes Global inventory Locate package Package audit log…" at bounding box center [492, 283] width 884 height 290
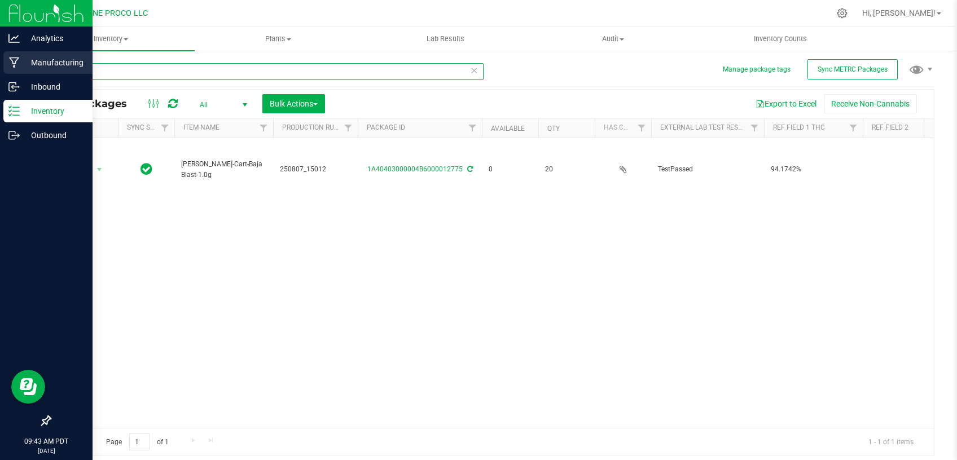
drag, startPoint x: 121, startPoint y: 70, endPoint x: 0, endPoint y: 75, distance: 121.4
click at [50, 72] on input "12775" at bounding box center [267, 71] width 434 height 17
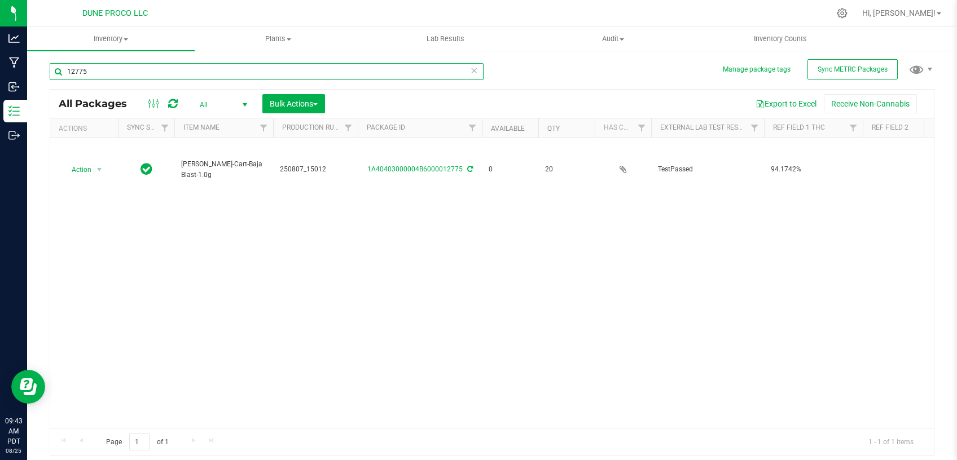
paste input "250807_15012"
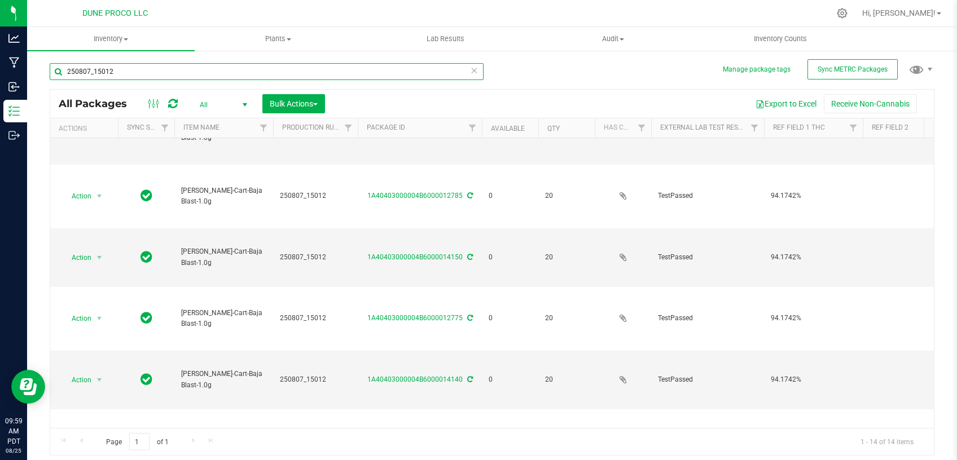
scroll to position [61, 0]
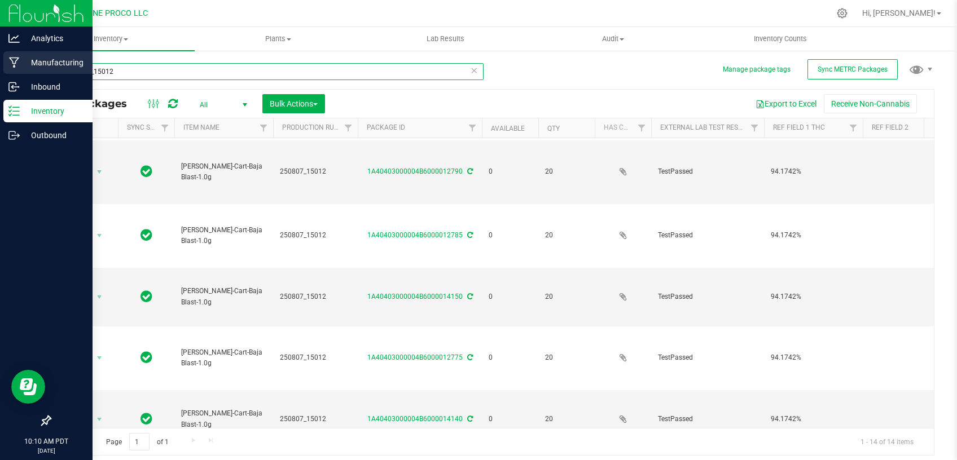
drag, startPoint x: 119, startPoint y: 74, endPoint x: 2, endPoint y: 66, distance: 117.1
click at [50, 66] on input "250807_15012" at bounding box center [267, 71] width 434 height 17
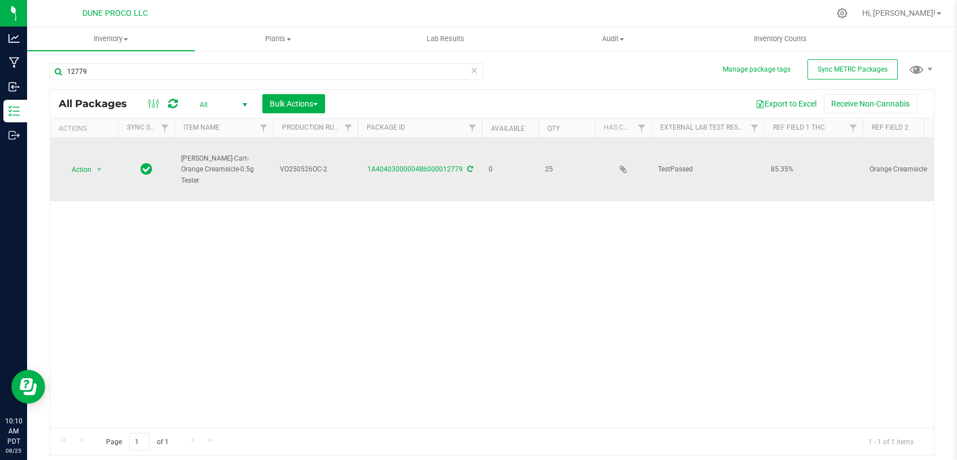
click at [298, 159] on td "VO250526OC-2" at bounding box center [315, 169] width 85 height 63
drag, startPoint x: 331, startPoint y: 168, endPoint x: 231, endPoint y: 173, distance: 100.5
click at [273, 173] on input "VO250526OC-2" at bounding box center [313, 169] width 81 height 17
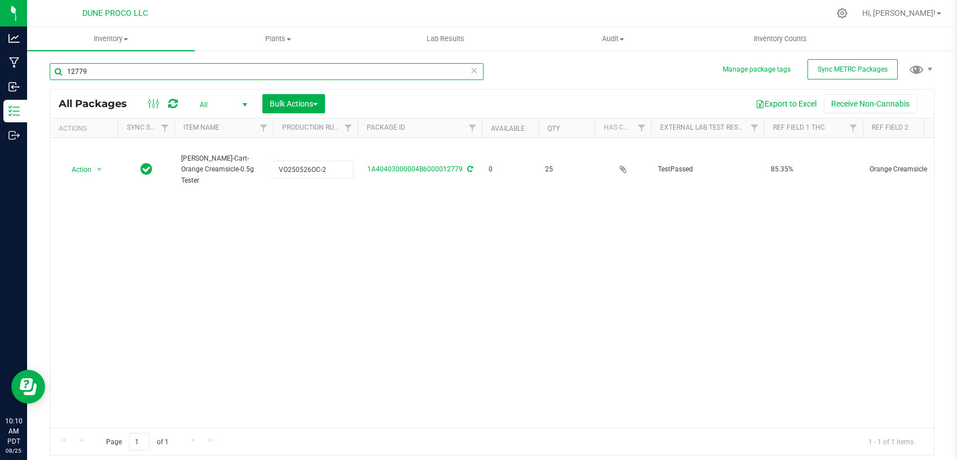
click at [108, 74] on input "12779" at bounding box center [267, 71] width 434 height 17
drag, startPoint x: 66, startPoint y: 71, endPoint x: 133, endPoint y: 59, distance: 68.1
click at [50, 71] on input "12779" at bounding box center [267, 71] width 434 height 17
paste input "VO250526OC-2"
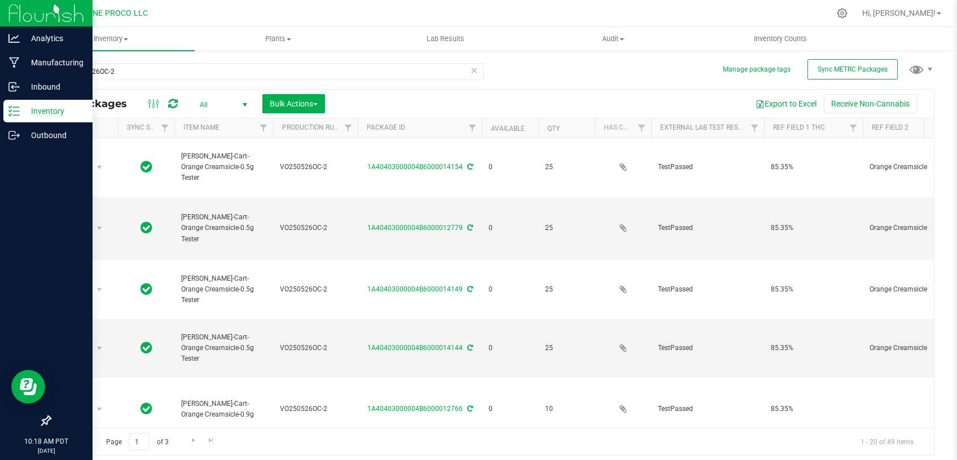
click at [44, 113] on p "Inventory" at bounding box center [54, 111] width 68 height 14
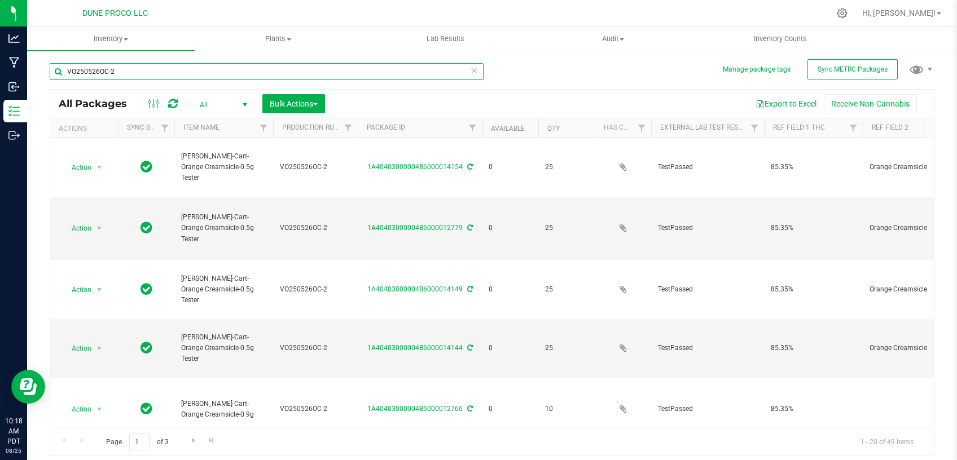
drag, startPoint x: 50, startPoint y: 76, endPoint x: 38, endPoint y: 72, distance: 12.3
click at [50, 76] on input "VO250526OC-2" at bounding box center [267, 71] width 434 height 17
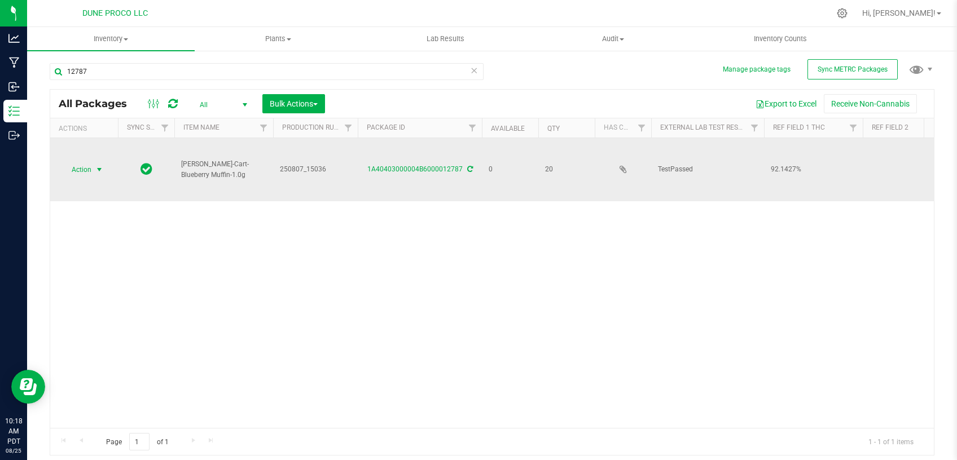
click at [101, 165] on span "select" at bounding box center [99, 169] width 9 height 9
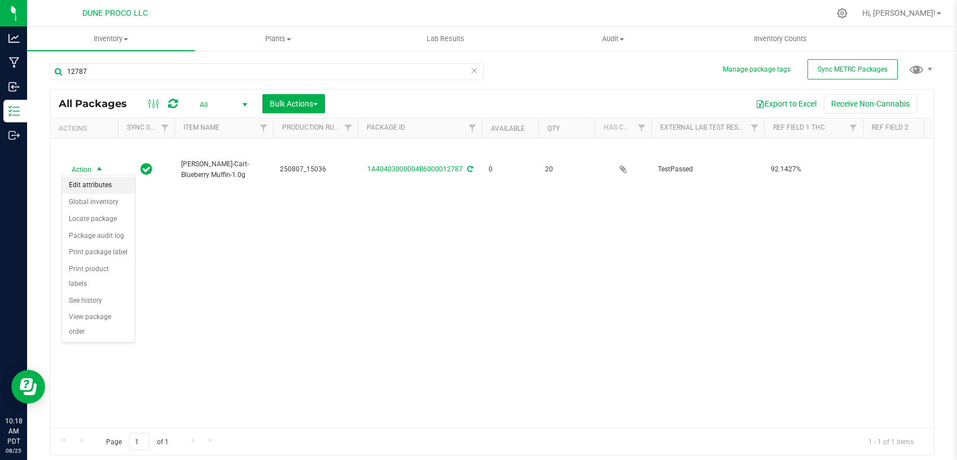
click at [93, 190] on li "Edit attributes" at bounding box center [98, 185] width 73 height 17
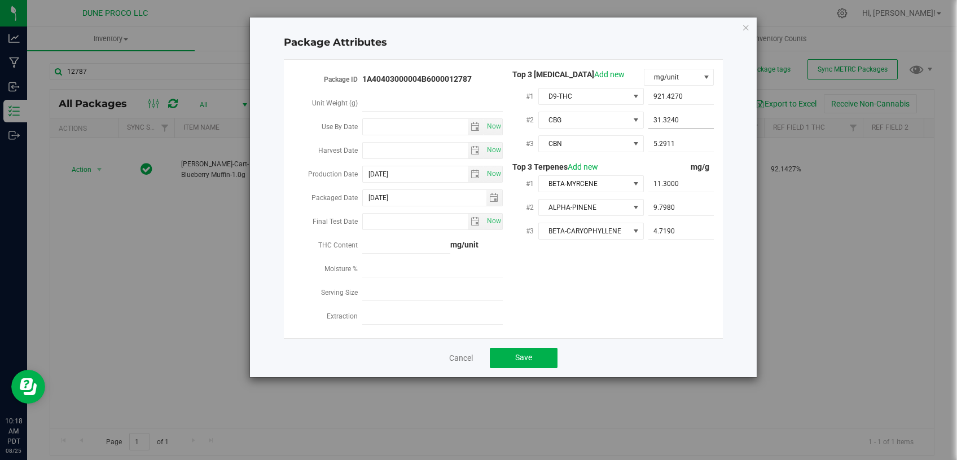
click at [674, 124] on span "31.3240 31.324" at bounding box center [681, 120] width 66 height 16
drag, startPoint x: 681, startPoint y: 120, endPoint x: 617, endPoint y: 122, distance: 64.4
click at [648, 122] on input "31.324" at bounding box center [681, 120] width 66 height 16
paste input "3"
click at [669, 281] on div "Package ID 1A40403000004B6000012787 Unit Weight (g) Use By Date Now Harvest Dat…" at bounding box center [503, 199] width 422 height 261
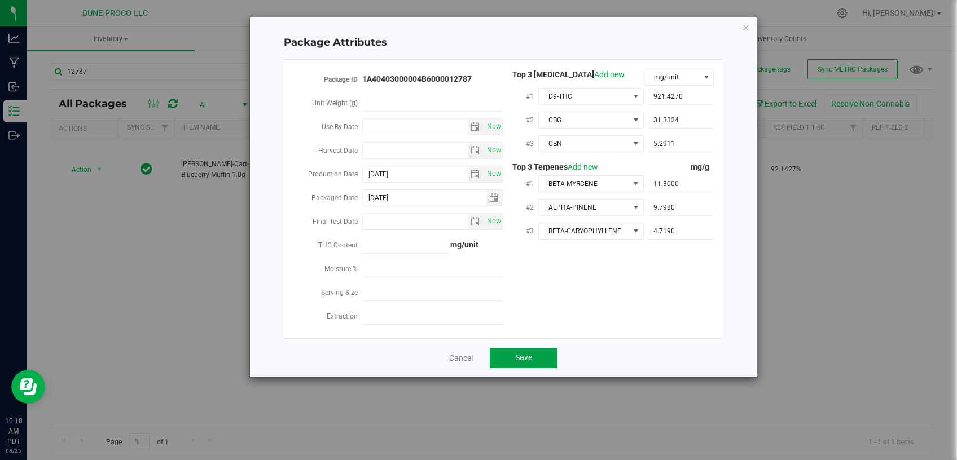
click at [501, 357] on button "Save" at bounding box center [524, 358] width 68 height 20
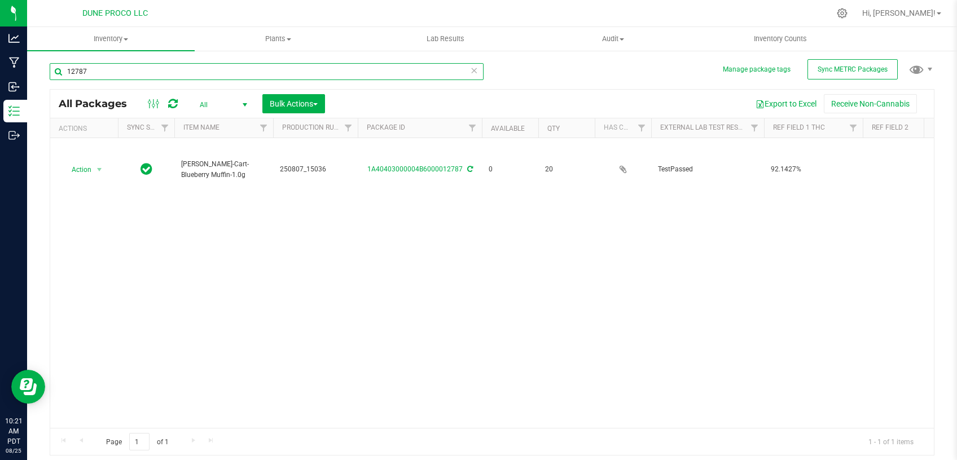
drag, startPoint x: 32, startPoint y: 73, endPoint x: 0, endPoint y: 78, distance: 32.5
click at [50, 78] on input "12787" at bounding box center [267, 71] width 434 height 17
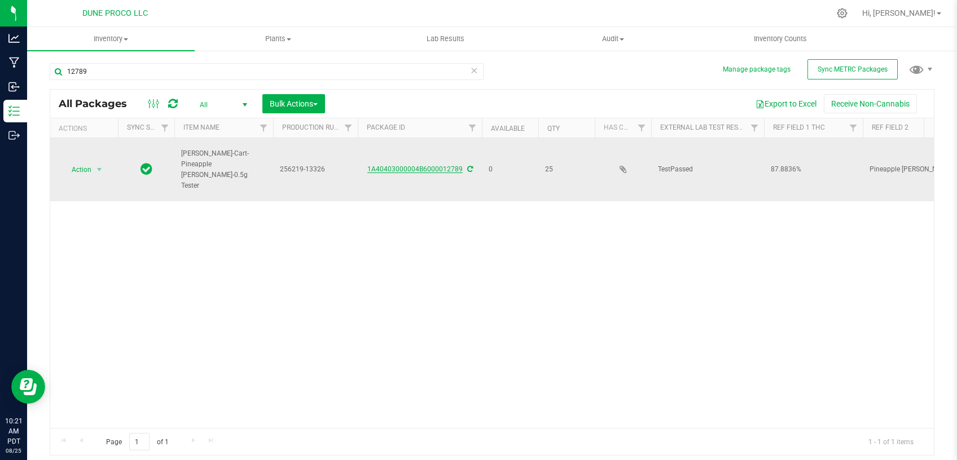
click at [427, 165] on link "1A40403000004B6000012789" at bounding box center [414, 169] width 95 height 8
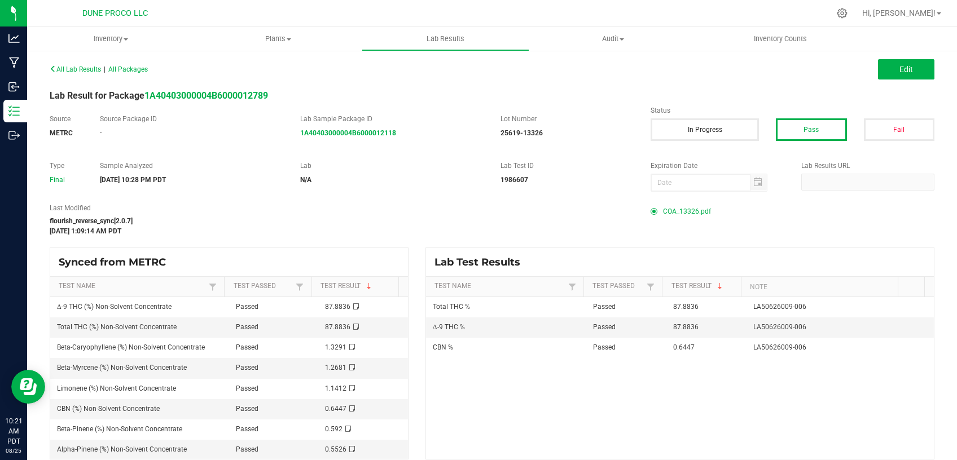
click at [691, 209] on span "COA_13326.pdf" at bounding box center [687, 211] width 48 height 17
click at [251, 96] on strong "1A40403000004B6000012789" at bounding box center [206, 95] width 124 height 11
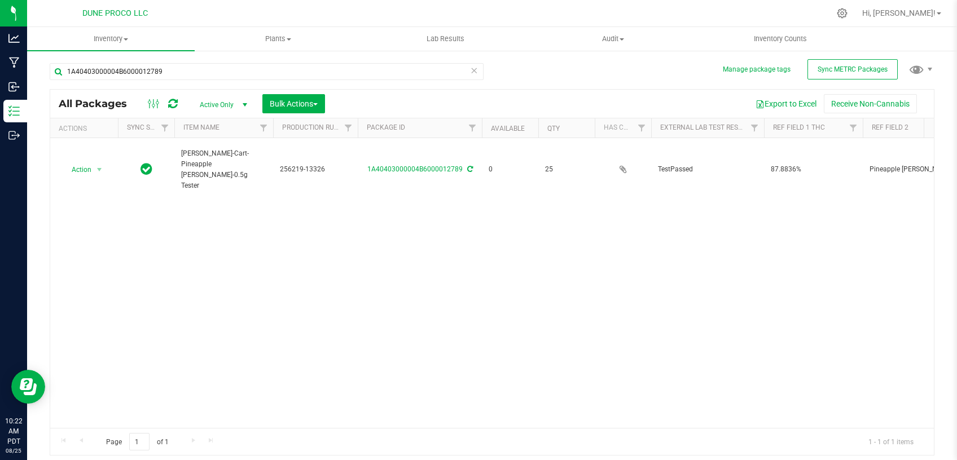
click at [217, 107] on span "Active Only" at bounding box center [221, 105] width 62 height 16
click at [199, 173] on li "All" at bounding box center [220, 173] width 61 height 17
click at [168, 66] on input "1A40403000004B6000012789" at bounding box center [267, 71] width 434 height 17
drag, startPoint x: 91, startPoint y: 69, endPoint x: 85, endPoint y: 63, distance: 8.8
click at [69, 73] on input "1A40403000004B6000012789" at bounding box center [267, 71] width 434 height 17
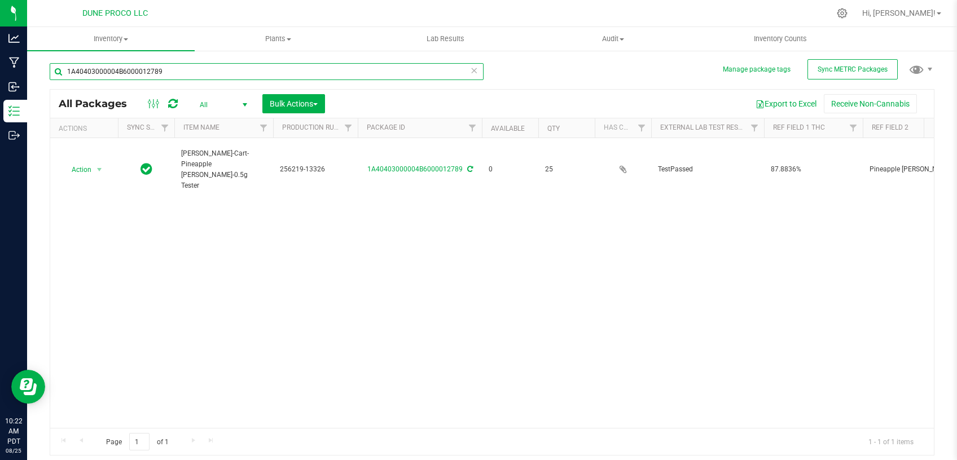
paste input "256219-13326"
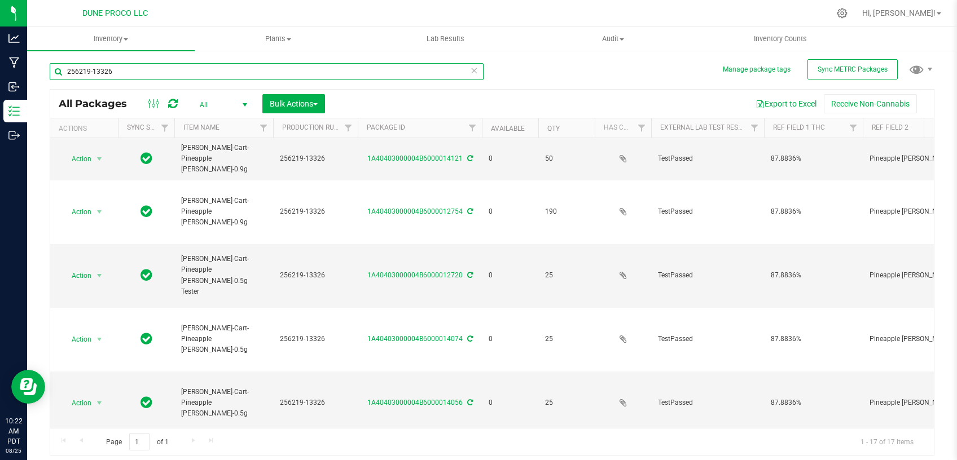
scroll to position [293, 0]
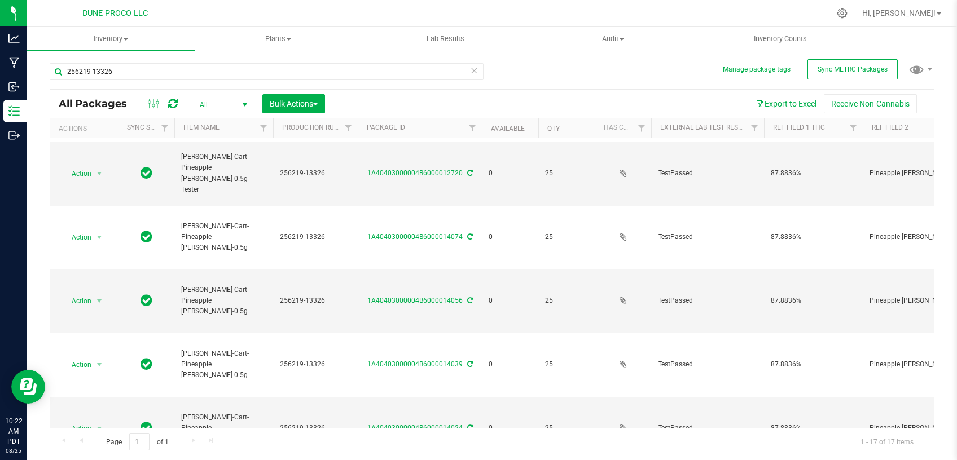
click at [107, 257] on li "Edit attributes" at bounding box center [98, 256] width 73 height 17
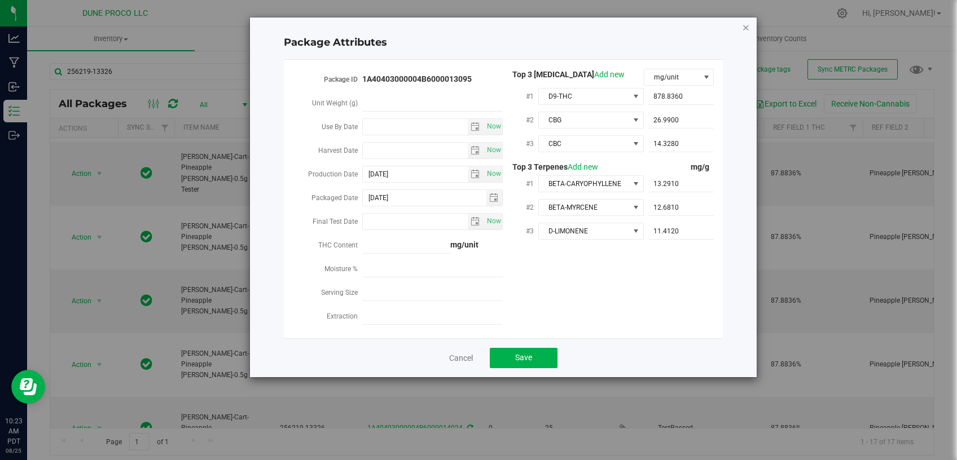
click at [744, 28] on icon "Close modal" at bounding box center [746, 27] width 8 height 14
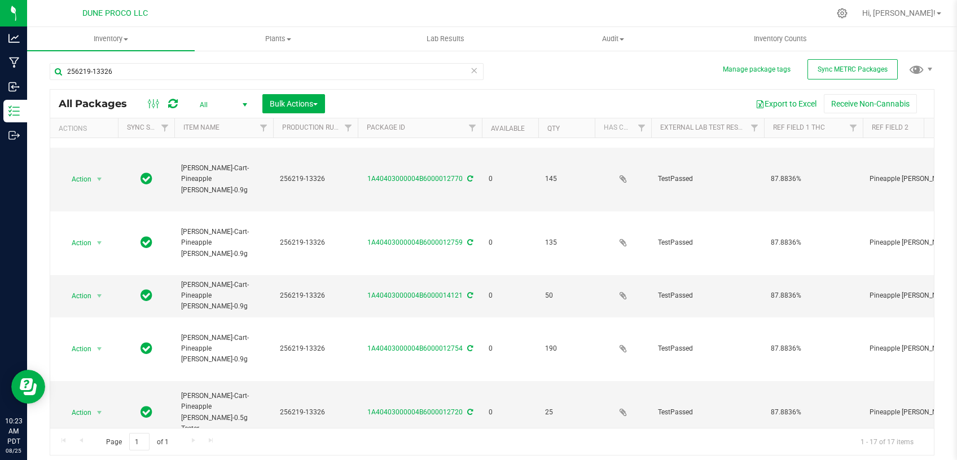
scroll to position [0, 0]
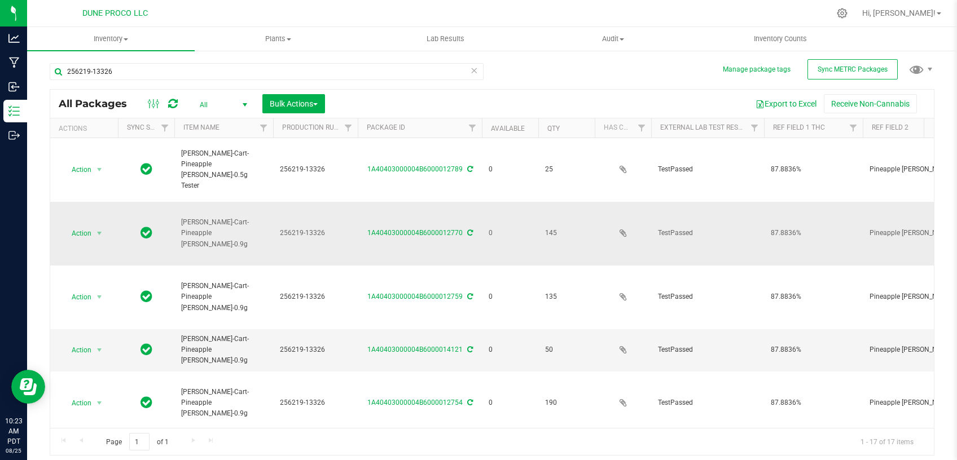
click at [451, 202] on td "1A40403000004B6000012770" at bounding box center [420, 234] width 124 height 64
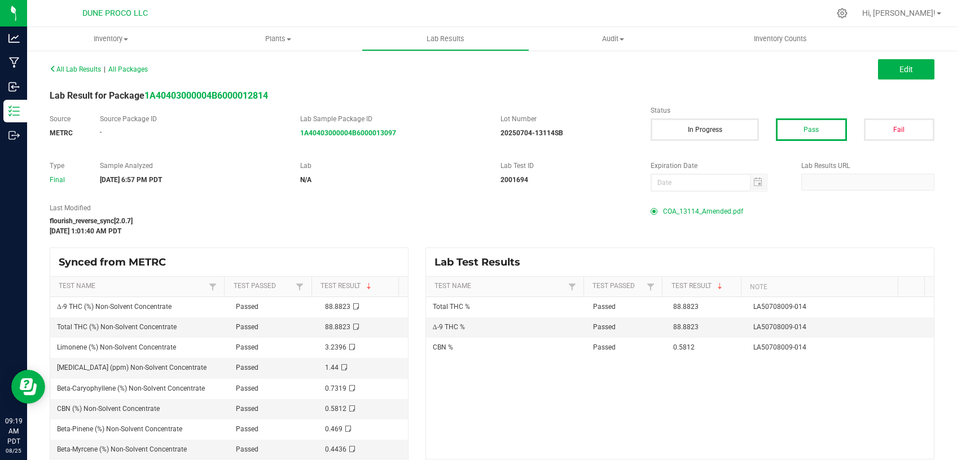
click at [679, 208] on span "COA_13114_Amended.pdf" at bounding box center [703, 211] width 80 height 17
click at [675, 213] on span "COA_15012.pdf" at bounding box center [687, 211] width 48 height 17
click at [255, 93] on strong "1A40403000004B6000012775" at bounding box center [206, 95] width 124 height 11
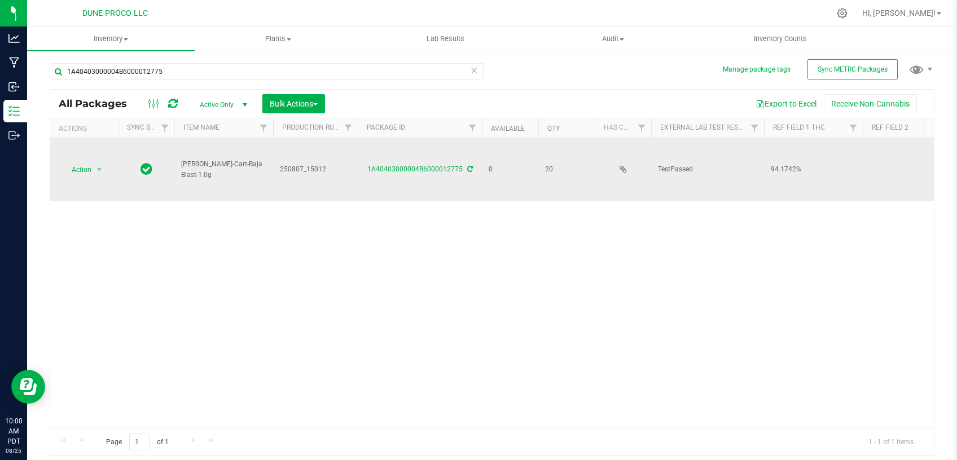
click at [293, 173] on span "250807_15012" at bounding box center [315, 169] width 71 height 11
drag, startPoint x: 331, startPoint y: 165, endPoint x: 248, endPoint y: 174, distance: 83.4
click at [273, 174] on input "250807_15012" at bounding box center [313, 169] width 81 height 17
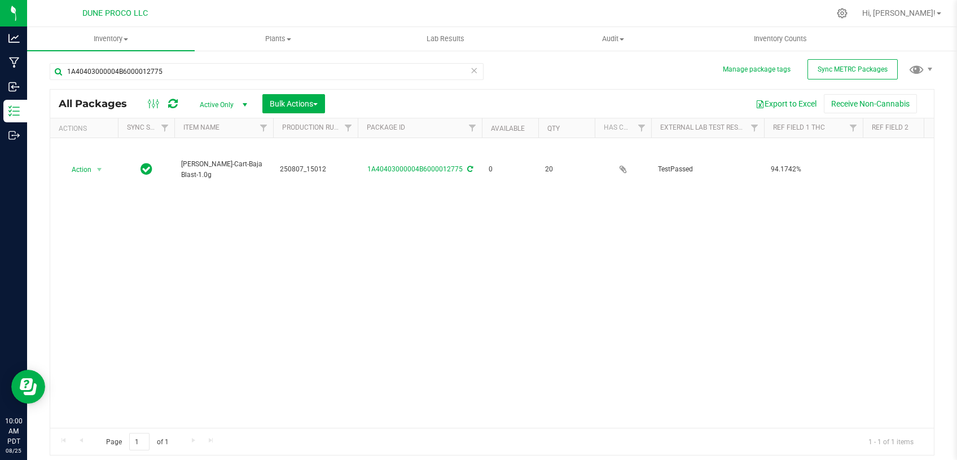
click at [206, 106] on span "Active Only" at bounding box center [221, 105] width 62 height 16
click at [216, 170] on li "All" at bounding box center [220, 173] width 61 height 17
drag, startPoint x: 183, startPoint y: 71, endPoint x: 56, endPoint y: 87, distance: 128.0
click at [56, 80] on input "1A40403000004B6000012775" at bounding box center [267, 71] width 434 height 17
paste input "250807_15012"
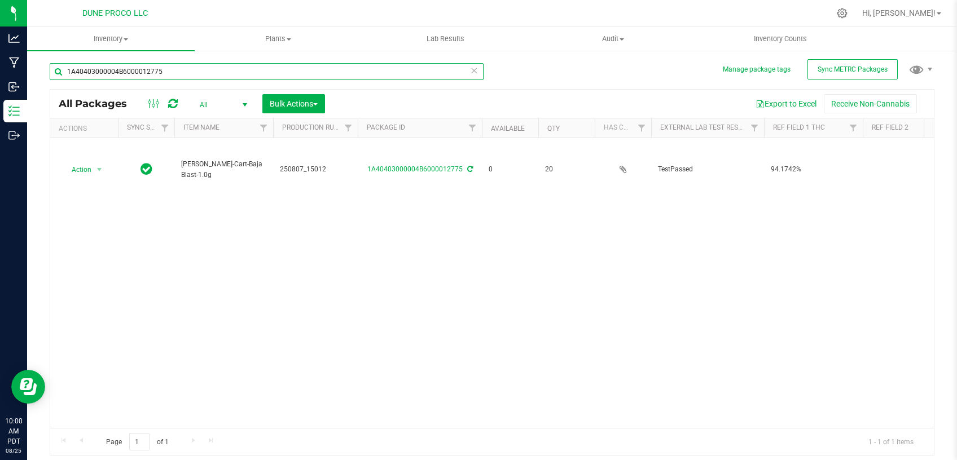
type input "250807_15012"
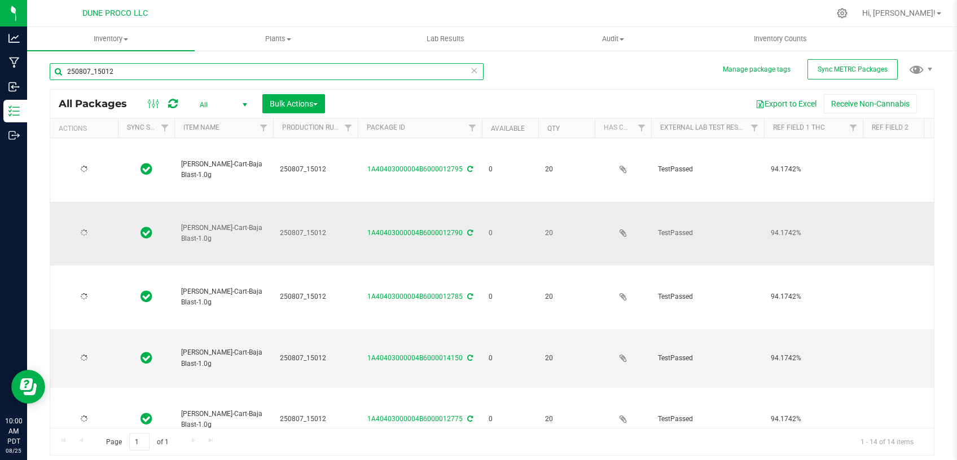
type input "[DATE]"
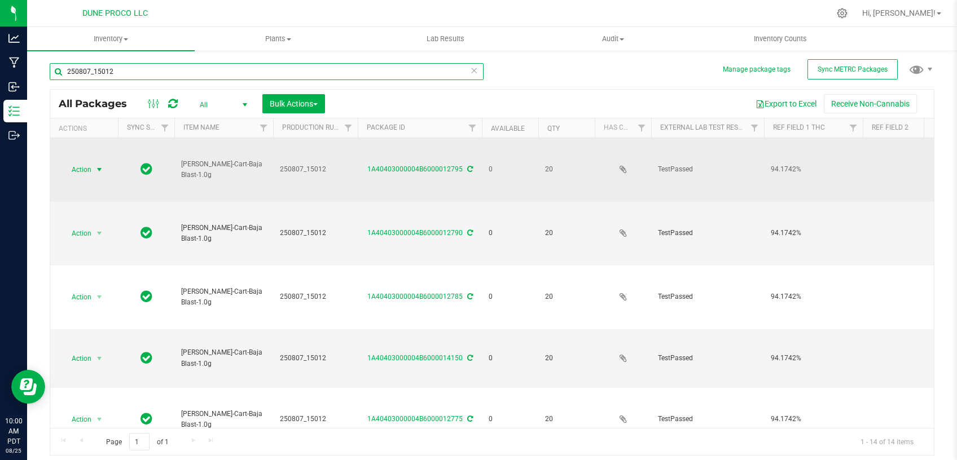
type input "250807_15012"
click at [102, 165] on span "select" at bounding box center [99, 169] width 9 height 9
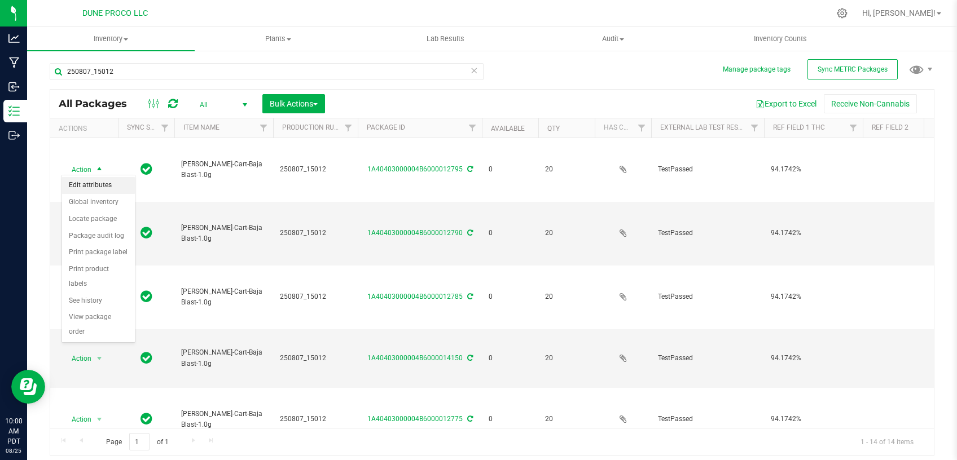
click at [98, 190] on li "Edit attributes" at bounding box center [98, 185] width 73 height 17
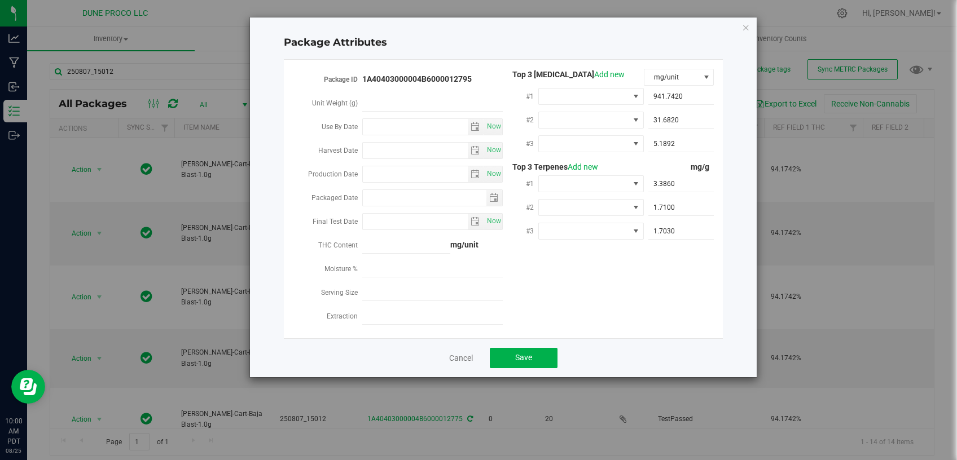
type input "[DATE]"
click at [379, 169] on input "Production Date" at bounding box center [415, 174] width 105 height 16
paste input "[DATE]"
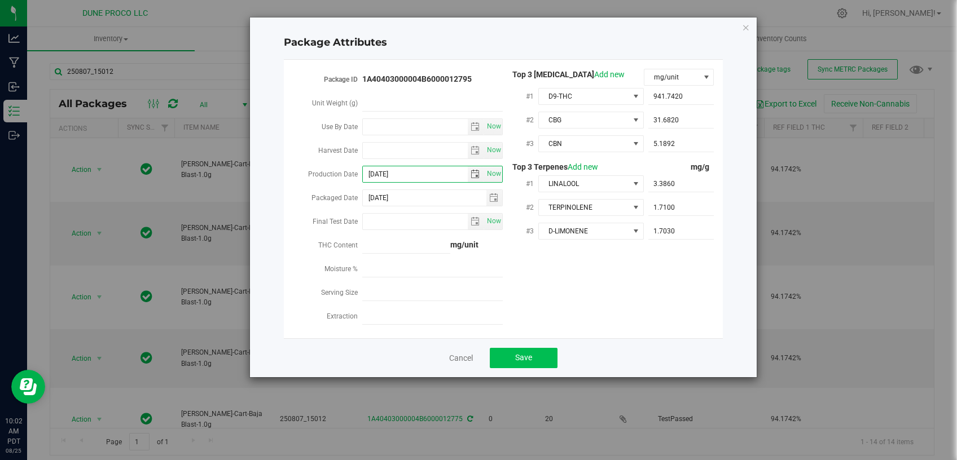
type input "[DATE]"
click at [508, 353] on button "Save" at bounding box center [524, 358] width 68 height 20
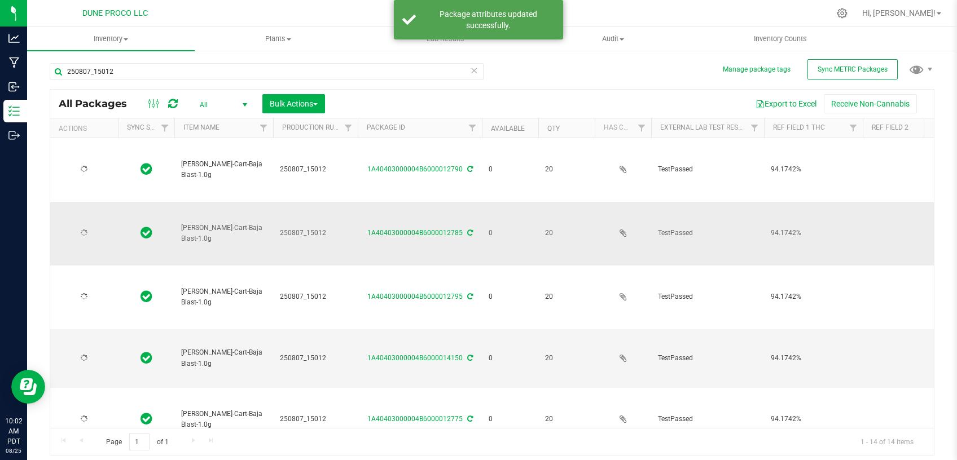
type input "[DATE]"
click at [103, 229] on span "select" at bounding box center [99, 233] width 9 height 9
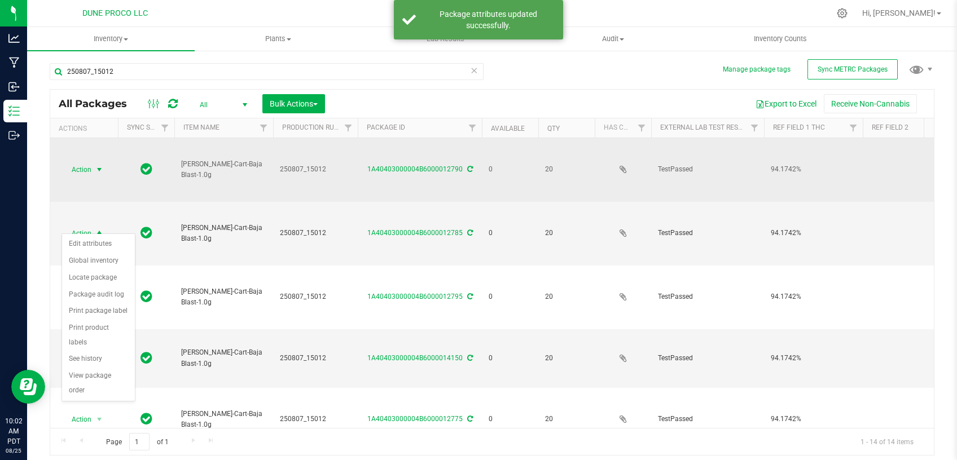
click at [98, 165] on span "select" at bounding box center [99, 169] width 9 height 9
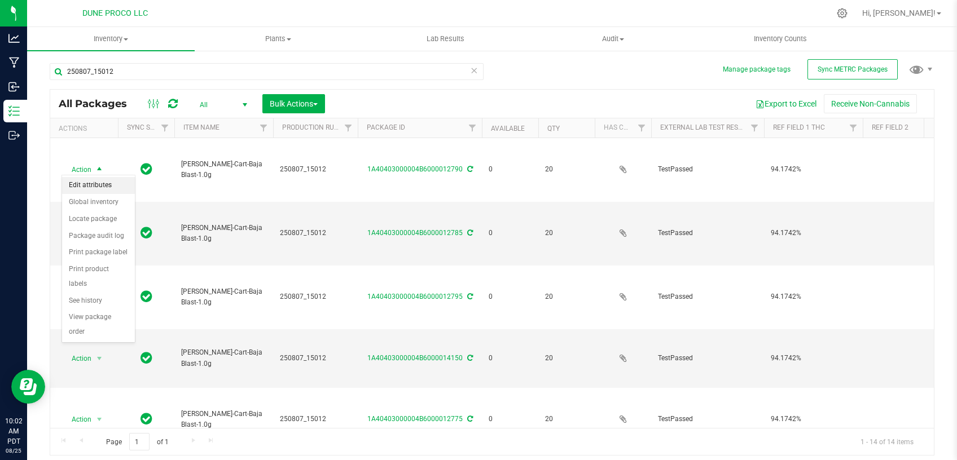
click at [106, 184] on li "Edit attributes" at bounding box center [98, 185] width 73 height 17
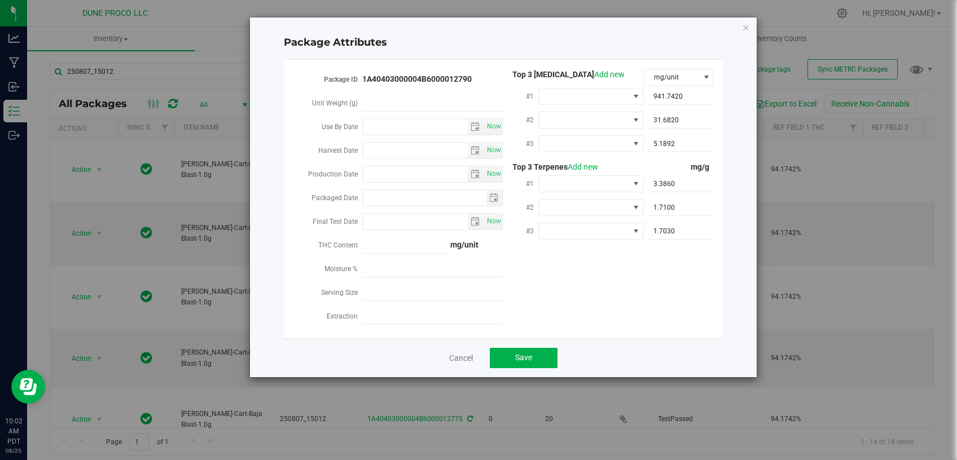
type input "[DATE]"
click at [416, 175] on input "Production Date" at bounding box center [415, 174] width 105 height 16
paste input "[DATE]"
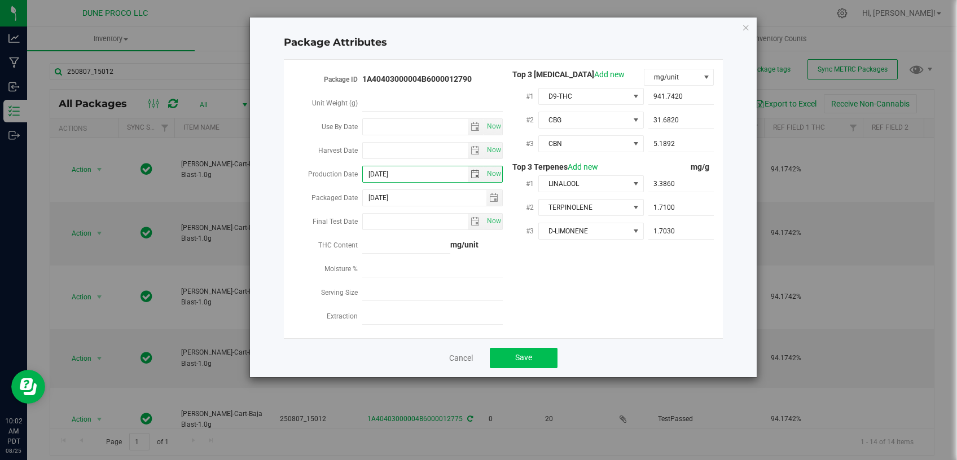
type input "[DATE]"
click at [509, 357] on button "Save" at bounding box center [524, 358] width 68 height 20
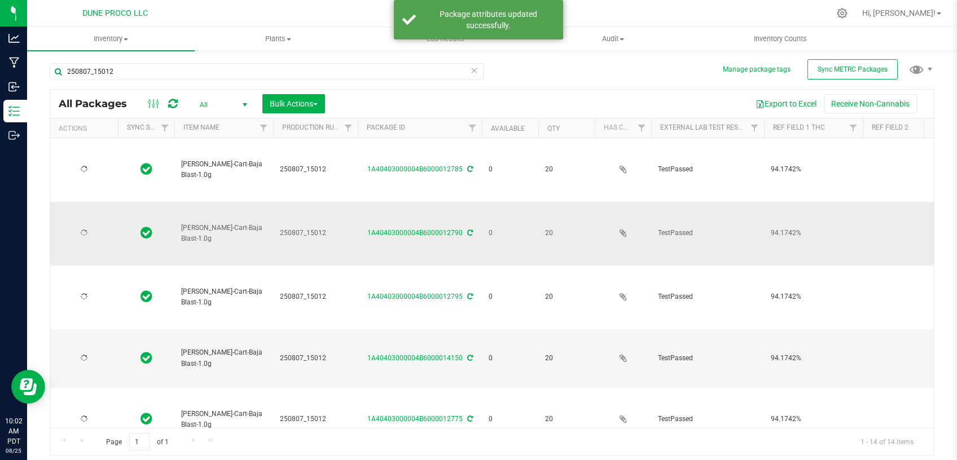
type input "[DATE]"
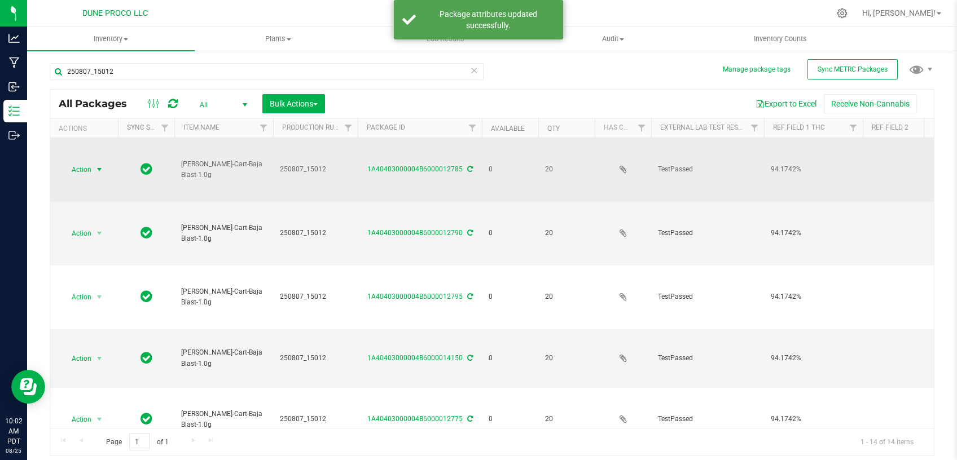
click at [95, 167] on span "select" at bounding box center [99, 169] width 9 height 9
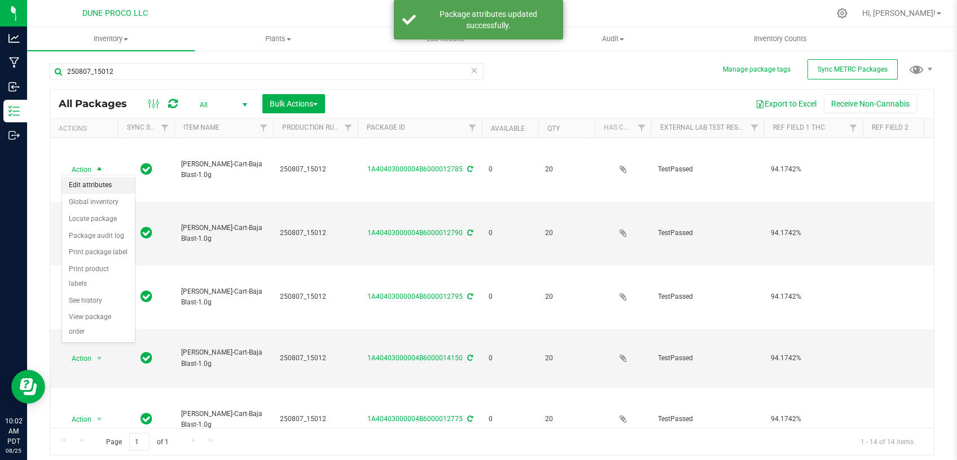
click at [94, 186] on li "Edit attributes" at bounding box center [98, 185] width 73 height 17
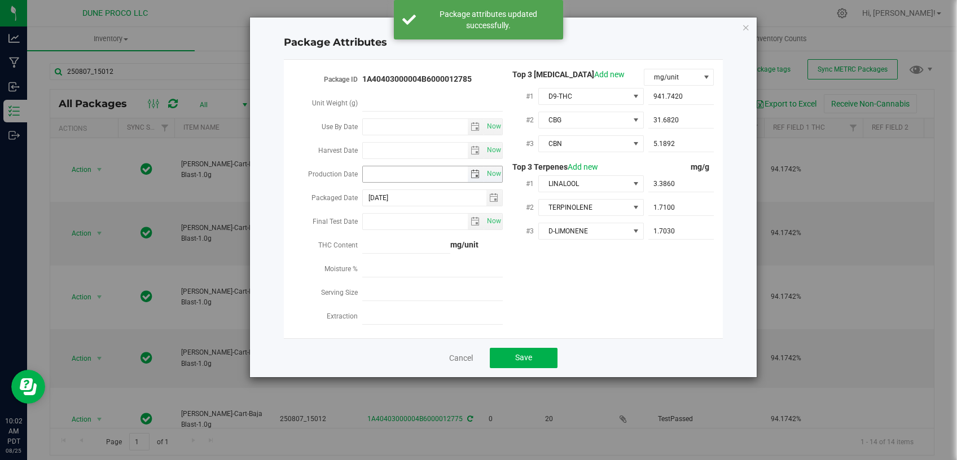
click at [407, 179] on input "Production Date" at bounding box center [415, 174] width 105 height 16
paste input "[DATE]"
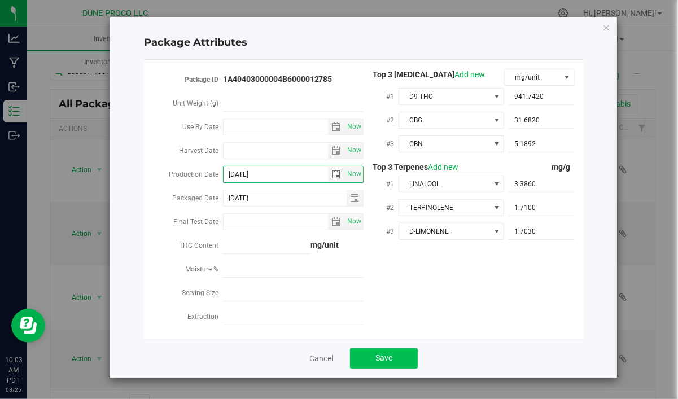
type input "[DATE]"
click at [399, 352] on button "Save" at bounding box center [384, 358] width 68 height 20
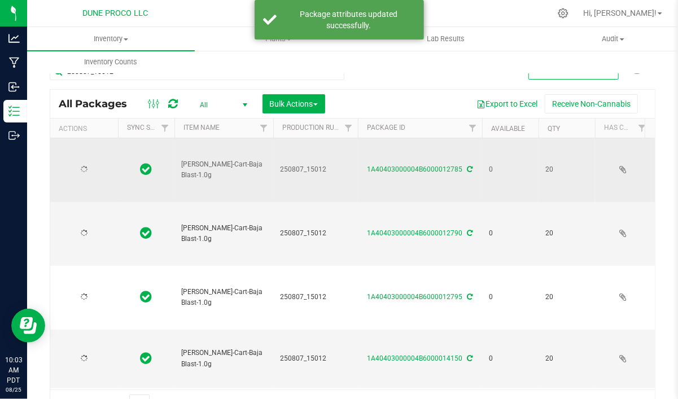
type input "[DATE]"
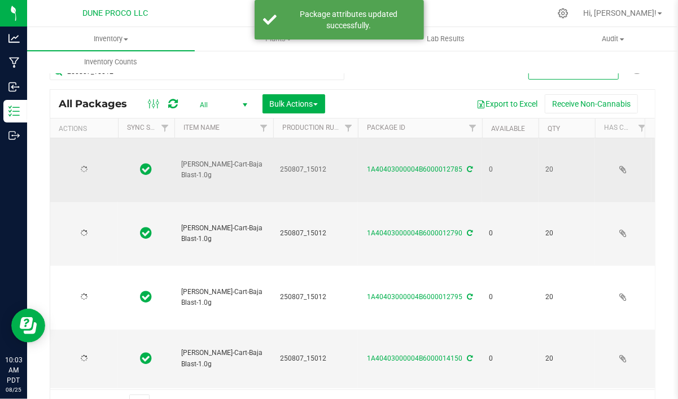
type input "[DATE]"
click at [95, 168] on span "select" at bounding box center [99, 169] width 9 height 9
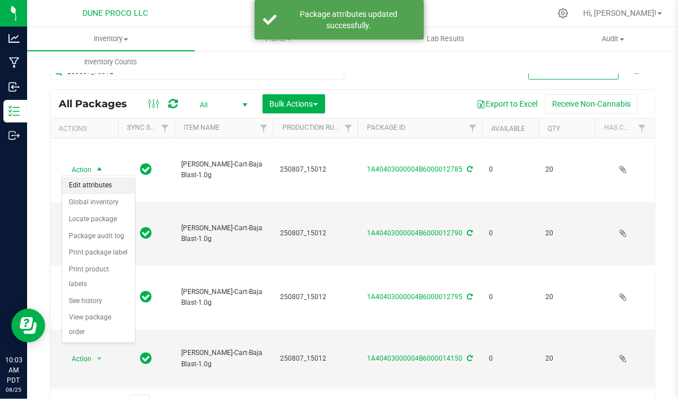
click at [107, 190] on li "Edit attributes" at bounding box center [98, 185] width 73 height 17
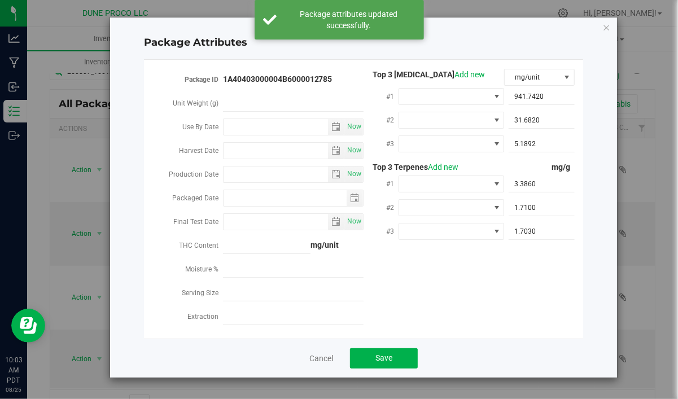
type input "[DATE]"
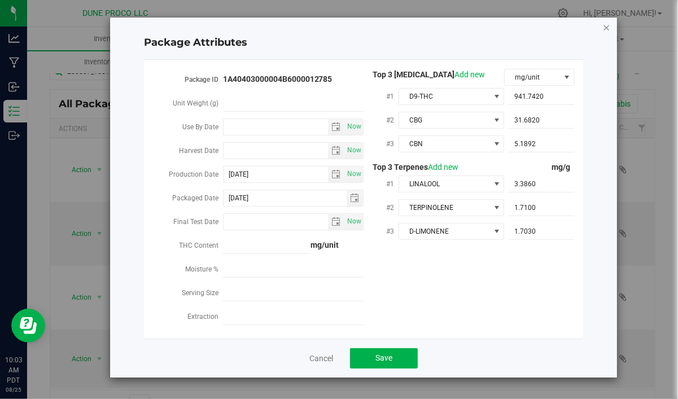
click at [608, 30] on icon "Close modal" at bounding box center [606, 27] width 8 height 14
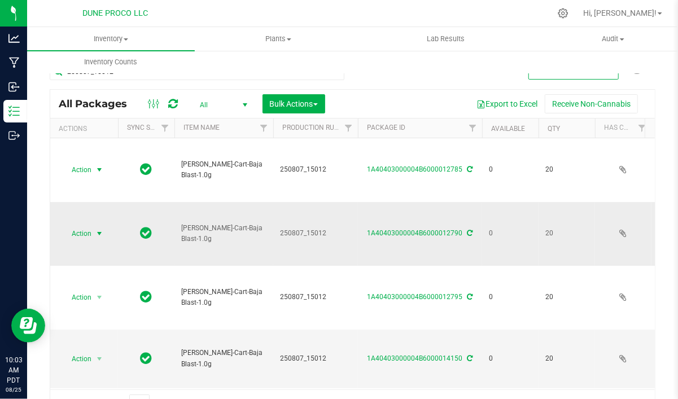
click at [104, 229] on span "select" at bounding box center [99, 233] width 9 height 9
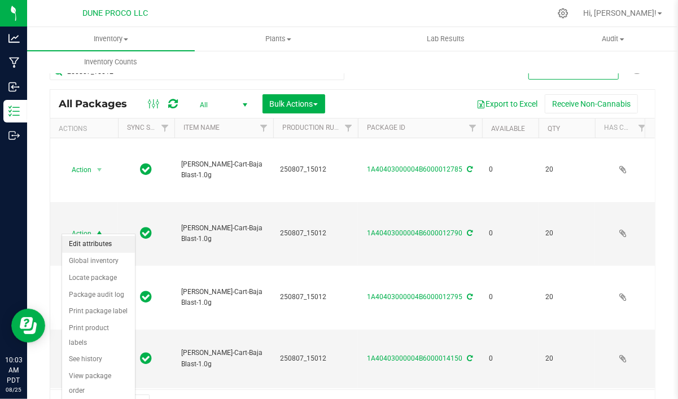
click at [93, 244] on li "Edit attributes" at bounding box center [98, 244] width 73 height 17
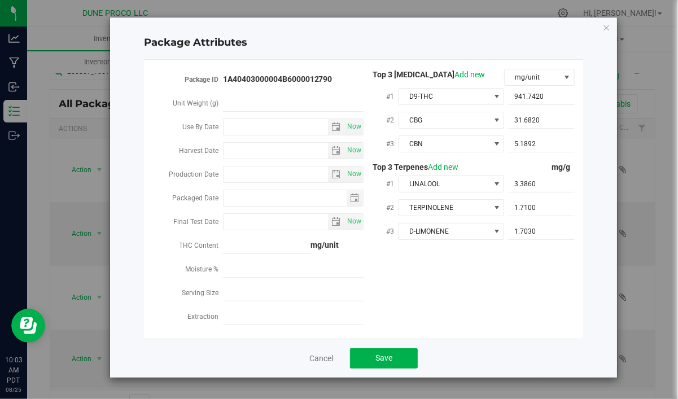
type input "[DATE]"
click at [609, 24] on icon "Close modal" at bounding box center [606, 27] width 8 height 14
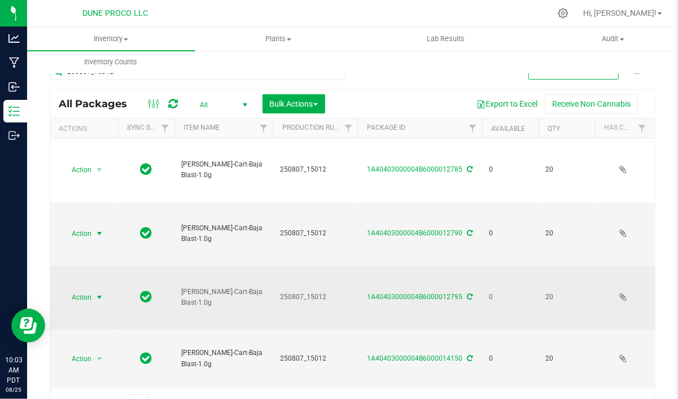
click at [100, 293] on span "select" at bounding box center [99, 297] width 9 height 9
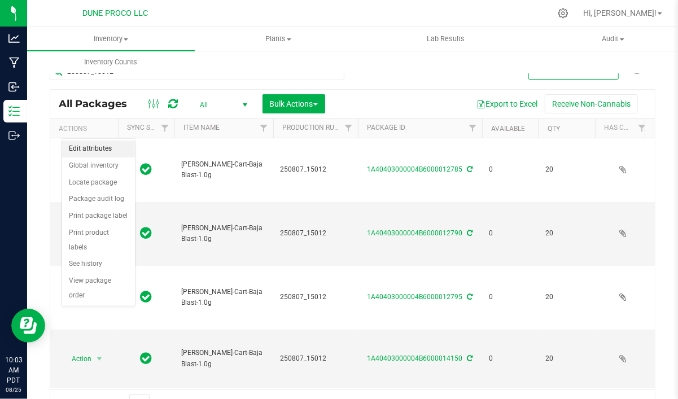
click at [106, 151] on li "Edit attributes" at bounding box center [98, 148] width 73 height 17
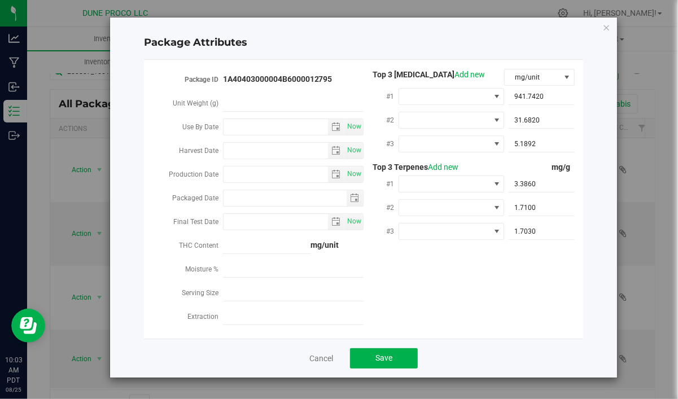
type input "[DATE]"
click at [602, 28] on div "Package Attributes Package ID 1A40403000004B6000012795 Unit Weight (g) Use By D…" at bounding box center [363, 197] width 507 height 360
click at [605, 29] on icon "Close modal" at bounding box center [606, 27] width 8 height 14
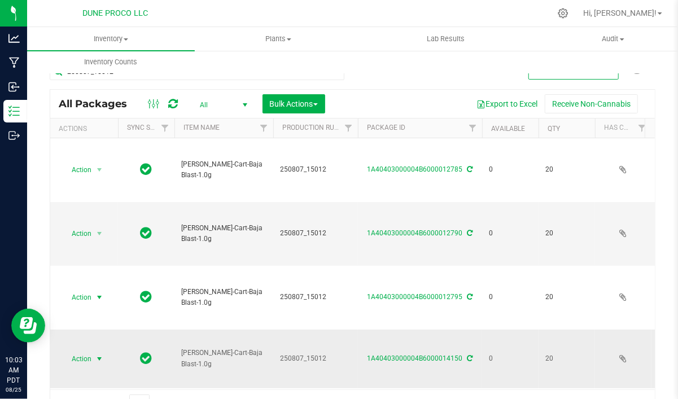
click at [98, 354] on span "select" at bounding box center [99, 358] width 9 height 9
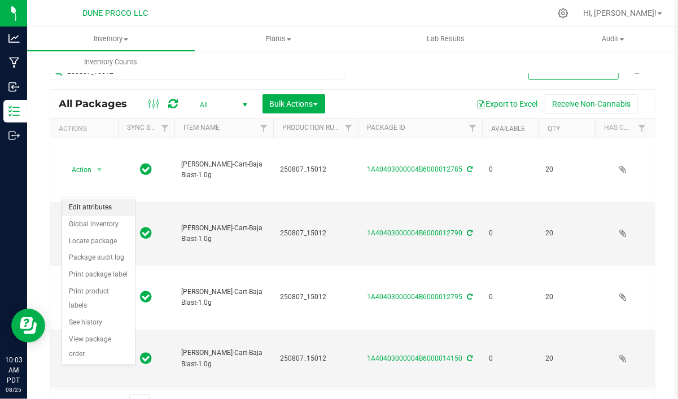
click at [108, 207] on li "Edit attributes" at bounding box center [98, 207] width 73 height 17
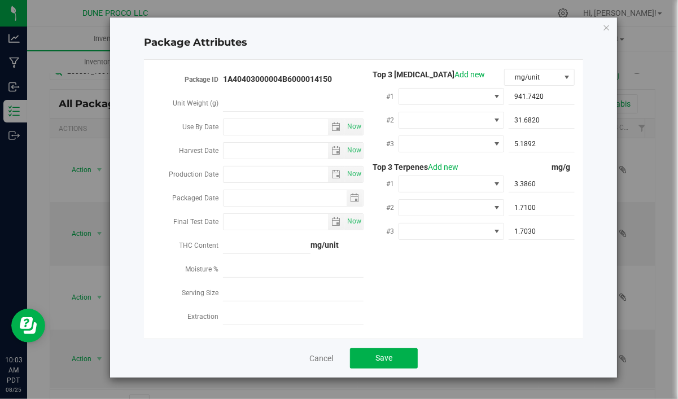
type input "[DATE]"
click at [259, 175] on input "Production Date" at bounding box center [275, 174] width 105 height 16
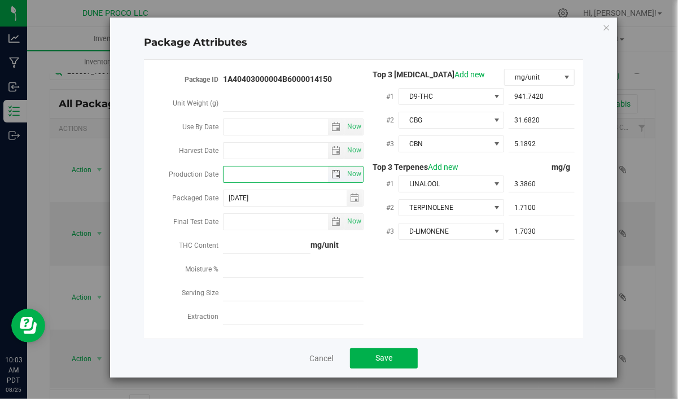
paste input "[DATE]"
type input "[DATE]"
click at [408, 357] on button "Save" at bounding box center [384, 358] width 68 height 20
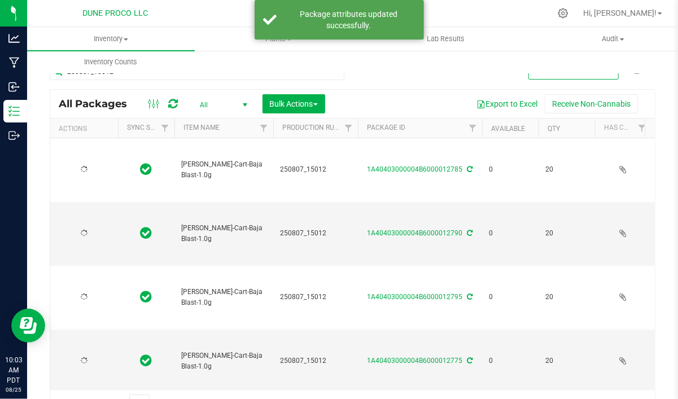
type input "[DATE]"
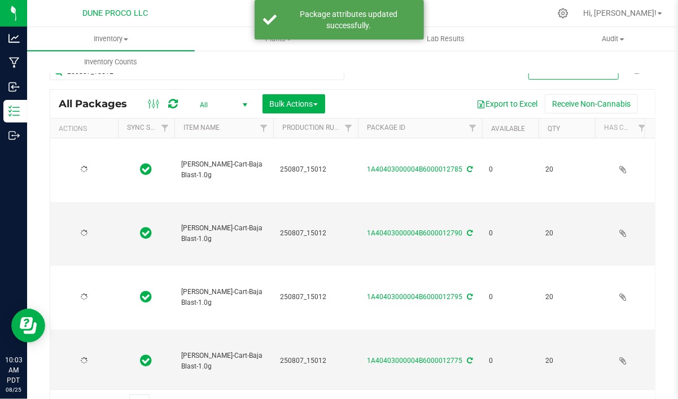
type input "[DATE]"
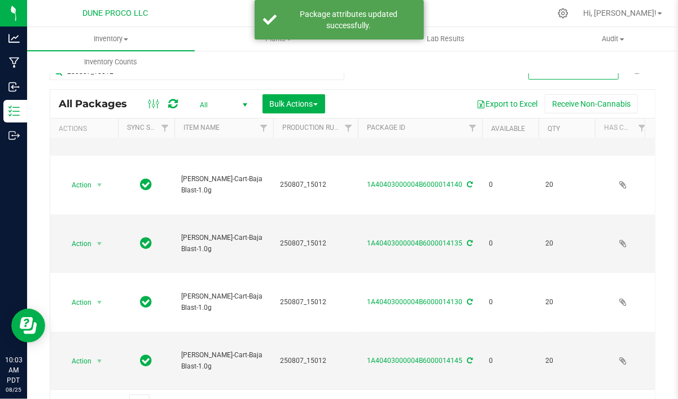
scroll to position [239, 0]
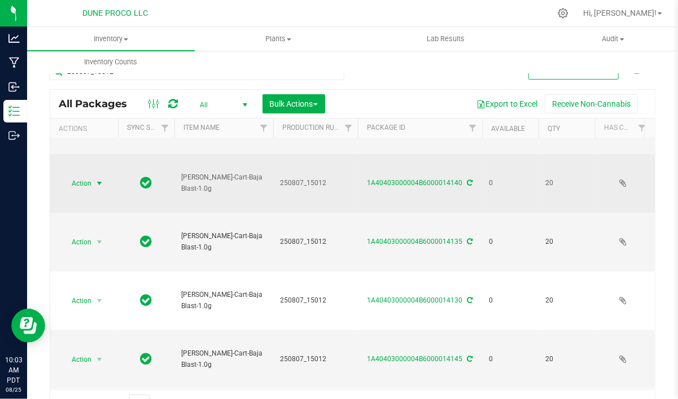
click at [98, 179] on span "select" at bounding box center [99, 183] width 9 height 9
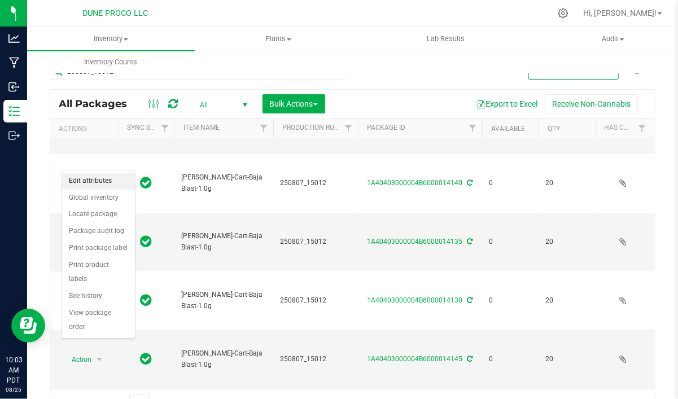
click at [98, 187] on li "Edit attributes" at bounding box center [98, 181] width 73 height 17
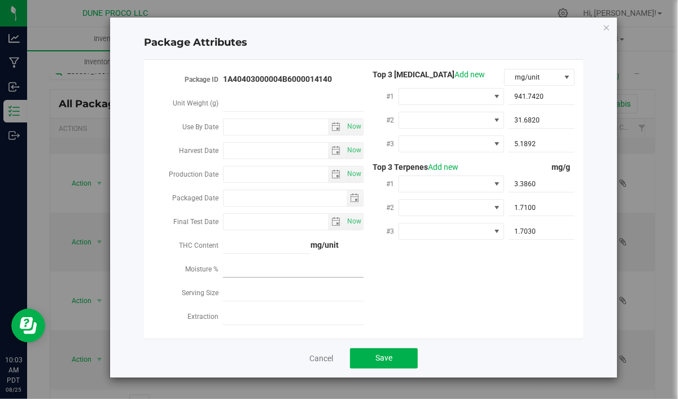
type input "[DATE]"
click at [277, 172] on input "Production Date" at bounding box center [275, 174] width 105 height 16
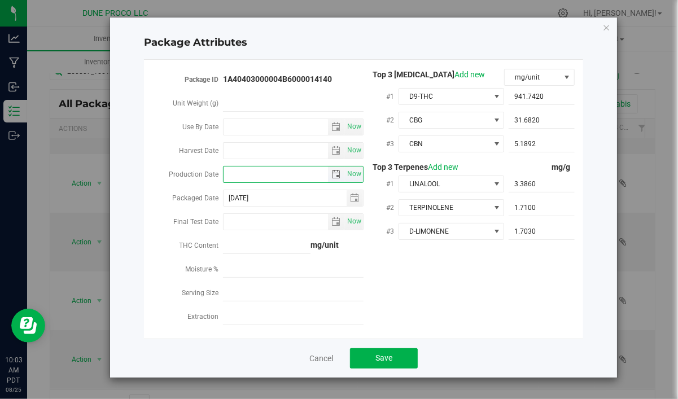
paste input "[DATE]"
type input "[DATE]"
click at [405, 349] on button "Save" at bounding box center [384, 358] width 68 height 20
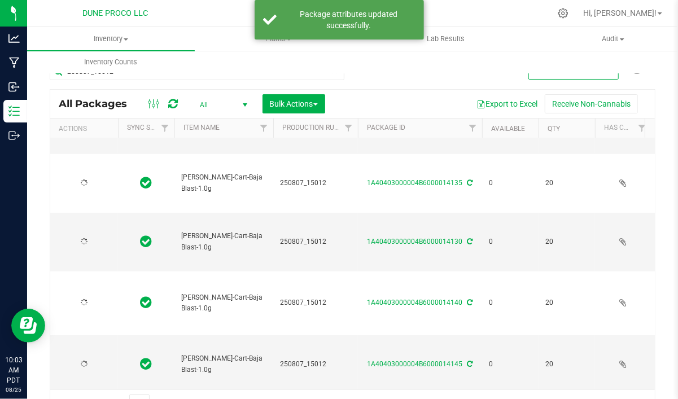
type input "[DATE]"
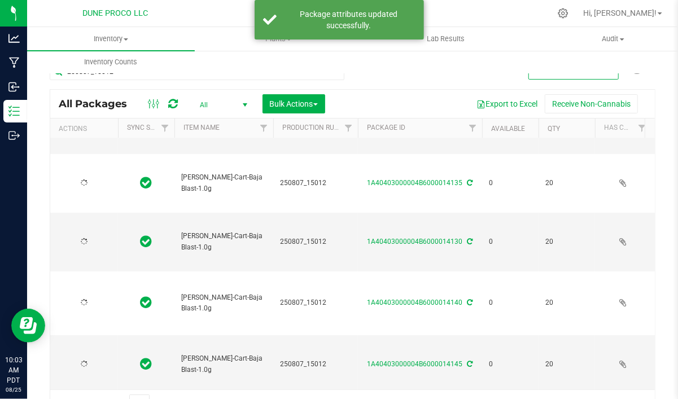
type input "[DATE]"
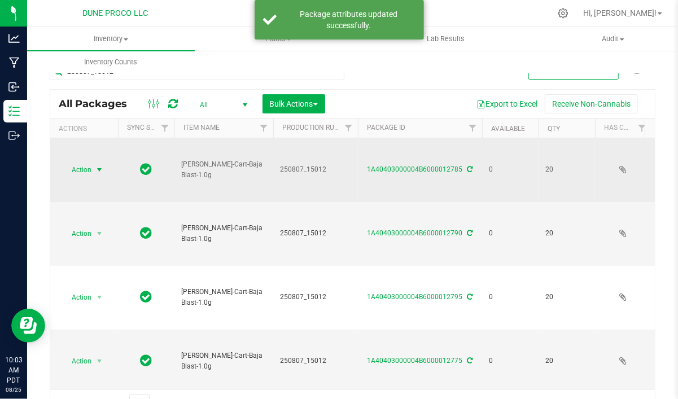
click at [103, 170] on span "select" at bounding box center [99, 169] width 9 height 9
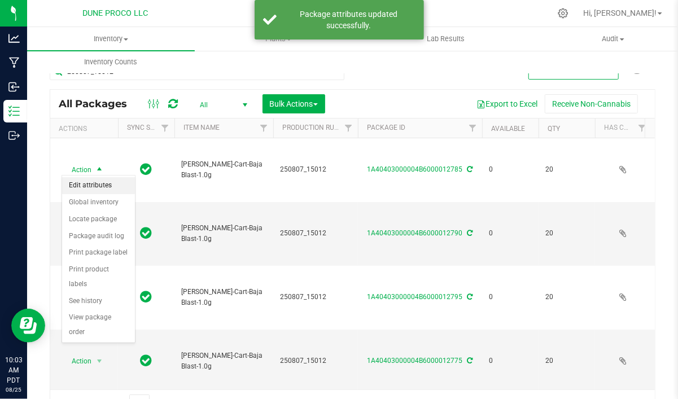
click at [103, 186] on li "Edit attributes" at bounding box center [98, 185] width 73 height 17
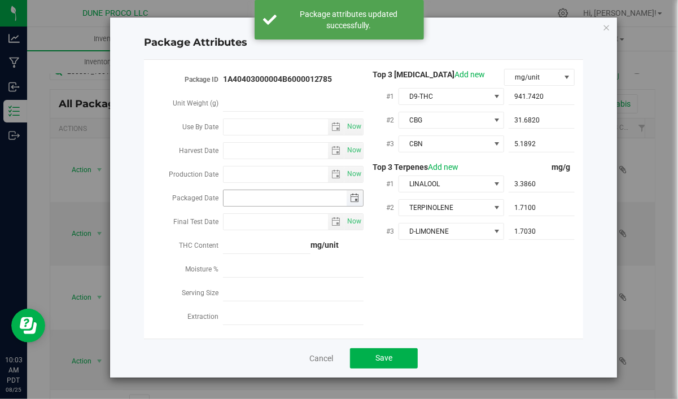
type input "[DATE]"
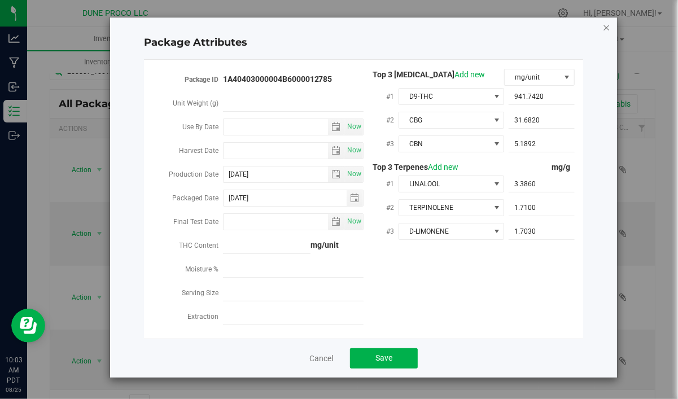
click at [603, 29] on icon "Close modal" at bounding box center [606, 27] width 8 height 14
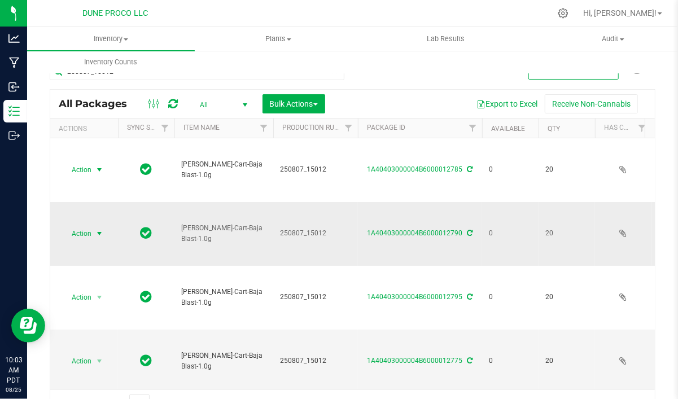
click at [101, 229] on span "select" at bounding box center [99, 233] width 9 height 9
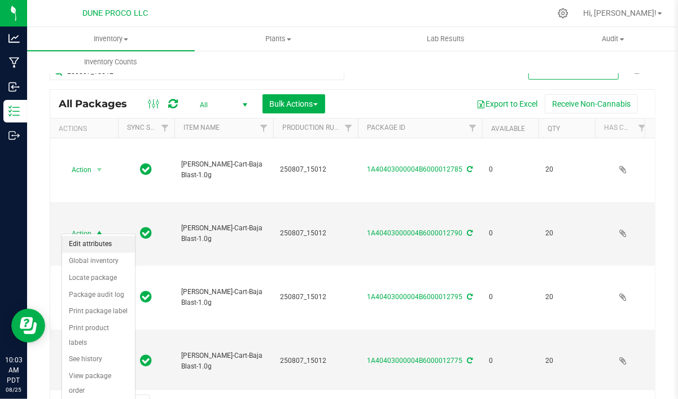
click at [100, 244] on li "Edit attributes" at bounding box center [98, 244] width 73 height 17
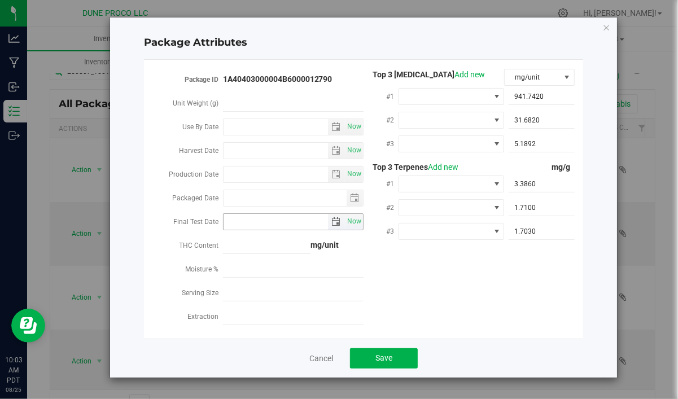
type input "[DATE]"
click at [608, 26] on icon "Close modal" at bounding box center [606, 27] width 8 height 14
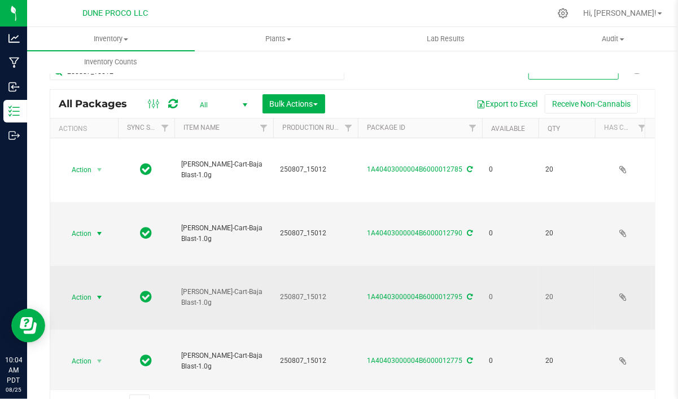
click at [100, 293] on span "select" at bounding box center [99, 297] width 9 height 9
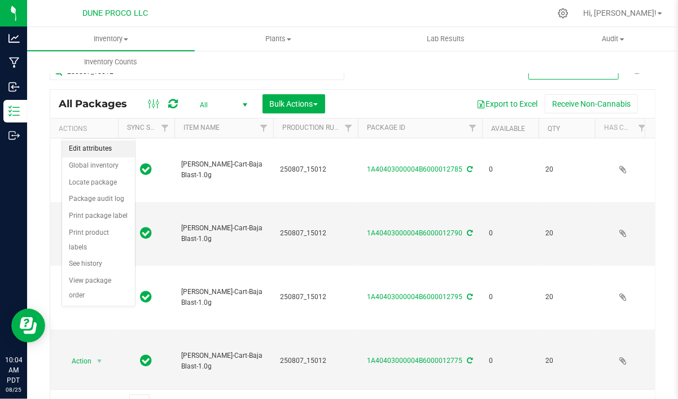
click at [96, 151] on li "Edit attributes" at bounding box center [98, 148] width 73 height 17
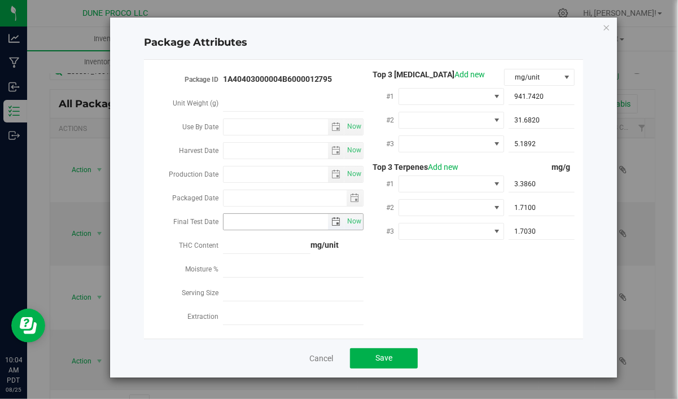
type input "[DATE]"
click at [608, 28] on icon "Close modal" at bounding box center [606, 27] width 8 height 14
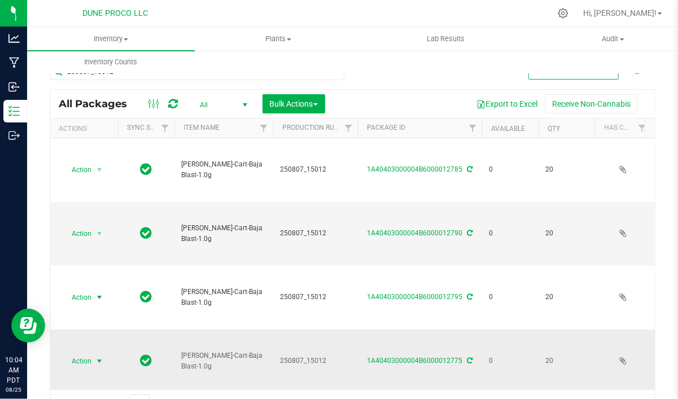
click at [98, 357] on span "select" at bounding box center [99, 361] width 9 height 9
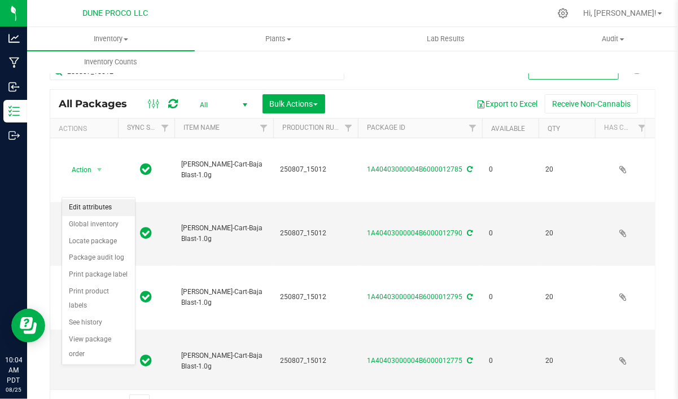
click at [94, 210] on li "Edit attributes" at bounding box center [98, 207] width 73 height 17
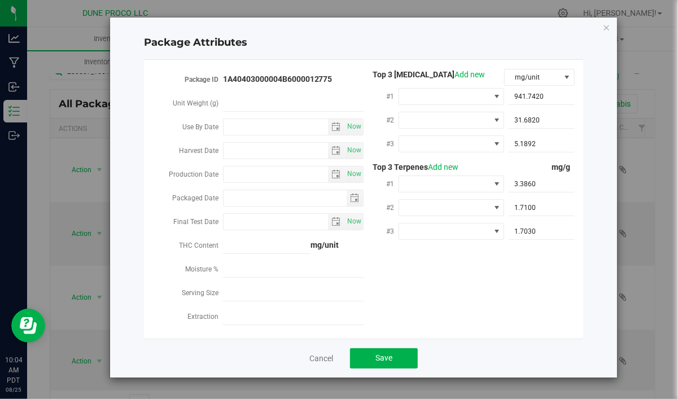
type input "[DATE]"
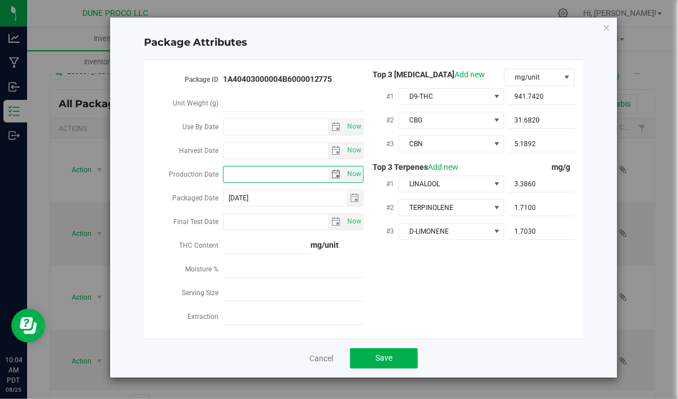
click at [296, 169] on input "Production Date" at bounding box center [275, 174] width 105 height 16
paste input "[DATE]"
type input "[DATE]"
click at [392, 349] on button "Save" at bounding box center [384, 358] width 68 height 20
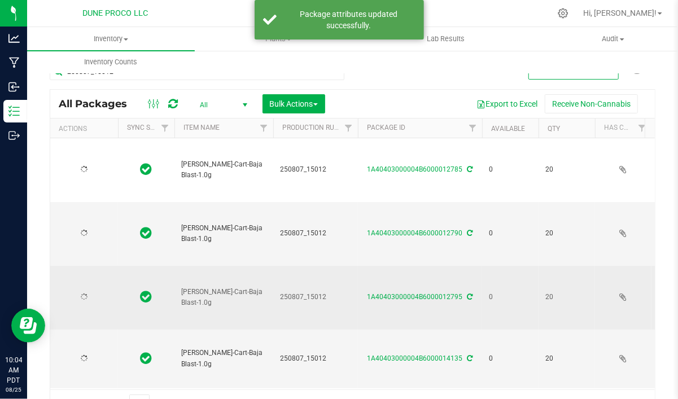
type input "[DATE]"
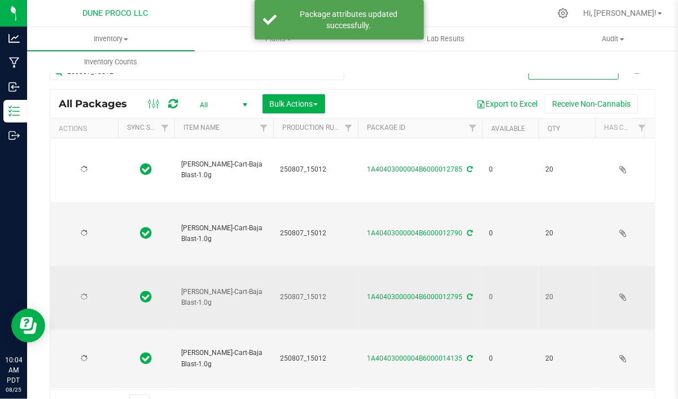
type input "[DATE]"
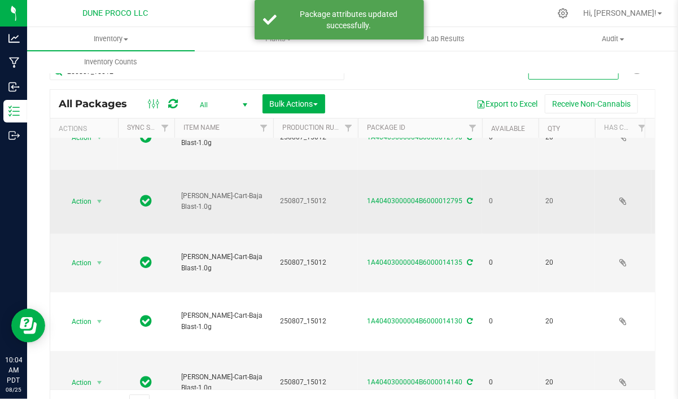
scroll to position [143, 0]
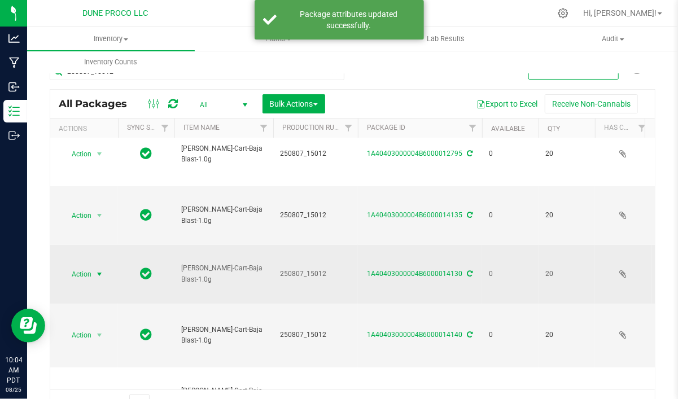
click at [98, 266] on span "select" at bounding box center [100, 274] width 14 height 16
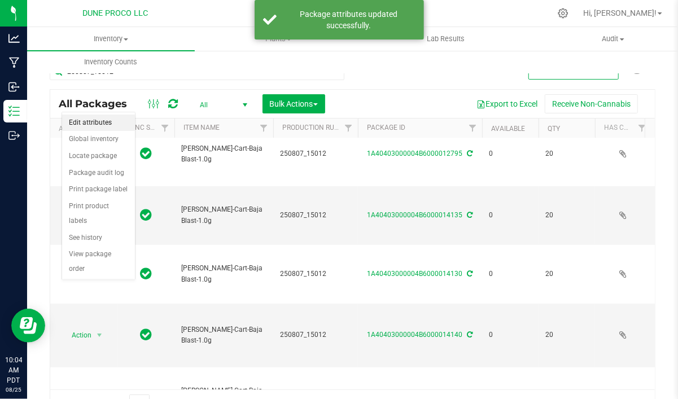
click at [100, 118] on li "Edit attributes" at bounding box center [98, 123] width 73 height 17
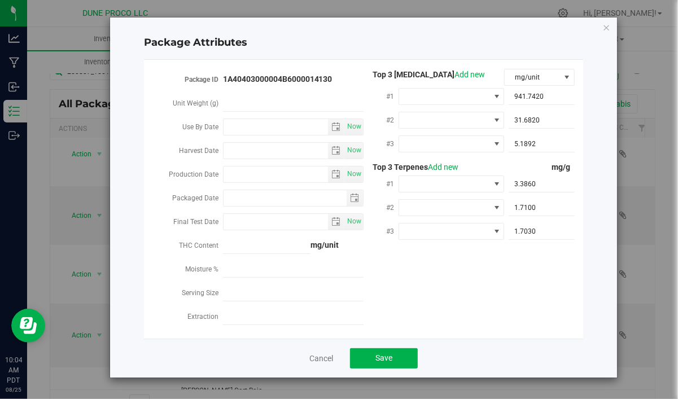
type input "[DATE]"
click at [267, 177] on input "Production Date" at bounding box center [275, 174] width 105 height 16
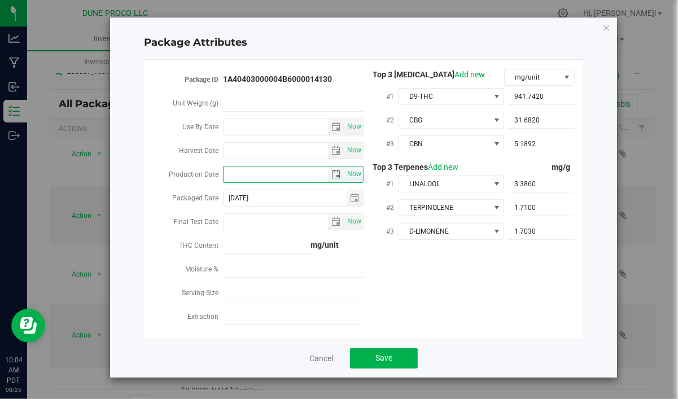
paste input "[DATE]"
type input "[DATE]"
click at [374, 358] on button "Save" at bounding box center [384, 358] width 68 height 20
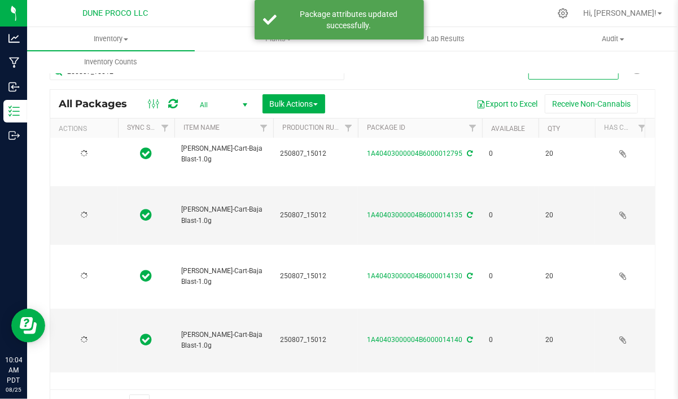
scroll to position [0, 0]
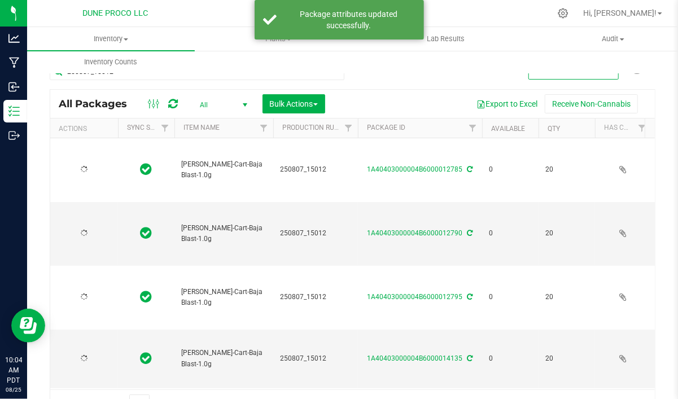
type input "[DATE]"
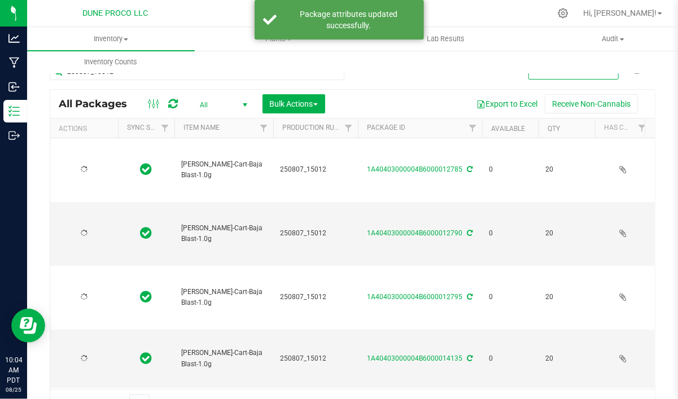
type input "[DATE]"
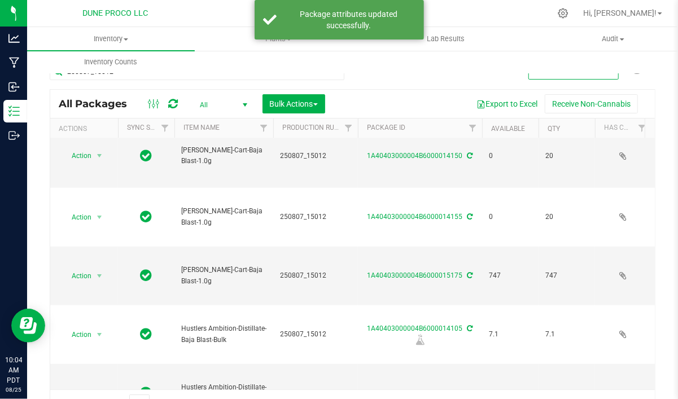
scroll to position [579, 0]
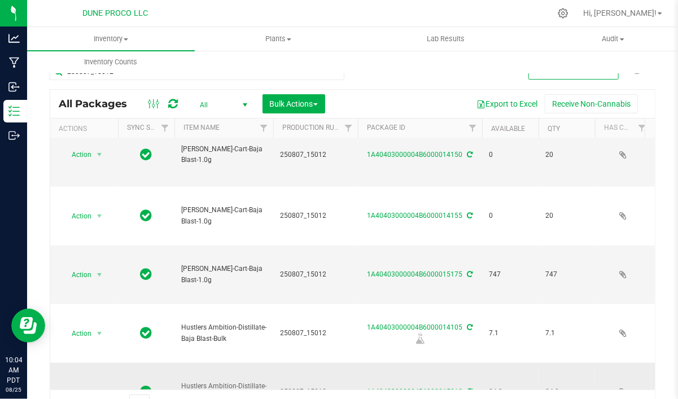
click at [102, 388] on span "select" at bounding box center [99, 392] width 9 height 9
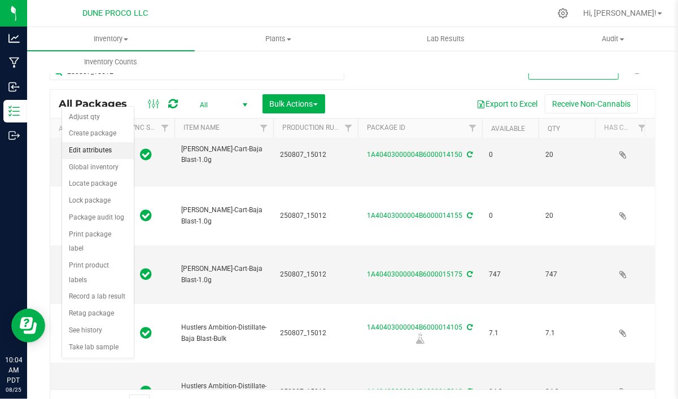
click at [100, 148] on li "Edit attributes" at bounding box center [98, 150] width 72 height 17
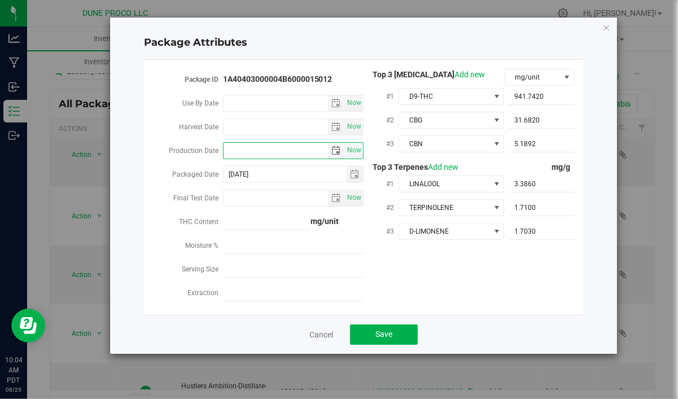
click at [254, 151] on input "Production Date" at bounding box center [275, 151] width 105 height 16
paste input "[DATE]"
type input "[DATE]"
click at [404, 332] on button "Save" at bounding box center [384, 334] width 68 height 20
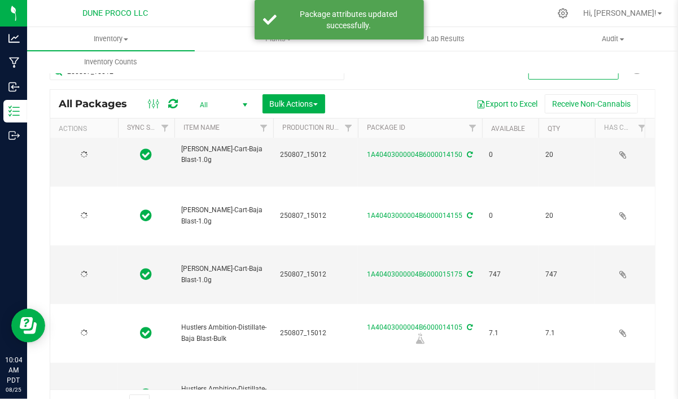
scroll to position [0, 0]
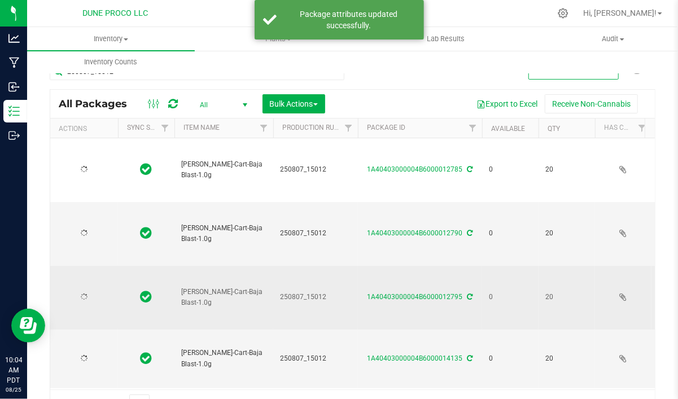
type input "[DATE]"
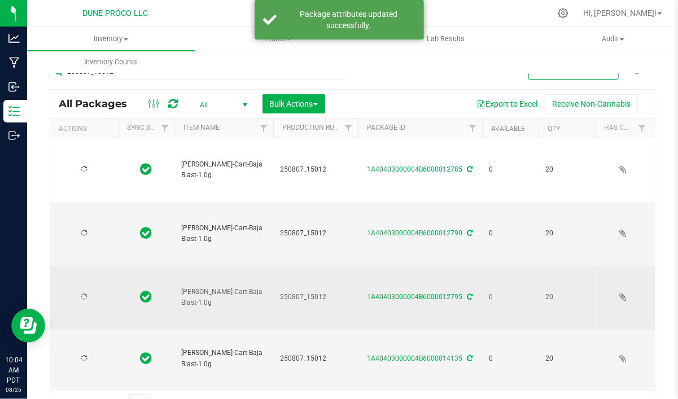
type input "[DATE]"
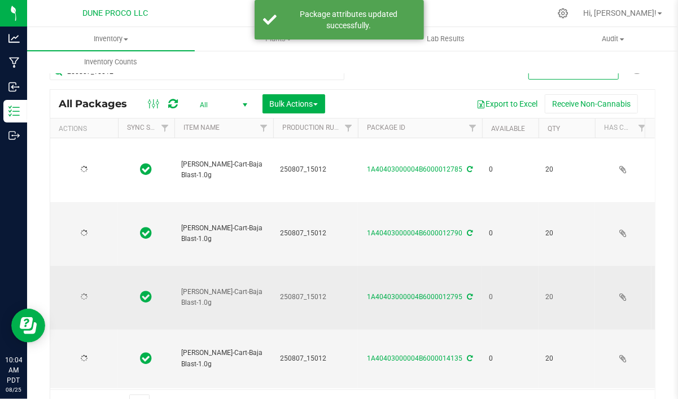
type input "[DATE]"
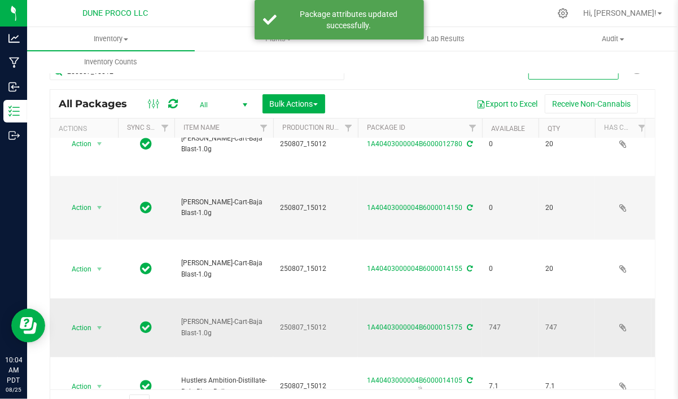
scroll to position [579, 0]
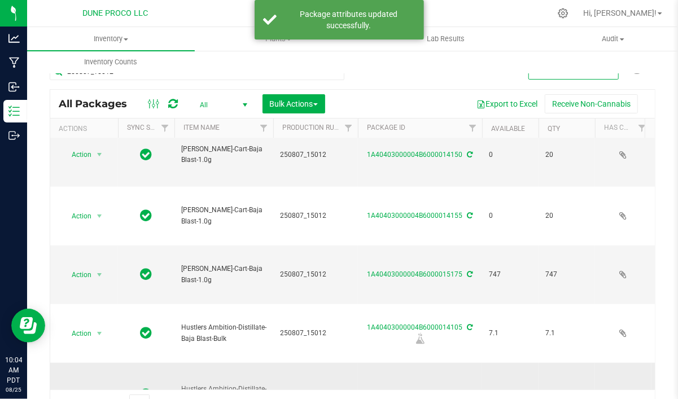
click at [100, 390] on span "select" at bounding box center [99, 394] width 9 height 9
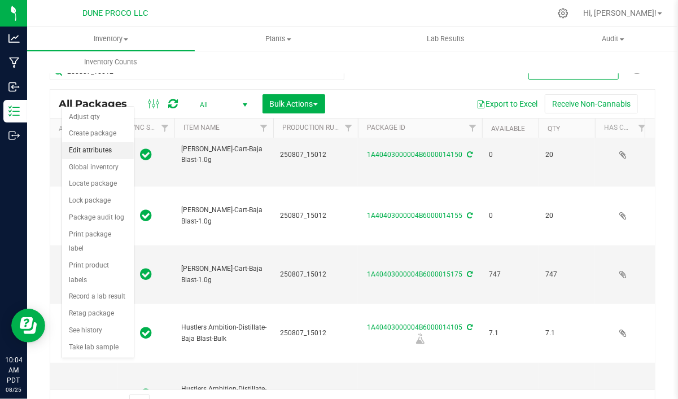
click at [99, 150] on li "Edit attributes" at bounding box center [98, 150] width 72 height 17
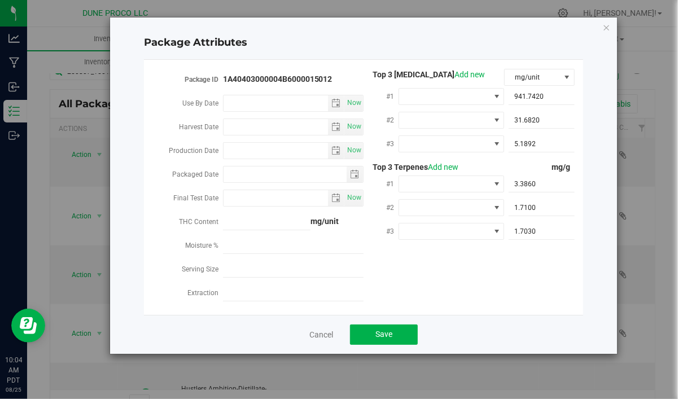
type input "[DATE]"
click at [605, 26] on icon "Close modal" at bounding box center [606, 27] width 8 height 14
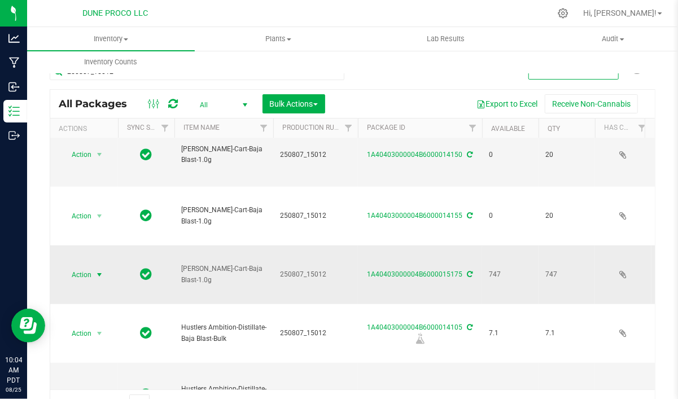
click at [103, 270] on span "select" at bounding box center [99, 274] width 9 height 9
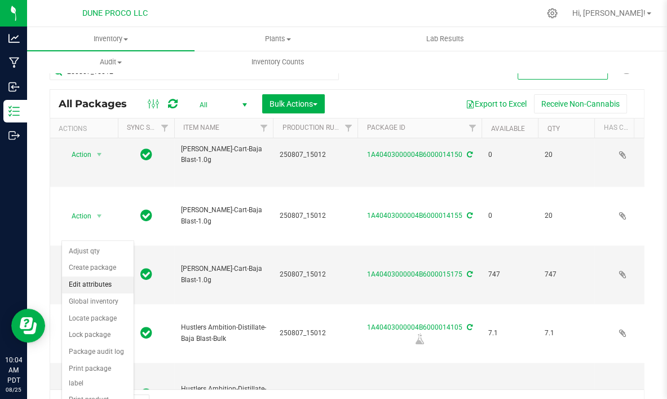
click at [99, 278] on li "Edit attributes" at bounding box center [98, 284] width 72 height 17
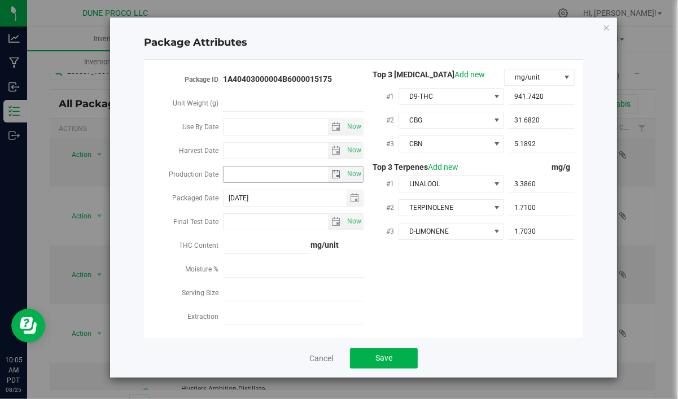
click at [292, 174] on input "Production Date" at bounding box center [275, 174] width 105 height 16
paste input "[DATE]"
type input "[DATE]"
click at [370, 349] on button "Save" at bounding box center [384, 358] width 68 height 20
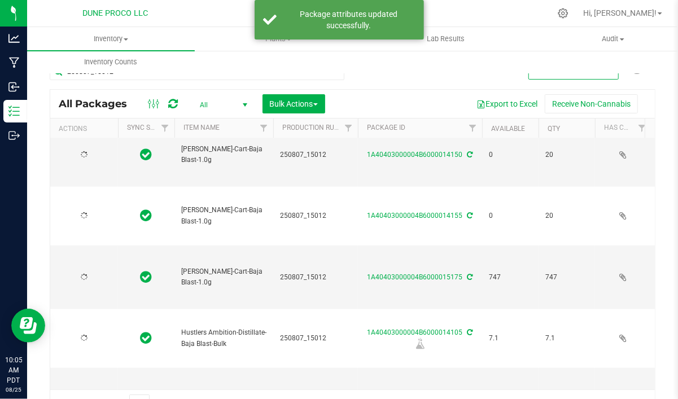
scroll to position [0, 0]
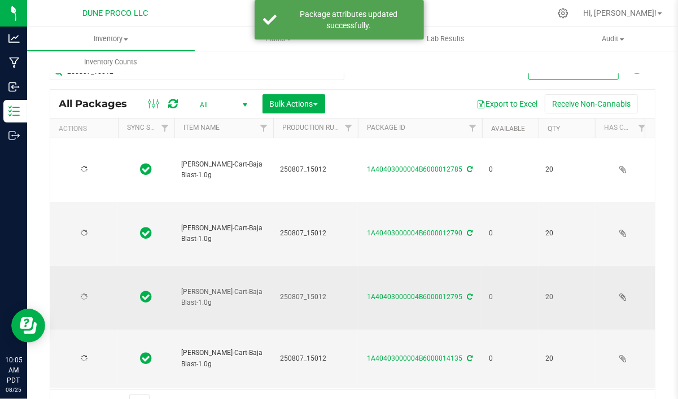
type input "[DATE]"
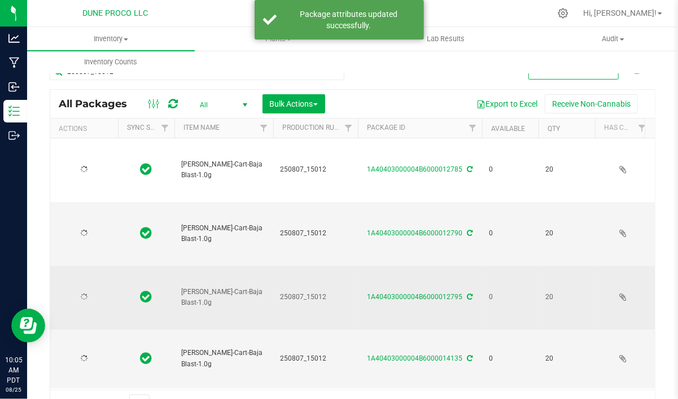
type input "[DATE]"
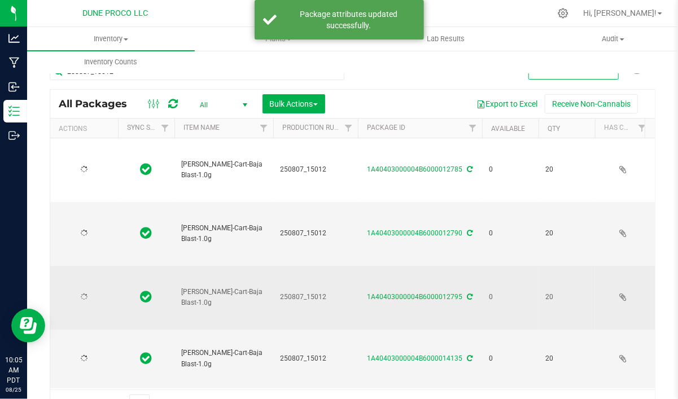
type input "[DATE]"
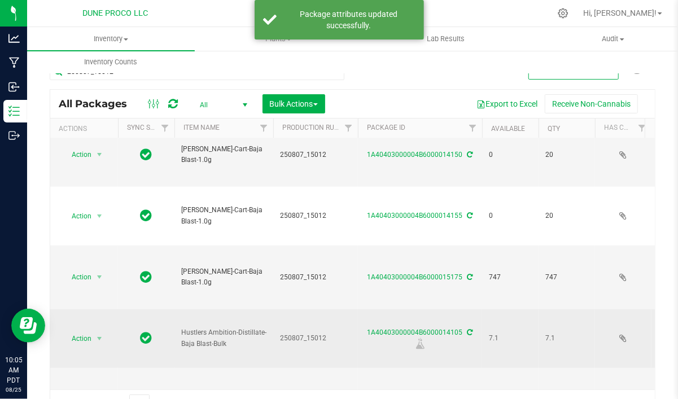
scroll to position [17, 0]
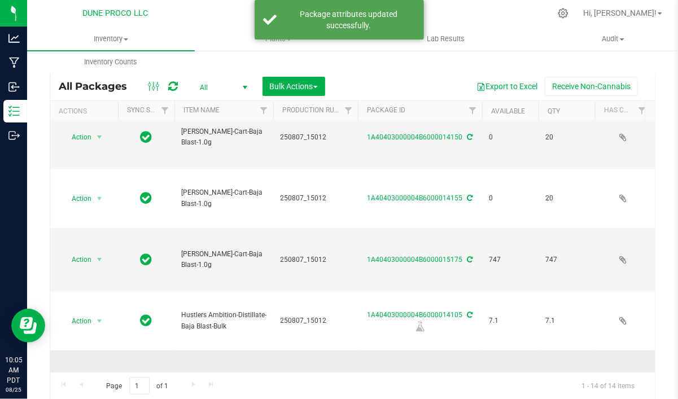
click at [100, 377] on span "select" at bounding box center [99, 381] width 9 height 9
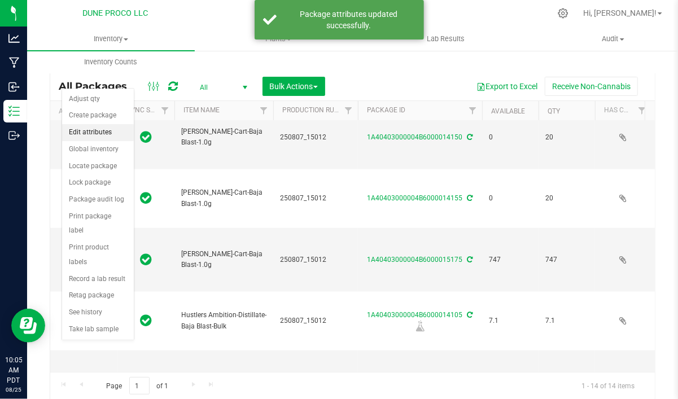
click at [93, 135] on li "Edit attributes" at bounding box center [98, 132] width 72 height 17
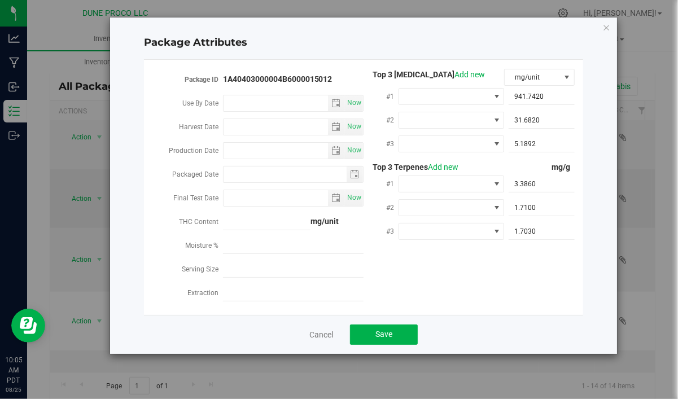
type input "[DATE]"
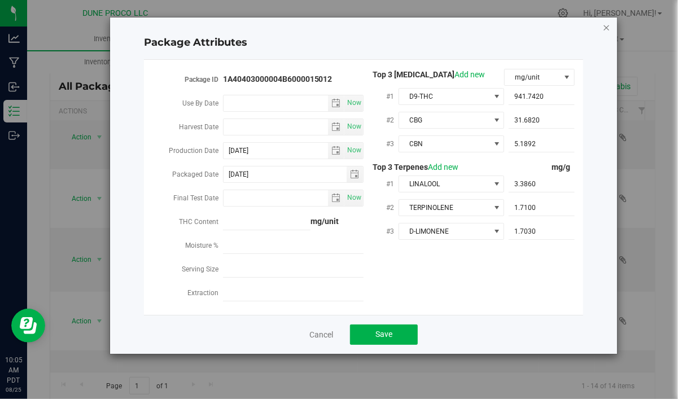
click at [607, 29] on icon "Close modal" at bounding box center [606, 27] width 8 height 14
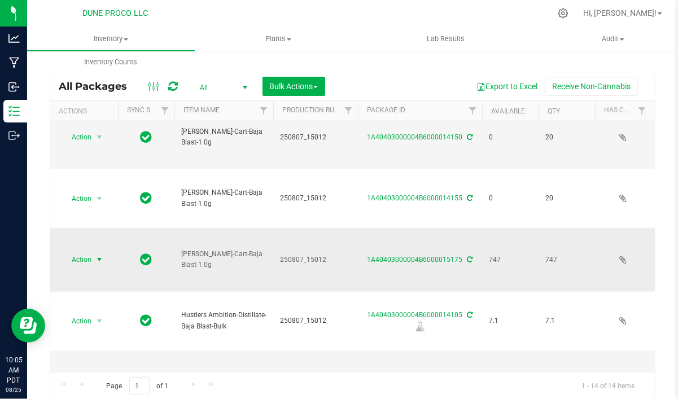
click at [94, 252] on span "select" at bounding box center [100, 260] width 14 height 16
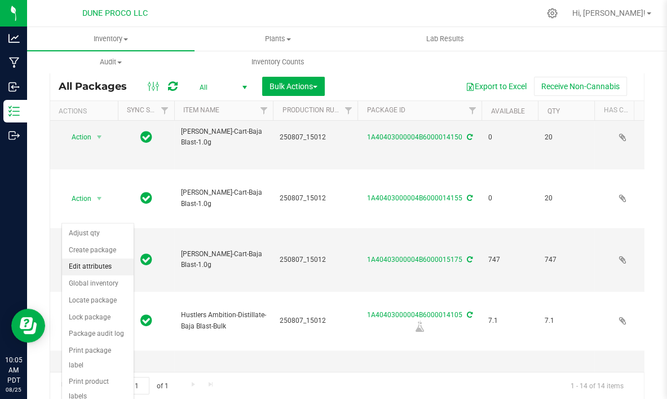
click at [100, 267] on li "Edit attributes" at bounding box center [98, 266] width 72 height 17
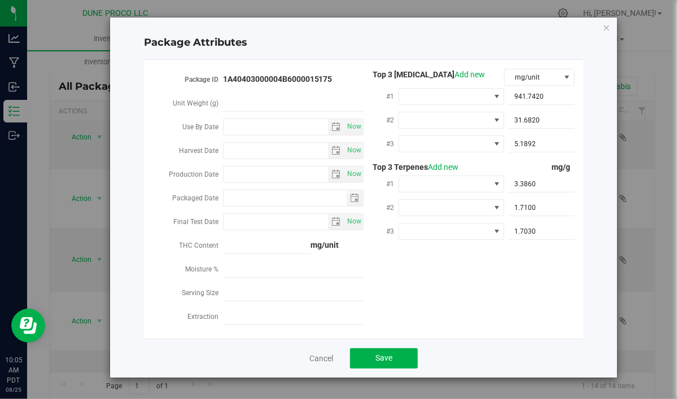
type input "[DATE]"
click at [607, 24] on icon "Close modal" at bounding box center [606, 27] width 8 height 14
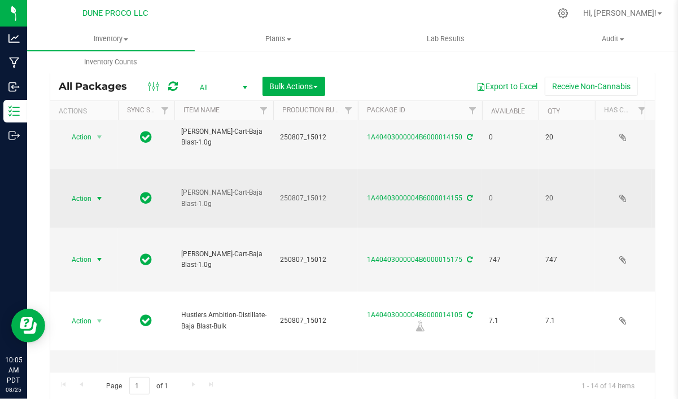
click at [96, 194] on span "select" at bounding box center [99, 198] width 9 height 9
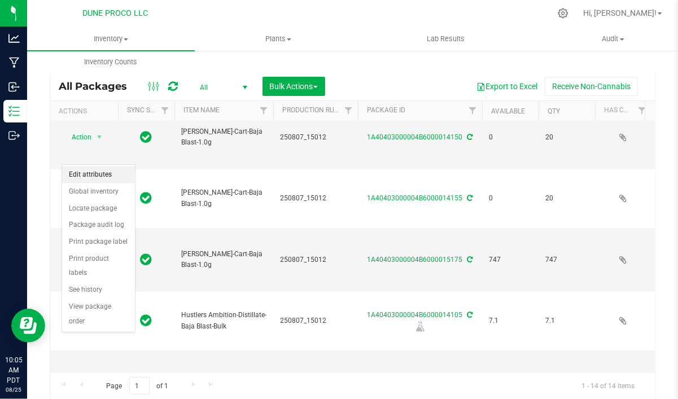
click at [92, 173] on li "Edit attributes" at bounding box center [98, 174] width 73 height 17
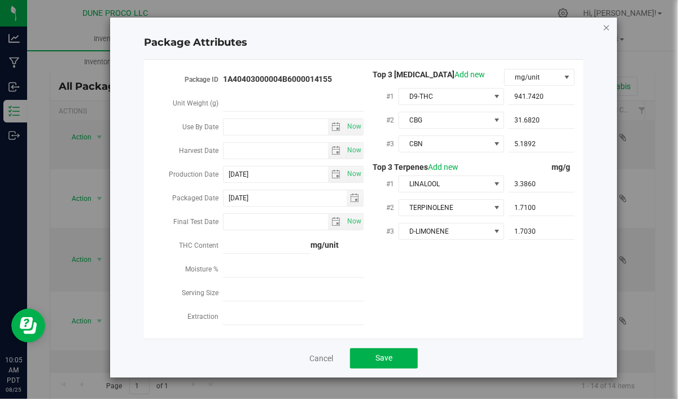
click at [609, 27] on icon "Close modal" at bounding box center [606, 27] width 8 height 14
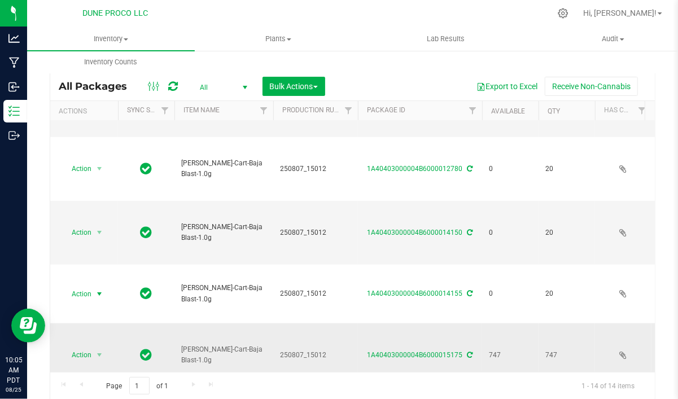
scroll to position [483, 0]
click at [96, 228] on span "select" at bounding box center [99, 232] width 9 height 9
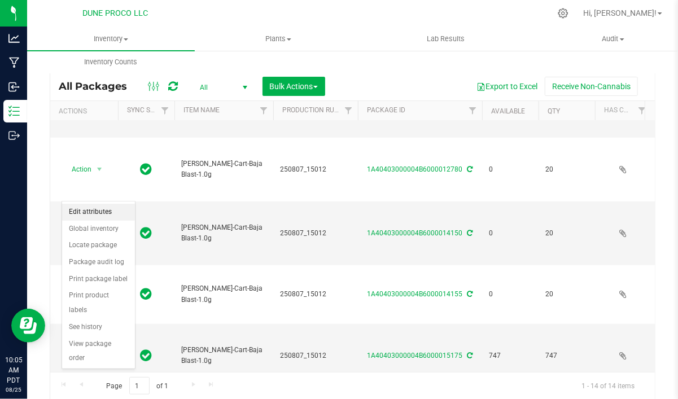
click at [90, 213] on li "Edit attributes" at bounding box center [98, 212] width 73 height 17
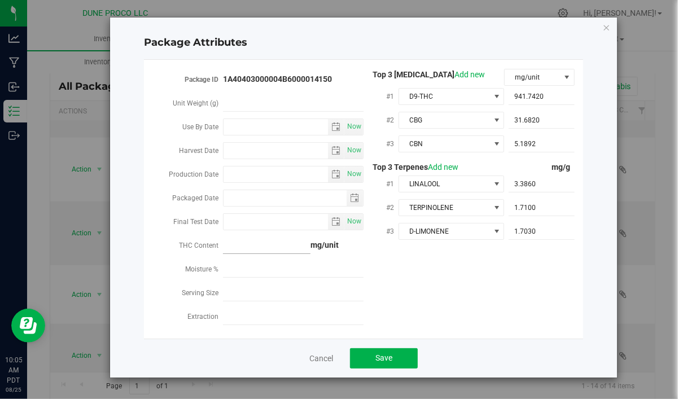
type input "[DATE]"
click at [605, 29] on icon "Close modal" at bounding box center [606, 27] width 8 height 14
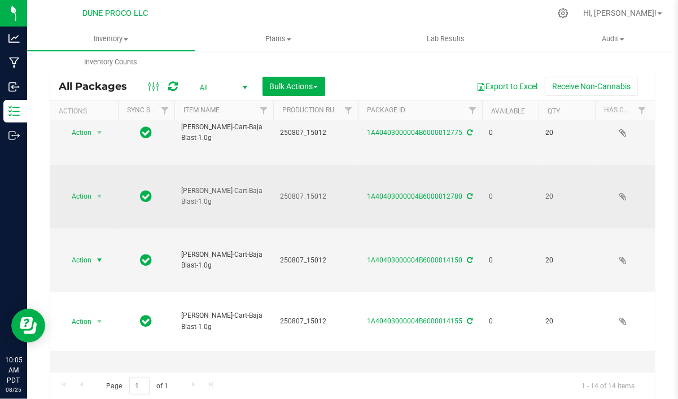
scroll to position [436, 0]
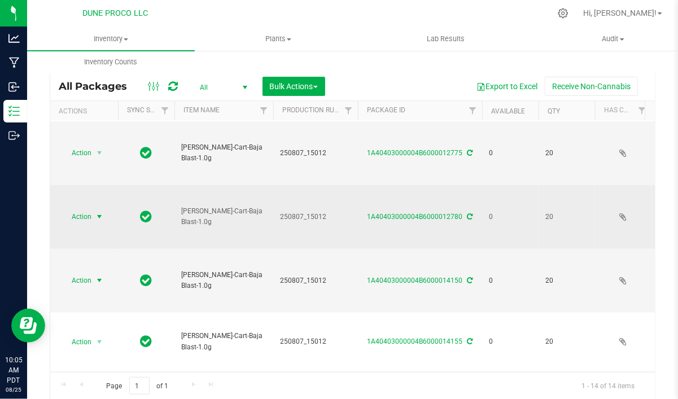
click at [98, 212] on span "select" at bounding box center [99, 216] width 9 height 9
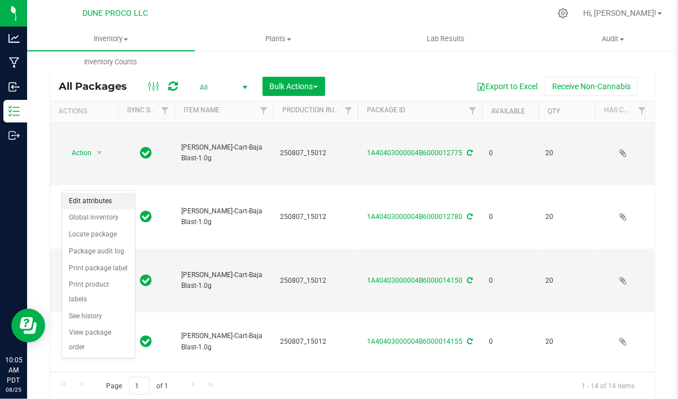
click at [96, 198] on li "Edit attributes" at bounding box center [98, 201] width 73 height 17
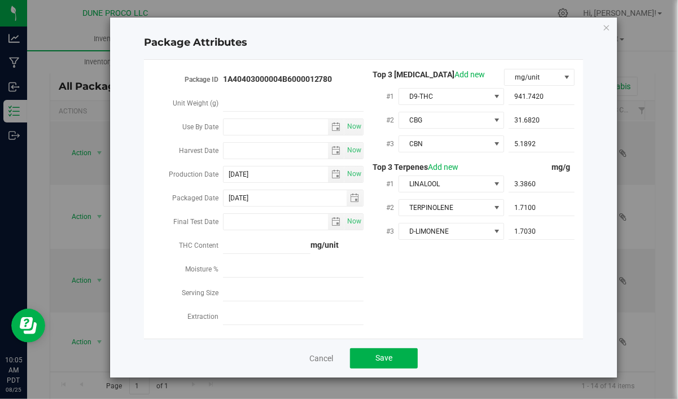
scroll to position [17, 0]
click at [604, 23] on icon "Close modal" at bounding box center [606, 27] width 8 height 14
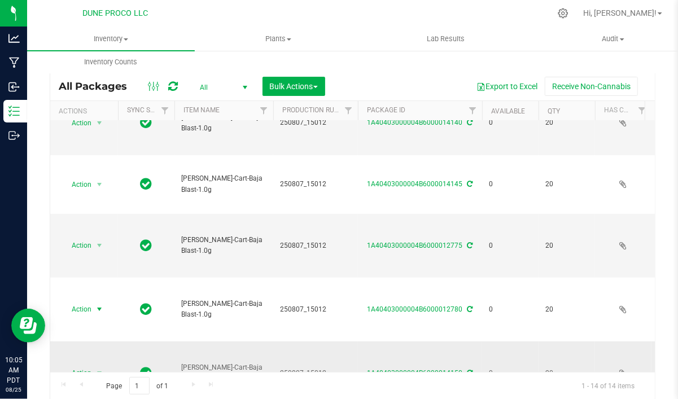
scroll to position [0, 0]
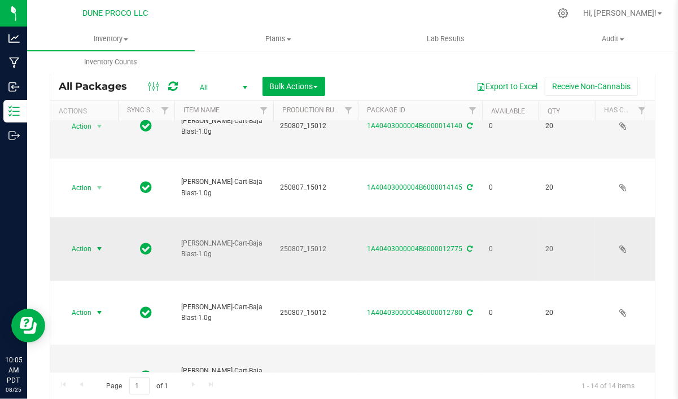
click at [96, 244] on span "select" at bounding box center [99, 248] width 9 height 9
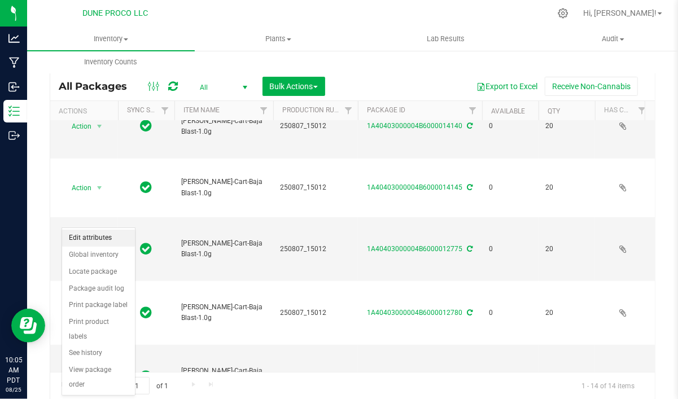
click at [96, 235] on li "Edit attributes" at bounding box center [98, 238] width 73 height 17
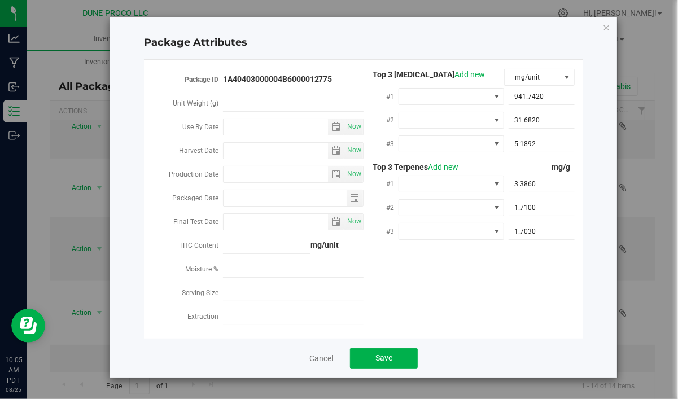
type input "[DATE]"
click at [607, 26] on icon "Close modal" at bounding box center [606, 27] width 8 height 14
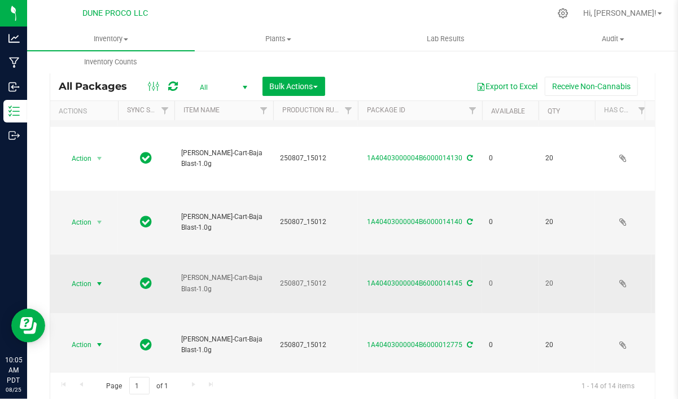
click at [98, 279] on span "select" at bounding box center [99, 283] width 9 height 9
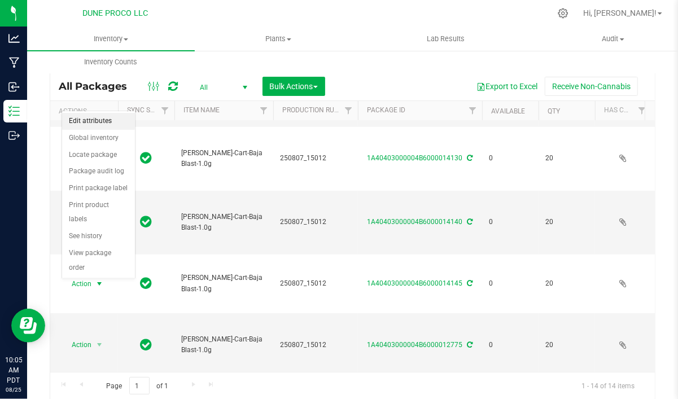
click at [97, 123] on li "Edit attributes" at bounding box center [98, 121] width 73 height 17
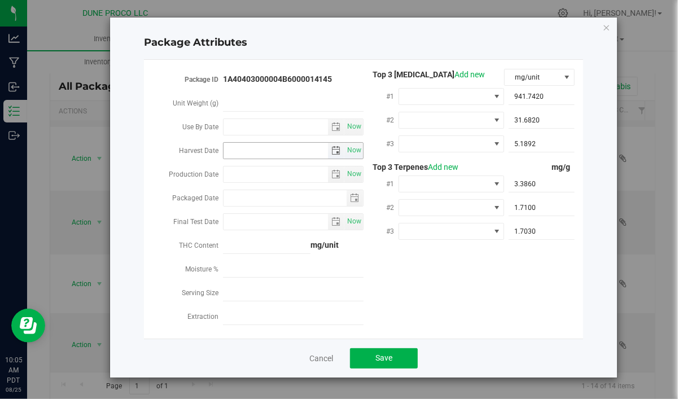
type input "[DATE]"
click at [605, 28] on icon "Close modal" at bounding box center [606, 27] width 8 height 14
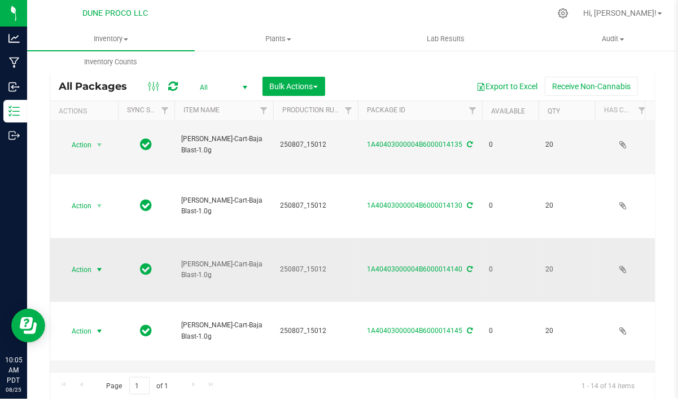
click at [97, 265] on span "select" at bounding box center [99, 269] width 9 height 9
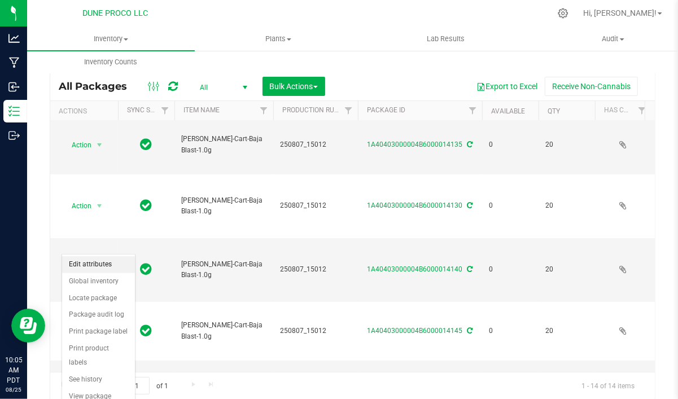
click at [111, 258] on li "Edit attributes" at bounding box center [98, 264] width 73 height 17
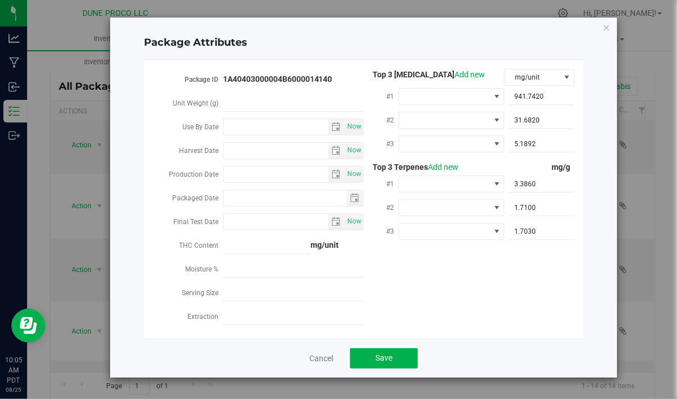
type input "[DATE]"
click at [605, 28] on icon "Close modal" at bounding box center [606, 27] width 8 height 14
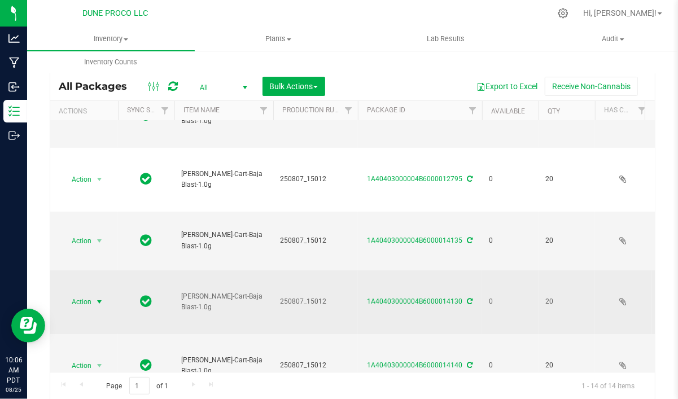
click at [100, 297] on span "select" at bounding box center [99, 301] width 9 height 9
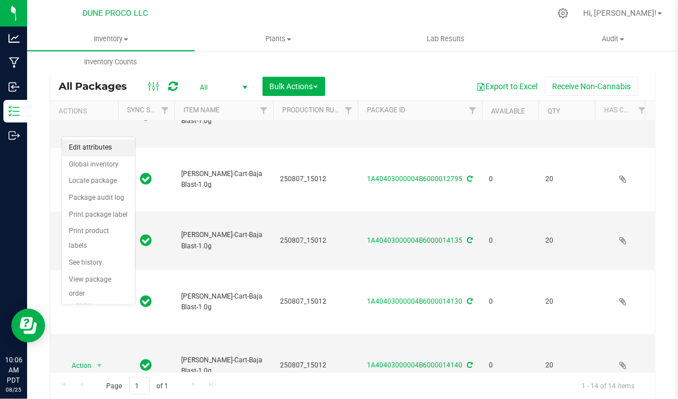
click at [105, 144] on li "Edit attributes" at bounding box center [98, 147] width 73 height 17
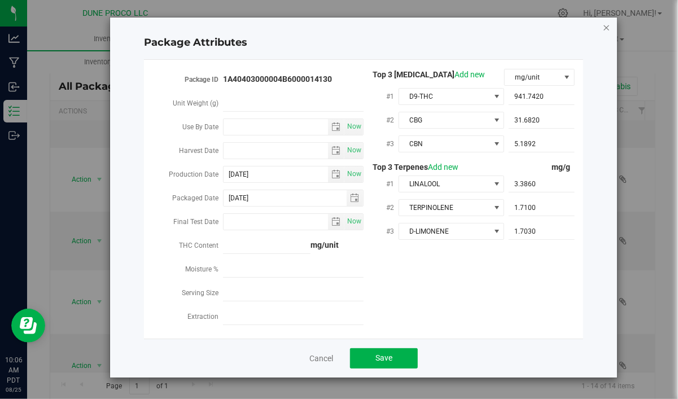
click at [609, 30] on icon "Close modal" at bounding box center [606, 27] width 8 height 14
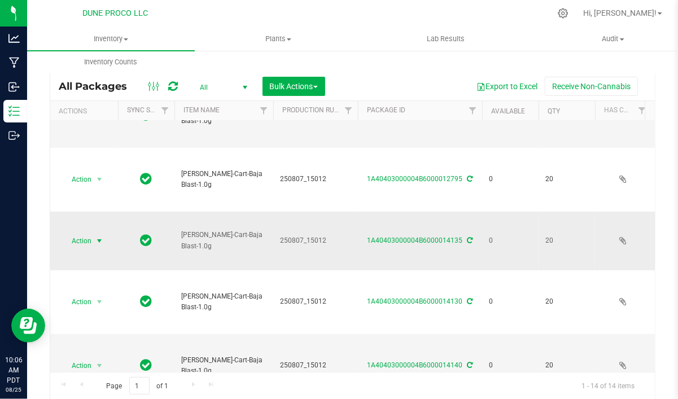
click at [104, 236] on span "select" at bounding box center [99, 240] width 9 height 9
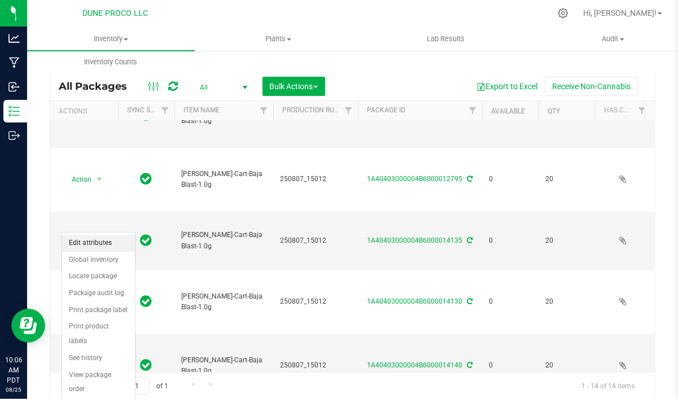
click at [104, 240] on li "Edit attributes" at bounding box center [98, 243] width 73 height 17
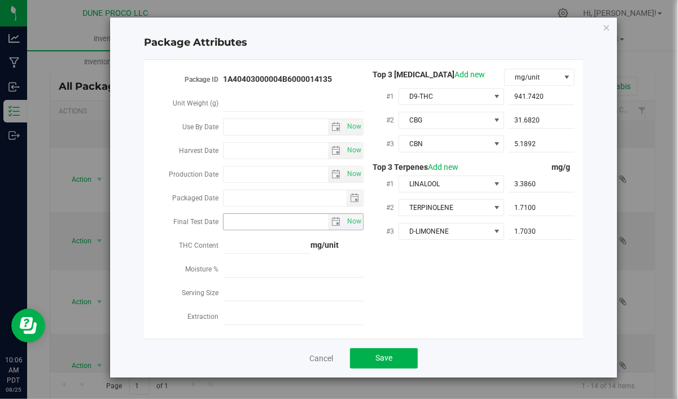
type input "[DATE]"
click at [604, 28] on icon "Close modal" at bounding box center [606, 27] width 8 height 14
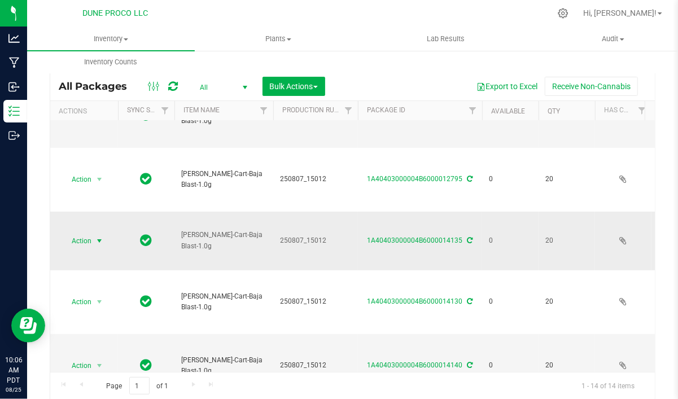
click at [103, 236] on span "select" at bounding box center [99, 240] width 9 height 9
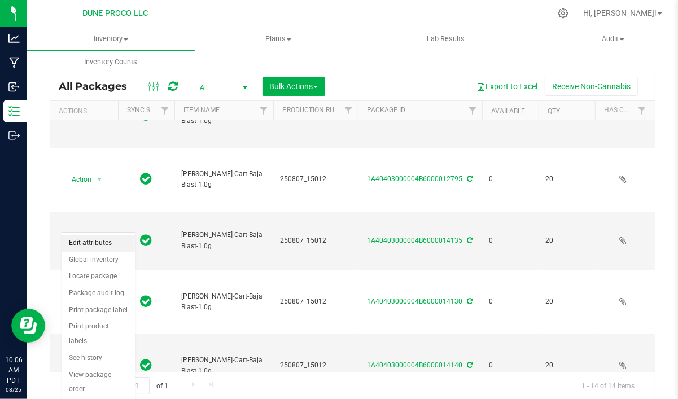
click at [102, 237] on li "Edit attributes" at bounding box center [98, 243] width 73 height 17
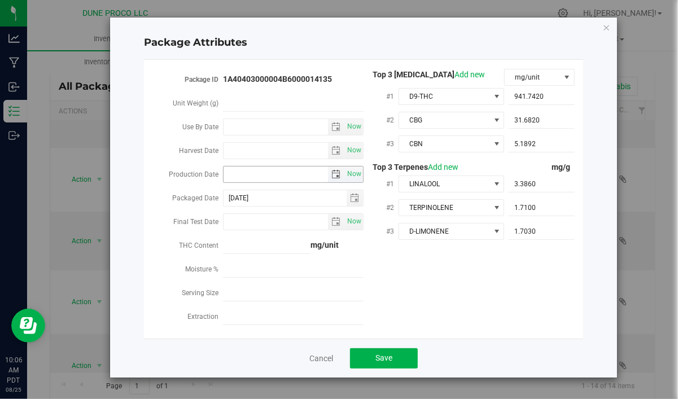
click at [283, 177] on input "Production Date" at bounding box center [275, 174] width 105 height 16
paste input "[DATE]"
type input "[DATE]"
click at [385, 355] on span "Save" at bounding box center [383, 357] width 17 height 9
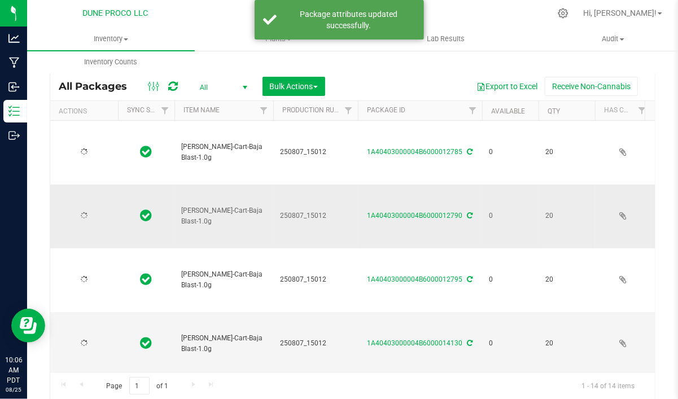
type input "[DATE]"
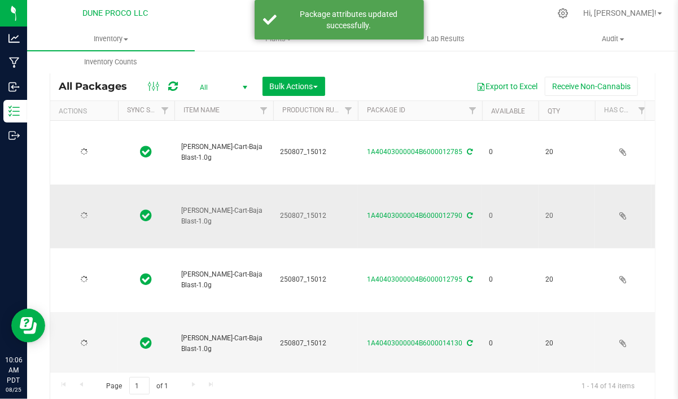
type input "[DATE]"
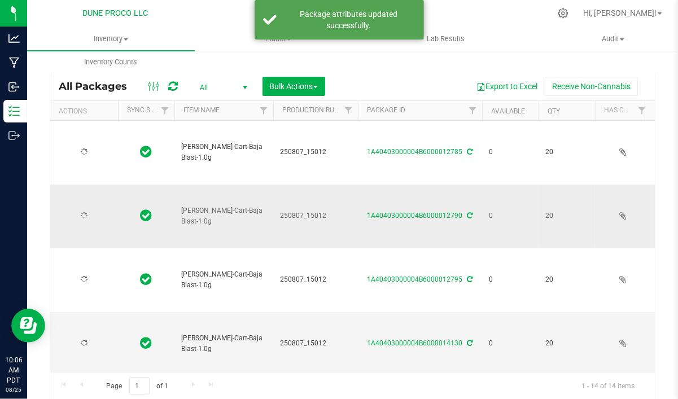
type input "[DATE]"
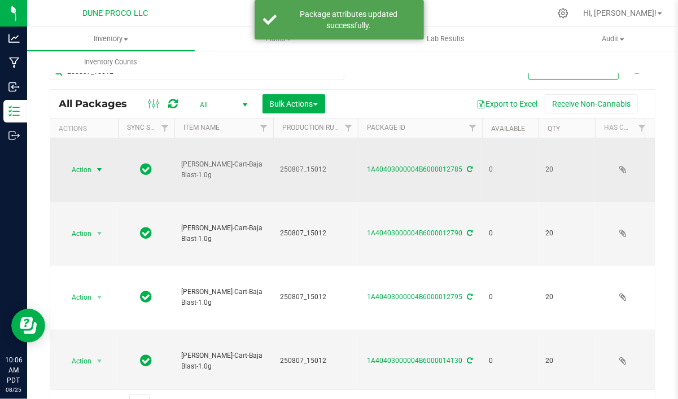
click at [99, 168] on span "select" at bounding box center [99, 169] width 9 height 9
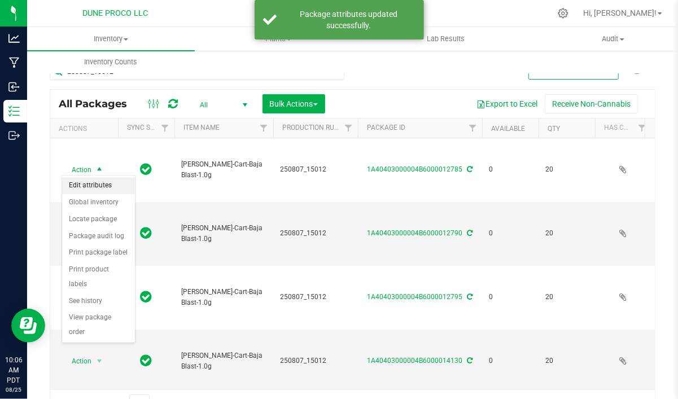
click at [96, 184] on li "Edit attributes" at bounding box center [98, 185] width 73 height 17
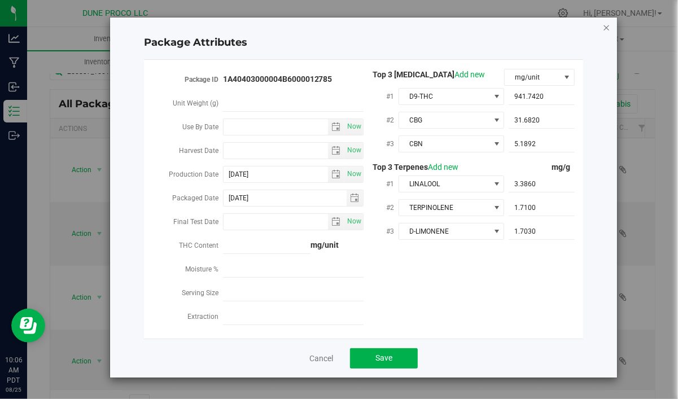
click at [604, 25] on icon "Close modal" at bounding box center [606, 27] width 8 height 14
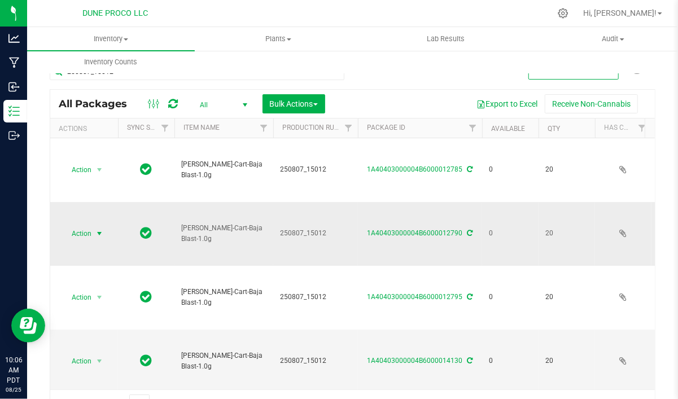
click at [85, 226] on span "Action" at bounding box center [76, 234] width 30 height 16
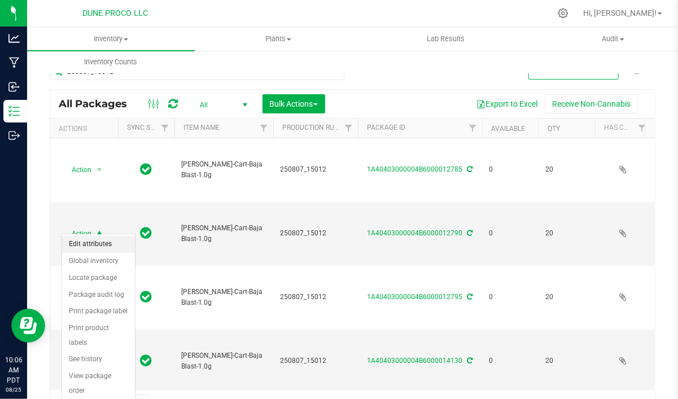
click at [85, 240] on li "Edit attributes" at bounding box center [98, 244] width 73 height 17
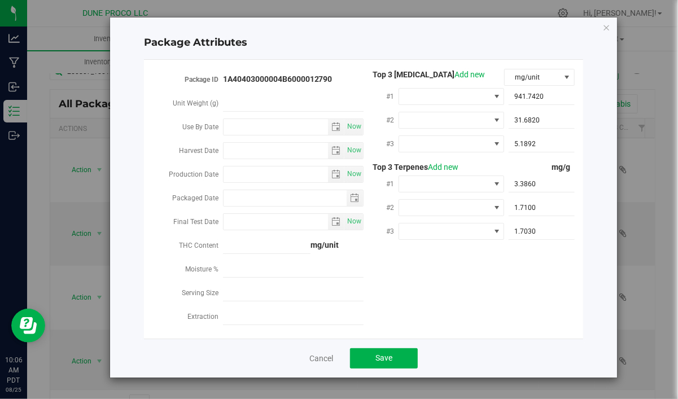
type input "[DATE]"
click at [603, 27] on icon "Close modal" at bounding box center [606, 27] width 8 height 14
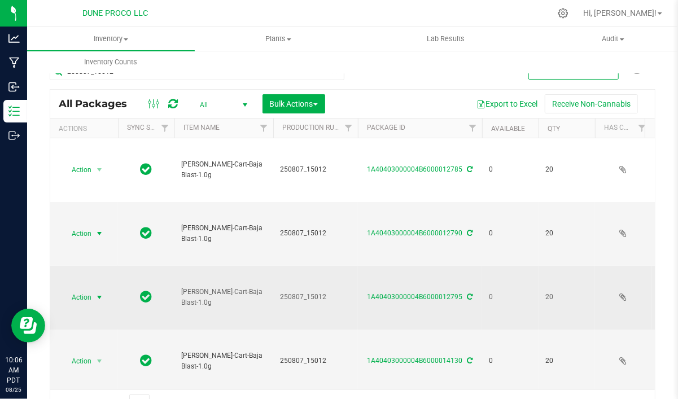
click at [92, 289] on span "Action" at bounding box center [83, 297] width 45 height 16
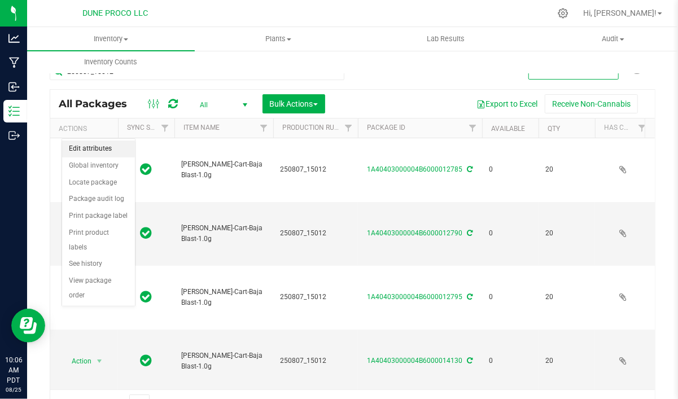
click at [95, 148] on li "Edit attributes" at bounding box center [98, 148] width 73 height 17
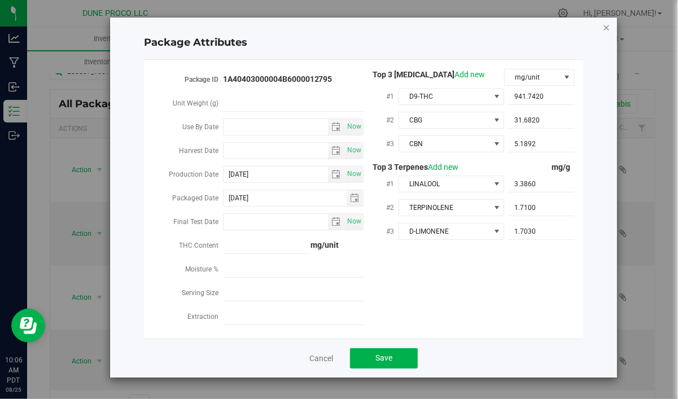
click at [607, 25] on icon "Close modal" at bounding box center [606, 27] width 8 height 14
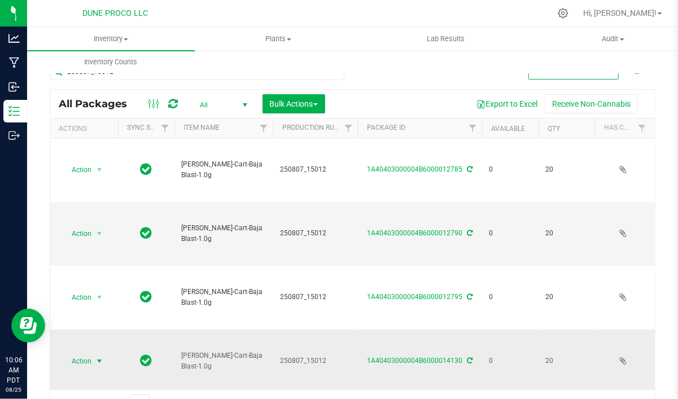
click at [100, 357] on span "select" at bounding box center [99, 361] width 9 height 9
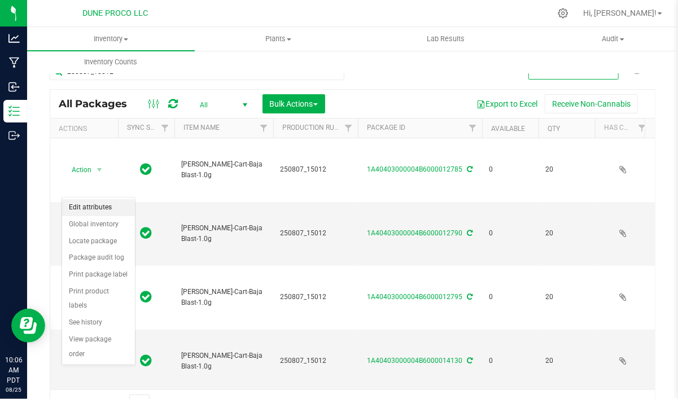
click at [109, 209] on li "Edit attributes" at bounding box center [98, 207] width 73 height 17
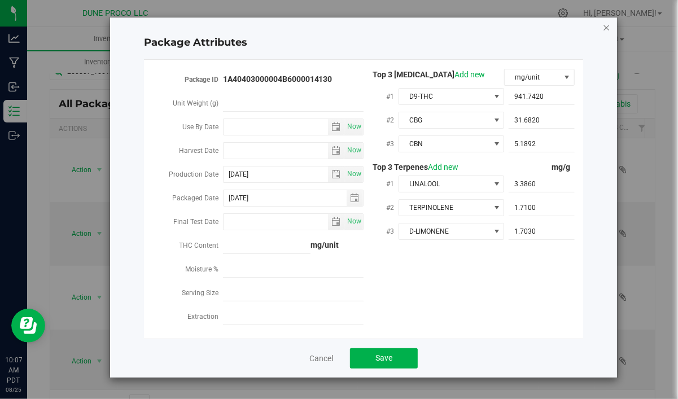
click at [607, 24] on icon "Close modal" at bounding box center [606, 27] width 8 height 14
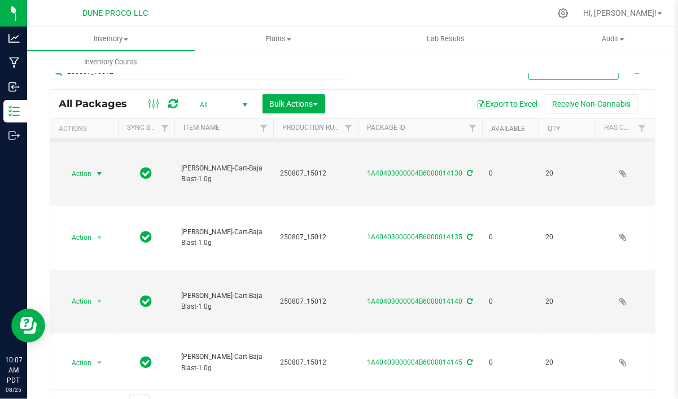
scroll to position [191, 0]
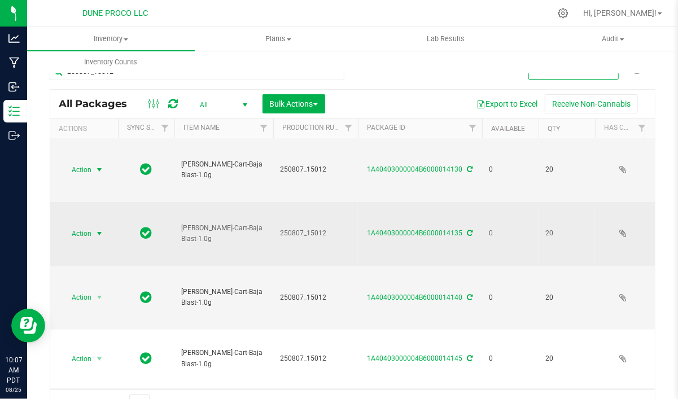
click at [103, 229] on span "select" at bounding box center [99, 233] width 9 height 9
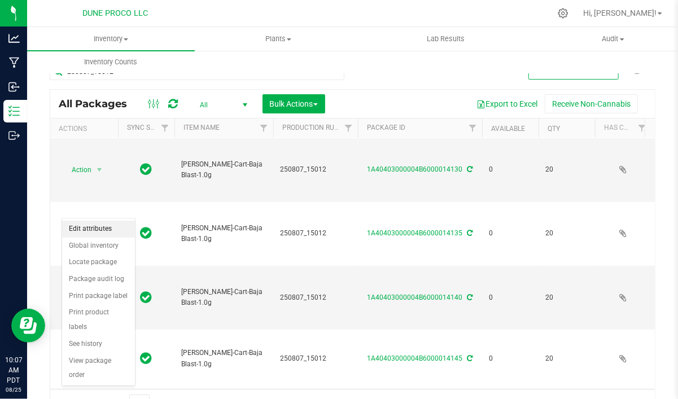
click at [102, 226] on li "Edit attributes" at bounding box center [98, 229] width 73 height 17
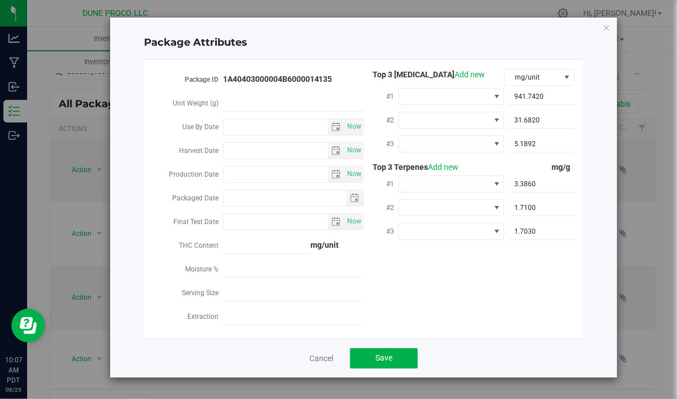
type input "[DATE]"
click at [609, 26] on icon "Close modal" at bounding box center [606, 27] width 8 height 14
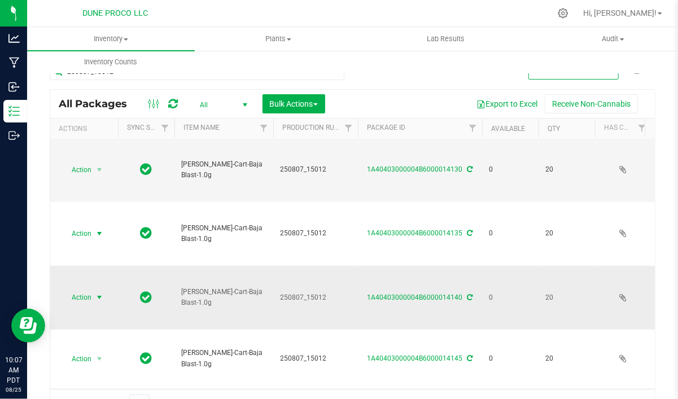
click at [91, 289] on span "Action" at bounding box center [76, 297] width 30 height 16
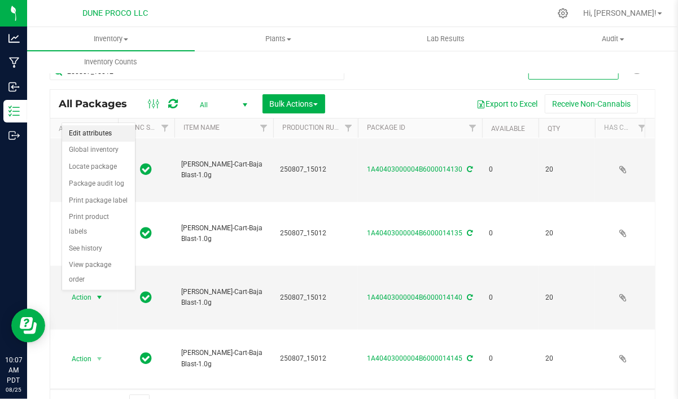
click at [98, 134] on li "Edit attributes" at bounding box center [98, 133] width 73 height 17
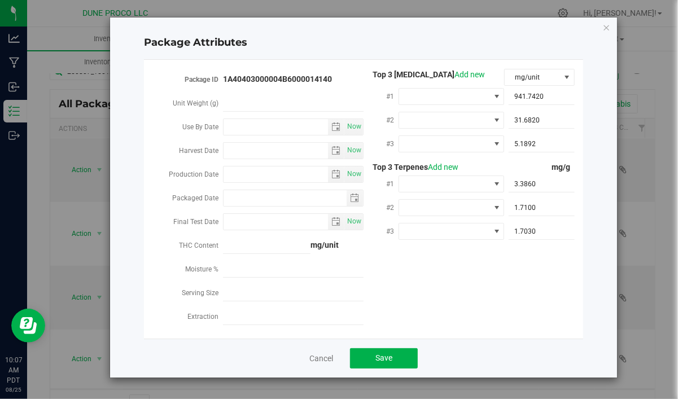
type input "[DATE]"
click at [604, 29] on icon "Close modal" at bounding box center [606, 27] width 8 height 14
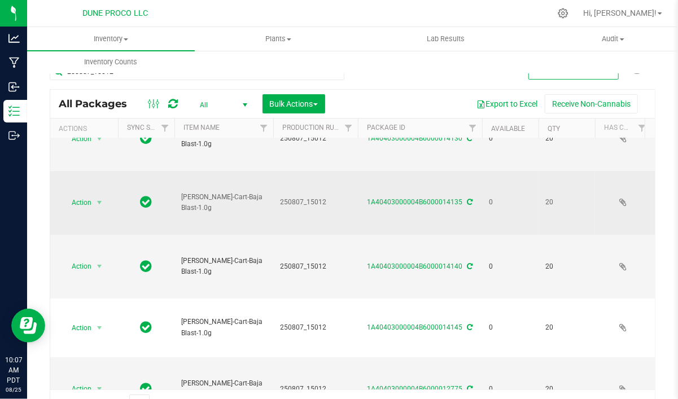
scroll to position [239, 0]
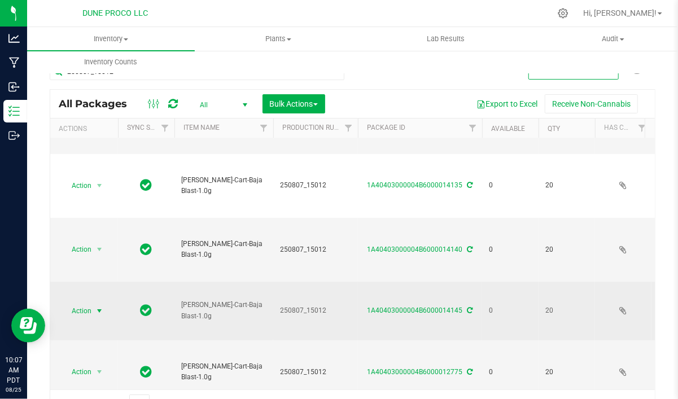
click at [97, 306] on span "select" at bounding box center [99, 310] width 9 height 9
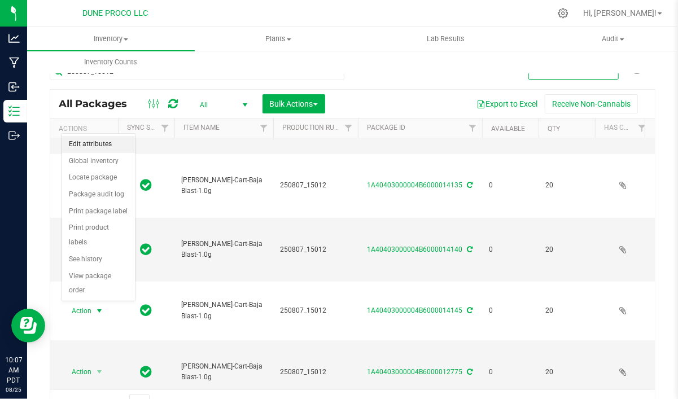
click at [103, 146] on li "Edit attributes" at bounding box center [98, 144] width 73 height 17
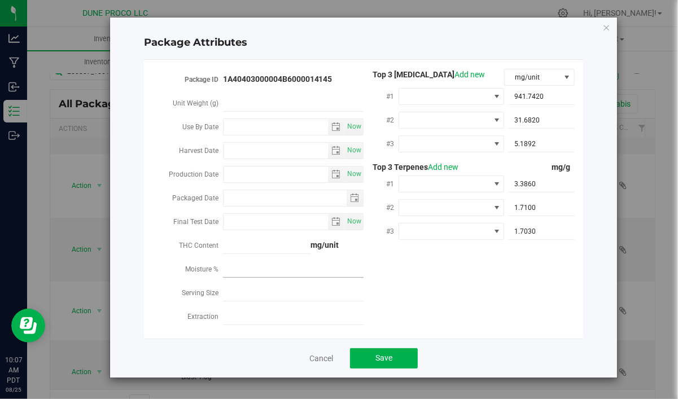
type input "[DATE]"
click at [607, 26] on icon "Close modal" at bounding box center [606, 27] width 8 height 14
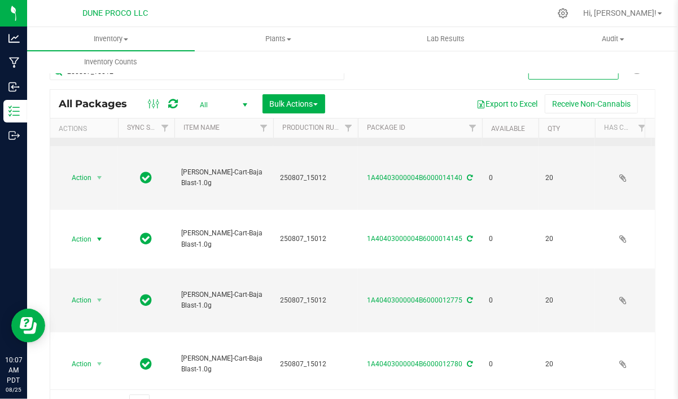
scroll to position [335, 0]
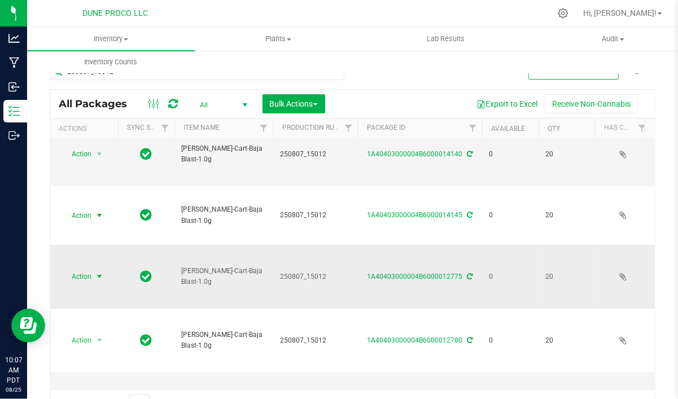
click at [101, 272] on span "select" at bounding box center [99, 276] width 9 height 9
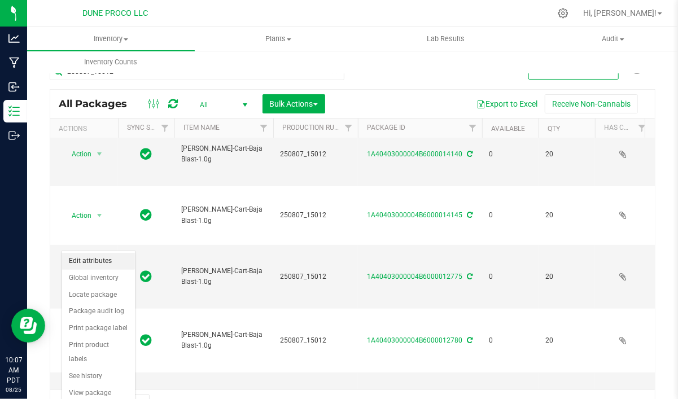
click at [100, 257] on li "Edit attributes" at bounding box center [98, 261] width 73 height 17
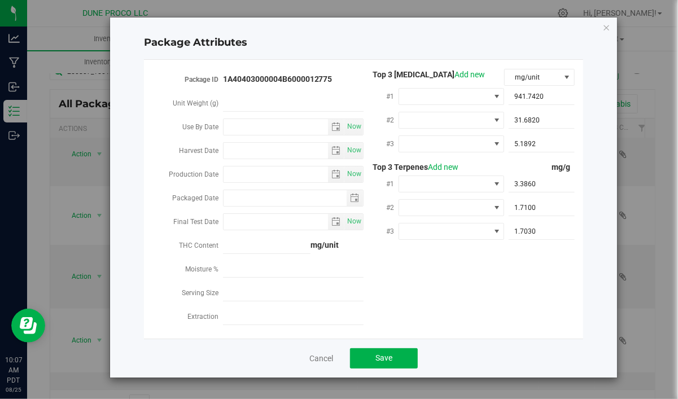
type input "[DATE]"
click at [604, 28] on icon "Close modal" at bounding box center [606, 27] width 8 height 14
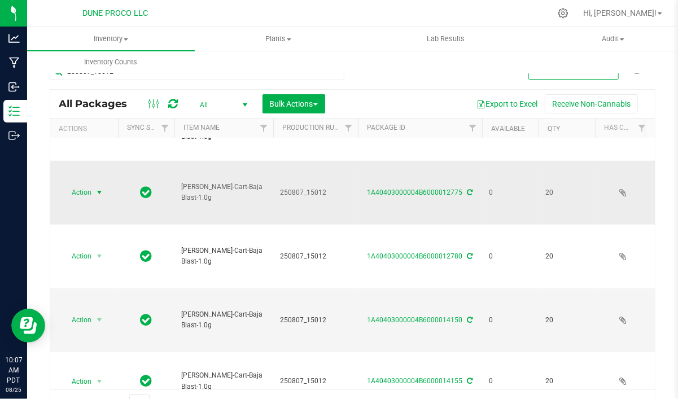
scroll to position [430, 0]
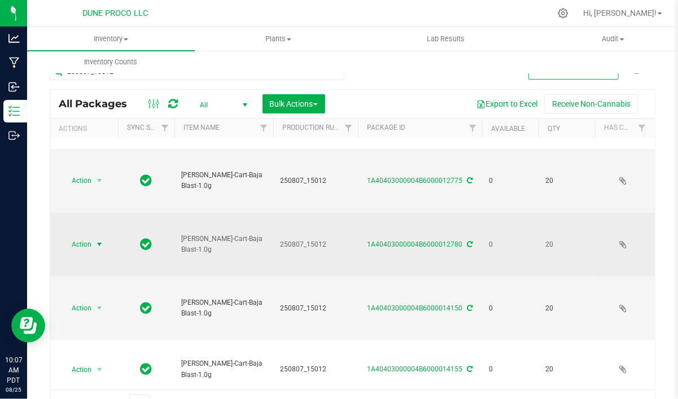
click at [100, 240] on span "select" at bounding box center [99, 244] width 9 height 9
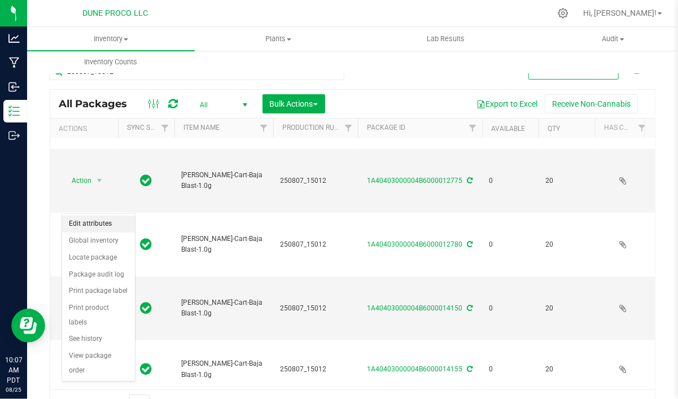
click at [98, 225] on li "Edit attributes" at bounding box center [98, 224] width 73 height 17
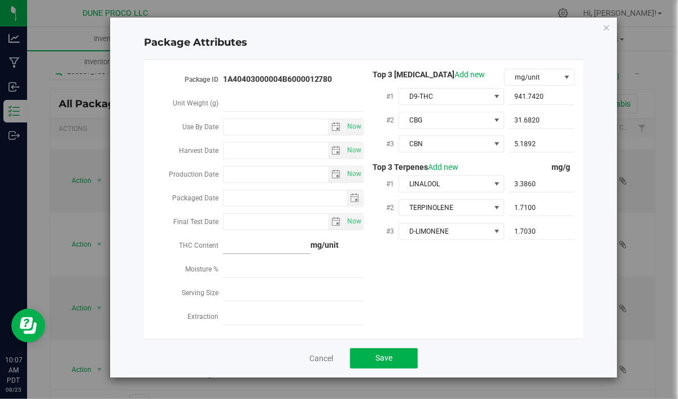
type input "[DATE]"
click at [609, 27] on icon "Close modal" at bounding box center [606, 27] width 8 height 14
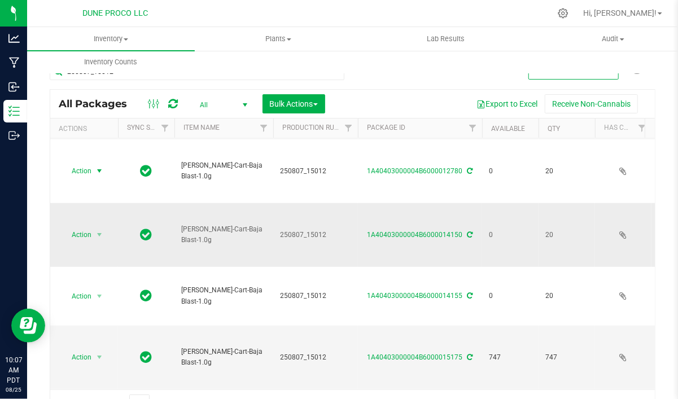
scroll to position [526, 0]
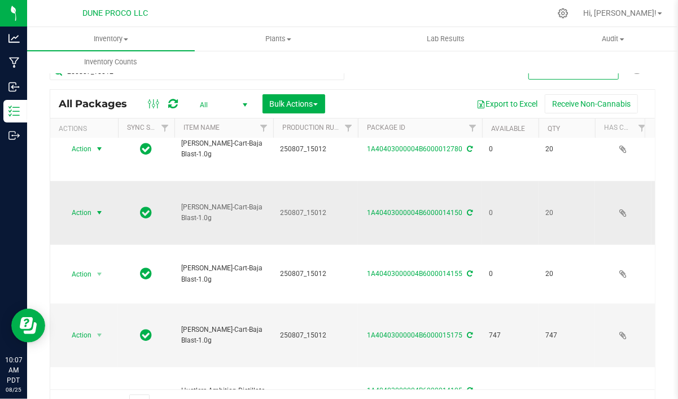
click at [96, 208] on span "select" at bounding box center [99, 212] width 9 height 9
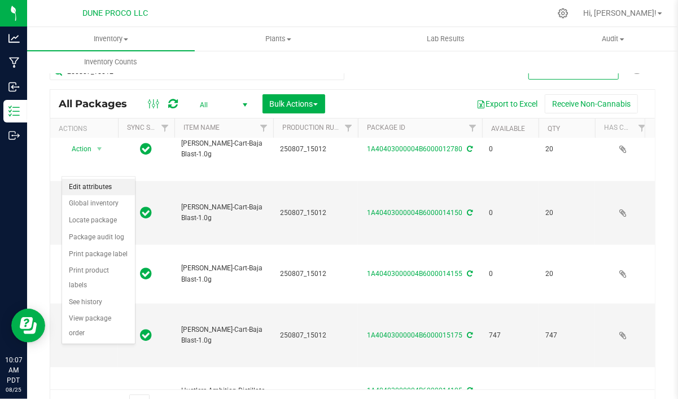
click at [98, 187] on li "Edit attributes" at bounding box center [98, 187] width 73 height 17
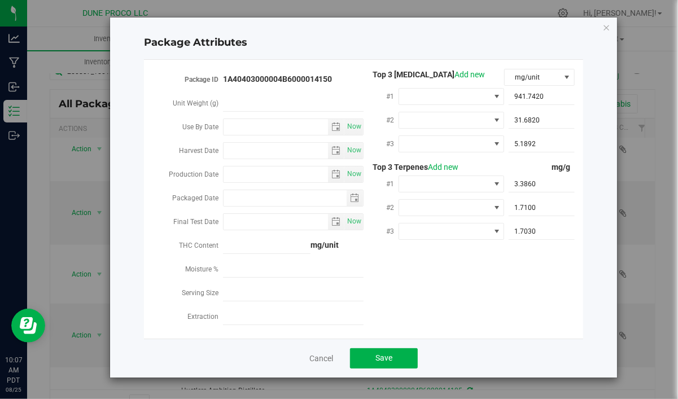
type input "[DATE]"
click at [605, 24] on icon "Close modal" at bounding box center [606, 27] width 8 height 14
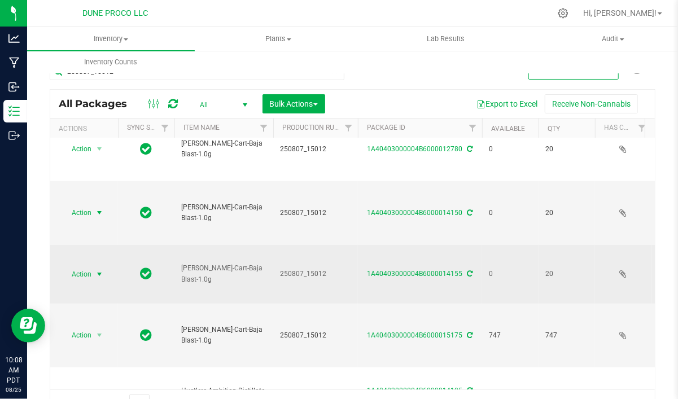
click at [100, 266] on span "select" at bounding box center [100, 274] width 14 height 16
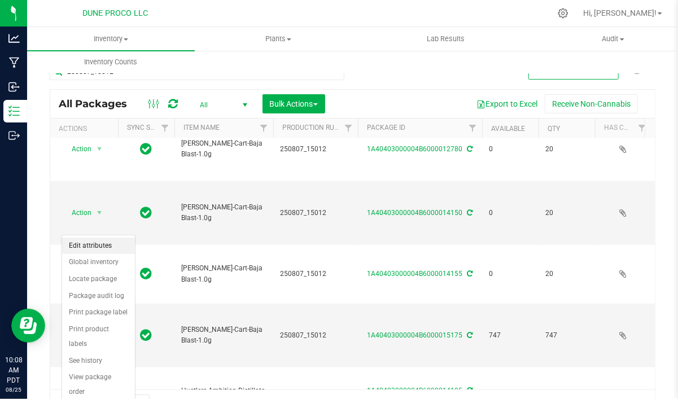
click at [98, 247] on li "Edit attributes" at bounding box center [98, 246] width 73 height 17
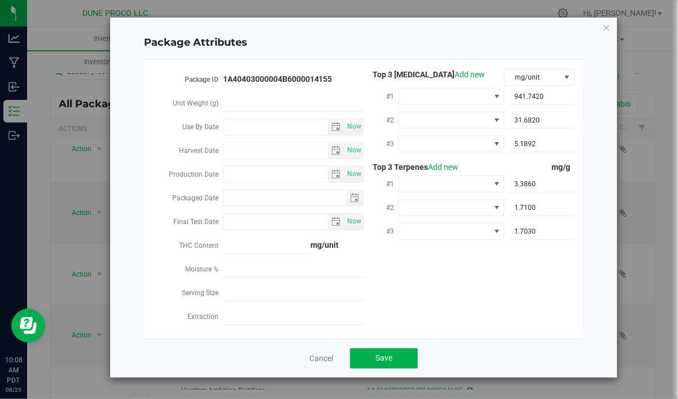
type input "[DATE]"
click at [606, 27] on icon "Close modal" at bounding box center [606, 27] width 8 height 14
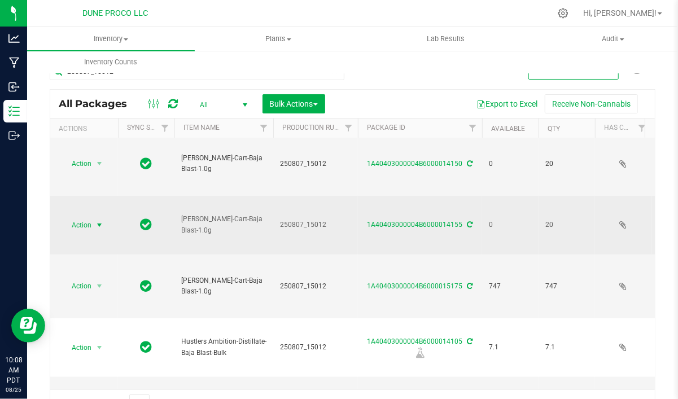
scroll to position [579, 0]
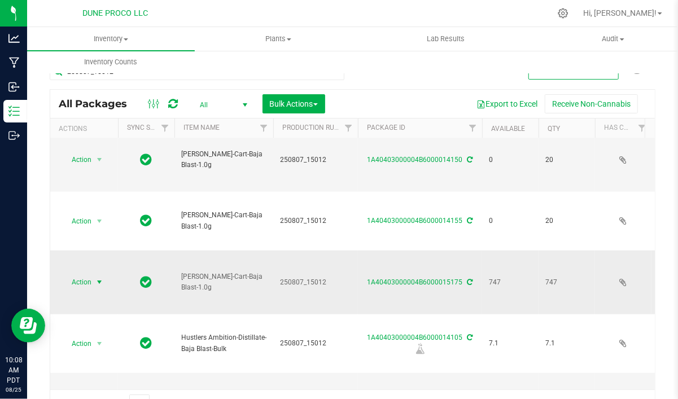
click at [101, 278] on span "select" at bounding box center [99, 282] width 9 height 9
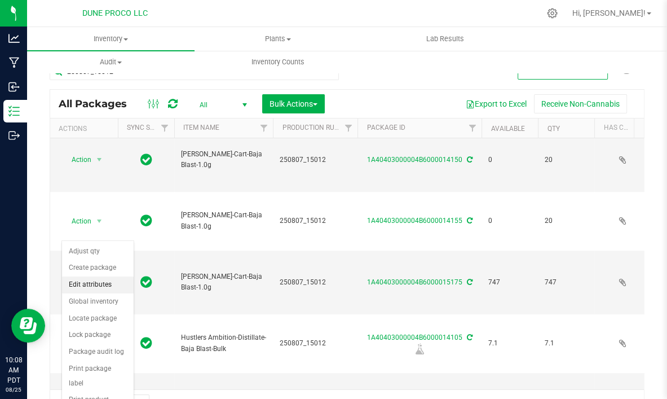
click at [100, 283] on li "Edit attributes" at bounding box center [98, 284] width 72 height 17
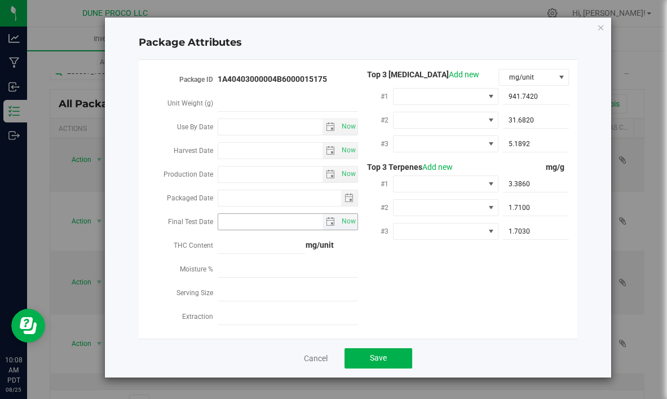
type input "[DATE]"
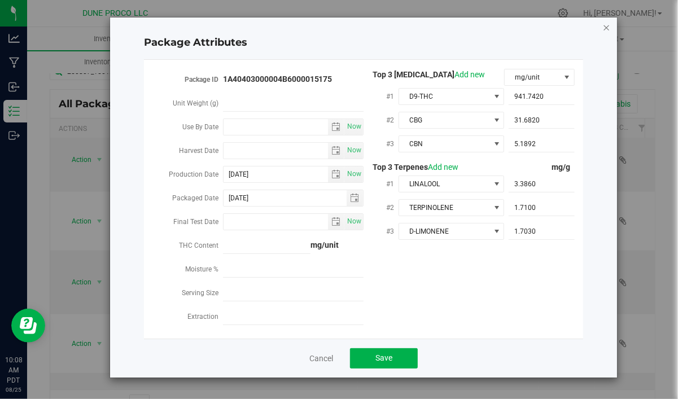
click at [606, 26] on icon "Close modal" at bounding box center [606, 27] width 8 height 14
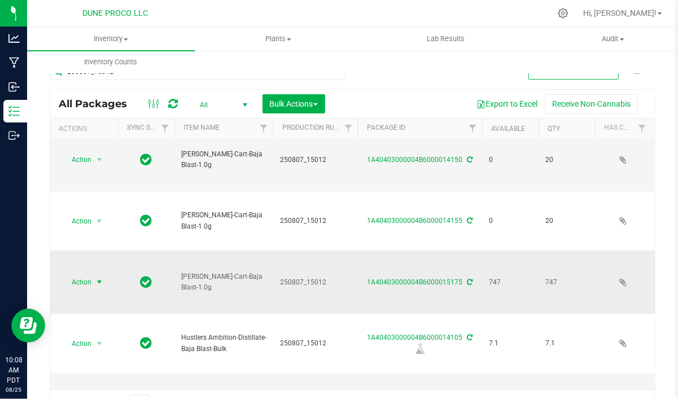
scroll to position [17, 0]
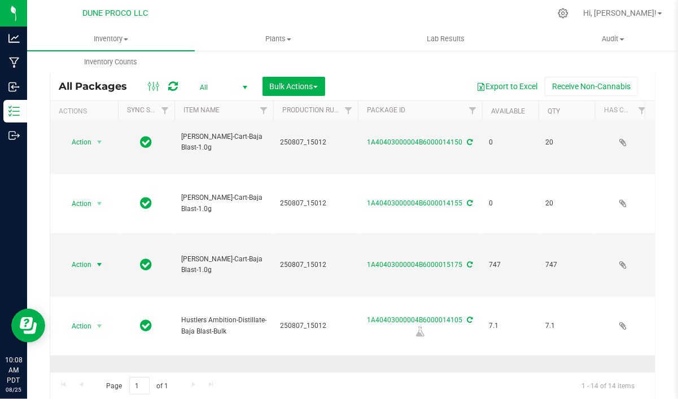
click at [94, 379] on span "select" at bounding box center [100, 387] width 14 height 16
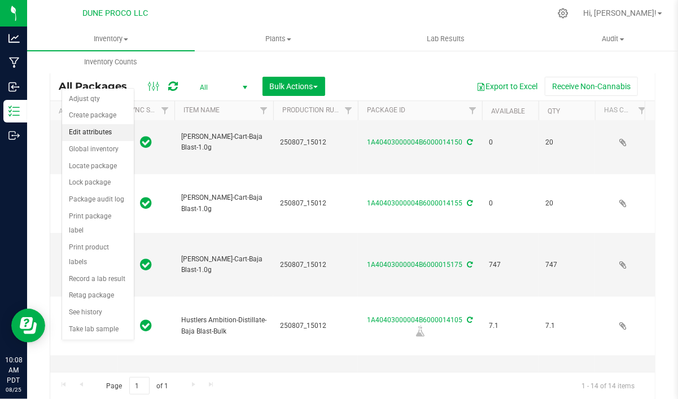
click at [94, 130] on li "Edit attributes" at bounding box center [98, 132] width 72 height 17
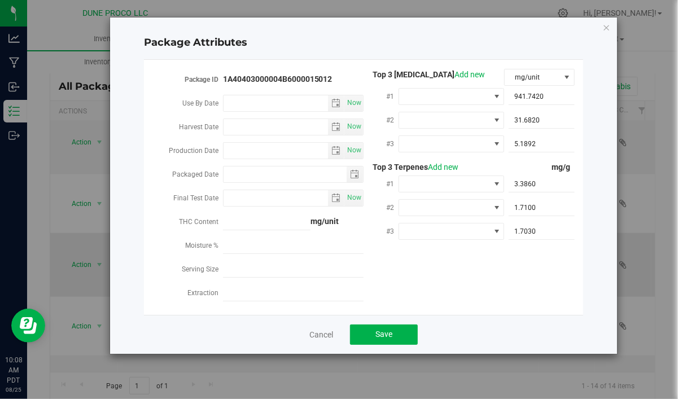
type input "[DATE]"
click at [607, 29] on icon "Close modal" at bounding box center [606, 27] width 8 height 14
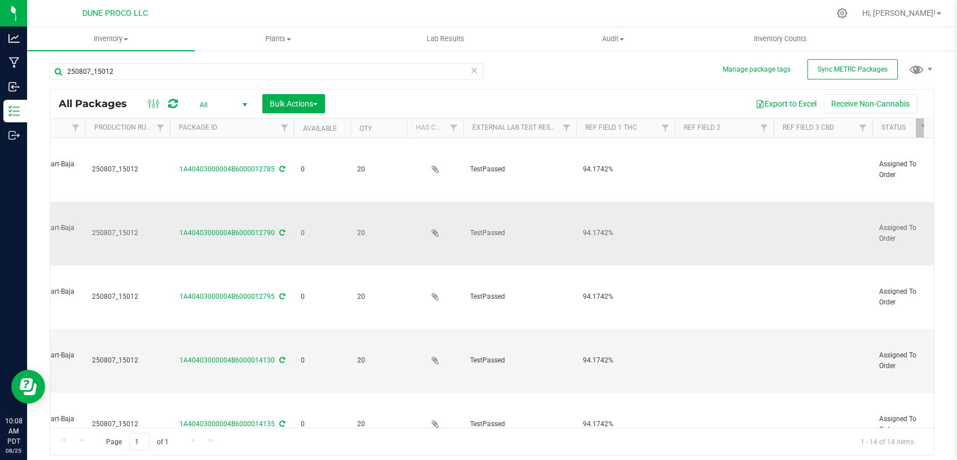
scroll to position [0, 188]
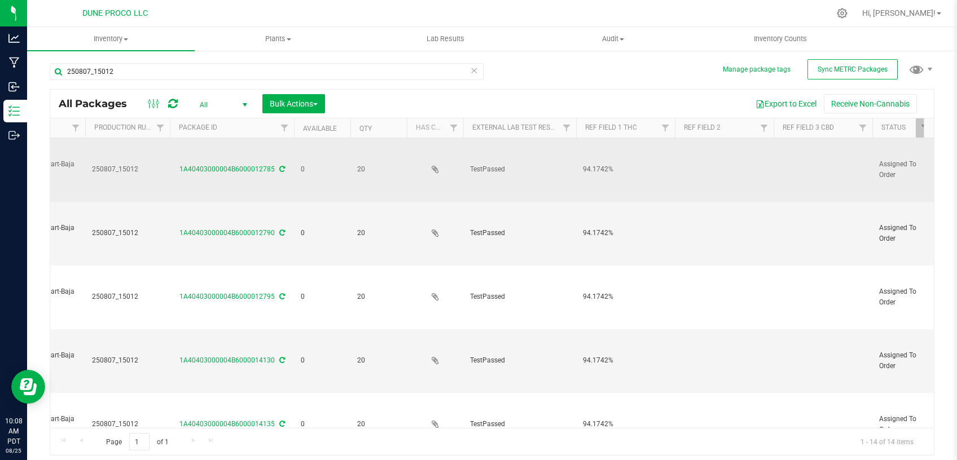
click at [809, 173] on td at bounding box center [823, 170] width 99 height 64
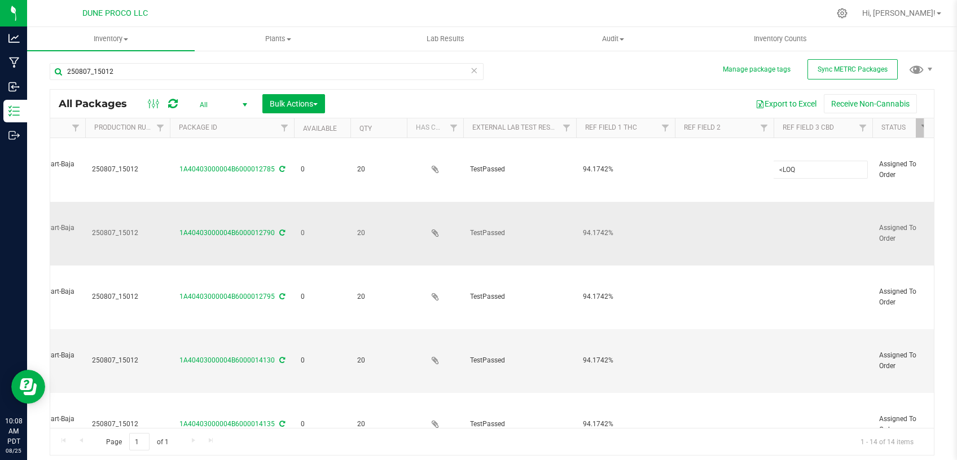
click at [801, 225] on td at bounding box center [823, 234] width 99 height 64
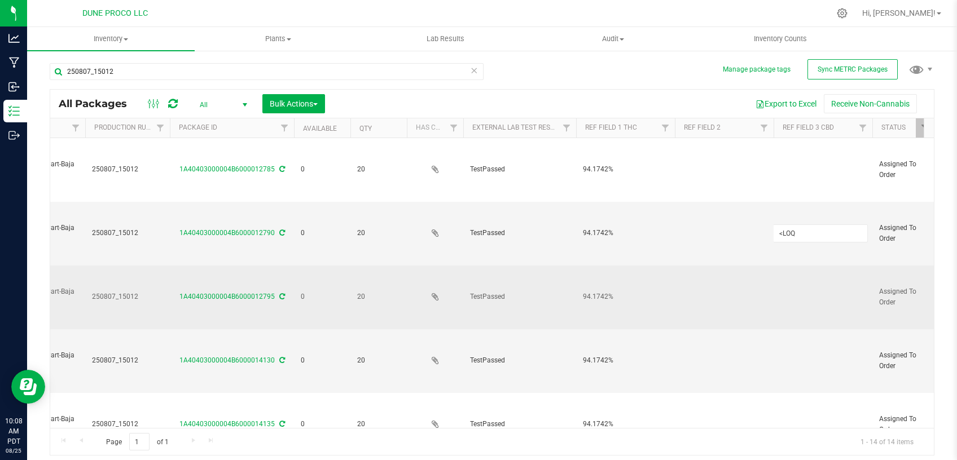
click at [796, 279] on td at bounding box center [823, 298] width 99 height 64
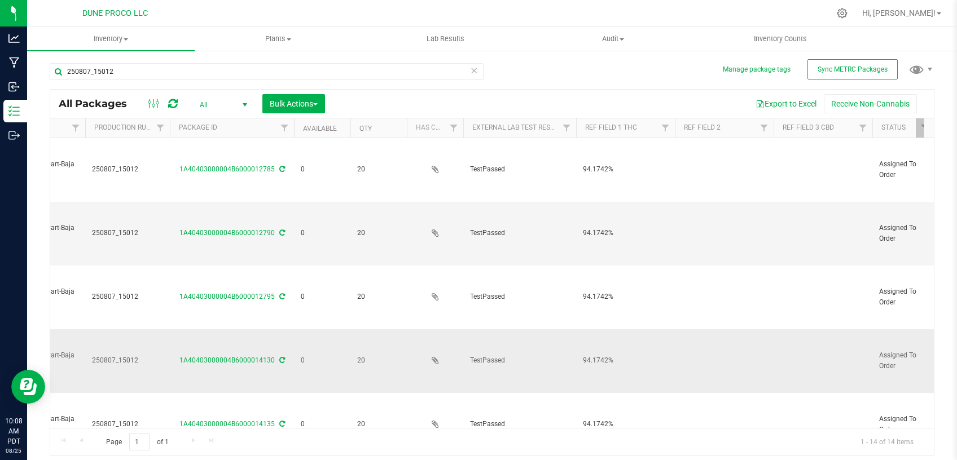
click at [791, 344] on td at bounding box center [823, 361] width 99 height 64
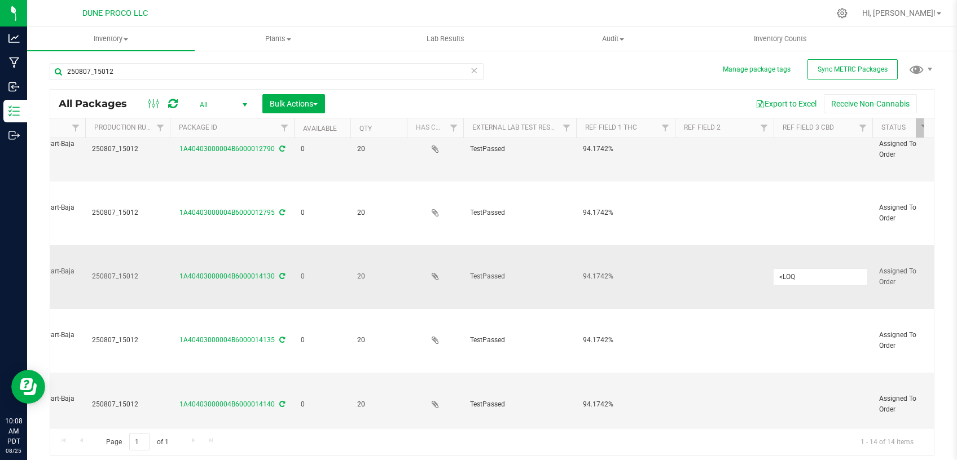
scroll to position [95, 188]
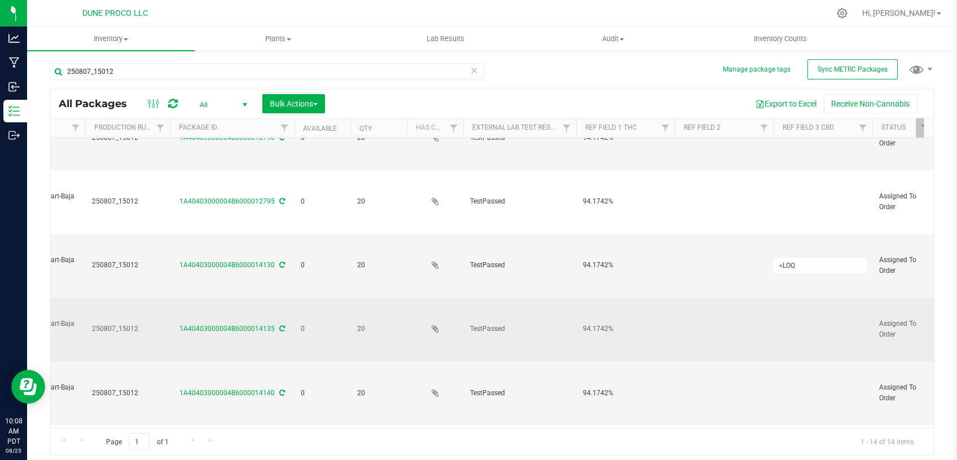
click at [803, 300] on td at bounding box center [823, 330] width 99 height 64
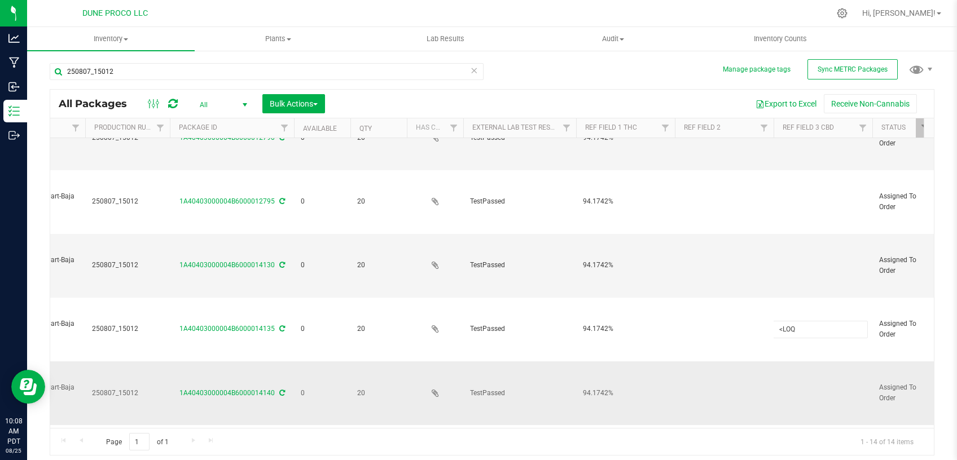
click at [810, 369] on td at bounding box center [823, 394] width 99 height 64
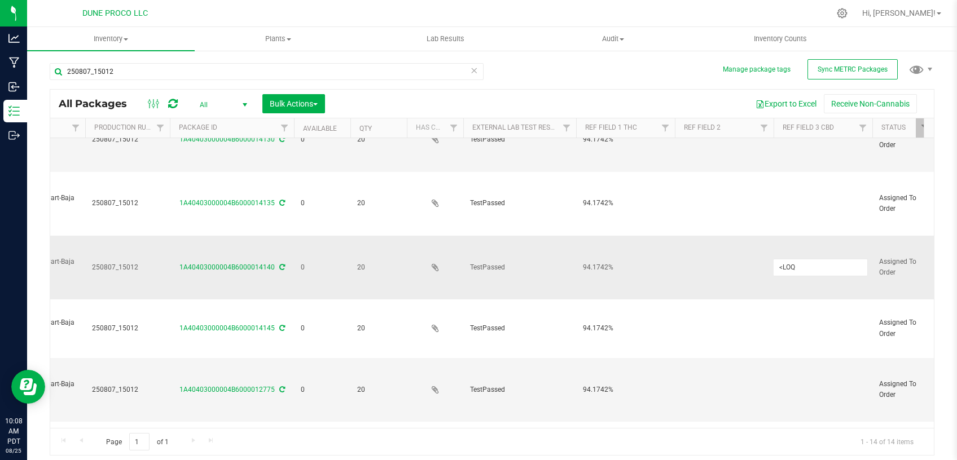
scroll to position [239, 188]
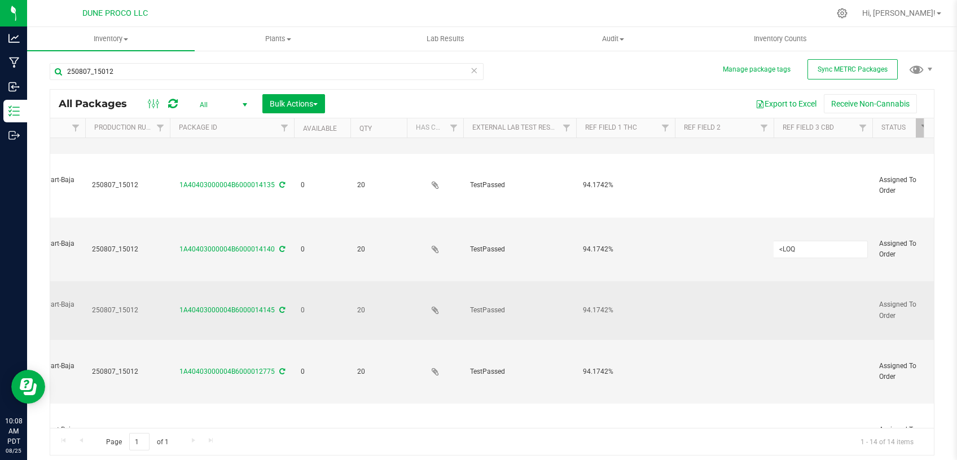
click at [791, 282] on td at bounding box center [823, 311] width 99 height 59
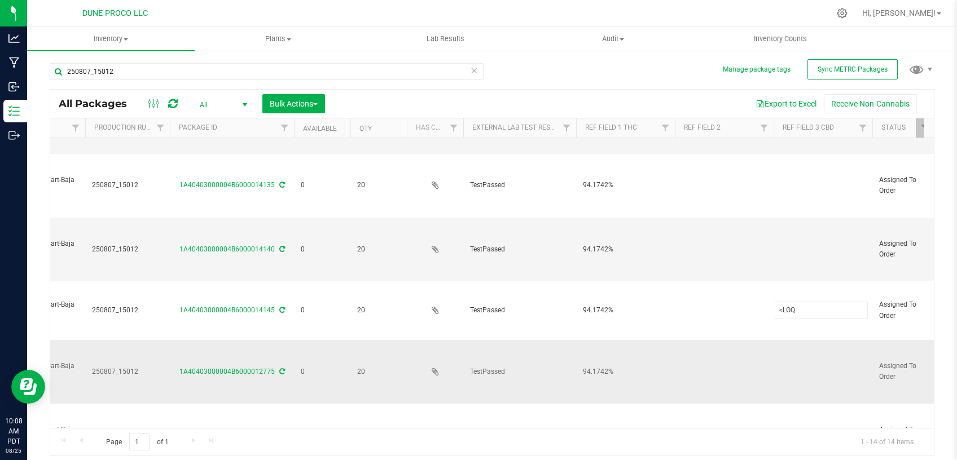
click at [788, 341] on td at bounding box center [823, 372] width 99 height 64
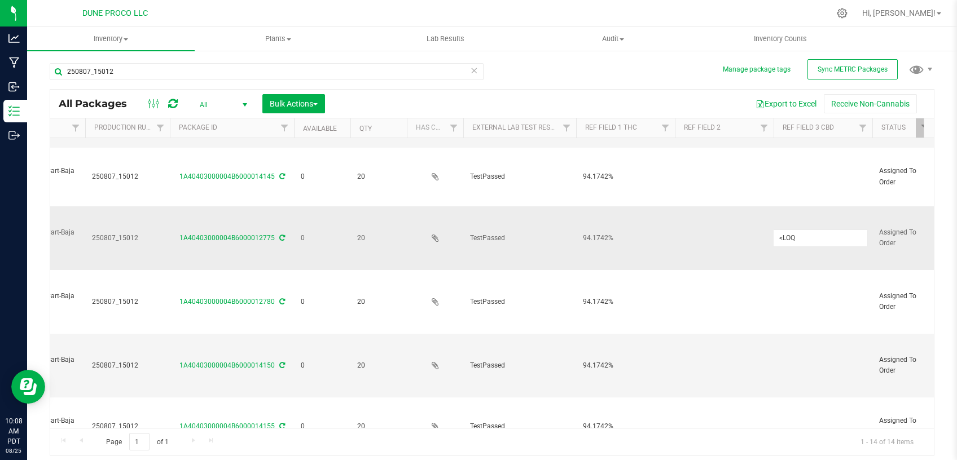
scroll to position [383, 188]
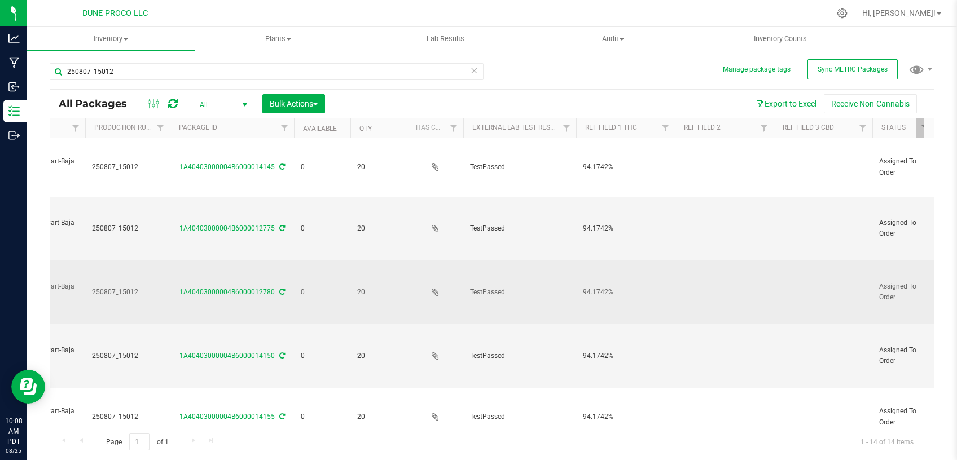
drag, startPoint x: 782, startPoint y: 251, endPoint x: 782, endPoint y: 283, distance: 32.2
click at [781, 261] on td at bounding box center [823, 293] width 99 height 64
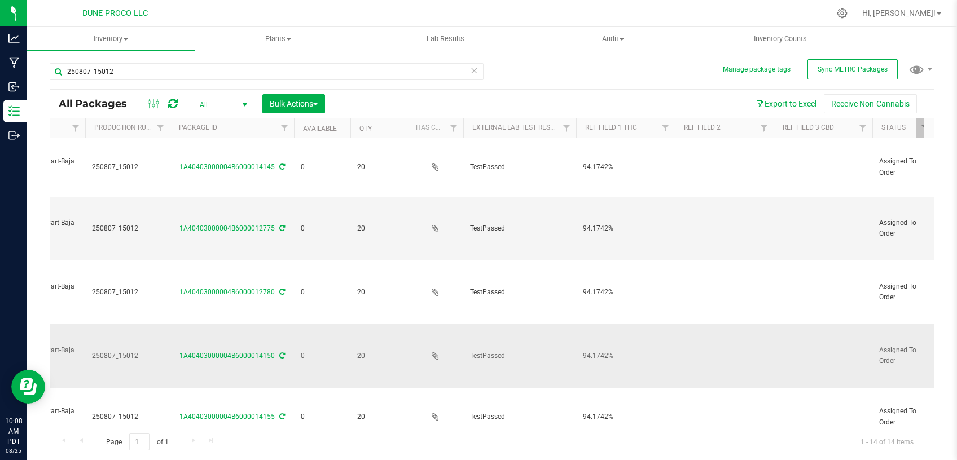
click at [782, 324] on td at bounding box center [823, 356] width 99 height 64
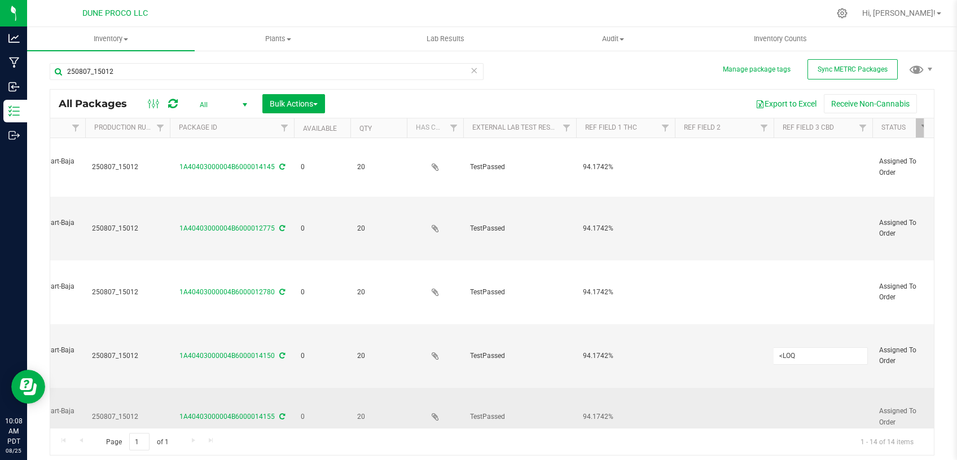
click at [776, 388] on td at bounding box center [823, 417] width 99 height 59
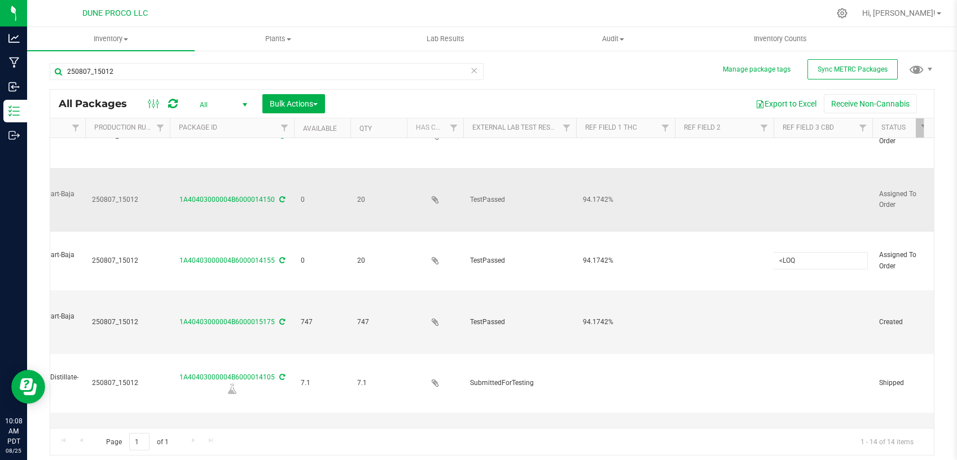
scroll to position [540, 188]
click at [799, 289] on td at bounding box center [823, 321] width 99 height 64
click at [780, 412] on td at bounding box center [823, 443] width 99 height 63
click at [664, 73] on div "250807_15012 All Packages All Active Only Lab Samples Locked All External Inter…" at bounding box center [492, 253] width 885 height 403
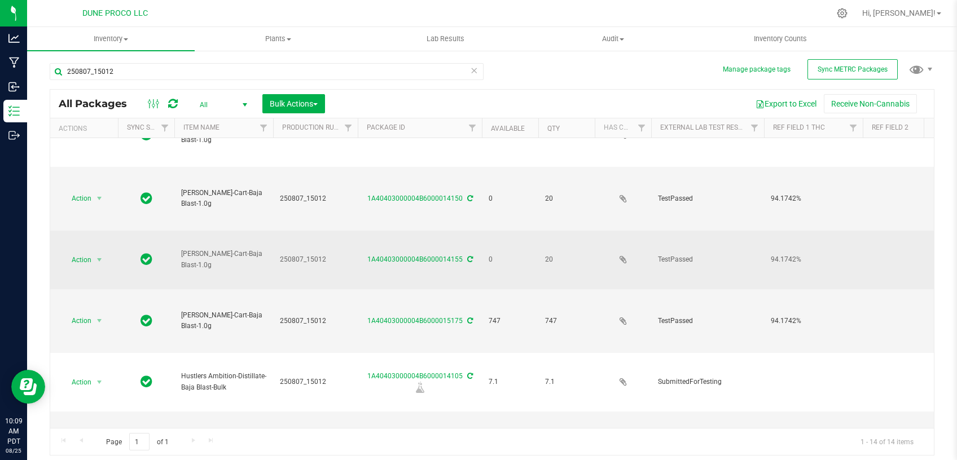
scroll to position [0, 0]
